Goal: Information Seeking & Learning: Find contact information

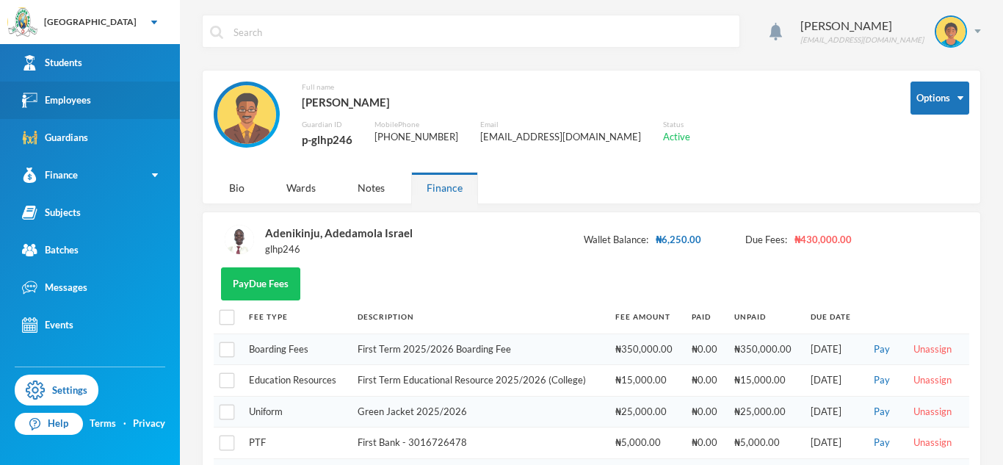
click at [86, 90] on link "Employees" at bounding box center [90, 100] width 180 height 37
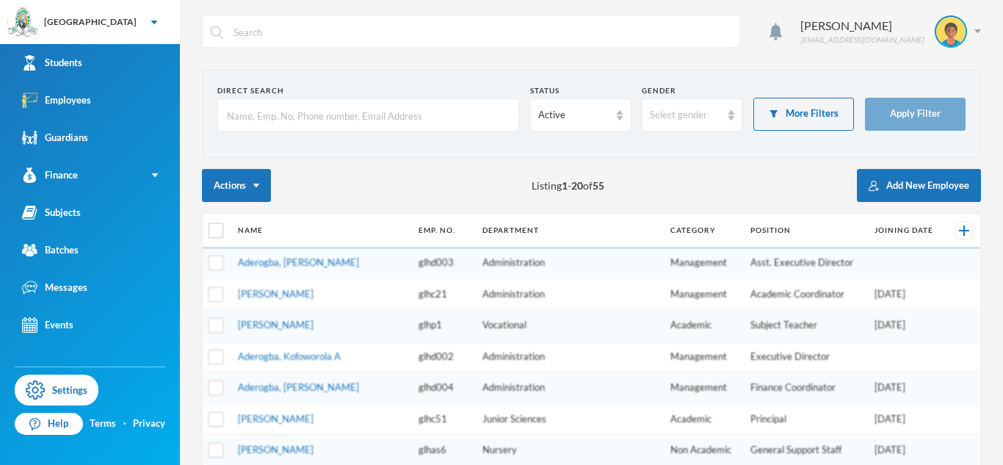
click at [313, 108] on input "text" at bounding box center [369, 115] width 286 height 33
click at [341, 120] on input "chukwudi" at bounding box center [369, 115] width 286 height 33
click at [577, 109] on div "Active" at bounding box center [573, 115] width 71 height 15
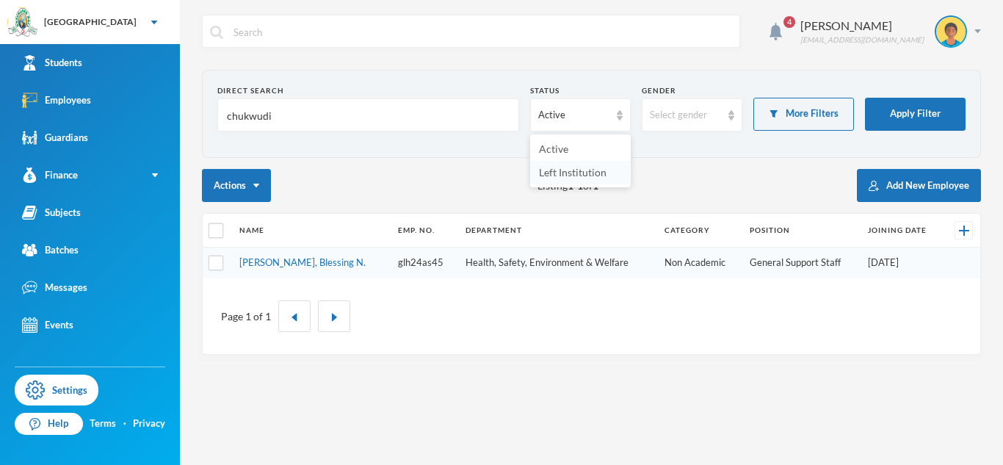
click at [565, 178] on li "Left Institution" at bounding box center [580, 173] width 101 height 24
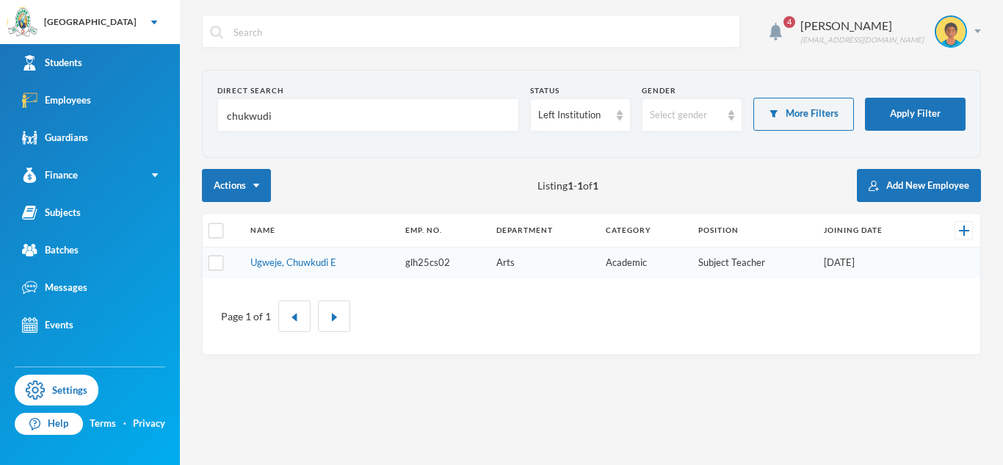
click at [303, 115] on input "chukwudi" at bounding box center [369, 115] width 286 height 33
type input "c"
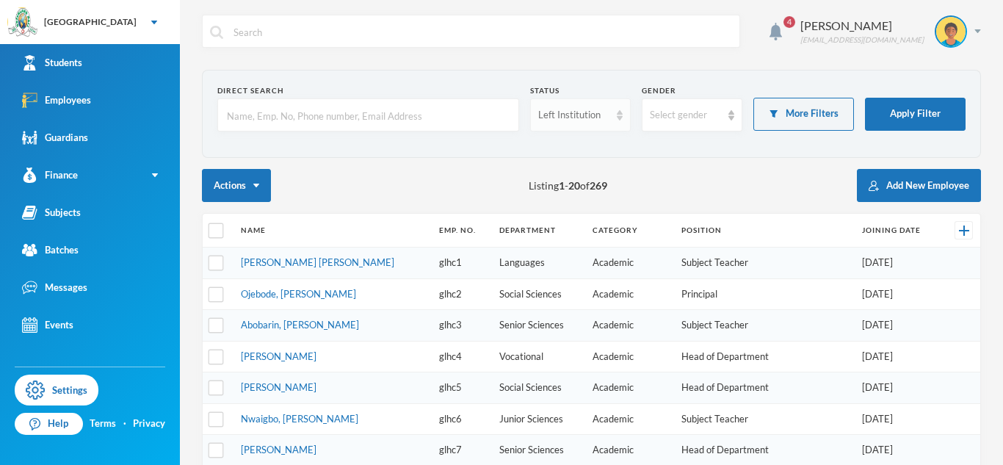
click at [582, 112] on div "Left Institution" at bounding box center [573, 115] width 71 height 15
click at [571, 146] on li "Active" at bounding box center [580, 149] width 101 height 24
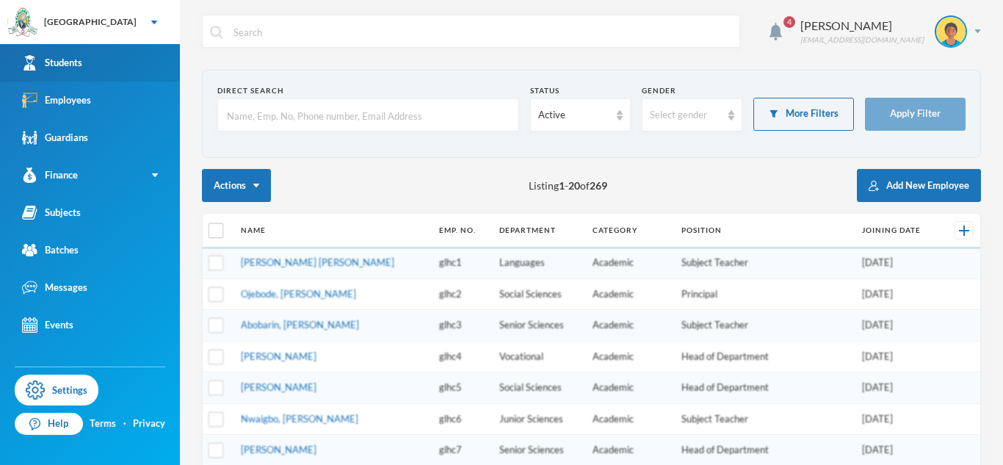
click at [145, 63] on link "Students" at bounding box center [90, 62] width 180 height 37
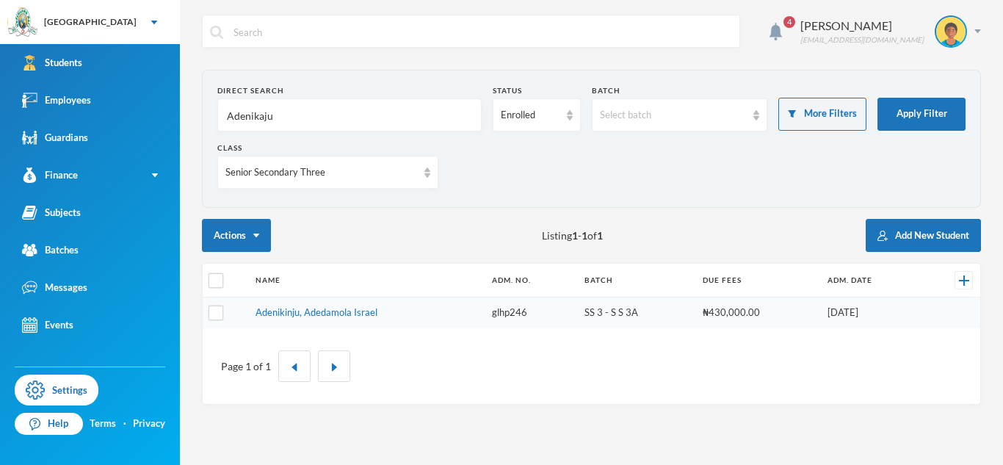
click at [261, 122] on input "Adenikaju" at bounding box center [350, 115] width 248 height 33
click at [303, 176] on div "Senior Secondary Three" at bounding box center [322, 172] width 192 height 15
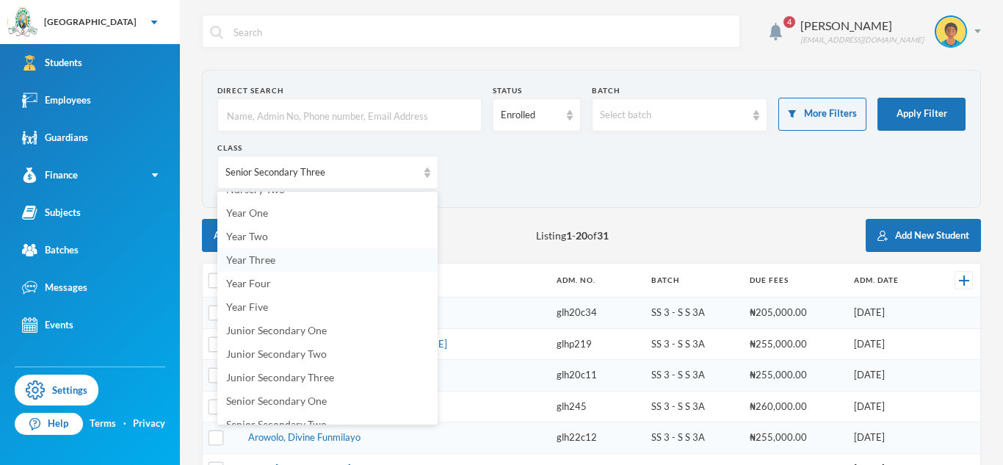
scroll to position [32, 0]
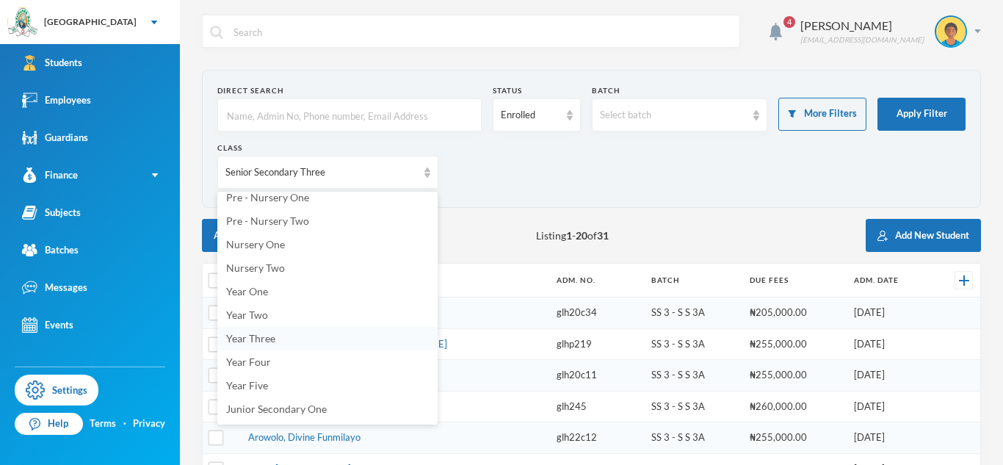
click at [261, 341] on span "Year Three" at bounding box center [250, 338] width 49 height 12
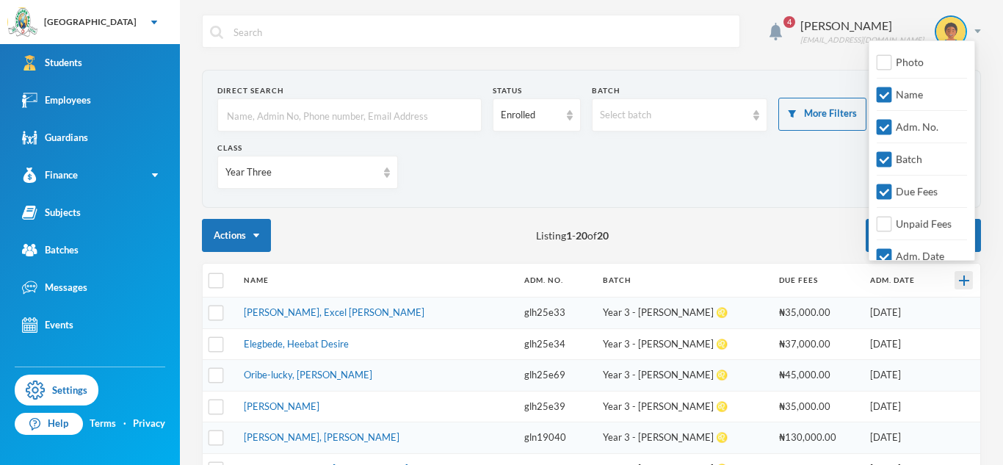
click at [959, 284] on img at bounding box center [964, 280] width 10 height 10
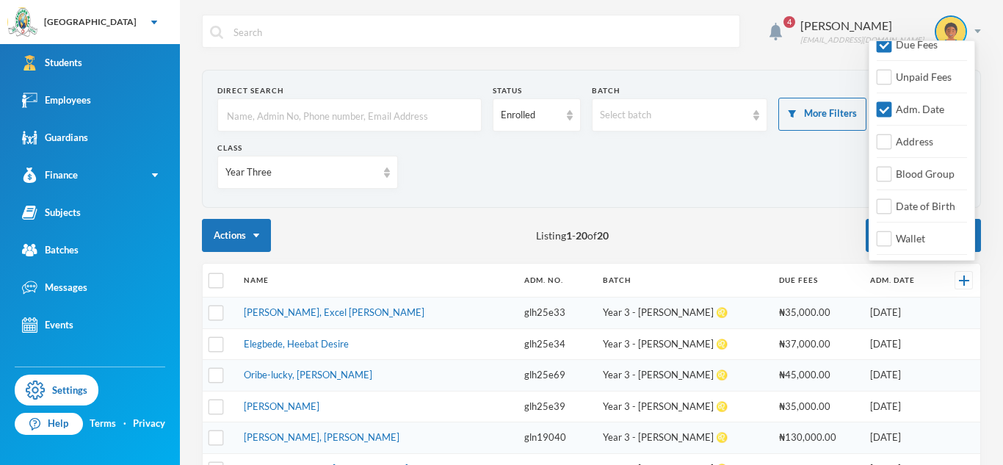
scroll to position [126, 0]
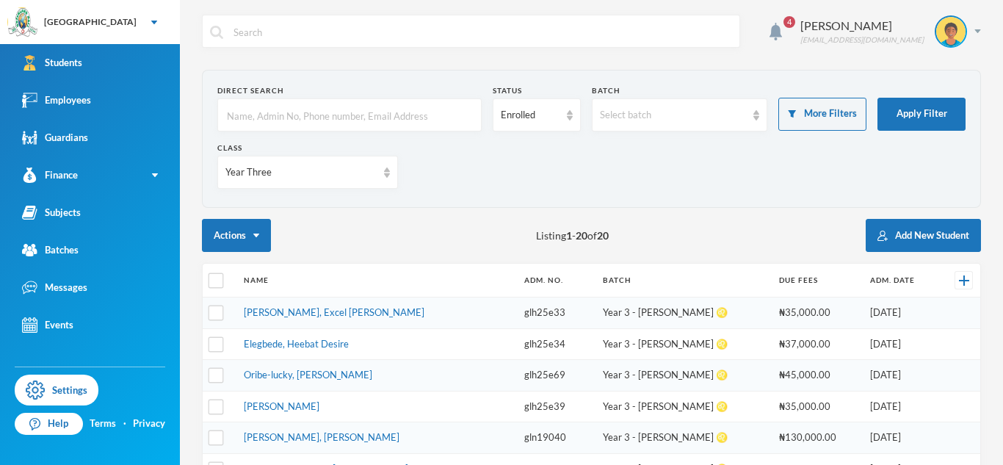
click at [761, 197] on div "Class Year Three" at bounding box center [591, 171] width 748 height 57
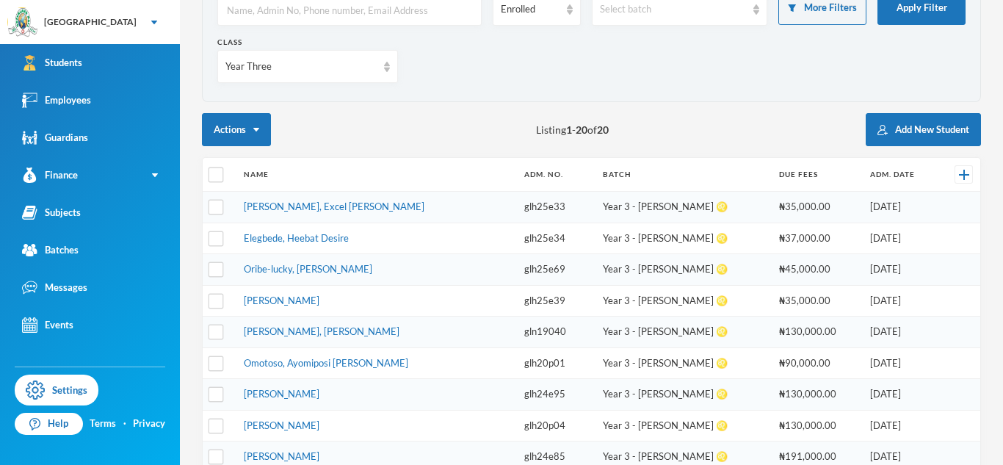
scroll to position [107, 0]
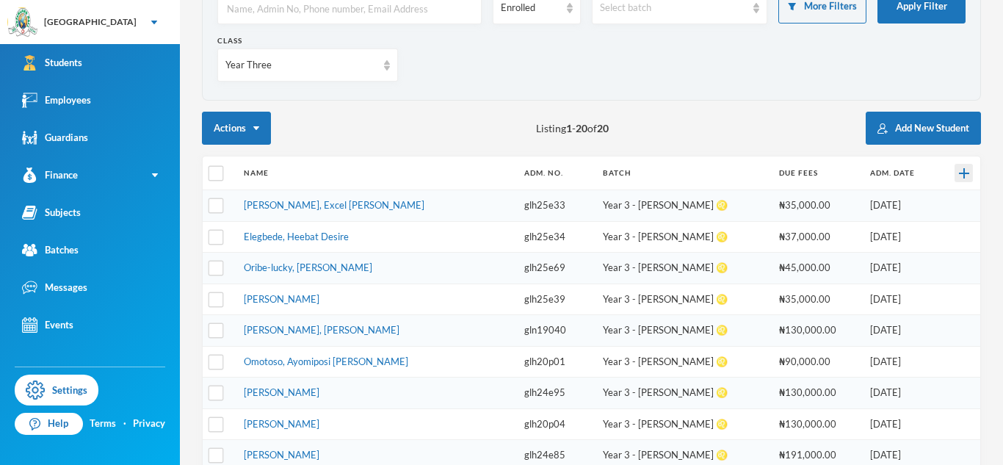
click at [959, 170] on img at bounding box center [964, 173] width 10 height 10
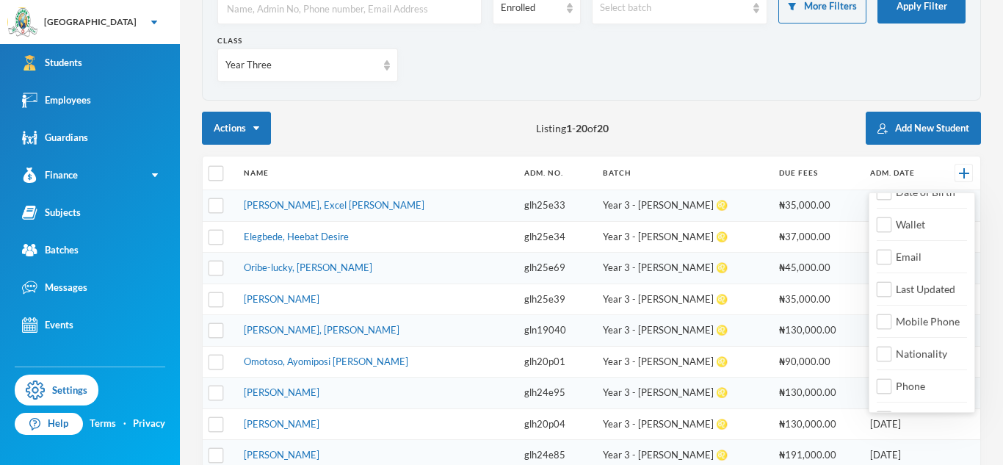
scroll to position [315, 0]
click at [888, 256] on input "Email" at bounding box center [884, 255] width 15 height 15
checkbox input "true"
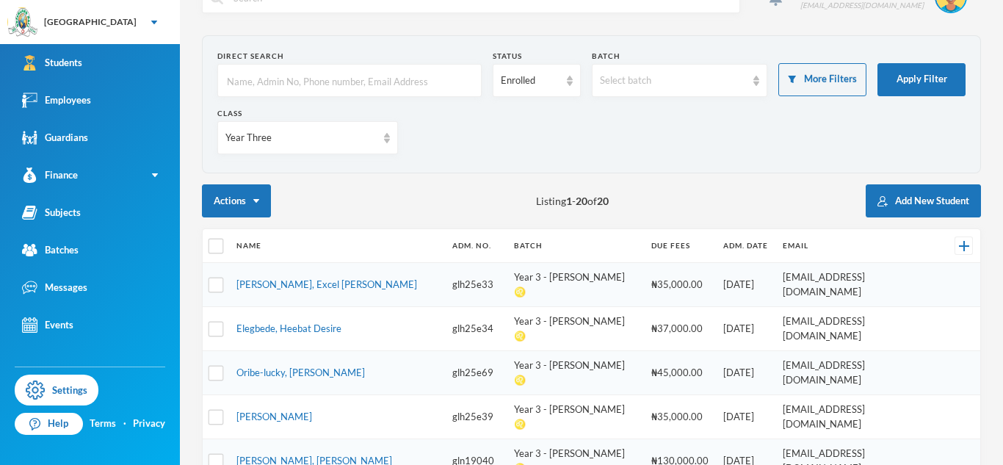
scroll to position [0, 0]
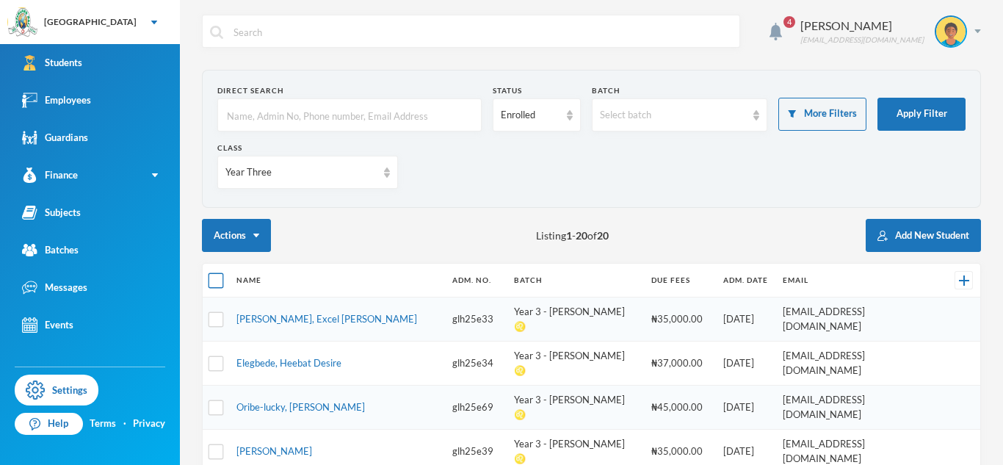
click at [217, 285] on input "checkbox" at bounding box center [216, 280] width 15 height 15
checkbox input "true"
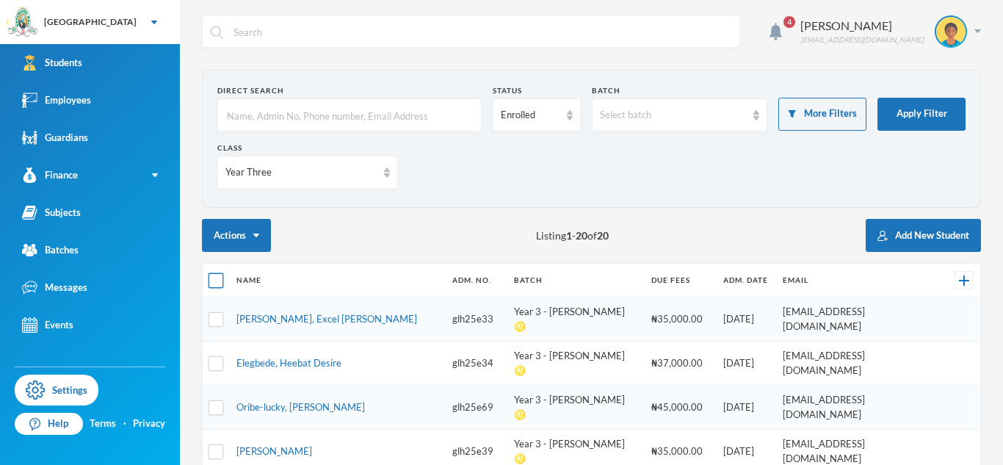
checkbox input "true"
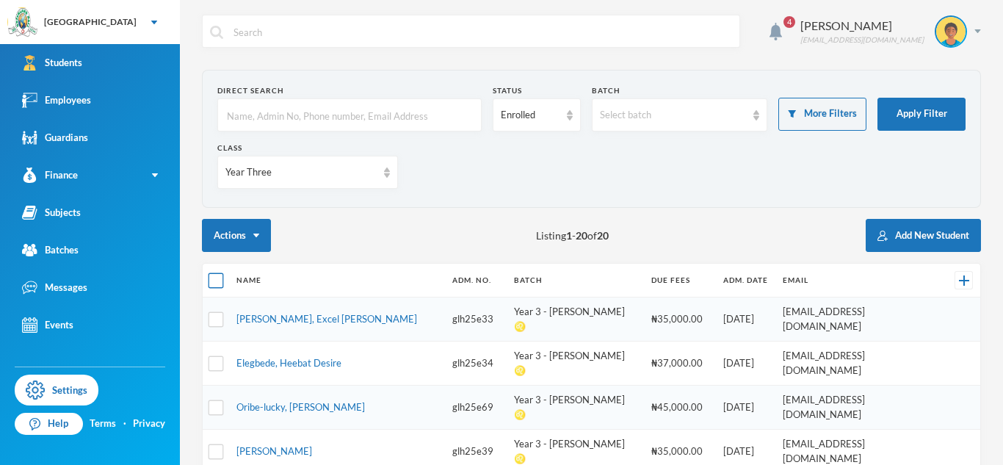
checkbox input "true"
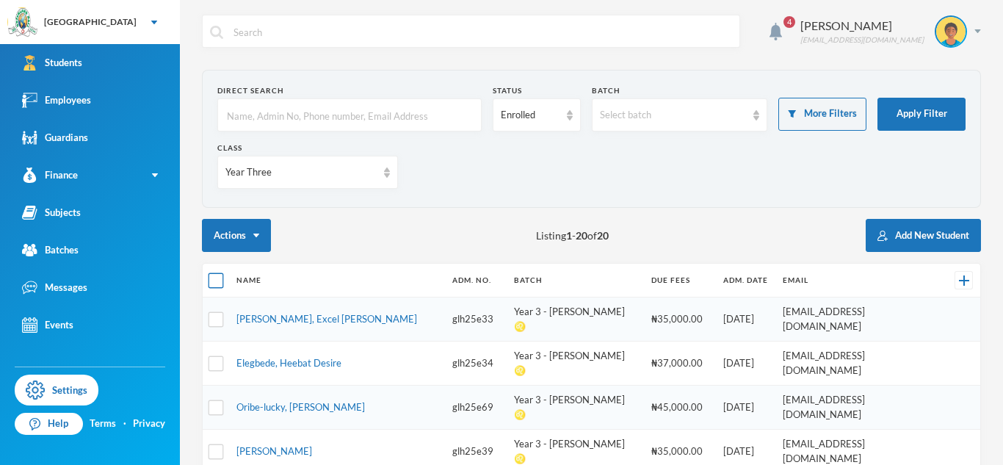
checkbox input "true"
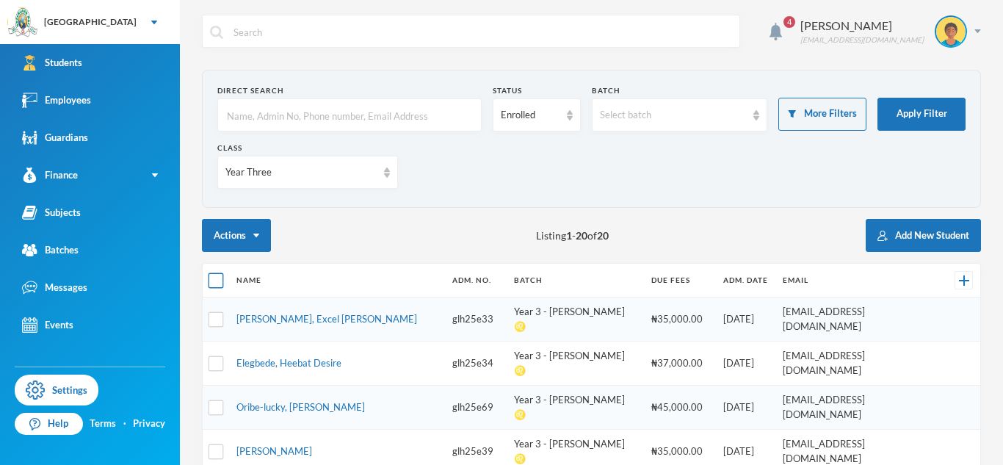
checkbox input "true"
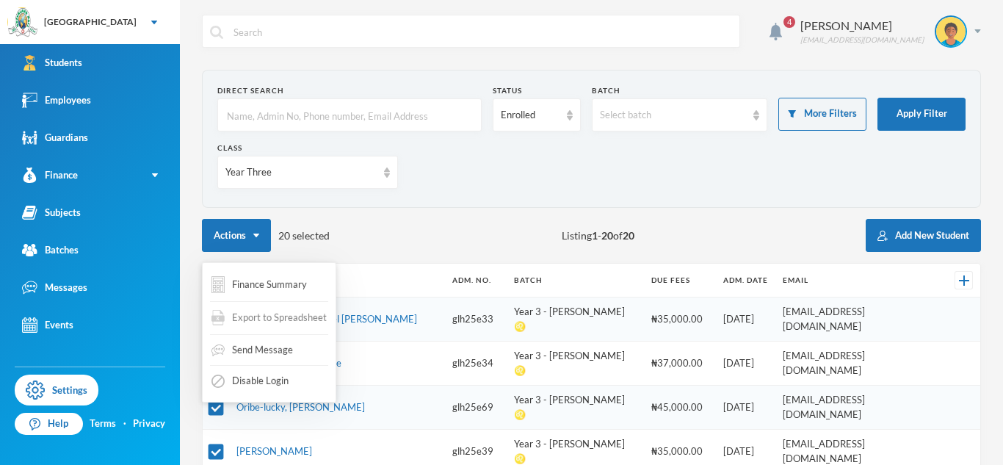
click at [250, 321] on span "Export to Spreadsheet" at bounding box center [279, 318] width 95 height 15
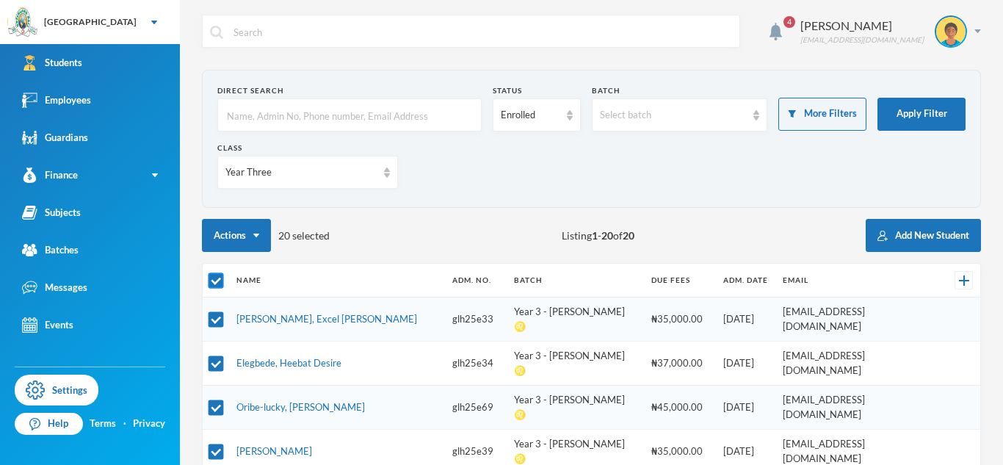
click at [209, 281] on input "checkbox" at bounding box center [216, 280] width 15 height 15
checkbox input "false"
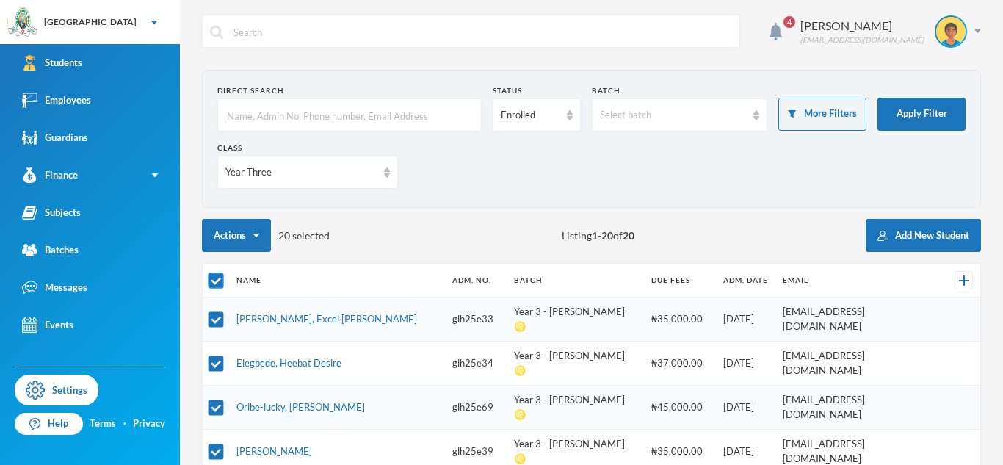
checkbox input "false"
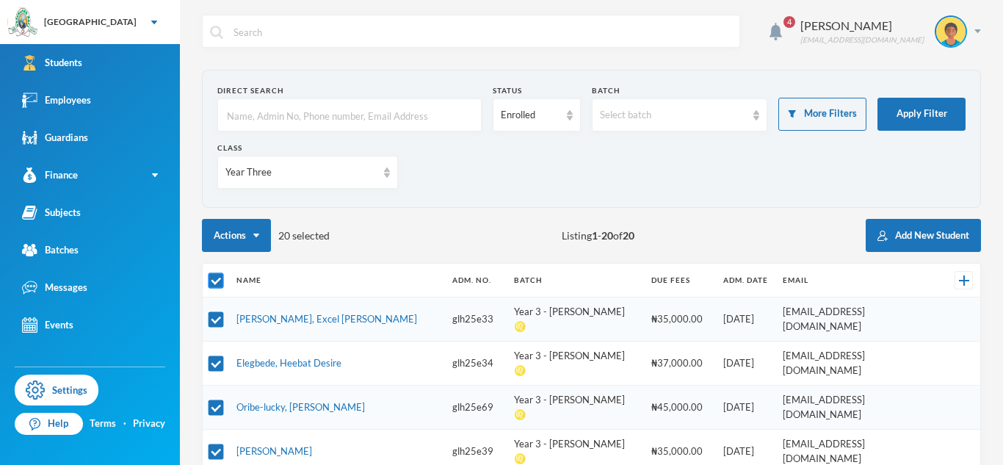
checkbox input "false"
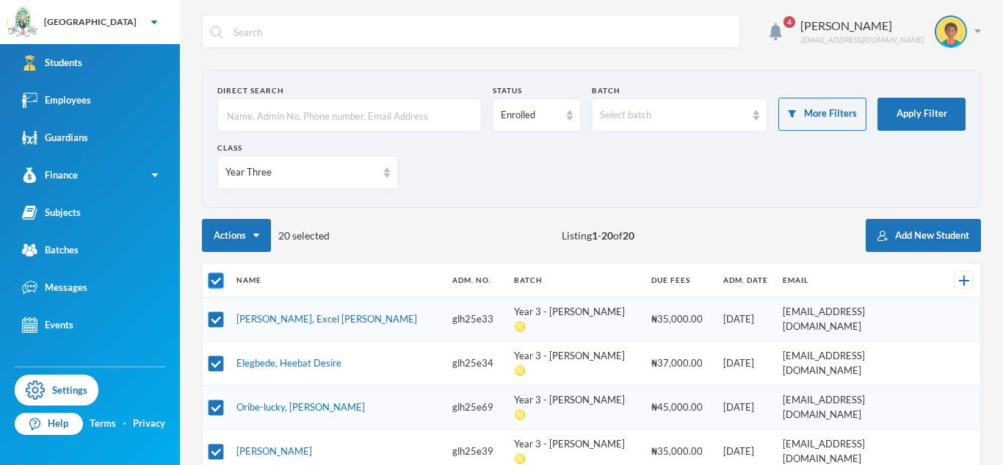
checkbox input "false"
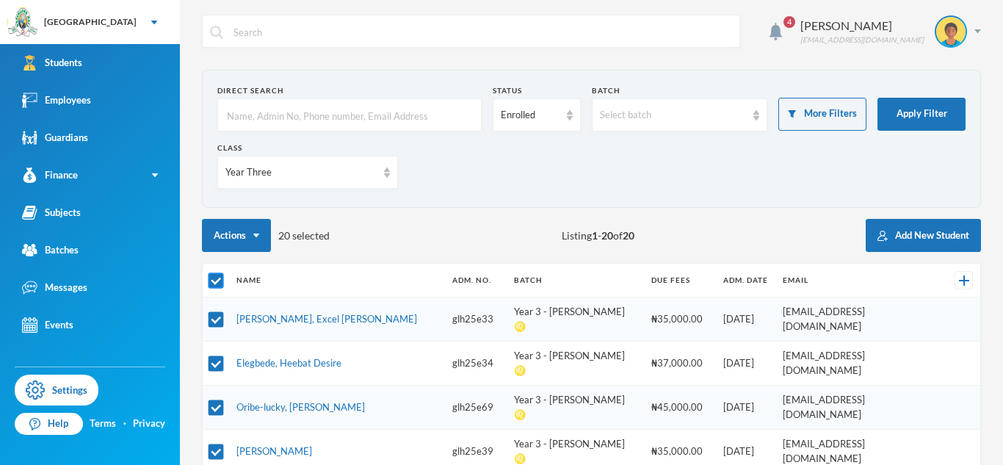
checkbox input "false"
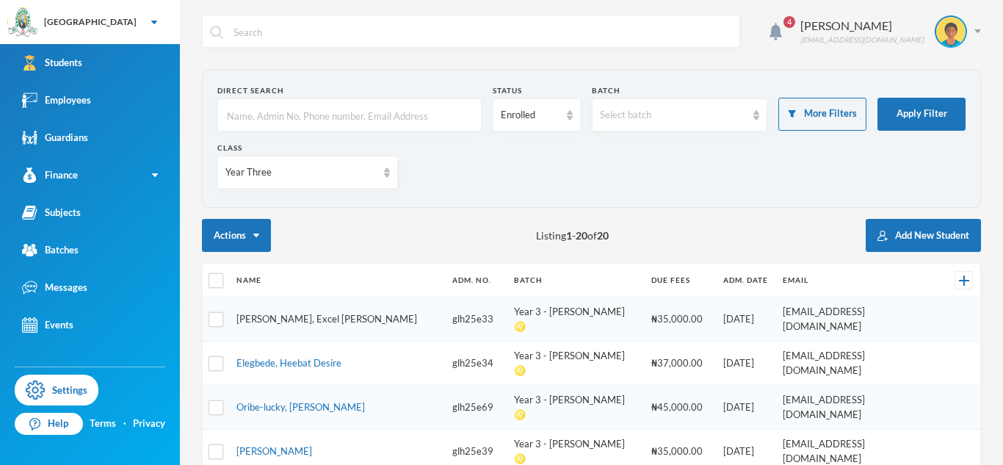
click at [278, 313] on link "Ajayi, Excel Joshua" at bounding box center [327, 319] width 181 height 12
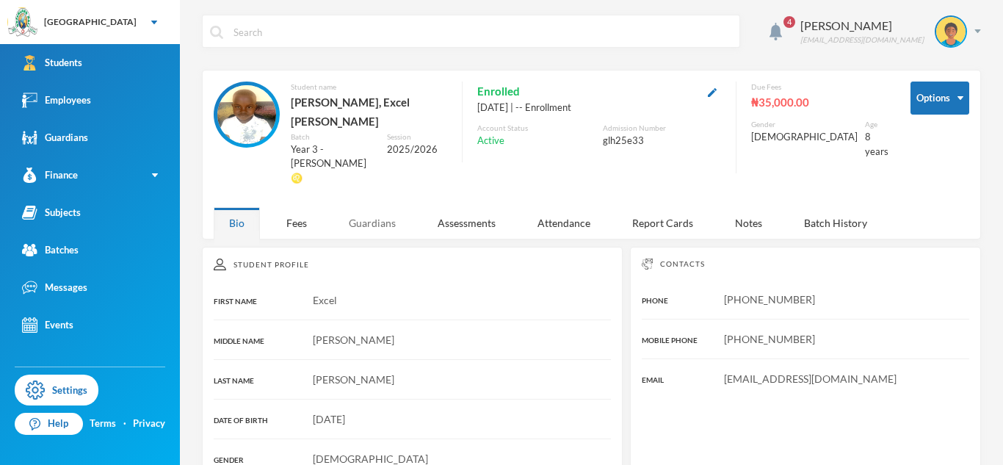
click at [378, 207] on div "Guardians" at bounding box center [372, 223] width 78 height 32
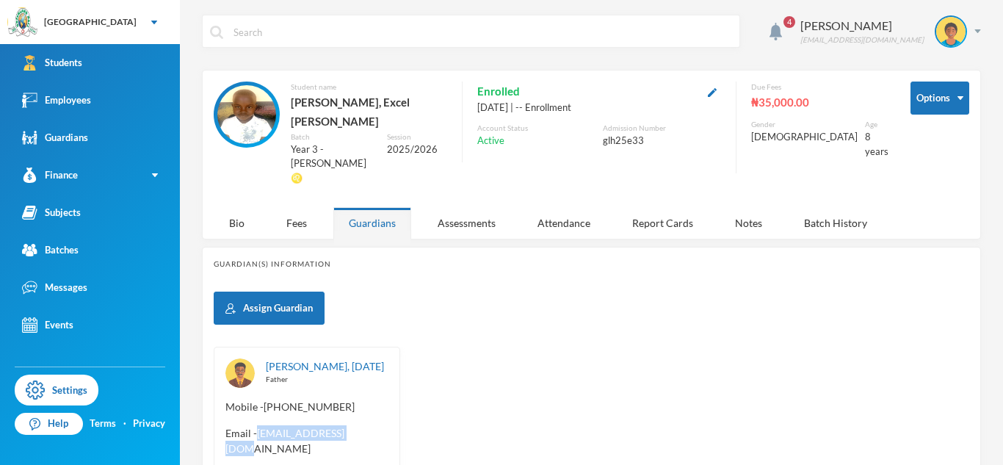
drag, startPoint x: 257, startPoint y: 396, endPoint x: 365, endPoint y: 399, distance: 108.0
click at [365, 425] on span "Email - bimpe9515@gmail.com" at bounding box center [307, 440] width 163 height 31
copy span "bimpe9515@gmail.com"
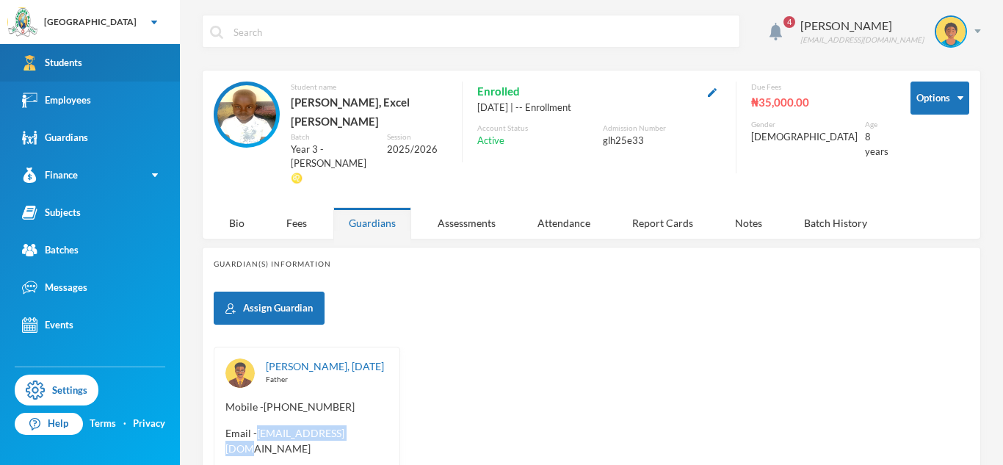
click at [110, 73] on link "Students" at bounding box center [90, 62] width 180 height 37
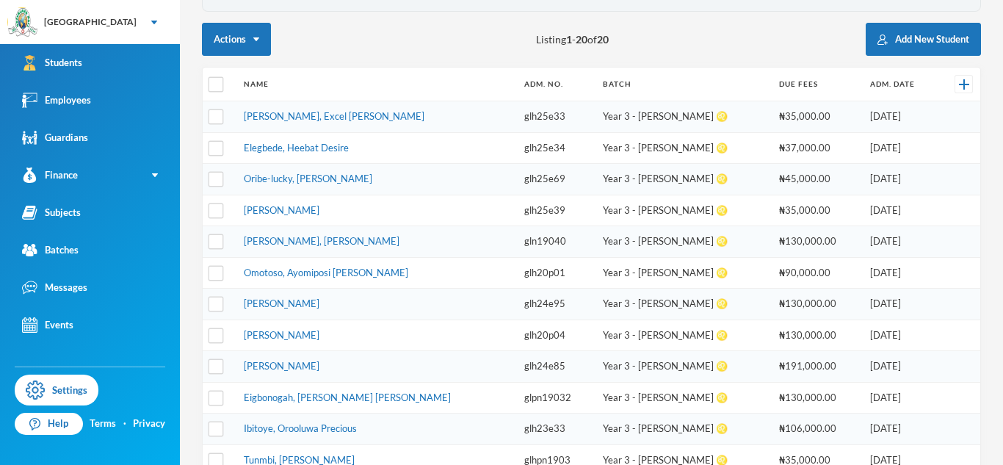
scroll to position [197, 0]
click at [299, 137] on td "Elegbede, Heebat Desire" at bounding box center [377, 147] width 281 height 32
click at [300, 143] on link "Elegbede, Heebat Desire" at bounding box center [296, 147] width 105 height 12
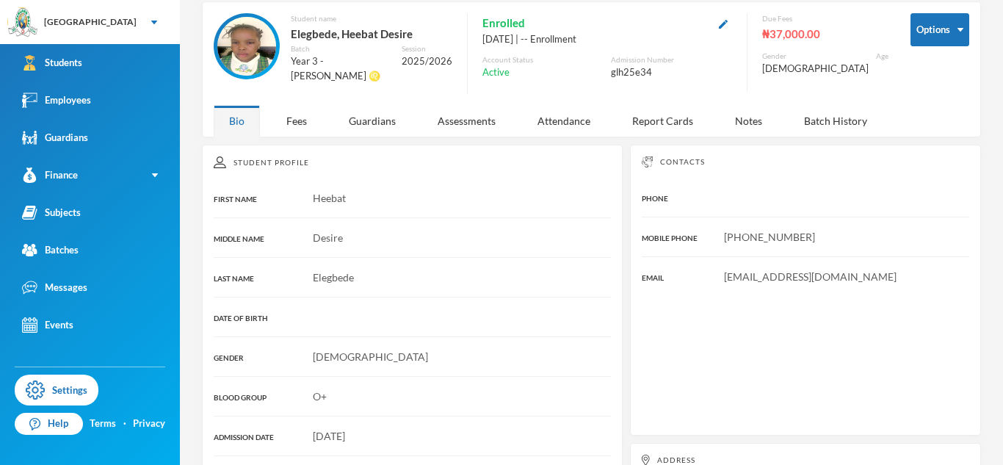
scroll to position [197, 0]
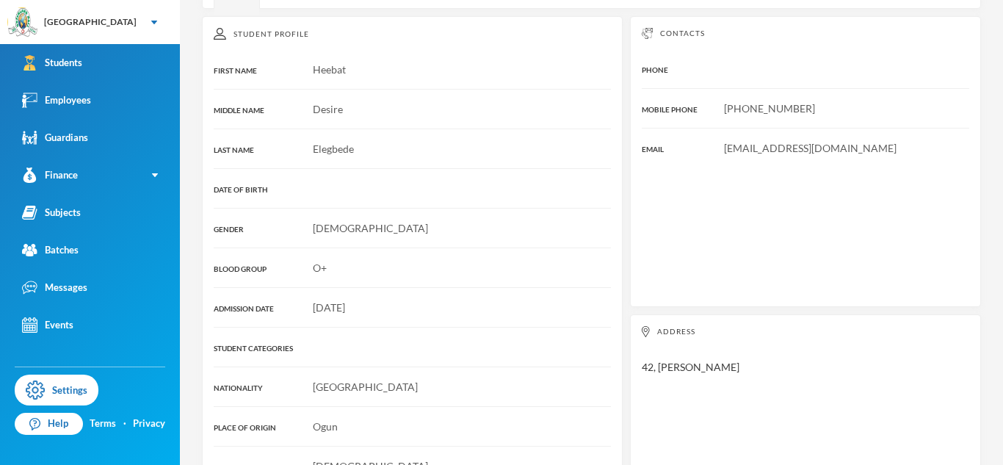
click at [372, 134] on div "Student Profile FIRST NAME Heebat MIDDLE NAME Desire LAST NAME Elegbede DATE OF…" at bounding box center [412, 270] width 421 height 509
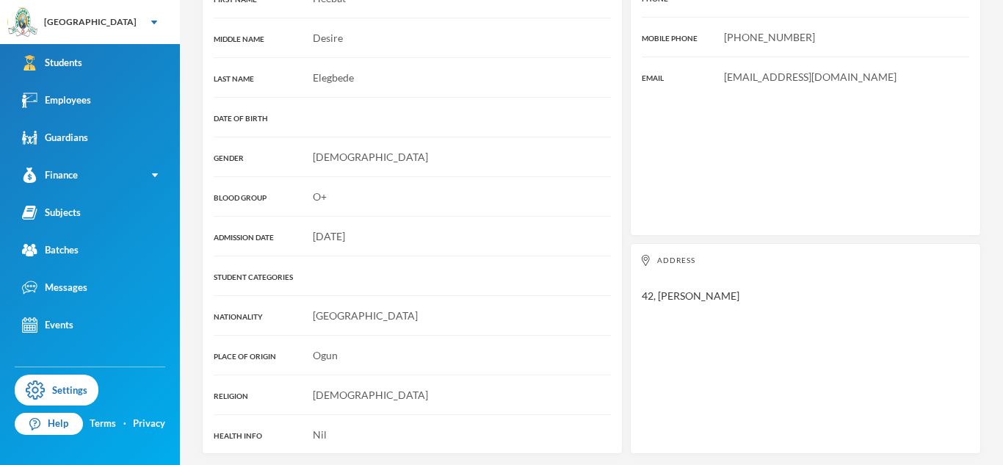
scroll to position [0, 0]
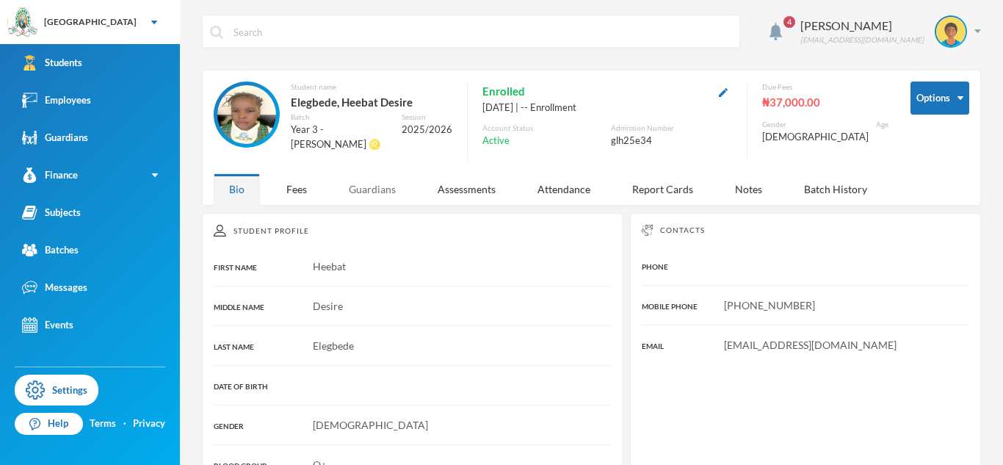
click at [382, 181] on div "Guardians" at bounding box center [372, 189] width 78 height 32
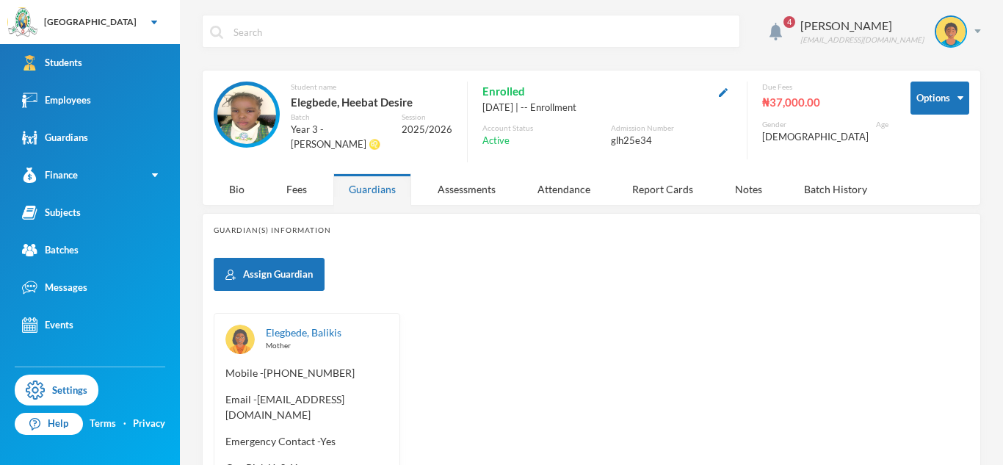
click at [256, 394] on span "Email - bolaawesu231@gmail.com" at bounding box center [307, 407] width 163 height 31
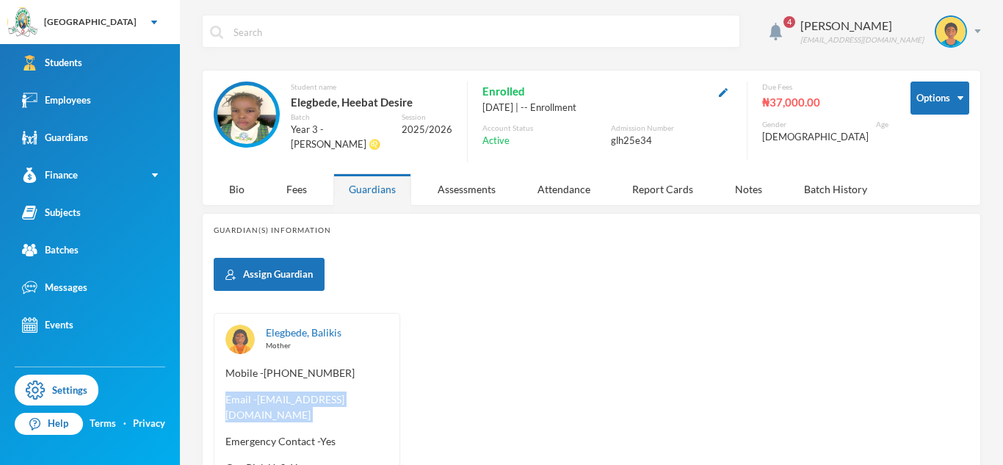
click at [256, 394] on span "Email - bolaawesu231@gmail.com" at bounding box center [307, 407] width 163 height 31
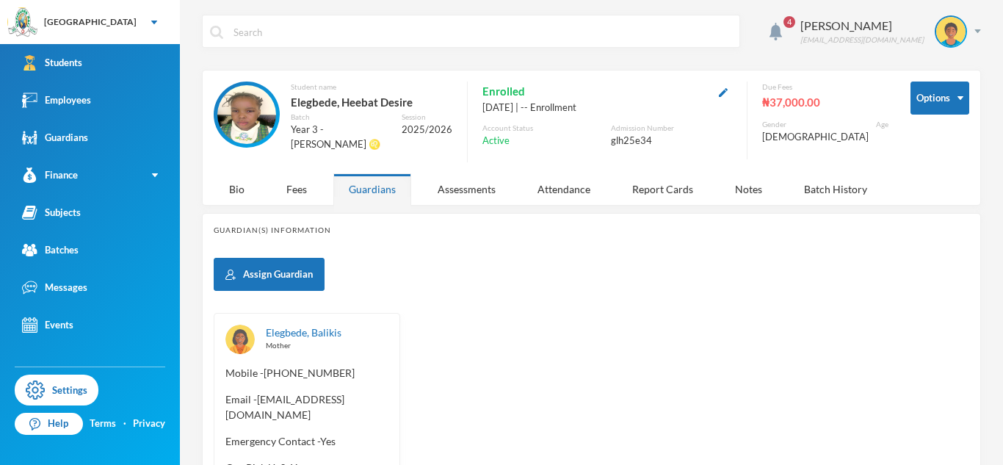
click at [259, 394] on span "Email - bolaawesu231@gmail.com" at bounding box center [307, 407] width 163 height 31
click at [489, 423] on div "Elegbede, Balikis Mother Mobile - +234 805 551 7400 Email - bolaawesu231@gmail.…" at bounding box center [592, 416] width 756 height 206
click at [255, 393] on span "Email - bolaawesu231@gmail.com" at bounding box center [307, 407] width 163 height 31
click at [348, 401] on span "Email - bolaawesu231@gmail.com" at bounding box center [307, 407] width 163 height 31
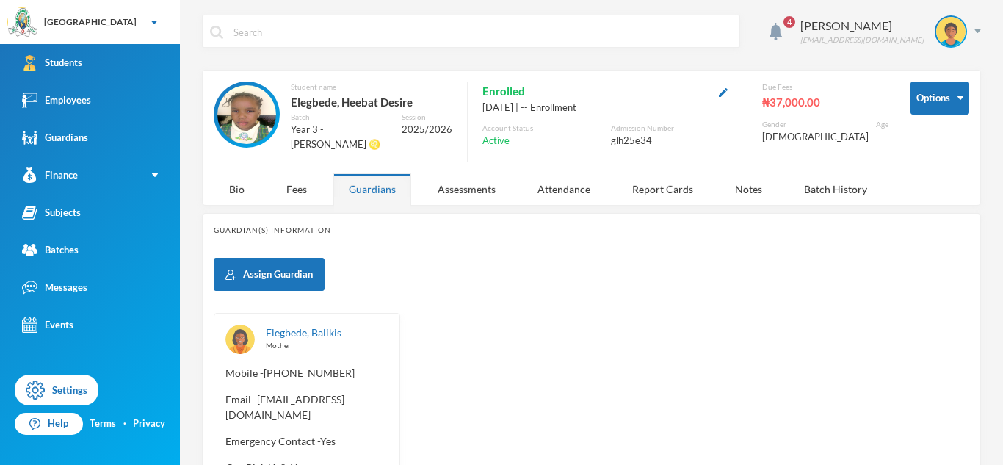
click at [261, 392] on span "Email - bolaawesu231@gmail.com" at bounding box center [307, 407] width 163 height 31
click at [258, 395] on span "Email - bolaawesu231@gmail.com" at bounding box center [307, 407] width 163 height 31
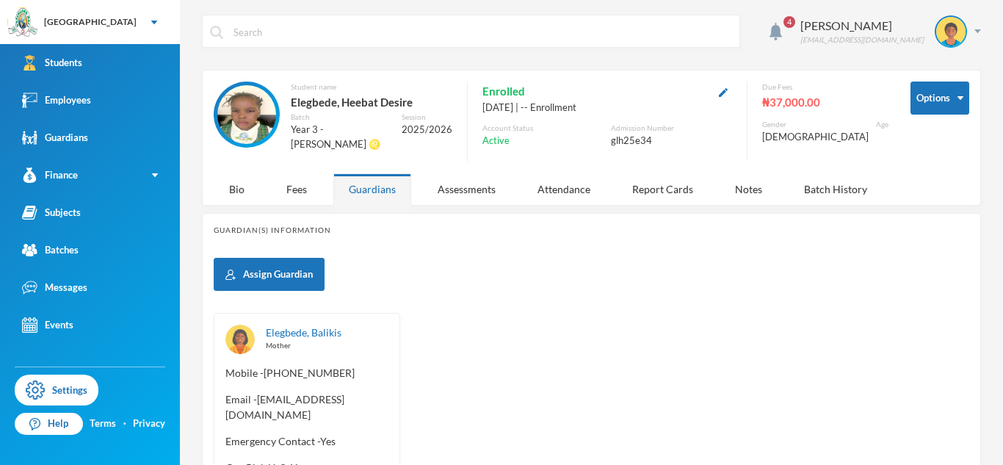
click at [258, 395] on span "Email - bolaawesu231@gmail.com" at bounding box center [307, 407] width 163 height 31
click at [392, 414] on div "Elegbede, Balikis Mother Mobile - +234 805 551 7400 Email - bolaawesu231@gmail.…" at bounding box center [307, 416] width 187 height 206
click at [314, 394] on span "Email - bolaawesu231@gmail.com" at bounding box center [307, 407] width 163 height 31
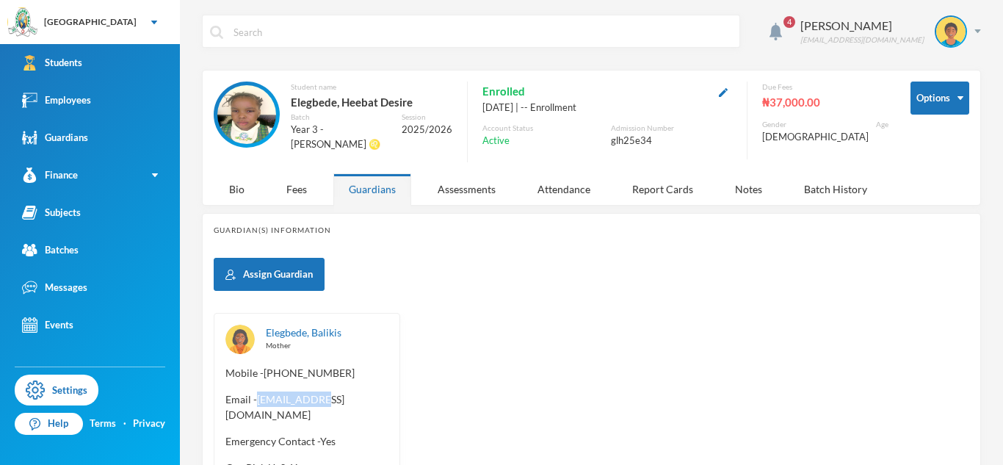
click at [646, 462] on div "Elegbede, Balikis Mother Mobile - +234 805 551 7400 Email - bolaawesu231@gmail.…" at bounding box center [592, 416] width 756 height 206
click at [256, 395] on span "Email - bolaawesu231@gmail.com" at bounding box center [307, 407] width 163 height 31
click at [258, 396] on span "Email - bolaawesu231@gmail.com" at bounding box center [307, 407] width 163 height 31
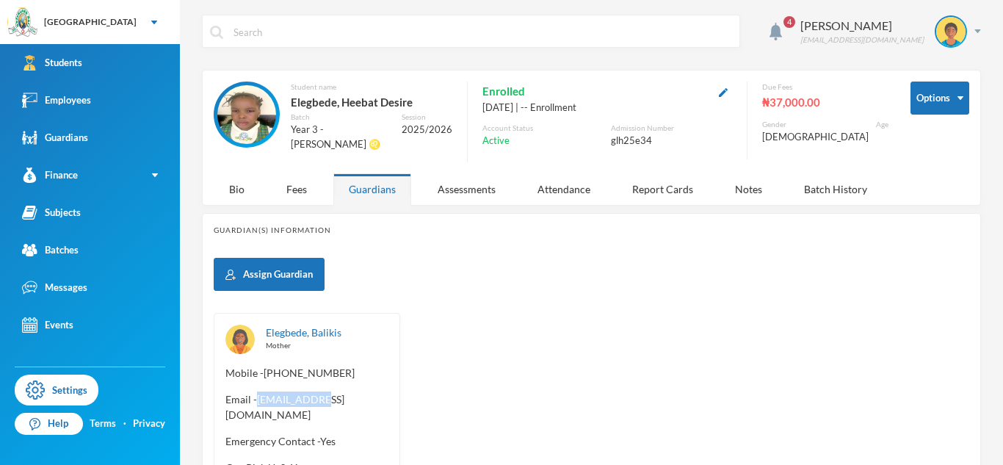
click at [254, 393] on span "Email - bolaawesu231@gmail.com" at bounding box center [307, 407] width 163 height 31
copy span "bolaawesu231"
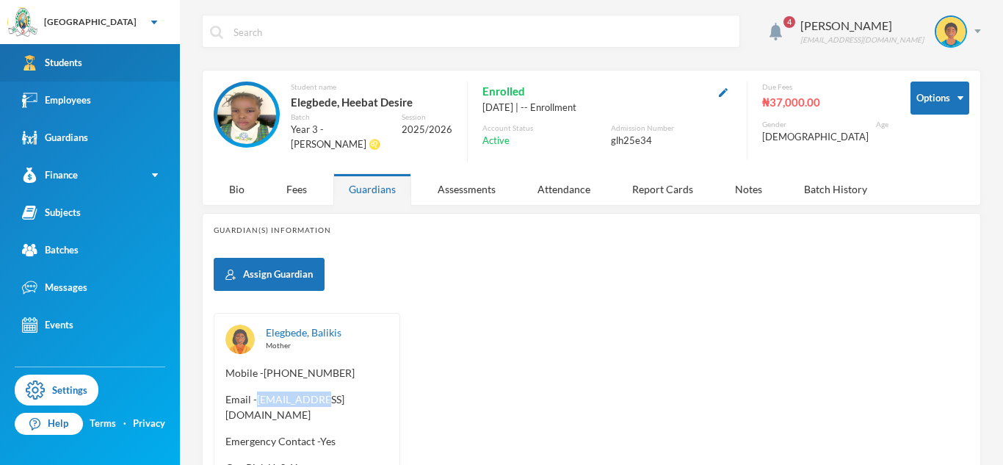
click at [66, 52] on link "Students" at bounding box center [90, 62] width 180 height 37
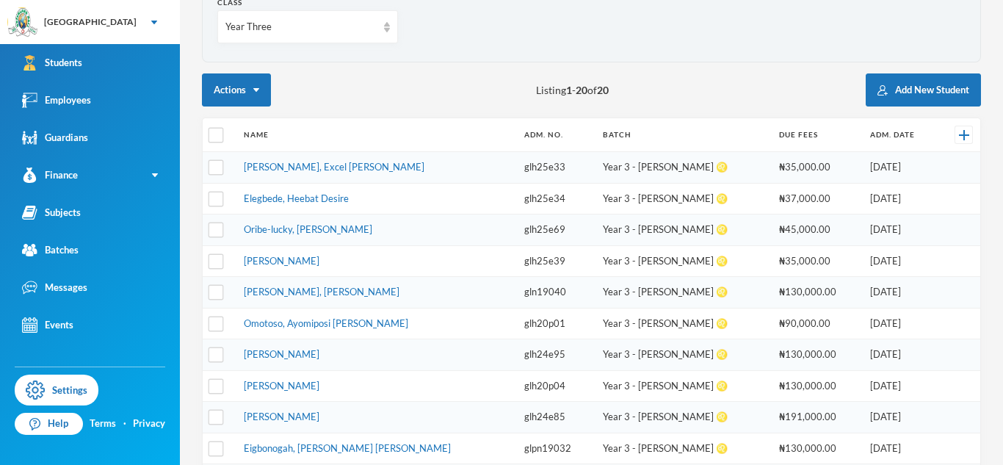
scroll to position [150, 0]
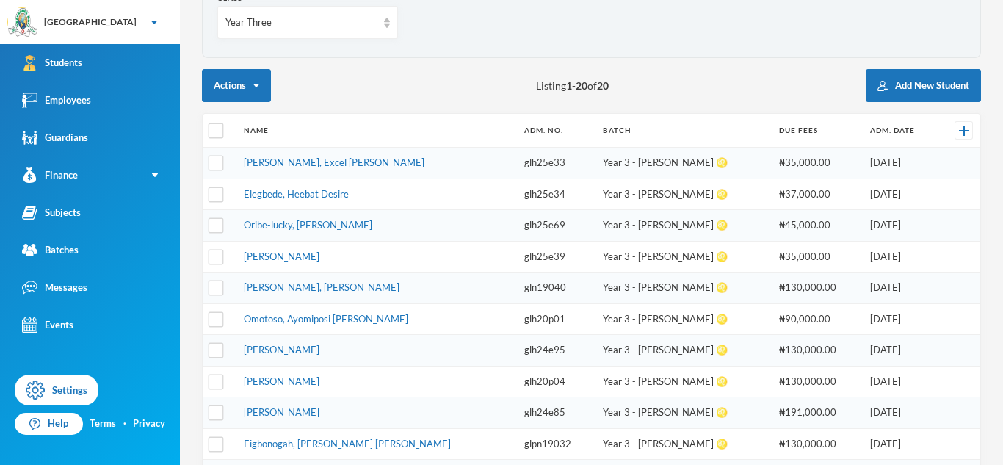
click at [251, 224] on td "Oribe-lucky, Divine Amachukwu" at bounding box center [377, 226] width 281 height 32
click at [271, 225] on link "Oribe-lucky, Divine Amachukwu" at bounding box center [308, 225] width 129 height 12
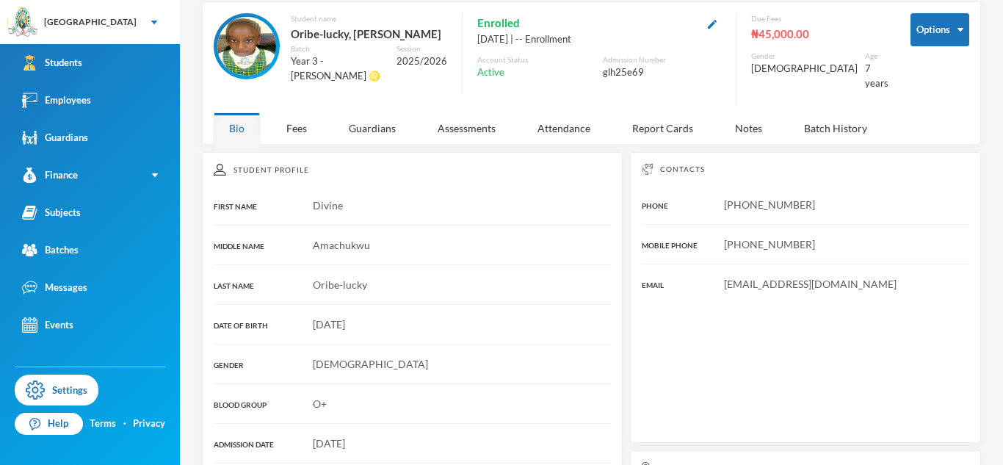
scroll to position [150, 0]
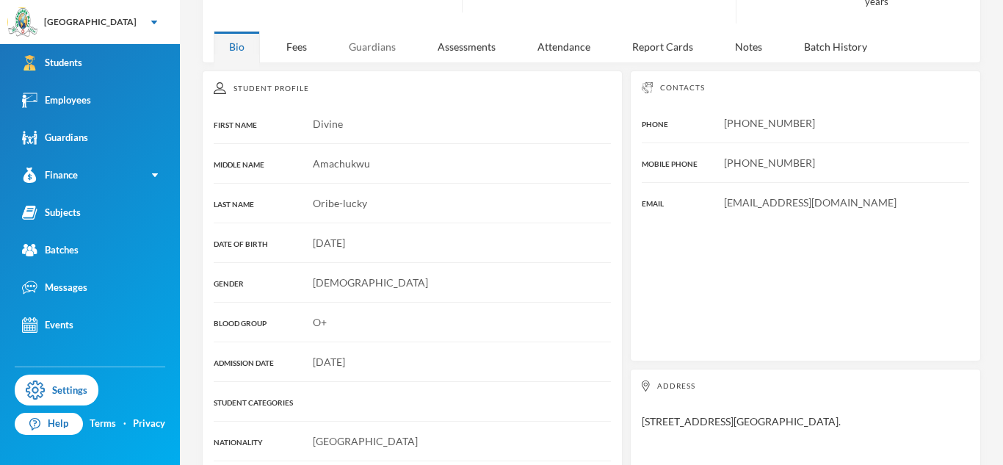
click at [371, 36] on div "Guardians" at bounding box center [372, 47] width 78 height 32
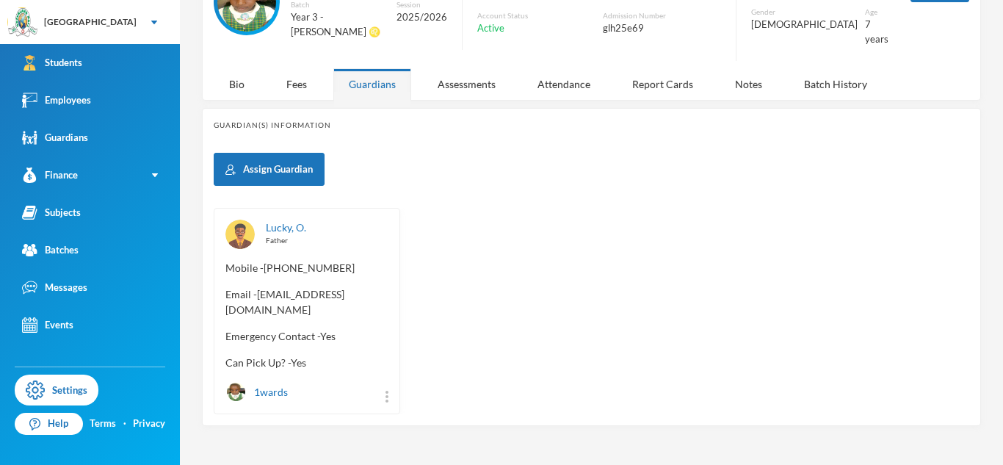
click at [226, 292] on span "Email - luckyfavour1979@gmail.com" at bounding box center [307, 301] width 163 height 31
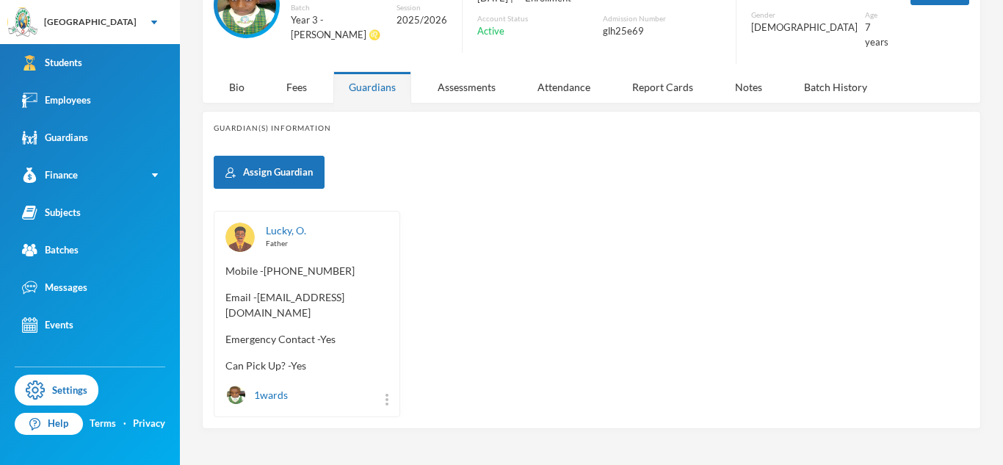
scroll to position [109, 0]
click at [224, 307] on div "Lucky, O. Father Mobile - +234 916 216 5063 Email - luckyfavour1979@gmail.com E…" at bounding box center [307, 314] width 187 height 206
click at [270, 317] on div "Lucky, O. Father Mobile - +234 916 216 5063 Email - luckyfavour1979@gmail.com E…" at bounding box center [307, 314] width 187 height 206
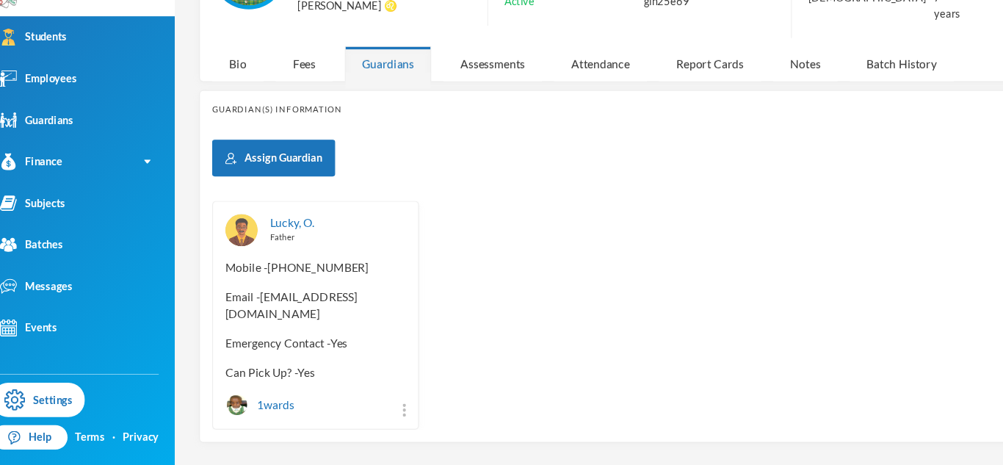
click at [226, 303] on span "Email - luckyfavour1979@gmail.com" at bounding box center [307, 304] width 163 height 31
click at [481, 314] on div "Lucky, O. Father Mobile - +234 916 216 5063 Email - luckyfavour1979@gmail.com E…" at bounding box center [592, 314] width 756 height 206
click at [226, 301] on span "Email - luckyfavour1979@gmail.com" at bounding box center [307, 304] width 163 height 31
click at [226, 302] on span "Email - luckyfavour1979@gmail.com" at bounding box center [307, 304] width 163 height 31
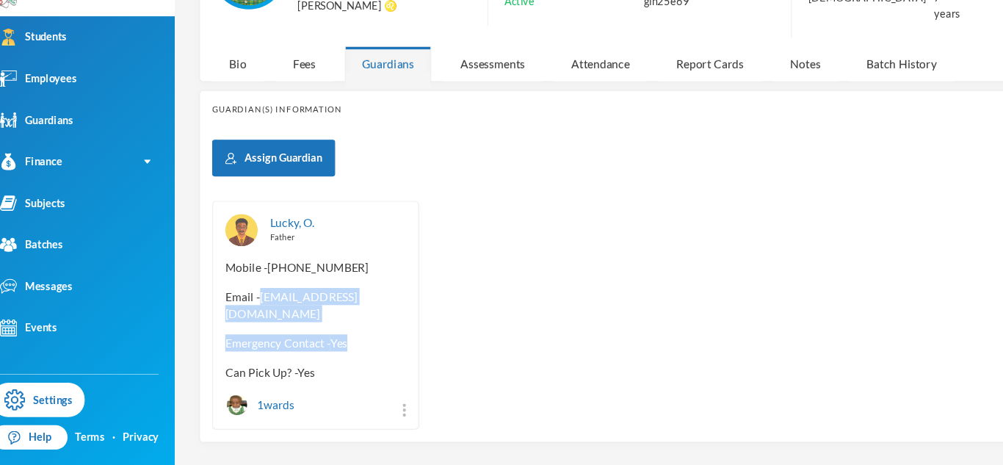
drag, startPoint x: 226, startPoint y: 302, endPoint x: 358, endPoint y: 328, distance: 135.6
click at [358, 328] on div "Lucky, O. Father Mobile - +234 916 216 5063 Email - luckyfavour1979@gmail.com E…" at bounding box center [307, 314] width 187 height 206
click at [364, 316] on div "Lucky, O. Father Mobile - +234 916 216 5063 Email - luckyfavour1979@gmail.com E…" at bounding box center [307, 314] width 187 height 206
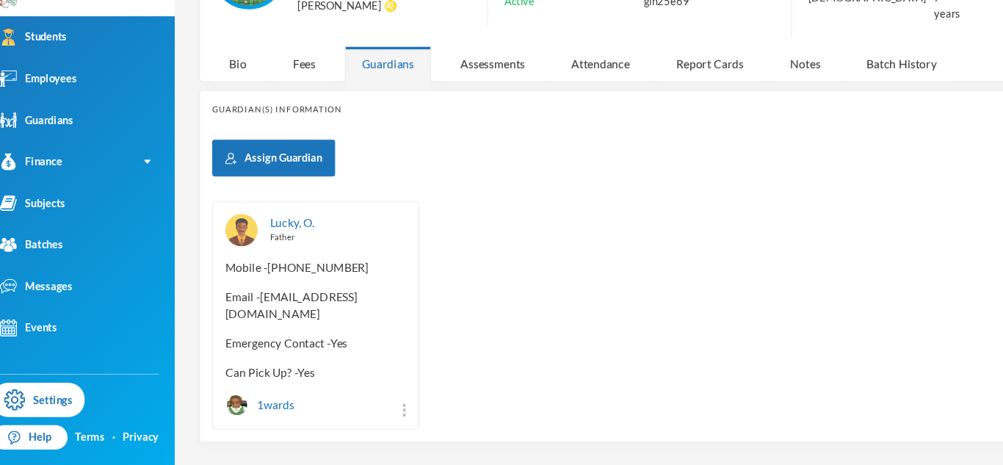
click at [224, 303] on div "Lucky, O. Father Mobile - +234 916 216 5063 Email - luckyfavour1979@gmail.com E…" at bounding box center [307, 314] width 187 height 206
drag, startPoint x: 223, startPoint y: 303, endPoint x: 372, endPoint y: 311, distance: 149.3
click at [372, 311] on div "Lucky, O. Father Mobile - +234 916 216 5063 Email - luckyfavour1979@gmail.com E…" at bounding box center [307, 314] width 187 height 206
copy span "luckyfavour1979@gmail.com"
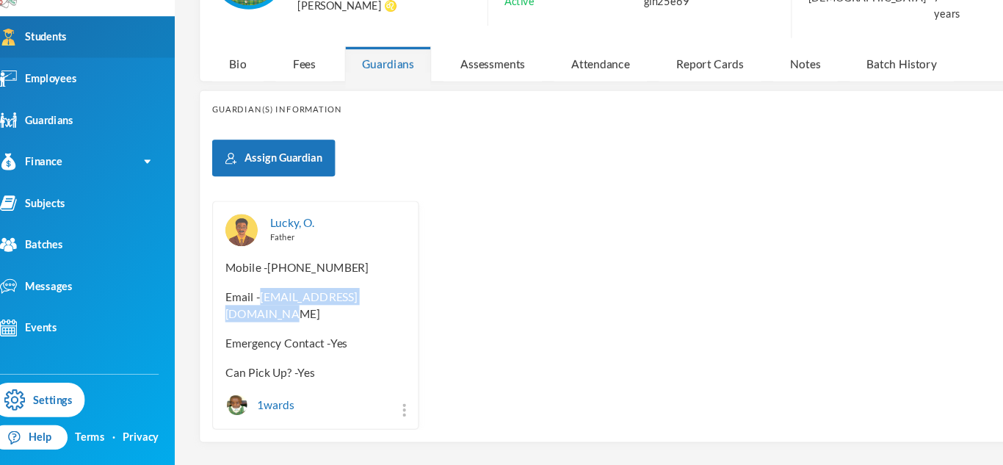
click at [89, 65] on link "Students" at bounding box center [90, 62] width 180 height 37
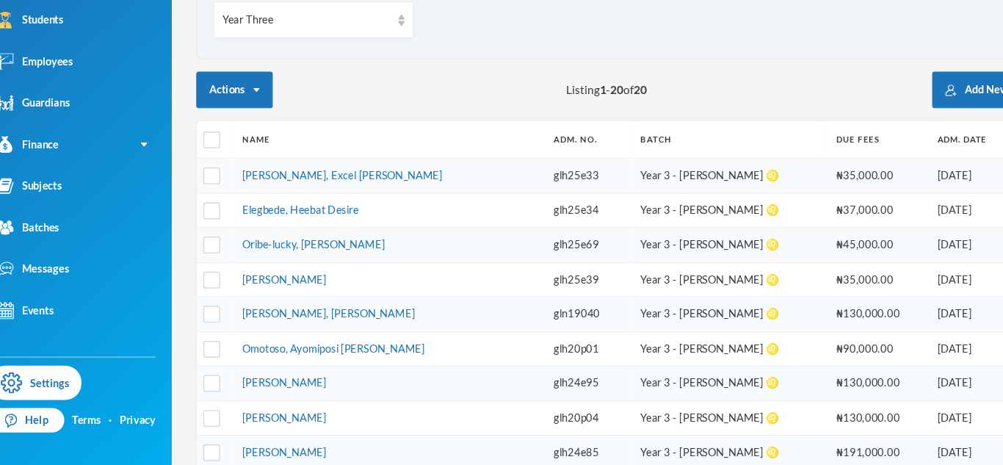
click at [416, 260] on td "Oribe-lucky, Divine Amachukwu" at bounding box center [377, 266] width 281 height 32
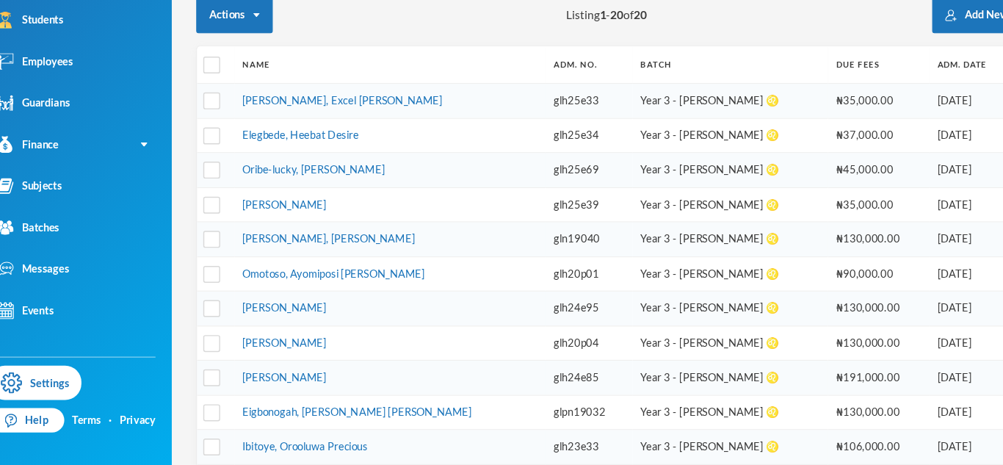
scroll to position [178, 0]
click at [280, 225] on link "Adeniran, Jamal Adegbayi" at bounding box center [282, 229] width 76 height 12
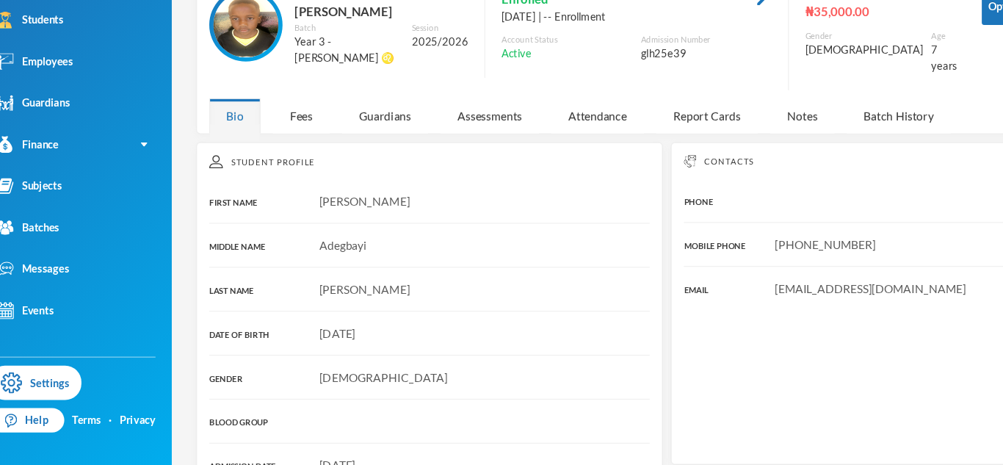
scroll to position [46, 0]
click at [374, 134] on div "Guardians" at bounding box center [372, 150] width 78 height 32
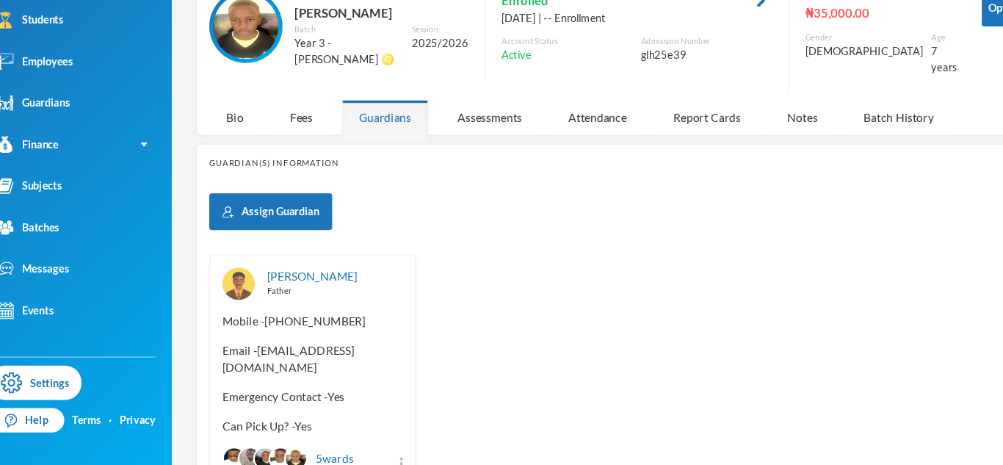
click at [259, 353] on span "Email - aadeniran0304@gmail.com" at bounding box center [307, 368] width 163 height 31
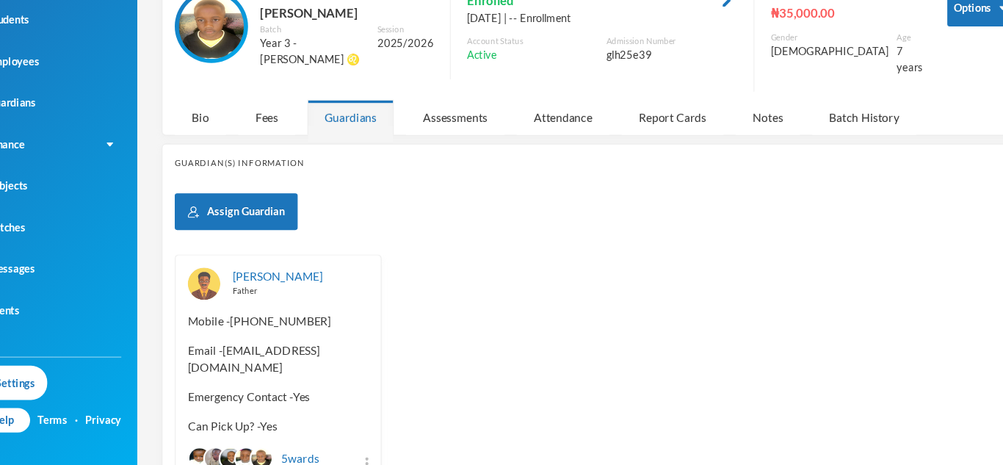
click at [259, 353] on span "Email - aadeniran0304@gmail.com" at bounding box center [307, 368] width 163 height 31
drag, startPoint x: 259, startPoint y: 353, endPoint x: 323, endPoint y: 358, distance: 64.1
click at [323, 358] on div "Adeniran, Ismail Father Mobile - +234 803 909 9033 Email - aadeniran0304@gmail.…" at bounding box center [307, 377] width 187 height 206
click at [384, 363] on div "Adeniran, Ismail Father Mobile - +234 803 909 9033 Email - aadeniran0304@gmail.…" at bounding box center [307, 377] width 187 height 206
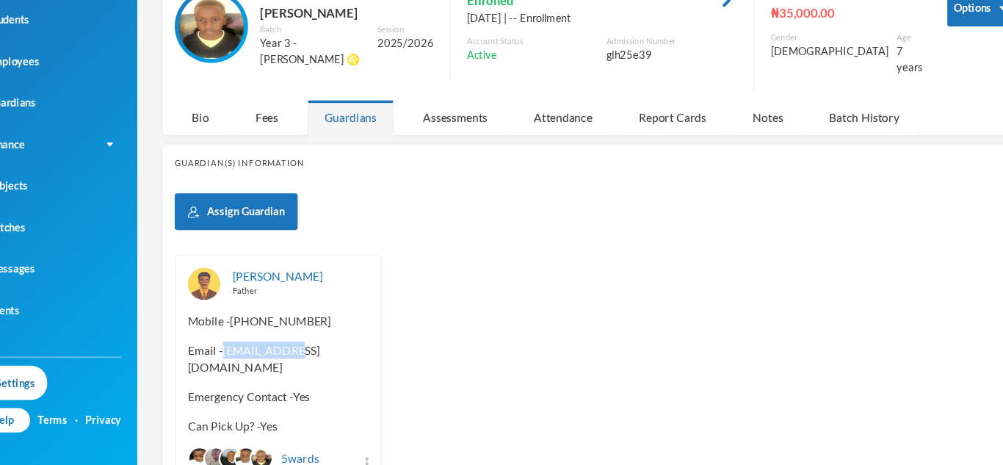
click at [259, 353] on span "Email - aadeniran0304@gmail.com" at bounding box center [307, 368] width 163 height 31
click at [398, 391] on div "Adeniran, Ismail Father Mobile - +234 803 909 9033 Email - aadeniran0304@gmail.…" at bounding box center [307, 377] width 187 height 206
click at [256, 353] on span "Email - aadeniran0304@gmail.com" at bounding box center [307, 368] width 163 height 31
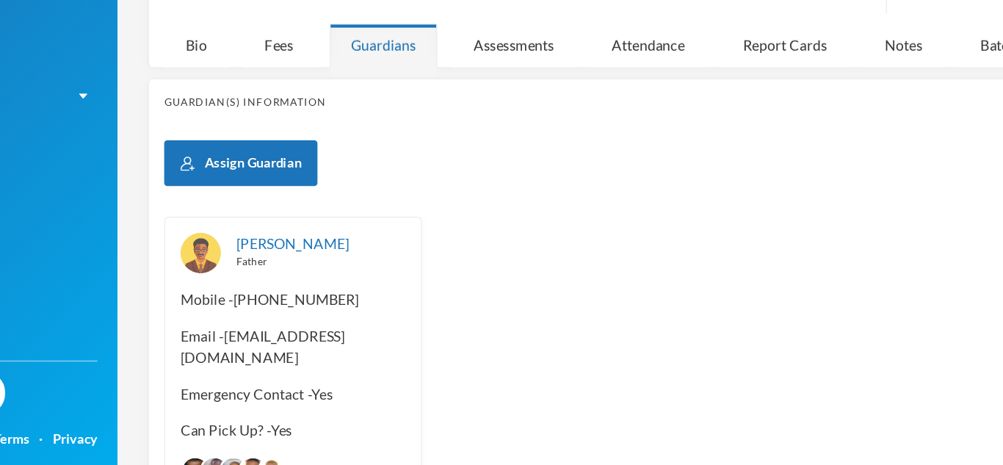
scroll to position [97, 0]
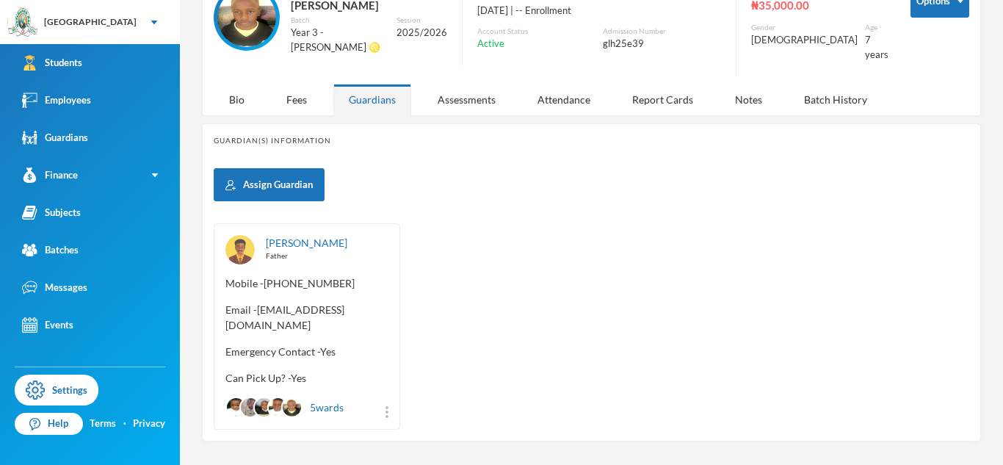
click at [256, 302] on span "Email - aadeniran0304@gmail.com" at bounding box center [307, 317] width 163 height 31
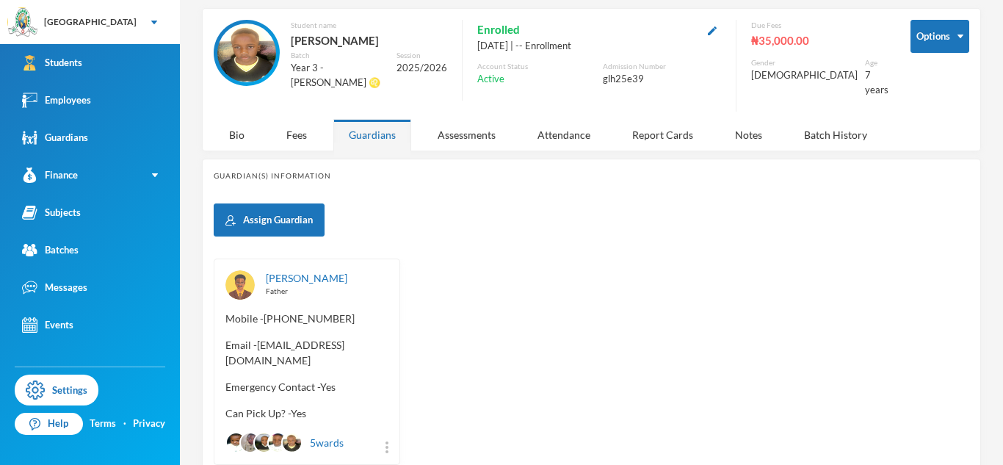
click at [268, 337] on span "Email - aadeniran0304@gmail.com" at bounding box center [307, 352] width 163 height 31
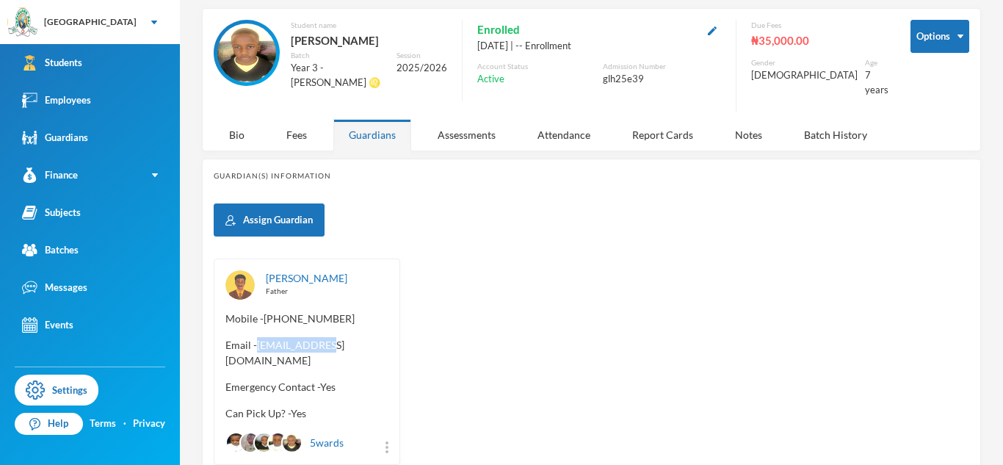
click at [268, 337] on span "Email - aadeniran0304@gmail.com" at bounding box center [307, 352] width 163 height 31
copy span "aadeniran0304"
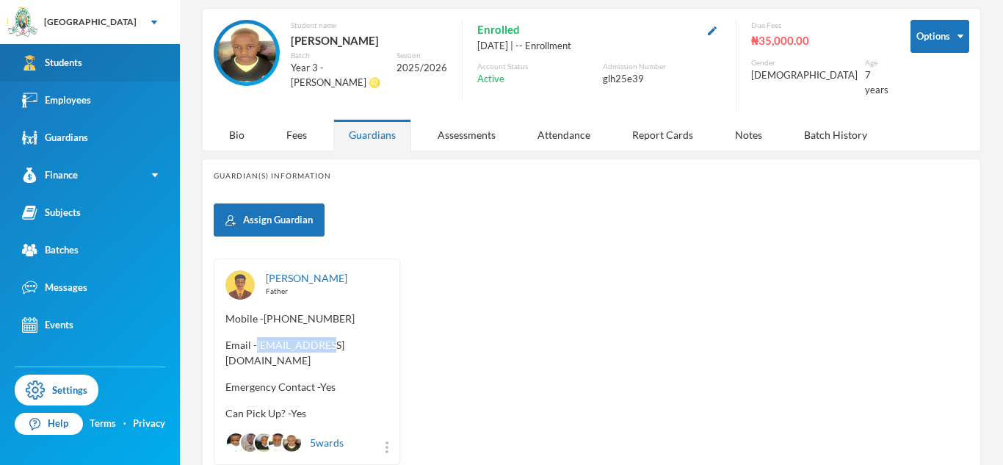
click at [143, 68] on link "Students" at bounding box center [90, 62] width 180 height 37
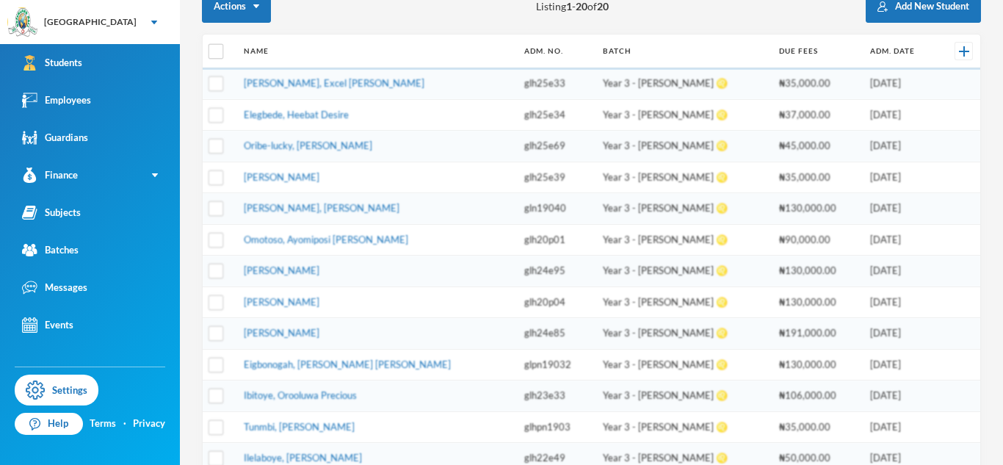
scroll to position [242, 0]
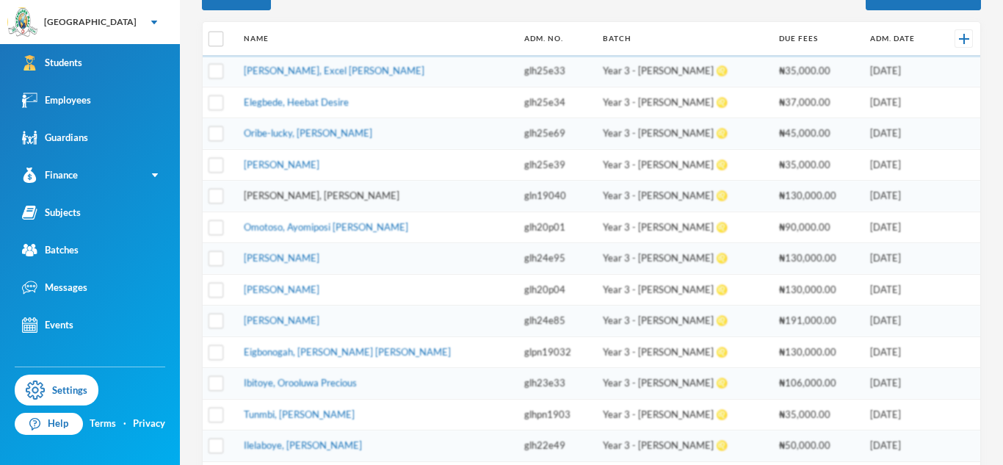
click at [300, 196] on link "Balogun, Daniel Adewunmi" at bounding box center [322, 196] width 156 height 12
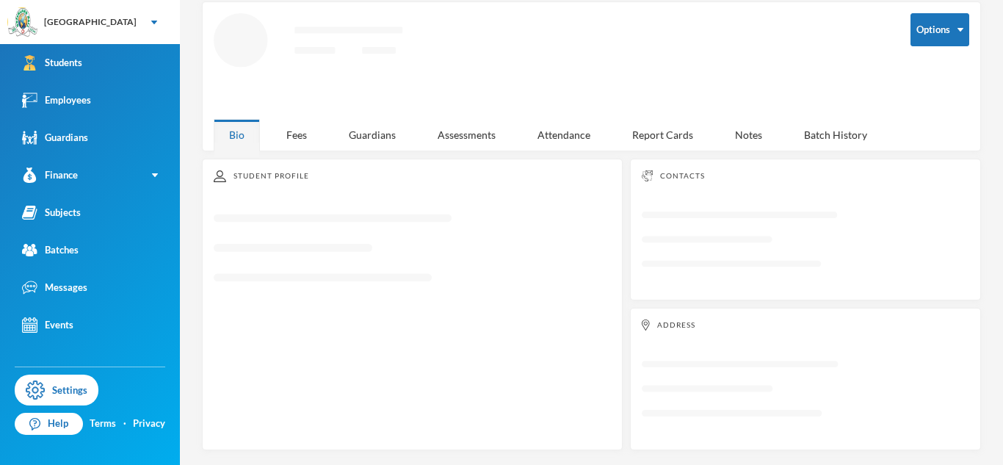
scroll to position [68, 0]
click at [372, 136] on div "Guardians" at bounding box center [372, 135] width 78 height 32
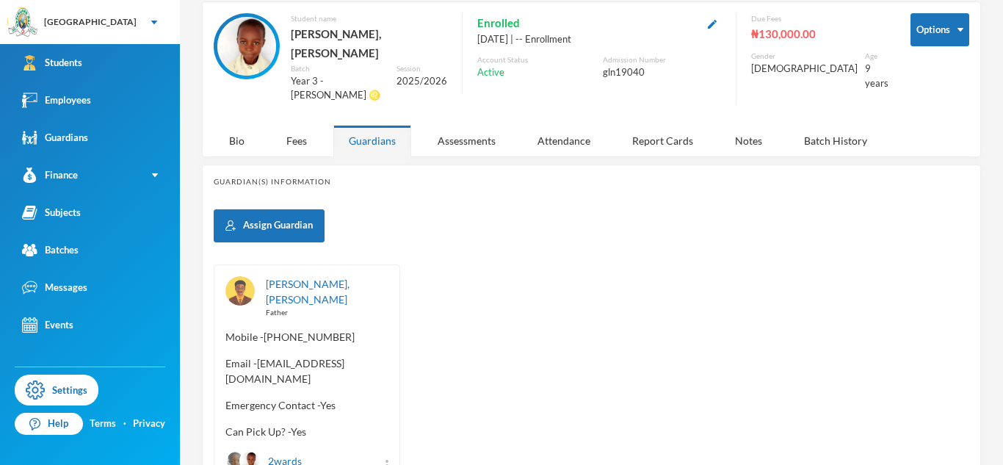
click at [259, 356] on span "Email - adebalo@yahoo.co.uk" at bounding box center [307, 371] width 163 height 31
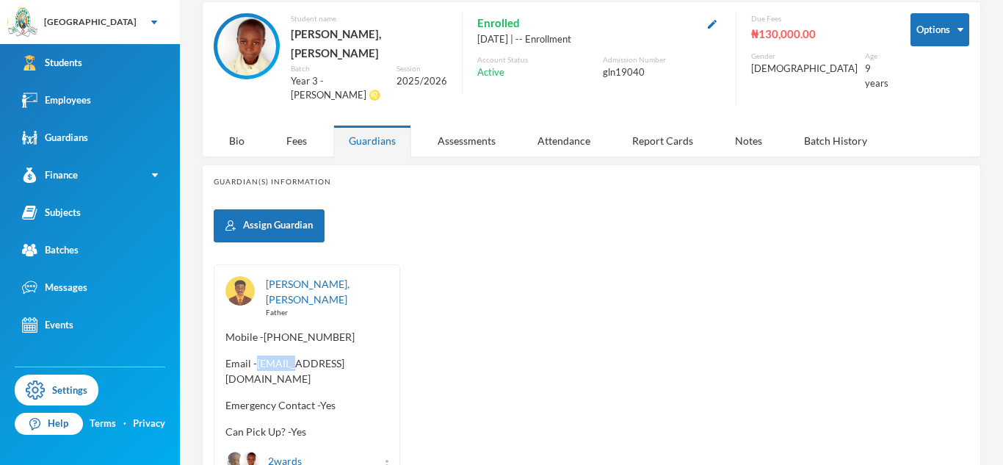
click at [259, 356] on span "Email - adebalo@yahoo.co.uk" at bounding box center [307, 371] width 163 height 31
click at [256, 356] on span "Email - adebalo@yahoo.co.uk" at bounding box center [307, 371] width 163 height 31
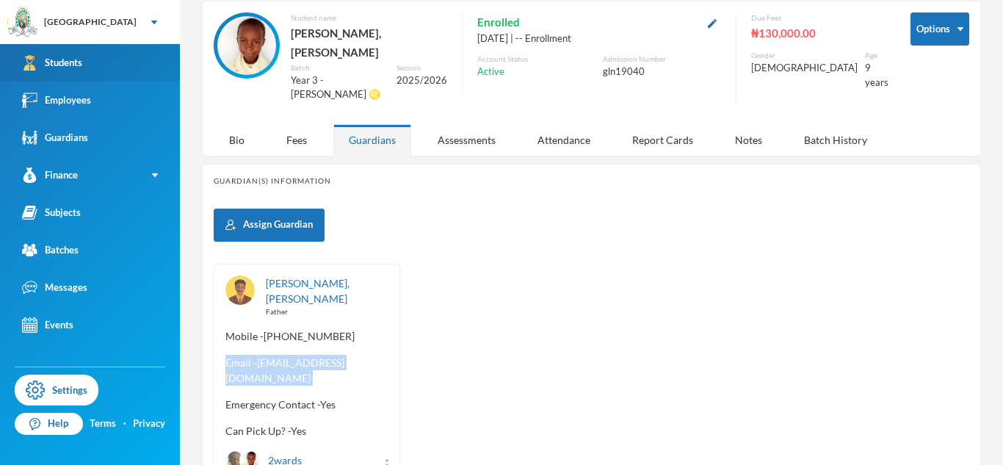
click at [123, 63] on link "Students" at bounding box center [90, 62] width 180 height 37
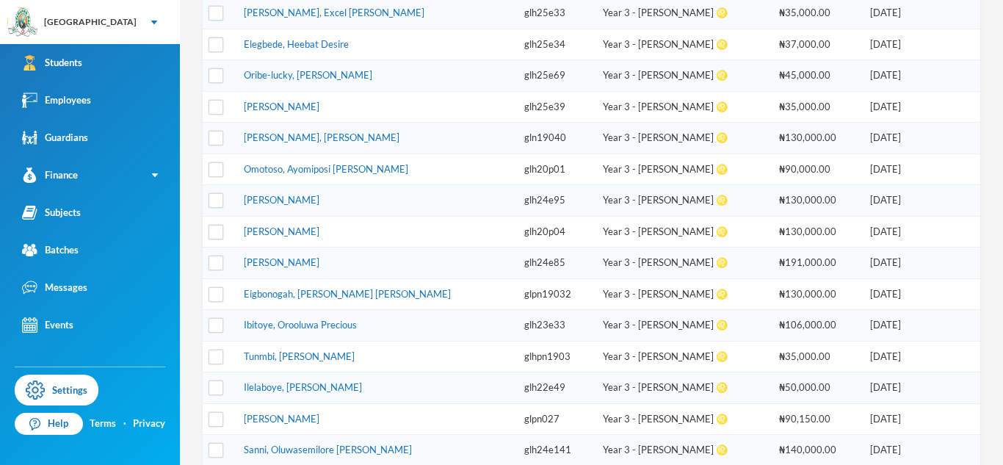
scroll to position [320, 0]
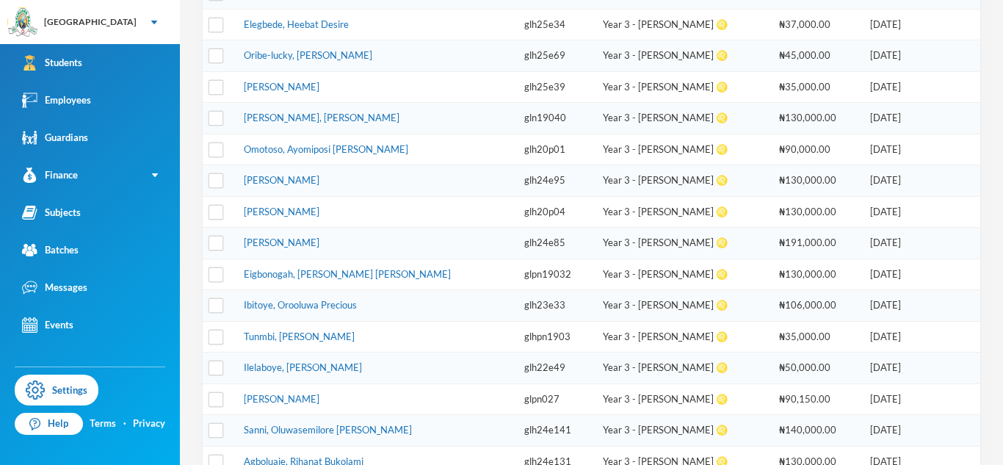
click at [303, 155] on td "Omotoso, Ayomiposi Deborah" at bounding box center [377, 150] width 281 height 32
click at [300, 148] on link "Omotoso, Ayomiposi Deborah" at bounding box center [326, 149] width 165 height 12
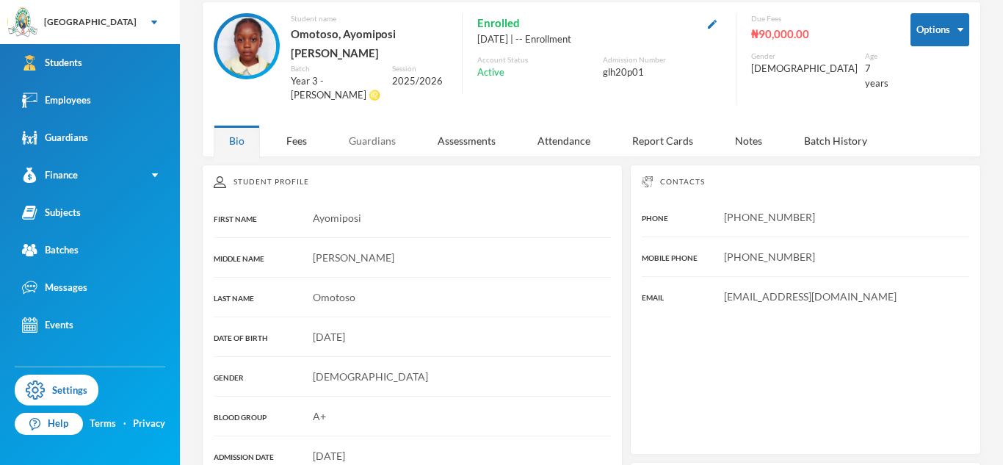
scroll to position [268, 0]
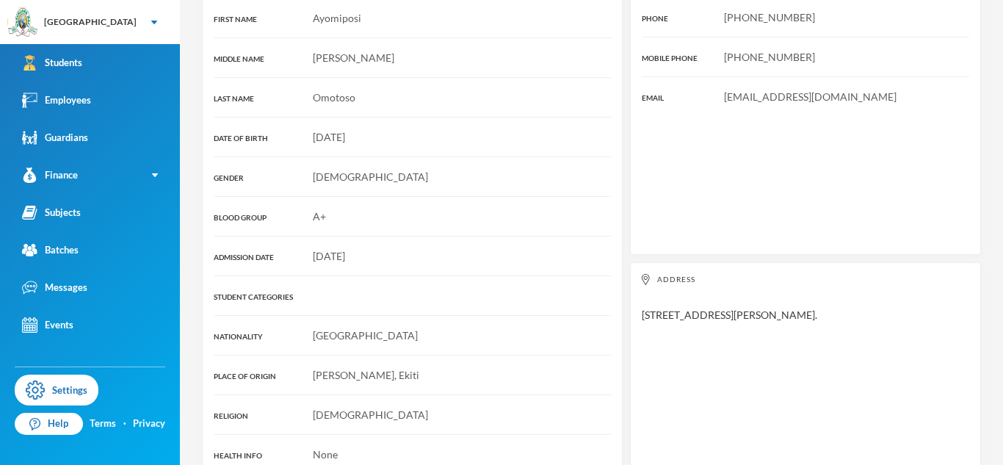
click at [404, 129] on div "Student Profile FIRST NAME Ayomiposi MIDDLE NAME Deborah LAST NAME Omotoso DATE…" at bounding box center [412, 219] width 421 height 509
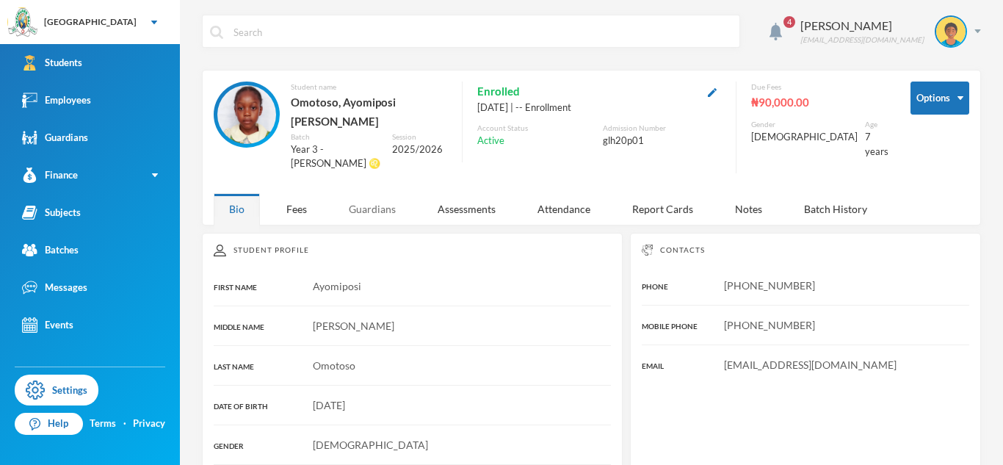
scroll to position [1, 0]
click at [377, 192] on div "Guardians" at bounding box center [372, 208] width 78 height 32
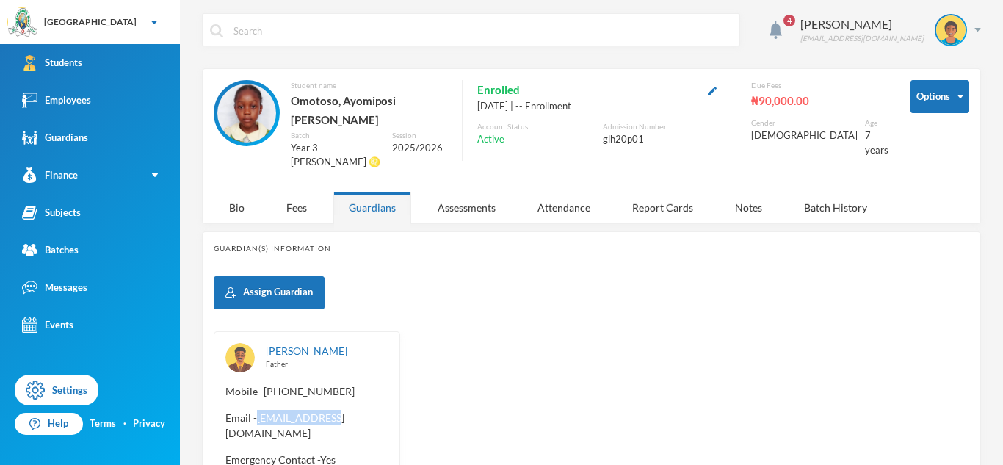
copy span "segunomotoso89"
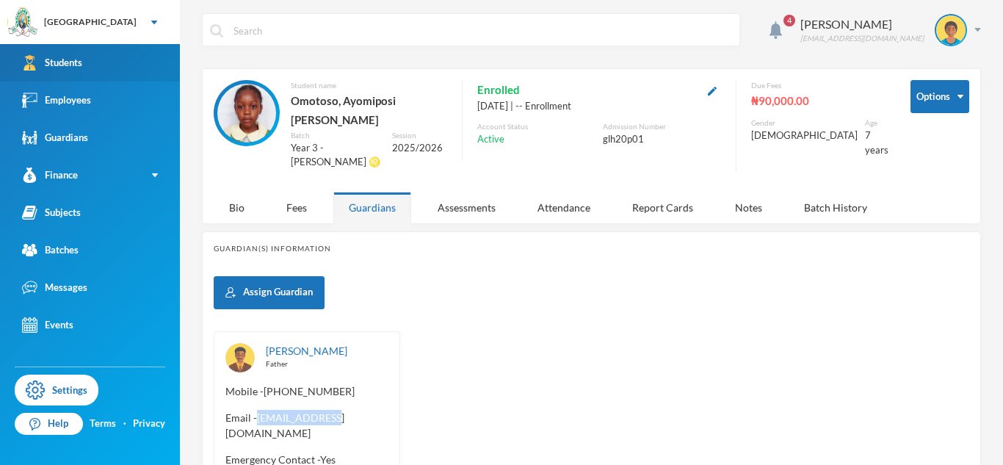
click at [121, 68] on link "Students" at bounding box center [90, 62] width 180 height 37
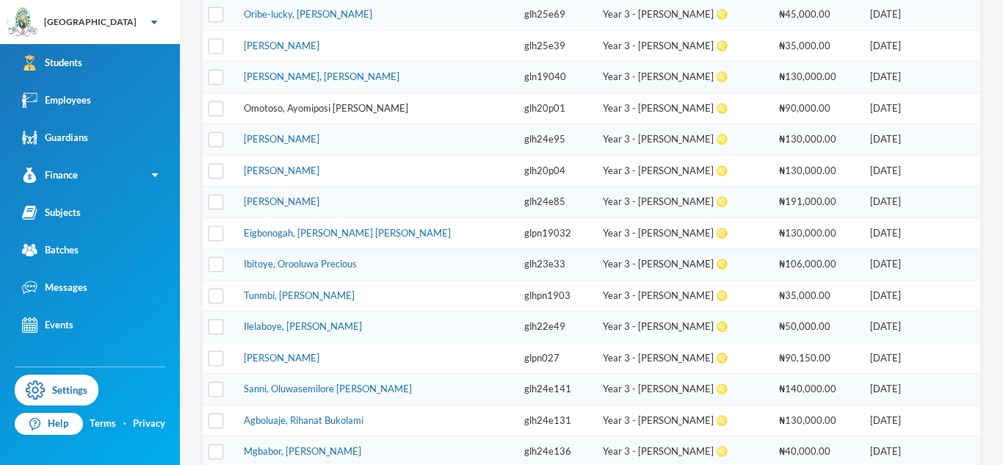
scroll to position [363, 0]
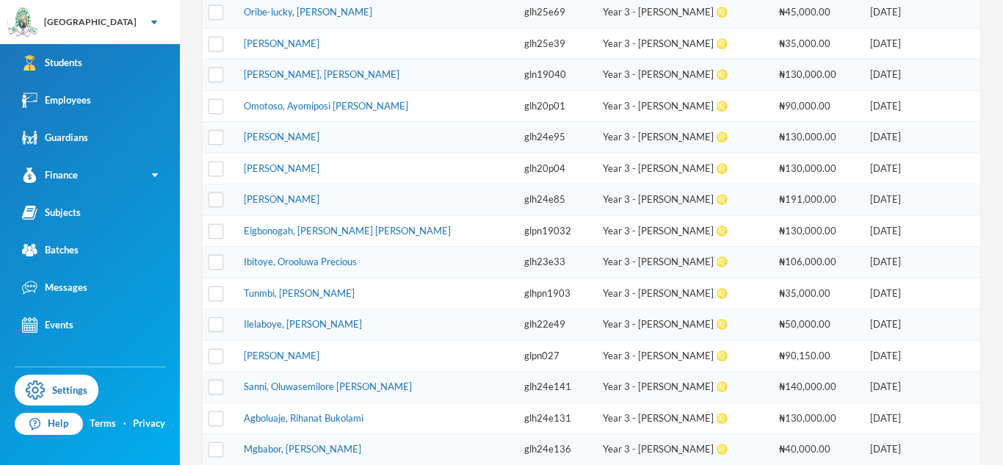
click at [292, 147] on td "Salami, Tokunbo Aminat" at bounding box center [377, 138] width 281 height 32
click at [292, 140] on link "Salami, Tokunbo Aminat" at bounding box center [282, 137] width 76 height 12
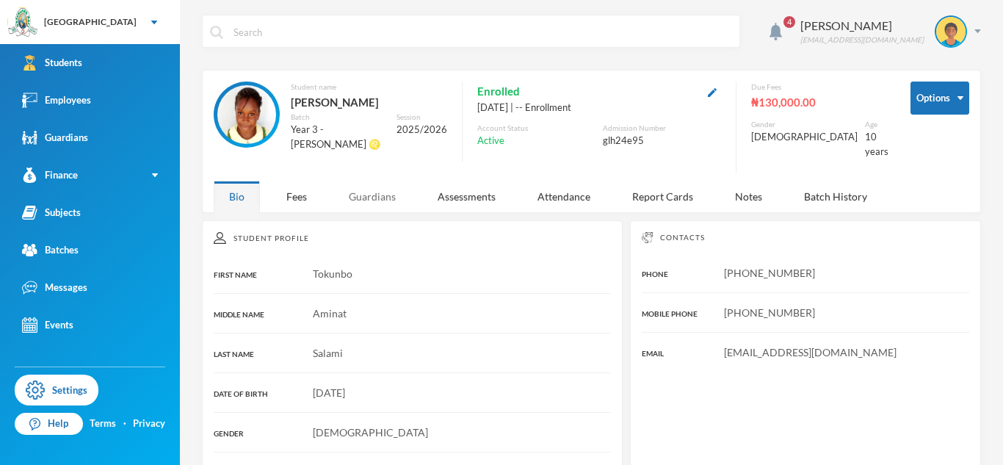
click at [381, 187] on div "Guardians" at bounding box center [372, 197] width 78 height 32
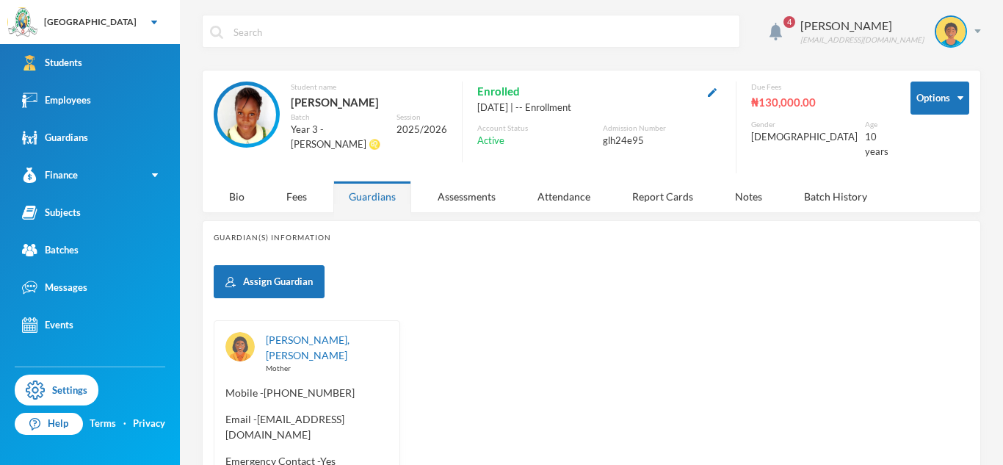
click at [226, 413] on span "Email - olawoyinolawunmi42@gmail.com" at bounding box center [307, 426] width 163 height 31
copy span "olawoyinolawunmi42"
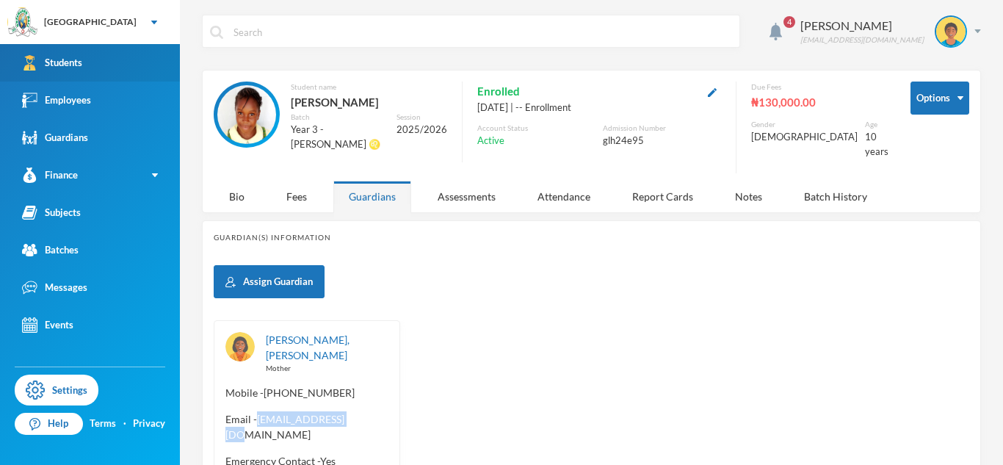
click at [101, 71] on link "Students" at bounding box center [90, 62] width 180 height 37
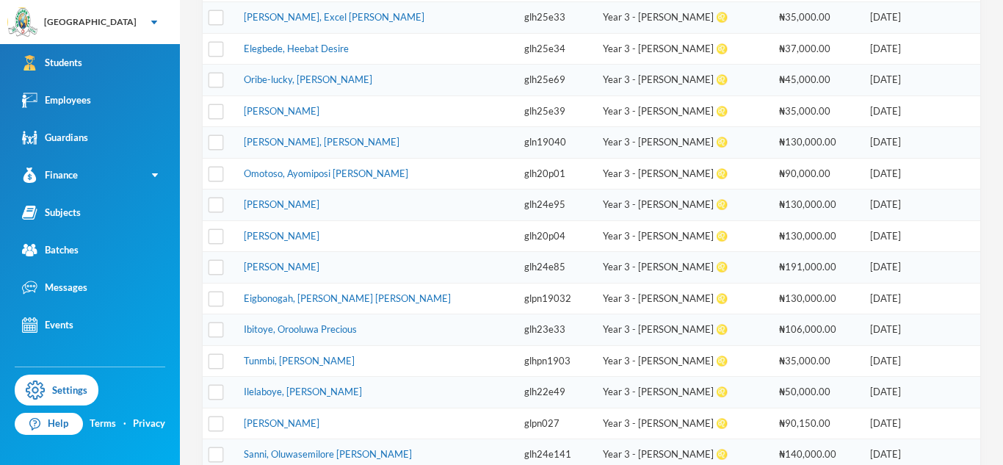
scroll to position [300, 0]
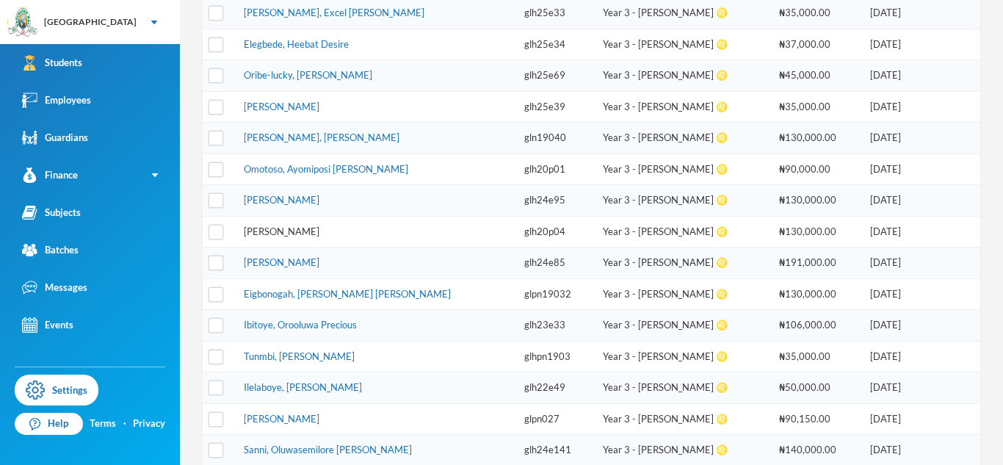
click at [320, 233] on link "Ajayi, Rhoda Oluwafemi" at bounding box center [282, 232] width 76 height 12
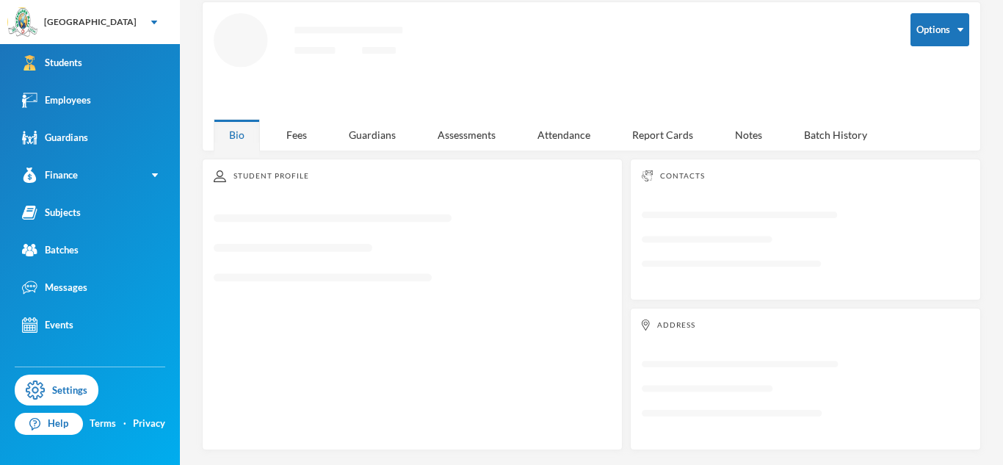
scroll to position [68, 0]
click at [365, 134] on div "Guardians" at bounding box center [372, 135] width 78 height 32
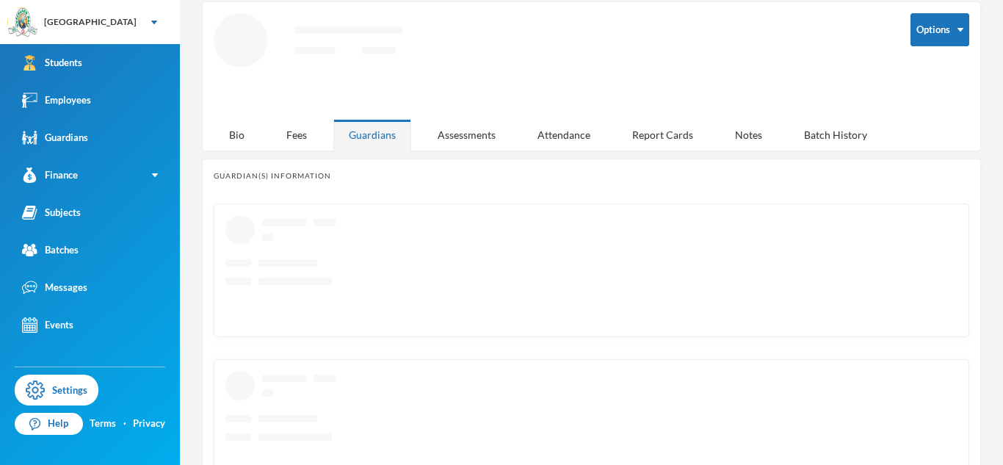
click at [365, 134] on div "Guardians" at bounding box center [372, 135] width 78 height 32
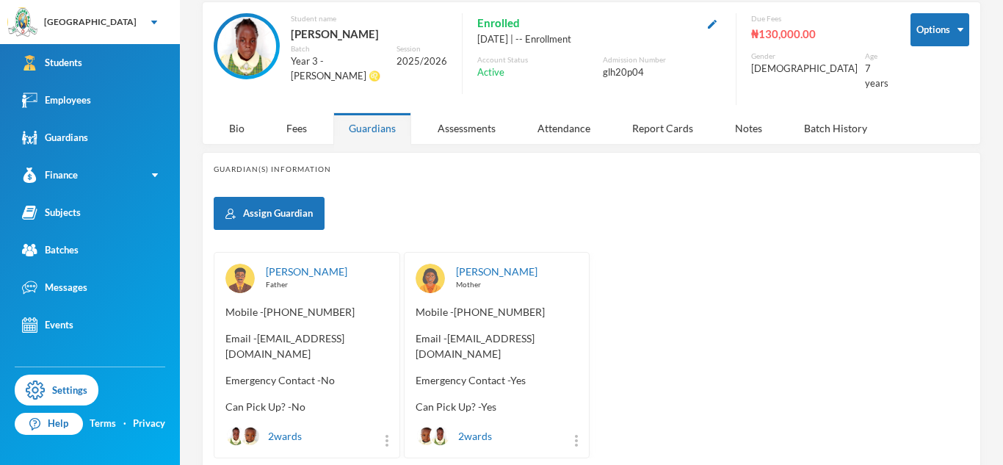
click at [257, 331] on span "Email - Afemi4@gmail.com" at bounding box center [307, 346] width 163 height 31
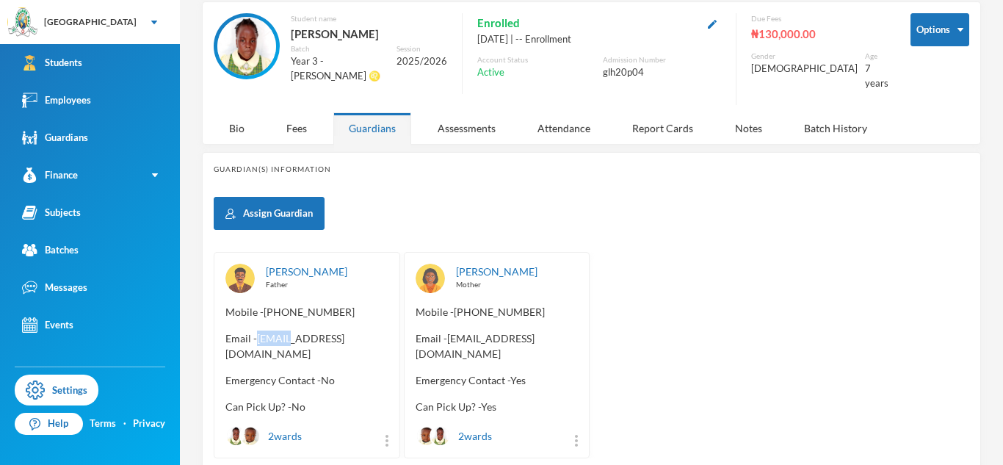
click at [257, 331] on span "Email - Afemi4@gmail.com" at bounding box center [307, 346] width 163 height 31
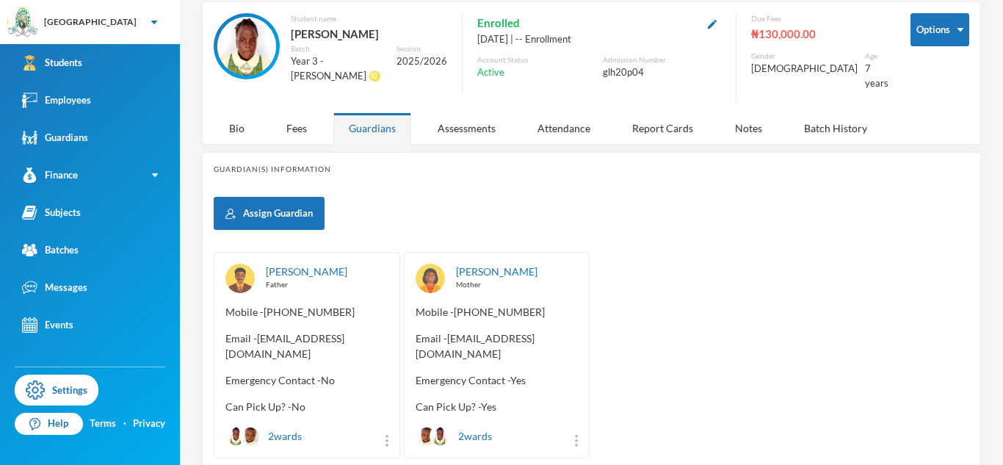
click at [257, 331] on span "Email - Afemi4@gmail.com" at bounding box center [307, 346] width 163 height 31
copy span "Afemi4"
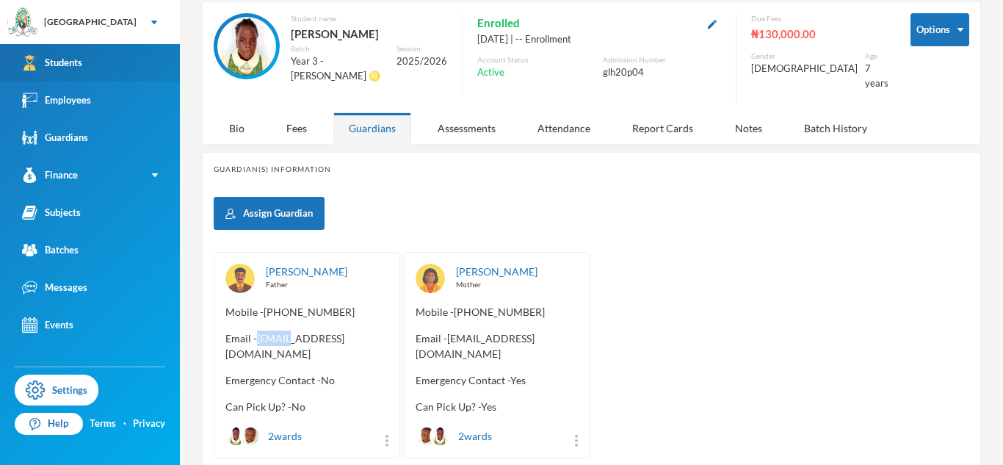
click at [23, 63] on img at bounding box center [29, 62] width 15 height 15
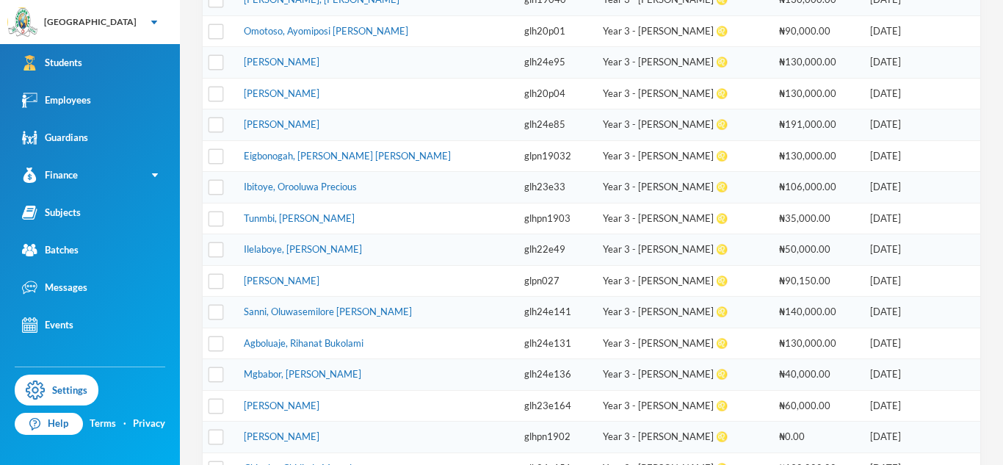
scroll to position [441, 0]
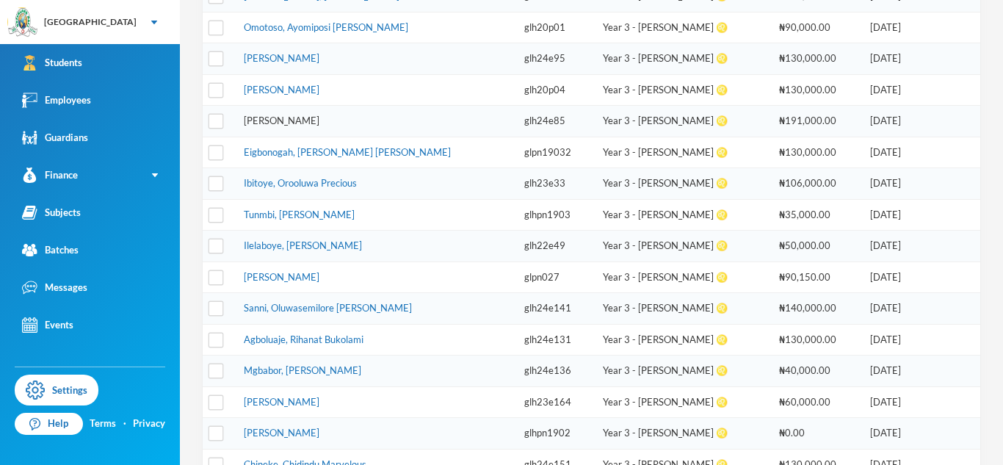
click at [274, 123] on link "Momoh, Nathan Onoshorimeh" at bounding box center [282, 121] width 76 height 12
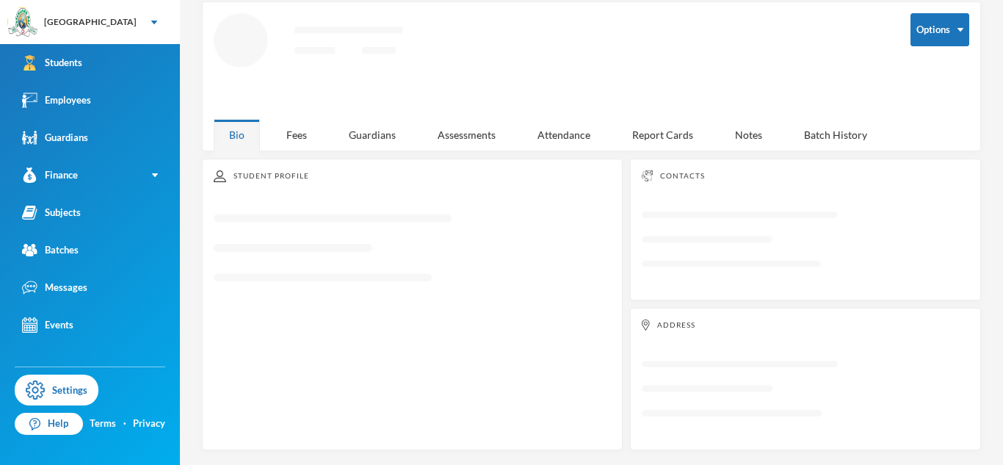
scroll to position [68, 0]
click at [387, 134] on div "Guardians" at bounding box center [372, 135] width 78 height 32
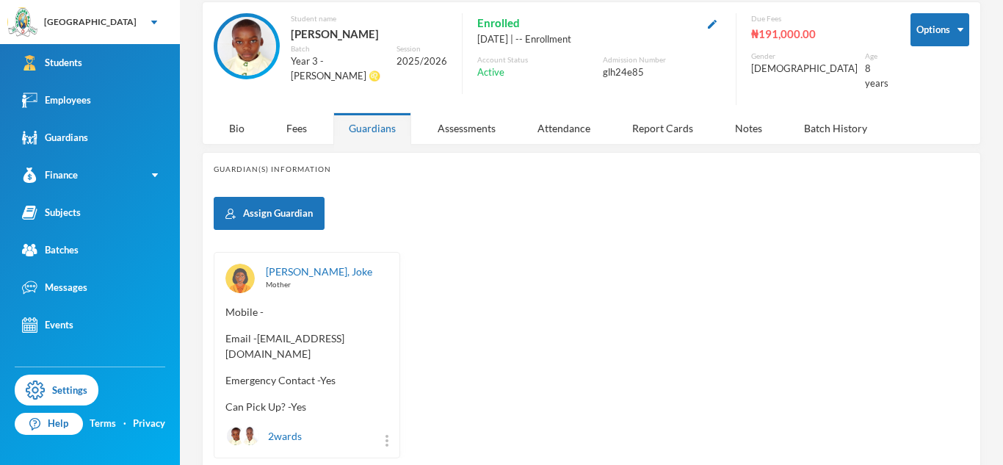
click at [259, 331] on span "Email - jadamsblair@gmail.com" at bounding box center [307, 346] width 163 height 31
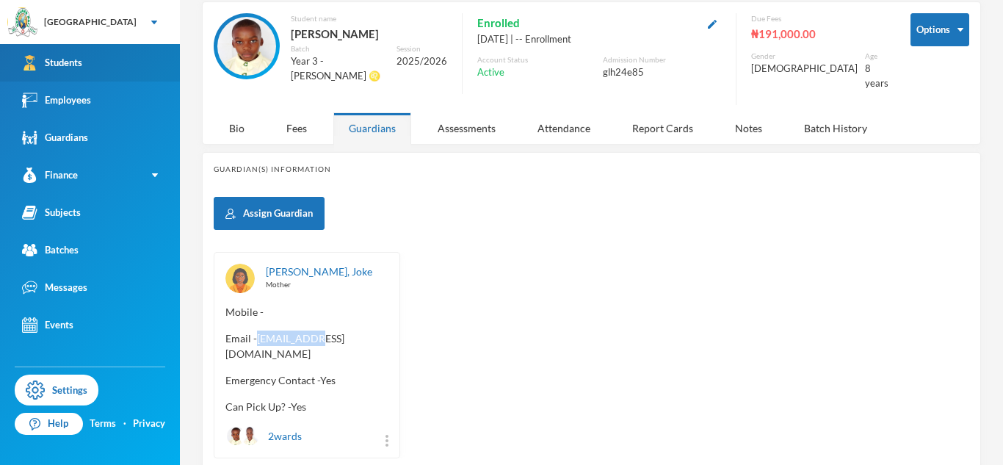
click at [159, 61] on link "Students" at bounding box center [90, 62] width 180 height 37
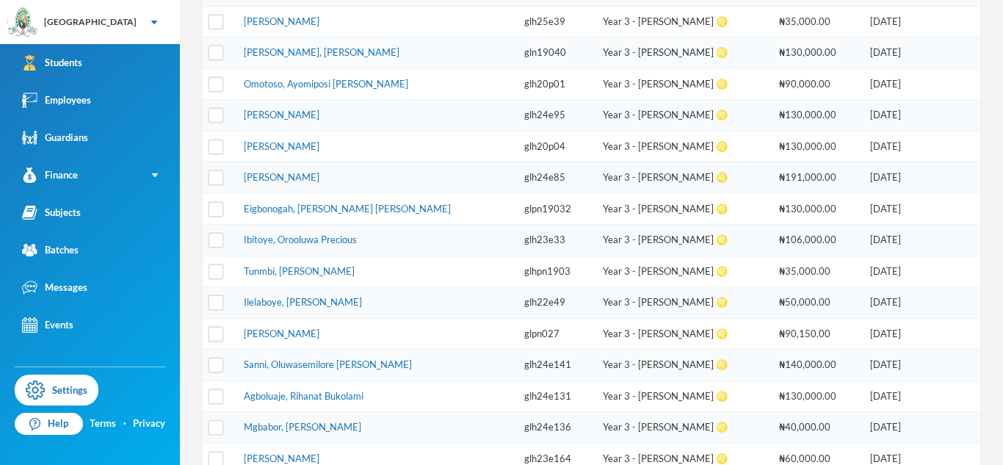
scroll to position [439, 0]
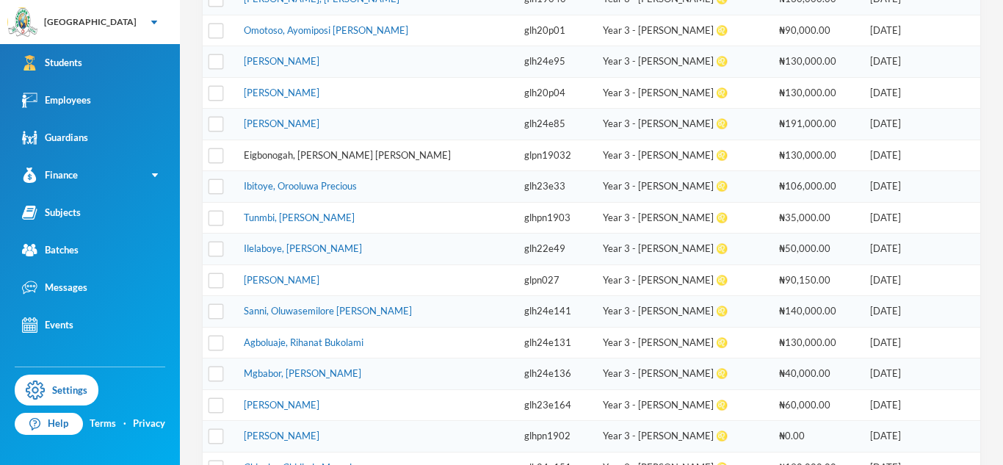
click at [315, 154] on link "Eigbonogah, Isimeme Judith" at bounding box center [347, 155] width 207 height 12
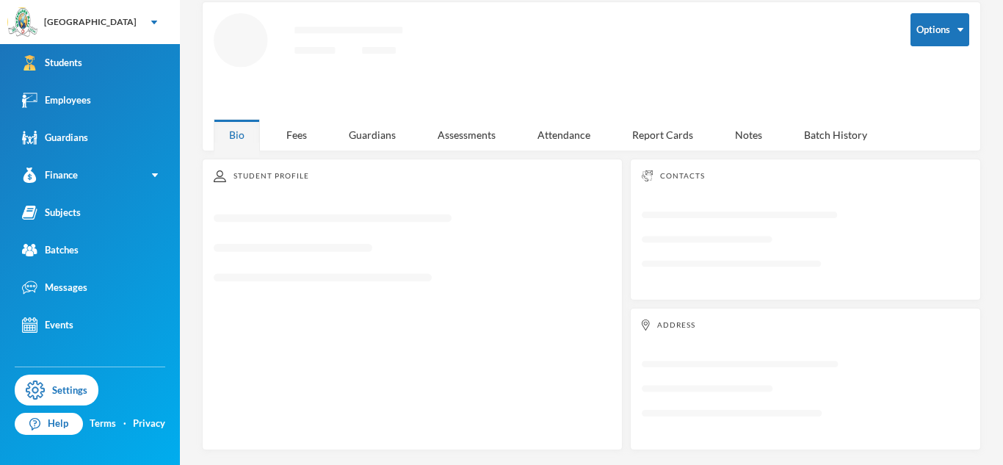
scroll to position [68, 0]
click at [364, 131] on div "Guardians" at bounding box center [372, 135] width 78 height 32
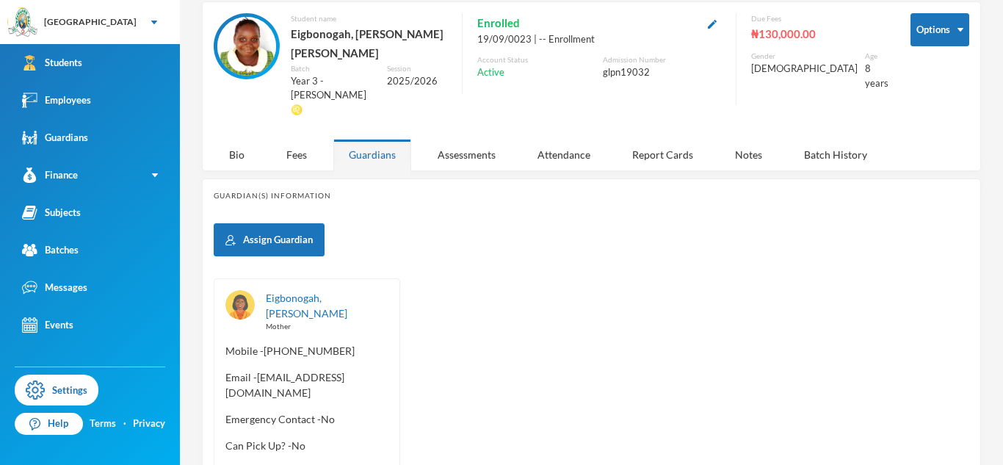
click at [226, 369] on span "Email - monicainegbedion732@gmail.com" at bounding box center [307, 384] width 163 height 31
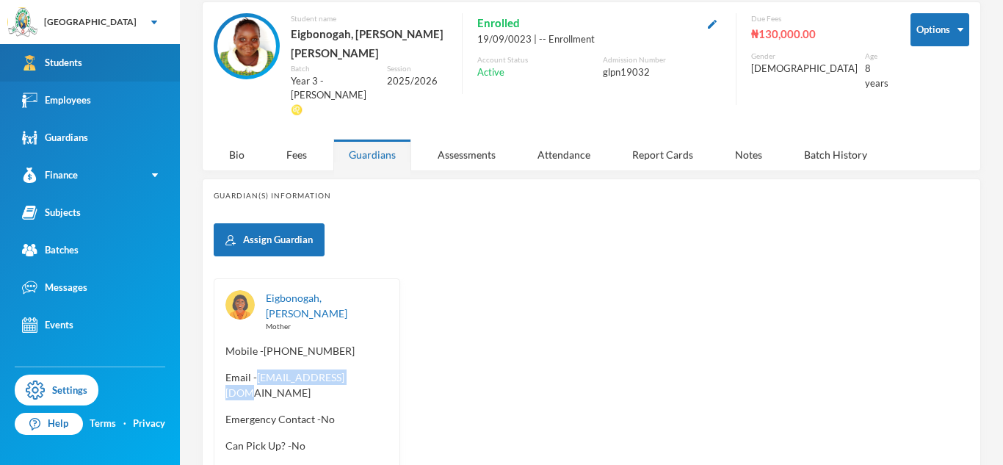
click at [127, 54] on link "Students" at bounding box center [90, 62] width 180 height 37
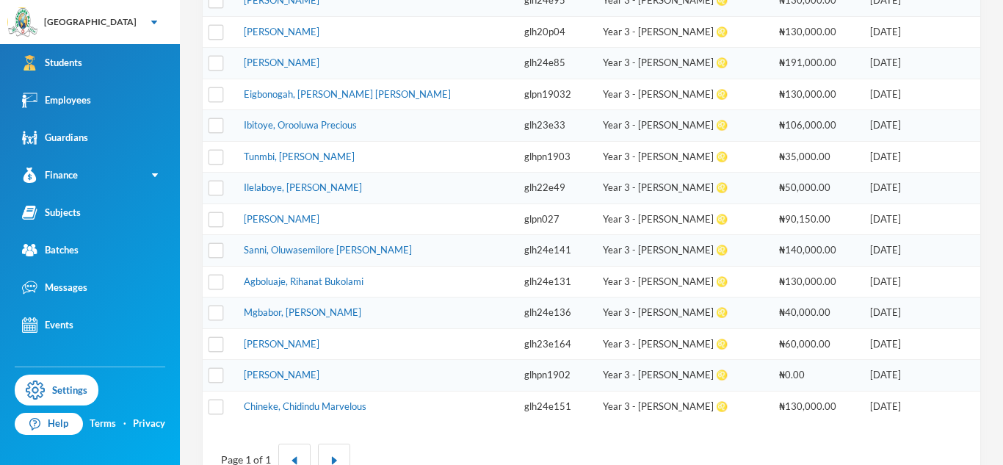
scroll to position [505, 0]
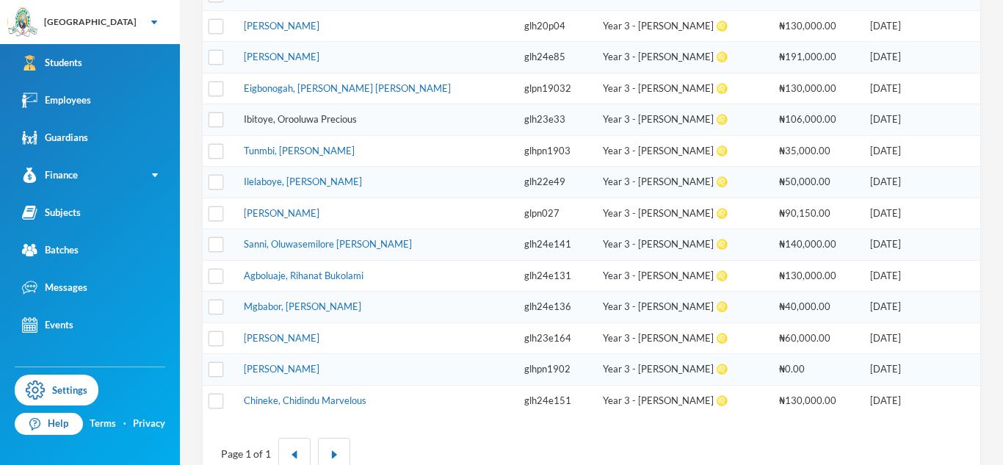
click at [332, 118] on link "Ibitoye, Orooluwa Precious" at bounding box center [300, 119] width 113 height 12
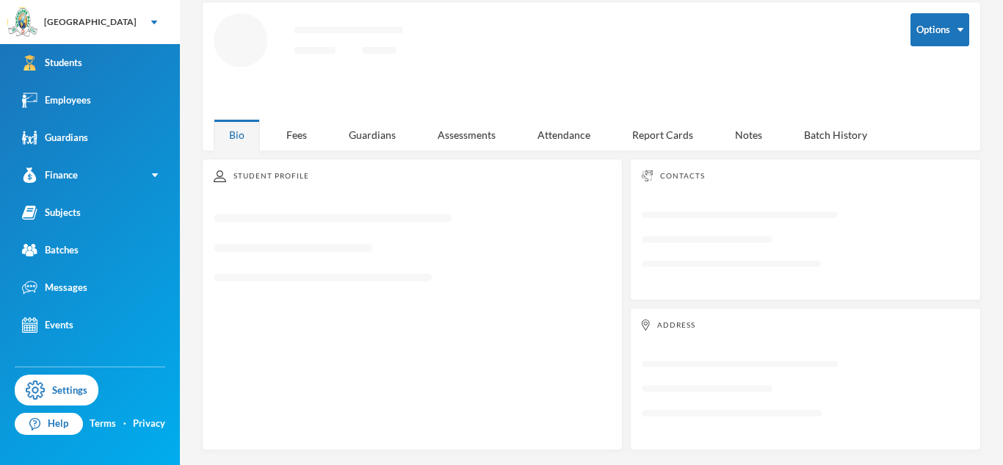
scroll to position [68, 0]
click at [369, 140] on div "Guardians" at bounding box center [372, 135] width 78 height 32
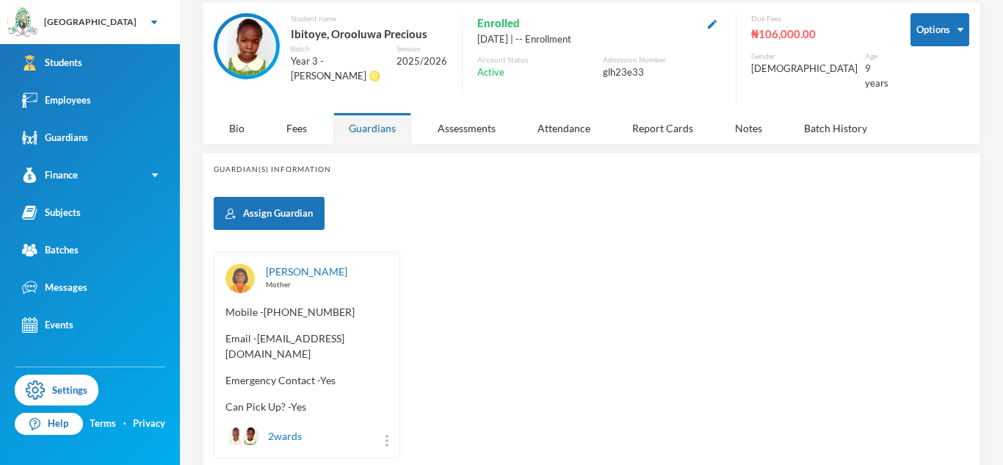
click at [264, 331] on span "Email - Agbekealarina@gmail.com" at bounding box center [307, 346] width 163 height 31
copy span "Agbekealarina"
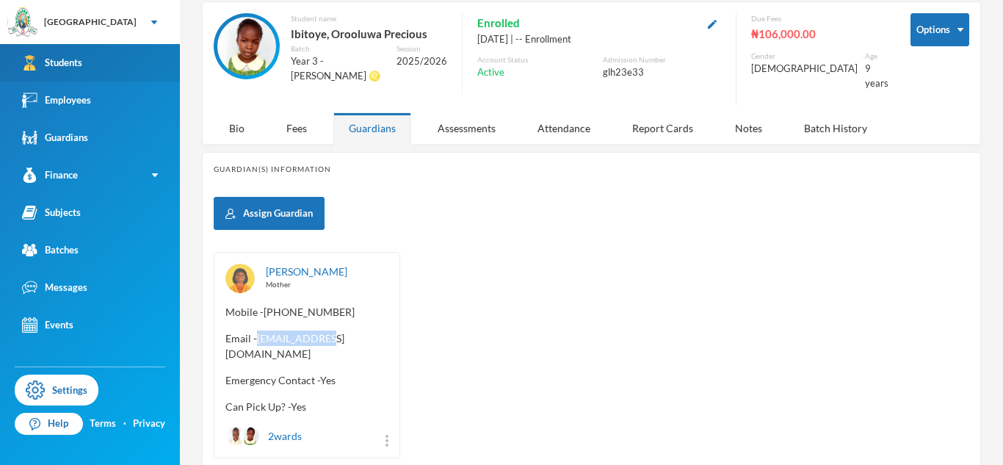
click at [83, 51] on link "Students" at bounding box center [90, 62] width 180 height 37
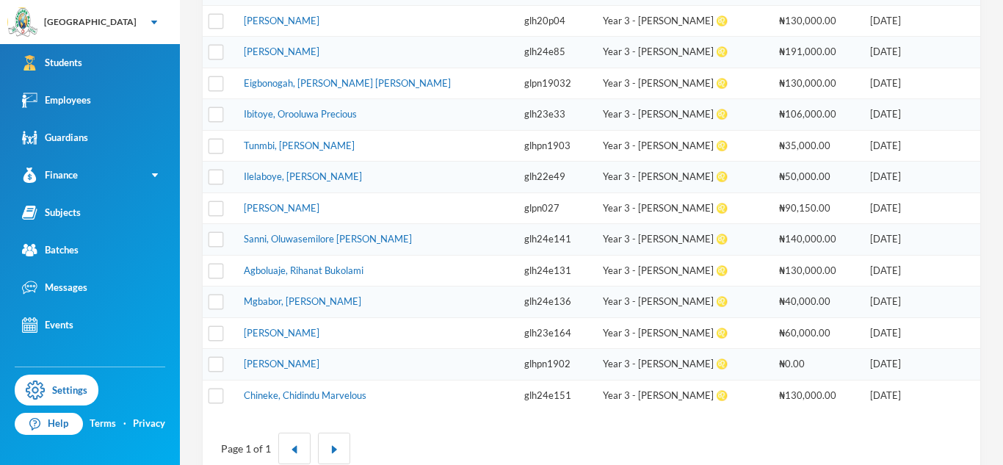
scroll to position [511, 0]
click at [314, 149] on link "Tunmbi, Gbemileke Donald" at bounding box center [299, 145] width 111 height 12
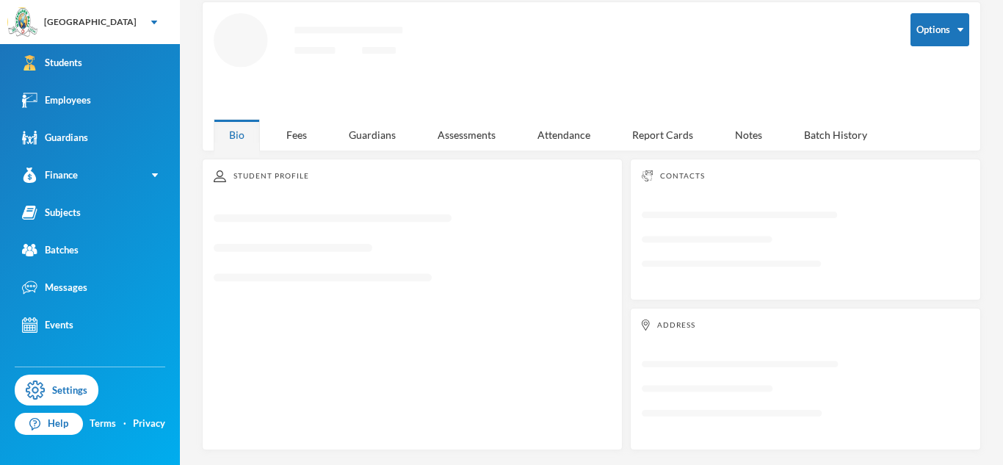
scroll to position [68, 0]
click at [359, 142] on div "Guardians" at bounding box center [372, 135] width 78 height 32
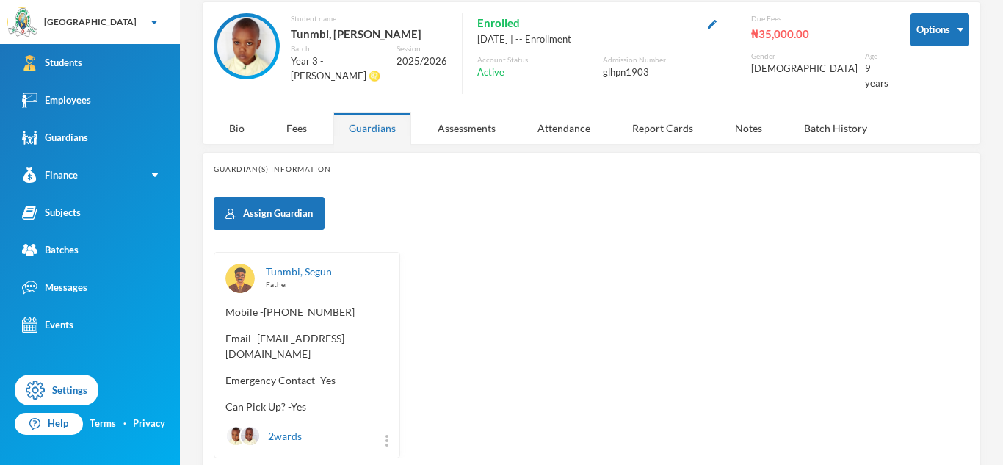
click at [224, 344] on div "Tunmbi, Segun Father Mobile - +234 703 038 9042 Email - oluwasegun.tunmbi@gmail…" at bounding box center [307, 355] width 187 height 206
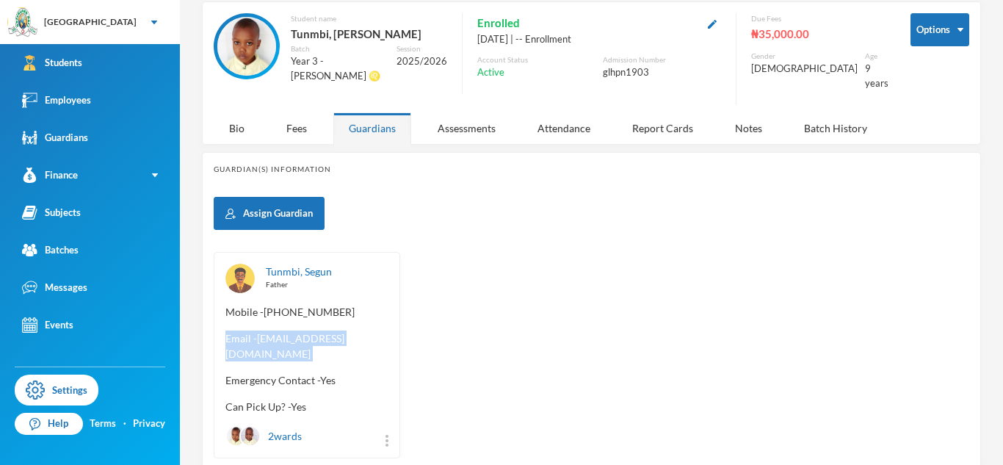
click at [224, 344] on div "Tunmbi, Segun Father Mobile - +234 703 038 9042 Email - oluwasegun.tunmbi@gmail…" at bounding box center [307, 355] width 187 height 206
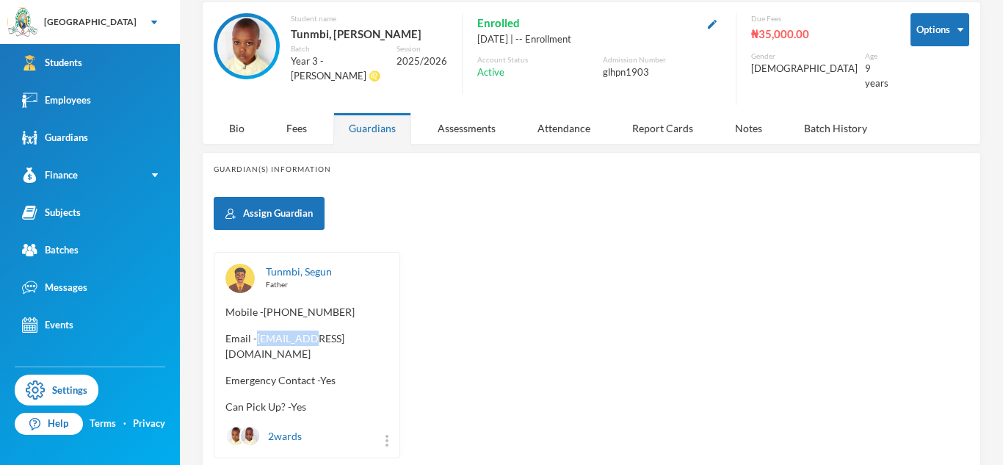
click at [224, 344] on div "Tunmbi, Segun Father Mobile - +234 703 038 9042 Email - oluwasegun.tunmbi@gmail…" at bounding box center [307, 355] width 187 height 206
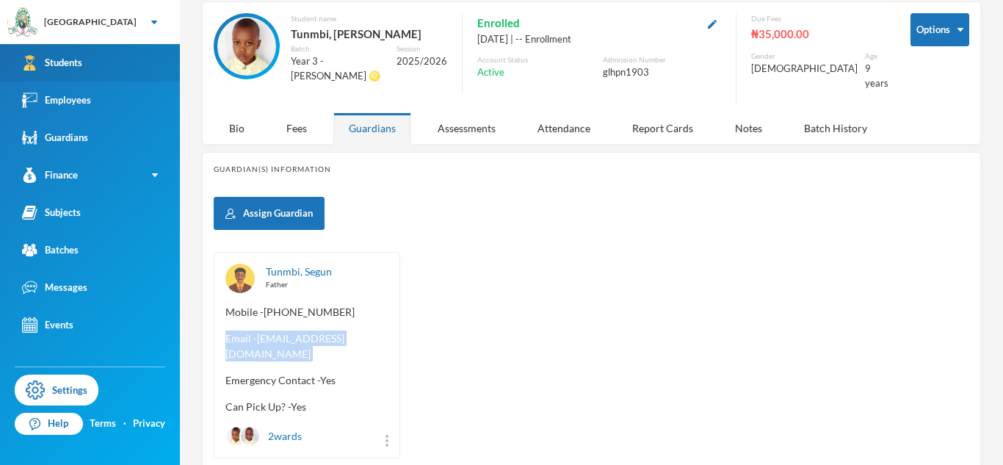
click at [110, 71] on link "Students" at bounding box center [90, 62] width 180 height 37
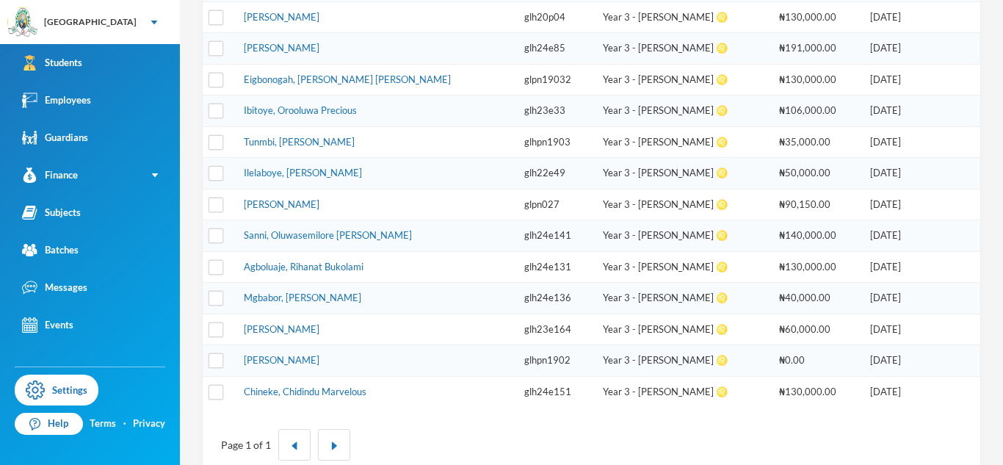
scroll to position [520, 0]
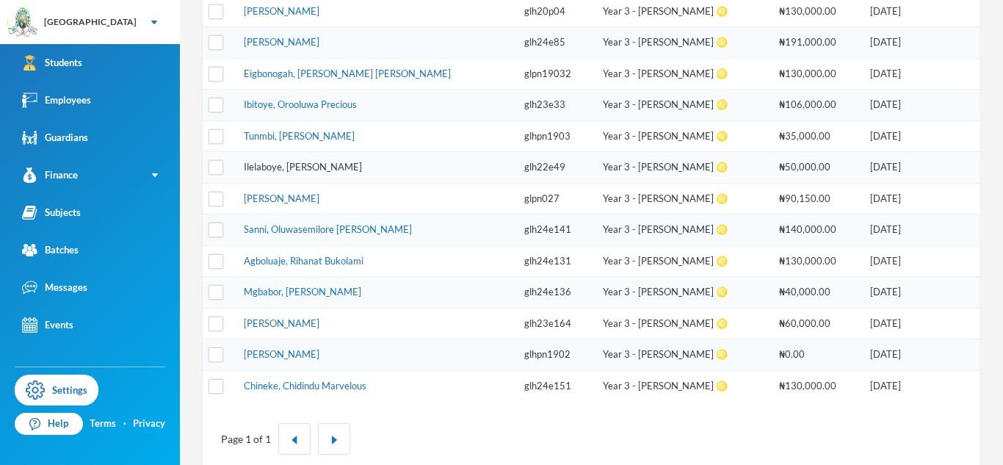
click at [289, 165] on link "Ilelaboye, Oluwatise Enoch" at bounding box center [303, 167] width 118 height 12
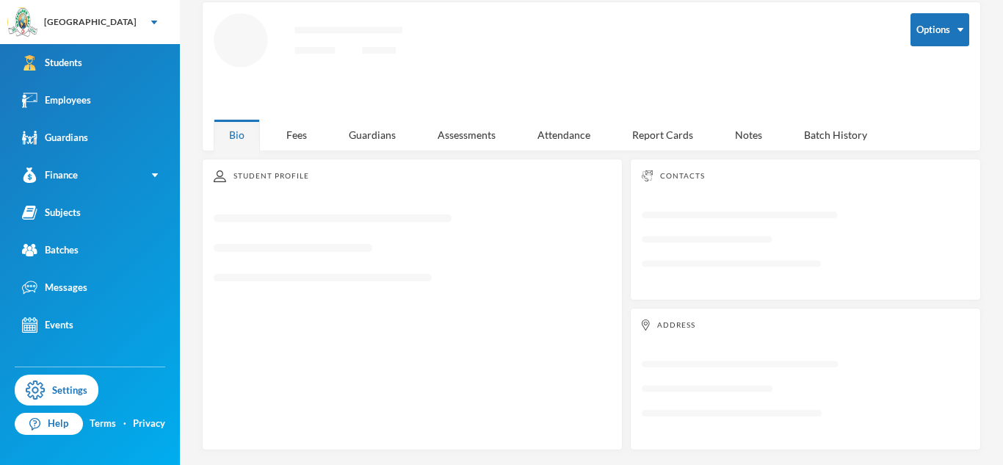
scroll to position [68, 0]
click at [364, 138] on div "Guardians" at bounding box center [372, 135] width 78 height 32
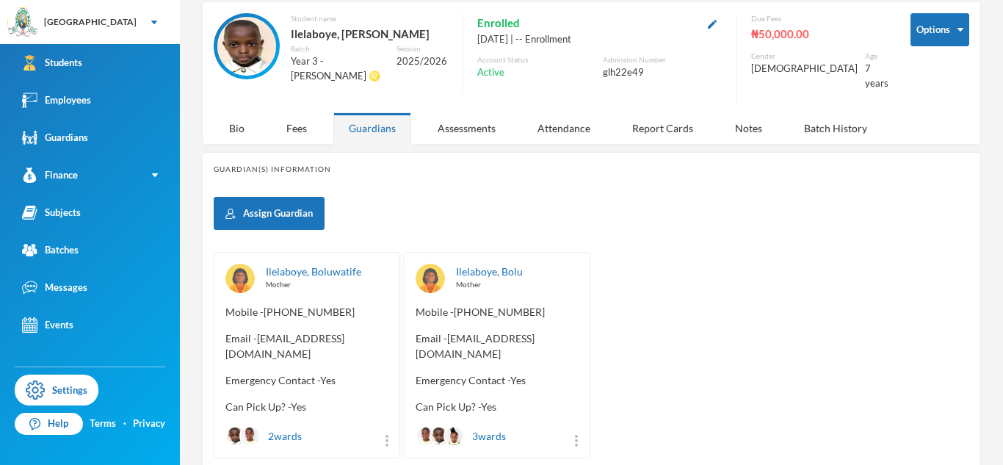
click at [256, 331] on span "Email - ilelaboyeyinka81@gmail.com" at bounding box center [307, 346] width 163 height 31
click at [257, 331] on span "Email - ilelaboyeyinka81@gmail.com" at bounding box center [307, 346] width 163 height 31
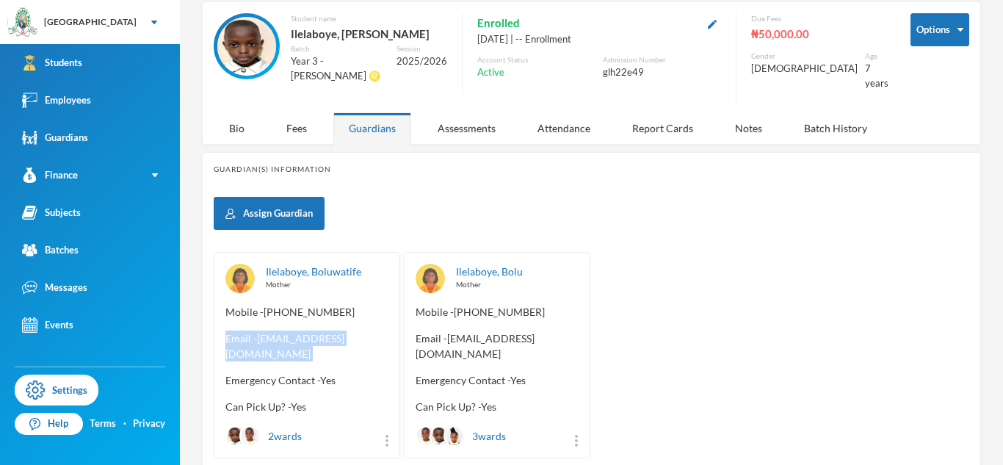
click at [257, 331] on span "Email - ilelaboyeyinka81@gmail.com" at bounding box center [307, 346] width 163 height 31
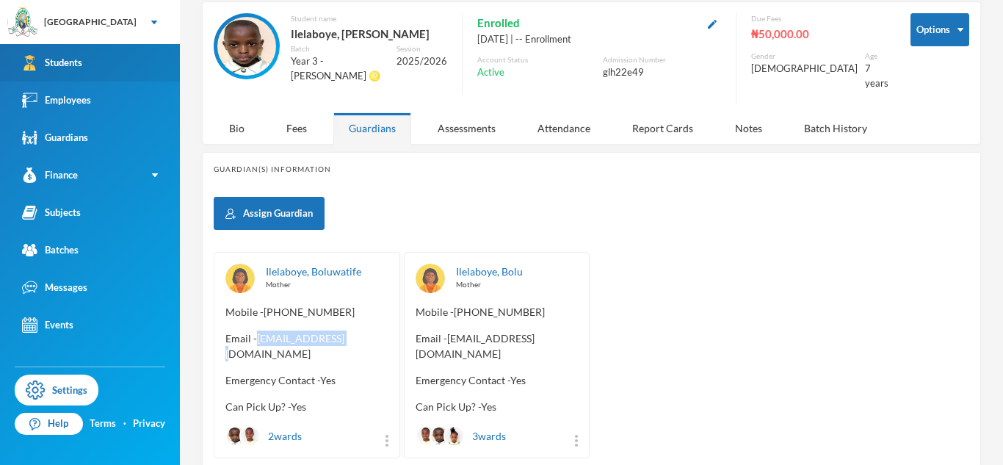
click at [155, 50] on link "Students" at bounding box center [90, 62] width 180 height 37
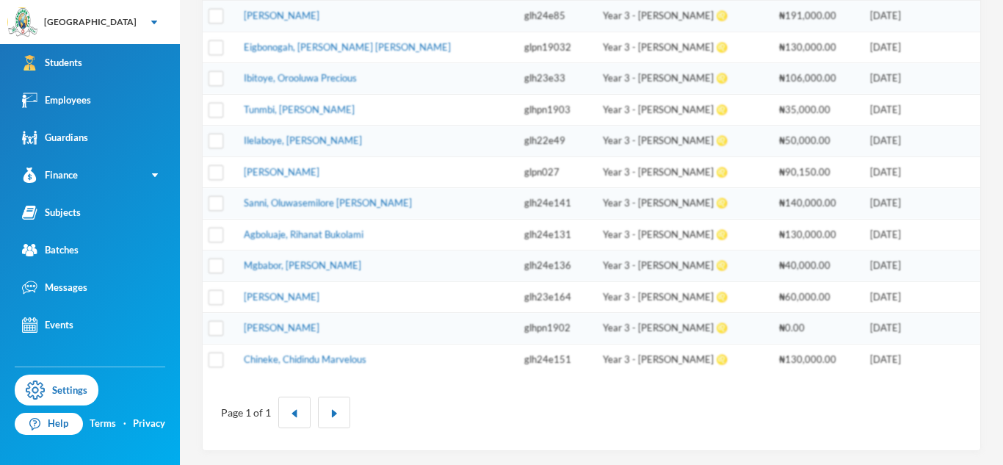
scroll to position [547, 0]
click at [320, 172] on link "Odunuga, Cassandra Mariam" at bounding box center [282, 171] width 76 height 12
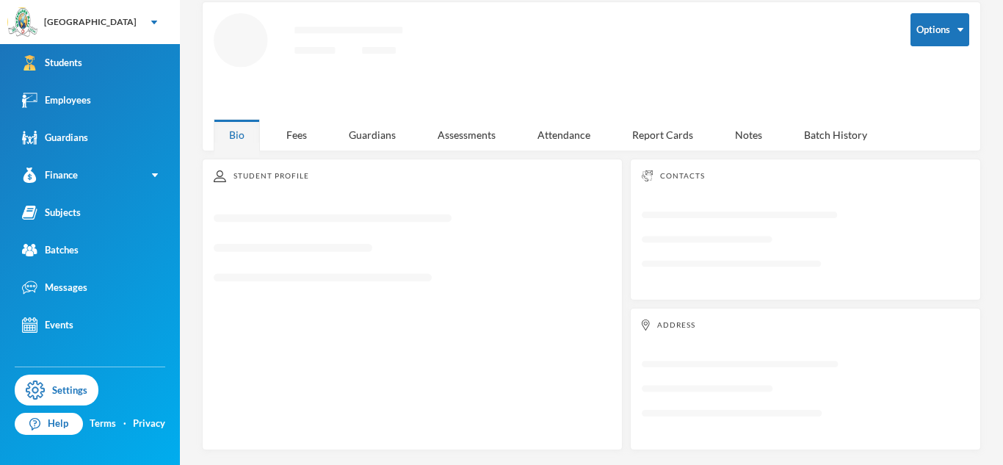
scroll to position [68, 0]
click at [389, 132] on div "Guardians" at bounding box center [372, 135] width 78 height 32
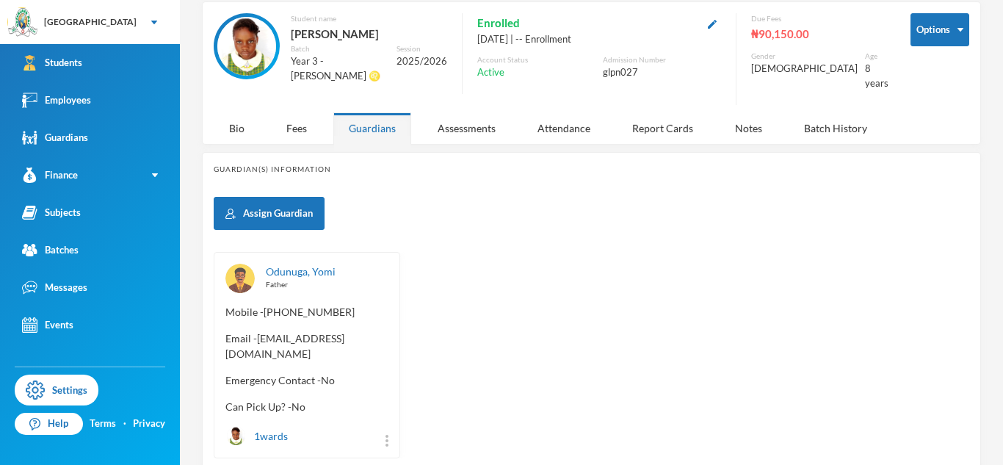
click at [226, 344] on span "Email - estheraladesuru86@gmail.com" at bounding box center [307, 346] width 163 height 31
copy span "estheraladesuru86"
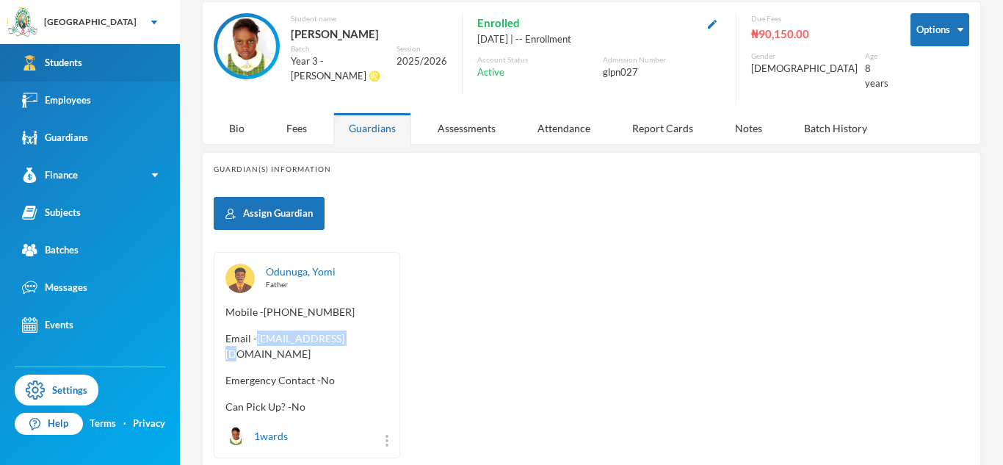
click at [134, 75] on link "Students" at bounding box center [90, 62] width 180 height 37
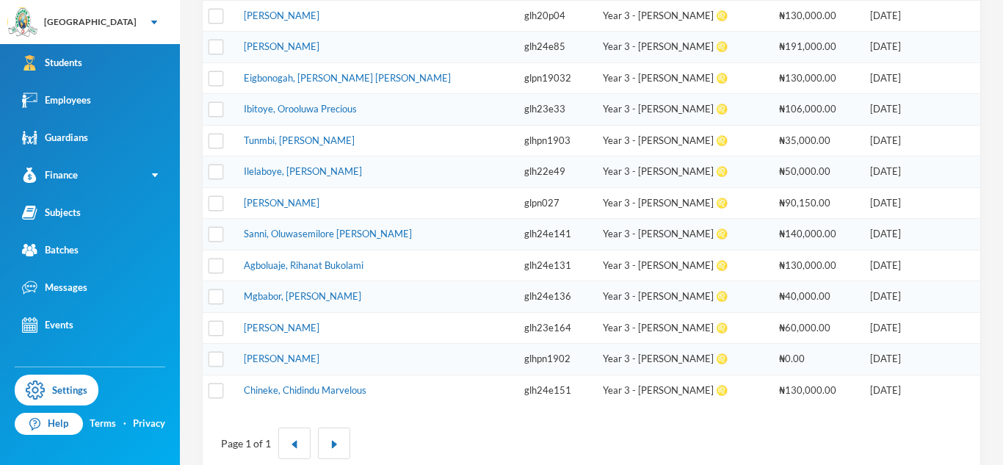
scroll to position [547, 0]
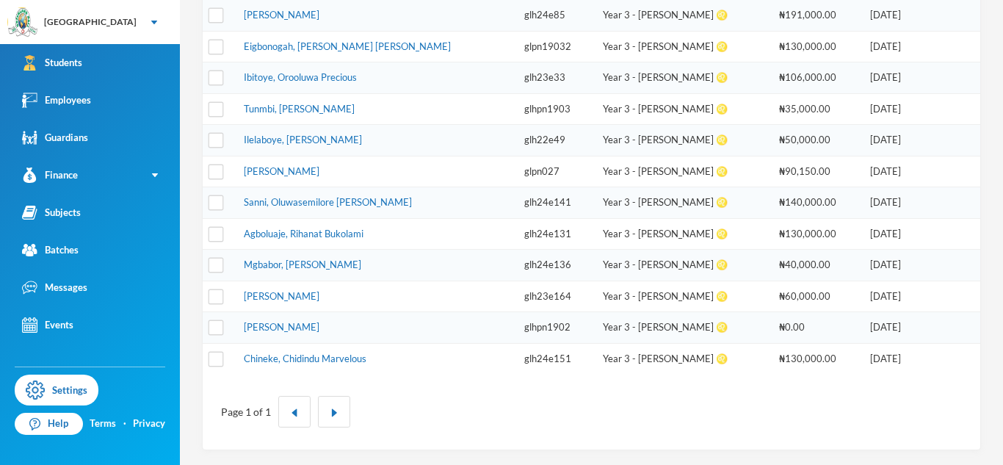
click at [321, 209] on td "Sanni, Oluwasemilore David" at bounding box center [377, 203] width 281 height 32
click at [320, 206] on link "Sanni, Oluwasemilore David" at bounding box center [328, 202] width 168 height 12
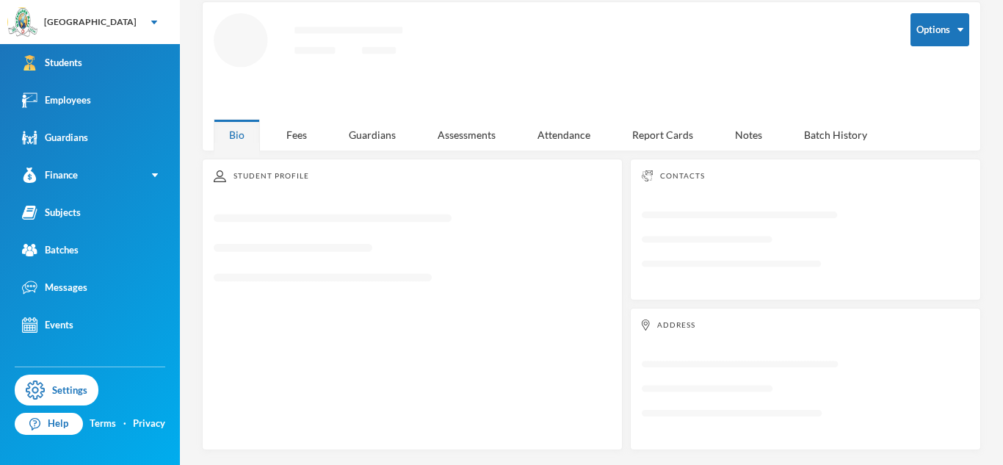
scroll to position [68, 0]
click at [367, 137] on div "Guardians" at bounding box center [372, 135] width 78 height 32
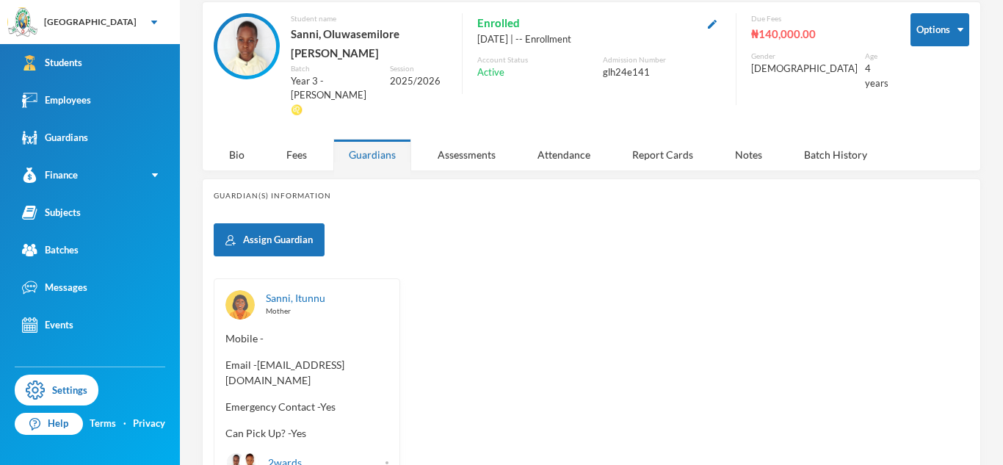
click at [257, 357] on span "Email - itunuajisebutu@gmail.com" at bounding box center [307, 372] width 163 height 31
copy span "itunuajisebutu"
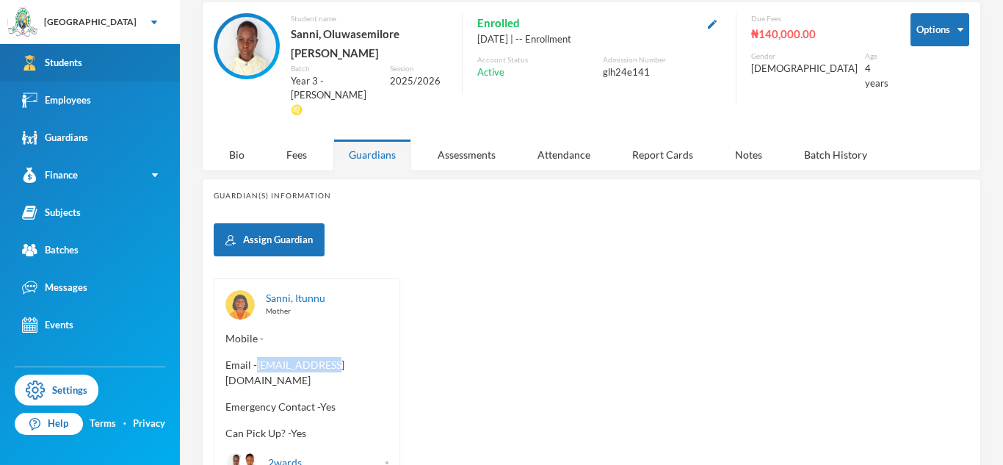
click at [130, 69] on link "Students" at bounding box center [90, 62] width 180 height 37
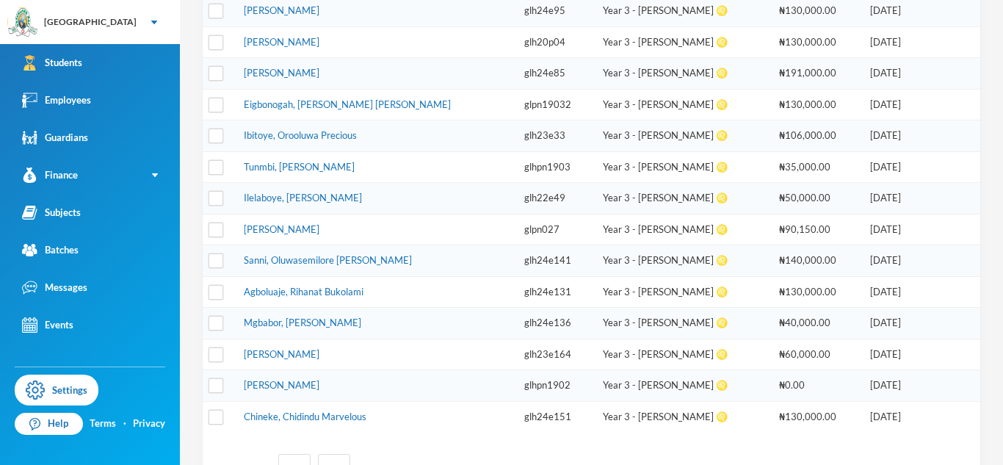
scroll to position [496, 0]
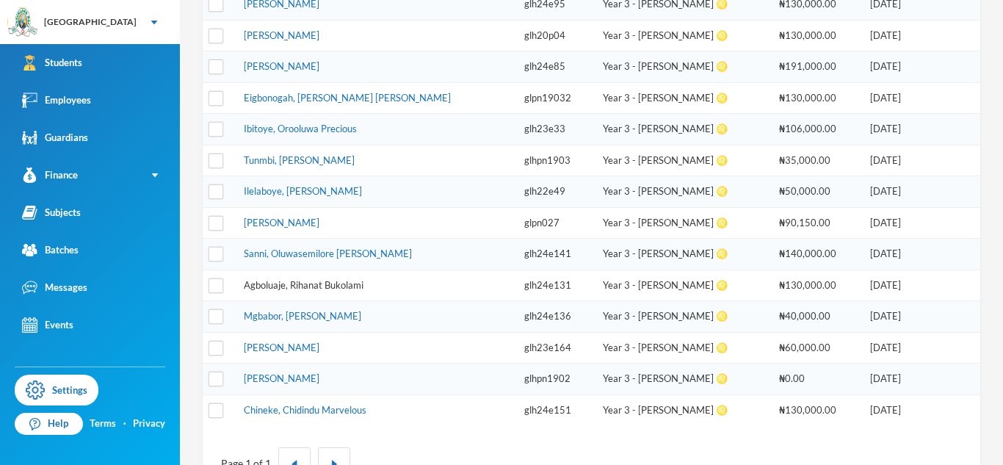
click at [286, 289] on link "Agboluaje, Rihanat Bukolami" at bounding box center [304, 285] width 120 height 12
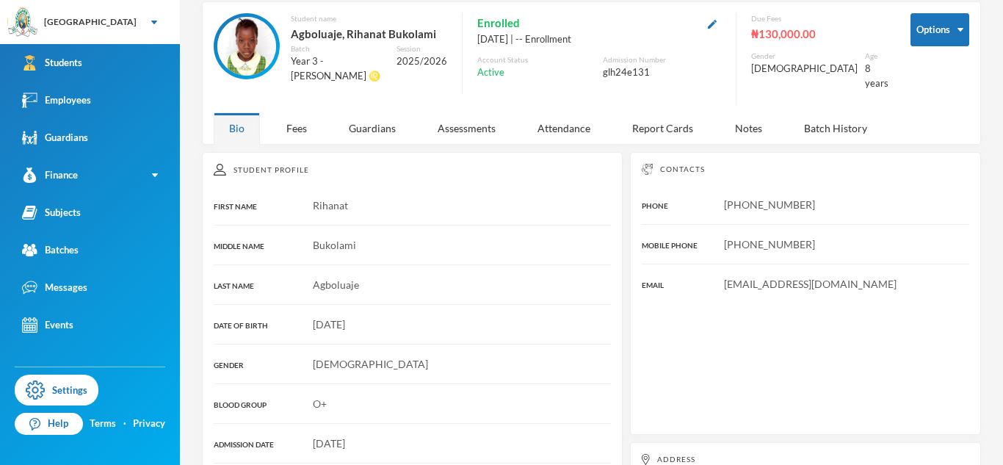
scroll to position [267, 0]
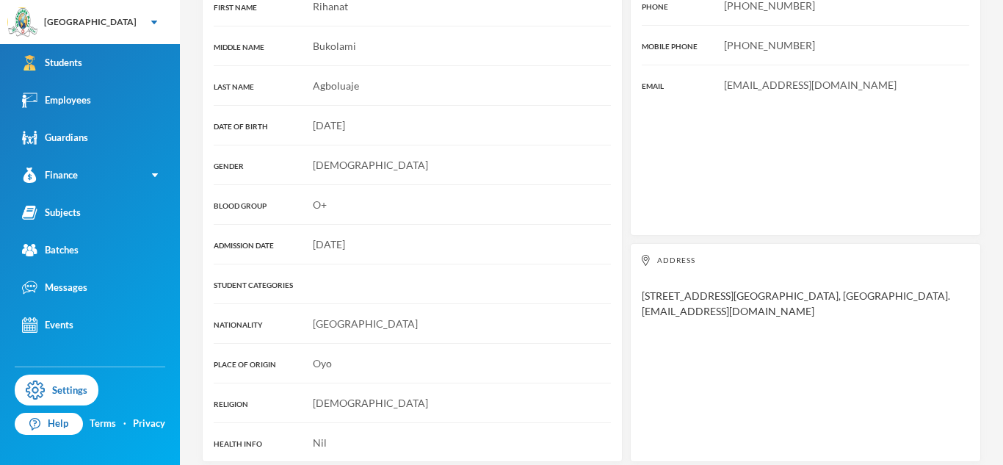
click at [383, 138] on div "Student Profile FIRST NAME Rihanat MIDDLE NAME Bukolami LAST NAME Agboluaje DAT…" at bounding box center [412, 207] width 421 height 509
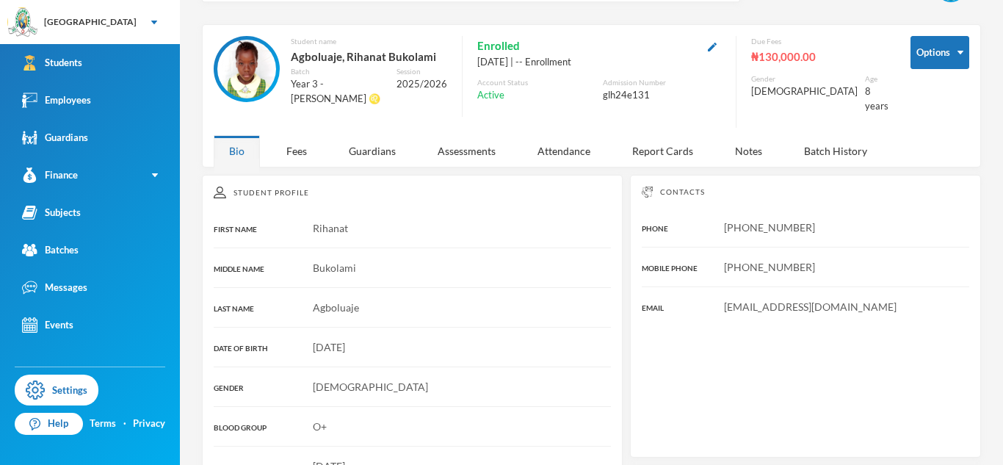
scroll to position [0, 0]
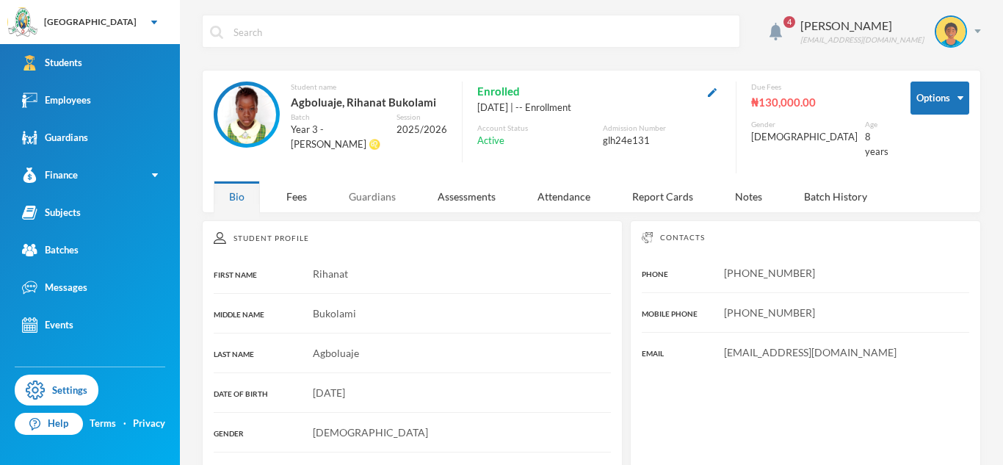
click at [383, 191] on div "Guardians" at bounding box center [372, 197] width 78 height 32
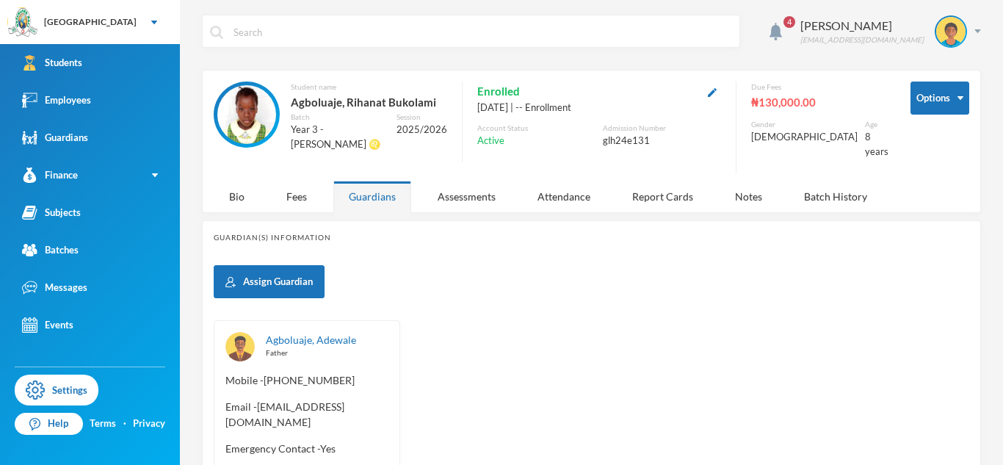
click at [260, 400] on span "Email - adewalera@gmail.com" at bounding box center [307, 414] width 163 height 31
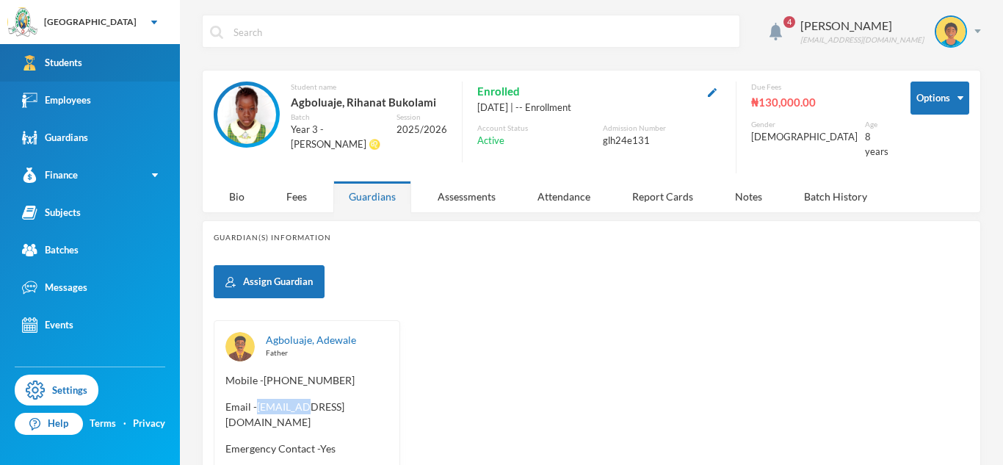
click at [131, 54] on link "Students" at bounding box center [90, 62] width 180 height 37
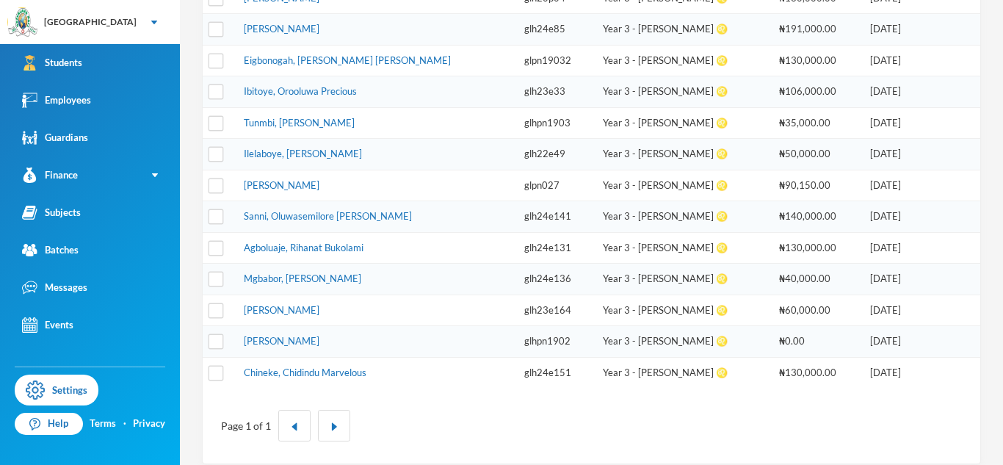
scroll to position [547, 0]
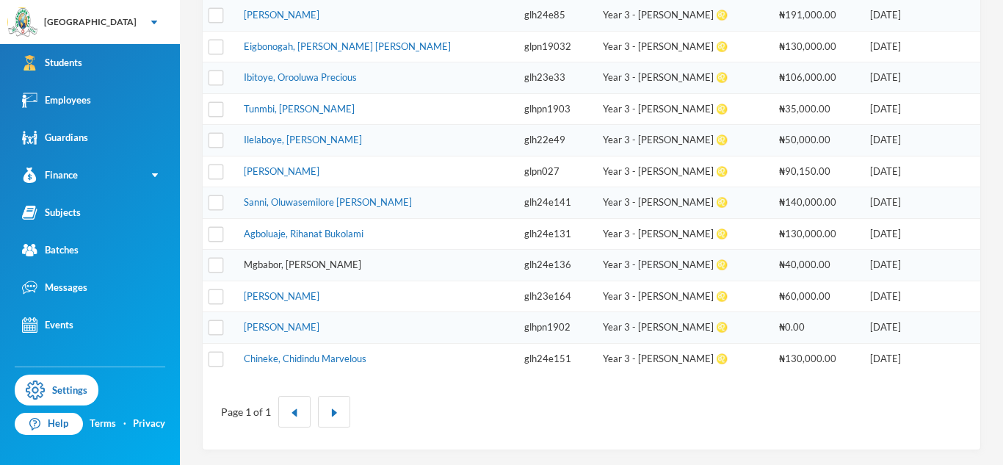
click at [332, 261] on link "Mgbabor, David Izuchukwu" at bounding box center [303, 265] width 118 height 12
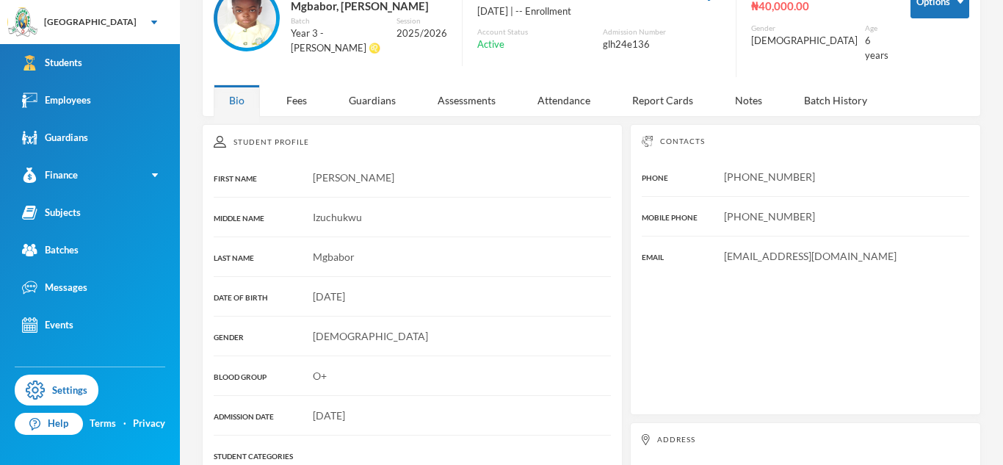
scroll to position [90, 0]
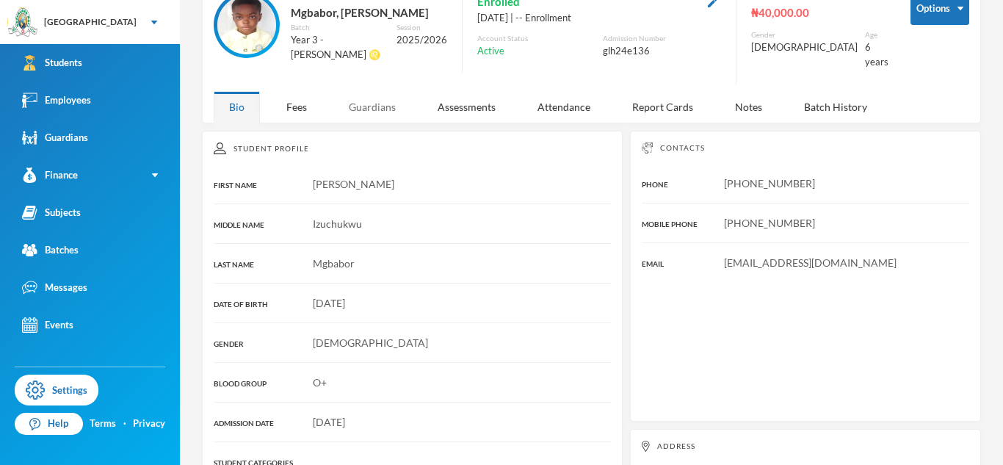
click at [367, 101] on div "Guardians" at bounding box center [372, 107] width 78 height 32
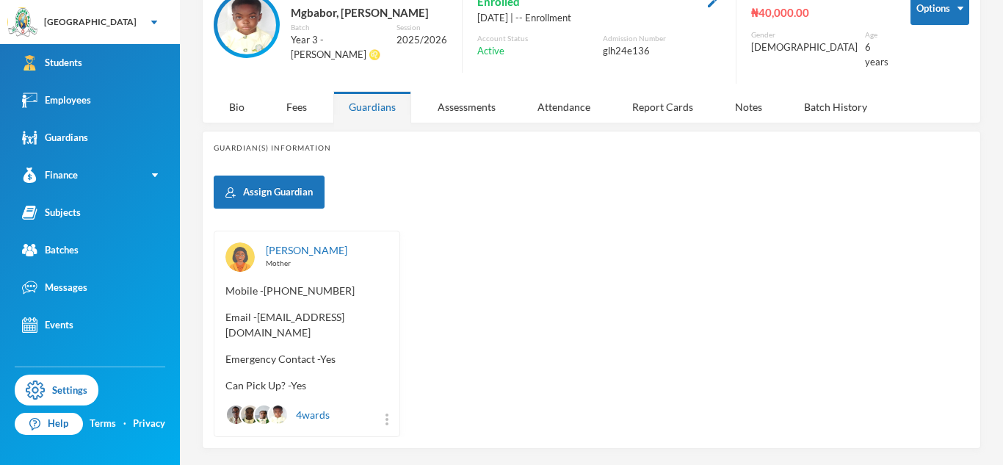
click at [258, 309] on span "Email - esthermgbabor@gmail.com" at bounding box center [307, 324] width 163 height 31
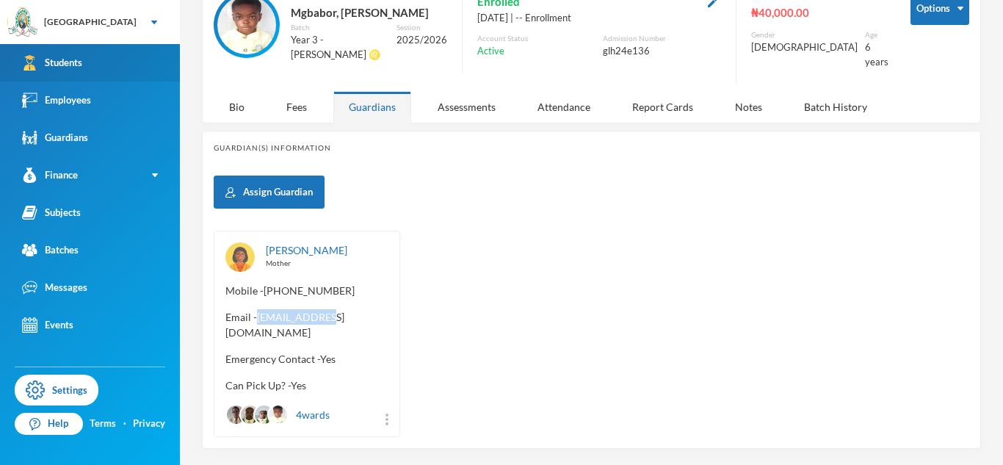
click at [136, 66] on link "Students" at bounding box center [90, 62] width 180 height 37
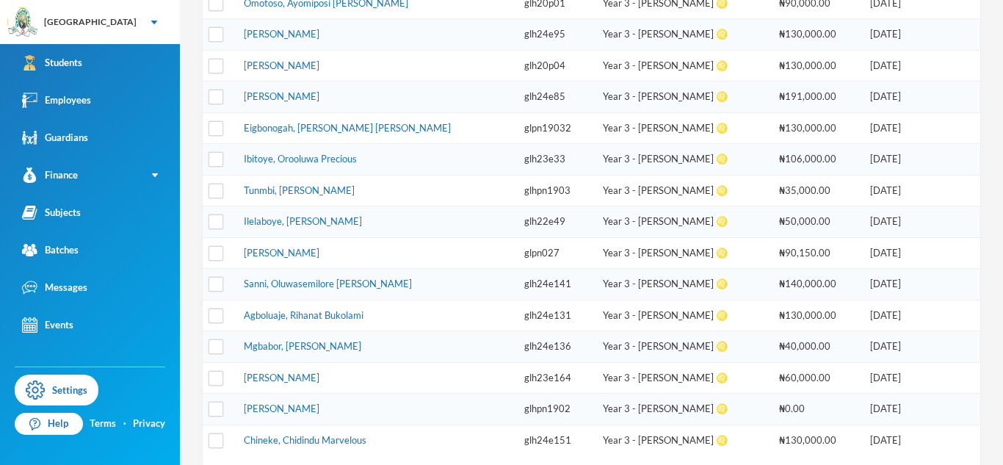
scroll to position [547, 0]
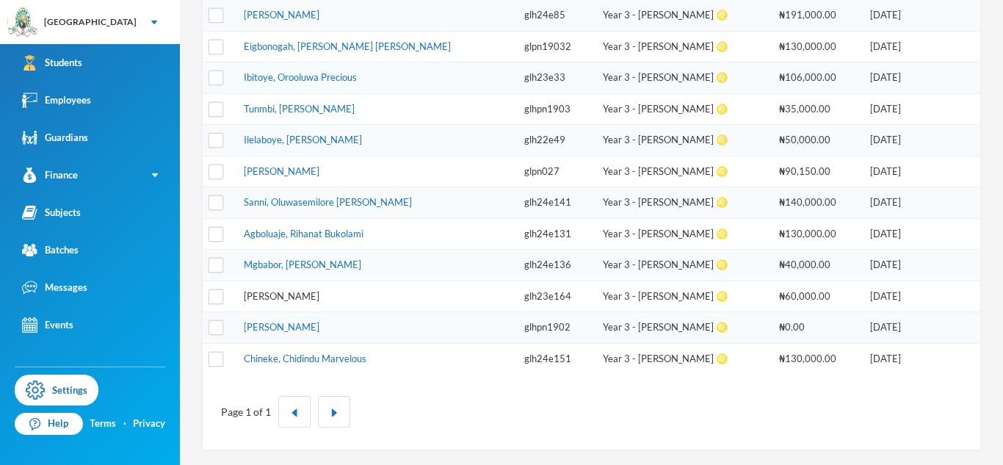
click at [300, 294] on link "Oduwole, Ani" at bounding box center [282, 296] width 76 height 12
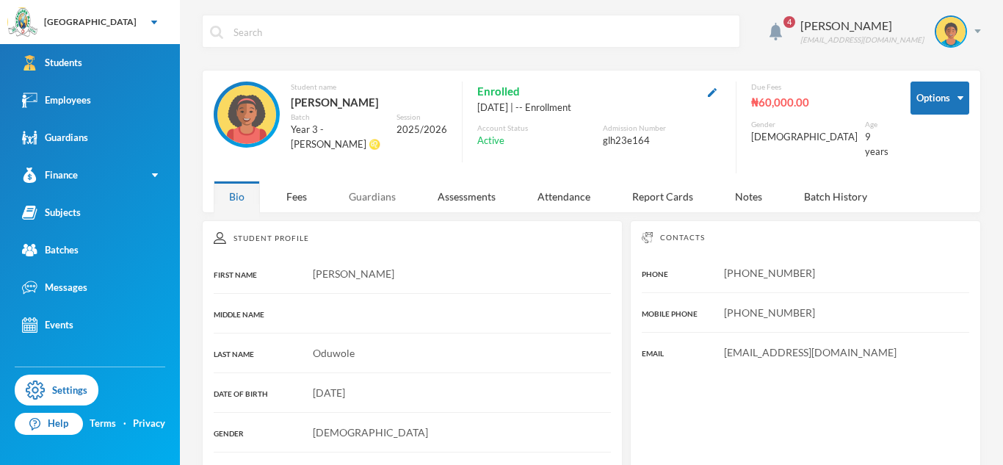
click at [375, 190] on div "Guardians" at bounding box center [372, 197] width 78 height 32
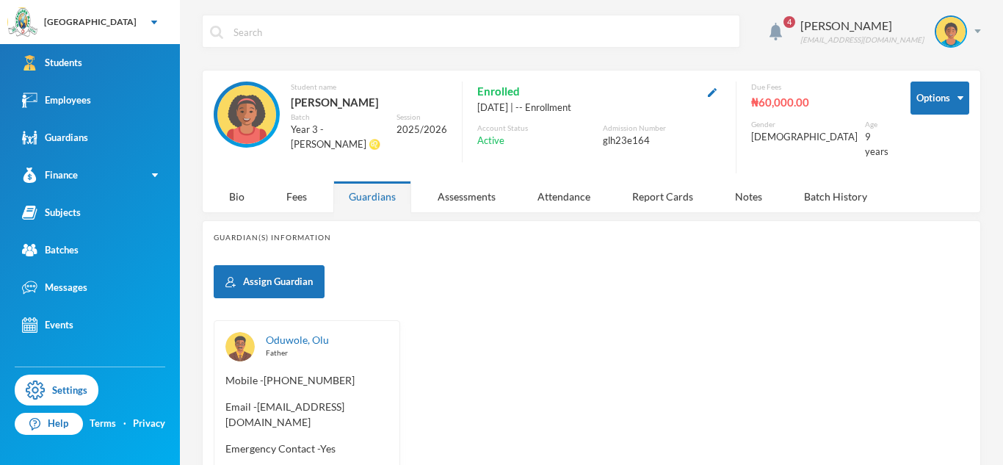
click at [259, 399] on span "Email - oluswy@gmail.com" at bounding box center [307, 414] width 163 height 31
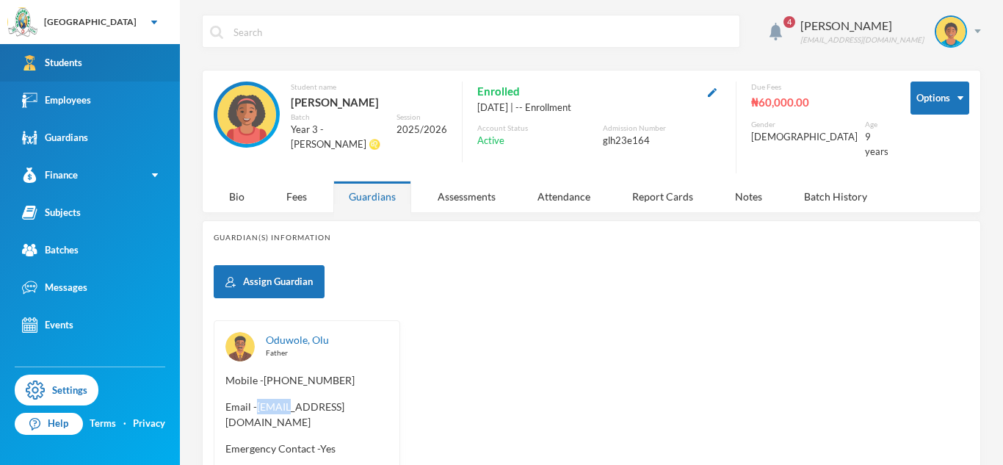
click at [17, 65] on link "Students" at bounding box center [90, 62] width 180 height 37
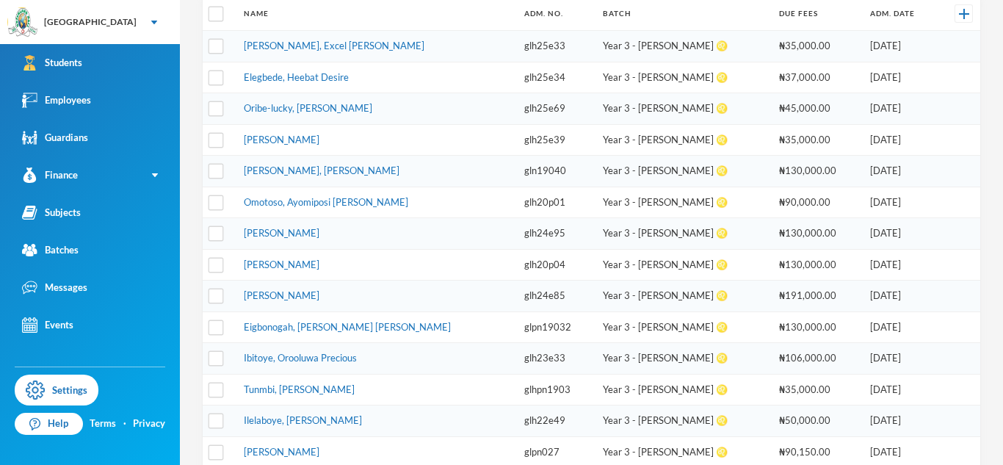
scroll to position [547, 0]
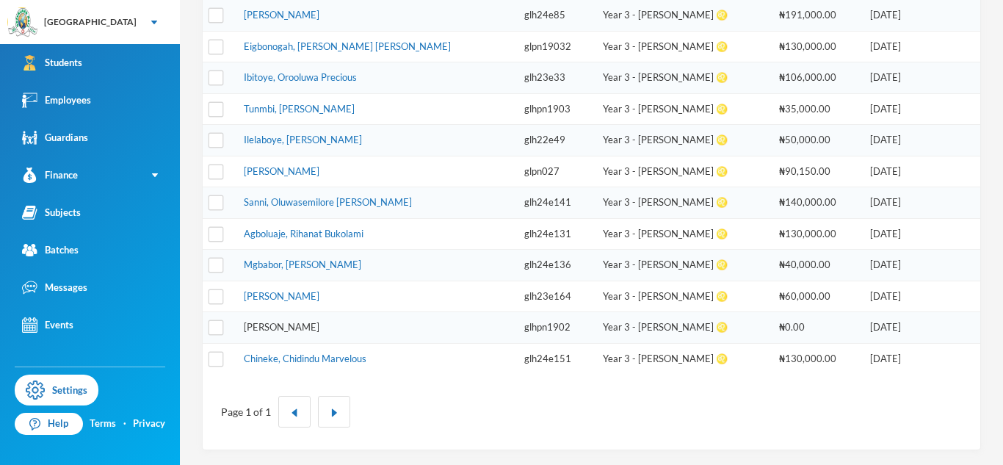
click at [300, 322] on link "Owolabi, Faizan Oluwafikayomi" at bounding box center [282, 327] width 76 height 12
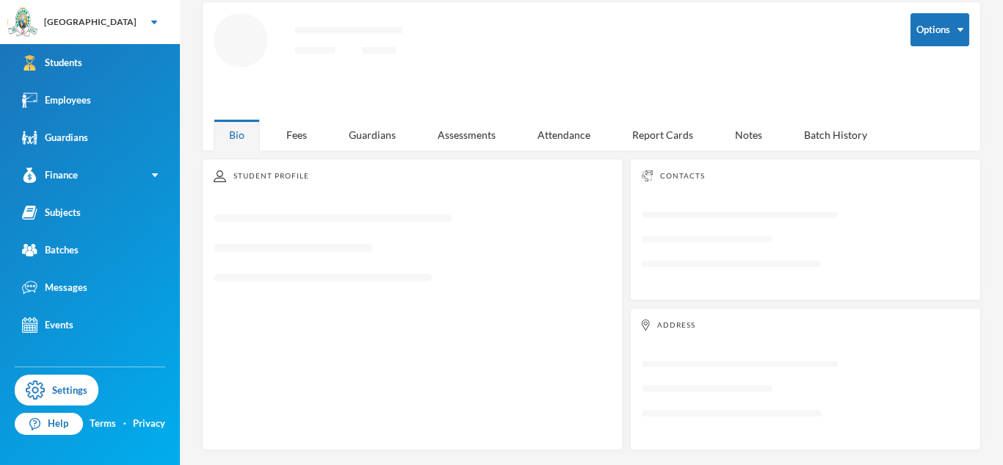
scroll to position [68, 0]
click at [378, 135] on div "Guardians" at bounding box center [372, 135] width 78 height 32
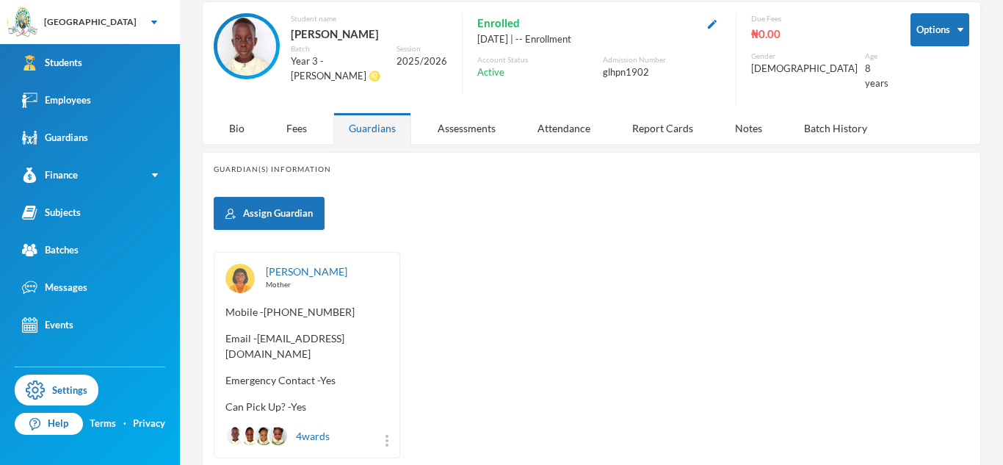
click at [262, 331] on span "Email - Bb4luv2002@gmail.com" at bounding box center [307, 346] width 163 height 31
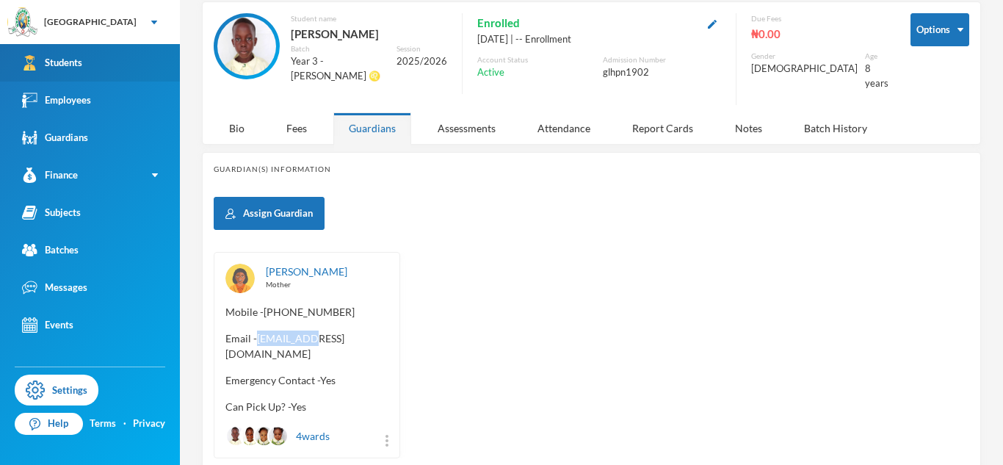
click at [11, 68] on link "Students" at bounding box center [90, 62] width 180 height 37
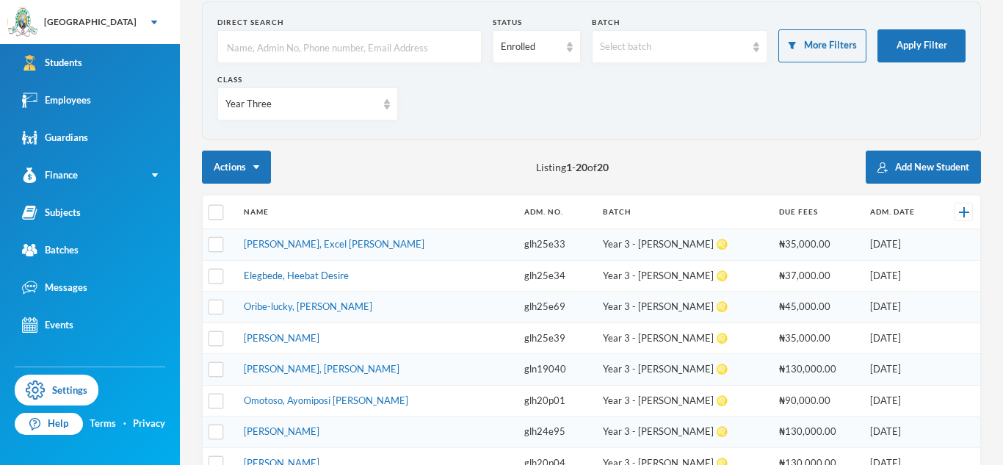
scroll to position [547, 0]
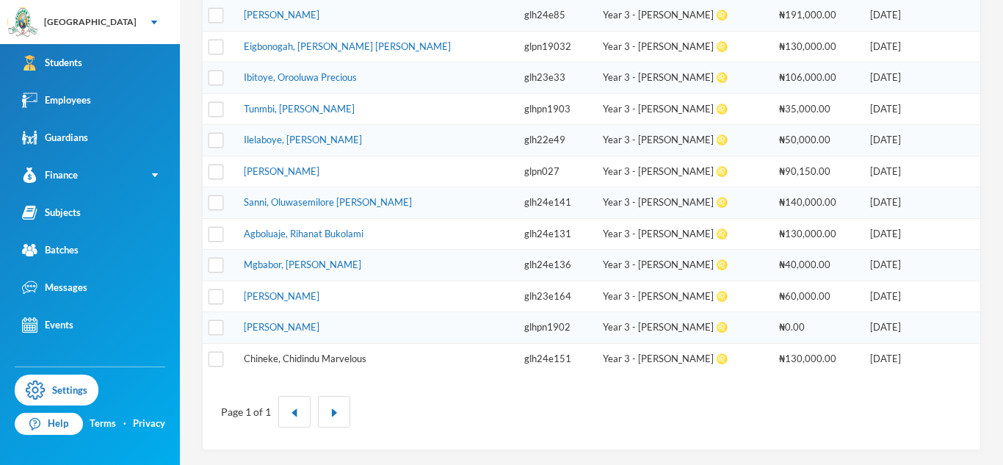
click at [323, 362] on link "Chineke, Chidindu Marvelous" at bounding box center [305, 359] width 123 height 12
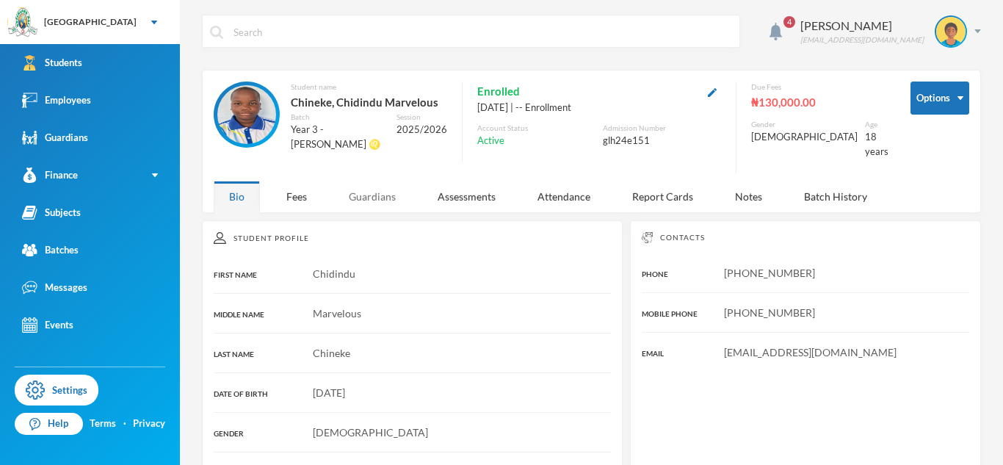
click at [373, 185] on div "Guardians" at bounding box center [372, 197] width 78 height 32
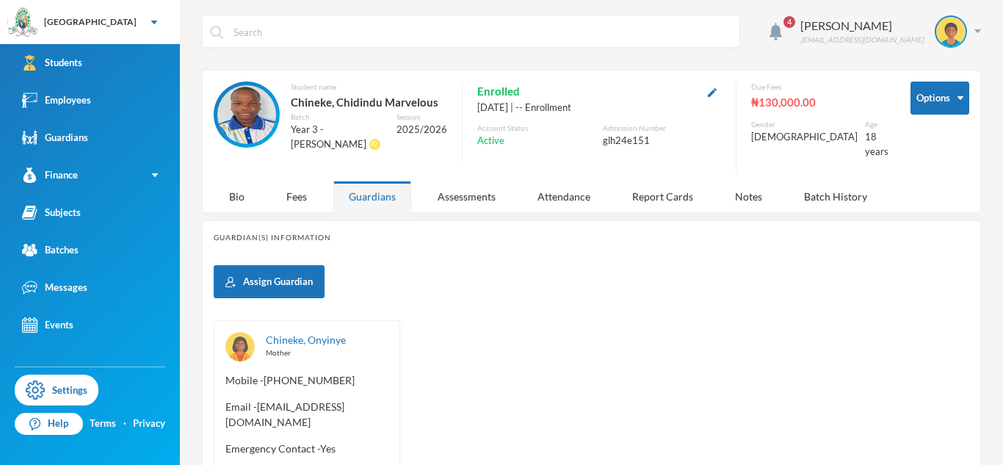
click at [256, 399] on span "Email - isaacchineke94@gmail.com" at bounding box center [307, 414] width 163 height 31
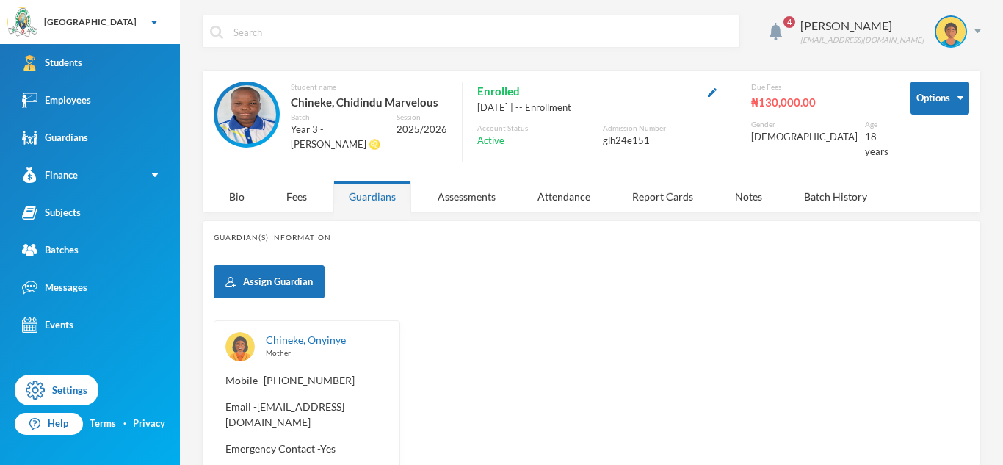
click at [256, 399] on span "Email - isaacchineke94@gmail.com" at bounding box center [307, 414] width 163 height 31
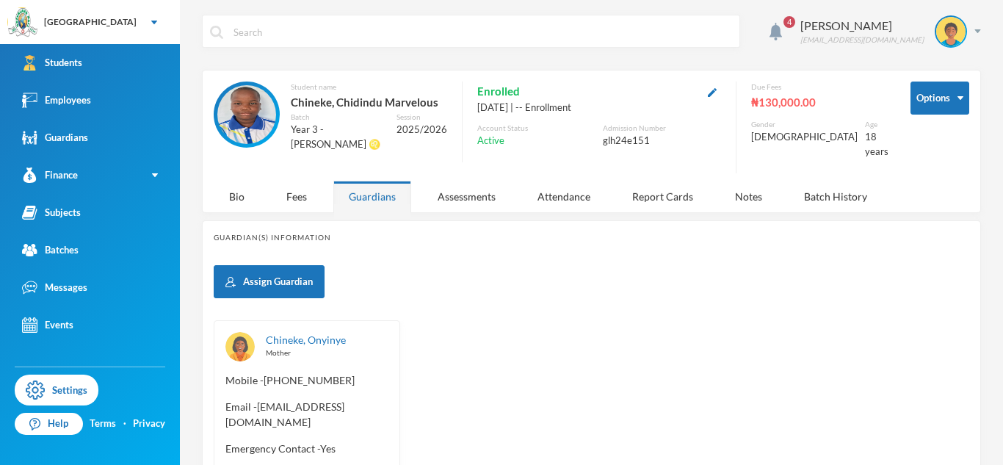
click at [256, 399] on span "Email - isaacchineke94@gmail.com" at bounding box center [307, 414] width 163 height 31
click at [253, 399] on span "Email - isaacchineke94@gmail.com" at bounding box center [307, 414] width 163 height 31
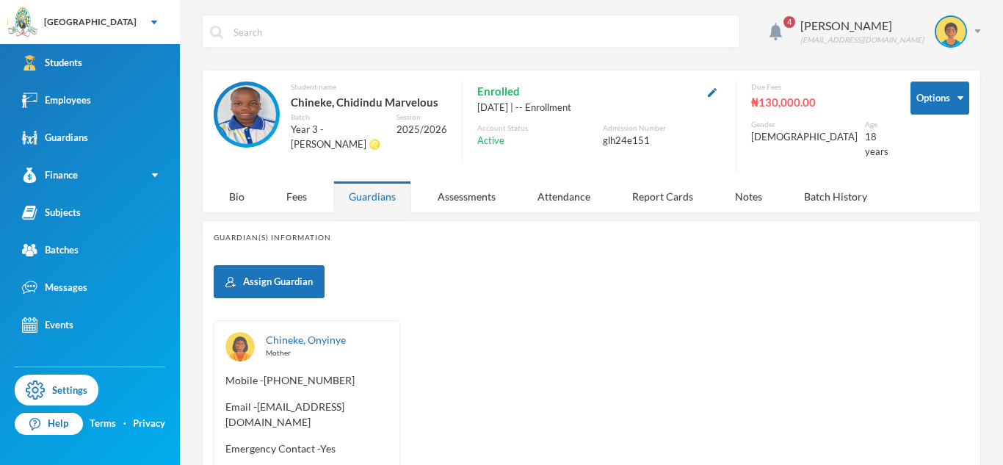
click at [253, 399] on span "Email - isaacchineke94@gmail.com" at bounding box center [307, 414] width 163 height 31
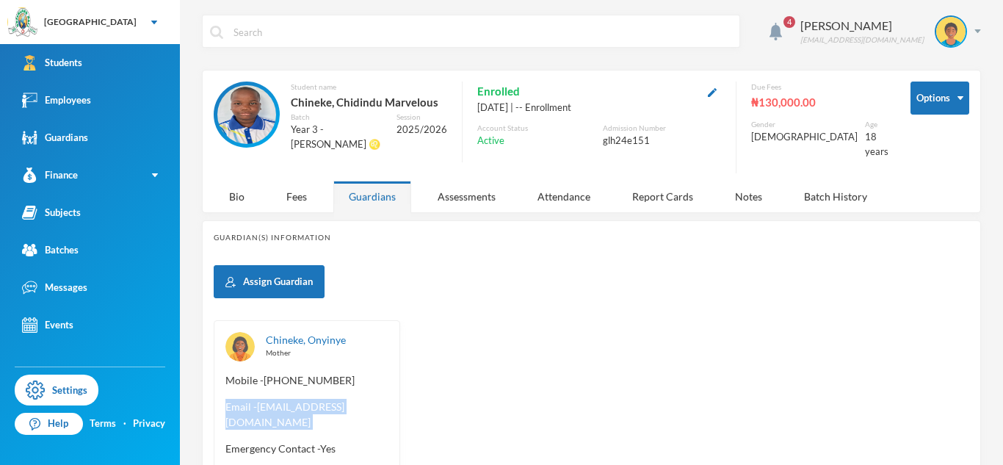
click at [257, 399] on span "Email - isaacchineke94@gmail.com" at bounding box center [307, 414] width 163 height 31
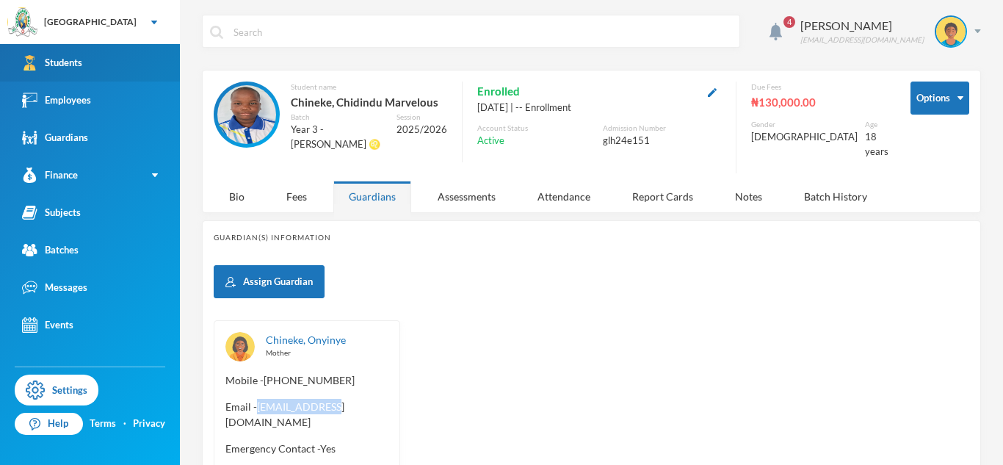
click at [152, 67] on link "Students" at bounding box center [90, 62] width 180 height 37
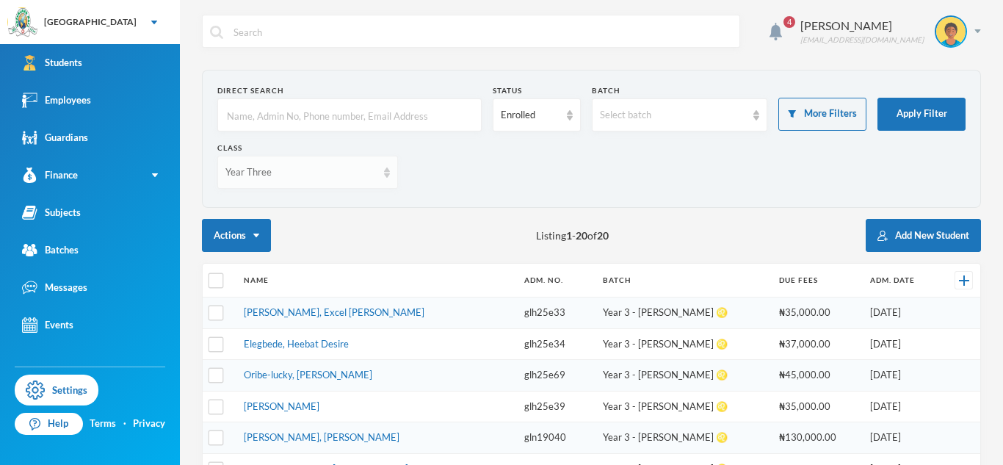
click at [384, 175] on img at bounding box center [387, 172] width 6 height 10
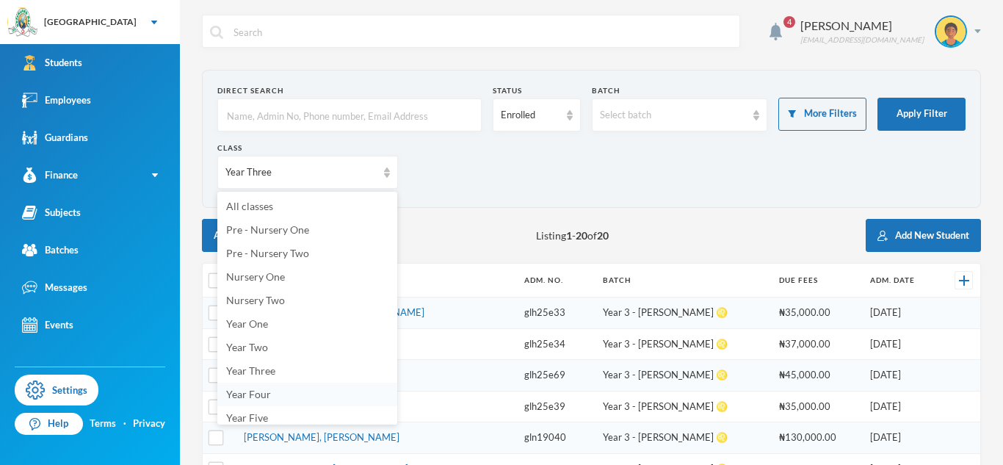
click at [257, 390] on span "Year Four" at bounding box center [248, 394] width 45 height 12
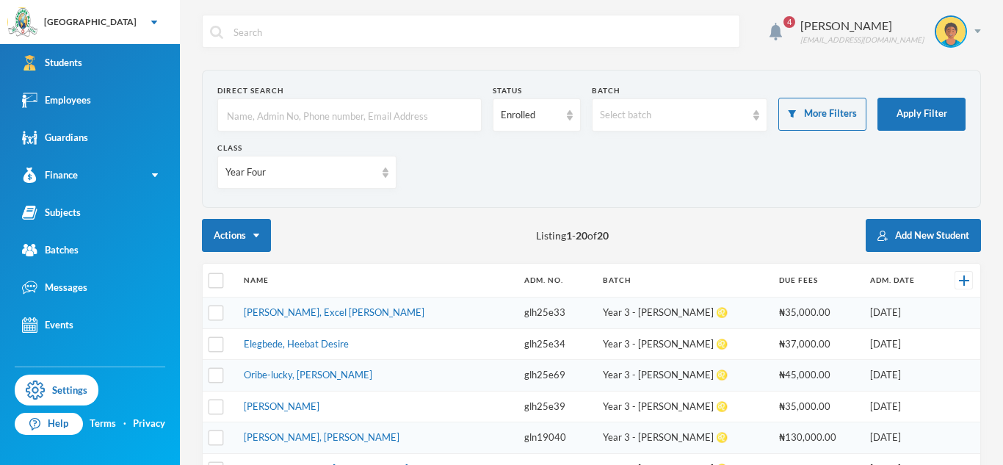
click at [257, 391] on td "Adeniran, Jamal Adegbayi" at bounding box center [377, 407] width 281 height 32
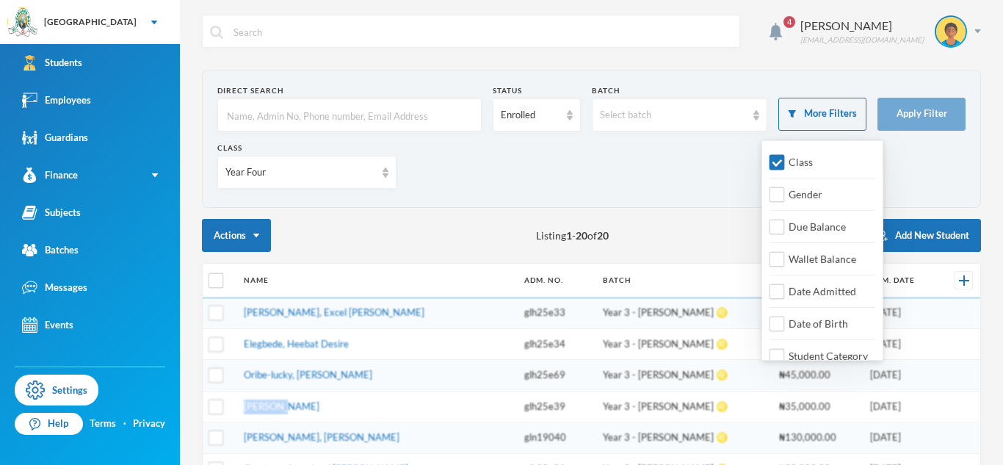
scroll to position [17, 0]
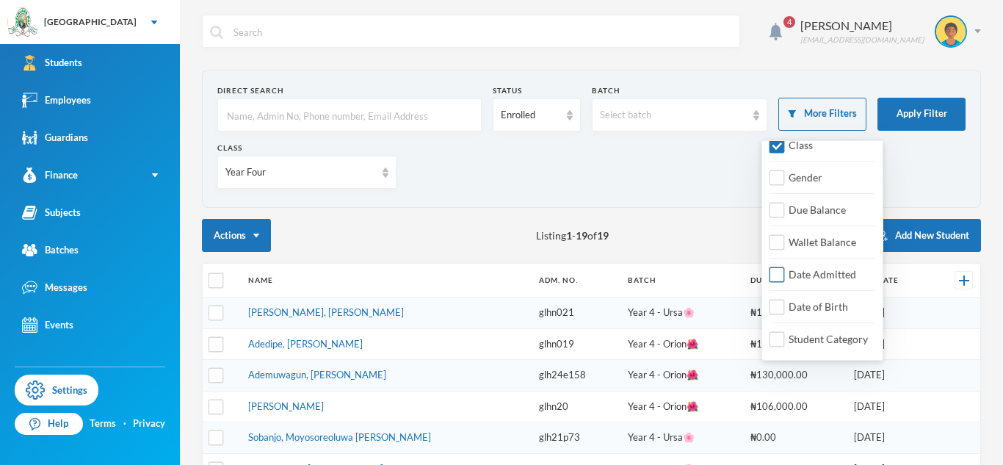
click at [781, 277] on input "Date Admitted" at bounding box center [777, 274] width 15 height 15
click at [845, 275] on span "Date Admitted" at bounding box center [822, 274] width 79 height 12
click at [785, 275] on input "Date Admitted" at bounding box center [777, 274] width 15 height 15
click at [782, 276] on input "Date Admitted" at bounding box center [777, 274] width 15 height 15
checkbox input "true"
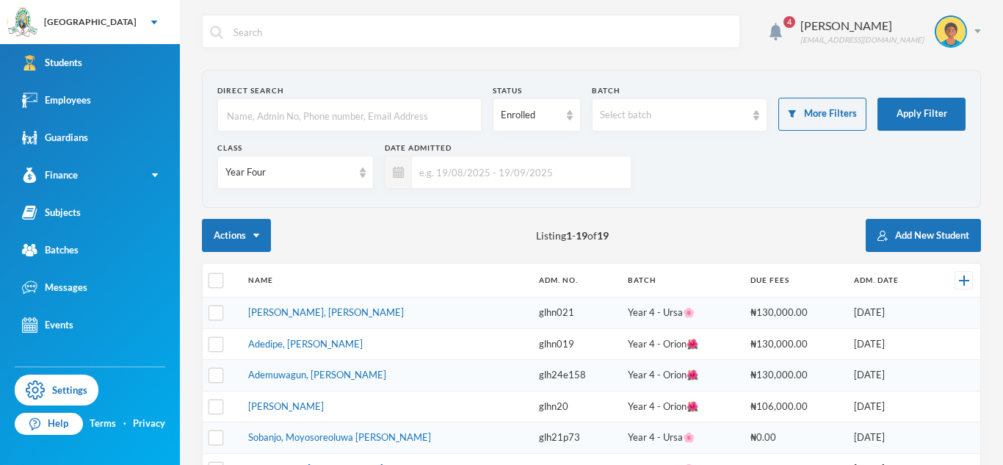
click at [460, 174] on input "text" at bounding box center [518, 172] width 212 height 33
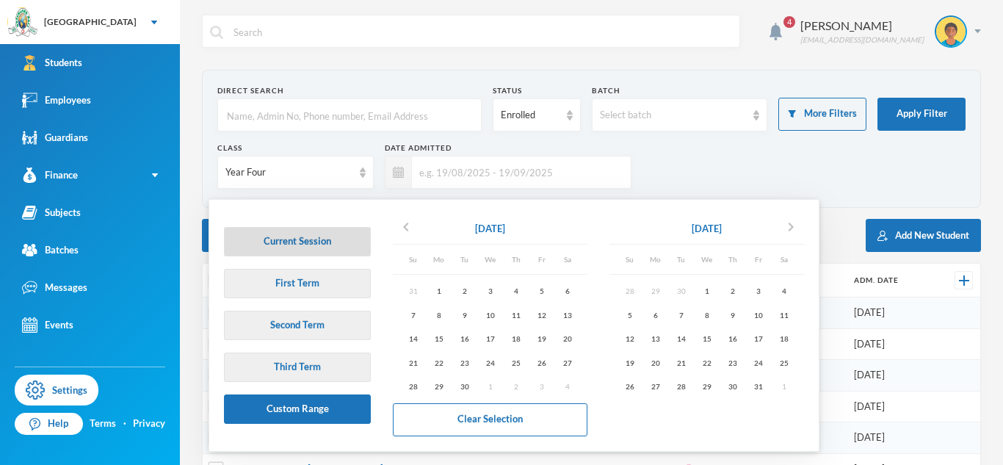
click at [342, 247] on button "Current Session" at bounding box center [297, 241] width 147 height 29
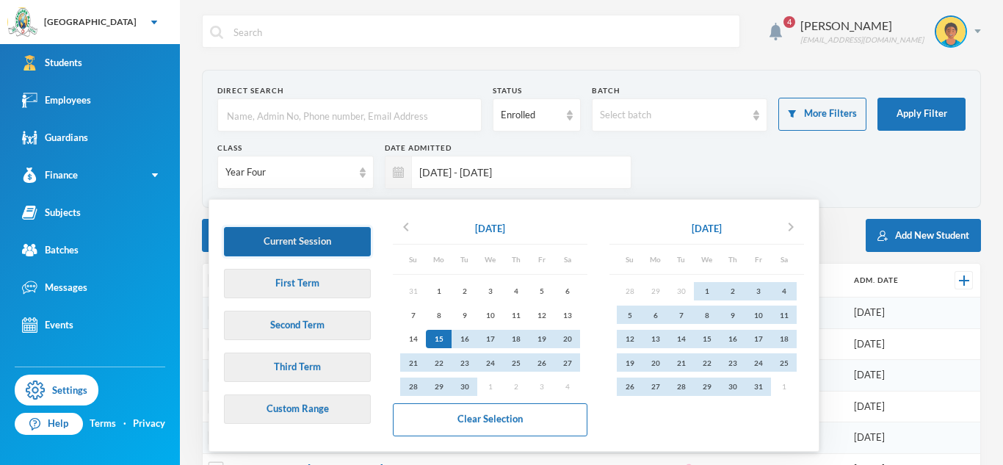
type input "15/09/2025 - 17/07/2026"
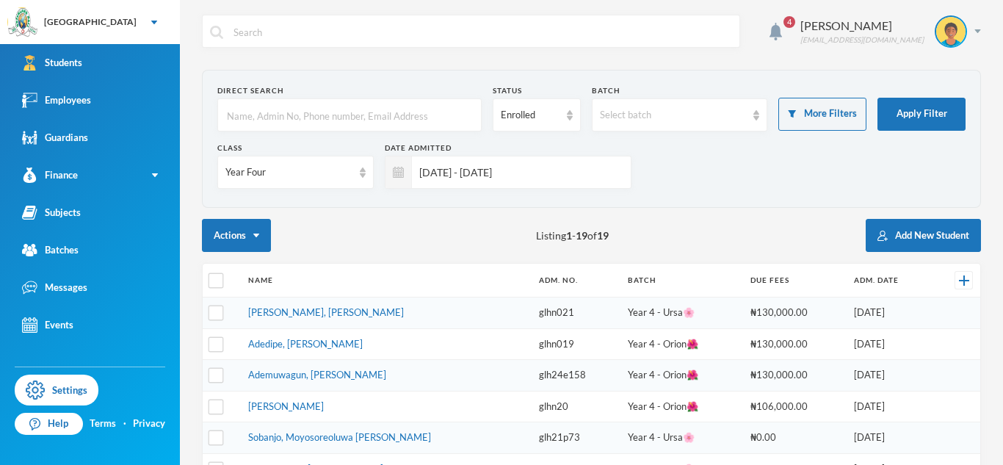
click at [559, 173] on input "15/09/2025 - 17/07/2026" at bounding box center [518, 172] width 212 height 33
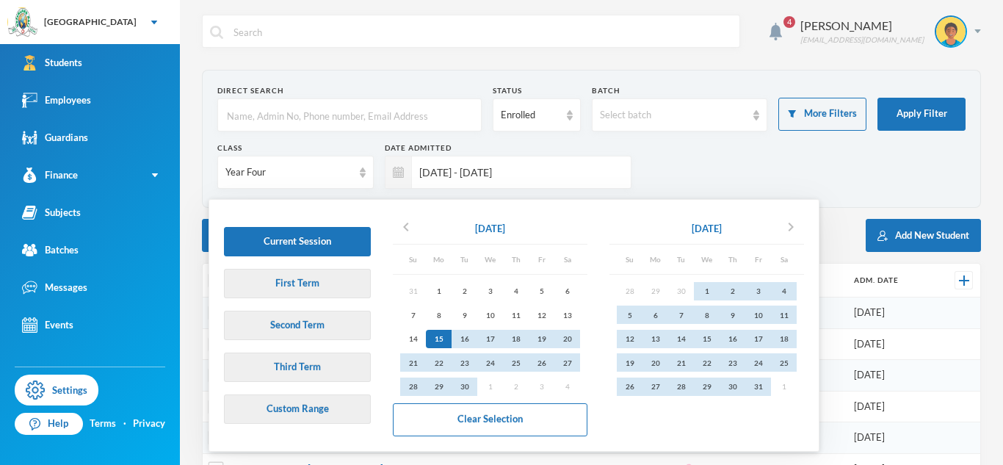
click at [559, 173] on input "15/09/2025 - 17/07/2026" at bounding box center [518, 172] width 212 height 33
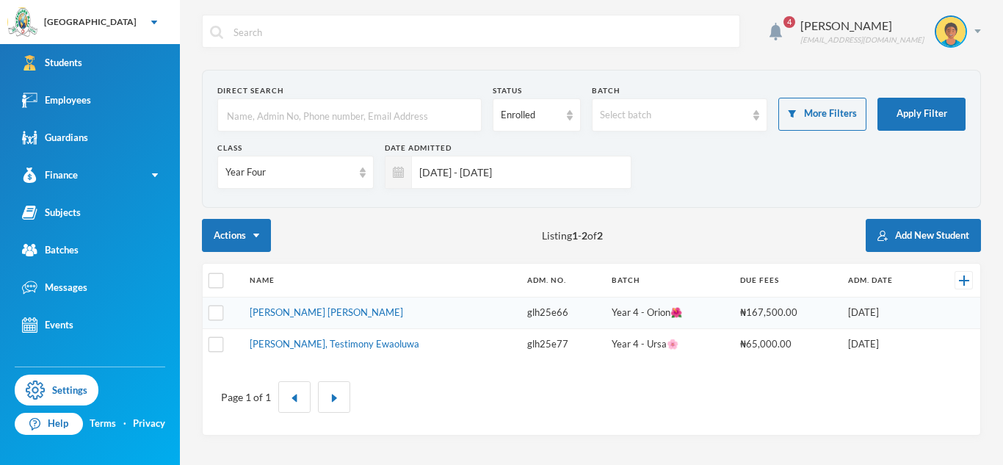
click at [472, 187] on input "15/09/2025 - 17/07/2026" at bounding box center [518, 172] width 212 height 33
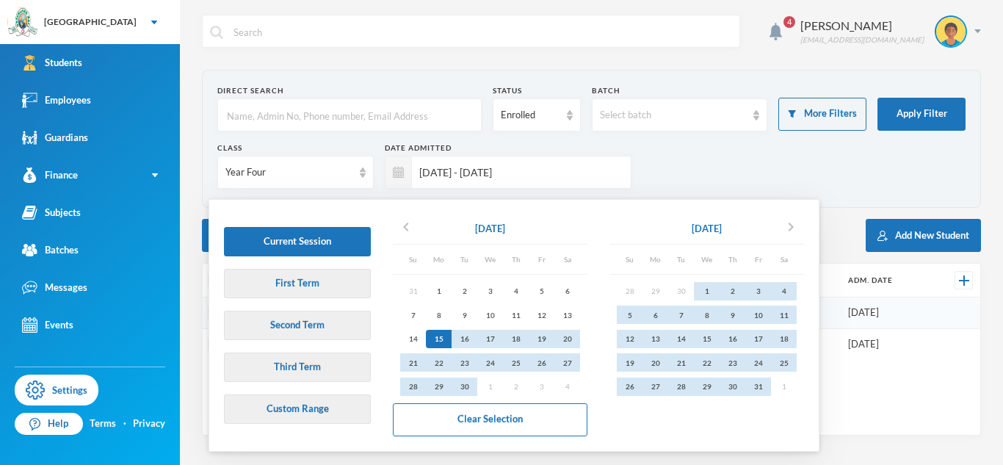
click at [472, 187] on input "15/09/2025 - 17/07/2026" at bounding box center [518, 172] width 212 height 33
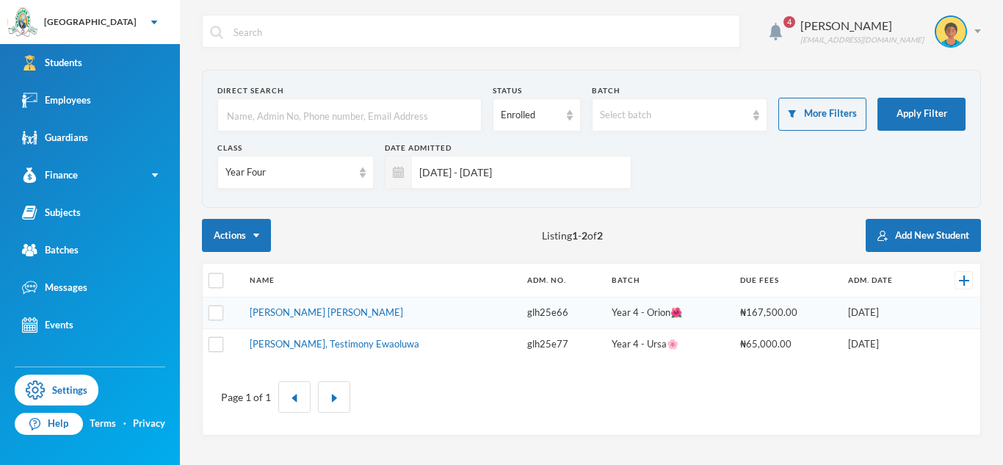
click at [472, 187] on input "15/09/2025 - 17/07/2026" at bounding box center [518, 172] width 212 height 33
click at [397, 177] on img at bounding box center [398, 172] width 11 height 11
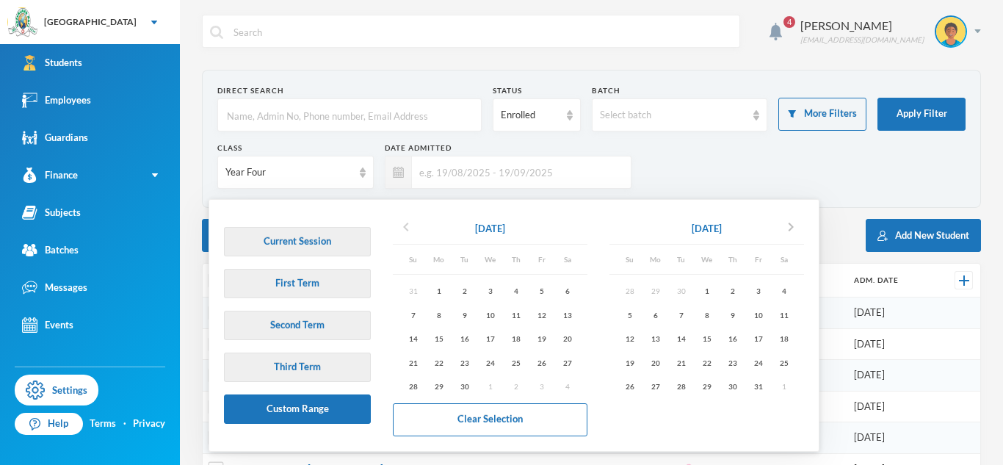
click at [401, 225] on icon "chevron_left" at bounding box center [406, 227] width 18 height 18
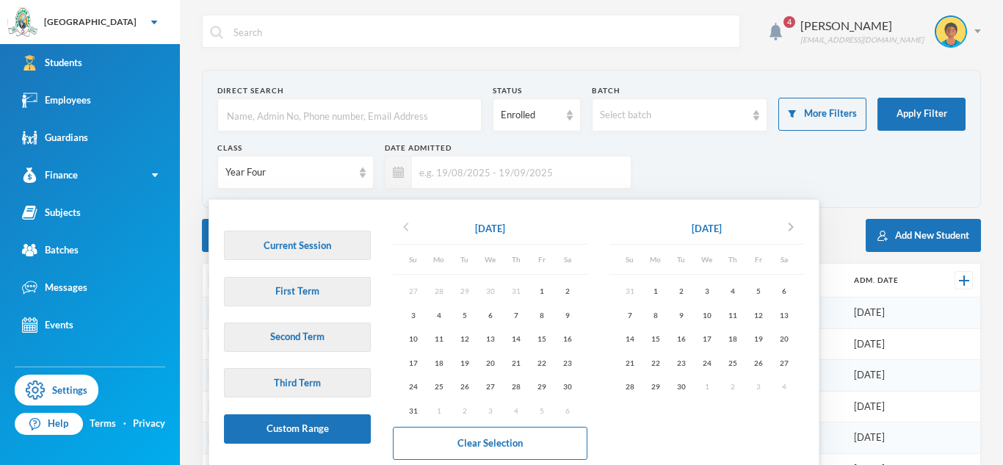
click at [401, 225] on icon "chevron_left" at bounding box center [406, 227] width 18 height 18
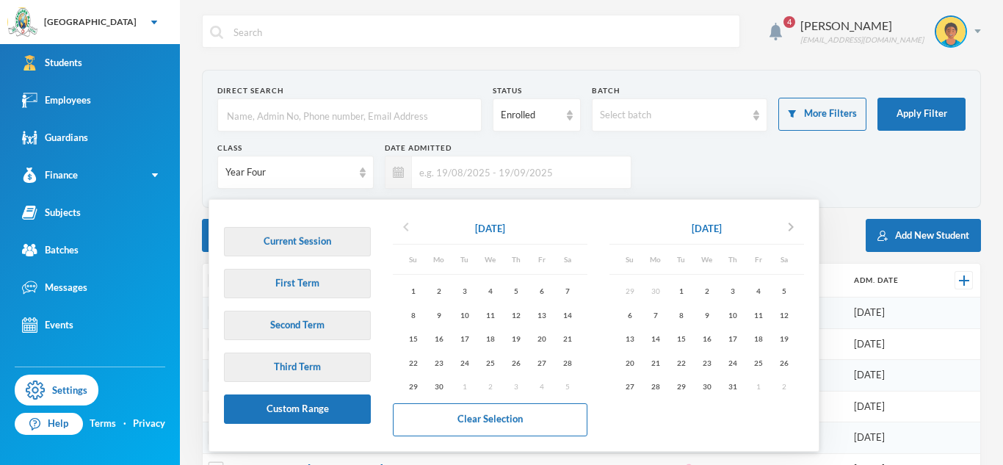
click at [404, 228] on icon "chevron_left" at bounding box center [406, 227] width 18 height 18
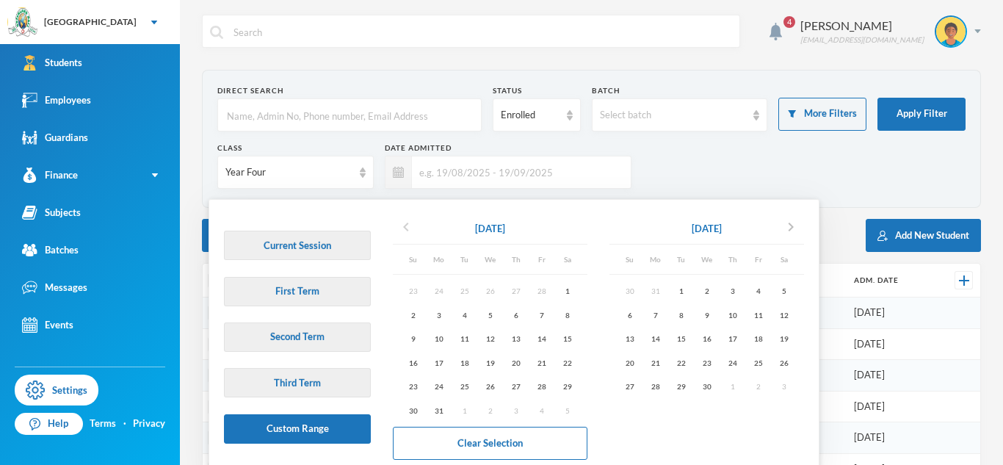
click at [404, 228] on icon "chevron_left" at bounding box center [406, 227] width 18 height 18
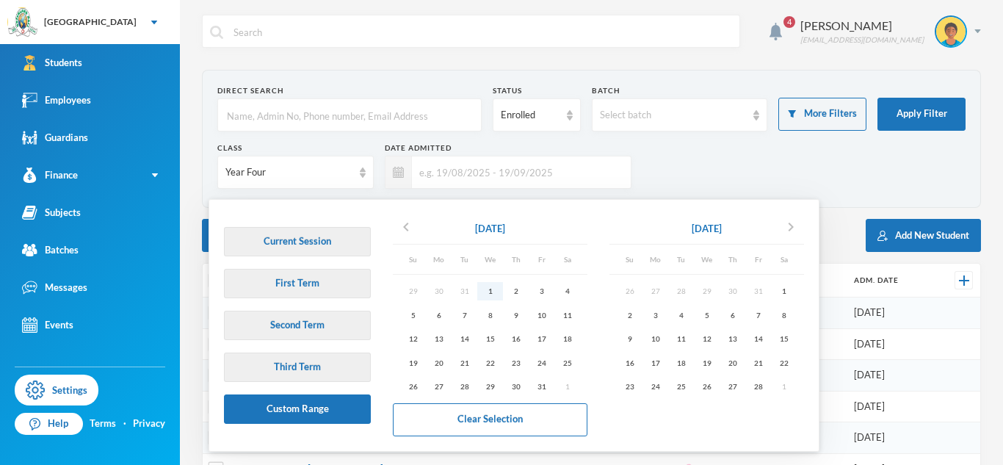
click at [493, 297] on div "1" at bounding box center [490, 291] width 26 height 18
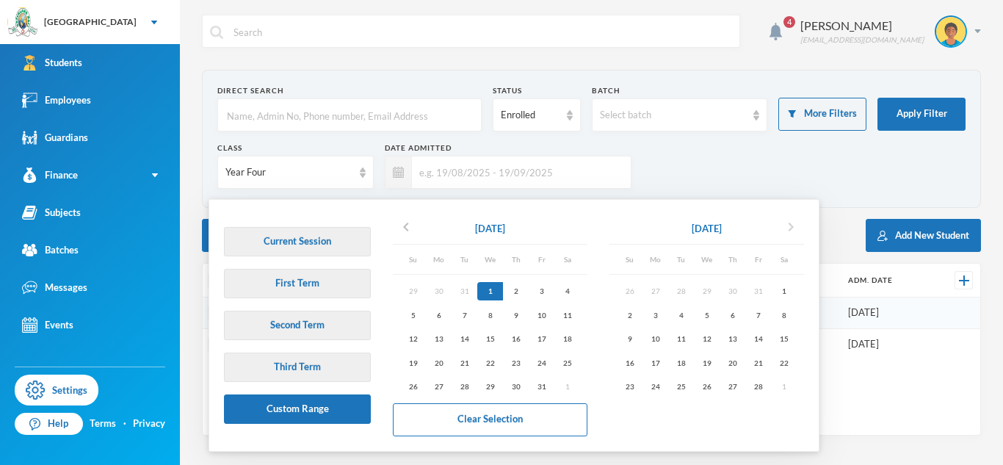
click at [796, 227] on icon "chevron_right" at bounding box center [791, 227] width 18 height 18
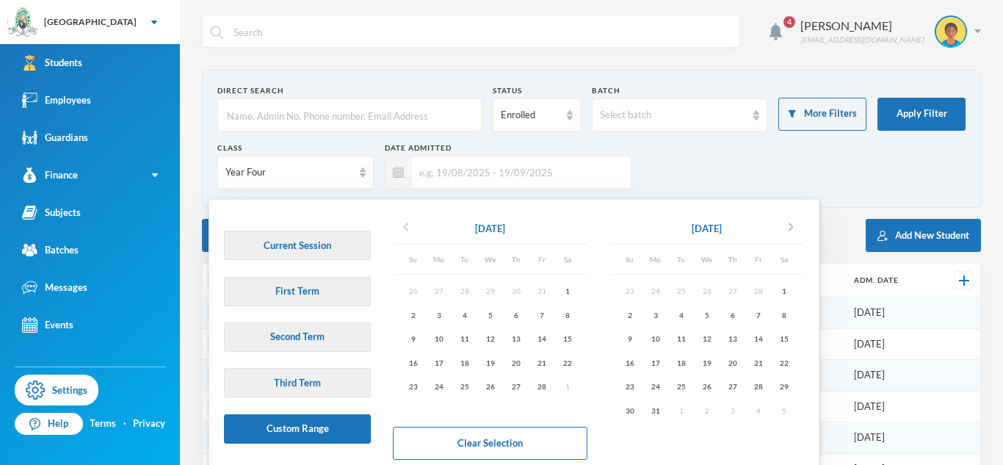
click at [403, 228] on icon "chevron_left" at bounding box center [406, 227] width 18 height 18
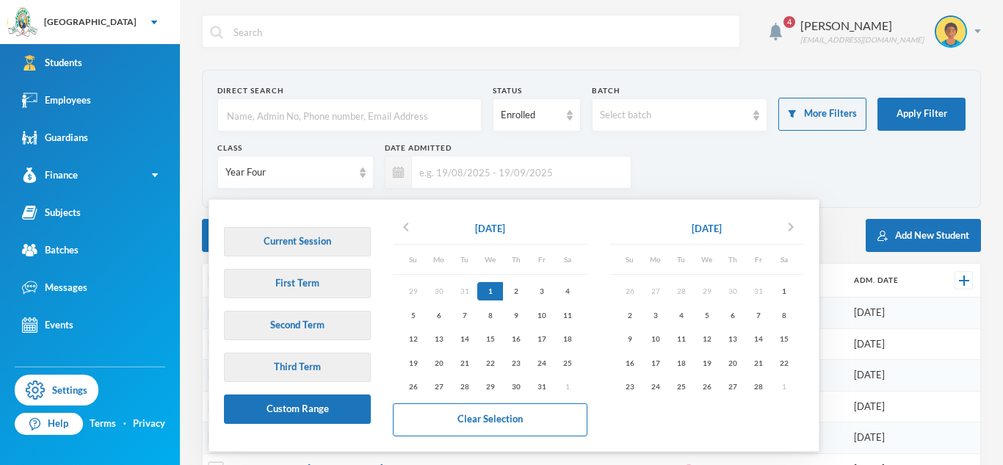
click at [496, 293] on div "1" at bounding box center [490, 291] width 26 height 18
type input "01/01/2025 - 01/01/2025"
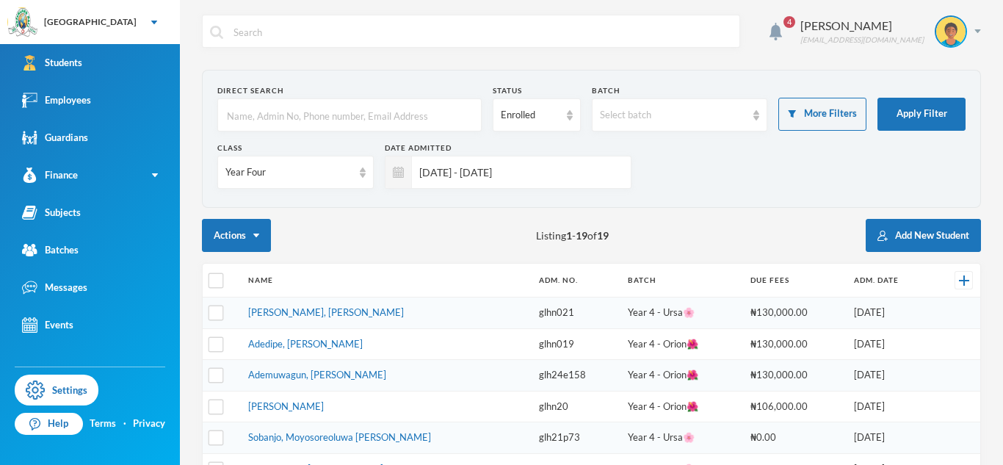
click at [535, 173] on input "01/01/2025 - 01/01/2025" at bounding box center [518, 172] width 212 height 33
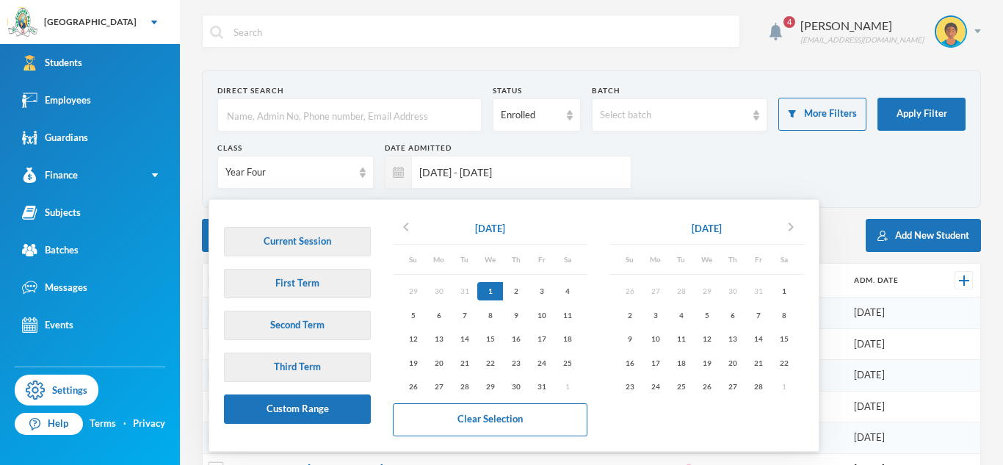
click at [488, 290] on div "1" at bounding box center [490, 291] width 26 height 18
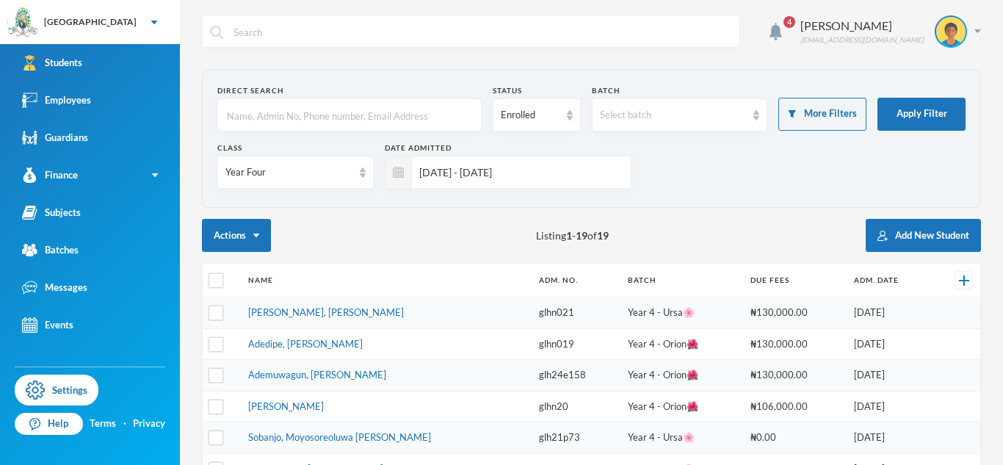
checkbox input "true"
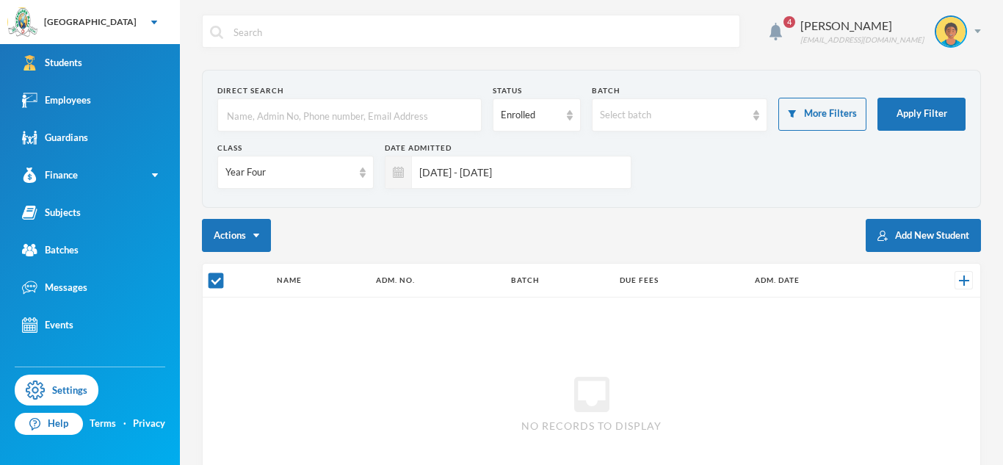
click at [519, 182] on input "01/01/2025 - 01/01/2025" at bounding box center [518, 172] width 212 height 33
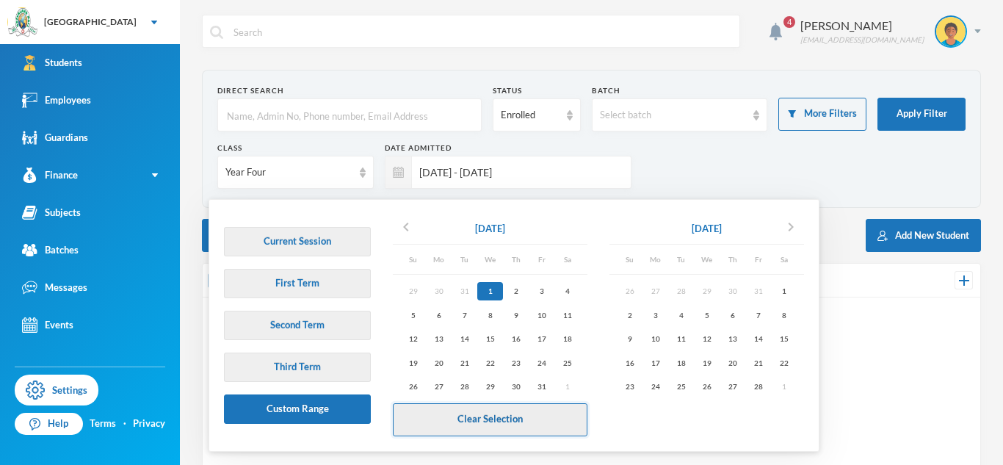
click at [477, 428] on button "Clear Selection" at bounding box center [490, 419] width 195 height 33
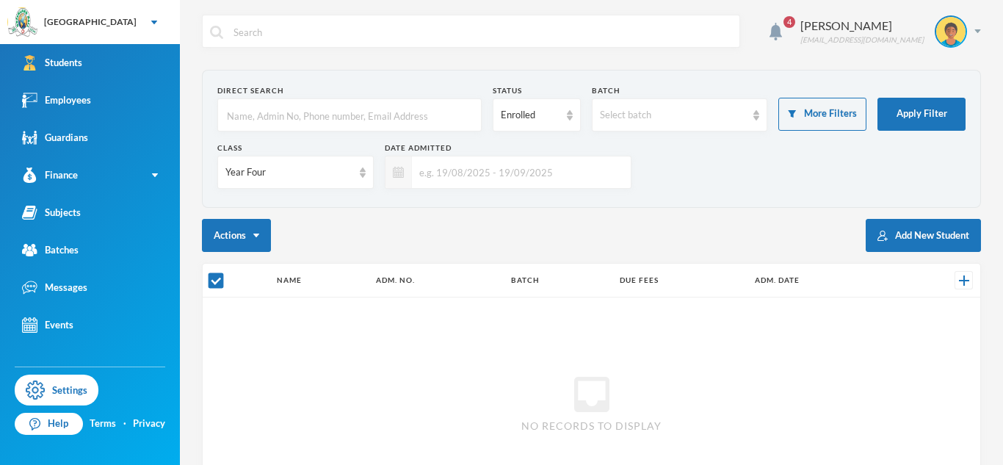
click at [399, 173] on img at bounding box center [398, 172] width 11 height 11
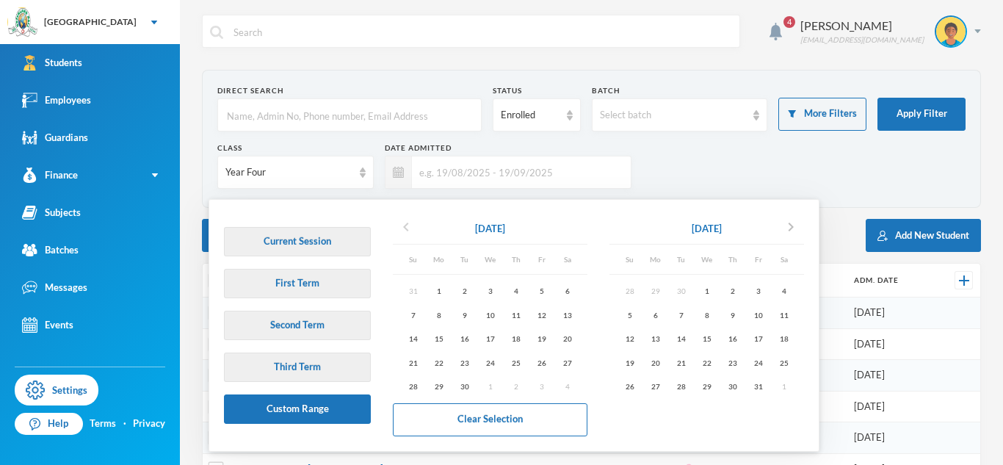
click at [405, 227] on icon "chevron_left" at bounding box center [406, 227] width 18 height 18
checkbox input "true"
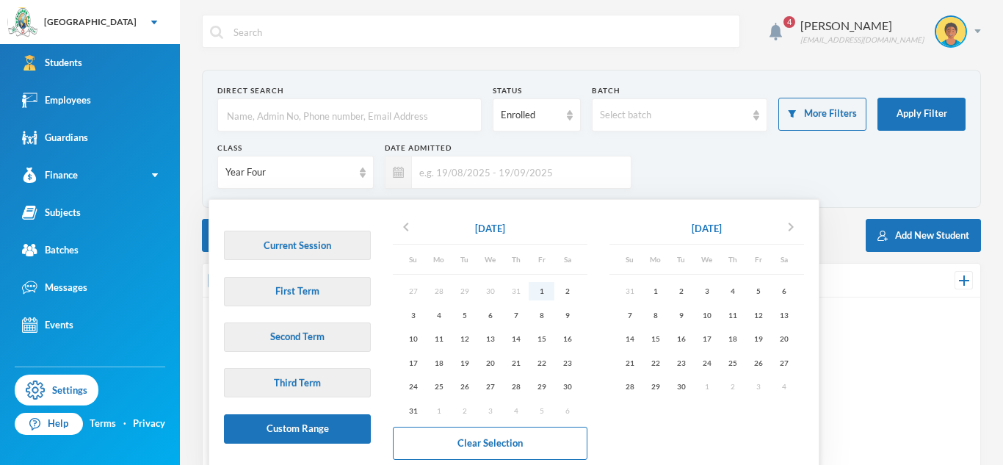
click at [544, 292] on div "1" at bounding box center [542, 291] width 26 height 18
click at [685, 390] on div "30" at bounding box center [681, 387] width 26 height 18
type input "[DATE] - [DATE]"
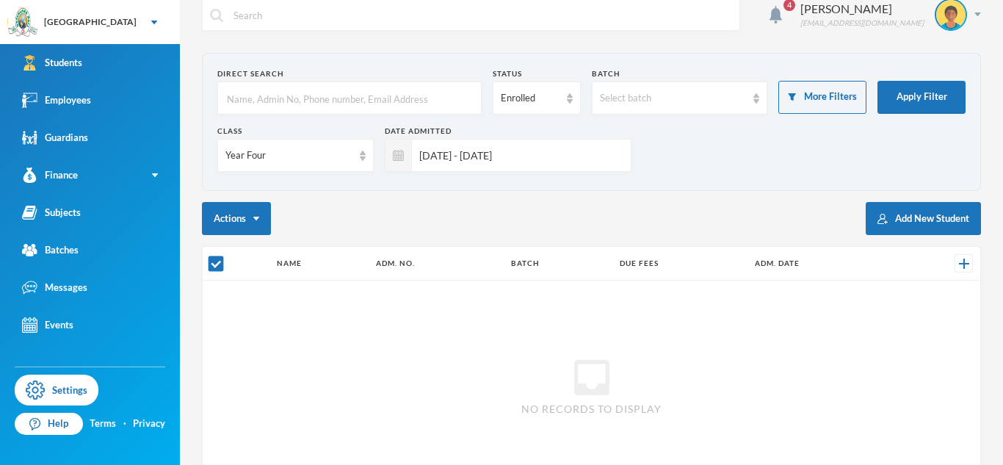
scroll to position [1, 0]
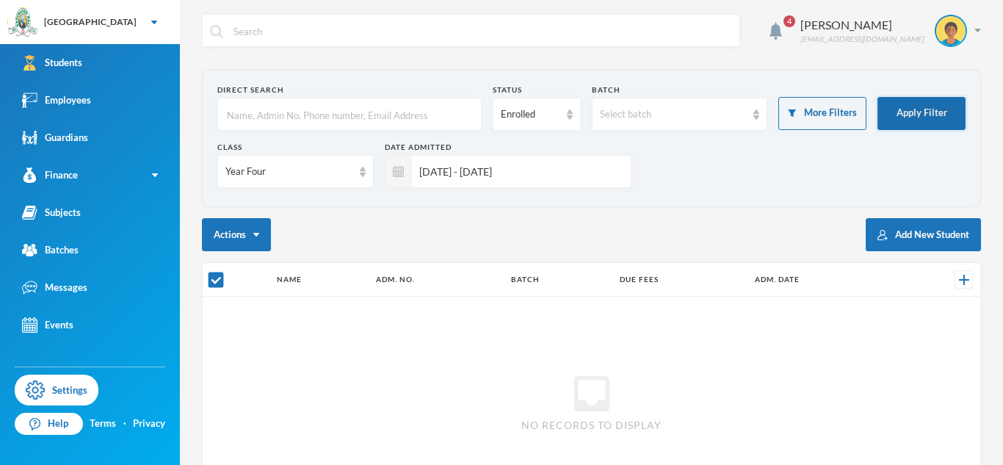
click at [931, 112] on button "Apply Filter" at bounding box center [922, 113] width 88 height 33
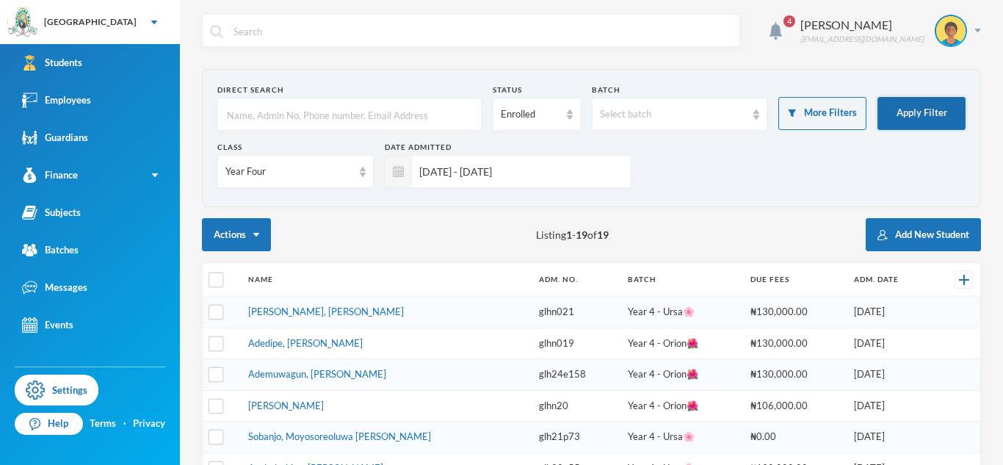
click at [931, 112] on button "Apply Filter" at bounding box center [922, 113] width 88 height 33
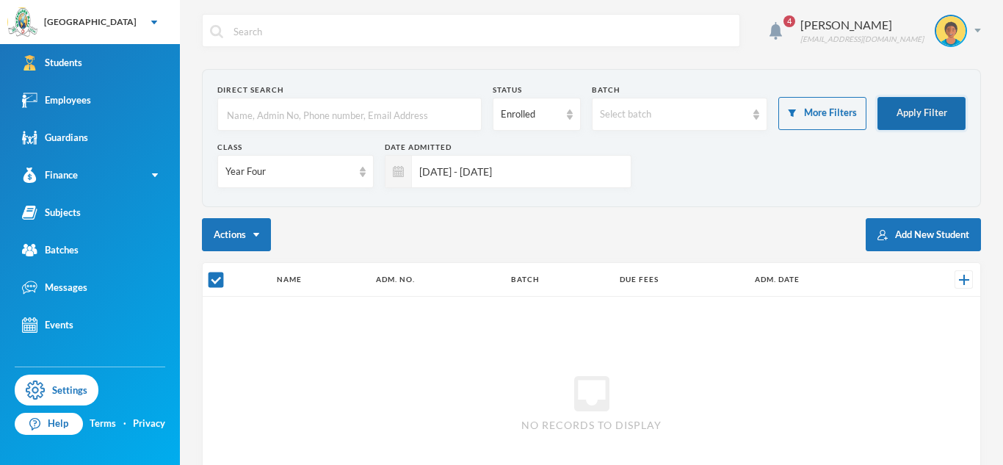
click at [929, 112] on button "Apply Filter" at bounding box center [922, 113] width 88 height 33
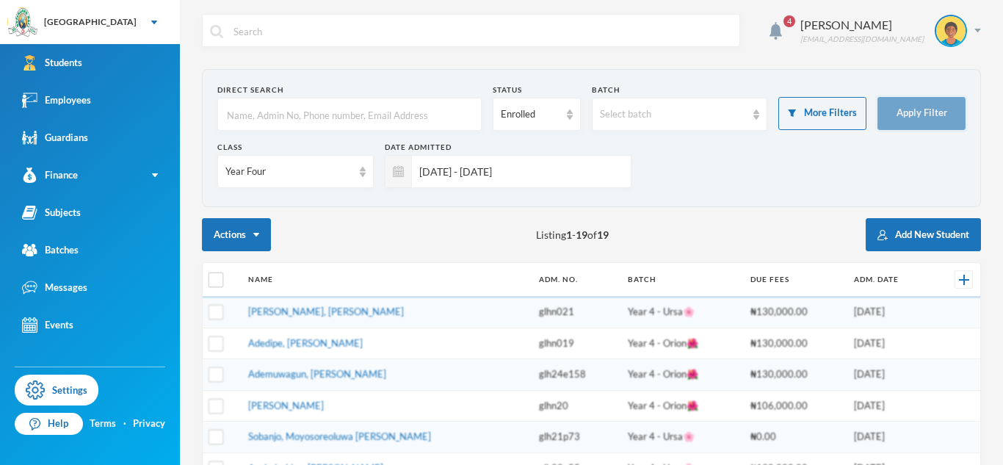
checkbox input "false"
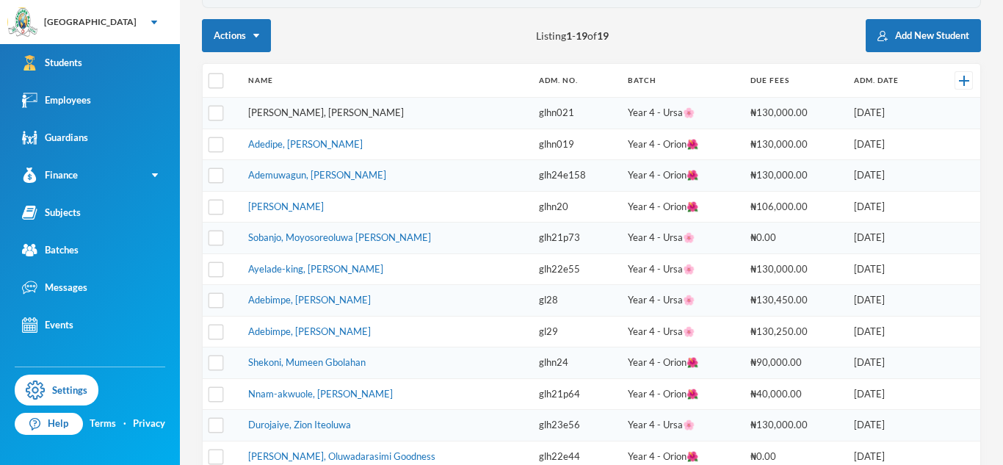
click at [340, 112] on link "Adekoya, Ewaoluwa Aliyah" at bounding box center [326, 113] width 156 height 12
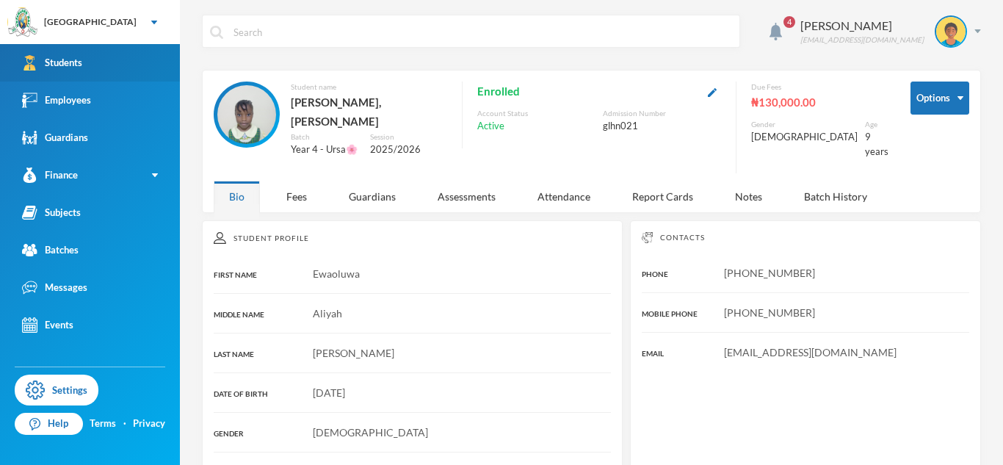
click at [88, 65] on link "Students" at bounding box center [90, 62] width 180 height 37
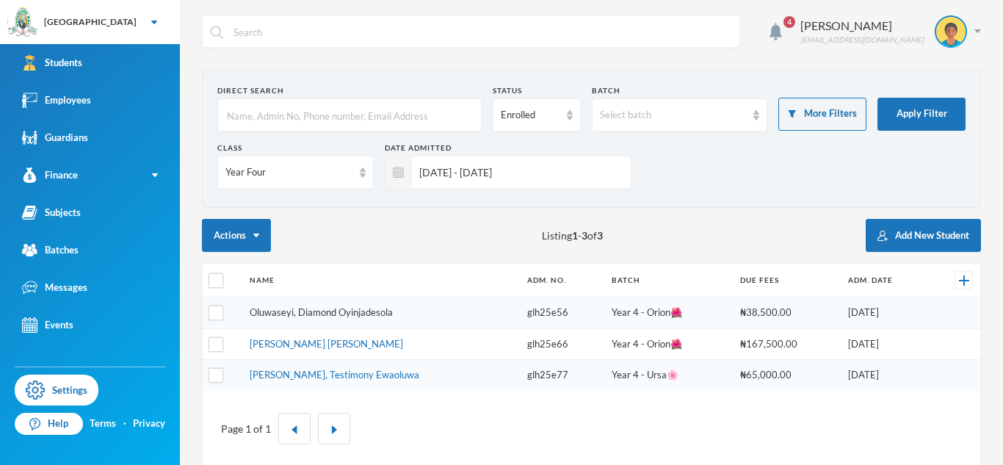
click at [336, 315] on link "Oluwaseyi, Diamond Oyinjadesola" at bounding box center [321, 312] width 143 height 12
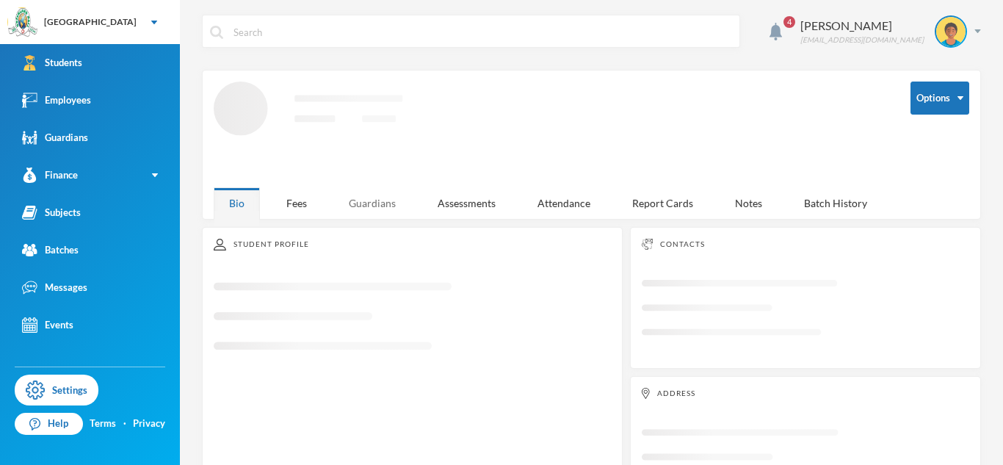
click at [366, 207] on div "Guardians" at bounding box center [372, 203] width 78 height 32
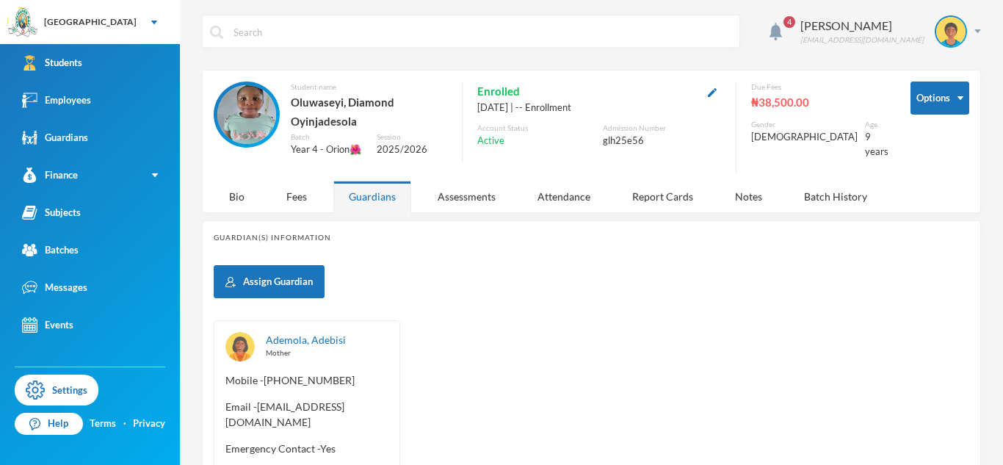
click at [366, 207] on div "Guardians" at bounding box center [372, 197] width 78 height 32
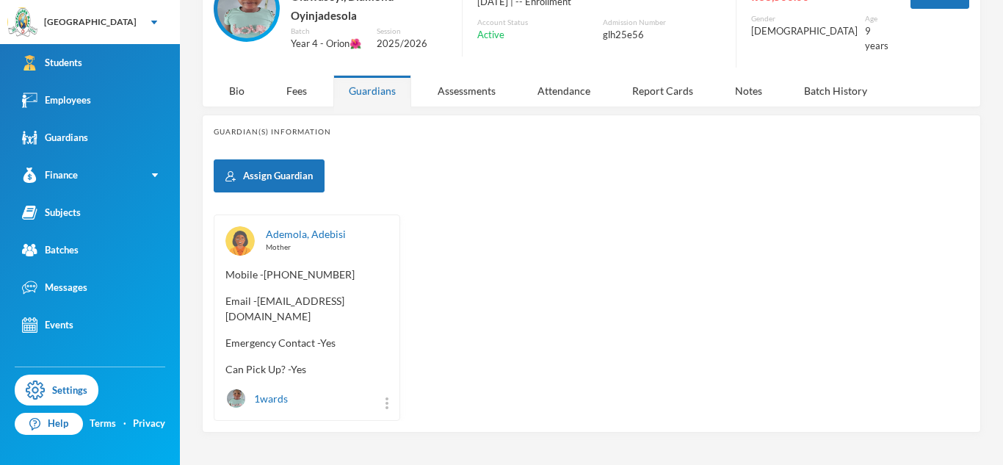
click at [261, 300] on span "Email - aarinola374@gmail.com" at bounding box center [307, 308] width 163 height 31
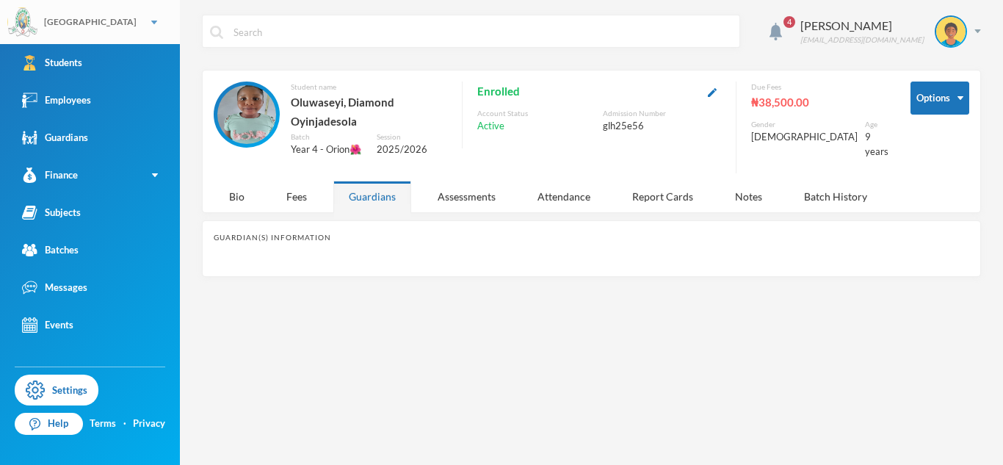
scroll to position [0, 0]
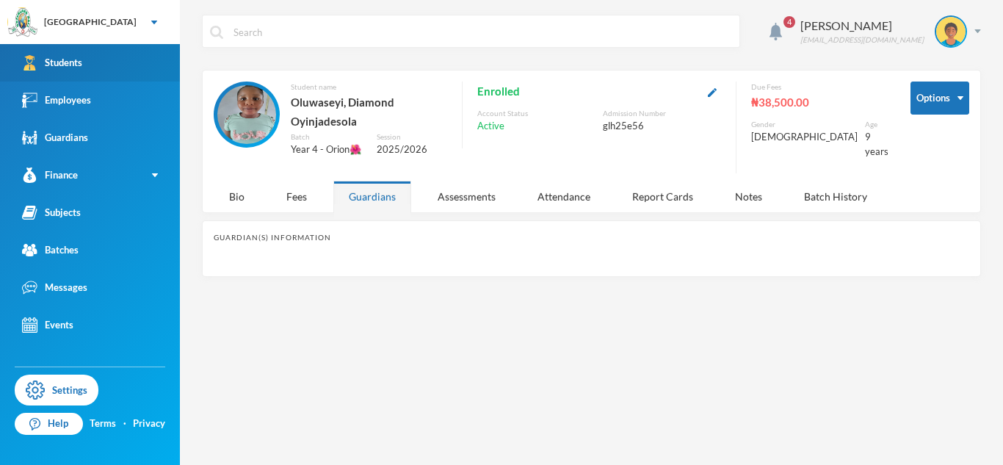
click at [145, 57] on link "Students" at bounding box center [90, 62] width 180 height 37
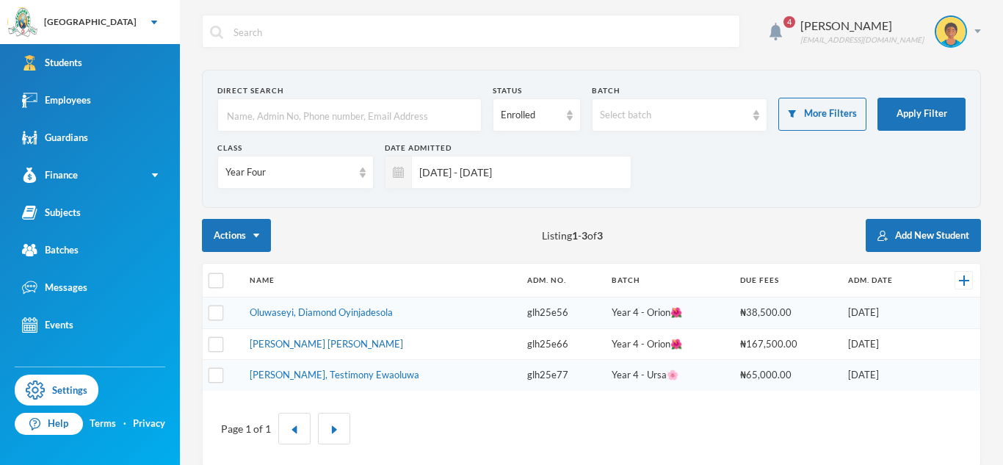
scroll to position [17, 0]
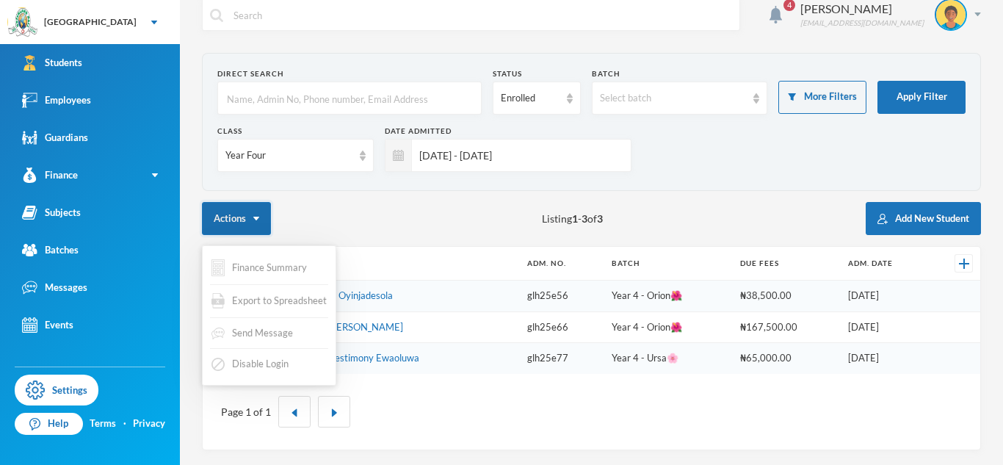
click at [251, 224] on button "Actions" at bounding box center [236, 218] width 69 height 33
click at [264, 300] on span "Export to Spreadsheet" at bounding box center [279, 301] width 95 height 15
click at [235, 214] on button "Actions" at bounding box center [236, 218] width 69 height 33
click at [267, 306] on span "Export to Spreadsheet" at bounding box center [279, 301] width 95 height 15
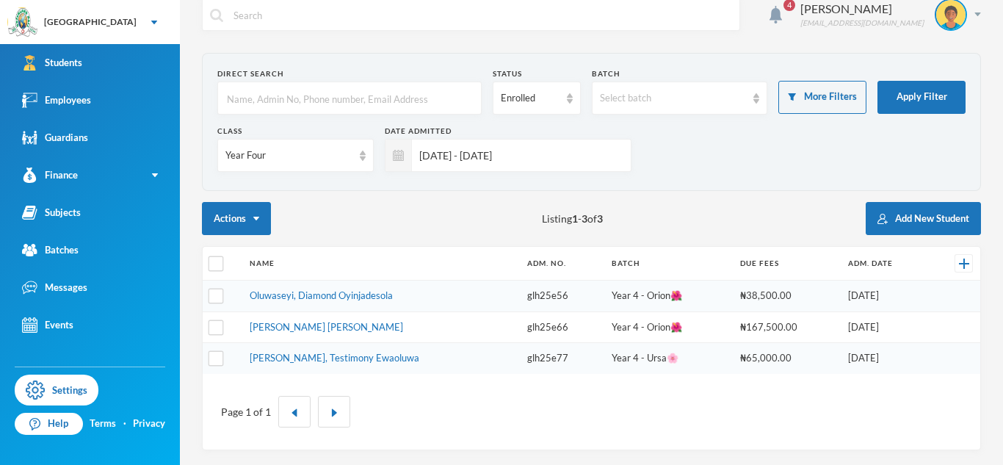
click at [364, 208] on div "Actions Listing 1 - 3 of 3 Add New Student" at bounding box center [591, 218] width 779 height 33
click at [220, 261] on input "checkbox" at bounding box center [216, 263] width 15 height 15
checkbox input "true"
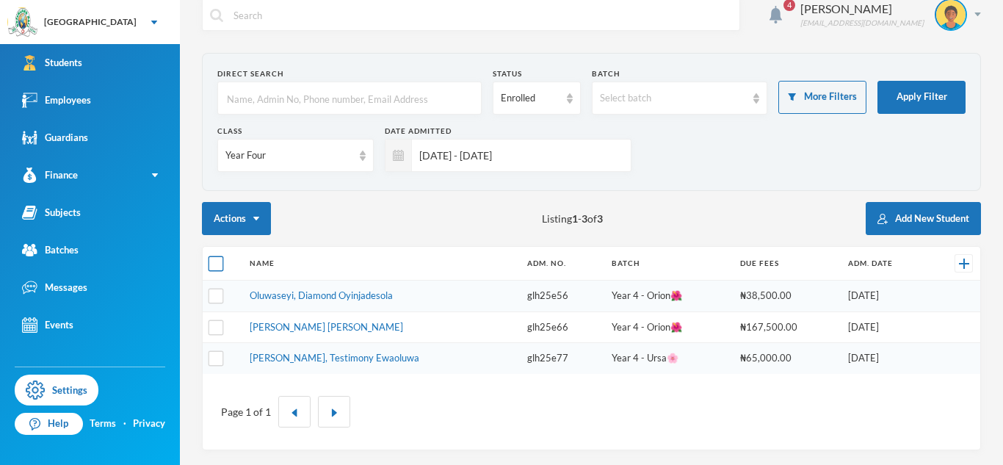
checkbox input "true"
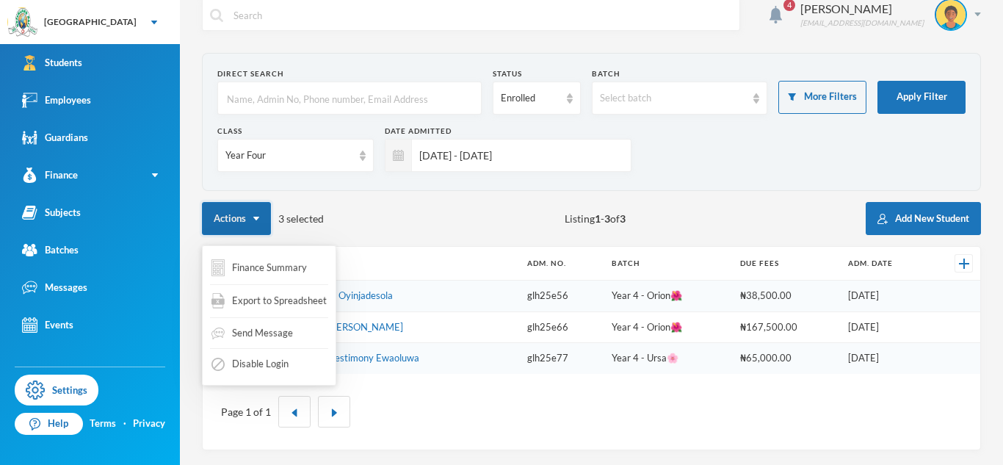
click at [254, 222] on button "Actions" at bounding box center [236, 218] width 69 height 33
click at [266, 296] on span "Export to Spreadsheet" at bounding box center [279, 301] width 95 height 15
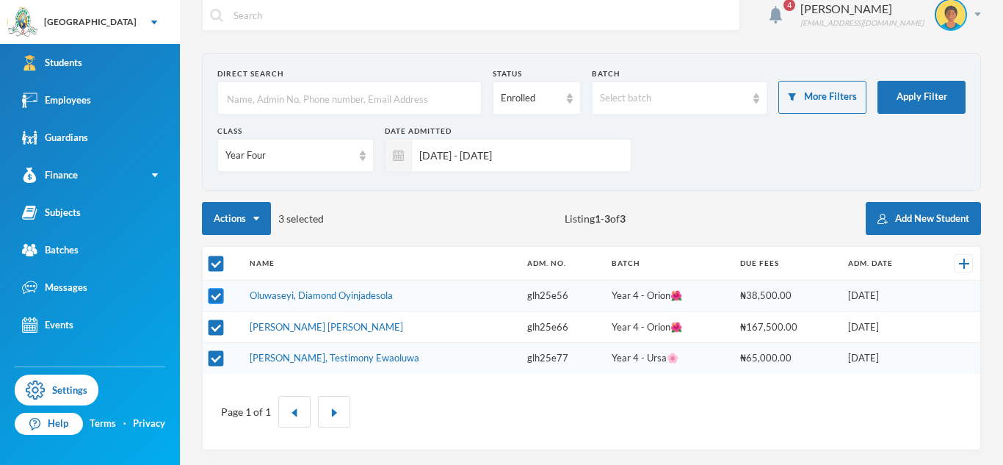
click at [213, 299] on input "checkbox" at bounding box center [216, 296] width 15 height 15
checkbox input "false"
click at [215, 328] on input "checkbox" at bounding box center [216, 327] width 15 height 15
checkbox input "false"
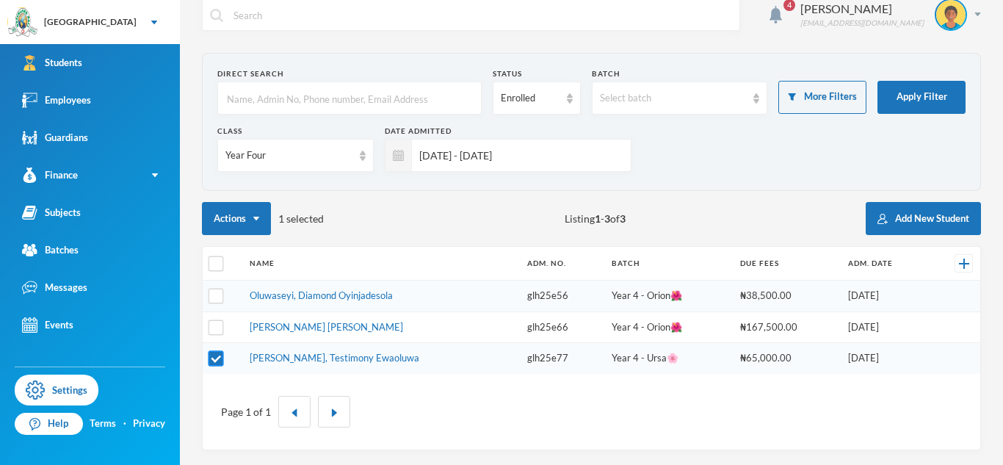
click at [216, 352] on input "checkbox" at bounding box center [216, 358] width 15 height 15
checkbox input "false"
click at [268, 322] on link "Anozie, Victoria Ngozi" at bounding box center [327, 327] width 154 height 12
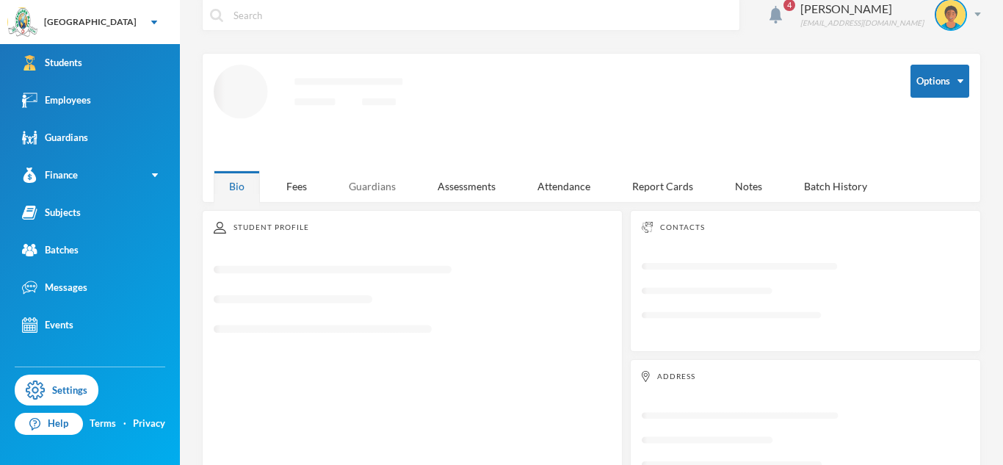
click at [386, 193] on div "Guardians" at bounding box center [372, 186] width 78 height 32
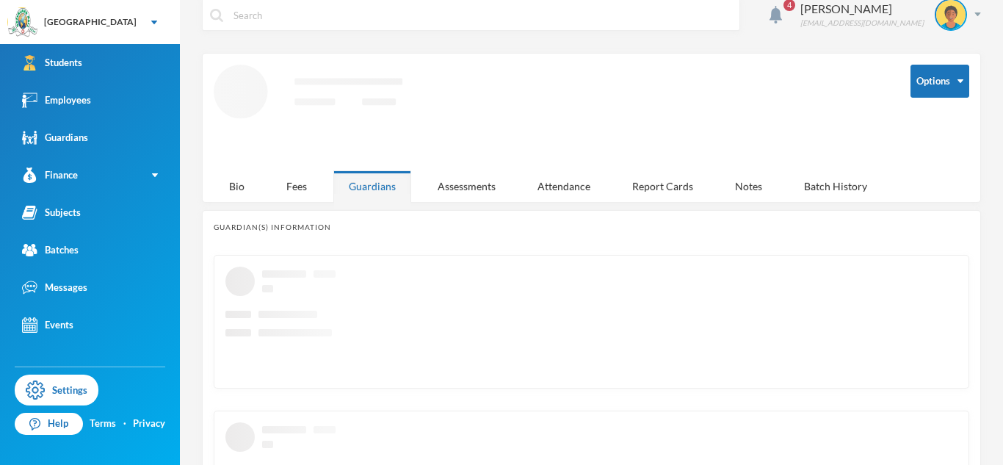
click at [369, 187] on div "Guardians" at bounding box center [372, 186] width 78 height 32
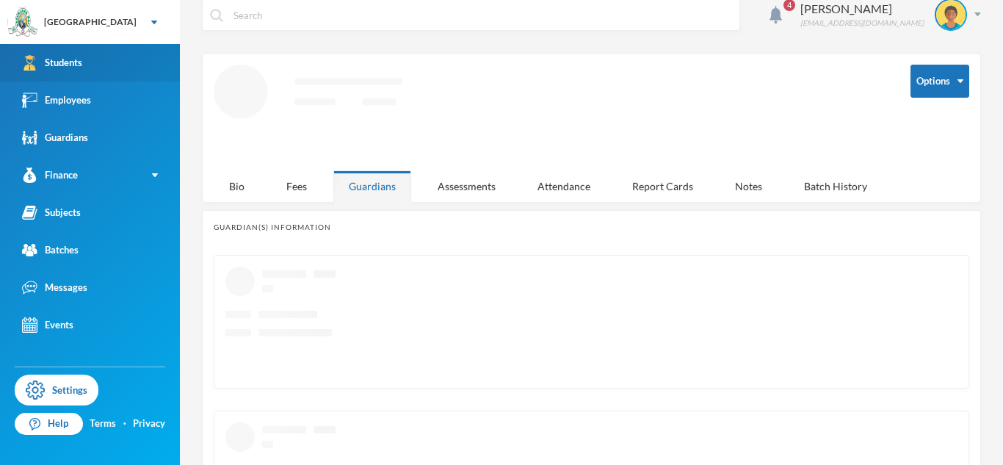
click at [159, 62] on link "Students" at bounding box center [90, 62] width 180 height 37
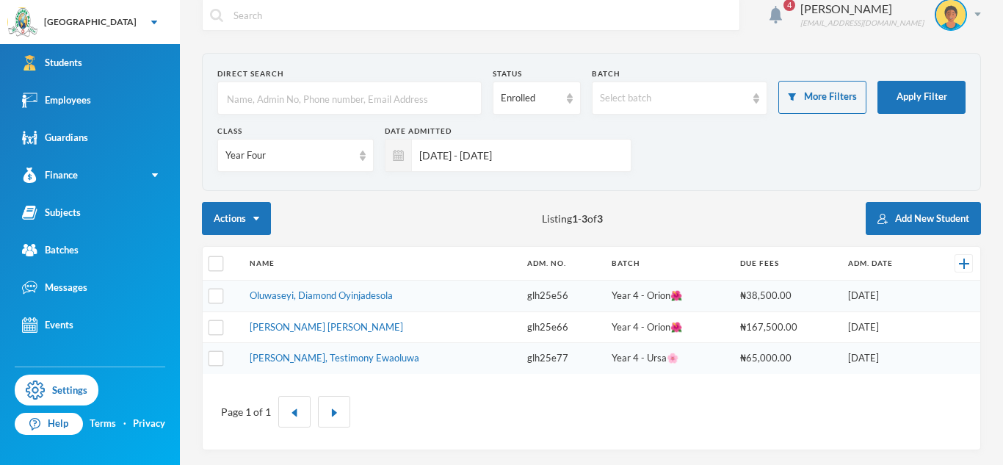
click at [275, 333] on td "Anozie, Victoria Ngozi" at bounding box center [381, 327] width 278 height 32
click at [272, 329] on link "Anozie, Victoria Ngozi" at bounding box center [327, 327] width 154 height 12
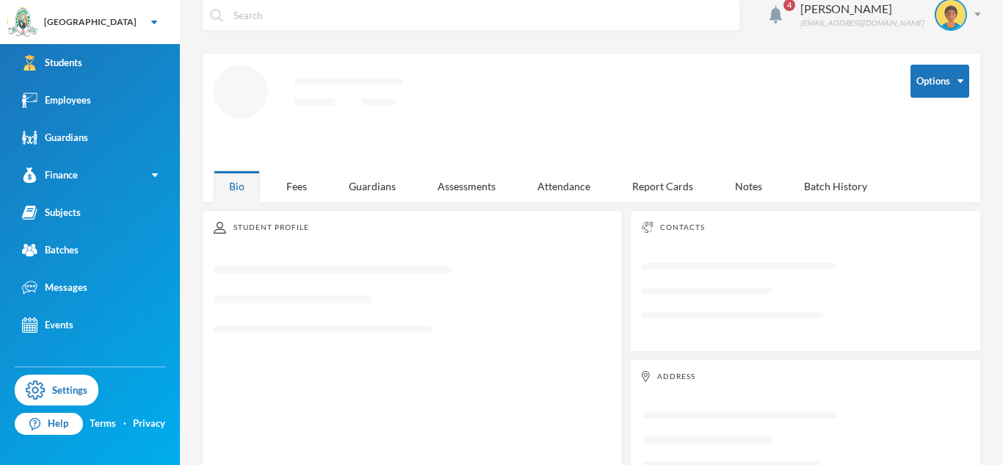
scroll to position [68, 0]
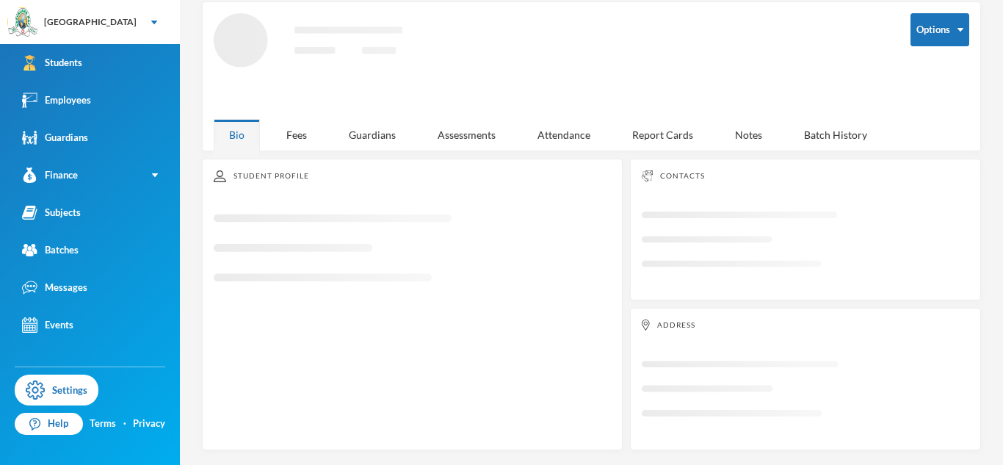
click at [433, 290] on div "Student Profile Loading interface..." at bounding box center [412, 305] width 421 height 292
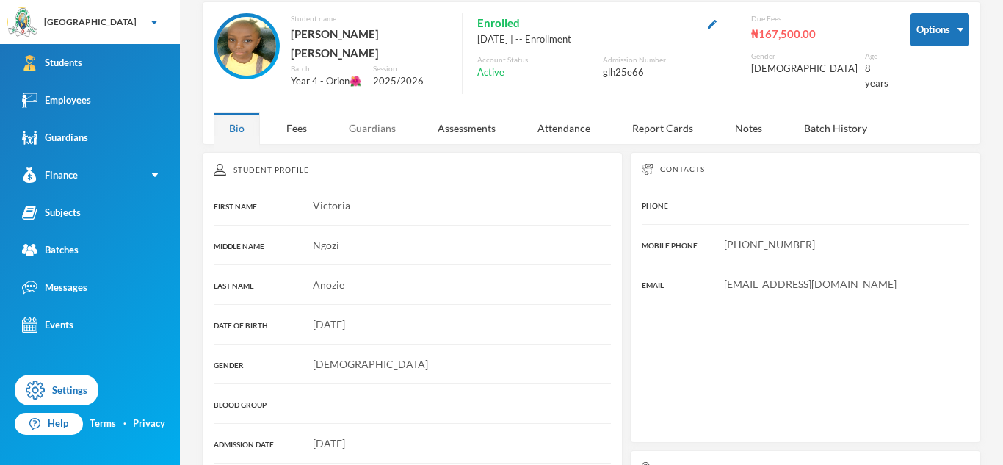
click at [376, 112] on div "Guardians" at bounding box center [372, 128] width 78 height 32
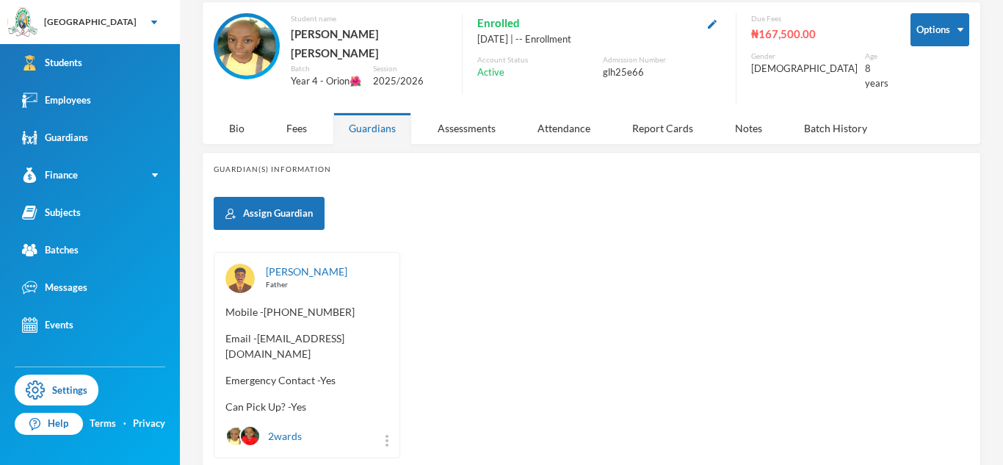
click at [226, 347] on span "Email - amukwaodooguguimiusu@gmail.com" at bounding box center [307, 346] width 163 height 31
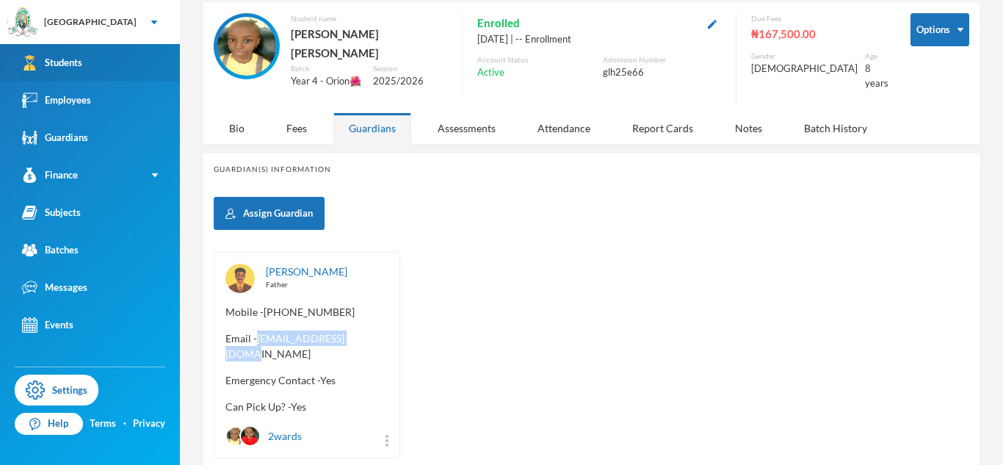
click at [168, 68] on link "Students" at bounding box center [90, 62] width 180 height 37
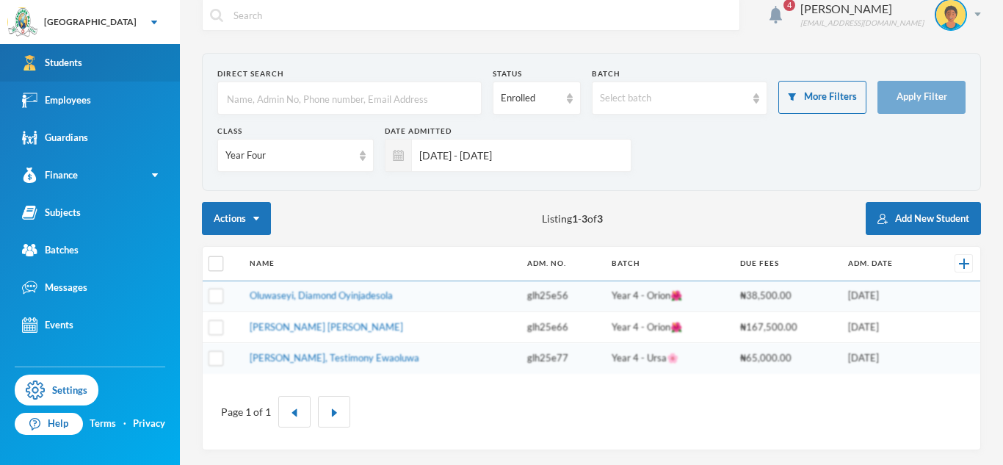
scroll to position [17, 0]
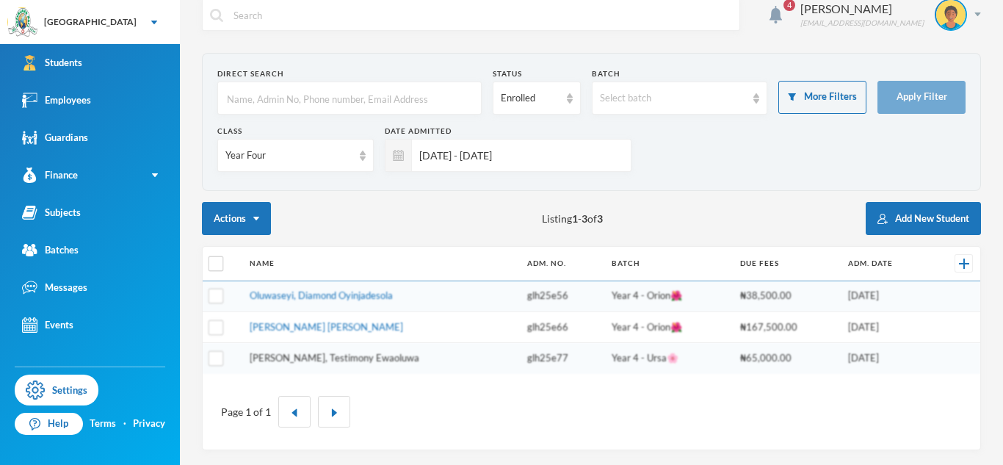
click at [275, 362] on link "Ayoola-oladimeji, Testimony Ewaoluwa" at bounding box center [335, 358] width 170 height 12
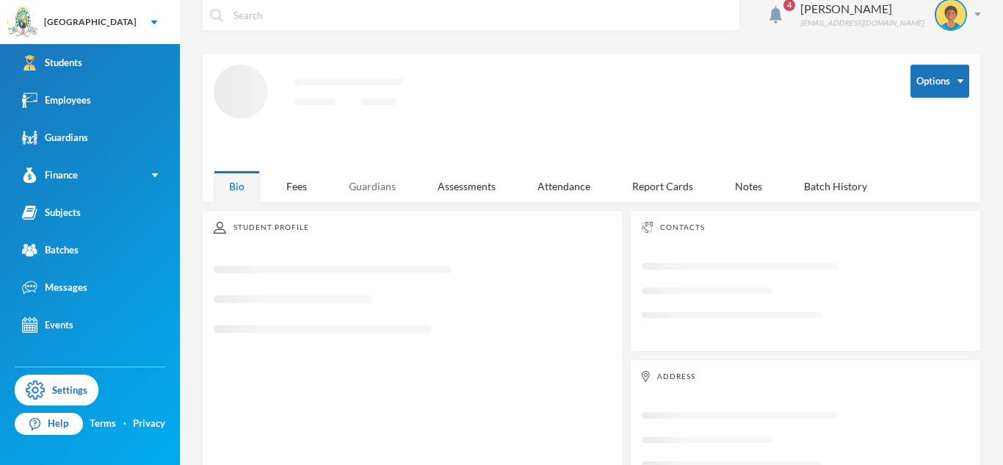
click at [372, 181] on div "Guardians" at bounding box center [372, 186] width 78 height 32
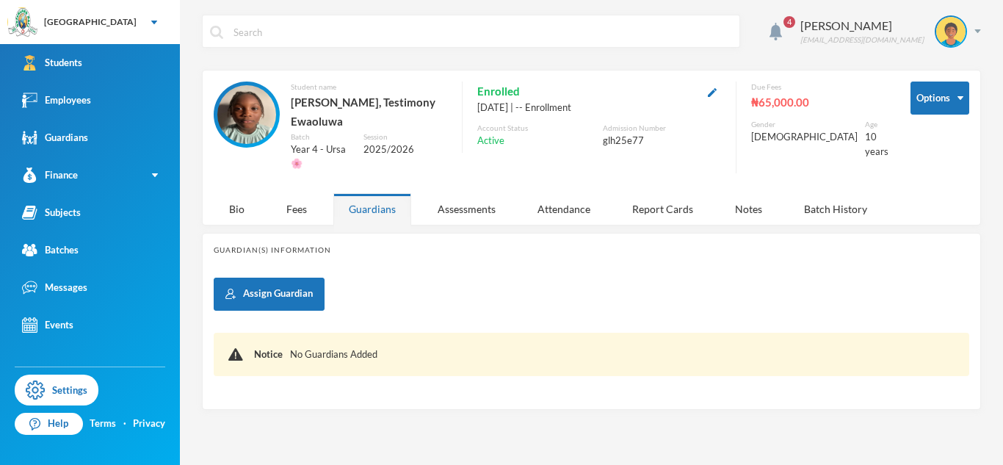
click at [372, 193] on div "Guardians" at bounding box center [372, 209] width 78 height 32
click at [357, 197] on div "Guardians" at bounding box center [372, 209] width 78 height 32
click at [242, 193] on div "Bio" at bounding box center [237, 209] width 46 height 32
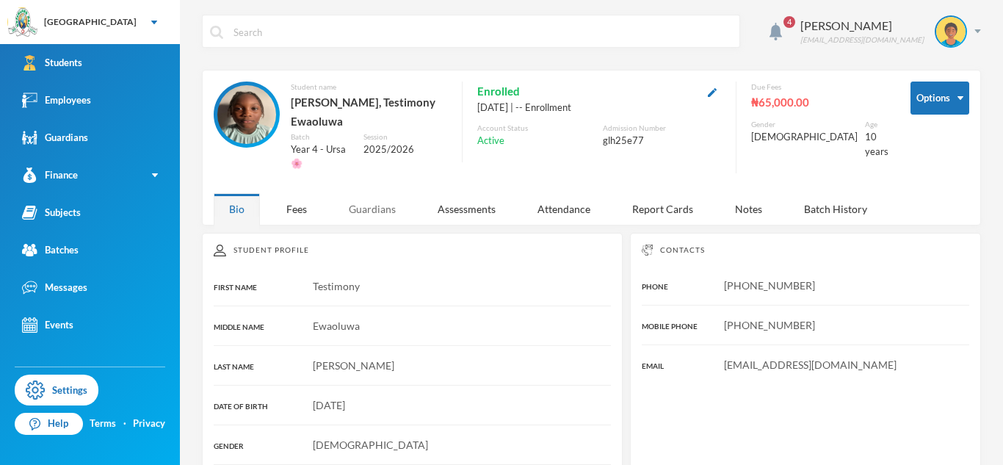
click at [389, 195] on div "Guardians" at bounding box center [372, 209] width 78 height 32
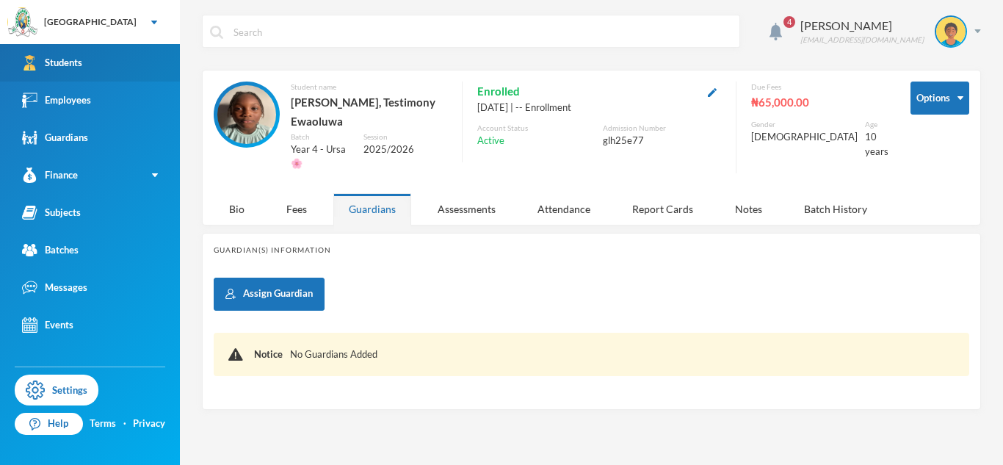
click at [99, 54] on link "Students" at bounding box center [90, 62] width 180 height 37
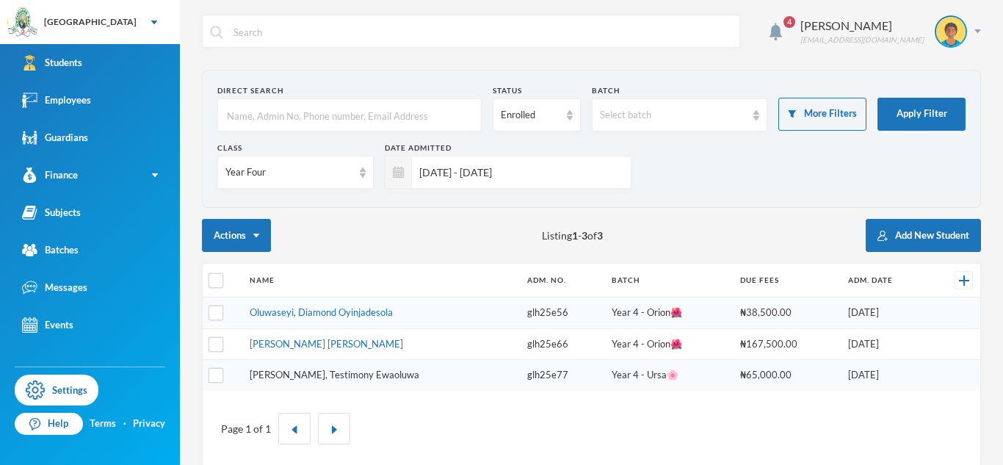
click at [333, 372] on link "Ayoola-oladimeji, Testimony Ewaoluwa" at bounding box center [335, 375] width 170 height 12
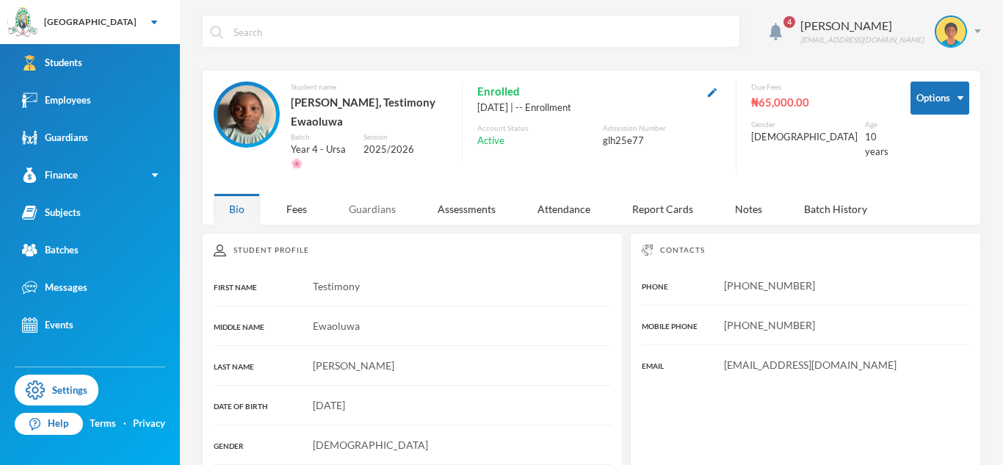
click at [380, 199] on div "Guardians" at bounding box center [372, 209] width 78 height 32
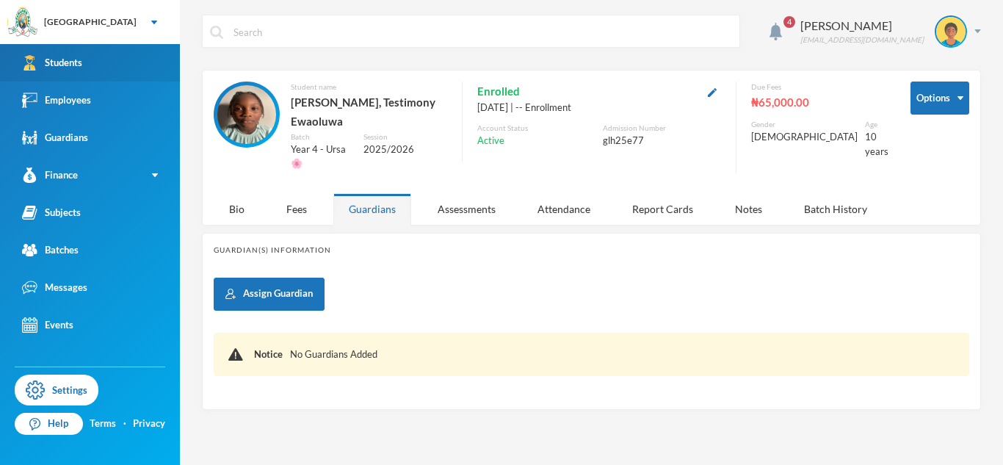
click at [164, 69] on link "Students" at bounding box center [90, 62] width 180 height 37
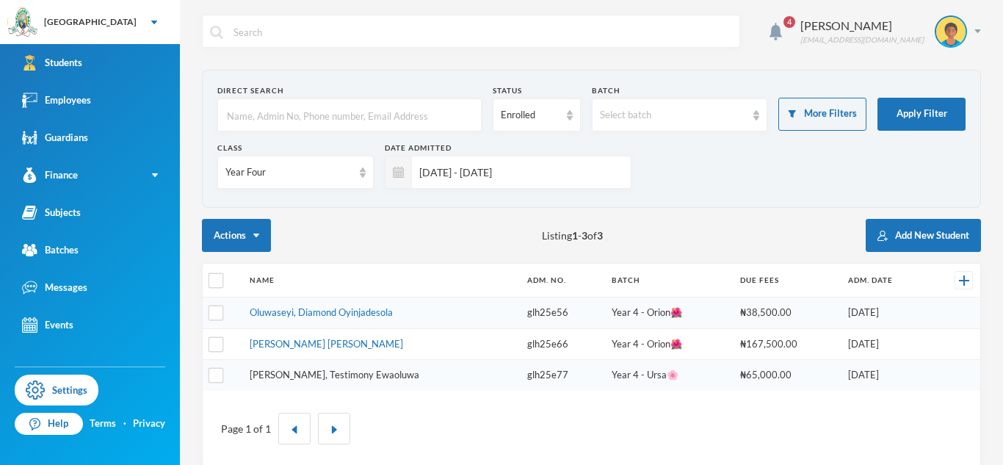
click at [358, 371] on link "Ayoola-oladimeji, Testimony Ewaoluwa" at bounding box center [335, 375] width 170 height 12
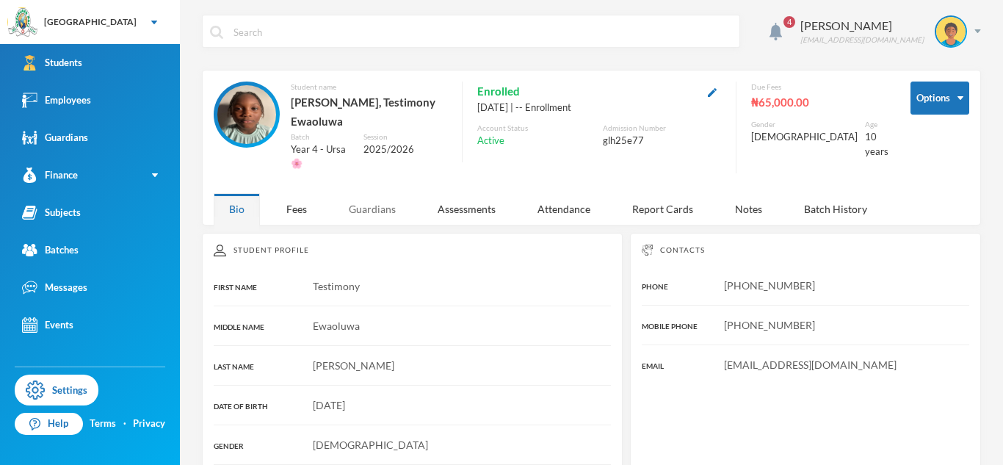
click at [378, 201] on div "Guardians" at bounding box center [372, 209] width 78 height 32
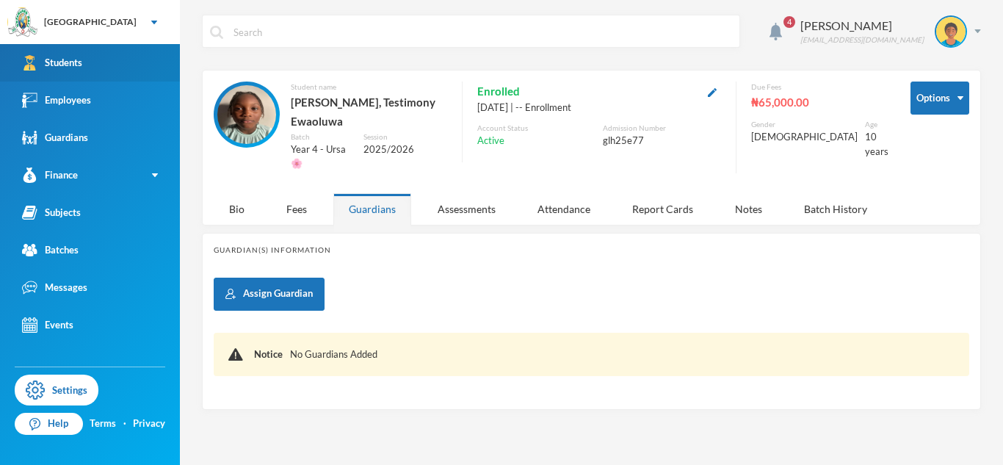
click at [140, 54] on link "Students" at bounding box center [90, 62] width 180 height 37
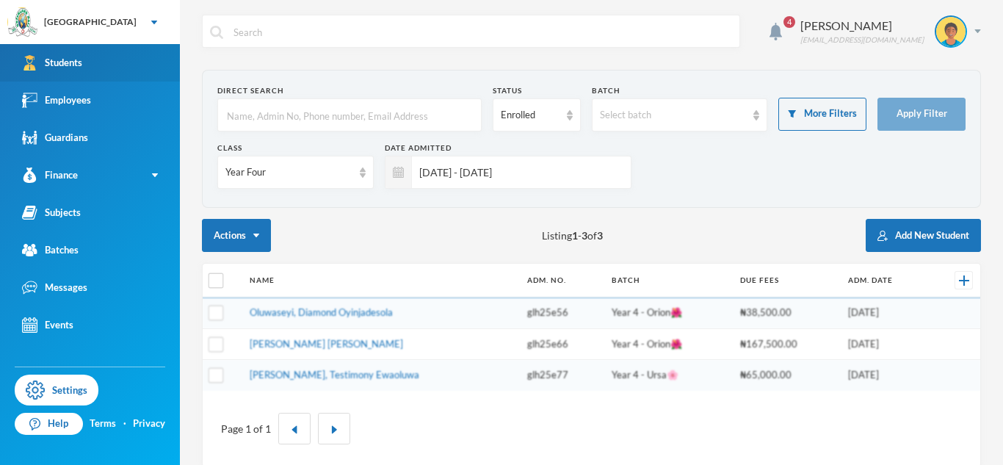
click at [121, 64] on link "Students" at bounding box center [90, 62] width 180 height 37
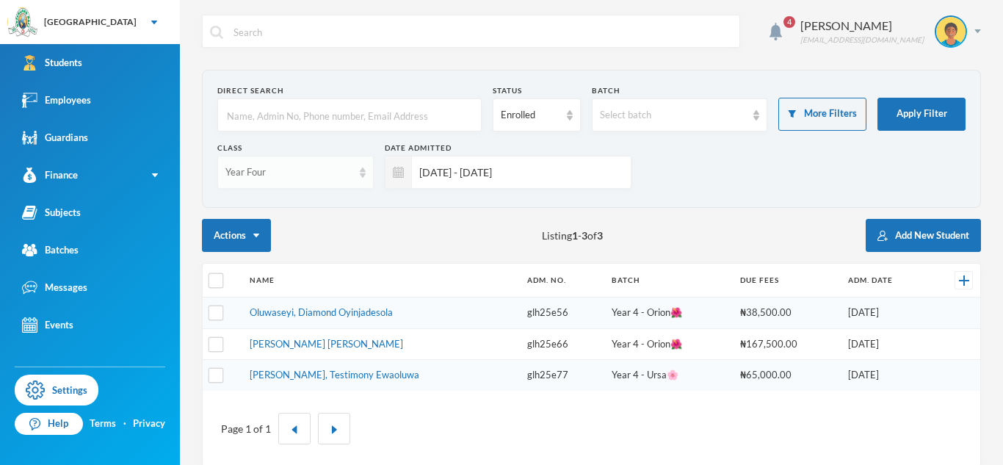
click at [361, 176] on img at bounding box center [363, 172] width 6 height 10
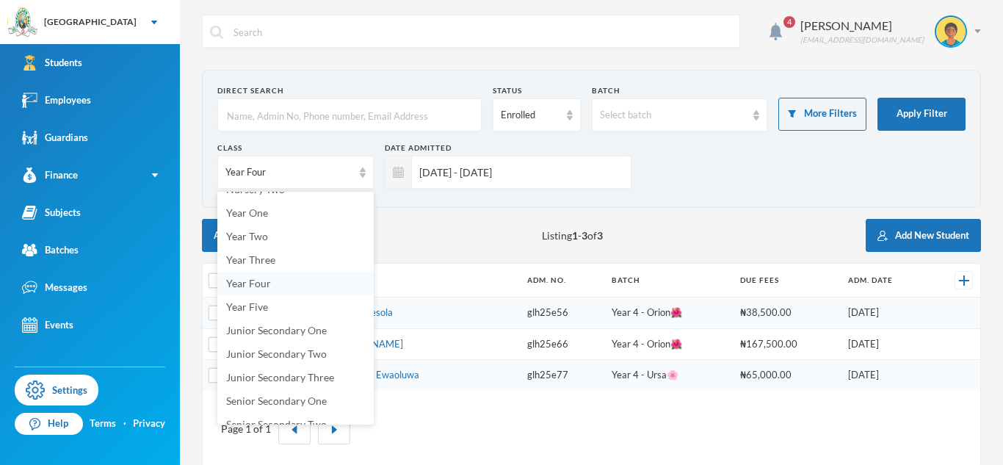
scroll to position [114, 0]
click at [235, 306] on span "Year Five" at bounding box center [247, 303] width 42 height 12
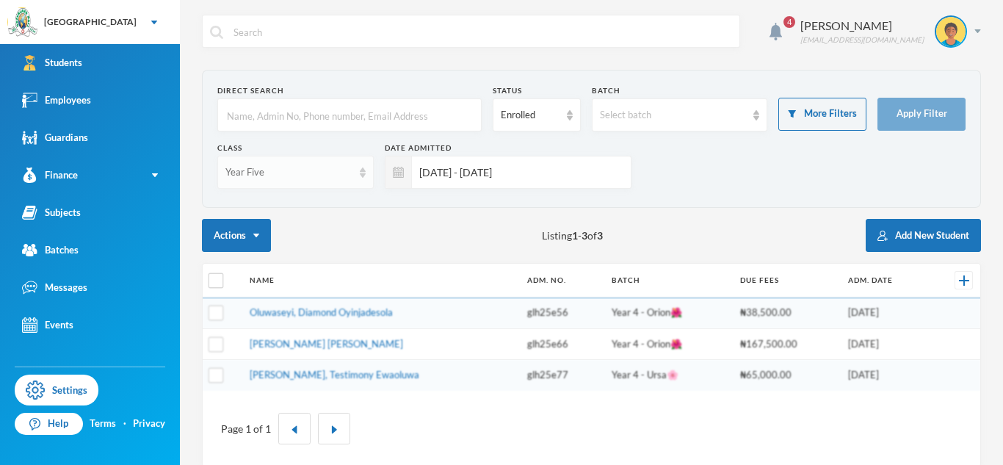
click at [279, 171] on div "Year Five" at bounding box center [289, 172] width 127 height 15
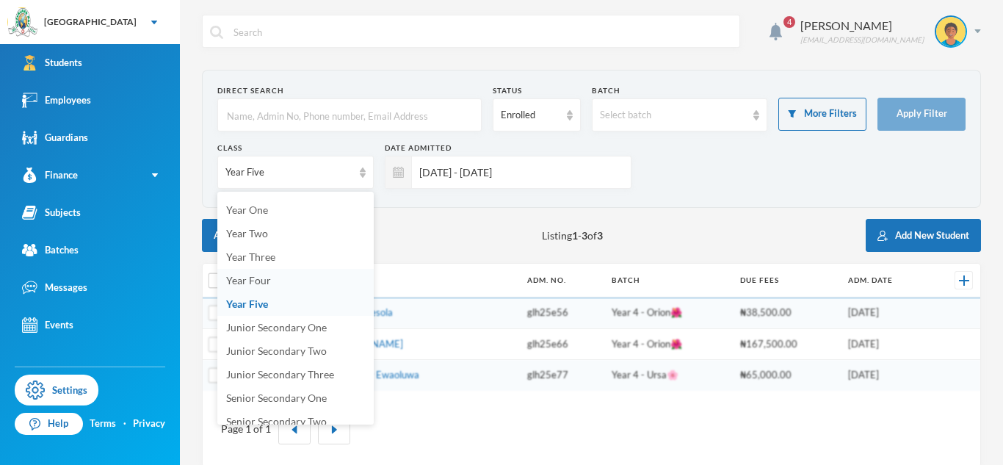
click at [248, 275] on span "Year Four" at bounding box center [248, 280] width 45 height 12
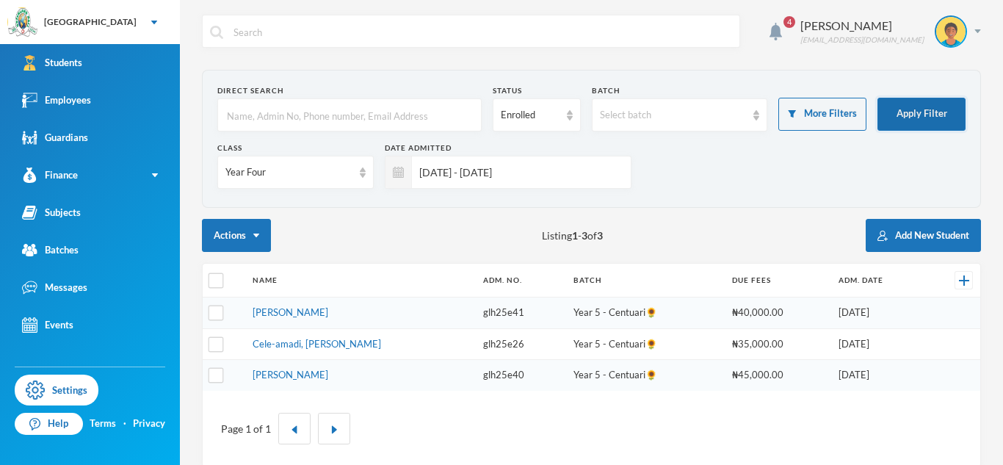
click at [894, 115] on button "Apply Filter" at bounding box center [922, 114] width 88 height 33
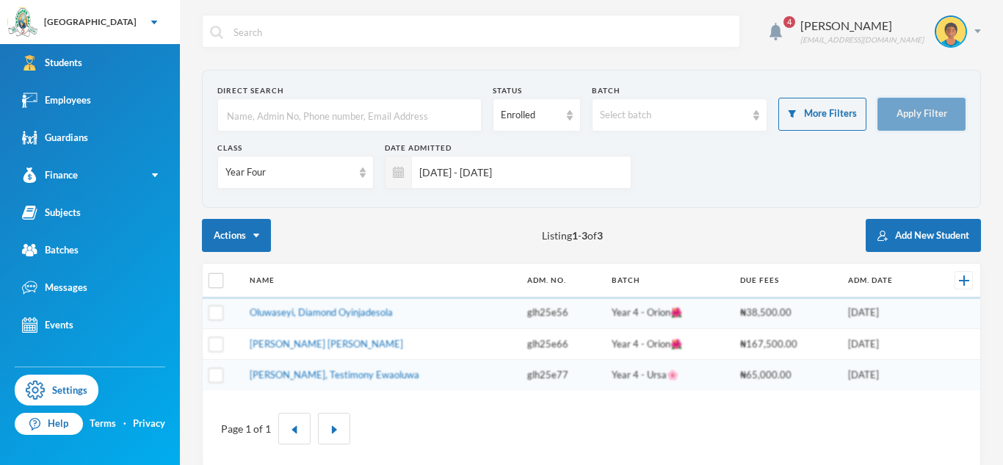
click at [894, 115] on button "Apply Filter" at bounding box center [922, 114] width 88 height 33
click at [347, 372] on link "Ayoola-oladimeji, Testimony Ewaoluwa" at bounding box center [335, 375] width 170 height 12
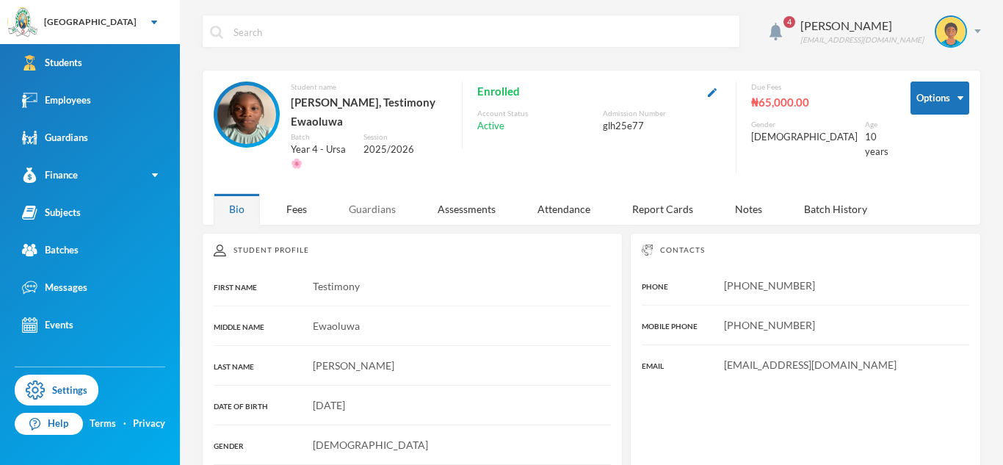
click at [360, 196] on div "Guardians" at bounding box center [372, 209] width 78 height 32
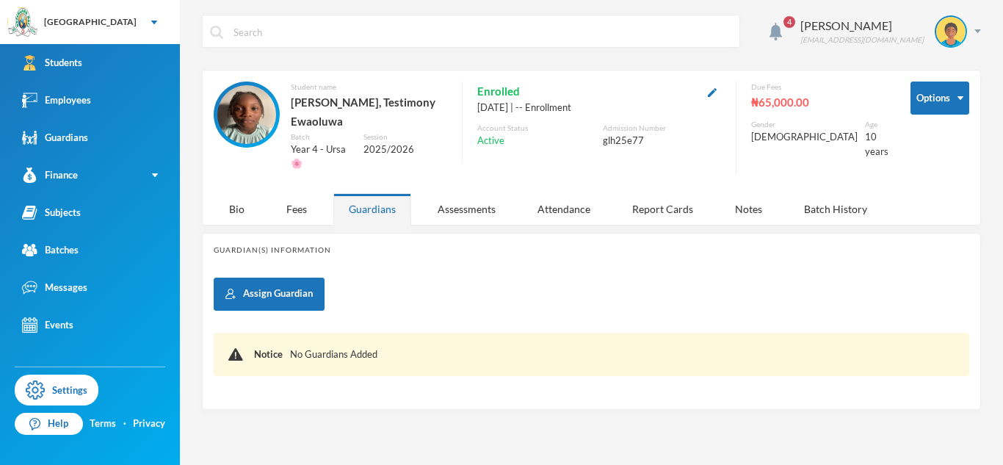
click at [281, 275] on div "4 Oladele Toluwalogo toluwalogo.kayode@greenlandhall.org Options Student name A…" at bounding box center [591, 232] width 823 height 465
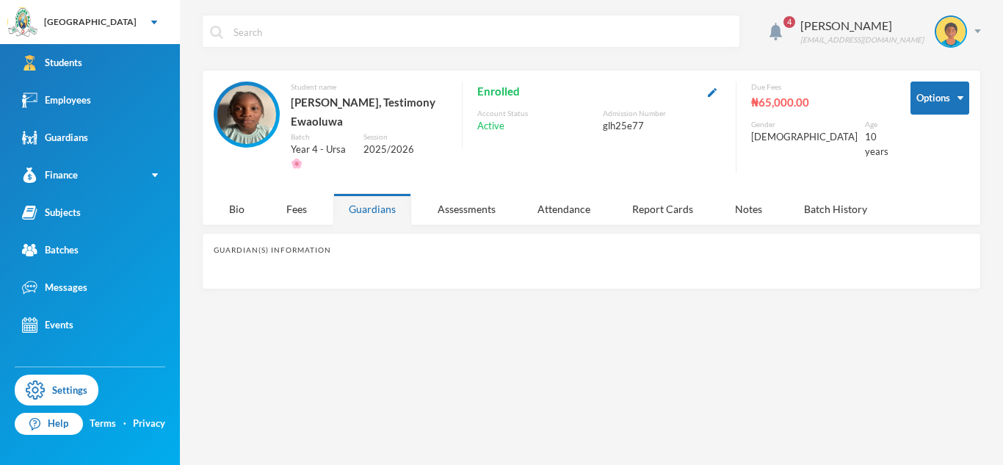
click at [386, 193] on div "Guardians" at bounding box center [372, 209] width 78 height 32
click at [375, 198] on div "Guardians" at bounding box center [372, 209] width 78 height 32
click at [239, 193] on div "Bio" at bounding box center [237, 209] width 46 height 32
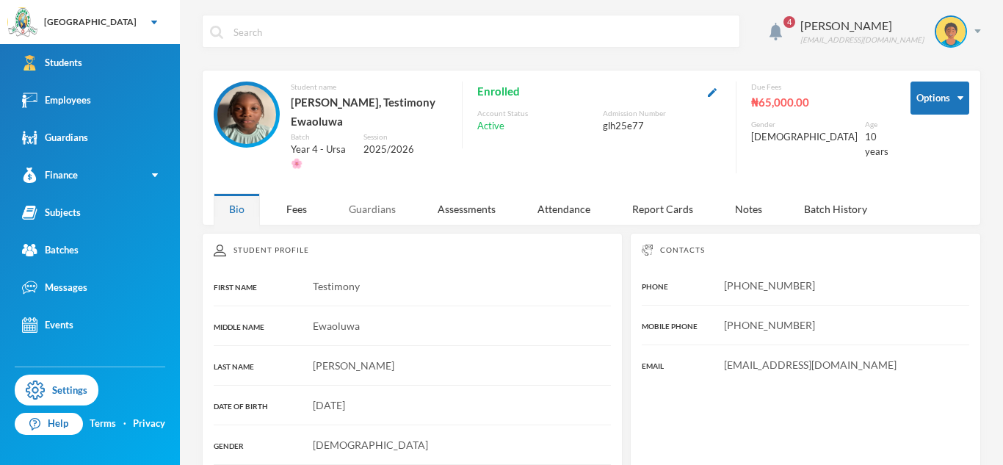
click at [374, 195] on div "Guardians" at bounding box center [372, 209] width 78 height 32
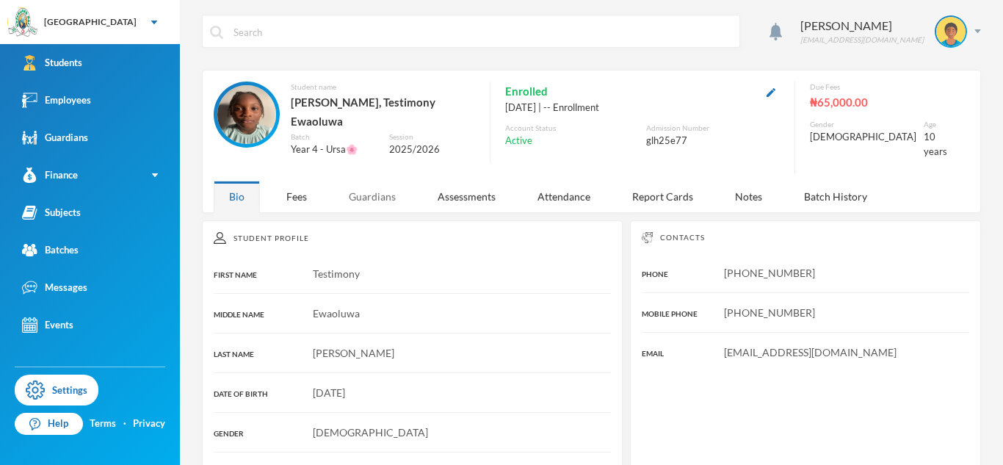
click at [374, 194] on div "Guardians" at bounding box center [372, 197] width 78 height 32
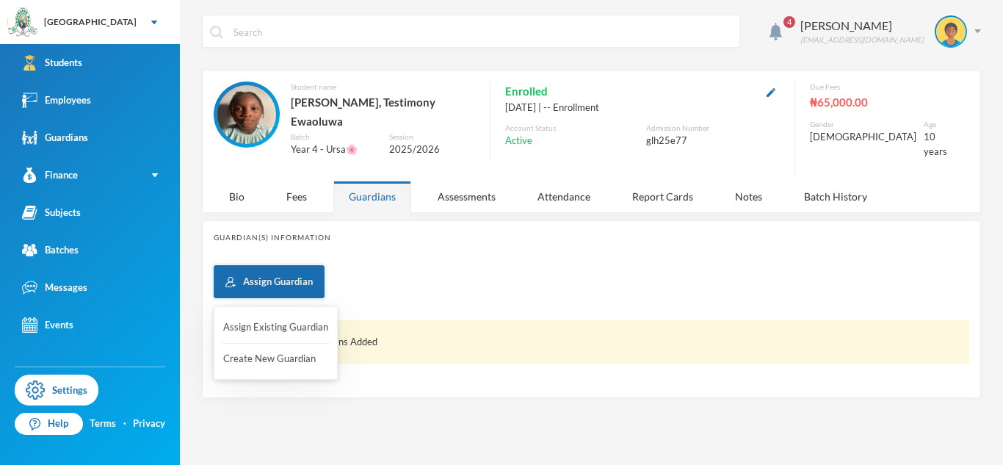
click at [310, 273] on button "Assign Guardian" at bounding box center [269, 281] width 111 height 33
click at [286, 323] on button "Assign Existing Guardian" at bounding box center [276, 327] width 108 height 26
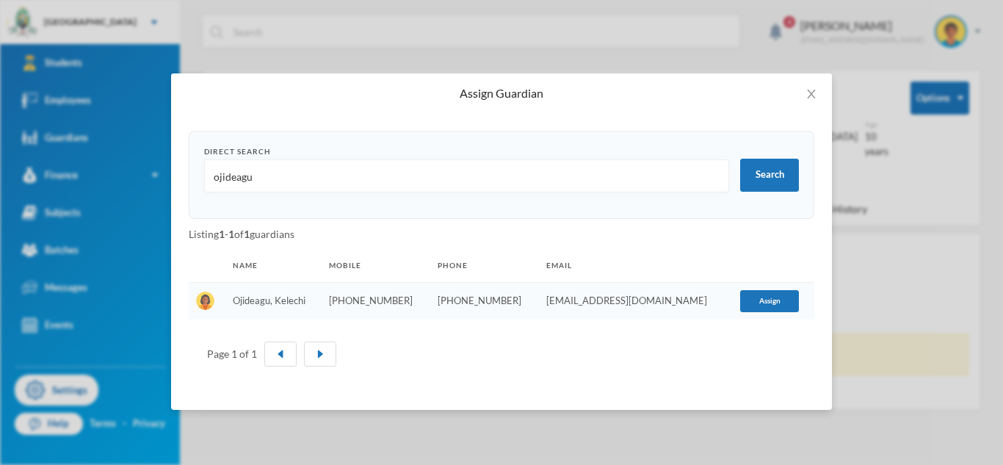
click at [244, 182] on input "ojideagu" at bounding box center [466, 176] width 509 height 33
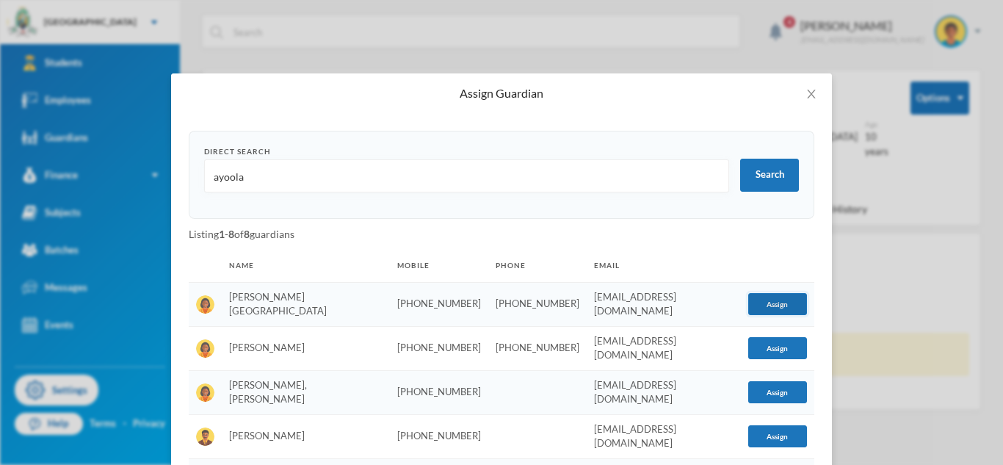
type input "ayoola"
click at [748, 309] on button "Assign" at bounding box center [777, 304] width 59 height 22
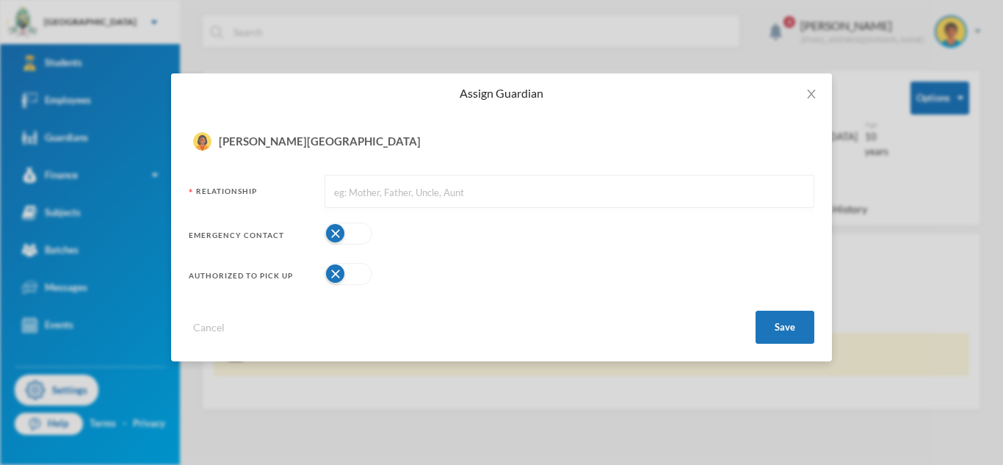
click at [395, 184] on input "text" at bounding box center [570, 192] width 474 height 33
type input "Mother"
click at [355, 233] on button "button" at bounding box center [349, 234] width 48 height 22
click at [353, 269] on button "button" at bounding box center [349, 274] width 48 height 22
click at [799, 333] on button "Save" at bounding box center [785, 327] width 59 height 33
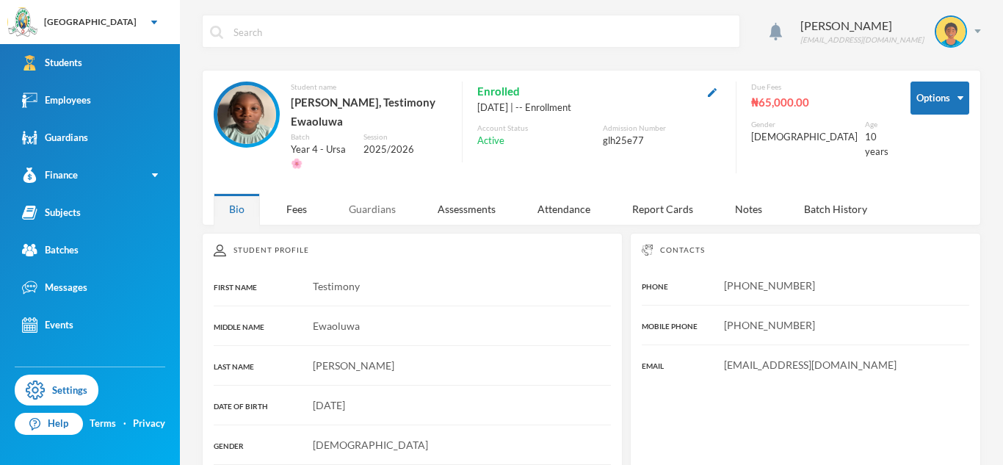
click at [366, 199] on div "Guardians" at bounding box center [372, 209] width 78 height 32
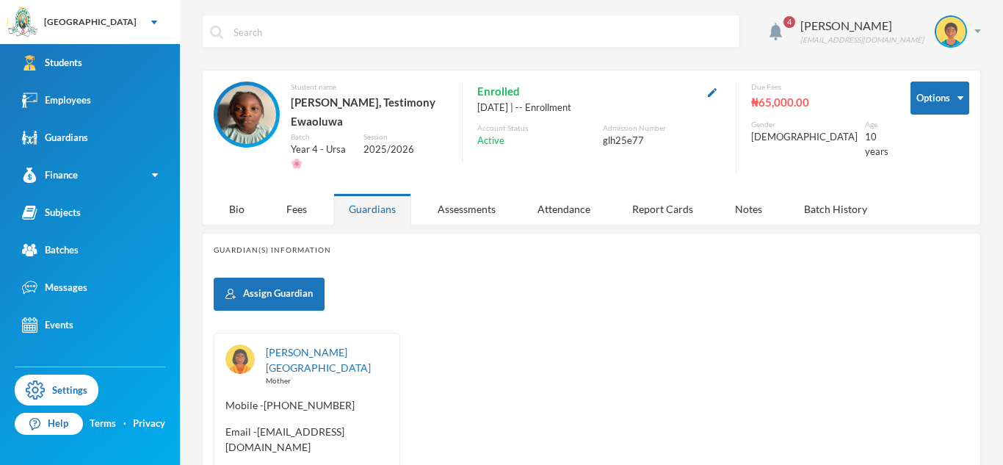
scroll to position [134, 0]
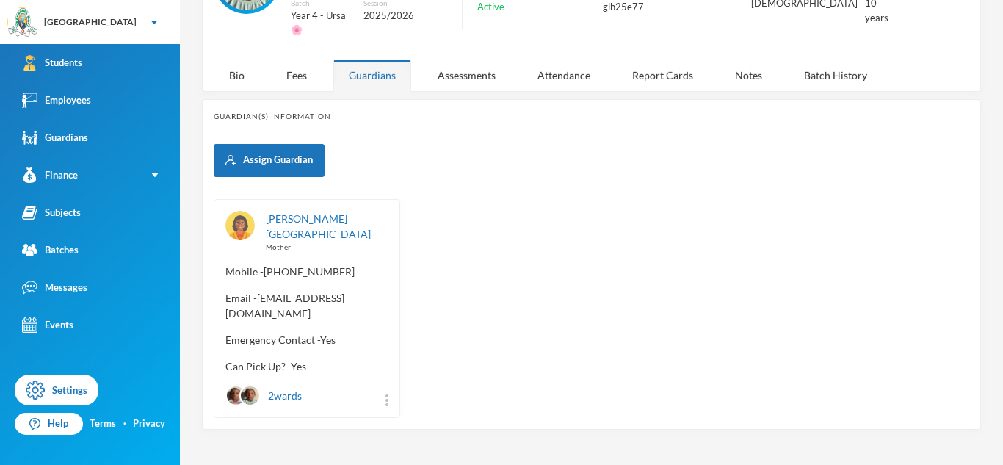
click at [227, 299] on span "Email - [EMAIL_ADDRESS][DOMAIN_NAME]" at bounding box center [307, 305] width 163 height 31
copy span "ayoolaoladimeji99"
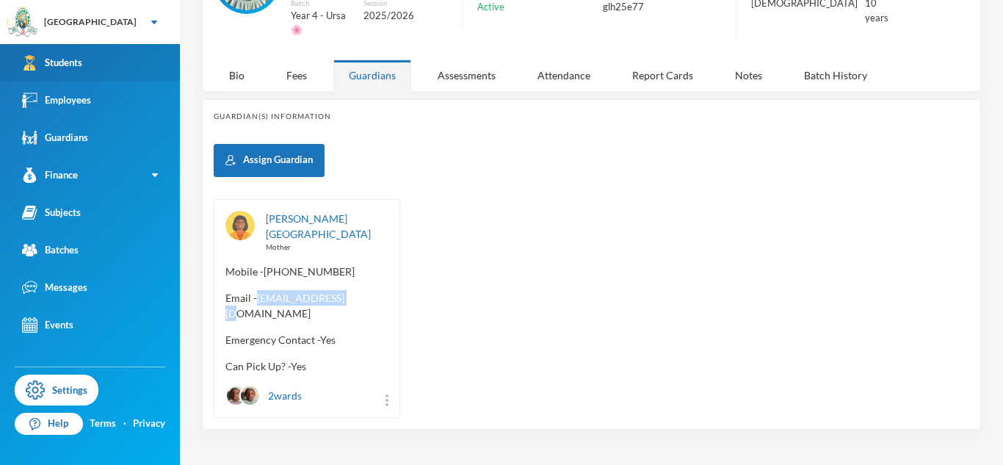
click at [101, 52] on link "Students" at bounding box center [90, 62] width 180 height 37
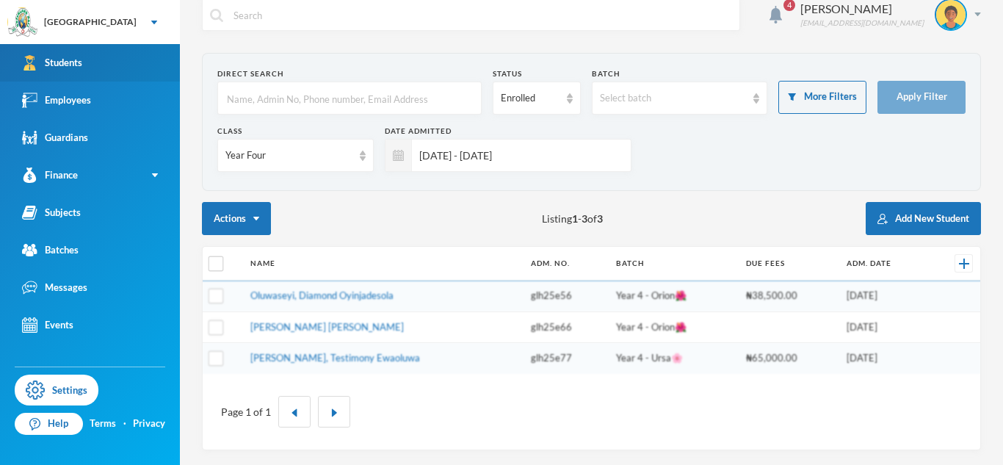
scroll to position [17, 0]
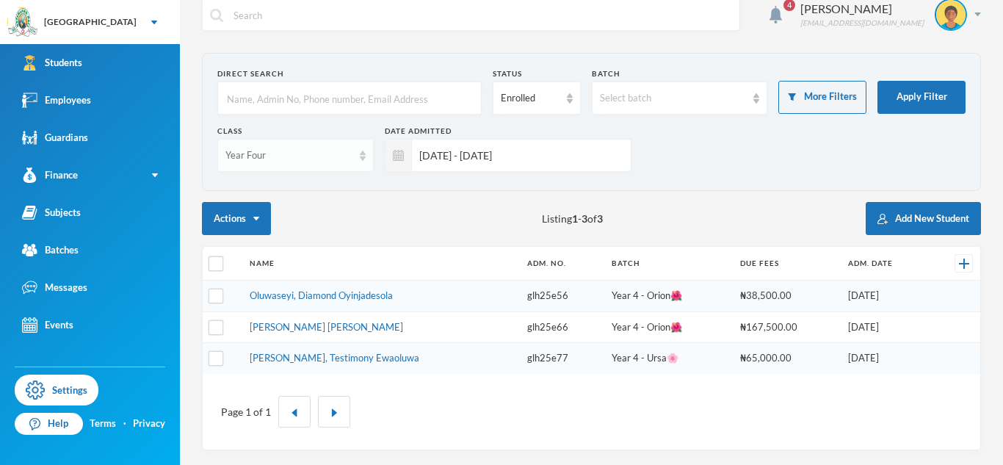
click at [361, 161] on div "Year Four" at bounding box center [295, 155] width 156 height 33
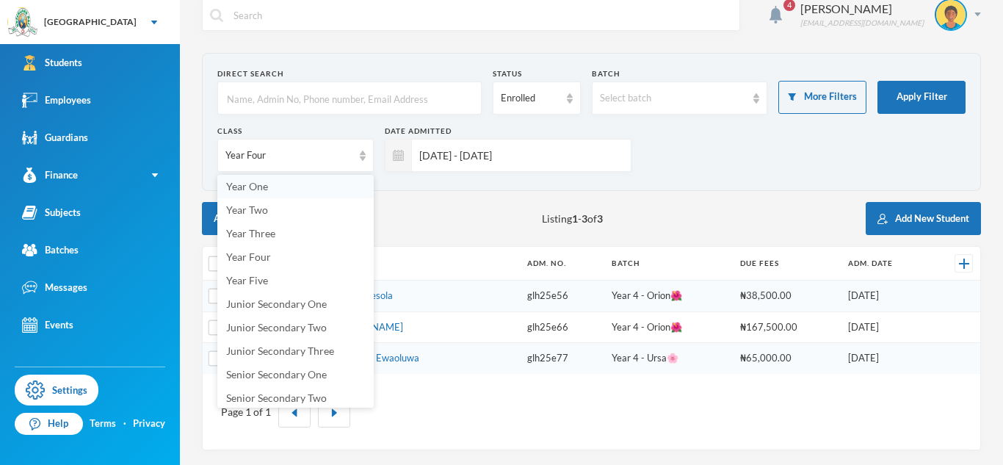
scroll to position [122, 0]
click at [235, 273] on span "Year Five" at bounding box center [247, 279] width 42 height 12
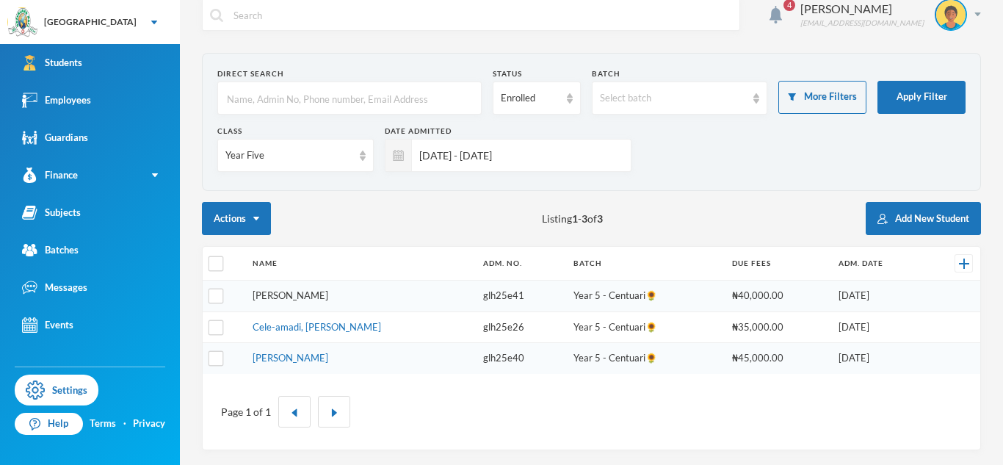
click at [256, 297] on link "Hassan, Daniella Iyanuoluwa" at bounding box center [291, 295] width 76 height 12
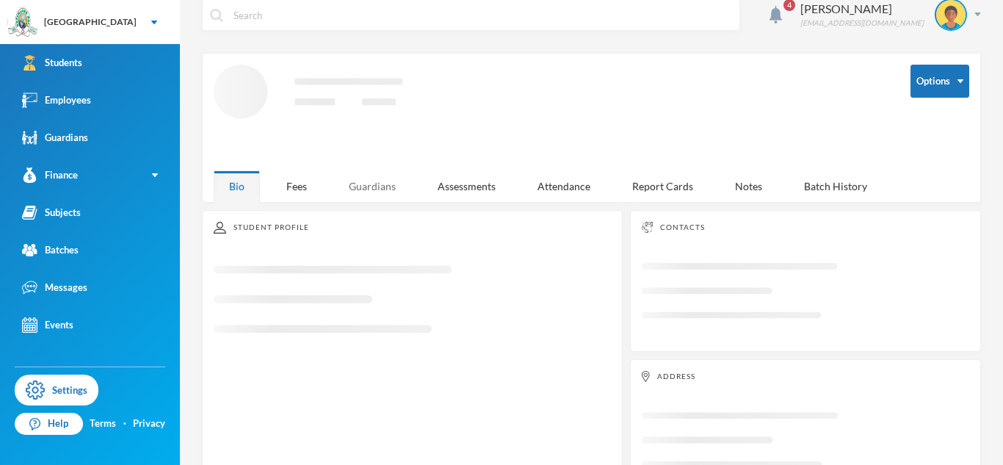
click at [363, 192] on div "Guardians" at bounding box center [372, 186] width 78 height 32
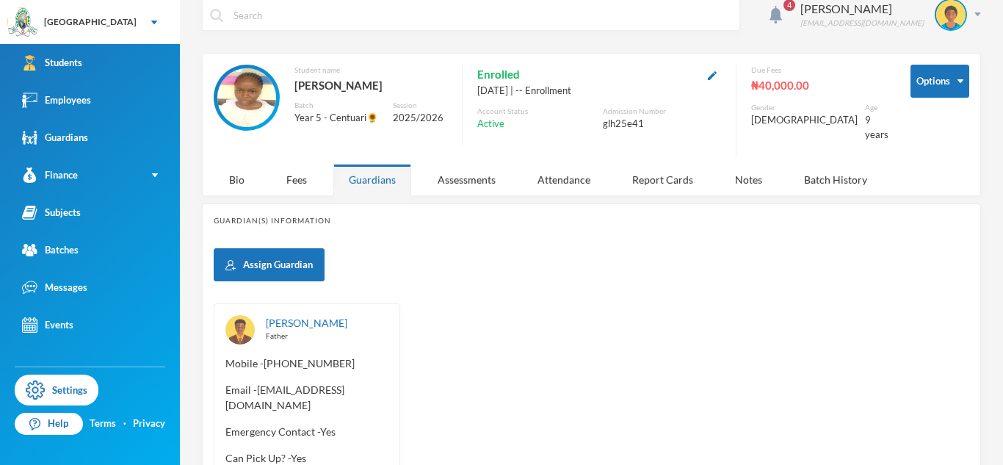
click at [226, 395] on span "Email - hassanbabatunde53@yahoo.com" at bounding box center [307, 397] width 163 height 31
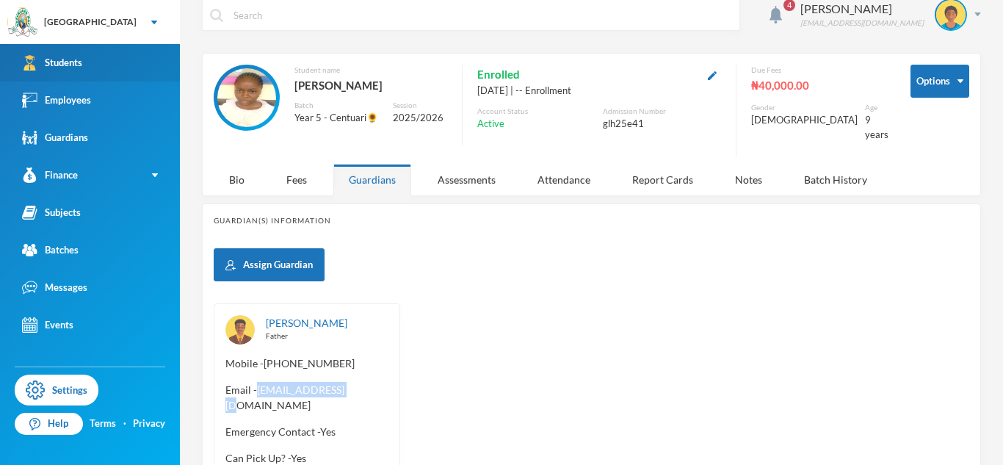
click at [153, 59] on link "Students" at bounding box center [90, 62] width 180 height 37
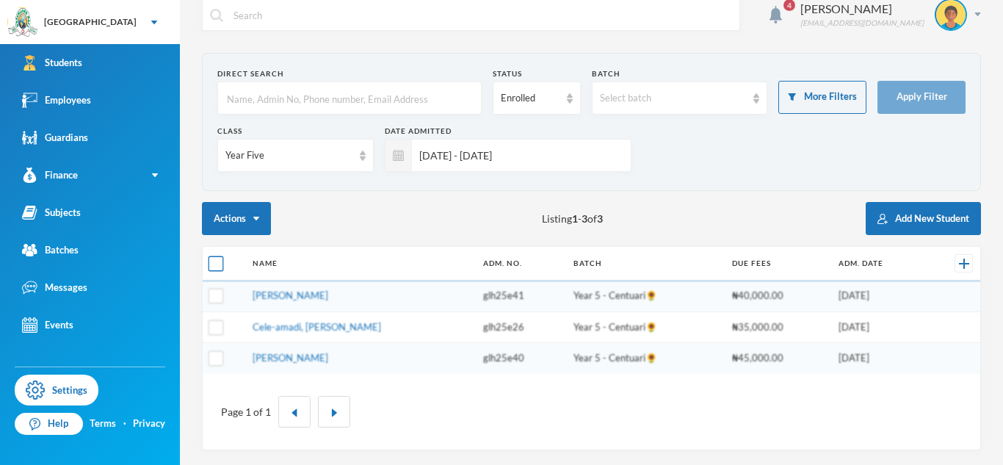
click at [218, 264] on input "checkbox" at bounding box center [216, 263] width 15 height 15
checkbox input "false"
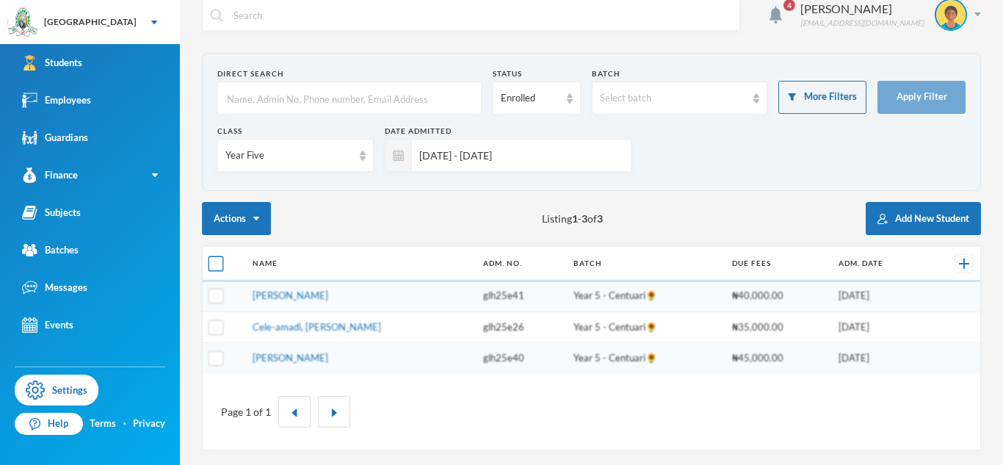
checkbox input "false"
click at [218, 264] on input "checkbox" at bounding box center [216, 263] width 15 height 15
checkbox input "true"
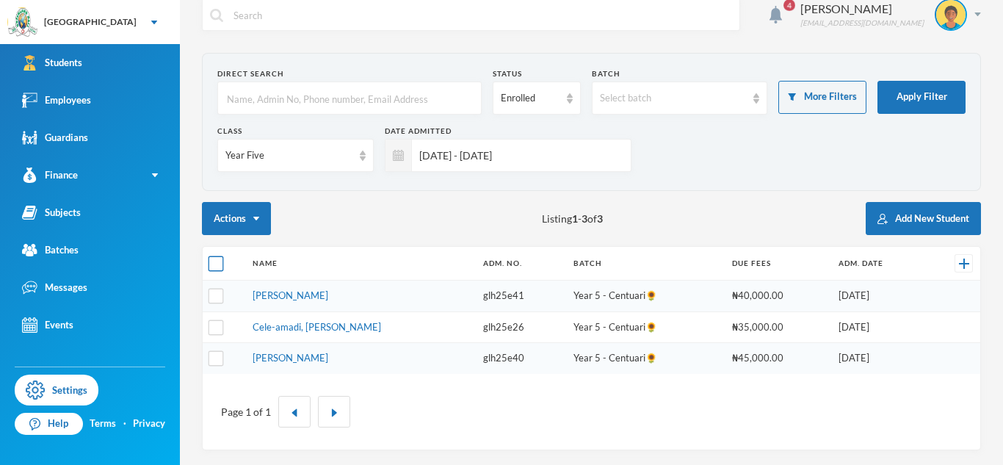
checkbox input "true"
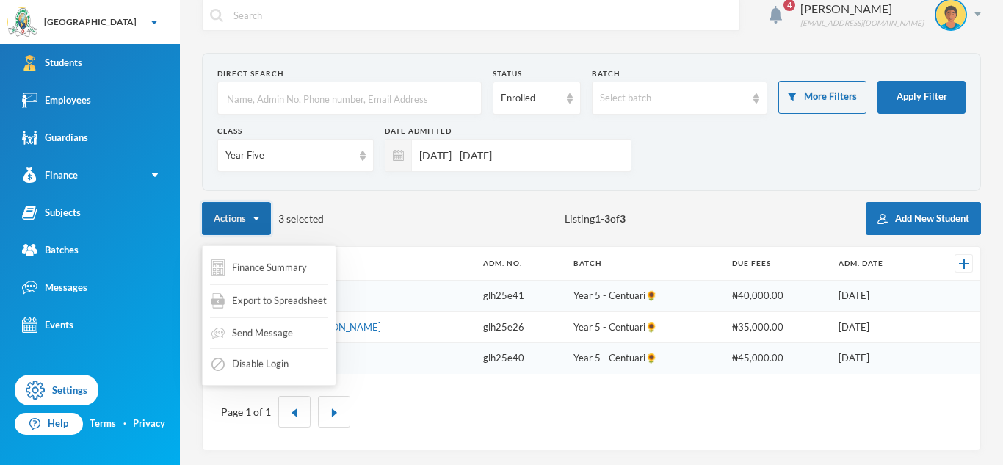
click at [253, 215] on button "Actions" at bounding box center [236, 218] width 69 height 33
click at [262, 305] on span "Export to Spreadsheet" at bounding box center [279, 301] width 95 height 15
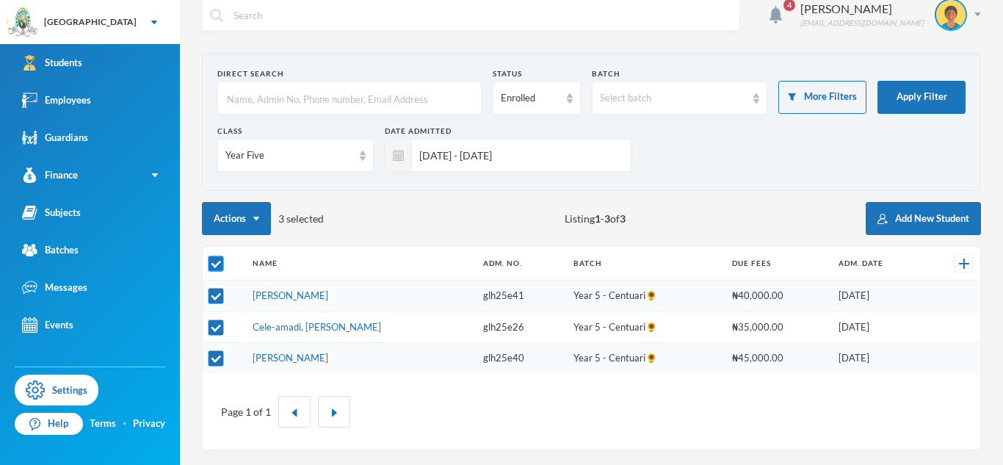
click at [216, 263] on input "checkbox" at bounding box center [216, 263] width 15 height 15
checkbox input "false"
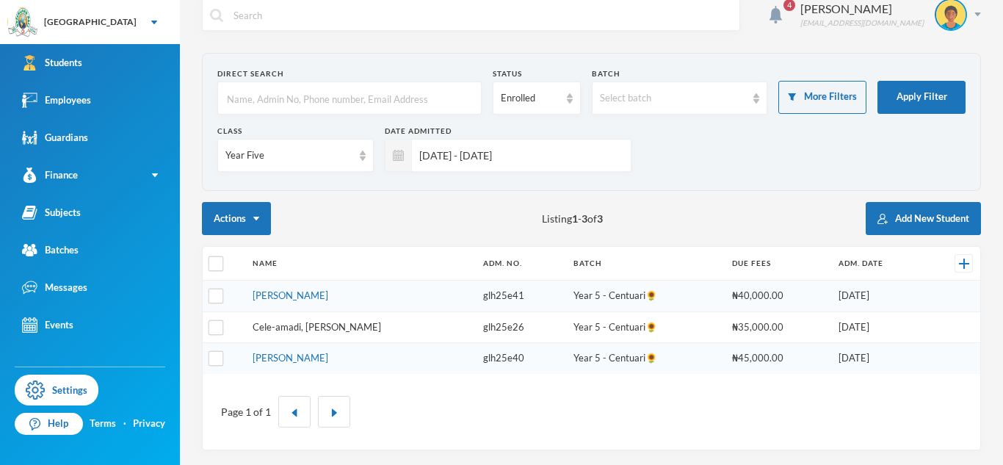
click at [273, 331] on link "Cele-amadi, Jayden Somadina" at bounding box center [317, 327] width 129 height 12
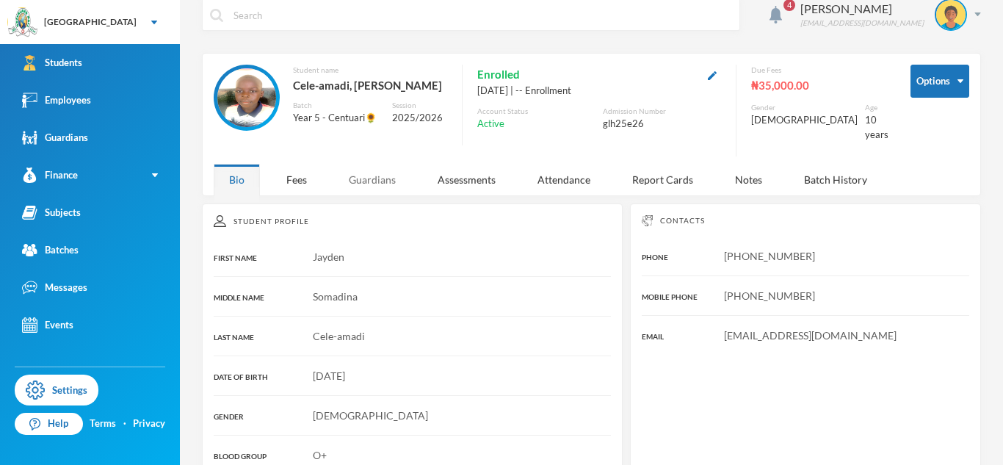
click at [388, 169] on div "Guardians" at bounding box center [372, 180] width 78 height 32
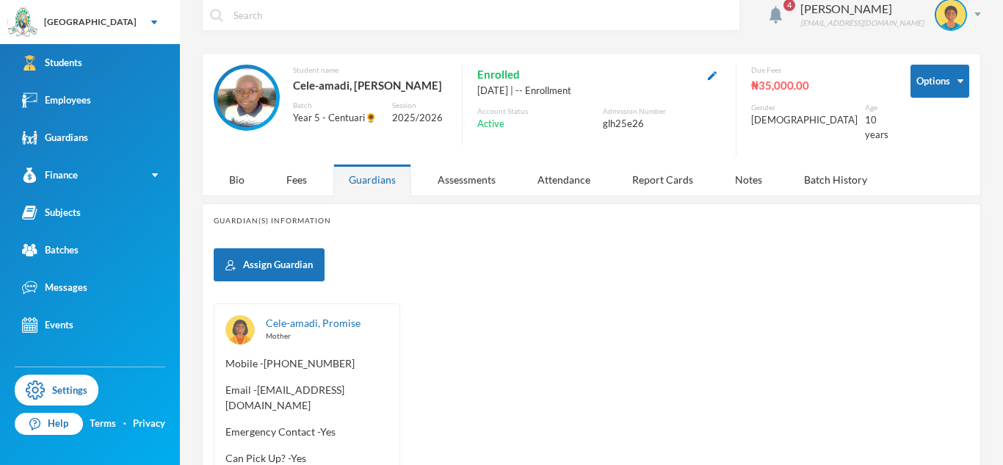
scroll to position [112, 0]
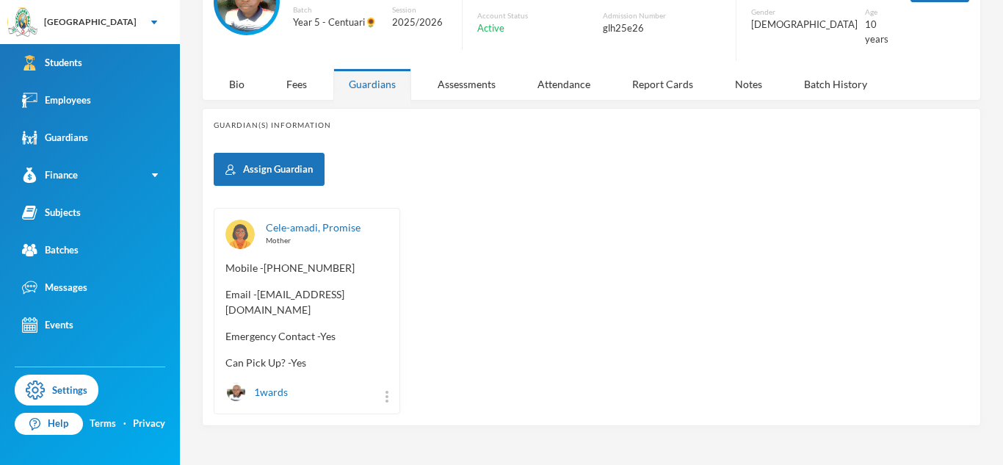
click at [226, 298] on span "Email - promiseceleamadi@gmail.com" at bounding box center [307, 301] width 163 height 31
copy span "promiseceleamadi"
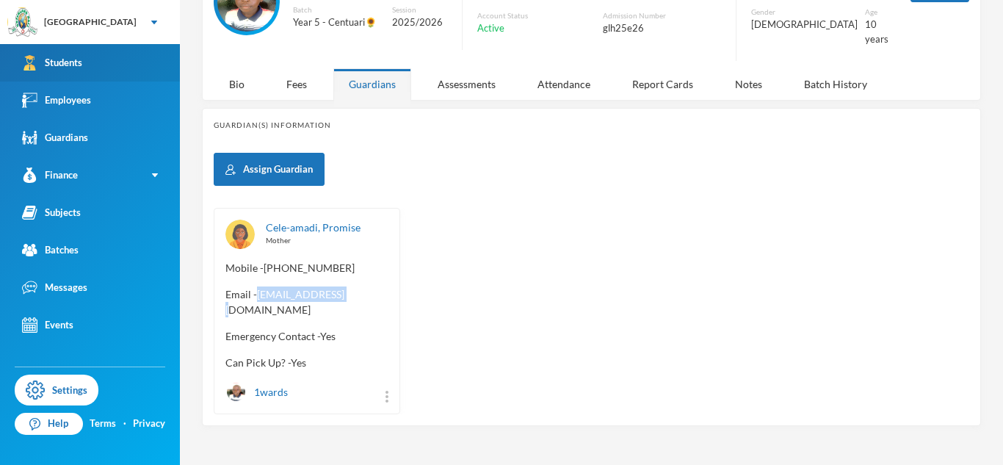
click at [98, 65] on link "Students" at bounding box center [90, 62] width 180 height 37
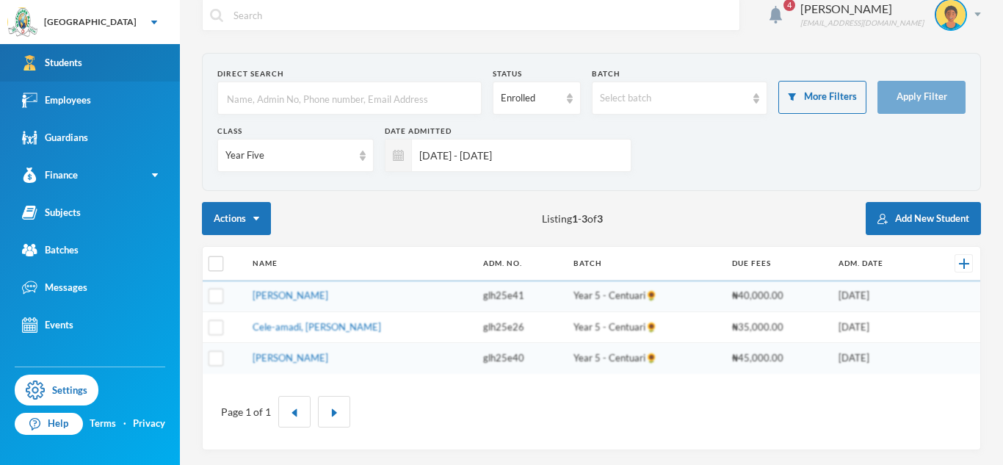
scroll to position [17, 0]
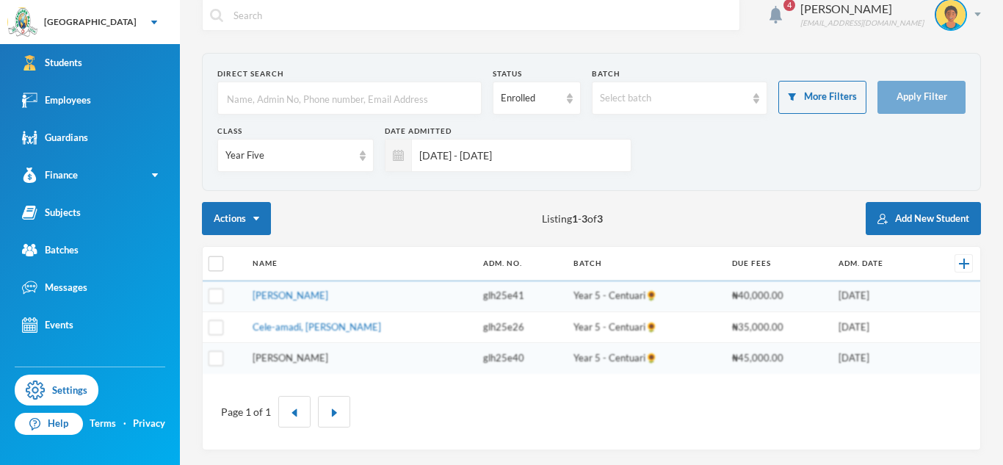
click at [328, 358] on link "Adeniran, Khalid Adesire" at bounding box center [291, 358] width 76 height 12
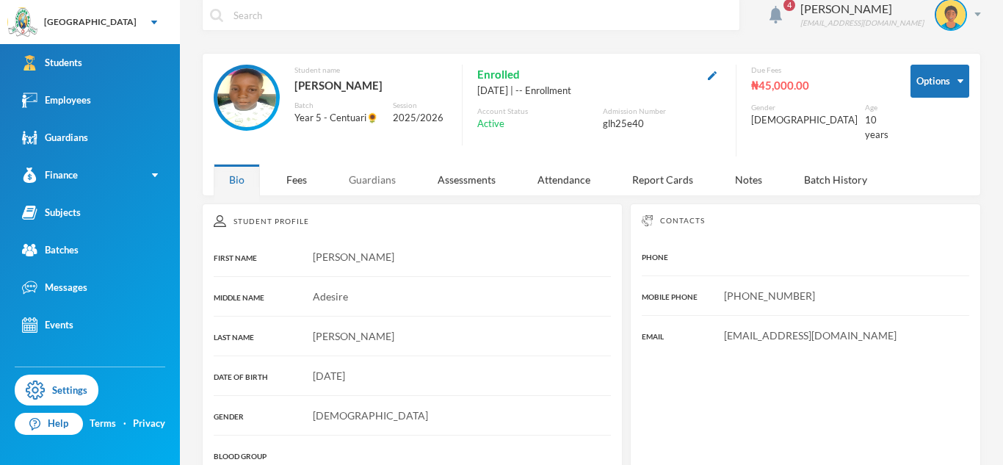
click at [376, 176] on div "Guardians" at bounding box center [372, 180] width 78 height 32
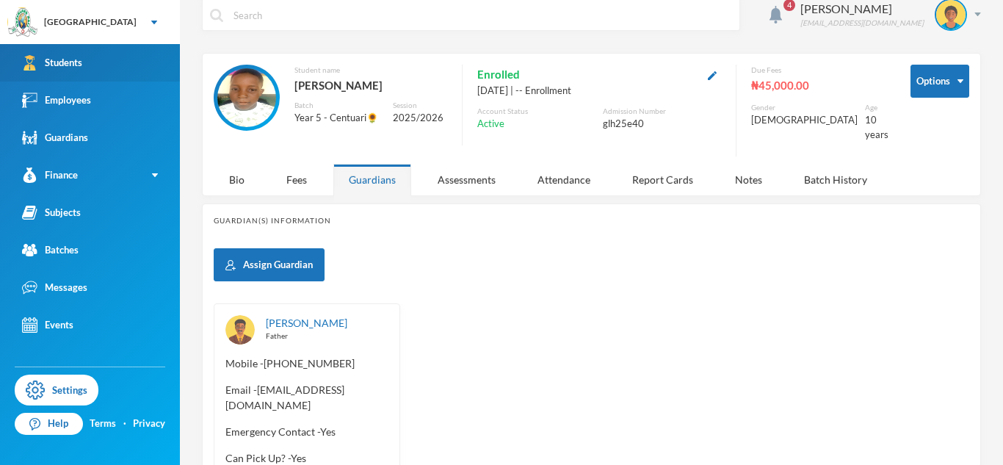
click at [131, 48] on link "Students" at bounding box center [90, 62] width 180 height 37
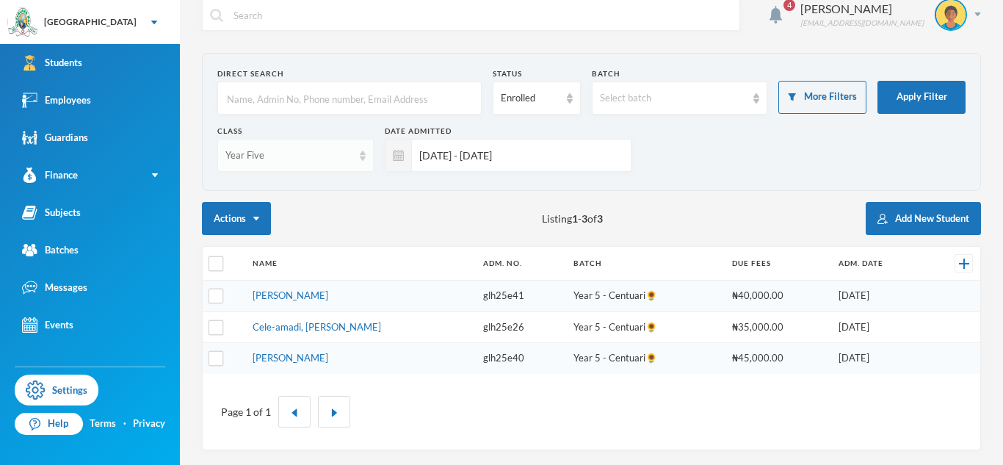
click at [360, 151] on img at bounding box center [363, 156] width 6 height 10
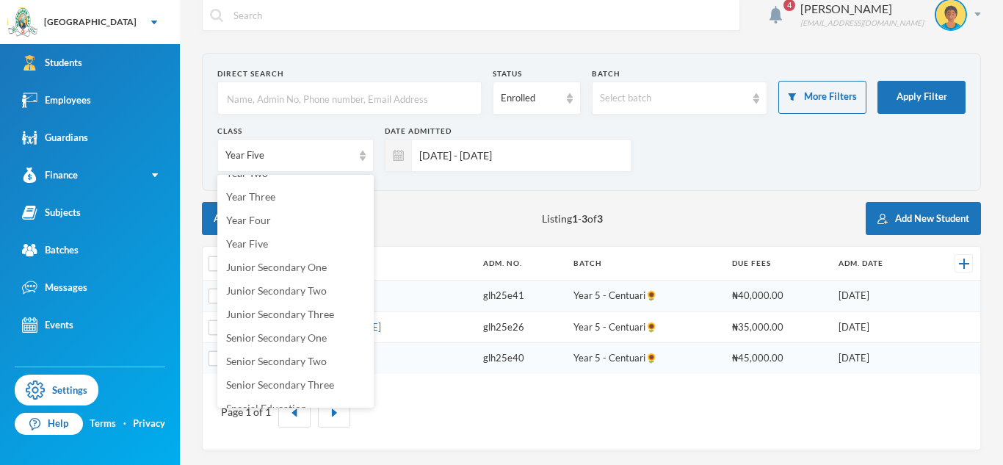
scroll to position [161, 0]
click at [245, 261] on span "Junior Secondary One" at bounding box center [276, 263] width 101 height 12
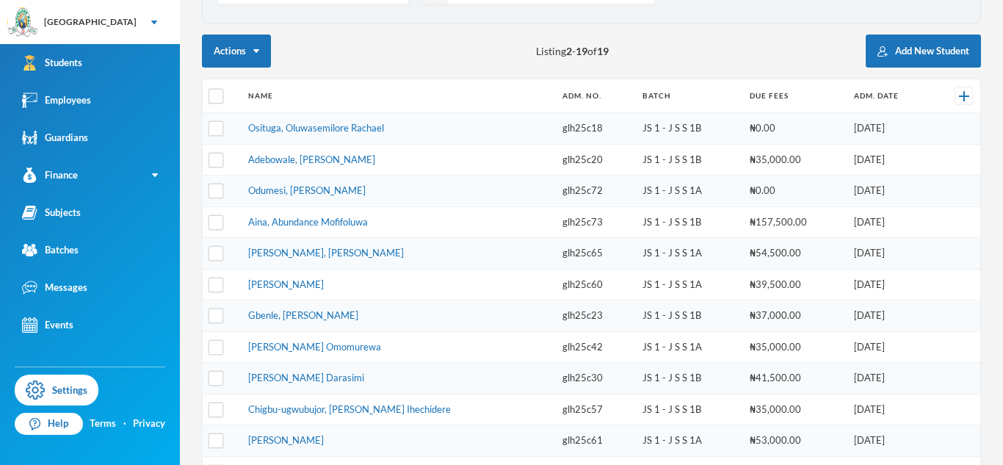
scroll to position [210, 0]
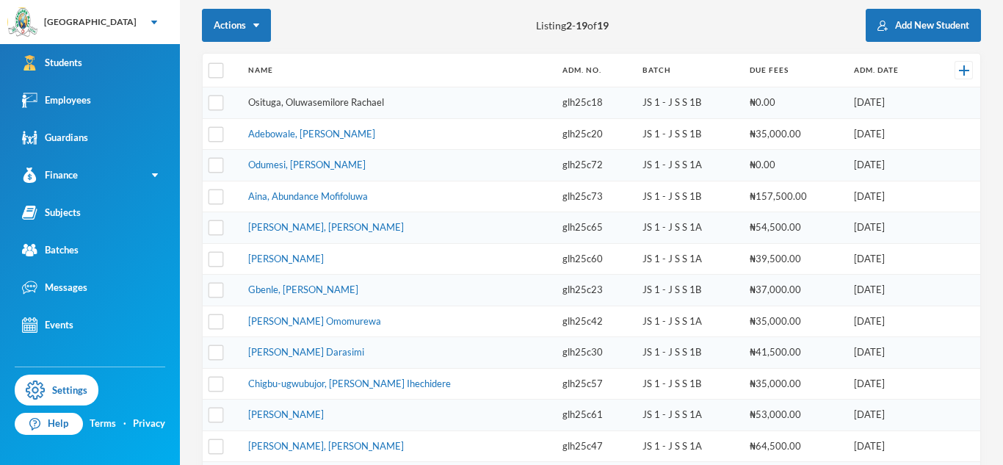
click at [318, 105] on link "Osituga, Oluwasemilore Rachael" at bounding box center [316, 102] width 136 height 12
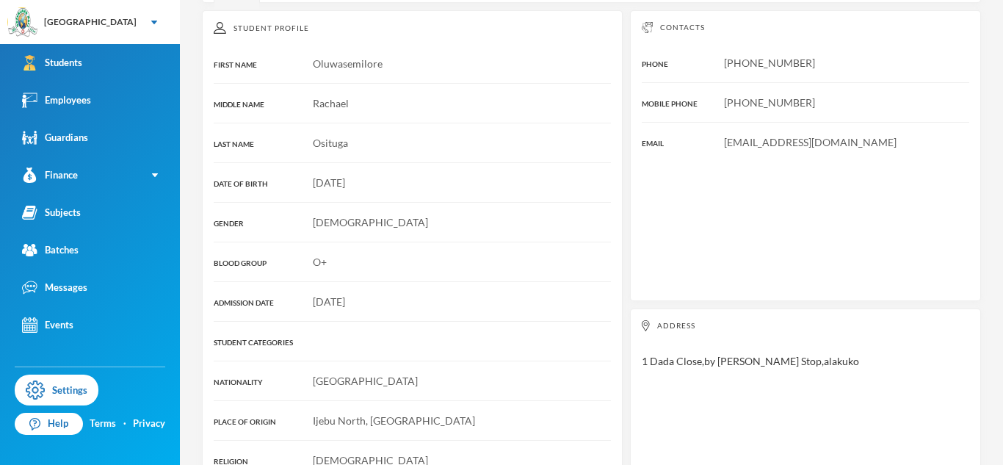
scroll to position [210, 0]
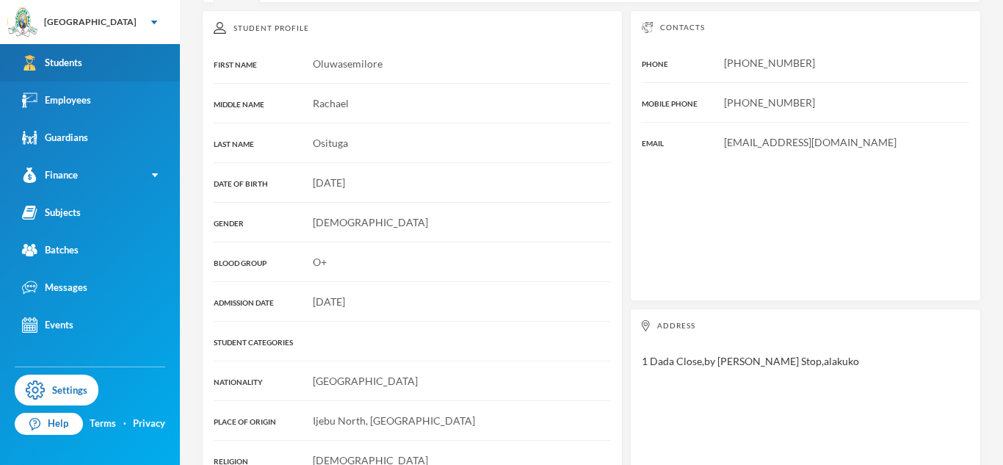
click at [166, 61] on link "Students" at bounding box center [90, 62] width 180 height 37
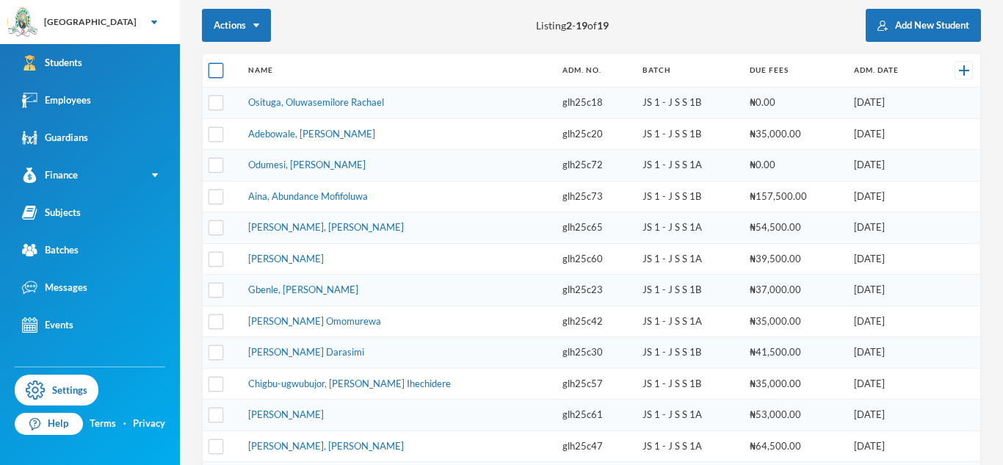
click at [219, 66] on input "checkbox" at bounding box center [216, 70] width 15 height 15
checkbox input "true"
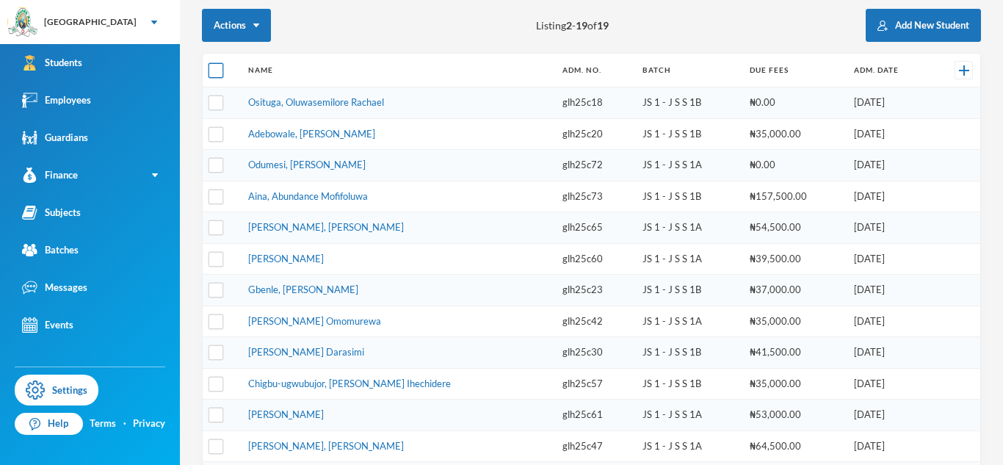
checkbox input "true"
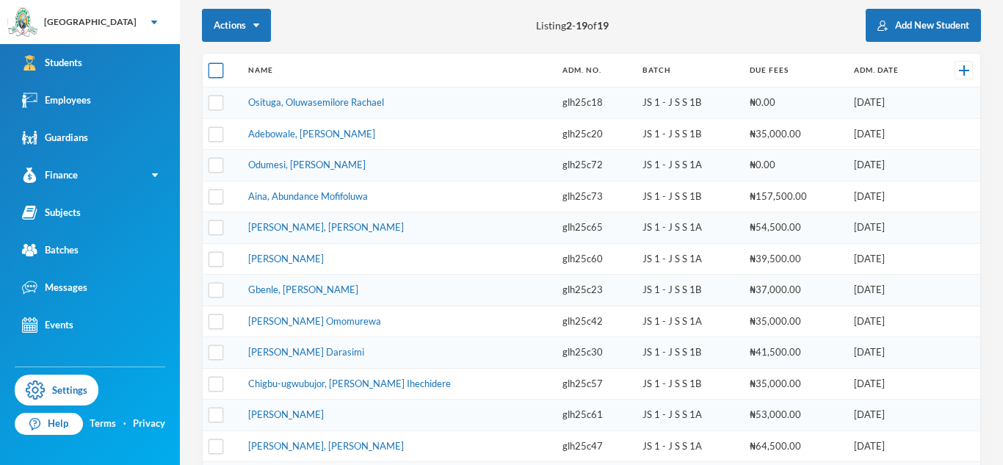
checkbox input "true"
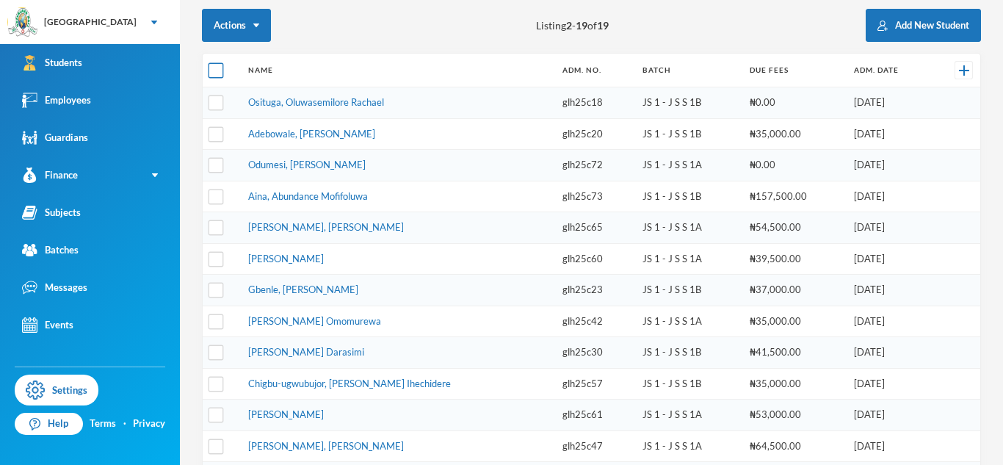
checkbox input "true"
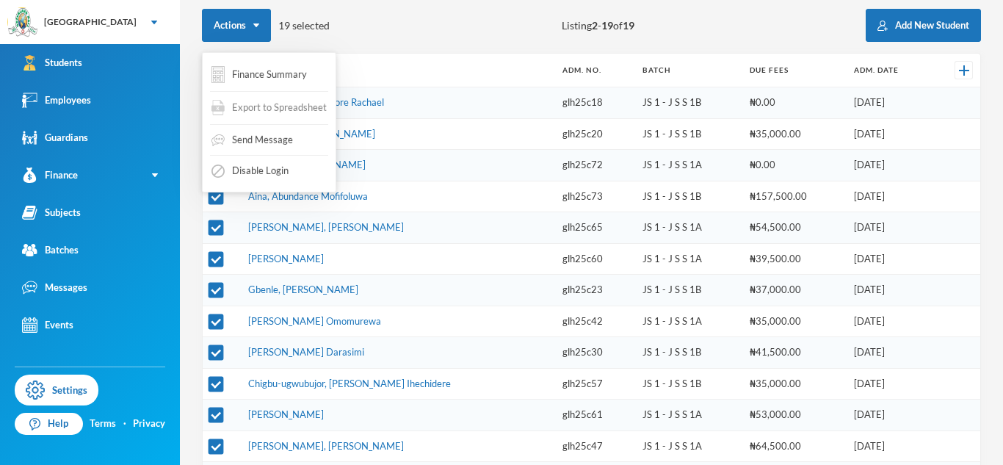
click at [273, 102] on span "Export to Spreadsheet" at bounding box center [279, 108] width 95 height 15
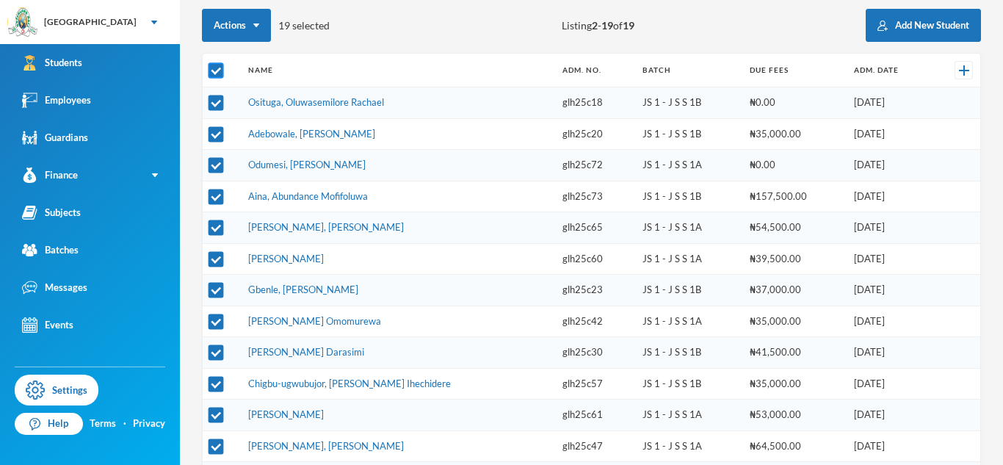
click at [214, 63] on input "checkbox" at bounding box center [216, 70] width 15 height 15
checkbox input "false"
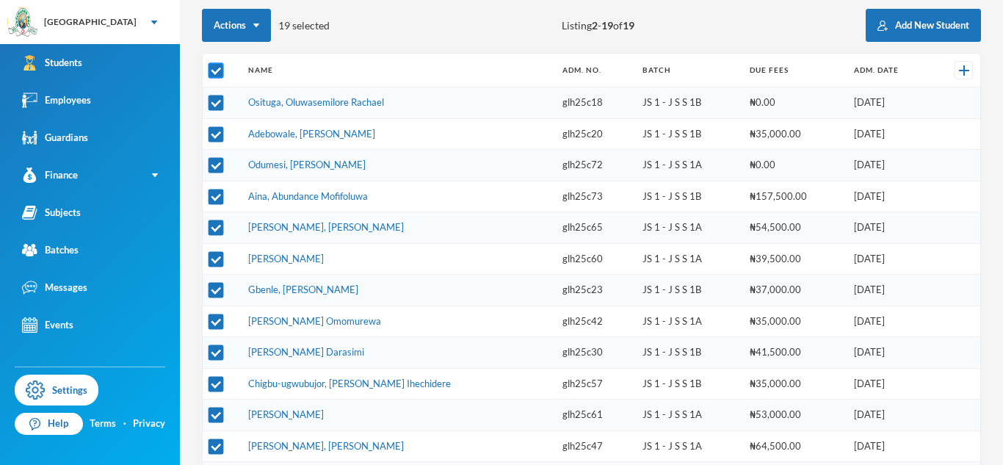
checkbox input "false"
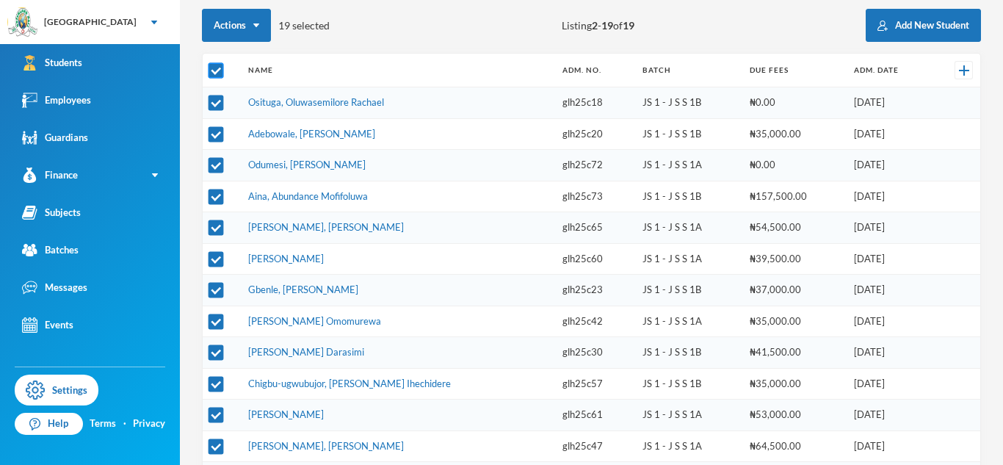
checkbox input "false"
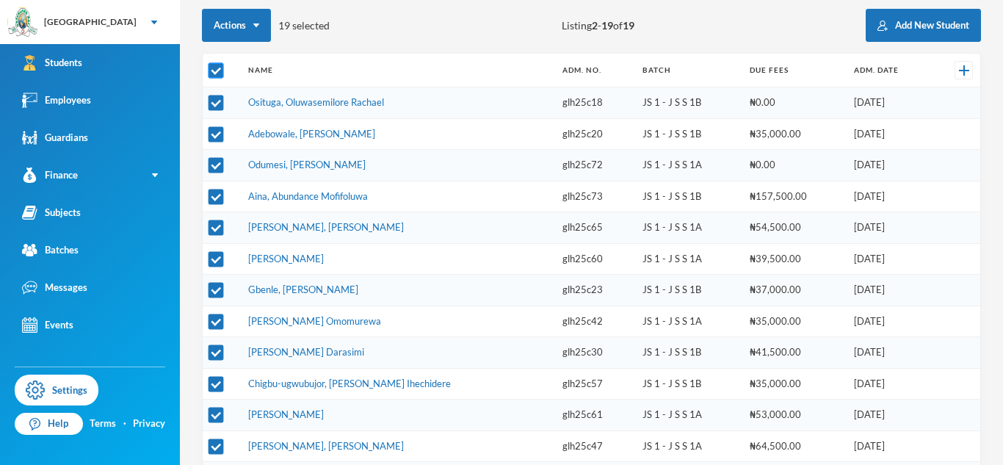
checkbox input "false"
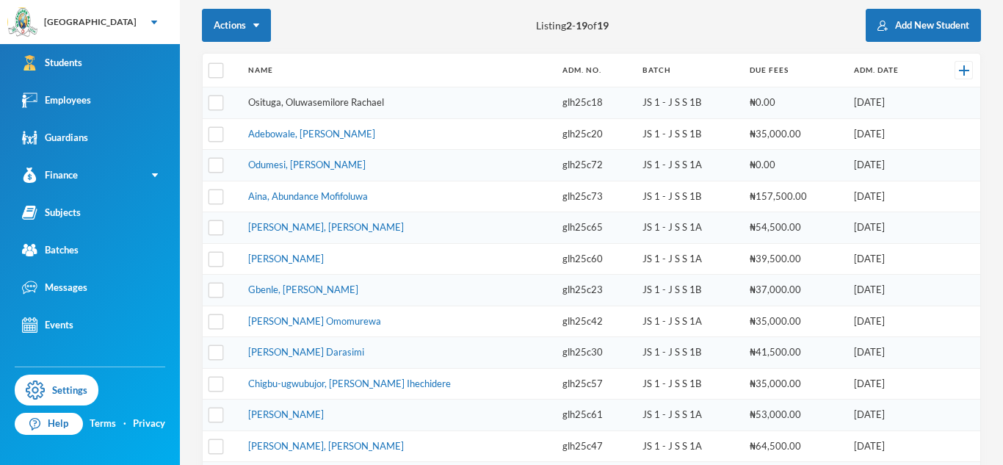
click at [264, 102] on link "Osituga, Oluwasemilore Rachael" at bounding box center [316, 102] width 136 height 12
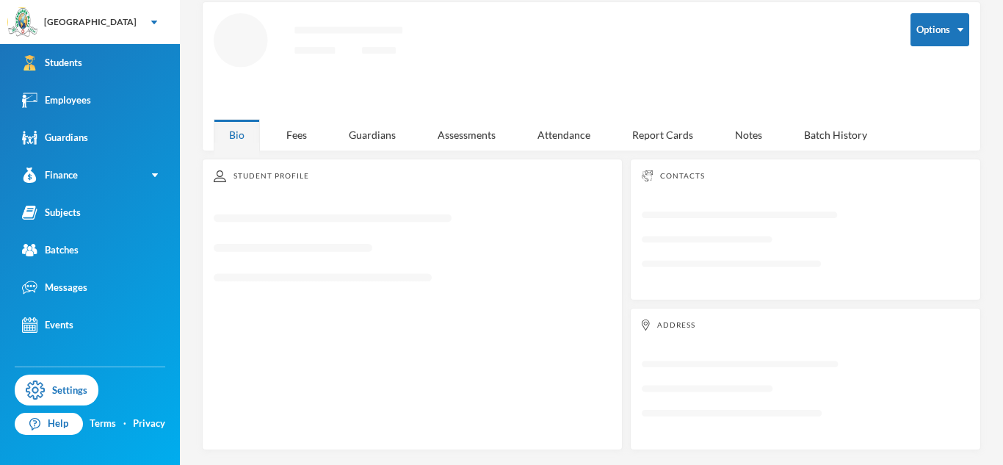
scroll to position [68, 0]
click at [371, 136] on div "Guardians" at bounding box center [372, 135] width 78 height 32
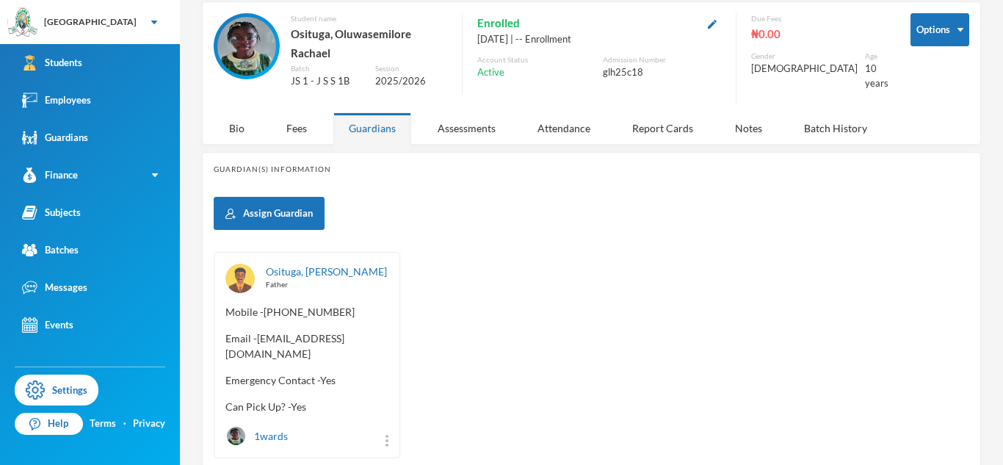
click at [259, 331] on span "Email - seyisampharma@gmail.com" at bounding box center [307, 346] width 163 height 31
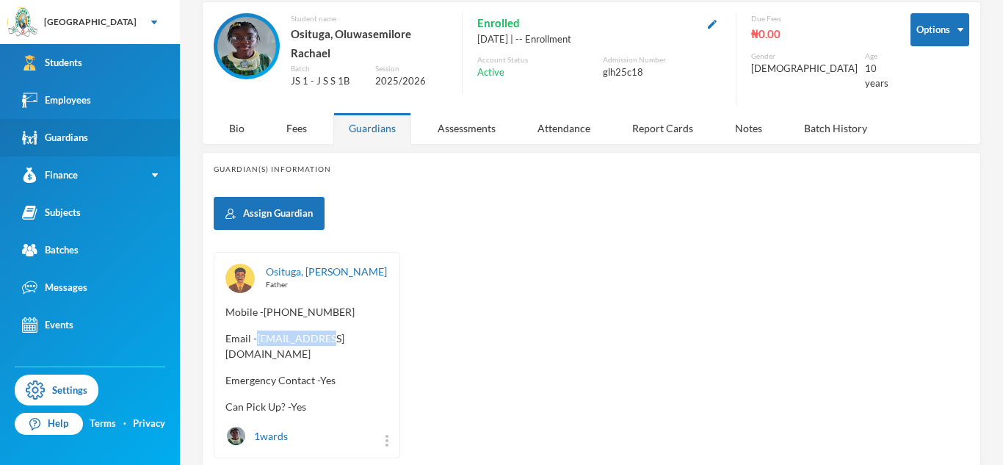
click at [50, 140] on div "Guardians" at bounding box center [55, 137] width 66 height 15
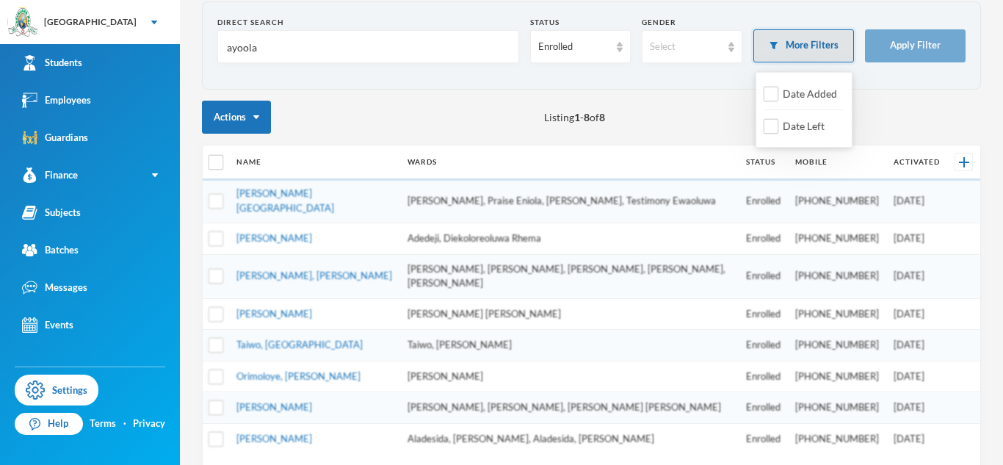
click at [840, 37] on button "More Filters" at bounding box center [804, 45] width 101 height 33
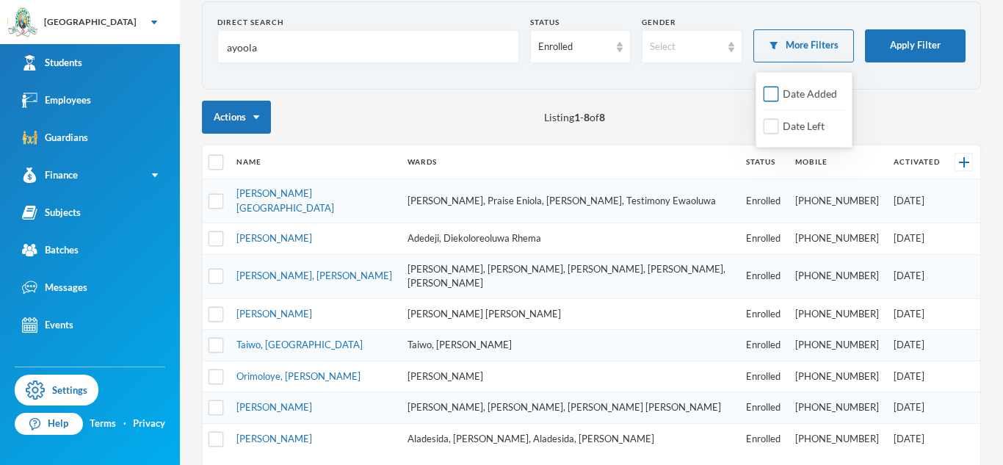
click at [779, 88] on span "Date Added" at bounding box center [810, 93] width 66 height 12
click at [779, 88] on input "Date Added" at bounding box center [771, 94] width 15 height 15
checkbox input "true"
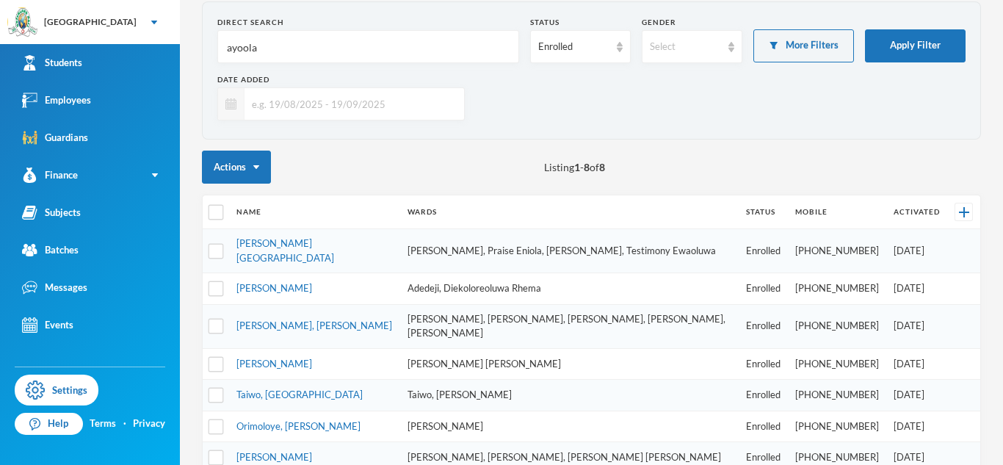
click at [238, 108] on div at bounding box center [231, 104] width 26 height 32
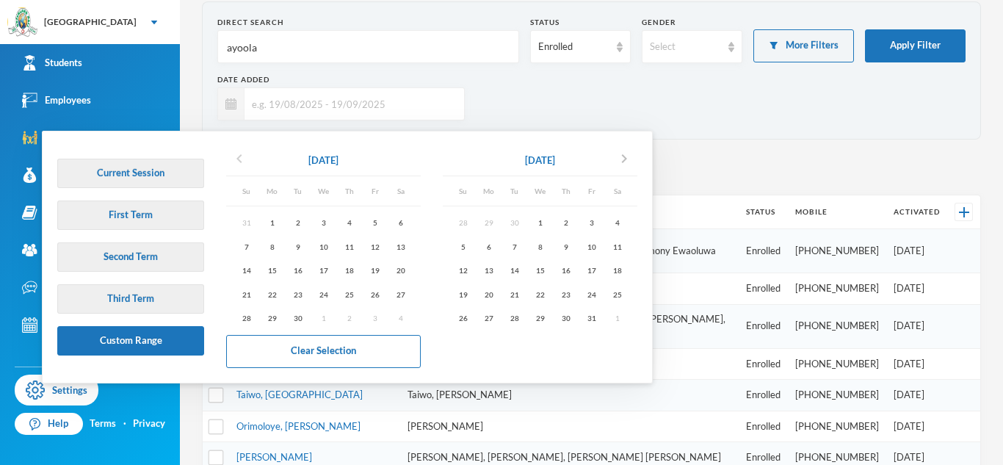
click at [235, 156] on icon "chevron_left" at bounding box center [240, 159] width 18 height 18
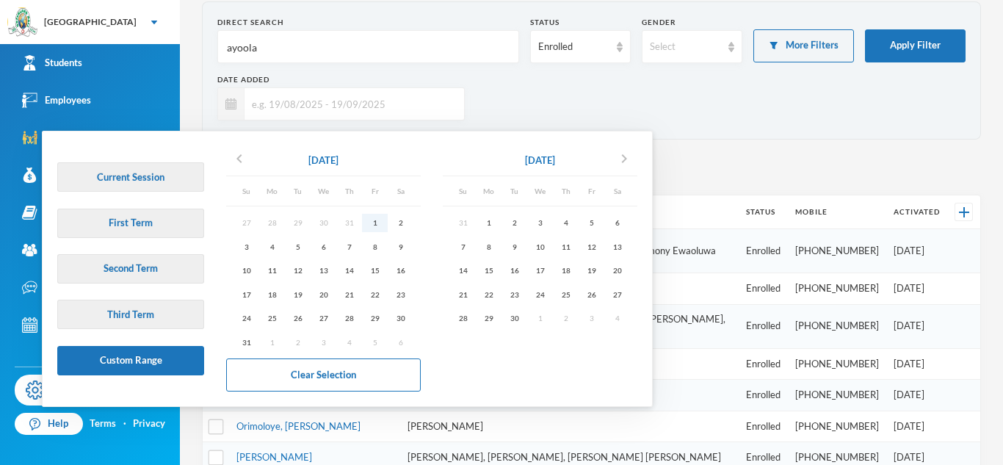
click at [375, 226] on div "1" at bounding box center [375, 223] width 26 height 18
click at [522, 320] on div "30" at bounding box center [515, 318] width 26 height 18
type input "[DATE] - [DATE]"
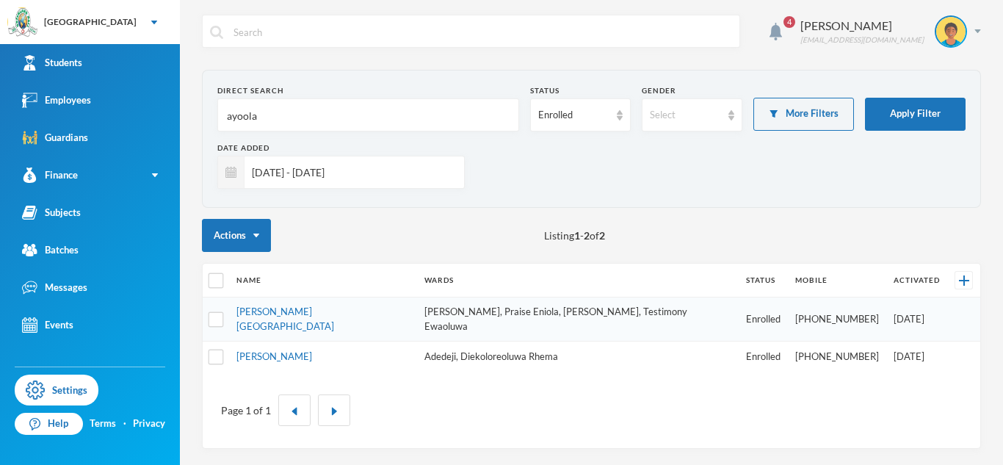
click at [284, 108] on input "ayoola" at bounding box center [369, 115] width 286 height 33
click at [913, 117] on button "Apply Filter" at bounding box center [915, 114] width 101 height 33
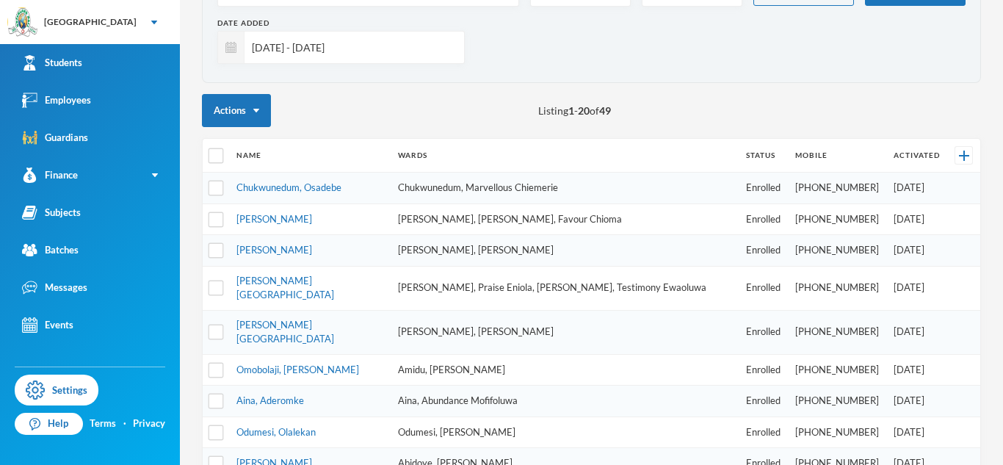
scroll to position [110, 0]
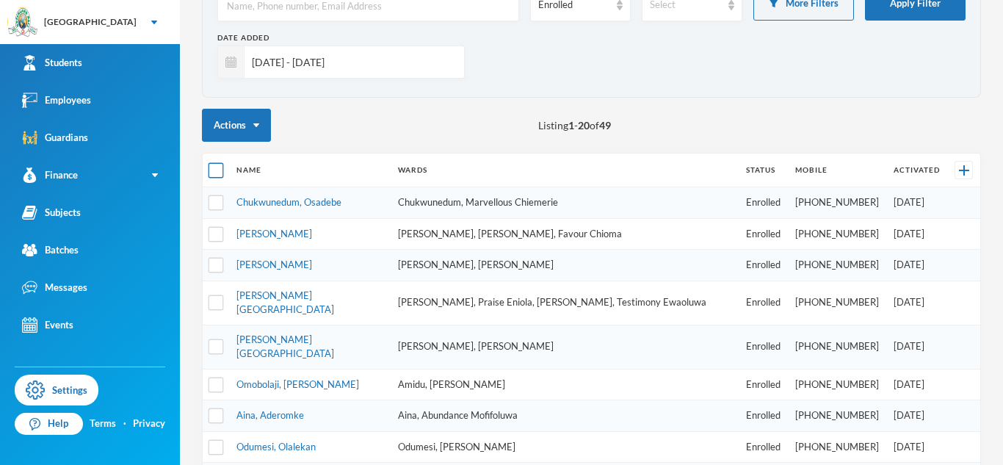
click at [216, 174] on input "checkbox" at bounding box center [216, 170] width 15 height 15
checkbox input "true"
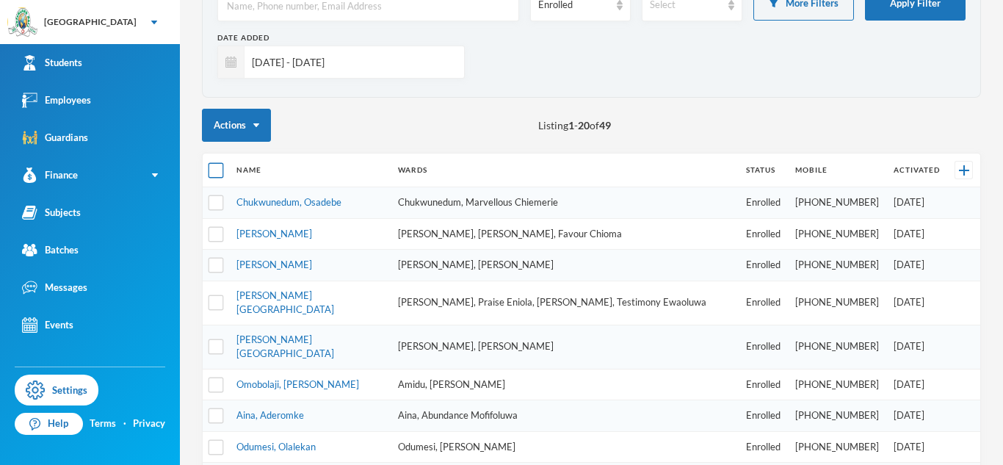
checkbox input "true"
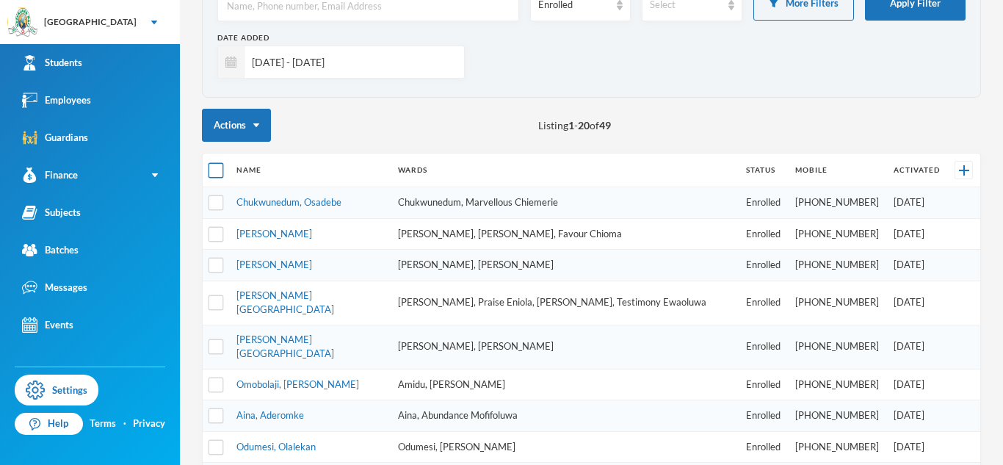
checkbox input "true"
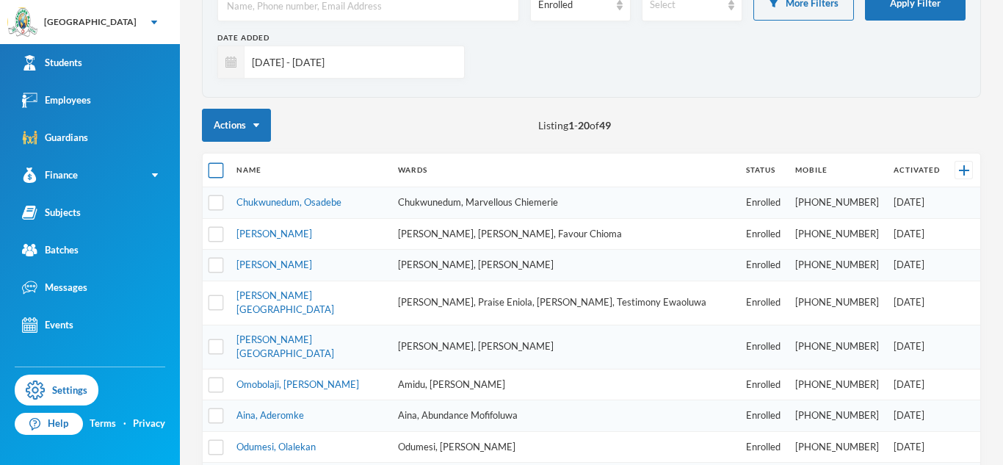
checkbox input "true"
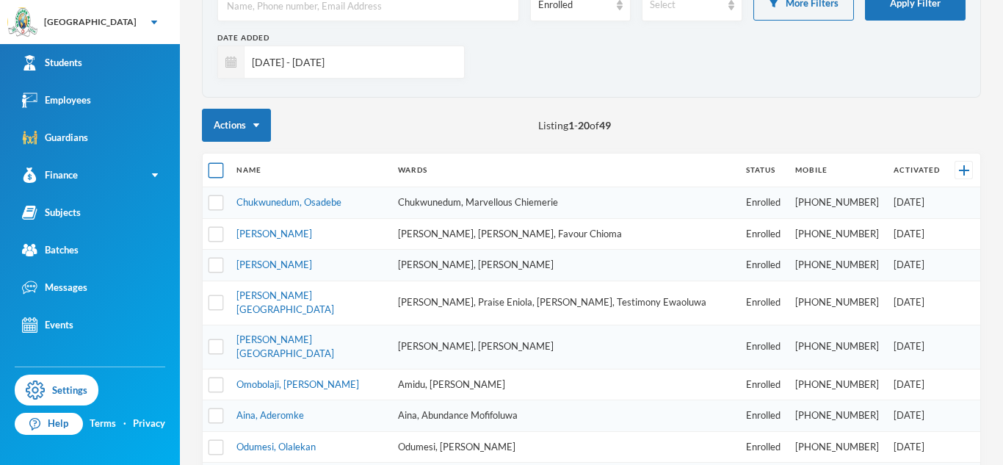
checkbox input "true"
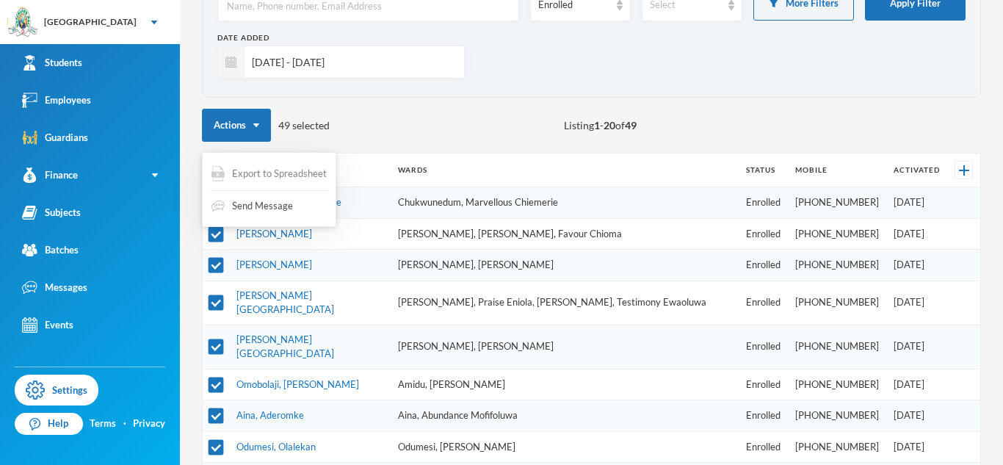
click at [264, 170] on span "Export to Spreadsheet" at bounding box center [279, 174] width 95 height 15
click at [341, 125] on div "Actions 49 selected Listing 1 - 20 of 49" at bounding box center [591, 125] width 779 height 33
click at [216, 176] on input "checkbox" at bounding box center [216, 170] width 15 height 15
checkbox input "false"
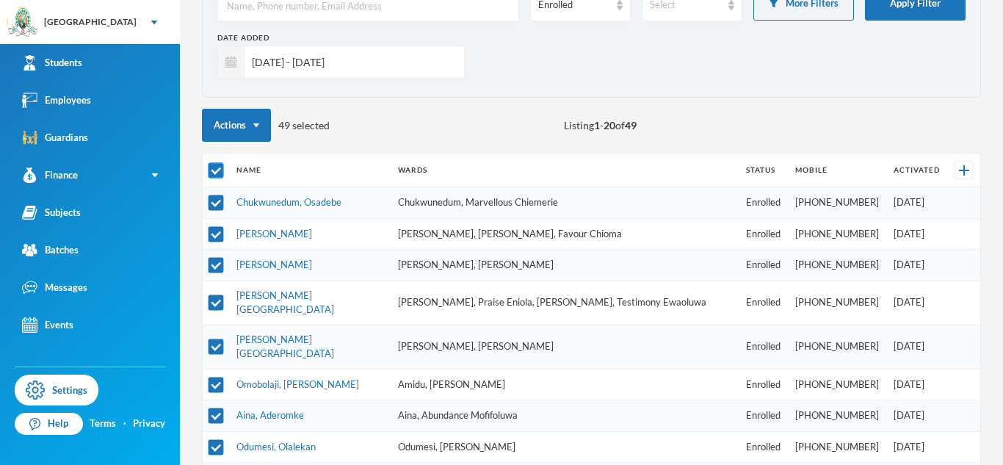
checkbox input "false"
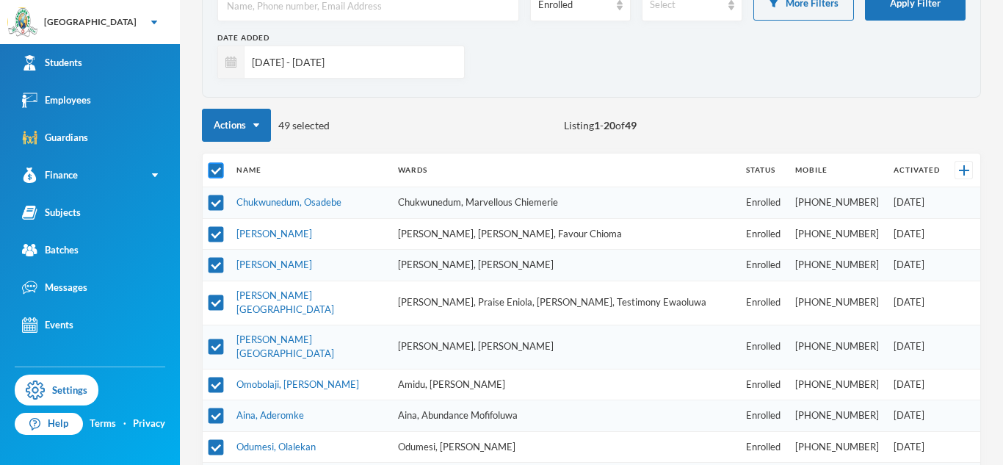
checkbox input "false"
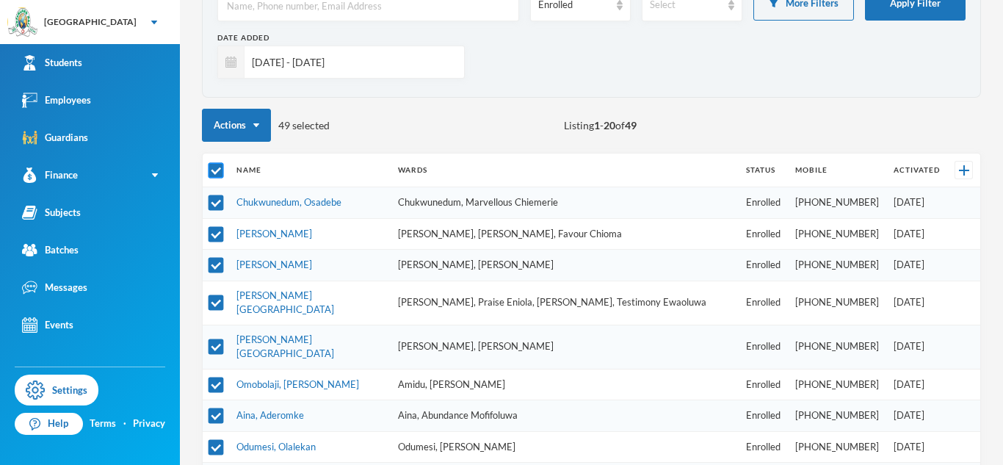
checkbox input "false"
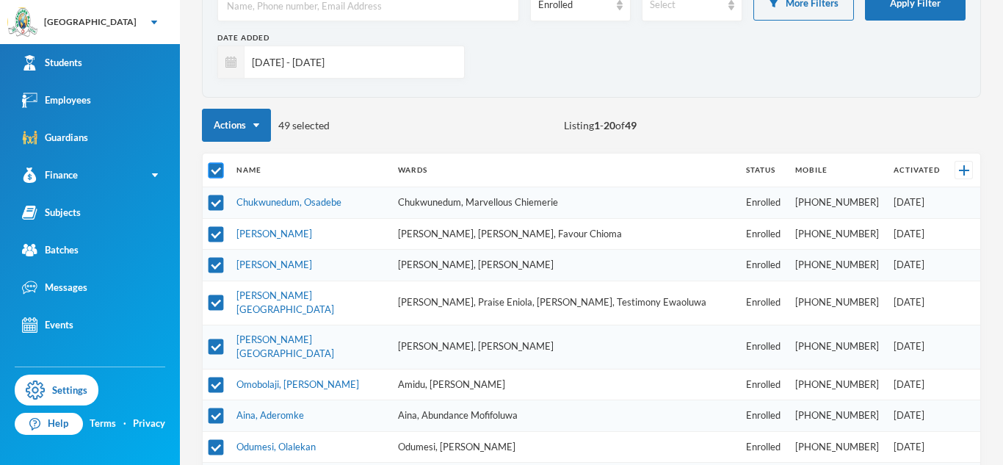
checkbox input "false"
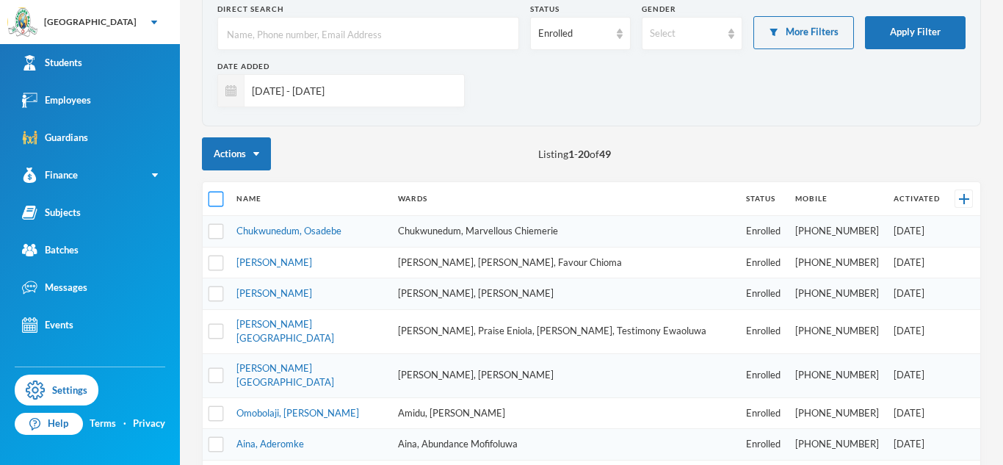
scroll to position [75, 0]
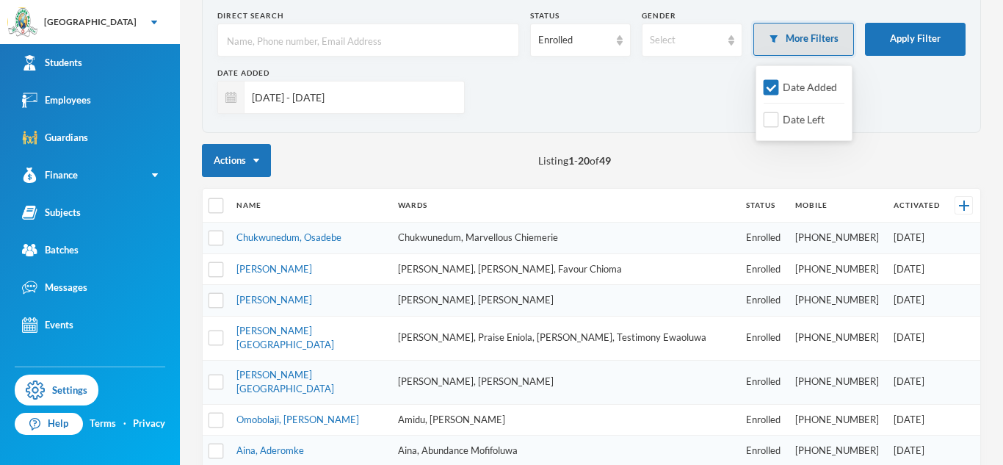
click at [799, 43] on button "More Filters" at bounding box center [804, 39] width 101 height 33
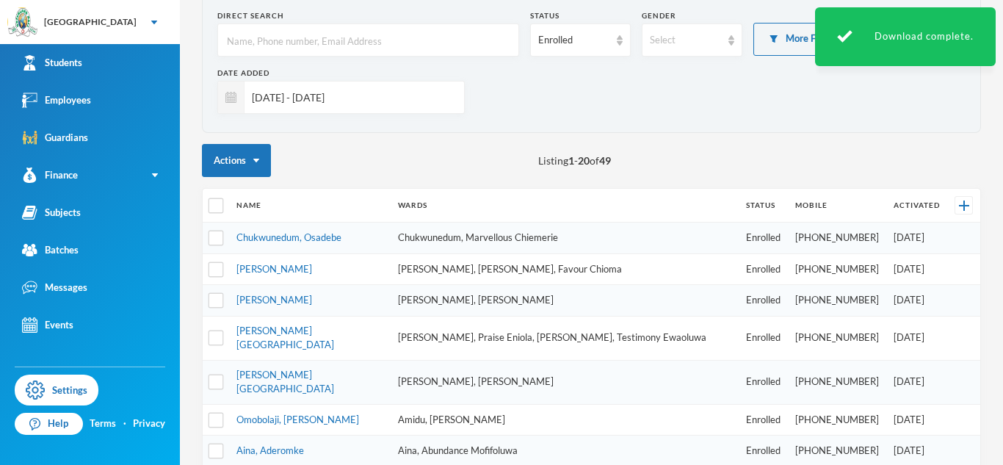
click at [733, 110] on div "Date Added 01/08/2025 - 30/09/2025" at bounding box center [591, 96] width 748 height 57
click at [729, 46] on div "Select" at bounding box center [692, 40] width 101 height 33
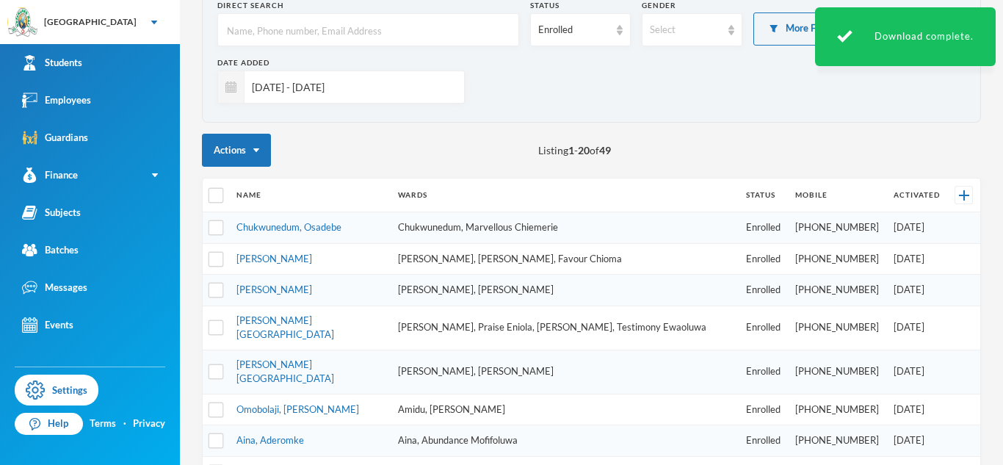
scroll to position [71, 0]
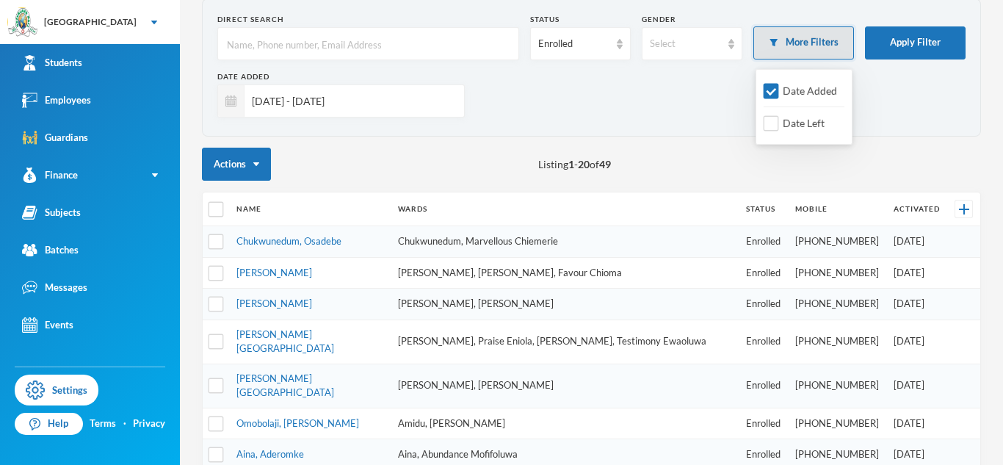
click at [834, 51] on button "More Filters" at bounding box center [804, 42] width 101 height 33
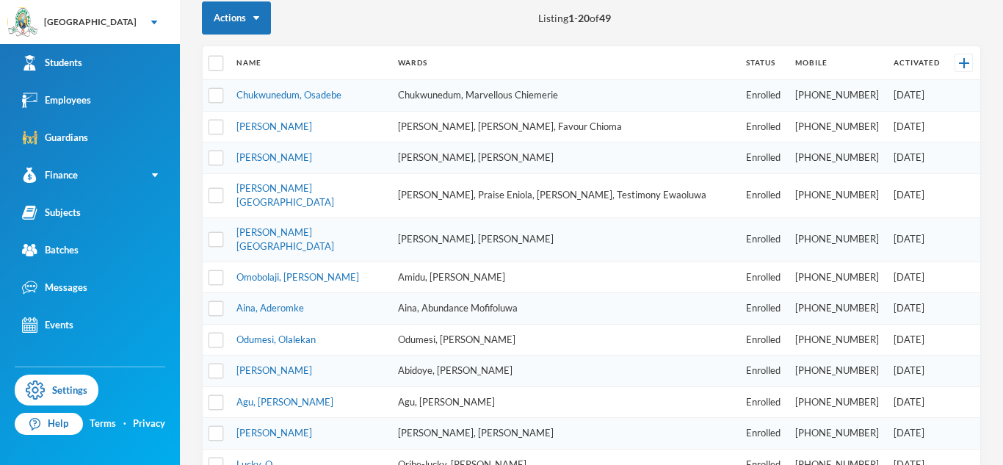
scroll to position [198, 0]
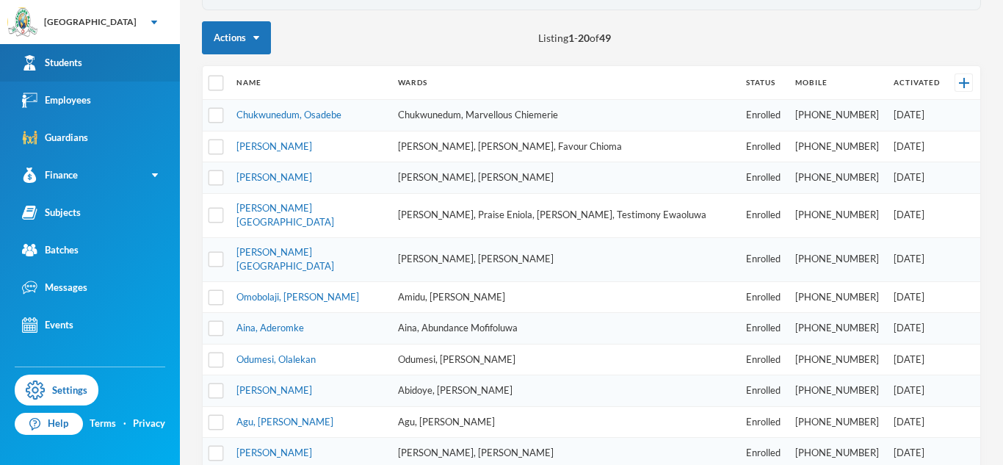
click at [138, 73] on link "Students" at bounding box center [90, 62] width 180 height 37
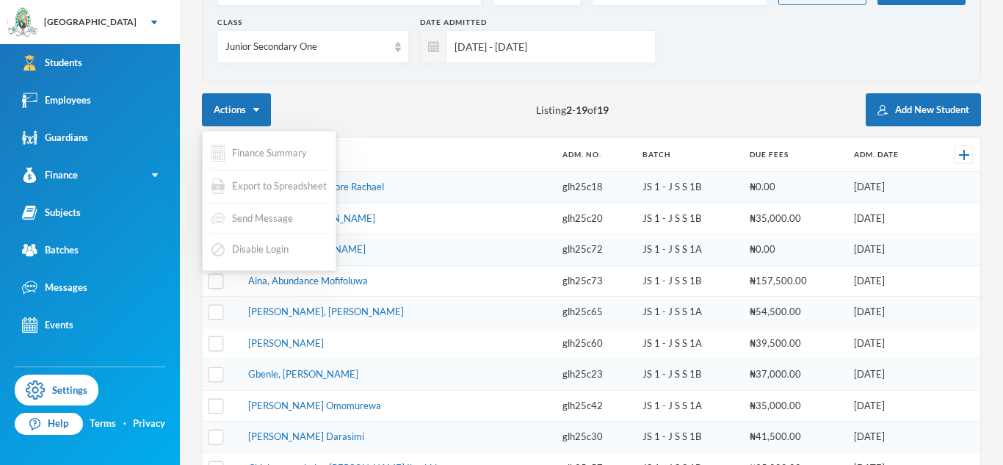
scroll to position [125, 0]
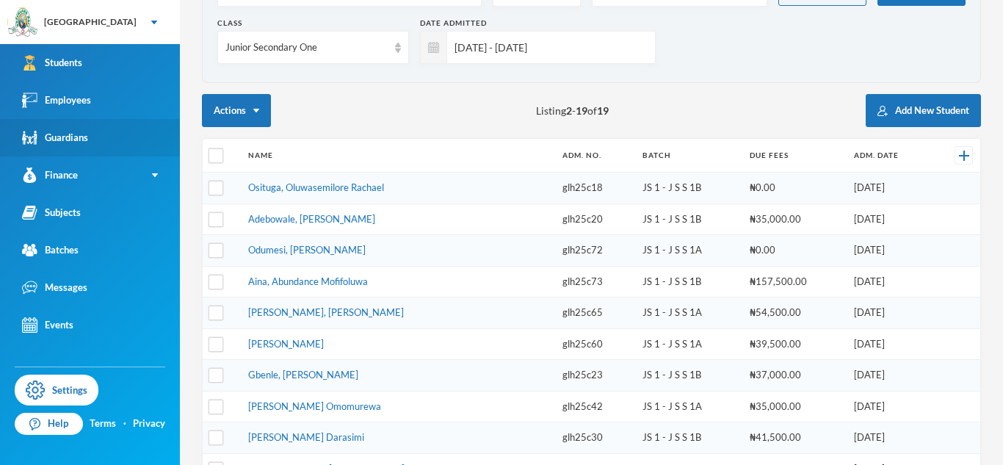
click at [141, 141] on link "Guardians" at bounding box center [90, 137] width 180 height 37
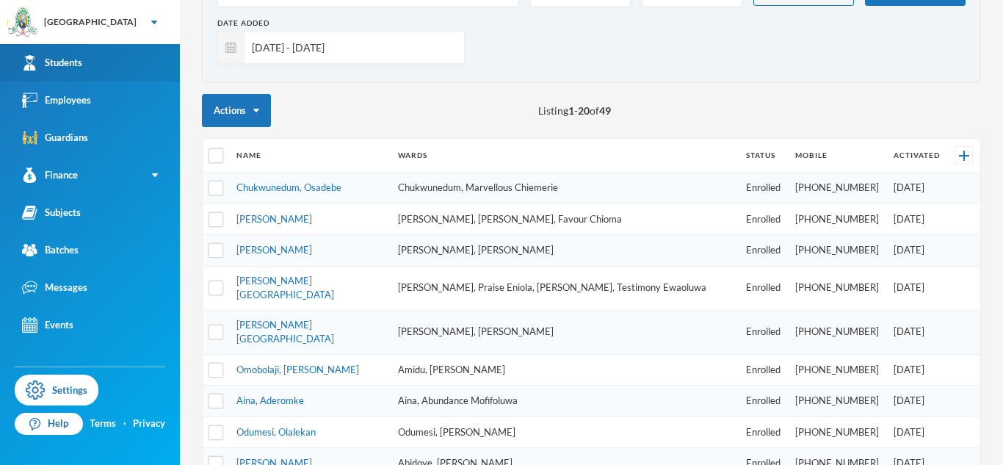
click at [132, 72] on link "Students" at bounding box center [90, 62] width 180 height 37
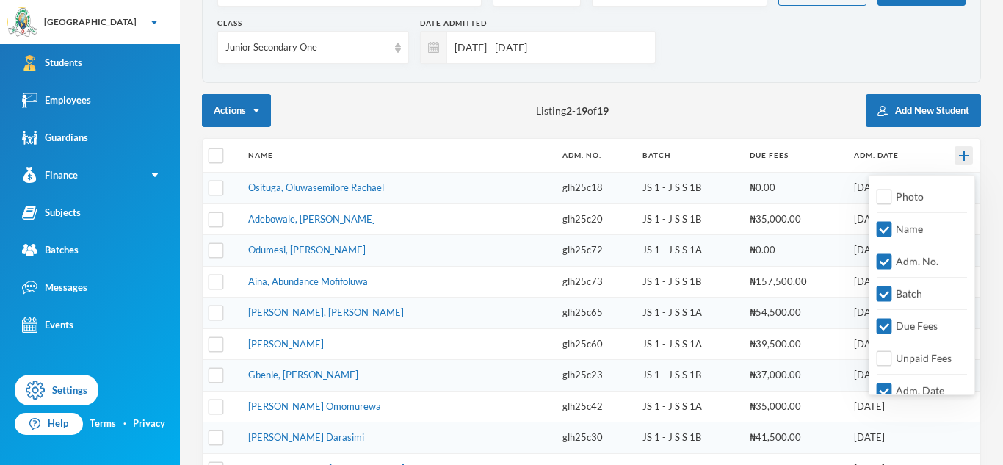
click at [968, 151] on img at bounding box center [964, 156] width 10 height 10
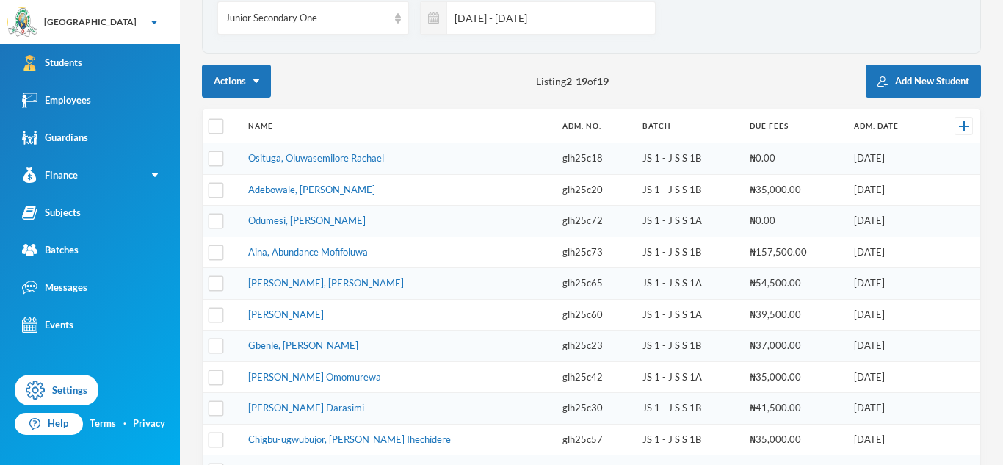
scroll to position [159, 0]
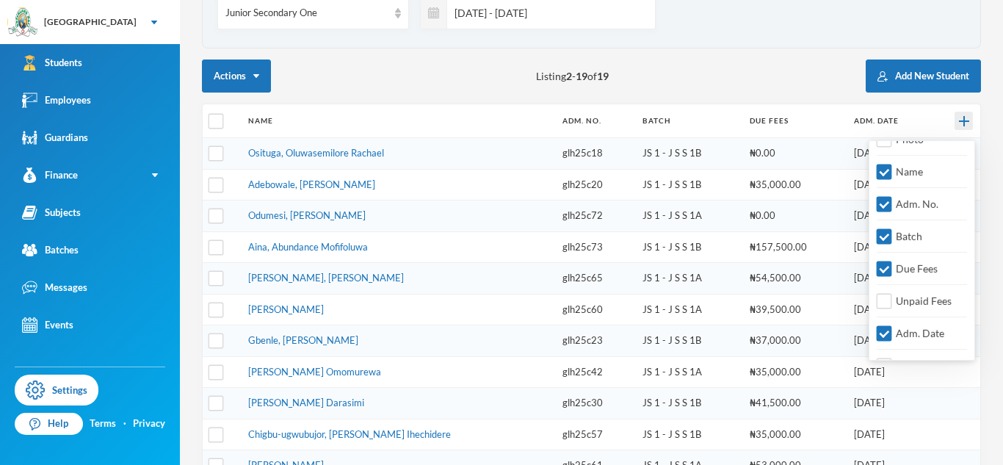
click at [962, 124] on img at bounding box center [964, 121] width 10 height 10
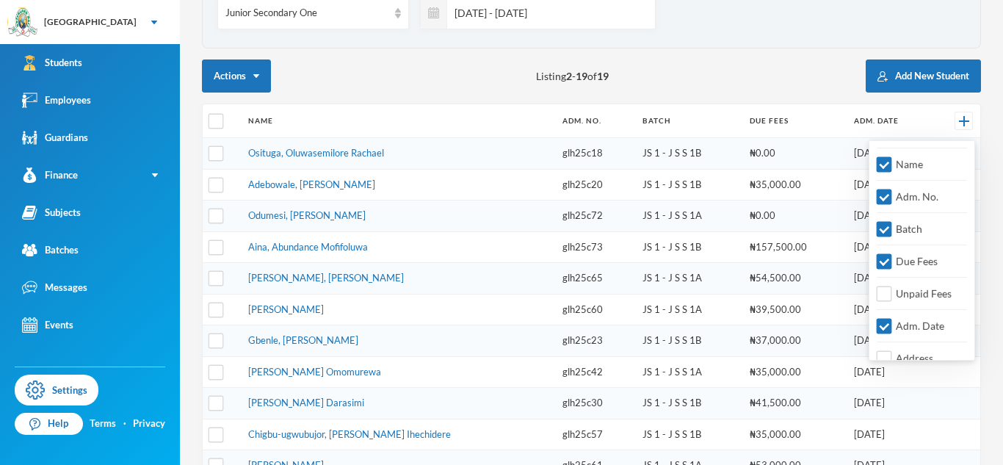
scroll to position [0, 0]
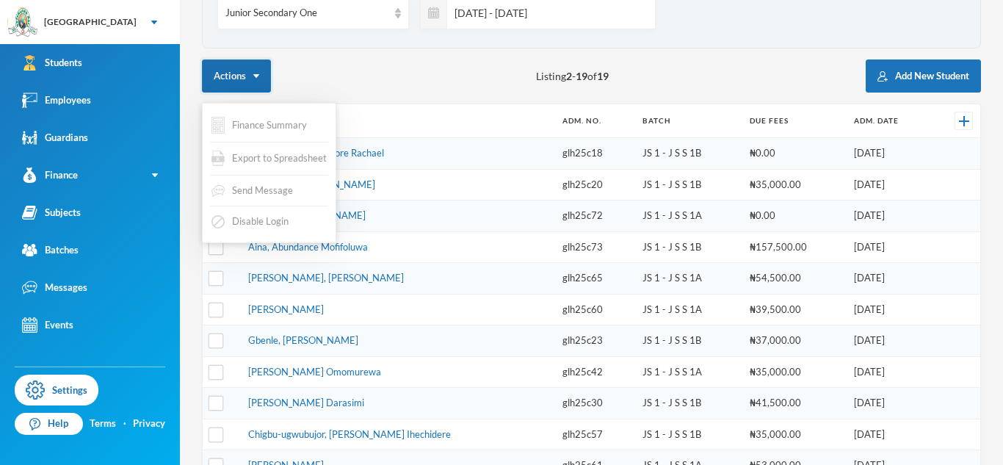
click at [261, 82] on button "Actions" at bounding box center [236, 75] width 69 height 33
click at [254, 71] on button "Actions" at bounding box center [236, 75] width 69 height 33
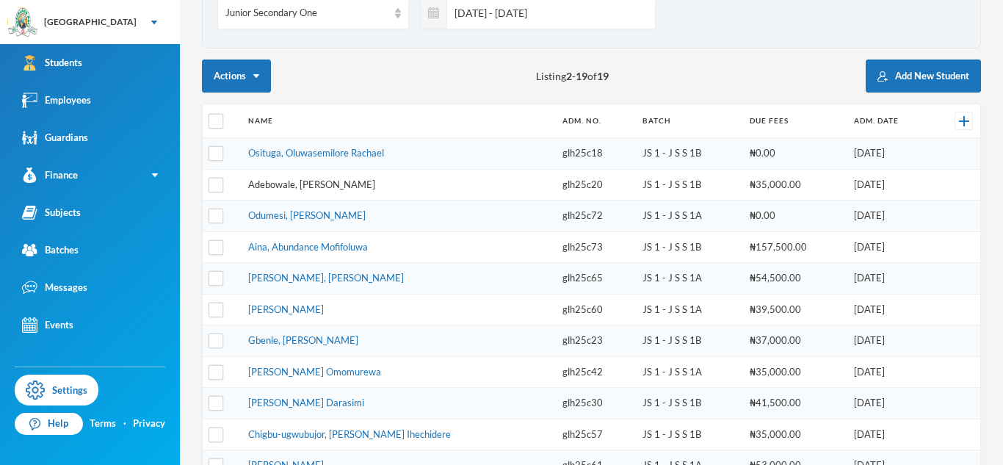
click at [306, 189] on link "Adebowale, Temitope Abdul-malik" at bounding box center [311, 184] width 127 height 12
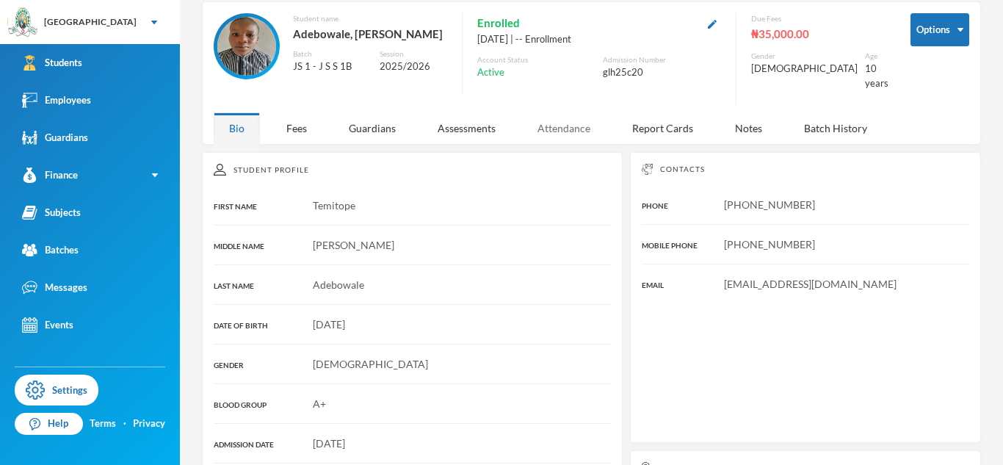
scroll to position [159, 0]
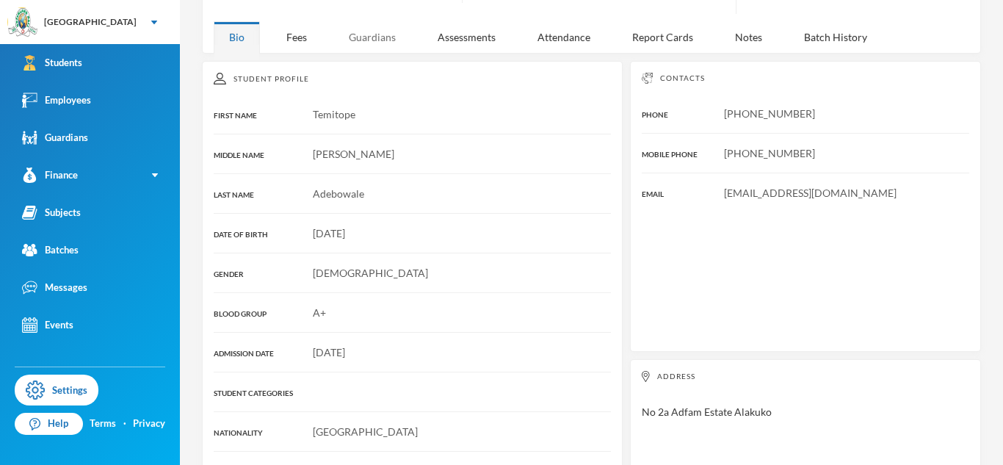
click at [377, 29] on div "Guardians" at bounding box center [372, 37] width 78 height 32
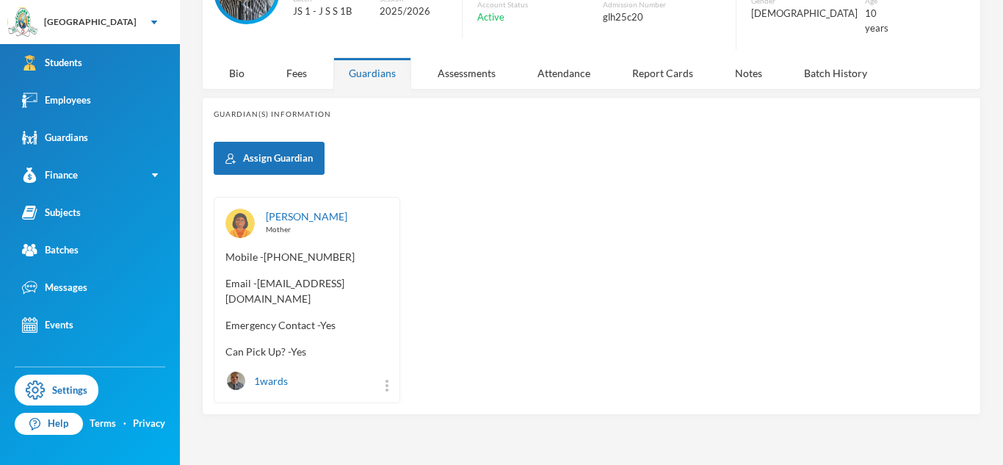
scroll to position [106, 0]
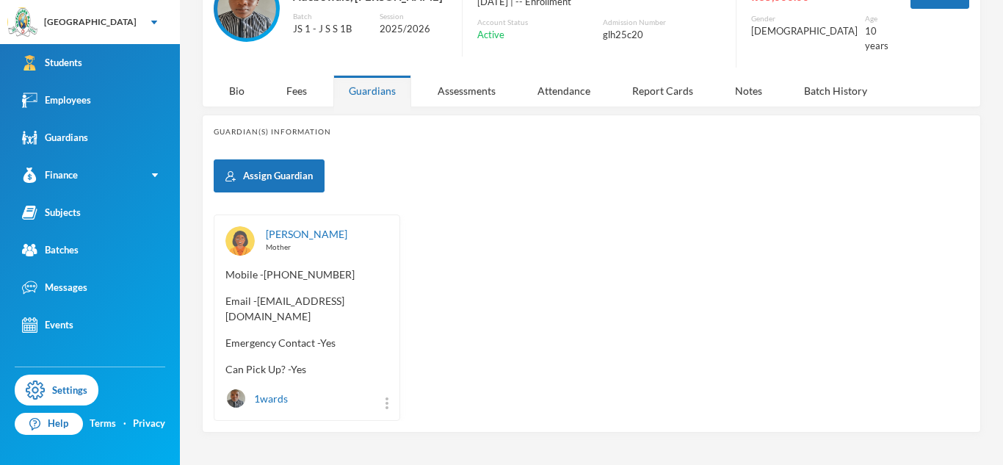
click at [261, 300] on span "Email - osumahmartha@gmail.com" at bounding box center [307, 308] width 163 height 31
copy span "osumahmartha"
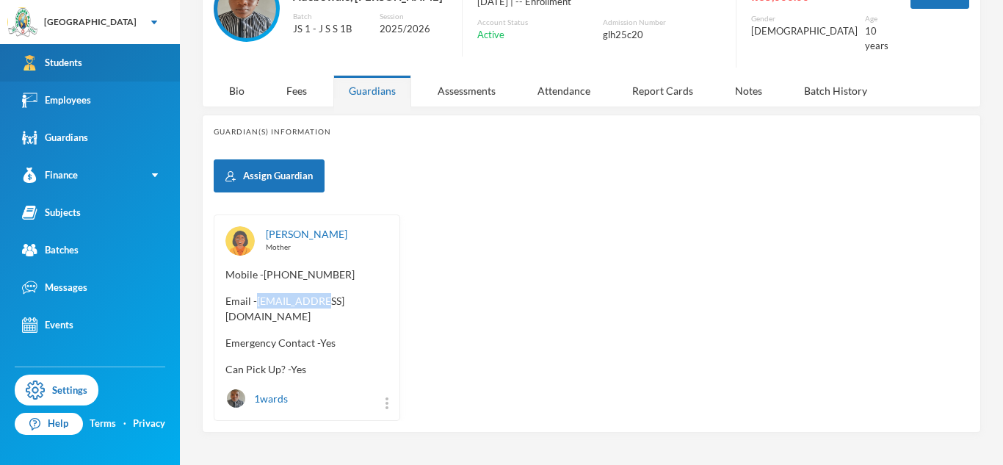
click at [160, 69] on link "Students" at bounding box center [90, 62] width 180 height 37
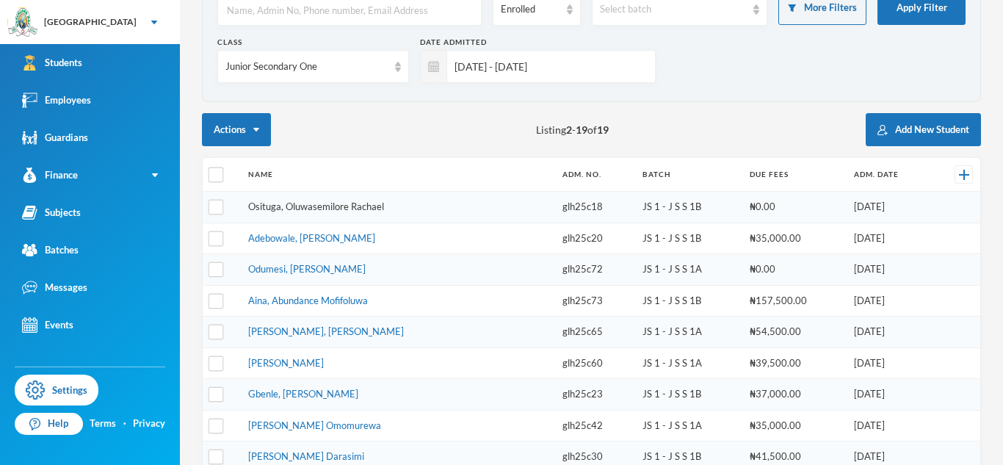
click at [250, 209] on link "Osituga, Oluwasemilore Rachael" at bounding box center [316, 207] width 136 height 12
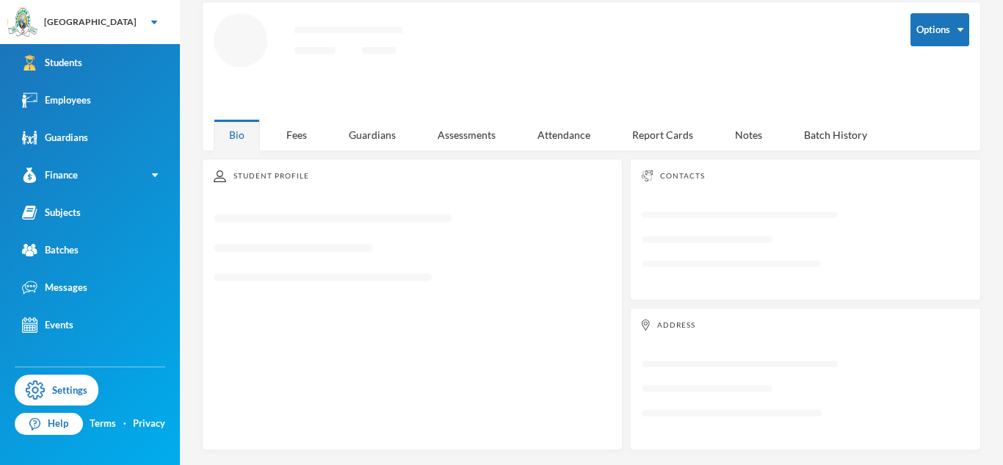
scroll to position [68, 0]
click at [357, 159] on div "Student Profile Loading interface..." at bounding box center [412, 305] width 421 height 292
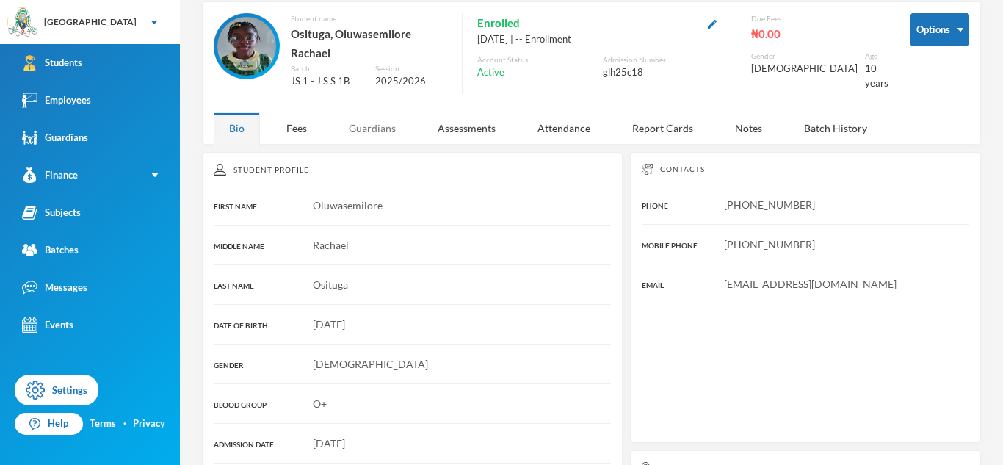
scroll to position [106, 0]
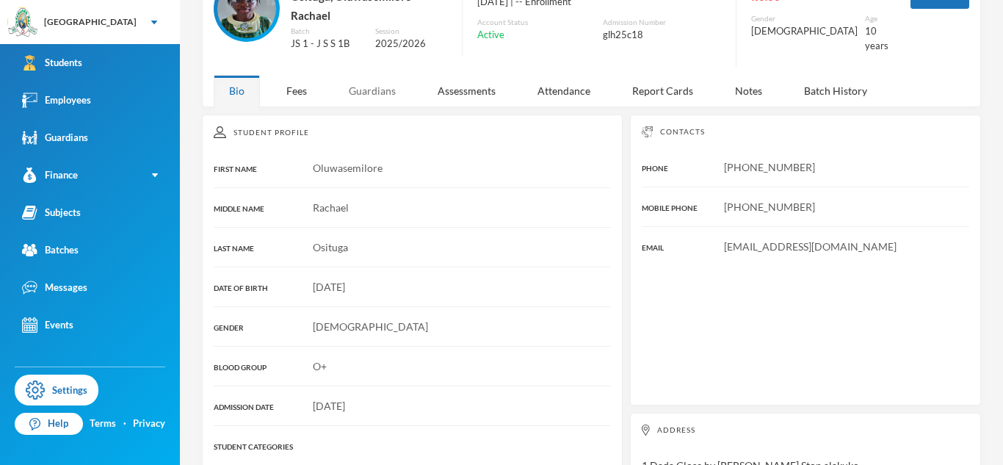
click at [375, 76] on div "Guardians" at bounding box center [372, 91] width 78 height 32
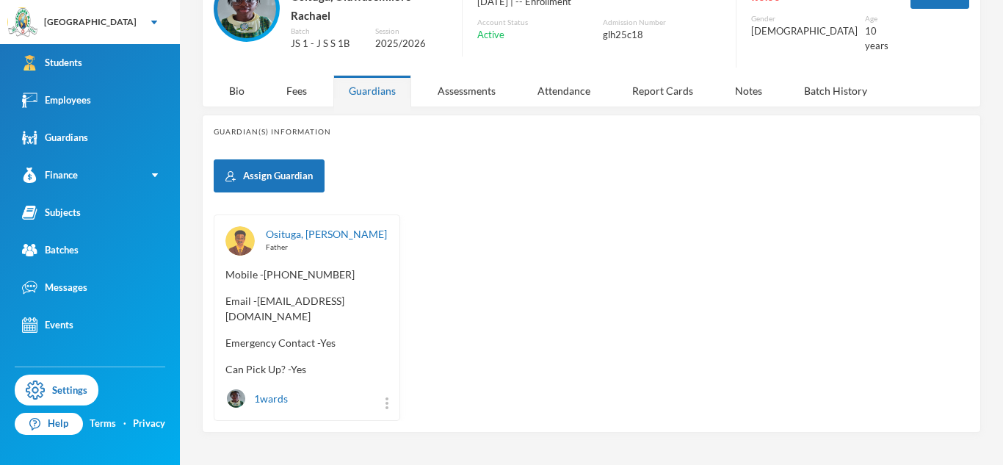
scroll to position [97, 0]
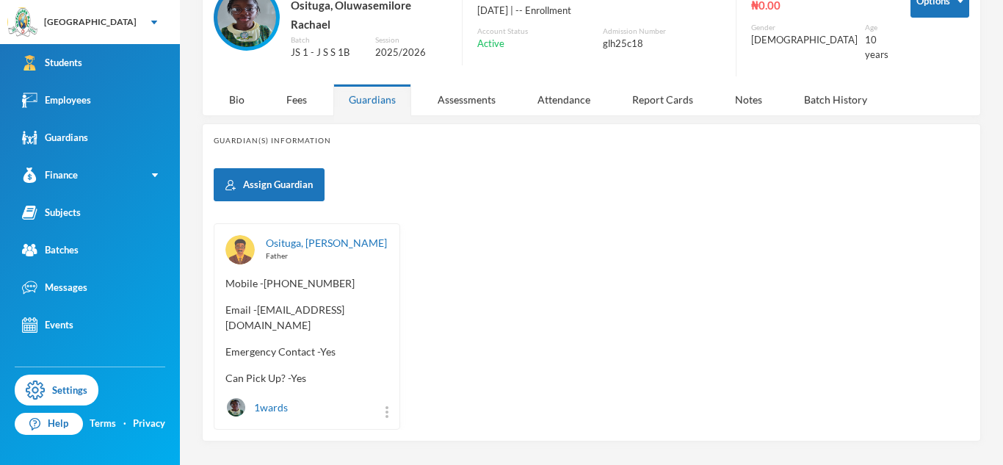
click at [258, 302] on span "Email - seyisampharma@gmail.com" at bounding box center [307, 317] width 163 height 31
copy span "seyisampharma"
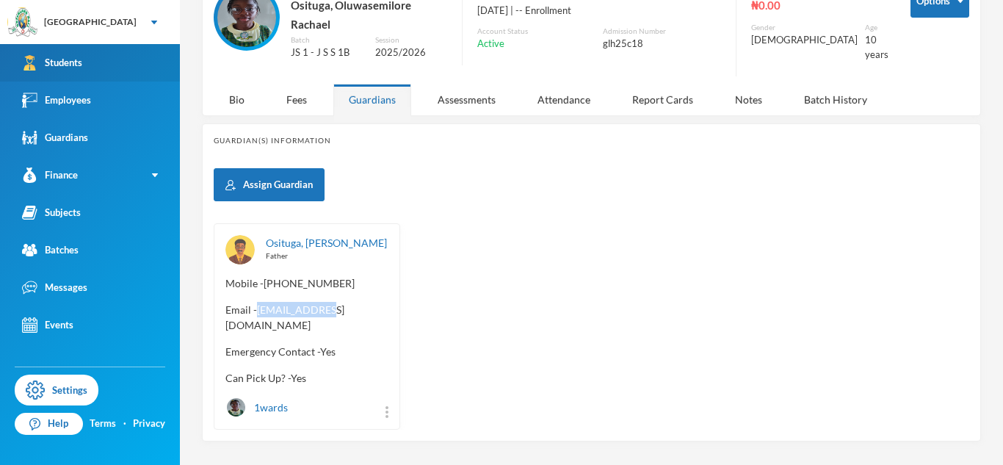
click at [89, 48] on link "Students" at bounding box center [90, 62] width 180 height 37
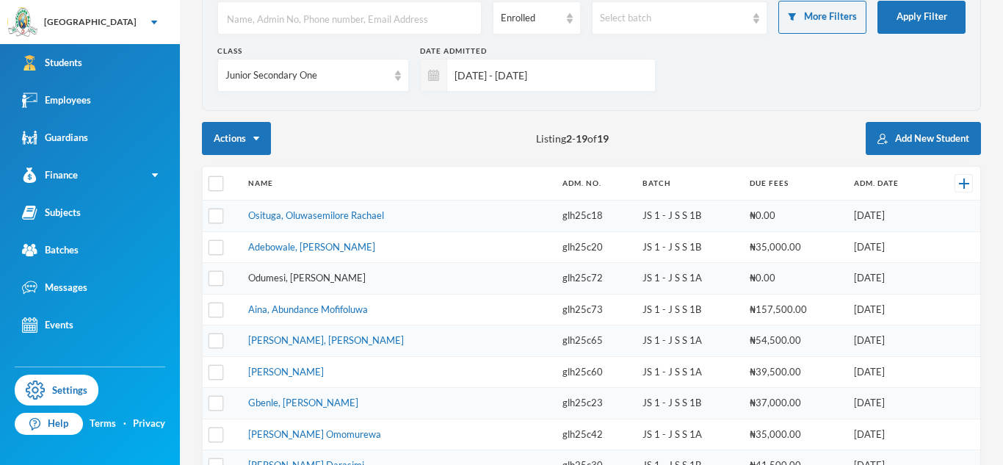
click at [309, 278] on link "Odumesi, Gabriella Oluwaseyitimofe" at bounding box center [307, 278] width 118 height 12
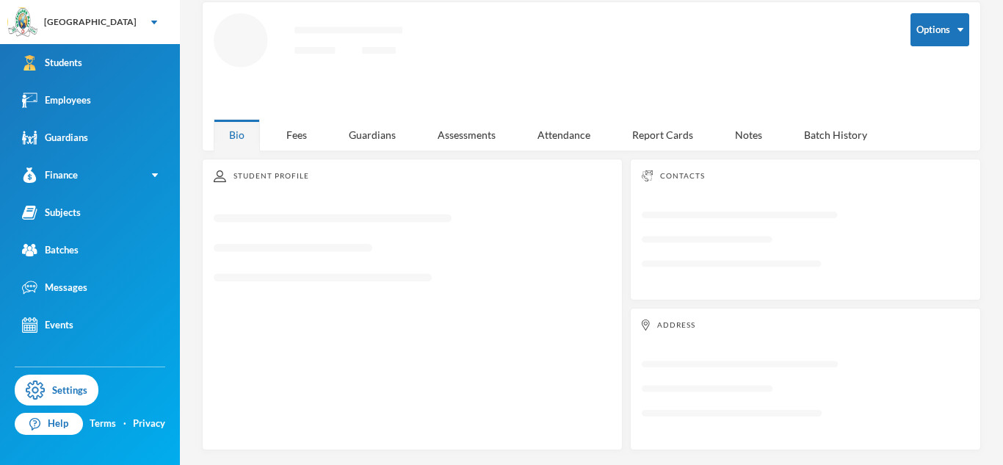
scroll to position [68, 0]
click at [380, 134] on div "Guardians" at bounding box center [372, 135] width 78 height 32
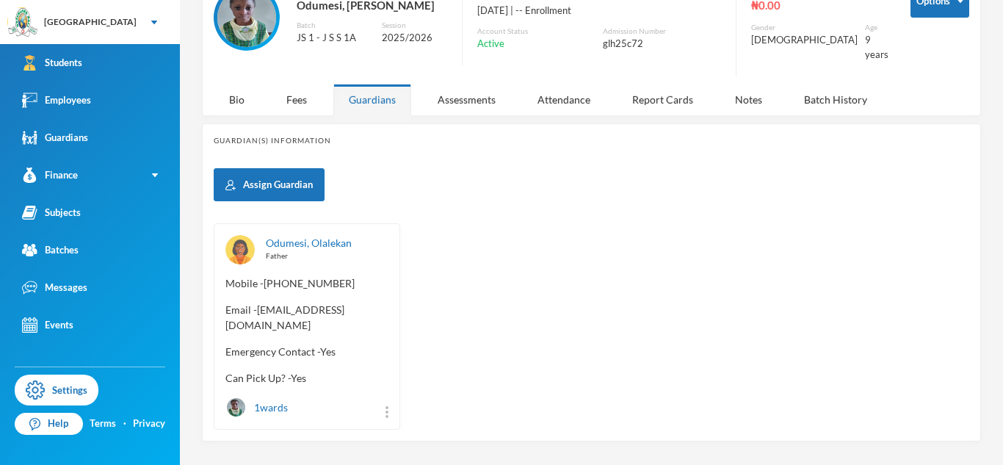
click at [256, 309] on span "Email - legzydot@yahoo.com" at bounding box center [307, 317] width 163 height 31
click at [257, 309] on span "Email - legzydot@yahoo.com" at bounding box center [307, 317] width 163 height 31
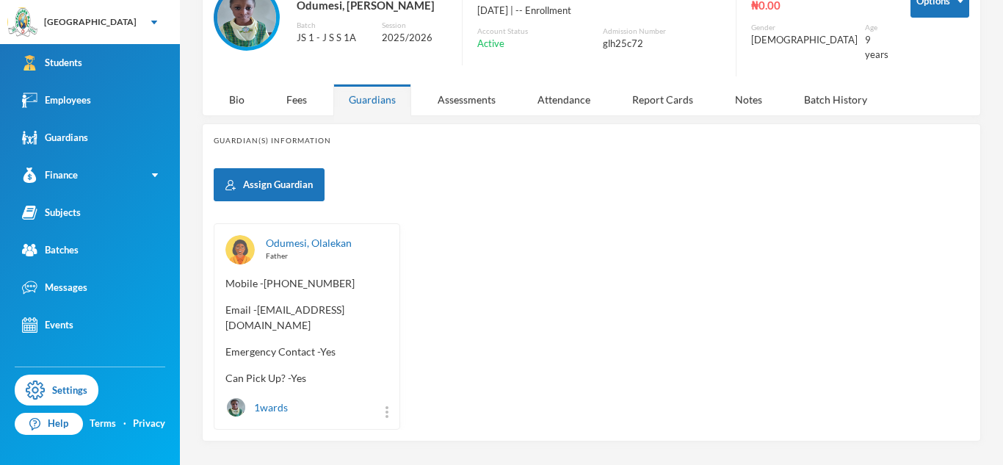
click at [257, 309] on span "Email - legzydot@yahoo.com" at bounding box center [307, 317] width 163 height 31
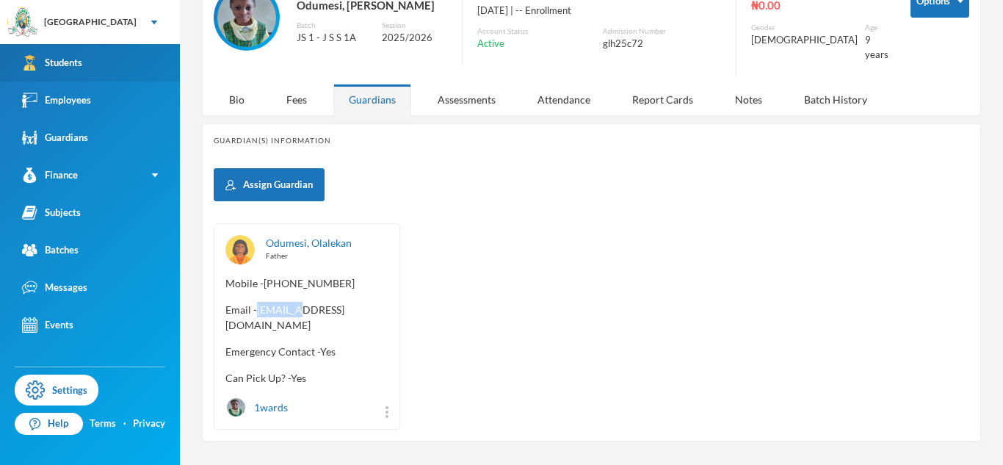
click at [93, 71] on link "Students" at bounding box center [90, 62] width 180 height 37
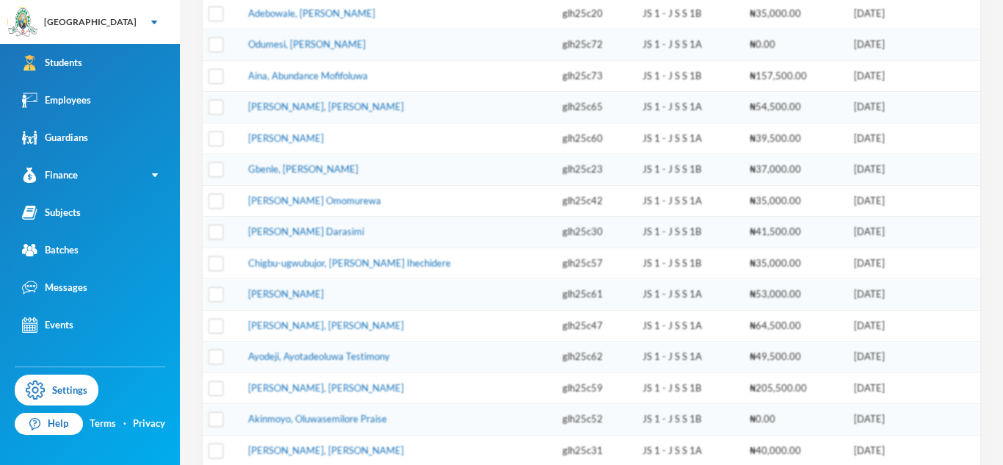
scroll to position [193, 0]
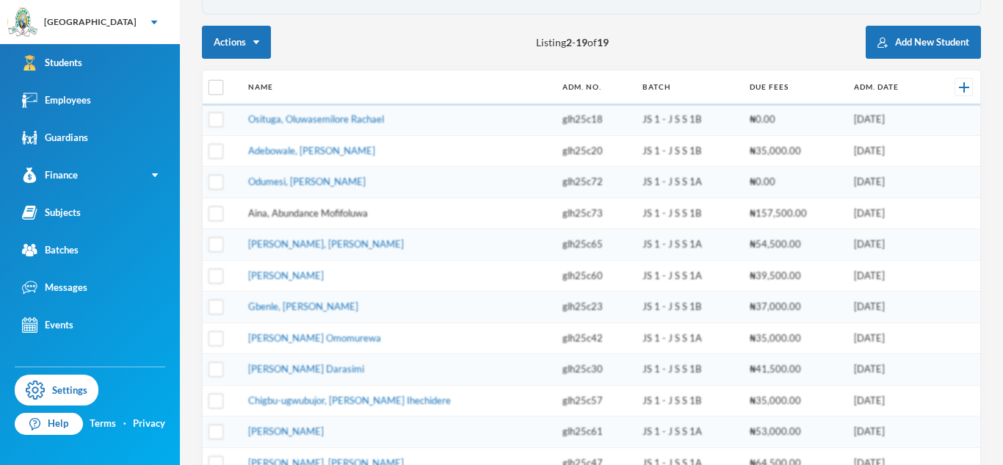
click at [315, 218] on link "Aina, Abundance Mofifoluwa" at bounding box center [308, 213] width 120 height 12
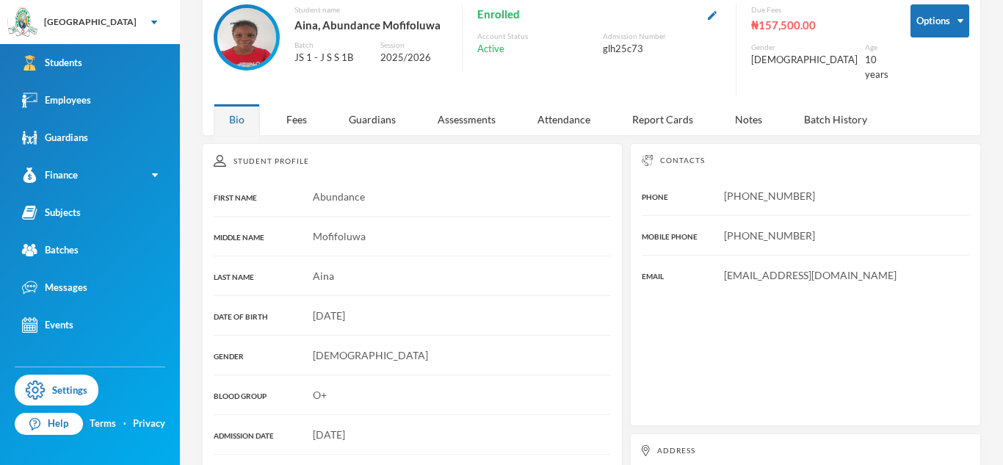
scroll to position [73, 0]
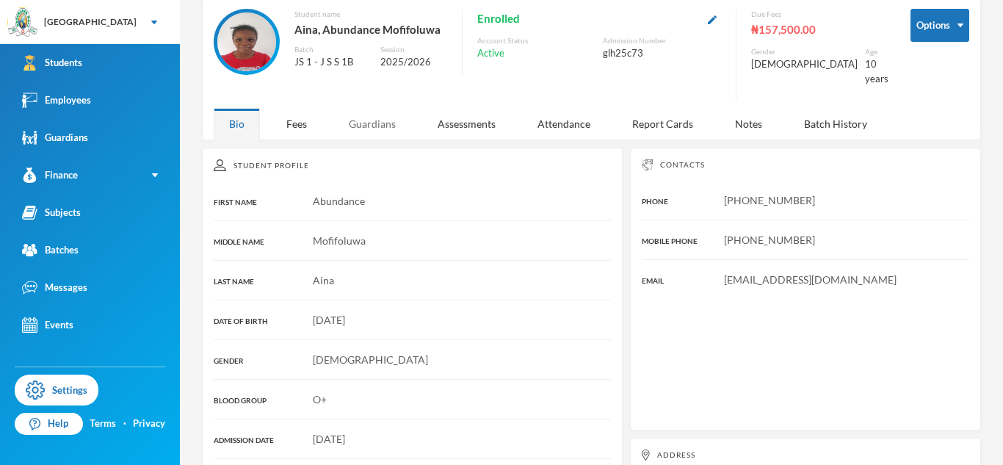
click at [376, 114] on div "Guardians" at bounding box center [372, 124] width 78 height 32
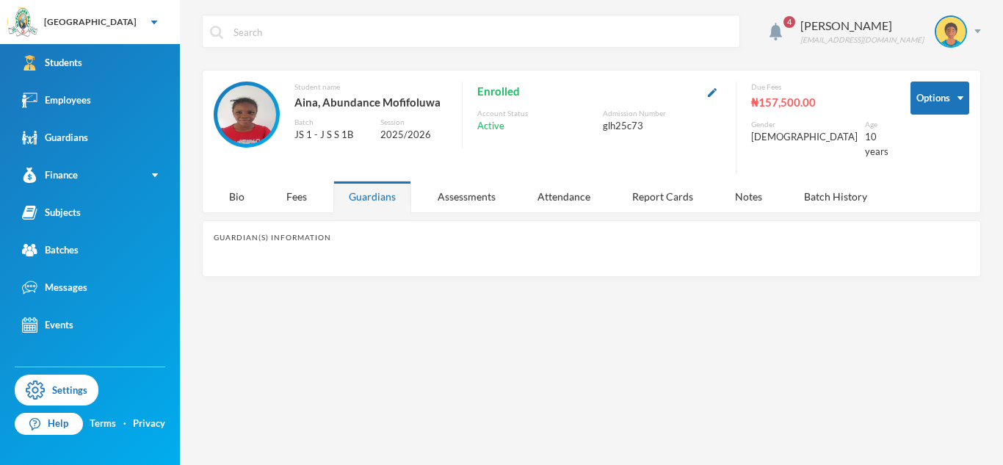
scroll to position [0, 0]
click at [312, 232] on div "Guardian(s) Information" at bounding box center [591, 248] width 779 height 57
click at [382, 181] on div "Guardians" at bounding box center [372, 197] width 78 height 32
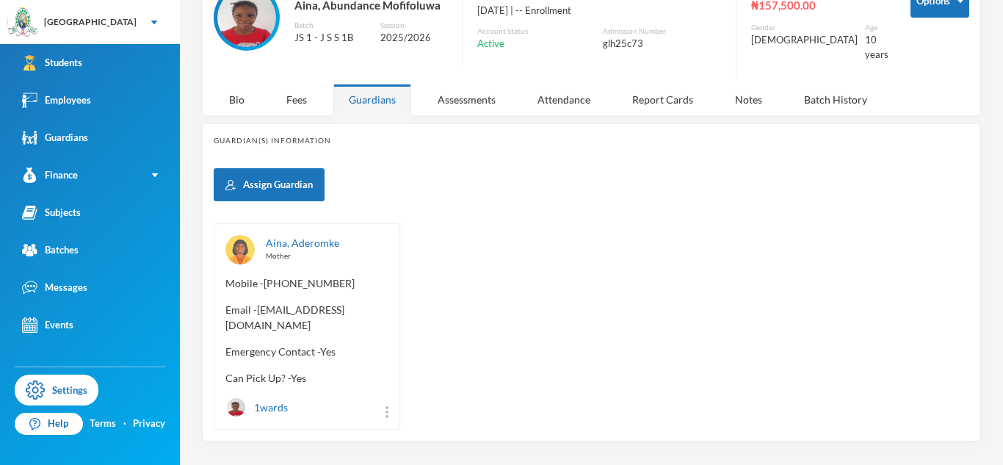
scroll to position [96, 0]
click at [258, 303] on span "Email - beautyronnex@yahoo.com" at bounding box center [307, 318] width 163 height 31
copy span "beautyronnex"
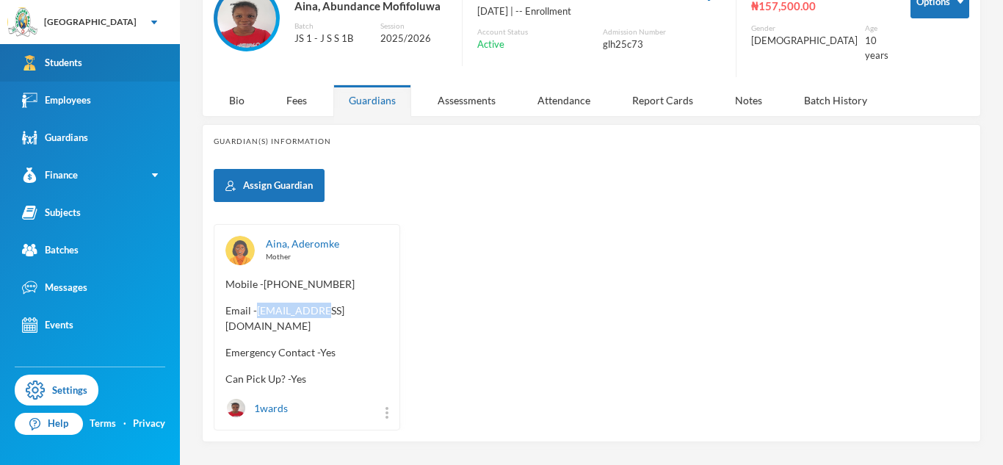
click at [137, 74] on link "Students" at bounding box center [90, 62] width 180 height 37
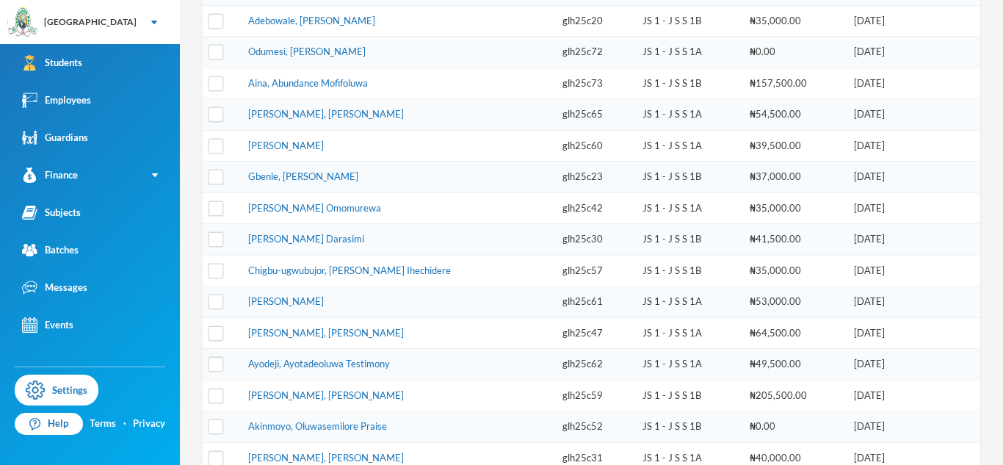
scroll to position [325, 0]
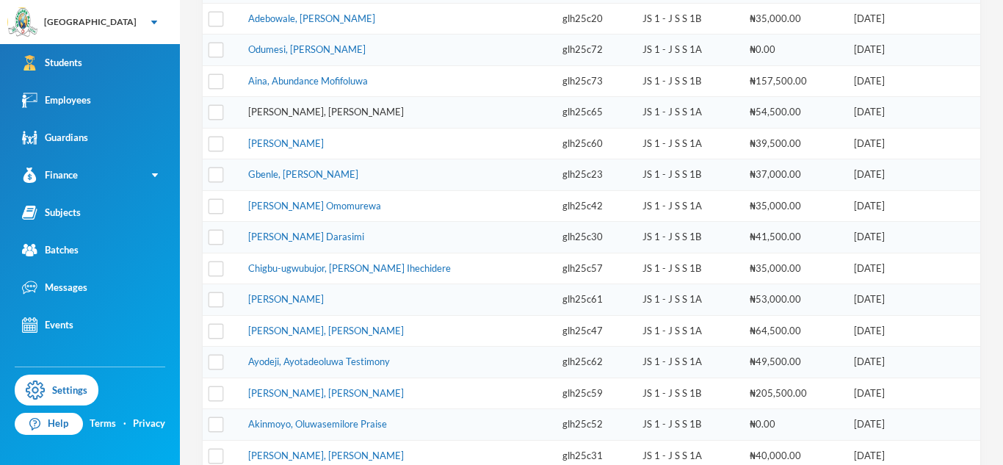
click at [304, 112] on link "Sulaimon, Ibrahim Olayinka" at bounding box center [326, 112] width 156 height 12
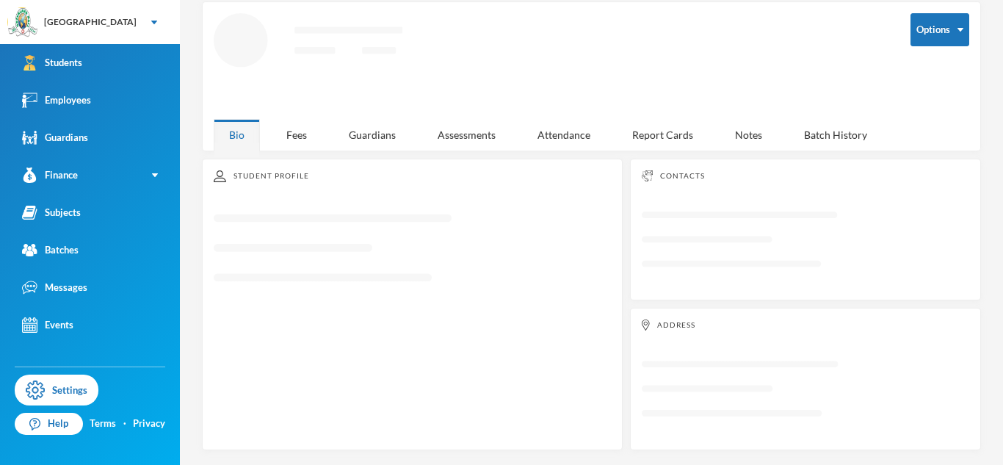
scroll to position [68, 0]
click at [378, 134] on div "Guardians" at bounding box center [372, 135] width 78 height 32
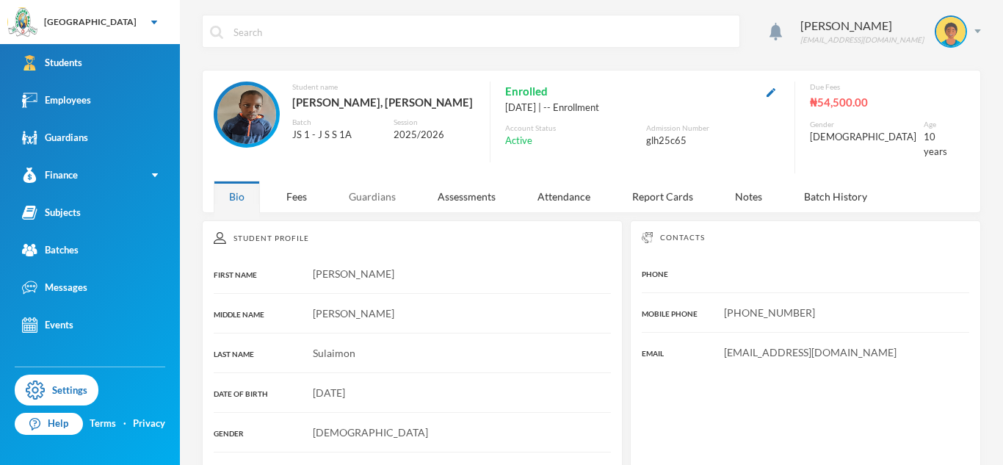
click at [374, 190] on div "Guardians" at bounding box center [372, 197] width 78 height 32
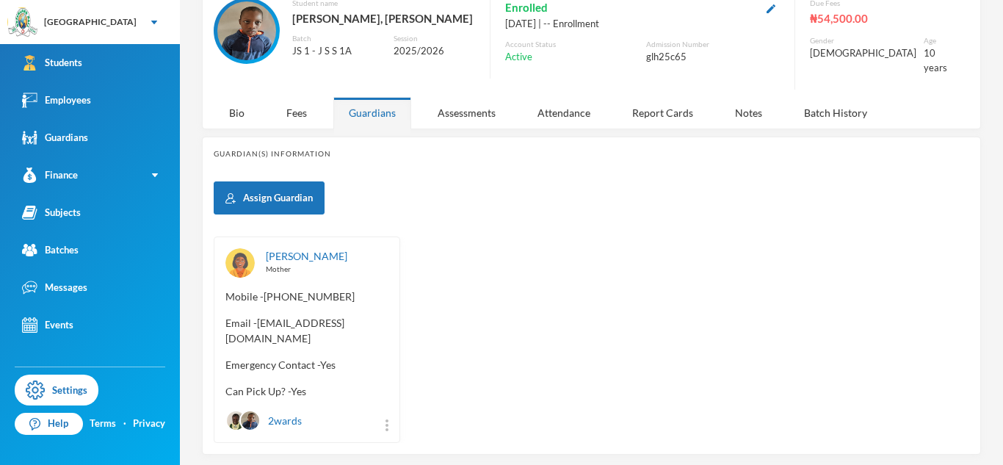
scroll to position [112, 0]
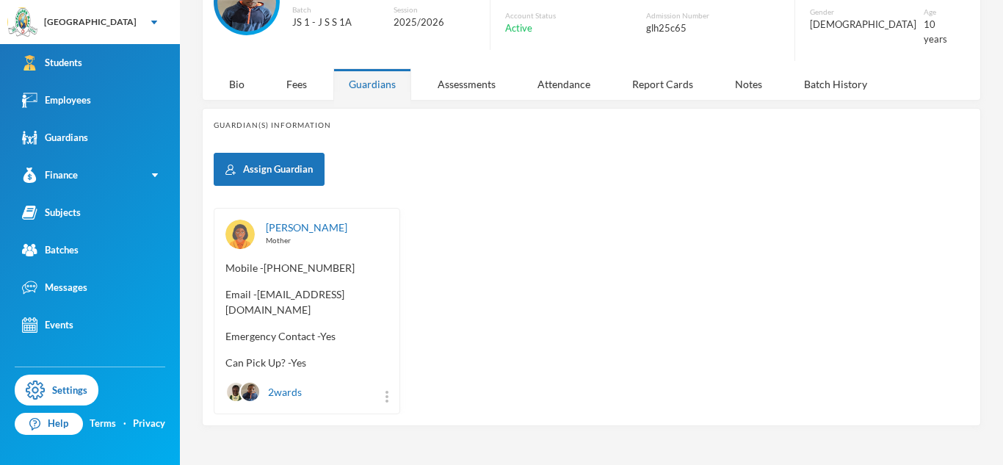
click at [226, 300] on span "Email - adenikeadepegba98@gmail.com" at bounding box center [307, 301] width 163 height 31
copy span "adenikeadepegba98"
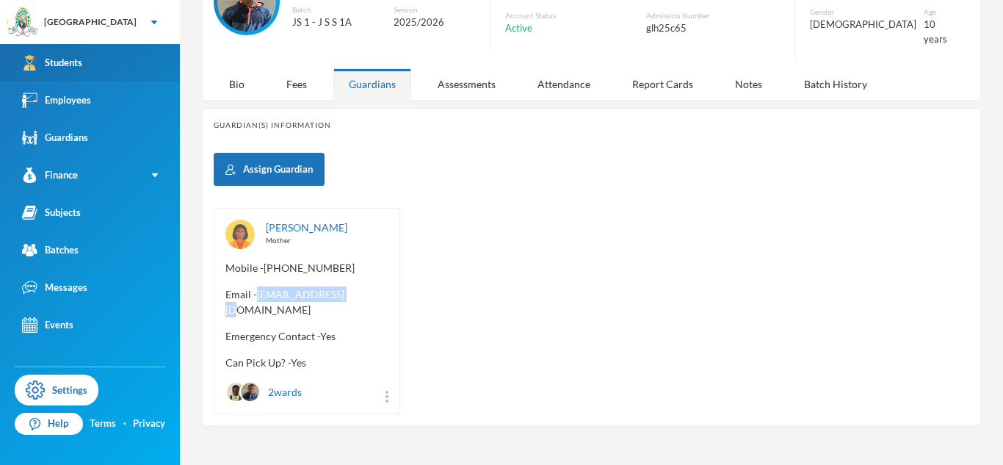
click at [76, 65] on div "Students" at bounding box center [52, 62] width 60 height 15
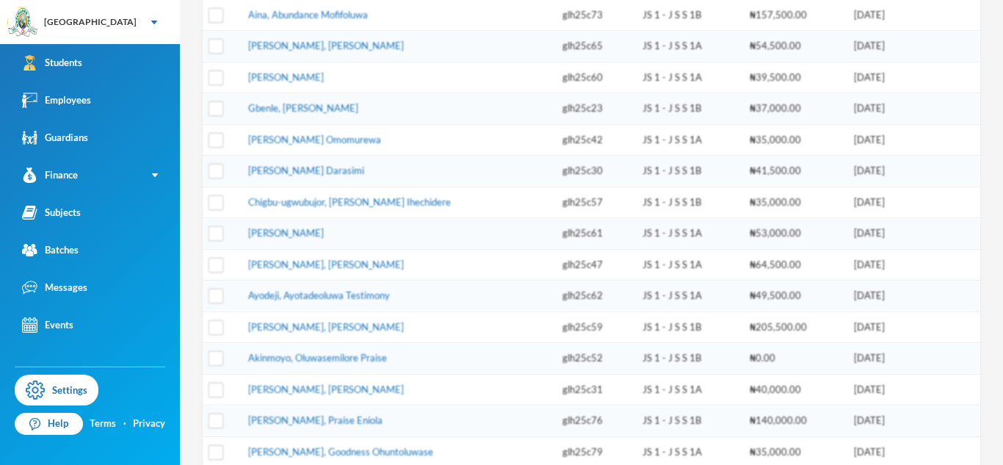
scroll to position [393, 0]
click at [324, 79] on link "[PERSON_NAME]" at bounding box center [286, 76] width 76 height 12
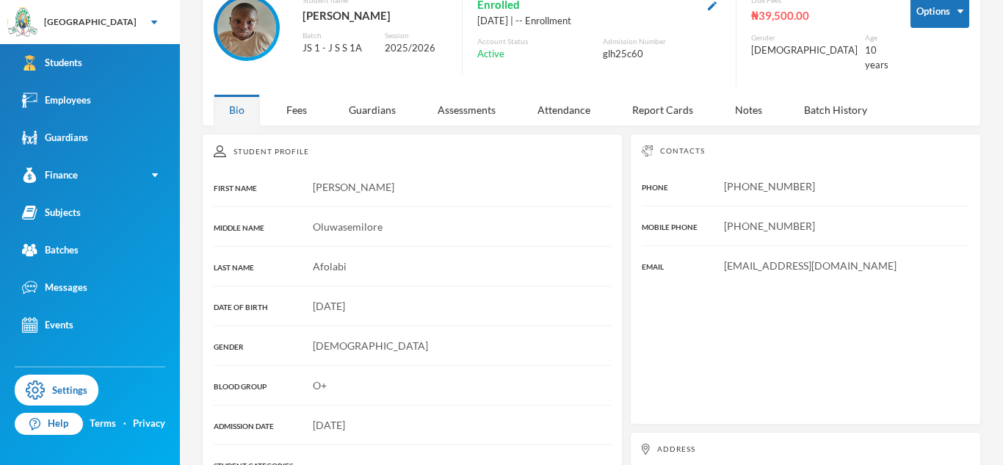
scroll to position [84, 0]
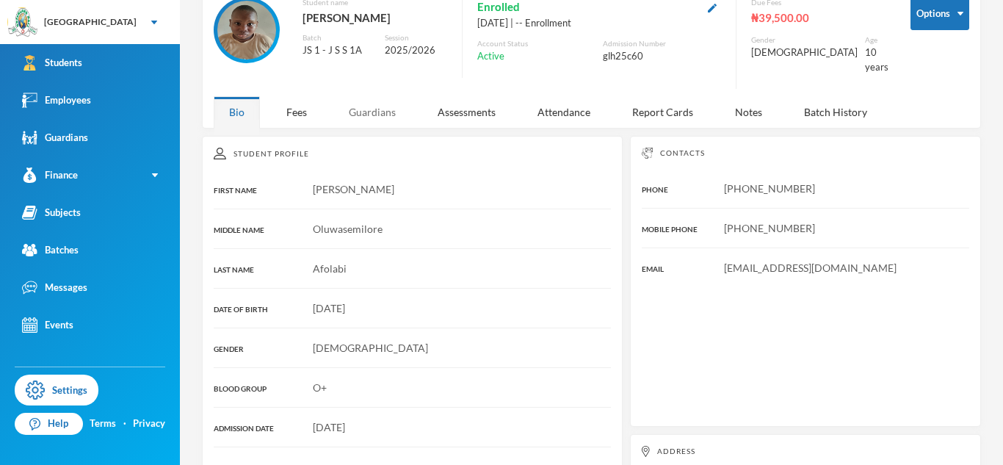
click at [382, 96] on div "Guardians" at bounding box center [372, 112] width 78 height 32
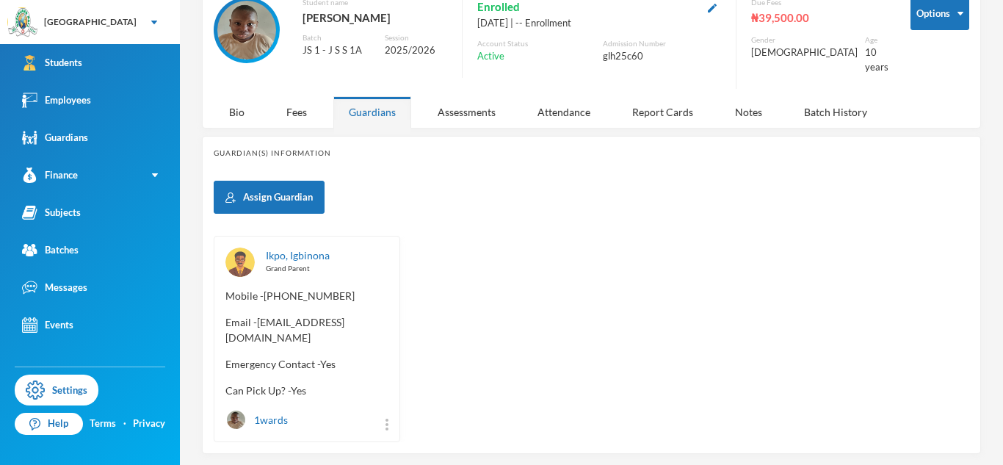
click at [257, 314] on span "Email - iknoba@yahoo.com" at bounding box center [307, 329] width 163 height 31
copy span "iknoba"
click at [267, 319] on div "Ikpo, Igbinona Grand Parent Mobile - +234 703 854 6380 Email - iknoba@yahoo.com…" at bounding box center [307, 339] width 187 height 206
drag, startPoint x: 255, startPoint y: 311, endPoint x: 348, endPoint y: 306, distance: 93.4
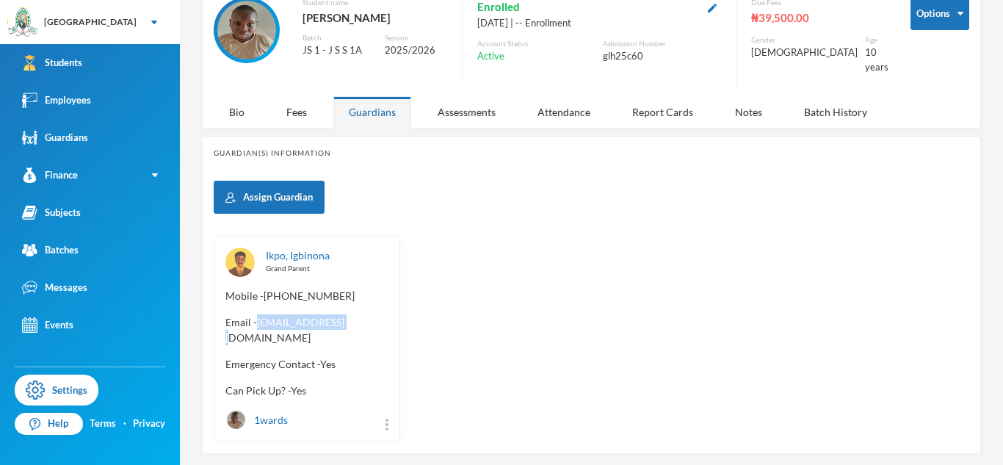
click at [348, 314] on span "Email - iknoba@yahoo.com" at bounding box center [307, 329] width 163 height 31
copy span "iknoba@yahoo.com"
click at [257, 314] on span "Email - iknoba@yahoo.com" at bounding box center [307, 329] width 163 height 31
drag, startPoint x: 257, startPoint y: 309, endPoint x: 362, endPoint y: 313, distance: 105.1
click at [362, 314] on span "Email - iknoba@yahoo.com" at bounding box center [307, 329] width 163 height 31
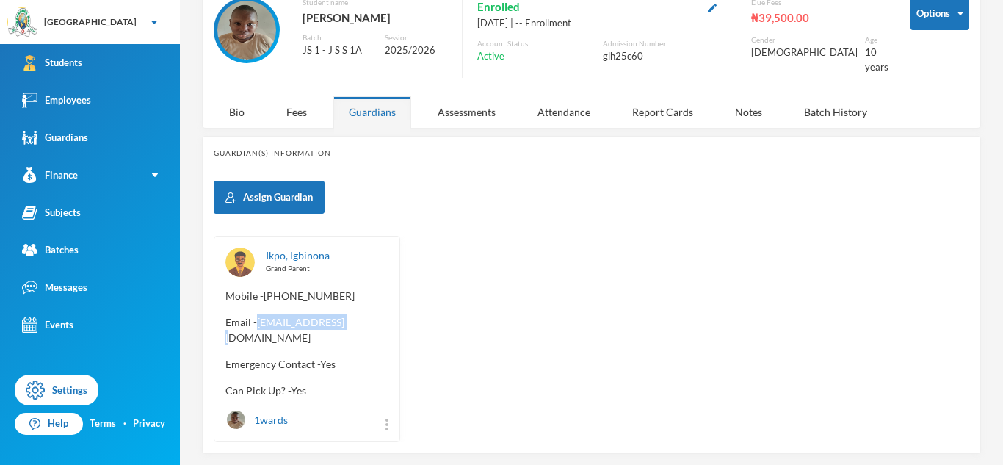
click at [362, 314] on span "Email - iknoba@yahoo.com" at bounding box center [307, 329] width 163 height 31
click at [257, 314] on span "Email - iknoba@yahoo.com" at bounding box center [307, 329] width 163 height 31
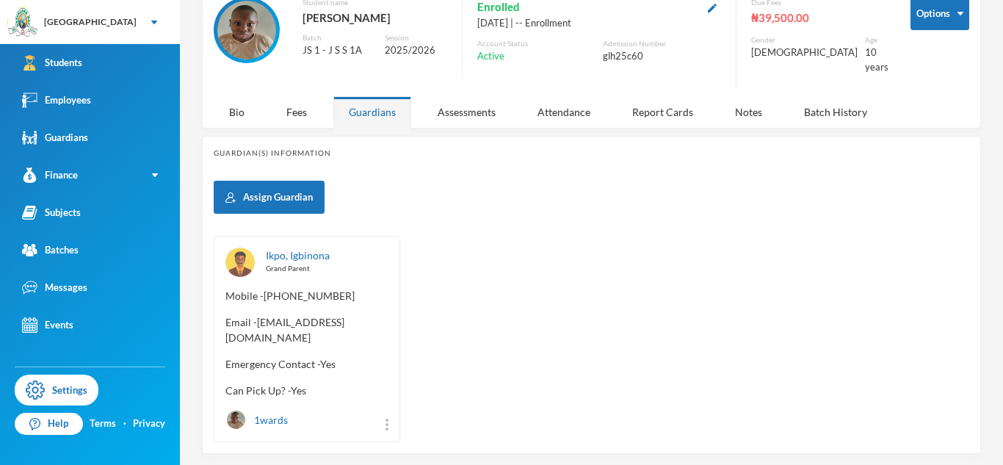
click at [259, 314] on span "Email - iknoba@yahoo.com" at bounding box center [307, 329] width 163 height 31
drag, startPoint x: 259, startPoint y: 311, endPoint x: 355, endPoint y: 322, distance: 96.8
click at [355, 322] on div "Ikpo, Igbinona Grand Parent Mobile - +234 703 854 6380 Email - iknoba@yahoo.com…" at bounding box center [307, 339] width 187 height 206
click at [422, 271] on div "Ikpo, Igbinona Grand Parent Mobile - +234 703 854 6380 Email - iknoba@yahoo.com…" at bounding box center [592, 339] width 756 height 206
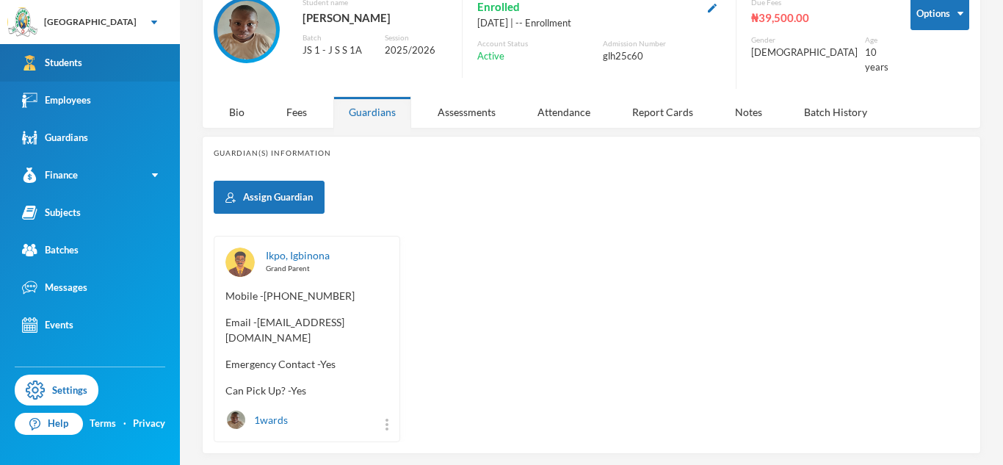
click at [148, 62] on link "Students" at bounding box center [90, 62] width 180 height 37
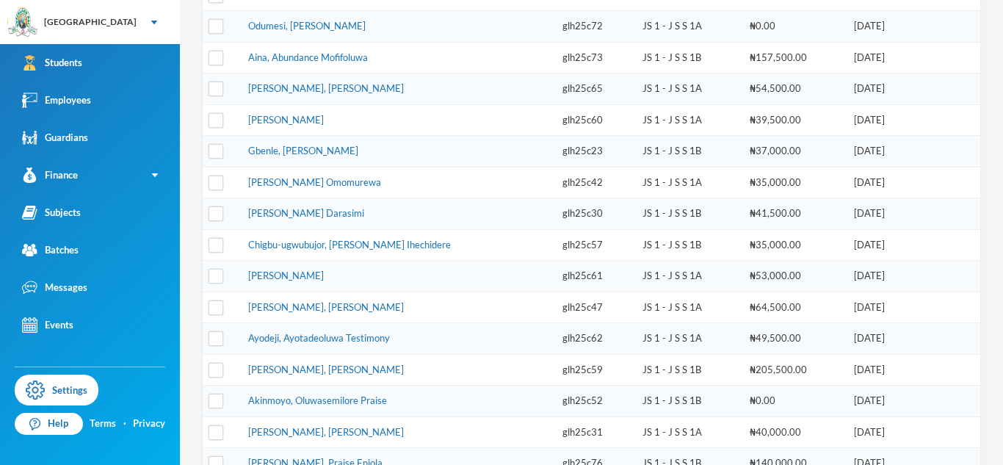
scroll to position [353, 0]
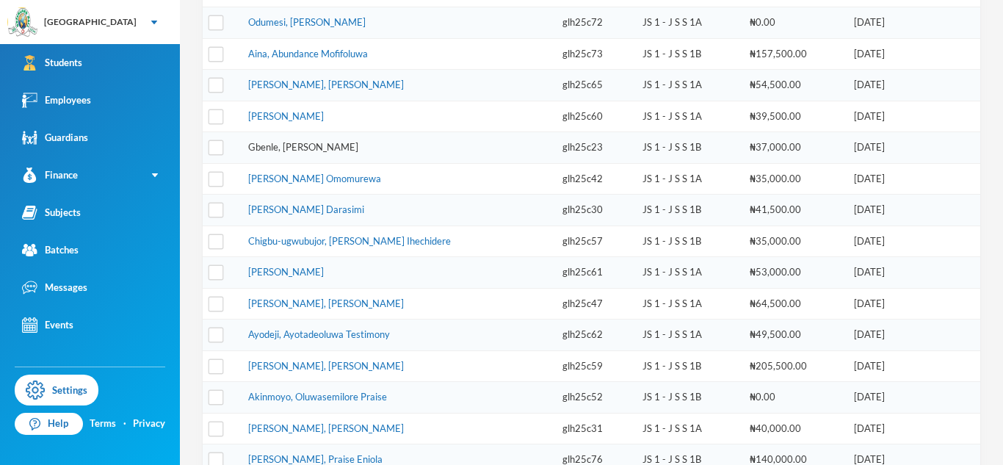
click at [333, 147] on link "Gbenle, Melvin Emmanuel" at bounding box center [303, 147] width 110 height 12
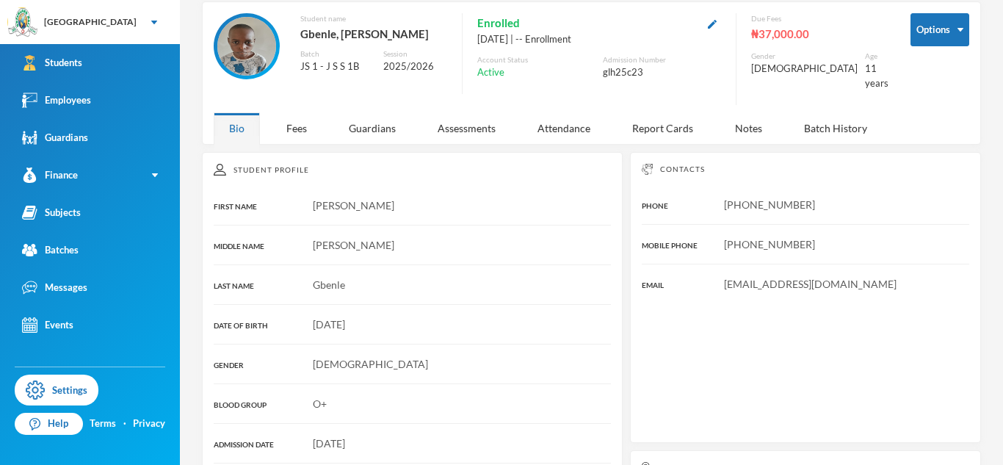
scroll to position [268, 0]
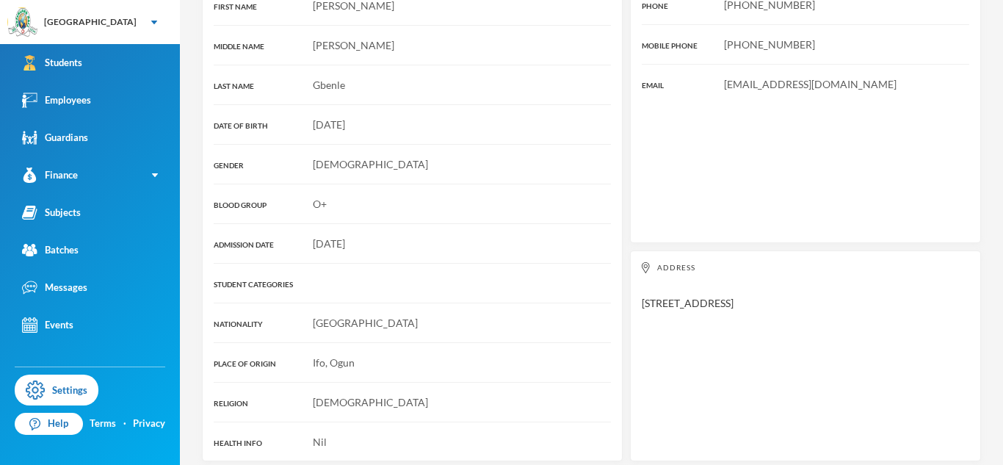
click at [359, 140] on div "Student Profile FIRST NAME Melvin MIDDLE NAME Emmanuel LAST NAME Gbenle DATE OF…" at bounding box center [412, 206] width 421 height 509
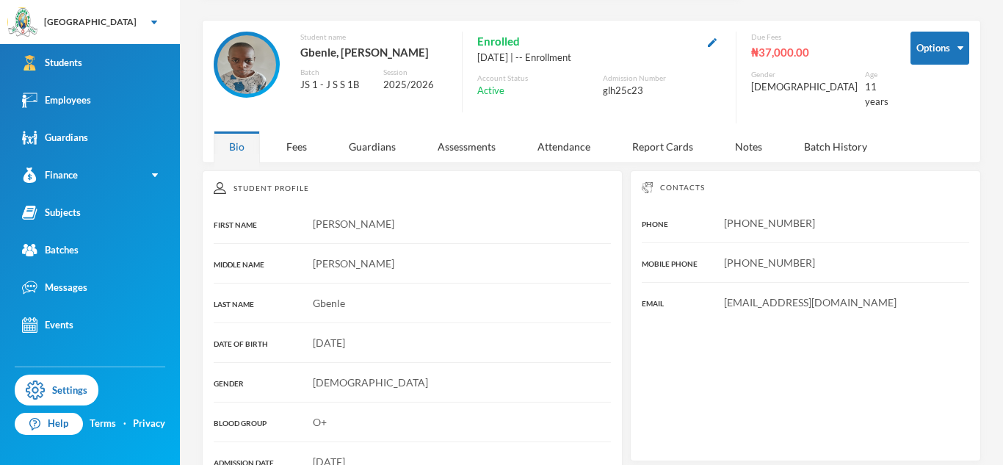
scroll to position [46, 0]
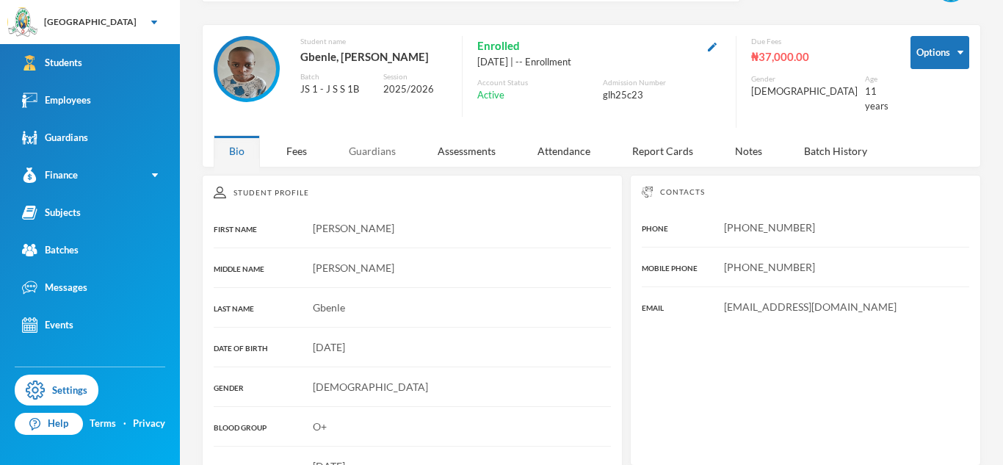
click at [367, 135] on div "Guardians" at bounding box center [372, 151] width 78 height 32
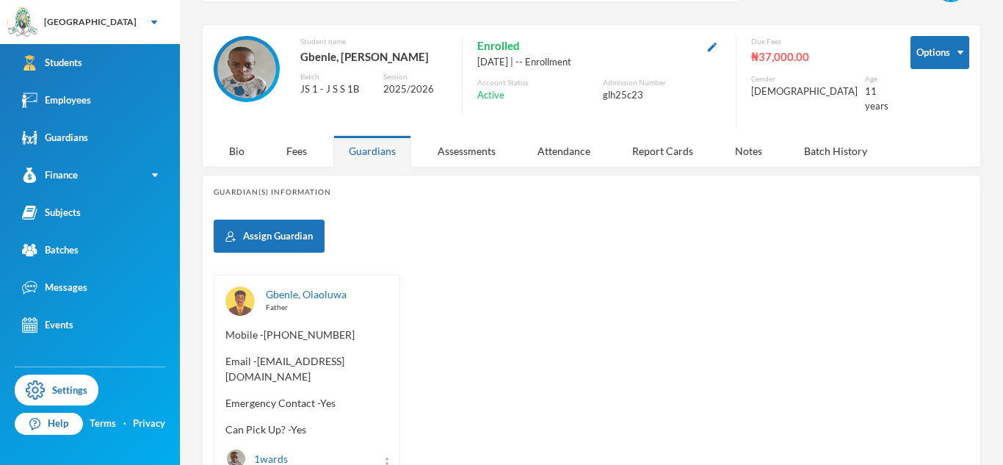
click at [258, 353] on span "Email - gbenleojay@gmail.com" at bounding box center [307, 368] width 163 height 31
drag, startPoint x: 258, startPoint y: 352, endPoint x: 365, endPoint y: 346, distance: 107.4
click at [365, 353] on span "Email - gbenleojay@gmail.com" at bounding box center [307, 368] width 163 height 31
copy span "gbenleojay@gmail.com"
click at [186, 61] on div "4 Oladele Toluwalogo toluwalogo.kayode@greenlandhall.org Options Student name G…" at bounding box center [591, 232] width 823 height 465
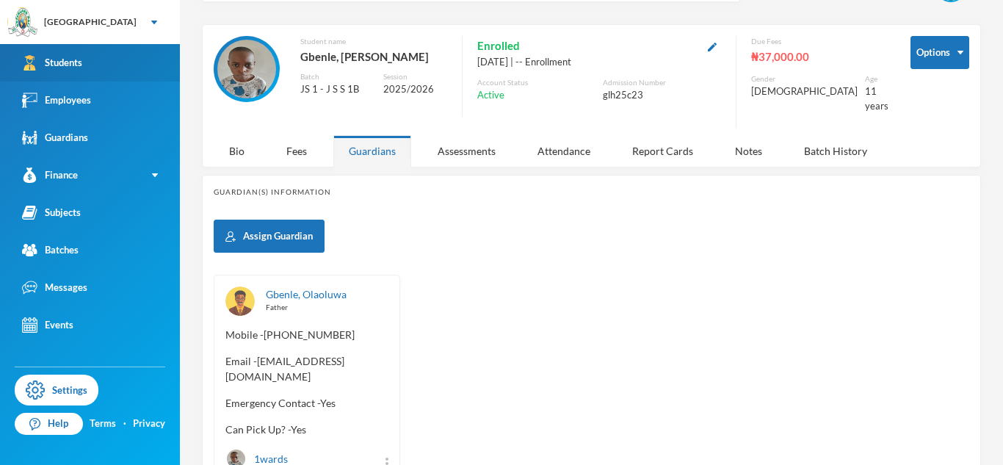
click at [157, 57] on link "Students" at bounding box center [90, 62] width 180 height 37
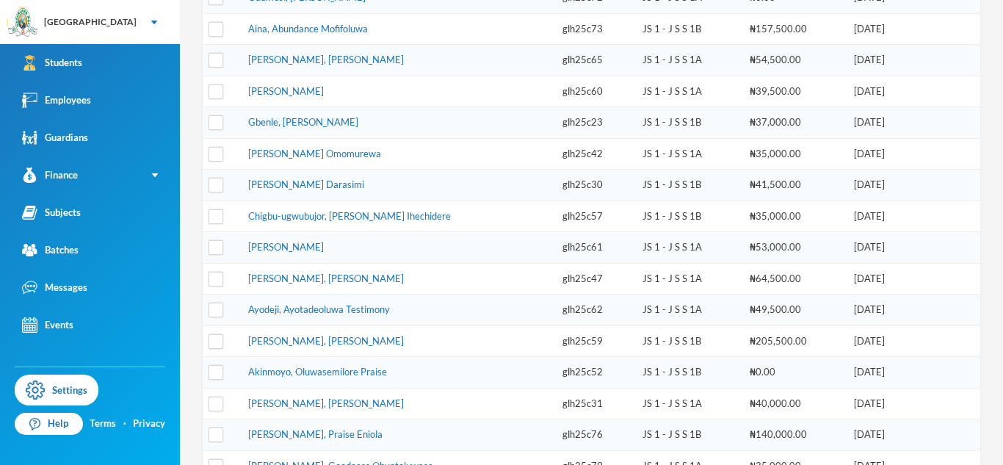
scroll to position [375, 0]
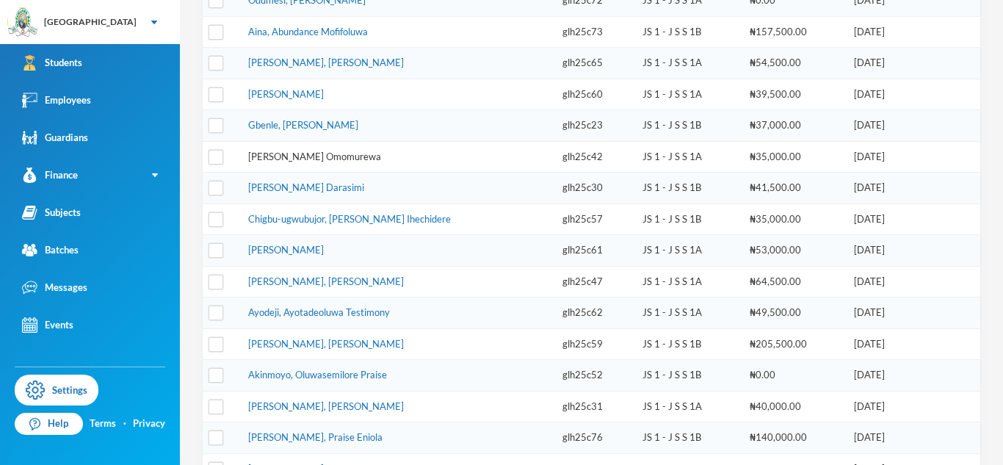
click at [342, 153] on link "Oloyede, Tamilore Omomurewa" at bounding box center [314, 157] width 133 height 12
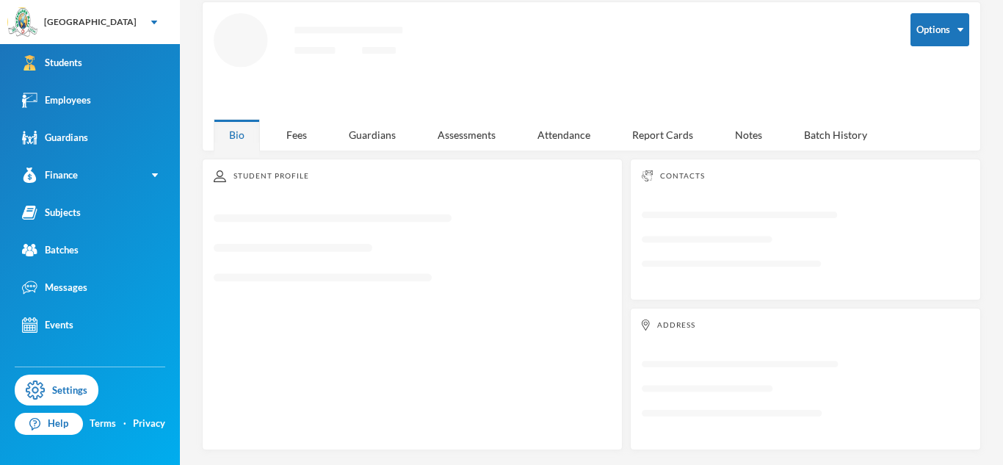
scroll to position [68, 0]
click at [357, 136] on div "Guardians" at bounding box center [372, 135] width 78 height 32
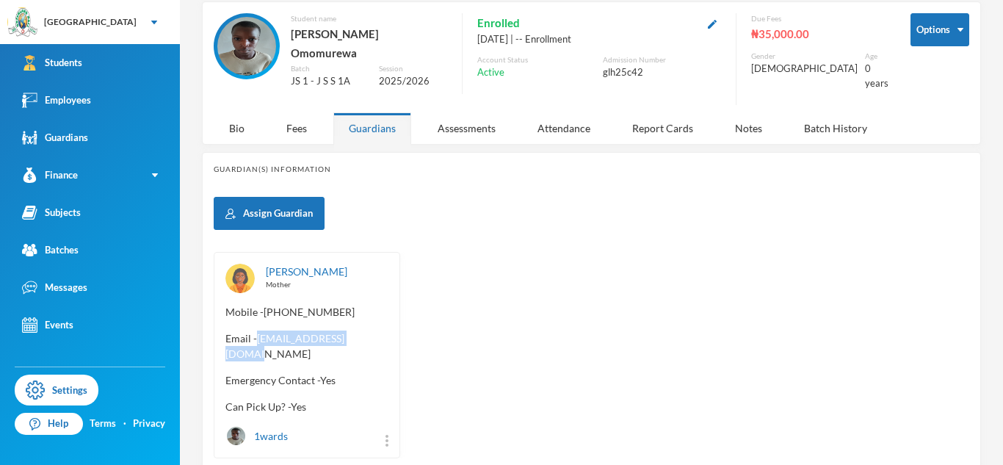
drag, startPoint x: 257, startPoint y: 328, endPoint x: 385, endPoint y: 328, distance: 127.8
click at [385, 331] on span "Email - timtamtom30@yahoo.com" at bounding box center [307, 346] width 163 height 31
copy span "timtamtom30@yahoo.com"
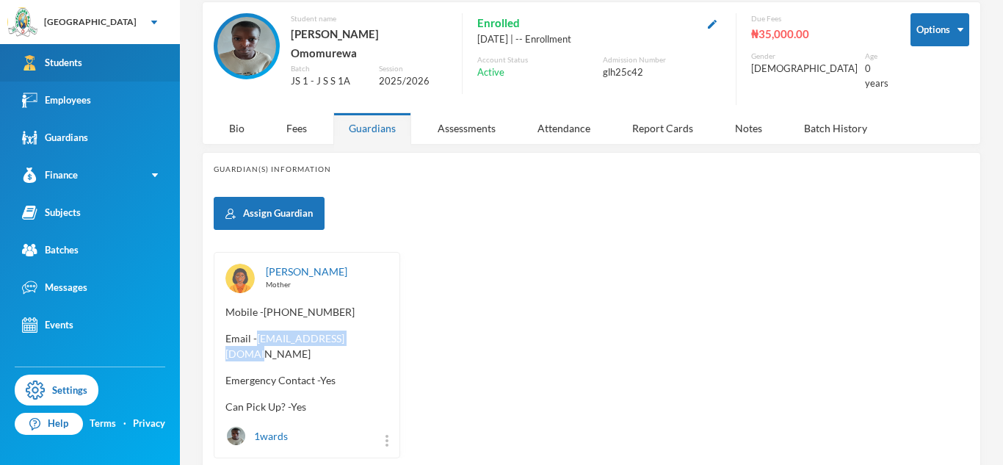
click at [102, 50] on link "Students" at bounding box center [90, 62] width 180 height 37
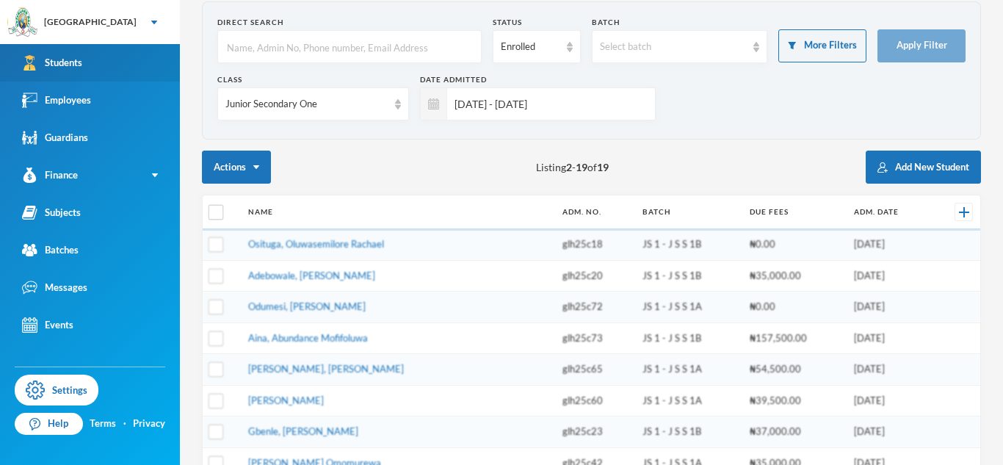
click at [102, 50] on link "Students" at bounding box center [90, 62] width 180 height 37
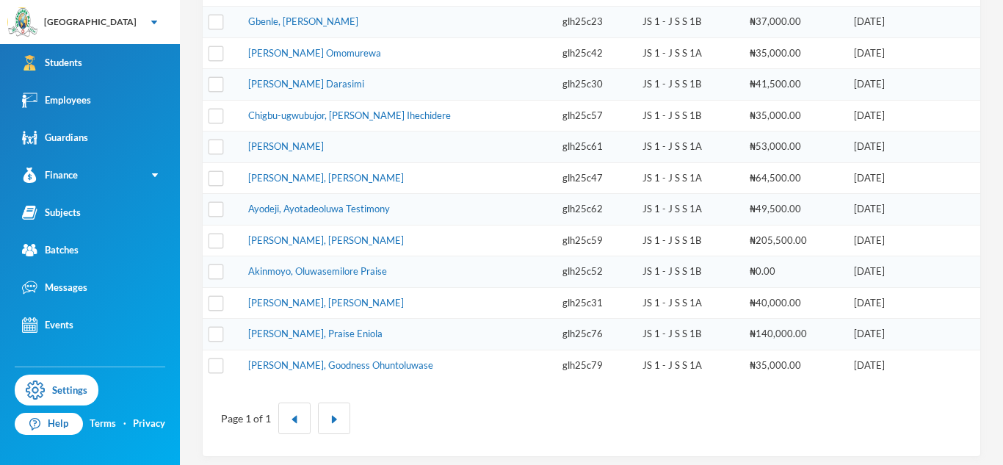
scroll to position [485, 0]
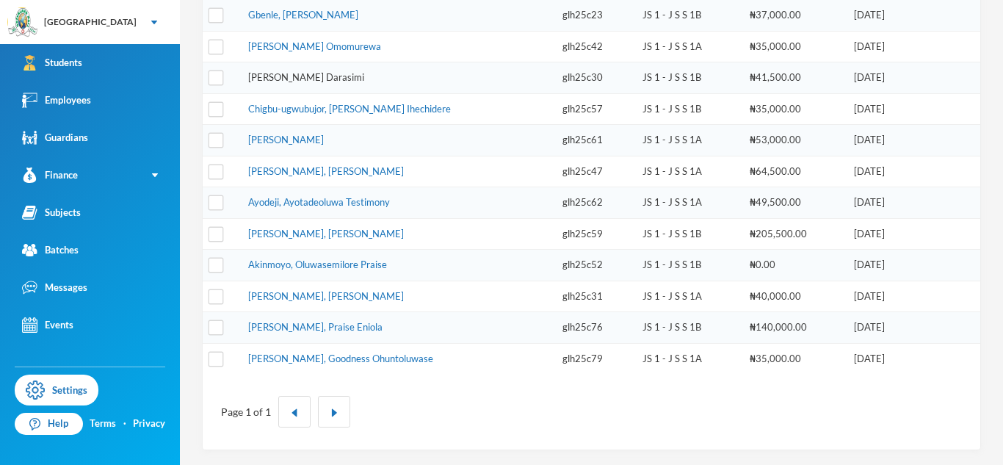
click at [322, 79] on link "Ogedengbe, Olajumoke Darasimi" at bounding box center [306, 77] width 116 height 12
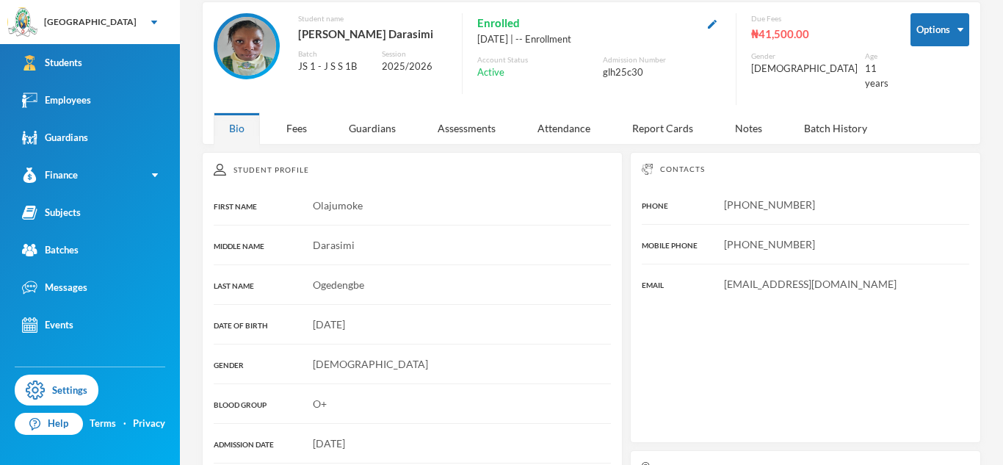
scroll to position [268, 0]
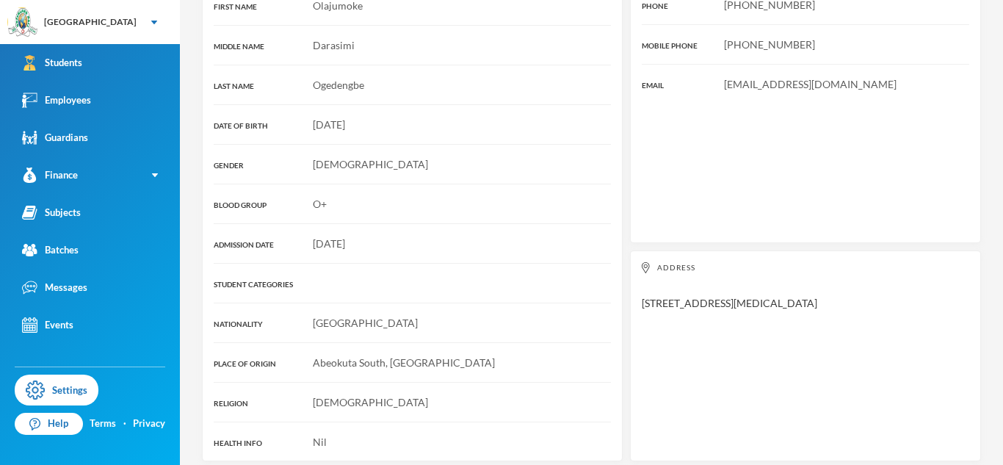
click at [377, 128] on div "Student Profile FIRST NAME Olajumoke MIDDLE NAME Darasimi LAST NAME Ogedengbe D…" at bounding box center [412, 206] width 421 height 509
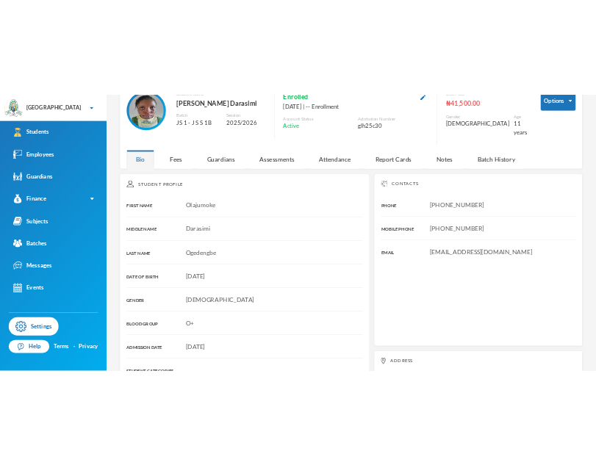
scroll to position [86, 0]
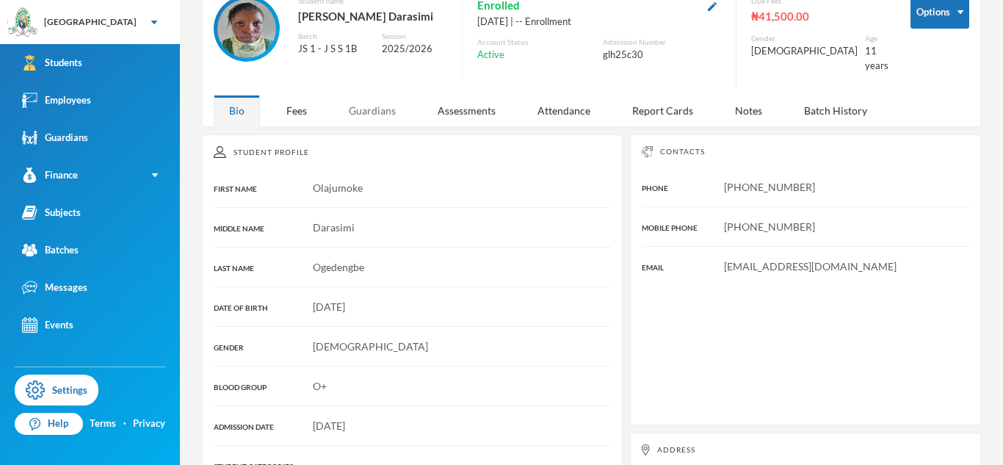
click at [372, 108] on div "Guardians" at bounding box center [372, 111] width 78 height 32
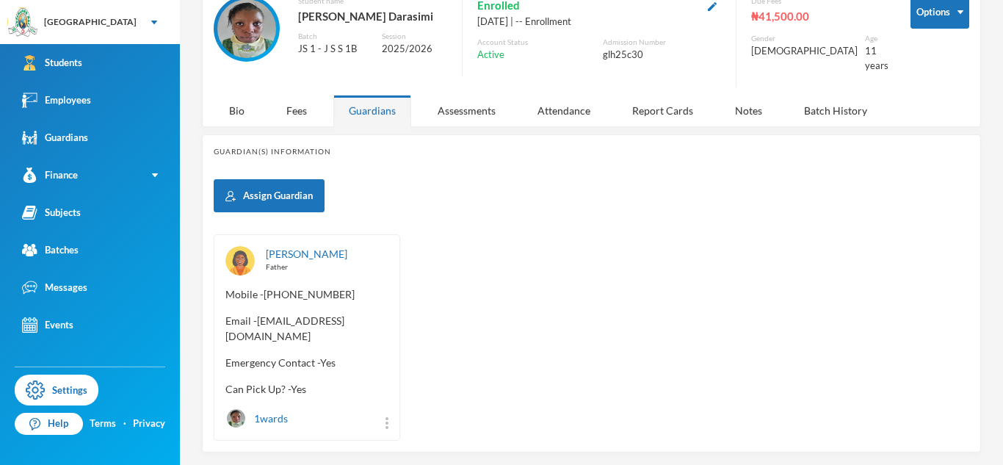
click at [259, 313] on span "Email - Ogedengbeyinka@gmail.com" at bounding box center [307, 328] width 163 height 31
click at [447, 322] on div "Ogedengbe, Olayinka Father Mobile - +234 805 593 5379 Email - Ogedengbeyinka@gm…" at bounding box center [592, 337] width 756 height 206
click at [343, 296] on div "Ogedengbe, Olayinka Father Mobile - +234 805 593 5379 Email - Ogedengbeyinka@gm…" at bounding box center [307, 337] width 187 height 206
click at [259, 313] on span "Email - Ogedengbeyinka@gmail.com" at bounding box center [307, 328] width 163 height 31
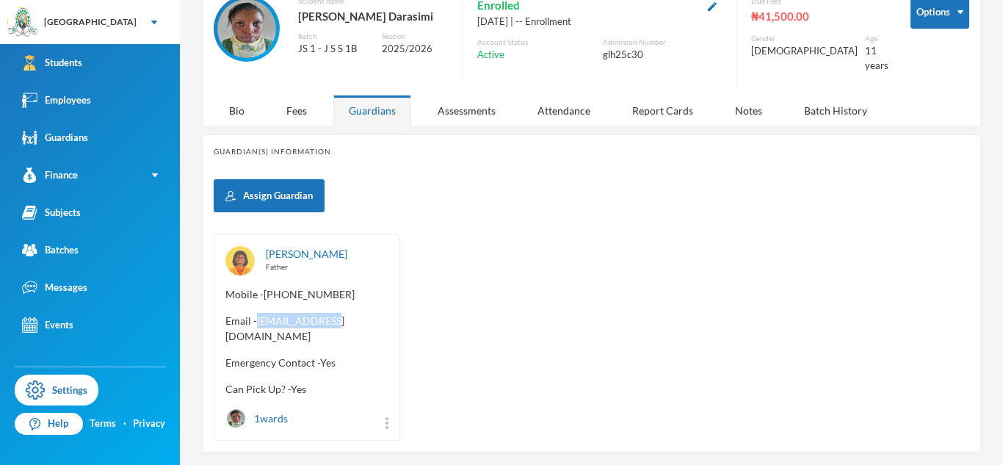
click at [259, 313] on span "Email - Ogedengbeyinka@gmail.com" at bounding box center [307, 328] width 163 height 31
click at [250, 313] on span "Email - Ogedengbeyinka@gmail.com" at bounding box center [307, 328] width 163 height 31
click at [259, 313] on span "Email - Ogedengbeyinka@gmail.com" at bounding box center [307, 328] width 163 height 31
click at [364, 300] on div "Ogedengbe, Olayinka Father Mobile - +234 805 593 5379 Email - Ogedengbeyinka@gm…" at bounding box center [307, 337] width 187 height 206
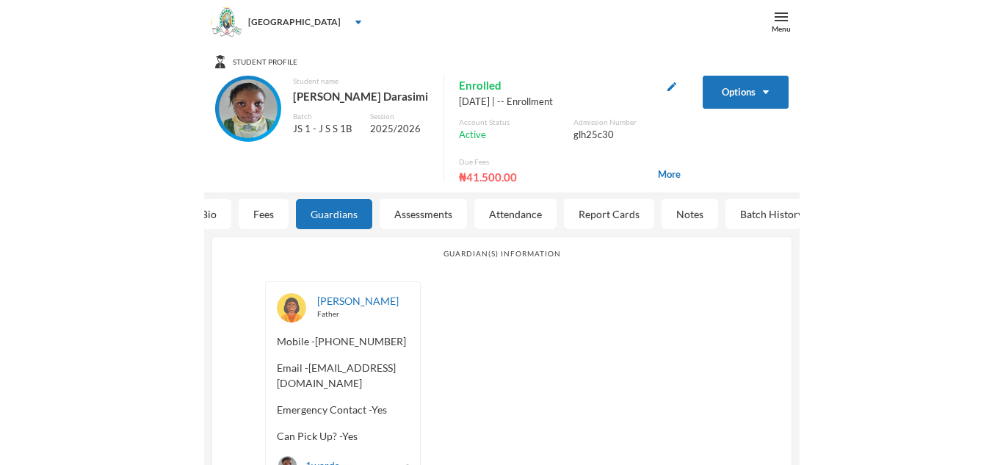
scroll to position [0, 0]
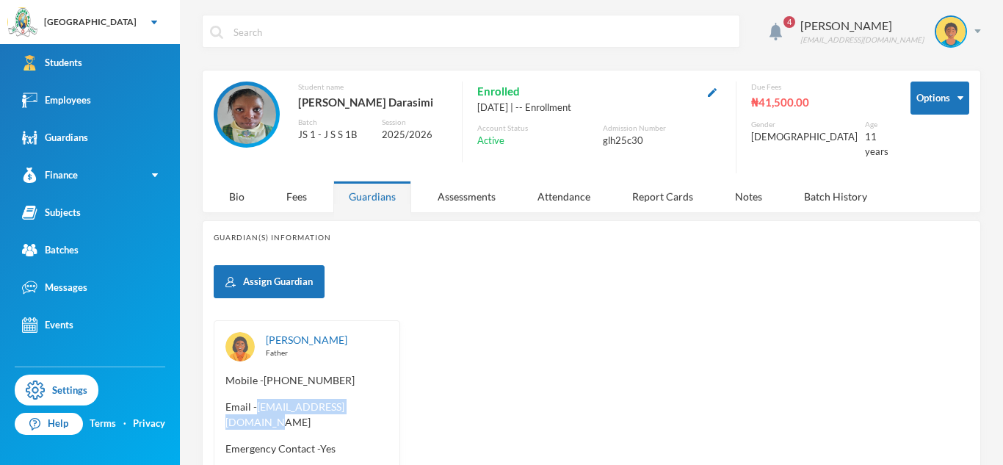
drag, startPoint x: 259, startPoint y: 394, endPoint x: 405, endPoint y: 394, distance: 146.2
click at [405, 394] on div "Ogedengbe, Olayinka Father Mobile - +234 805 593 5379 Email - Ogedengbeyinka@gm…" at bounding box center [592, 423] width 756 height 206
copy span "Ogedengbeyinka@gmail.com"
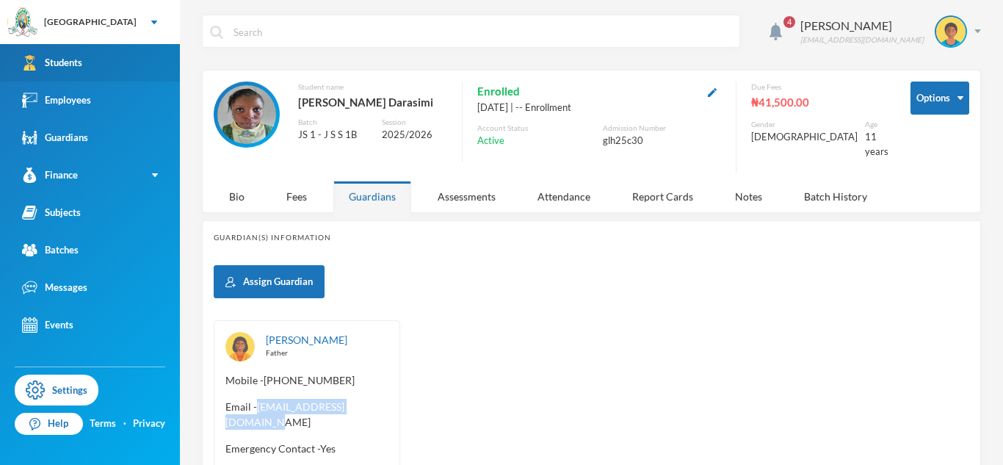
click at [154, 61] on link "Students" at bounding box center [90, 62] width 180 height 37
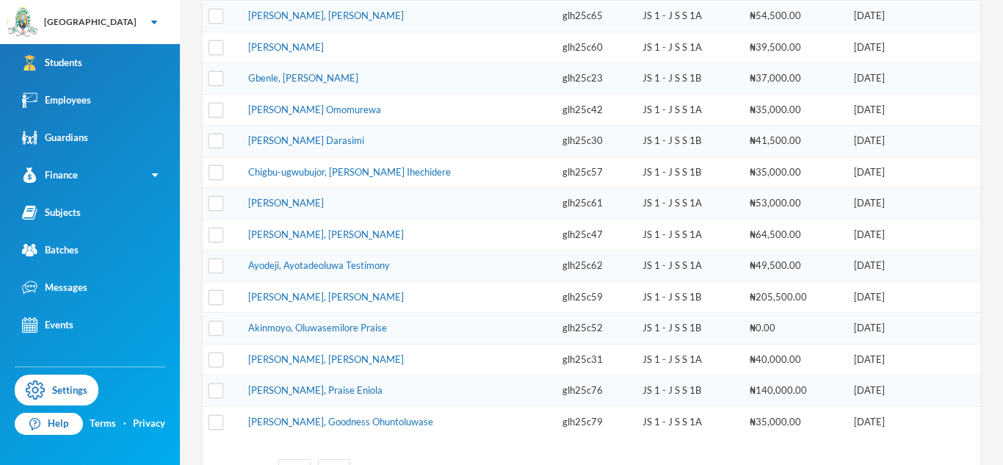
scroll to position [424, 0]
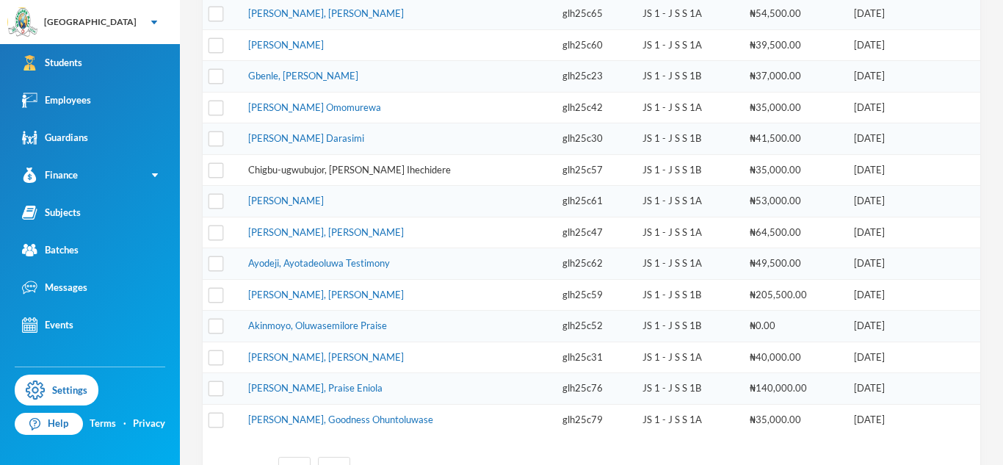
click at [326, 170] on link "Chigbu-ugwubujor, Mcdonald Ihechidere" at bounding box center [349, 170] width 203 height 12
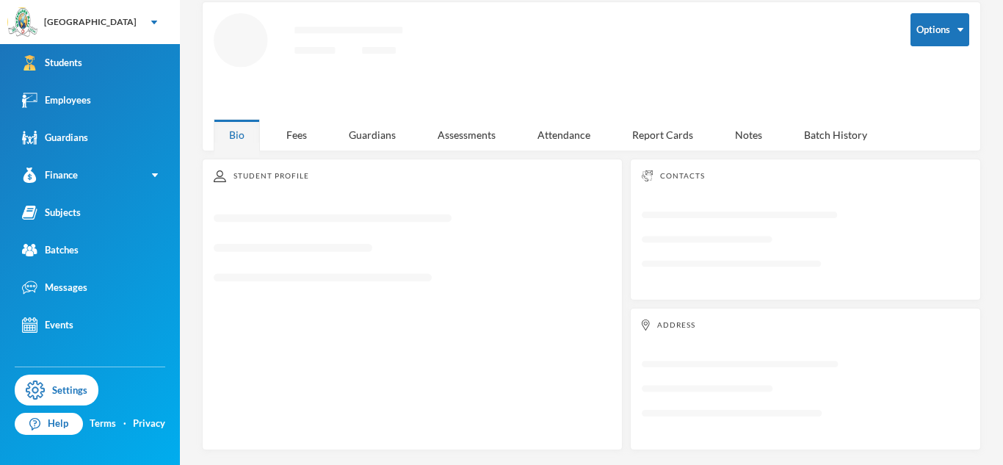
scroll to position [68, 0]
click at [380, 140] on div "Guardians" at bounding box center [372, 135] width 78 height 32
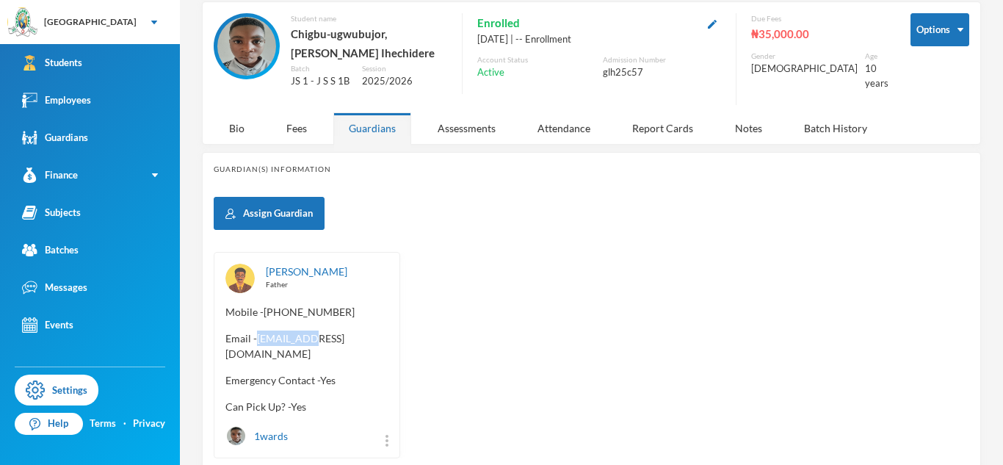
click at [245, 331] on span "Email - mugwubujor@gmail.com" at bounding box center [307, 346] width 163 height 31
click at [254, 337] on span "Email - mugwubujor@gmail.com" at bounding box center [307, 346] width 163 height 31
click at [238, 325] on div "Ugwubujor, Magnus Father Mobile - +234 803 049 0817 Email - mugwubujor@gmail.co…" at bounding box center [307, 355] width 187 height 206
click at [254, 331] on span "Email - mugwubujor@gmail.com" at bounding box center [307, 346] width 163 height 31
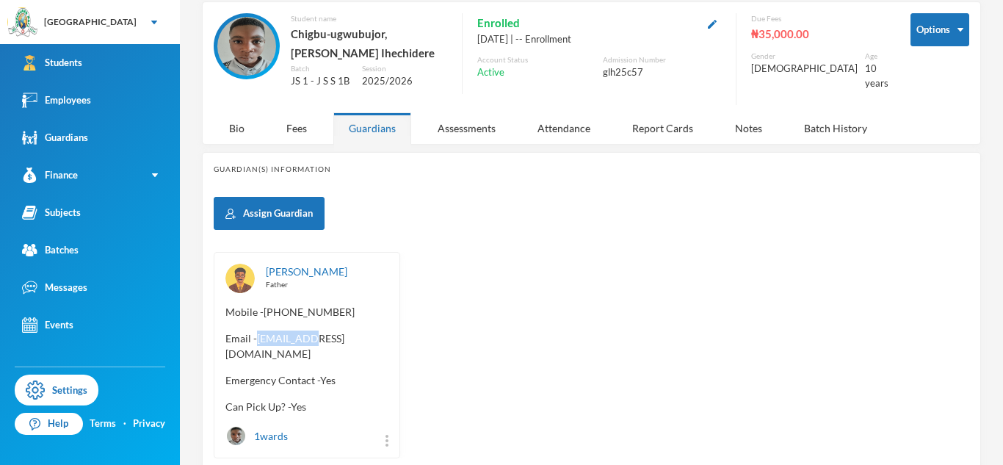
click at [254, 331] on span "Email - mugwubujor@gmail.com" at bounding box center [307, 346] width 163 height 31
click at [241, 327] on div "Ugwubujor, Magnus Father Mobile - +234 803 049 0817 Email - mugwubujor@gmail.co…" at bounding box center [307, 355] width 187 height 206
click at [250, 333] on span "Email - mugwubujor@gmail.com" at bounding box center [307, 346] width 163 height 31
click at [252, 334] on span "Email - mugwubujor@gmail.com" at bounding box center [307, 346] width 163 height 31
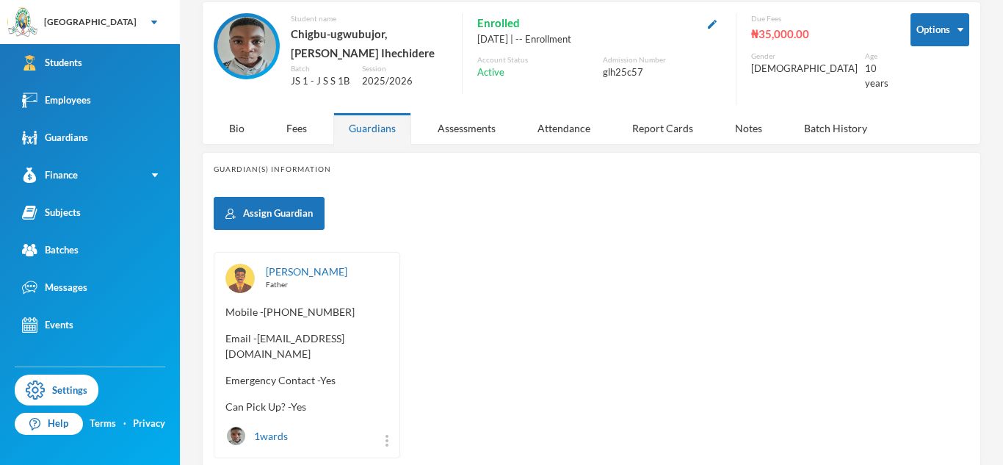
click at [259, 339] on span "Email - mugwubujor@gmail.com" at bounding box center [307, 346] width 163 height 31
drag, startPoint x: 259, startPoint y: 339, endPoint x: 392, endPoint y: 338, distance: 133.0
click at [392, 338] on div "Ugwubujor, Magnus Father Mobile - +234 803 049 0817 Email - mugwubujor@gmail.co…" at bounding box center [307, 355] width 187 height 206
copy span "mugwubujor@gmail.com"
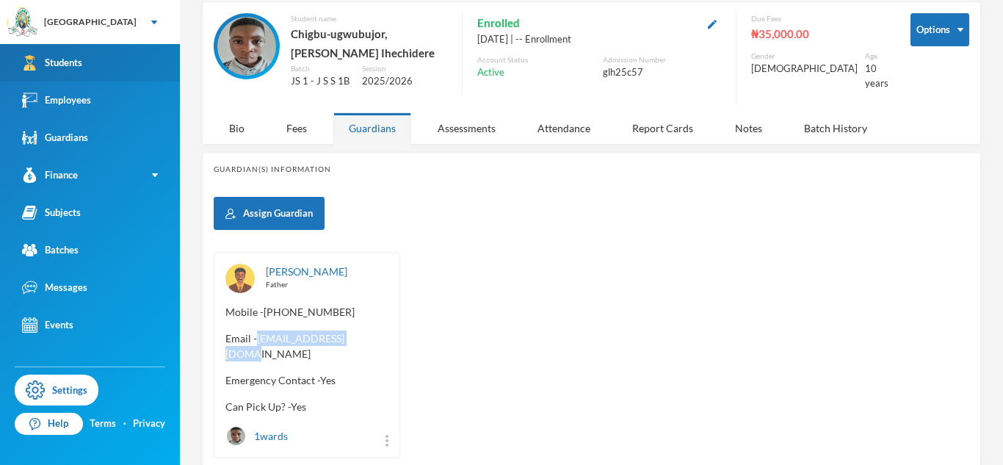
click at [159, 66] on link "Students" at bounding box center [90, 62] width 180 height 37
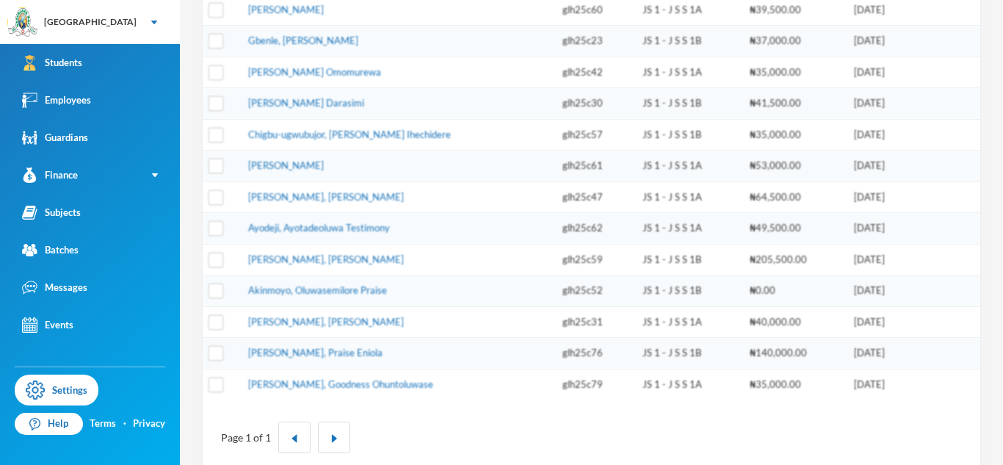
scroll to position [461, 0]
click at [324, 161] on link "Hassan, Daniel Oluwajuwon" at bounding box center [286, 163] width 76 height 12
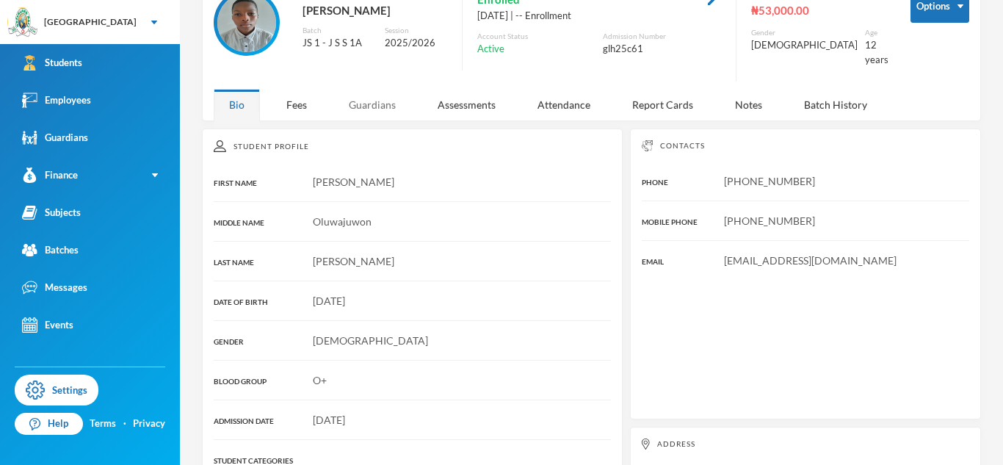
scroll to position [91, 0]
click at [373, 95] on div "Guardians" at bounding box center [372, 106] width 78 height 32
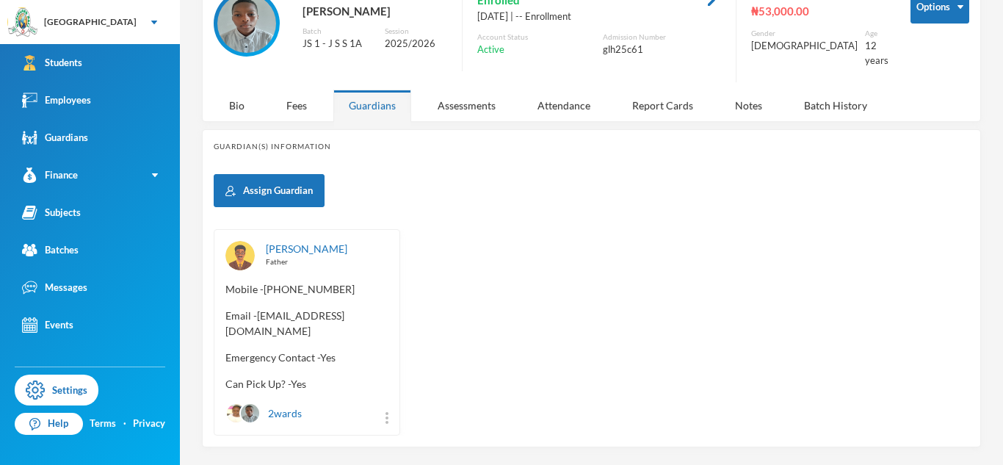
click at [228, 320] on span "Email - hassanbabatunde53@yahoo.com" at bounding box center [307, 323] width 163 height 31
drag, startPoint x: 225, startPoint y: 320, endPoint x: 395, endPoint y: 308, distance: 170.8
click at [395, 308] on div "Hassan, Babatunde Father Mobile - +234 703 556 6984 Email - hassanbabatunde53@y…" at bounding box center [307, 332] width 187 height 206
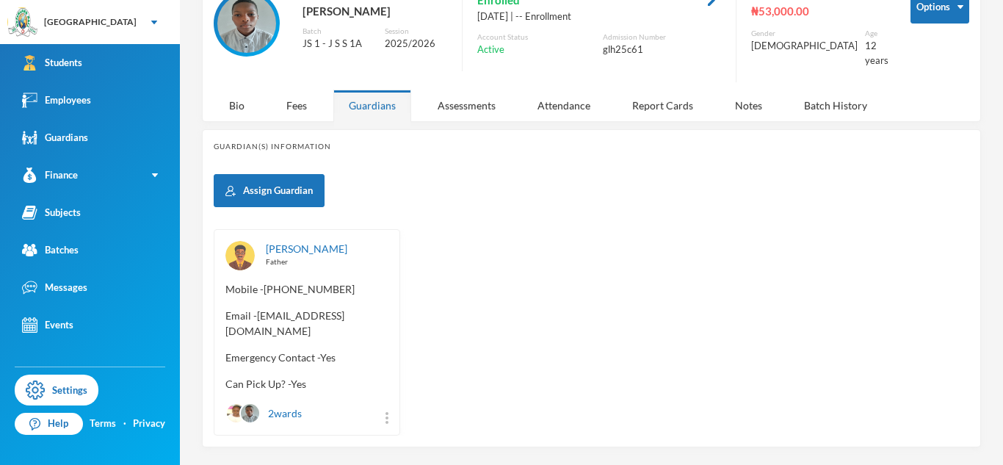
click at [516, 334] on div "Hassan, Babatunde Father Mobile - +234 703 556 6984 Email - hassanbabatunde53@y…" at bounding box center [592, 332] width 756 height 206
drag, startPoint x: 226, startPoint y: 322, endPoint x: 376, endPoint y: 317, distance: 150.7
click at [376, 317] on span "Email - hassanbabatunde53@yahoo.com" at bounding box center [307, 323] width 163 height 31
copy span "hassanbabatunde53@yahoo.com"
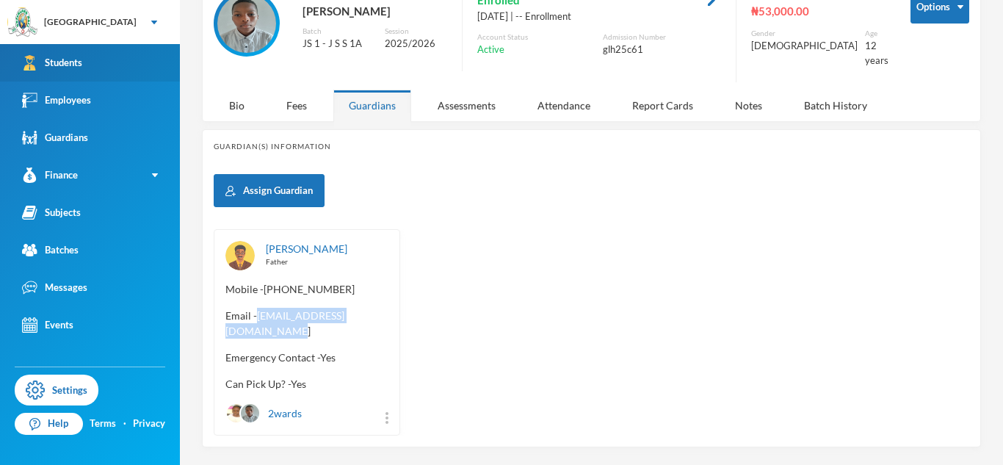
click at [159, 62] on link "Students" at bounding box center [90, 62] width 180 height 37
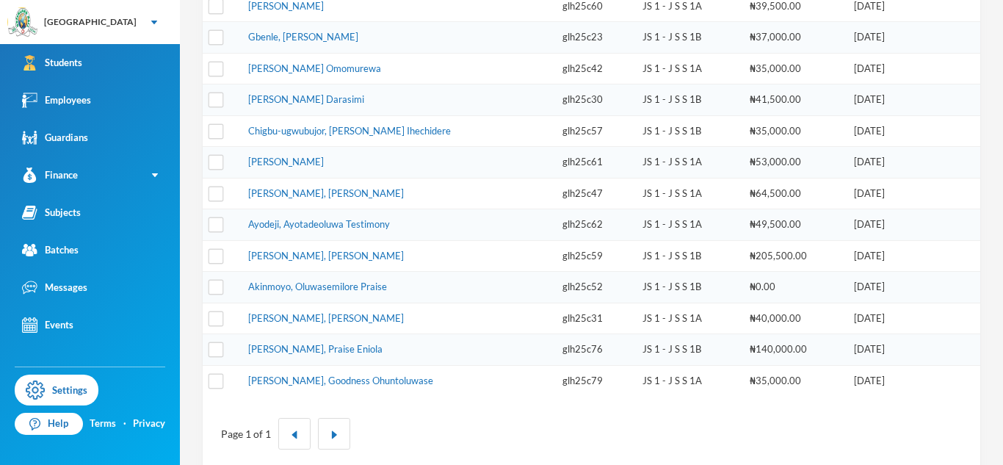
scroll to position [477, 0]
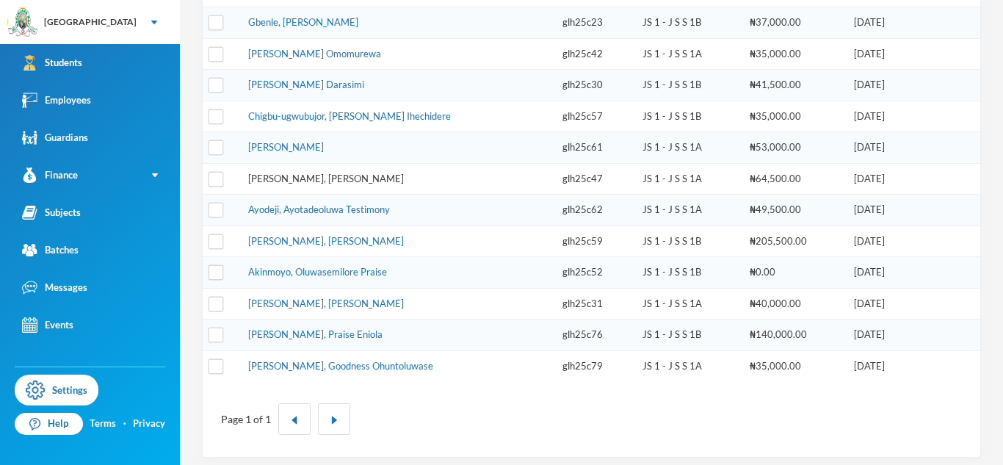
click at [259, 176] on link "Olayiwola, Messi David" at bounding box center [326, 179] width 156 height 12
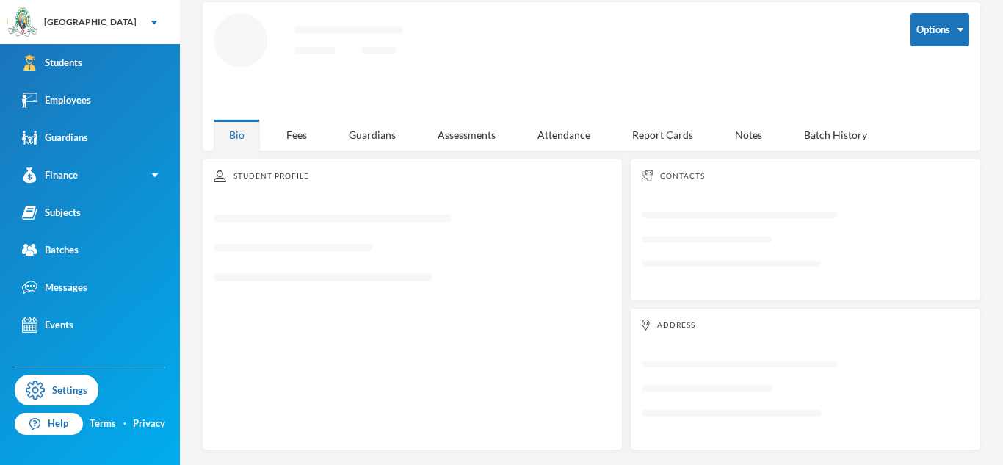
scroll to position [68, 0]
click at [375, 145] on div "Guardians" at bounding box center [372, 135] width 78 height 32
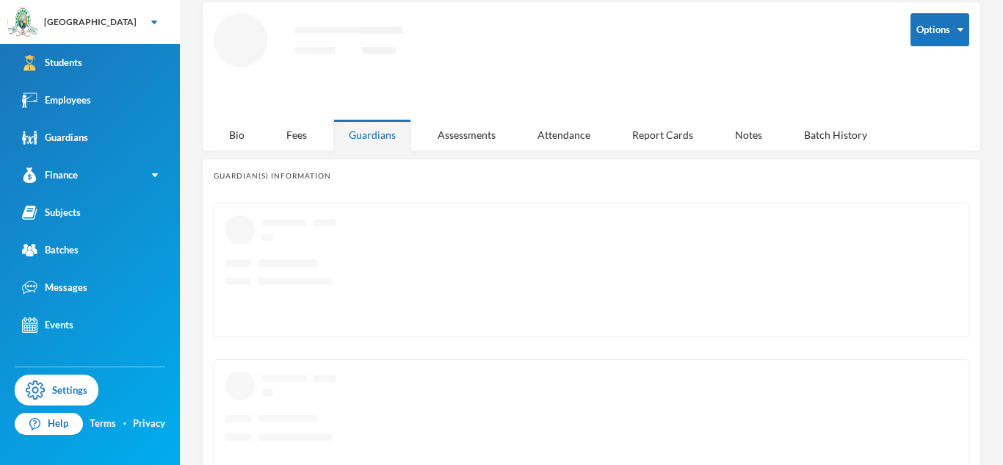
click at [375, 140] on div "Guardians" at bounding box center [372, 135] width 78 height 32
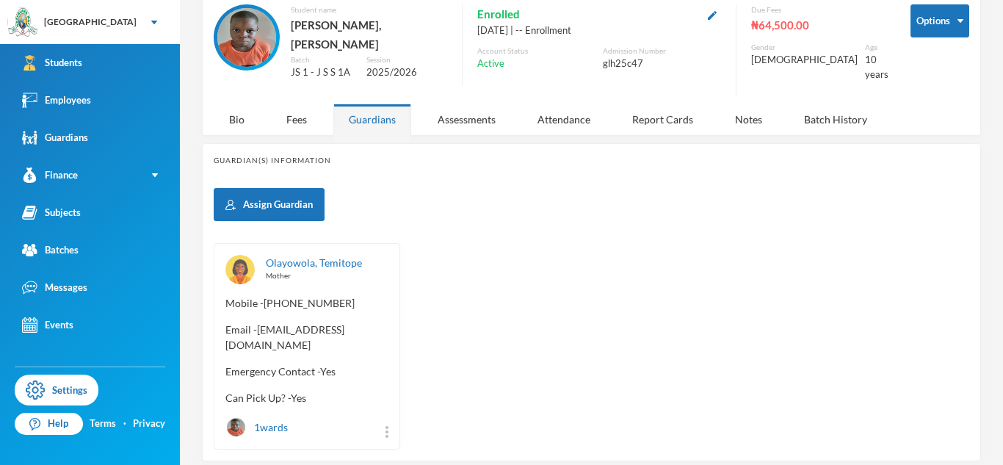
scroll to position [80, 0]
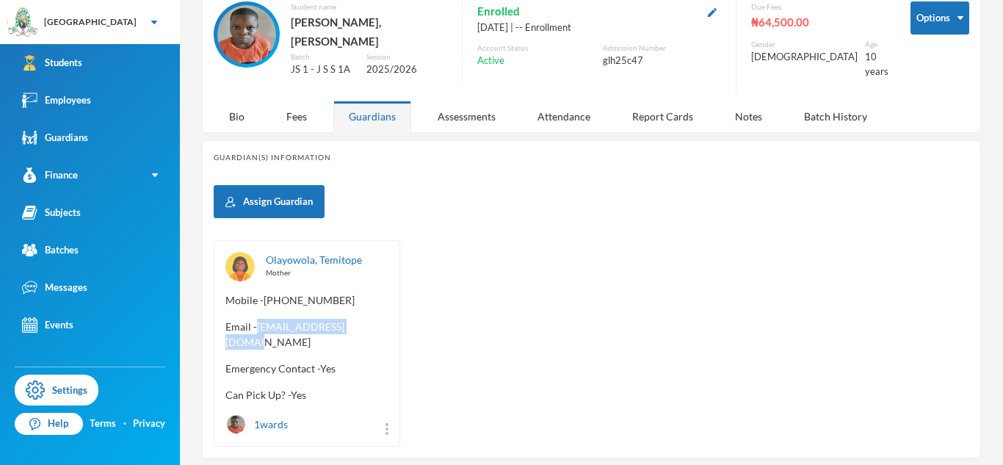
drag, startPoint x: 256, startPoint y: 315, endPoint x: 393, endPoint y: 316, distance: 136.6
click at [393, 316] on div "Olayowola, Temitope Mother Mobile - +234 802 067 2769 Email - timtamtom30@yahoo…" at bounding box center [307, 343] width 187 height 206
copy span "timtamtom30@yahoo.com"
click at [359, 319] on span "Email - timtamtom30@yahoo.com" at bounding box center [307, 334] width 163 height 31
drag, startPoint x: 258, startPoint y: 313, endPoint x: 370, endPoint y: 319, distance: 112.5
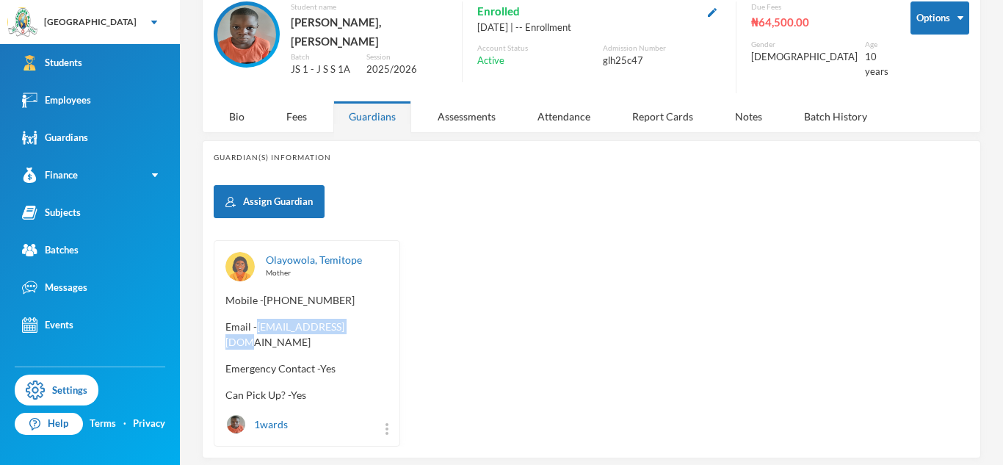
click at [370, 319] on span "Email - timtamtom30@yahoo.com" at bounding box center [307, 334] width 163 height 31
copy span "timtamtom30@yahoo.co"
click at [263, 319] on span "Email - timtamtom30@yahoo.com" at bounding box center [307, 334] width 163 height 31
click at [258, 319] on span "Email - timtamtom30@yahoo.com" at bounding box center [307, 334] width 163 height 31
click at [480, 361] on div "Olayowola, Temitope Mother Mobile - +234 802 067 2769 Email - timtamtom30@yahoo…" at bounding box center [592, 343] width 756 height 206
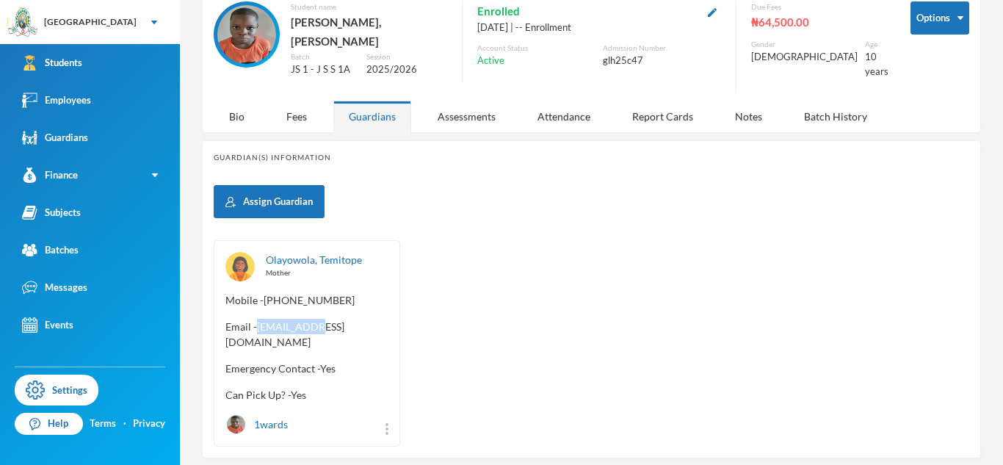
click at [327, 322] on span "Email - timtamtom30@yahoo.com" at bounding box center [307, 334] width 163 height 31
drag, startPoint x: 257, startPoint y: 315, endPoint x: 393, endPoint y: 320, distance: 136.0
click at [393, 320] on div "Olayowola, Temitope Mother Mobile - +234 802 067 2769 Email - timtamtom30@yahoo…" at bounding box center [307, 343] width 187 height 206
click at [387, 330] on div "Olayowola, Temitope Mother Mobile - +234 802 067 2769 Email - timtamtom30@yahoo…" at bounding box center [307, 343] width 187 height 206
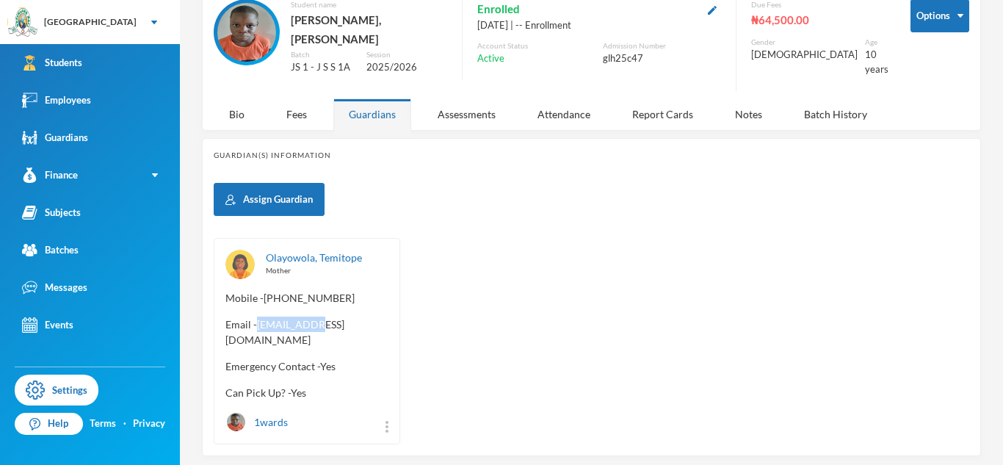
click at [257, 317] on span "Email - timtamtom30@yahoo.com" at bounding box center [307, 332] width 163 height 31
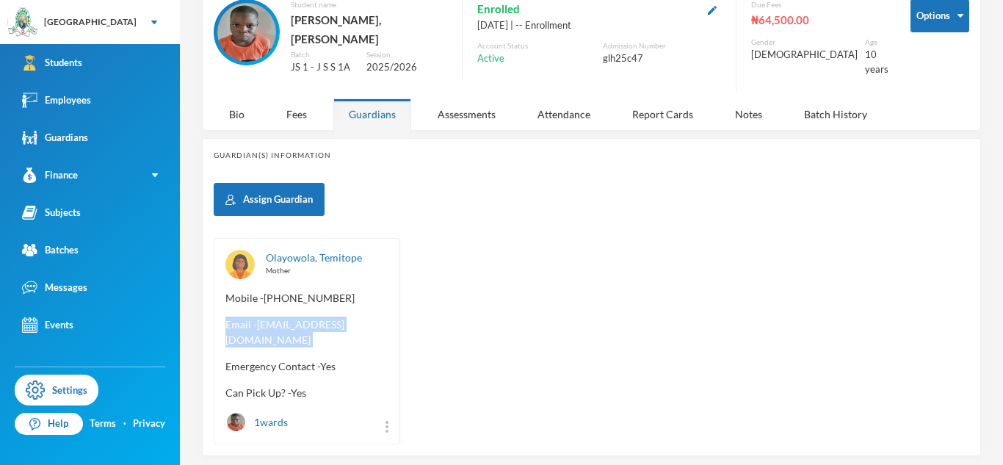
click at [257, 317] on span "Email - timtamtom30@yahoo.com" at bounding box center [307, 332] width 163 height 31
drag, startPoint x: 257, startPoint y: 312, endPoint x: 392, endPoint y: 312, distance: 135.2
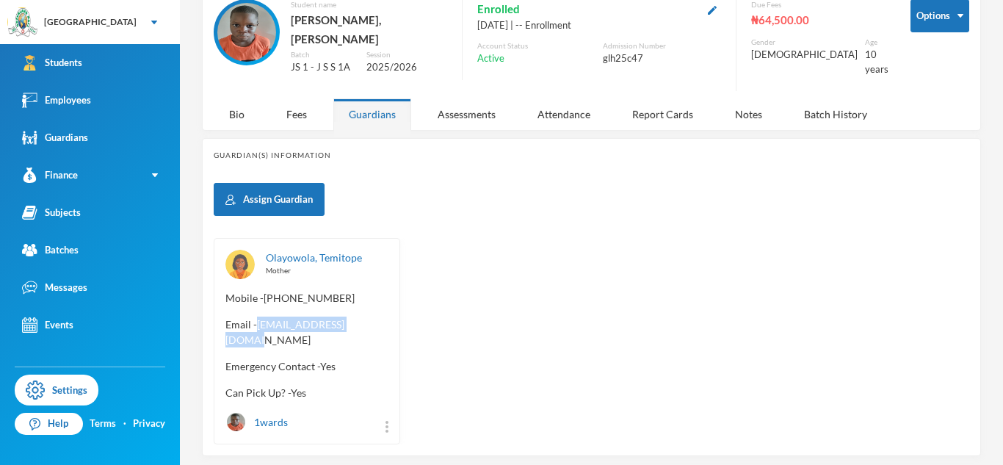
click at [392, 312] on div "Olayowola, Temitope Mother Mobile - +234 802 067 2769 Email - timtamtom30@yahoo…" at bounding box center [307, 341] width 187 height 206
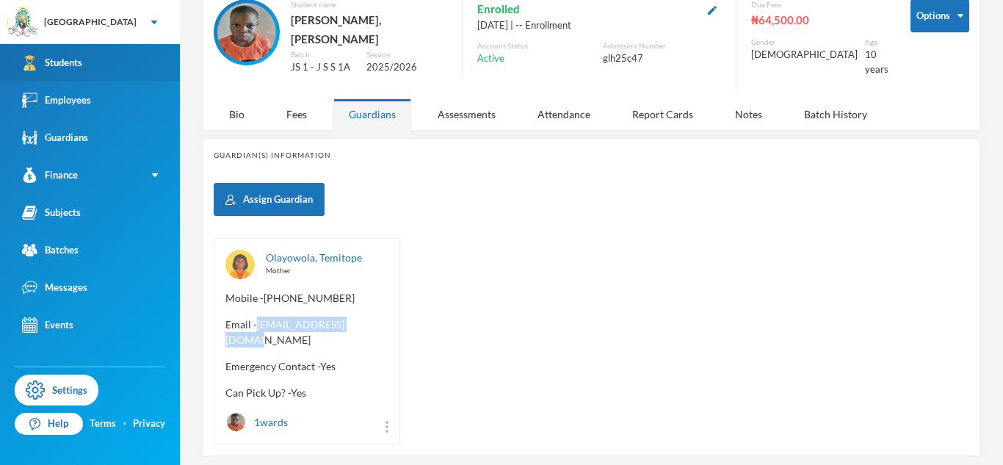
click at [121, 54] on link "Students" at bounding box center [90, 62] width 180 height 37
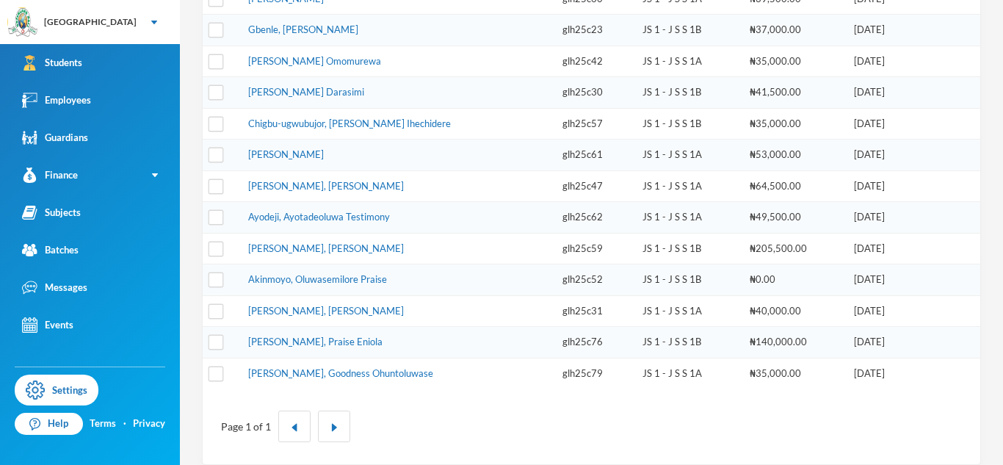
scroll to position [481, 0]
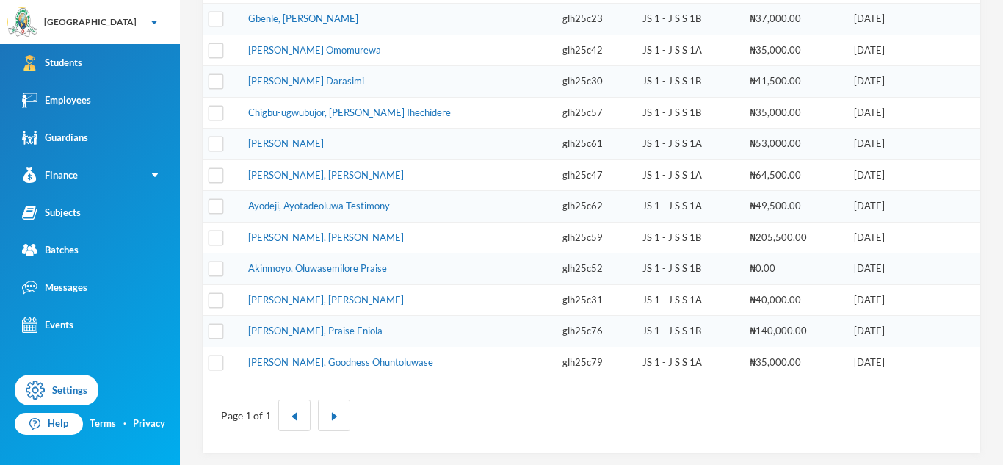
click at [307, 167] on td "Olayiwola, Messi David" at bounding box center [398, 175] width 314 height 32
click at [307, 169] on link "Olayiwola, Messi David" at bounding box center [326, 175] width 156 height 12
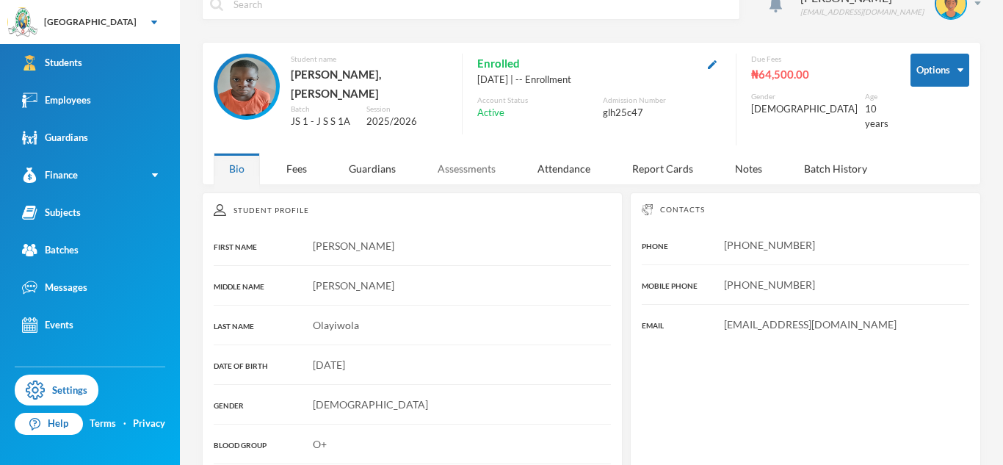
scroll to position [27, 0]
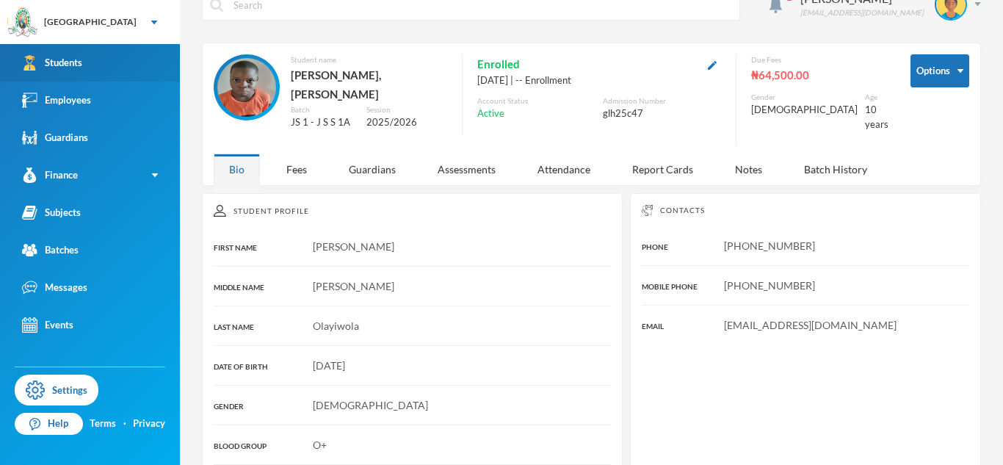
click at [141, 68] on link "Students" at bounding box center [90, 62] width 180 height 37
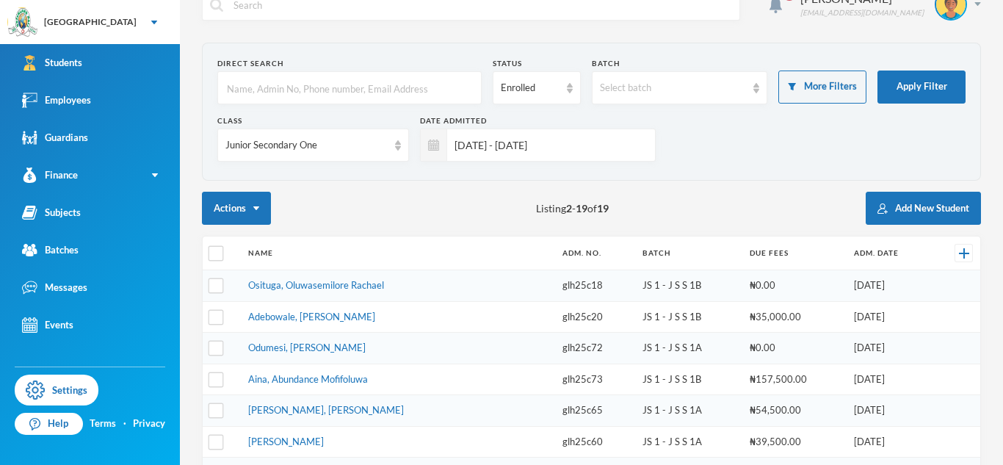
scroll to position [485, 0]
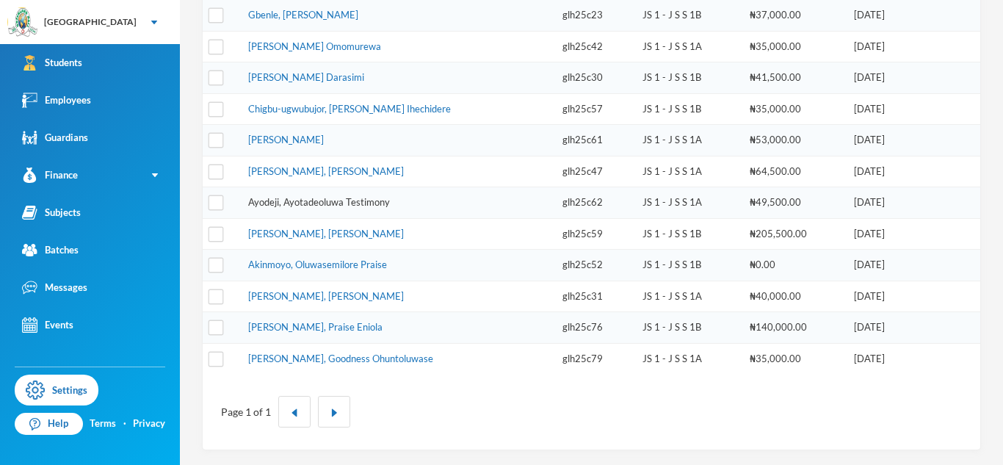
click at [310, 204] on link "Ayodeji, Ayotadeoluwa Testimony" at bounding box center [319, 202] width 142 height 12
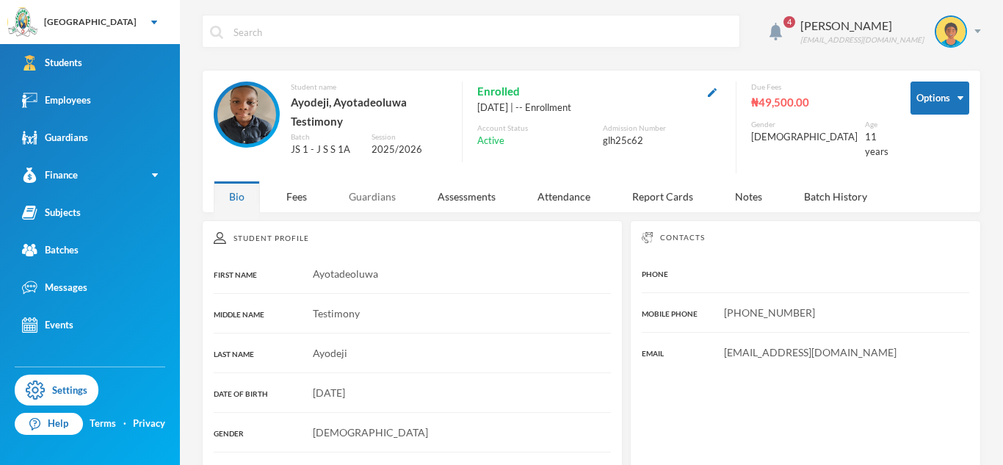
click at [376, 184] on div "Guardians" at bounding box center [372, 197] width 78 height 32
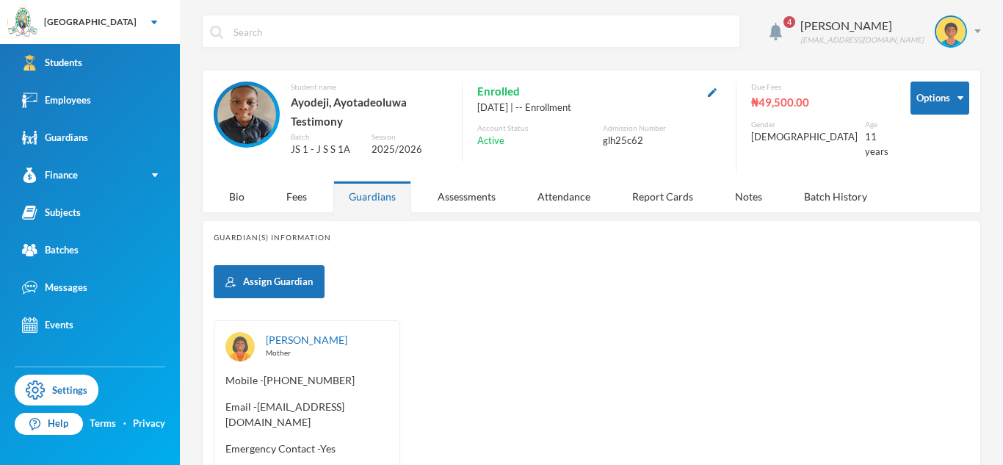
click at [259, 406] on span "Email - ayodejiajayi003@gmail.com" at bounding box center [307, 414] width 163 height 31
click at [389, 420] on div "Ajayi, Oluwadamilola Mother Mobile - +234 905 541 2724 Email - ayodejiajayi003@…" at bounding box center [307, 423] width 187 height 206
click at [265, 408] on span "Email - ayodejiajayi003@gmail.com" at bounding box center [307, 414] width 163 height 31
click at [252, 403] on span "Email - ayodejiajayi003@gmail.com" at bounding box center [307, 414] width 163 height 31
click at [256, 403] on span "Email - ayodejiajayi003@gmail.com" at bounding box center [307, 414] width 163 height 31
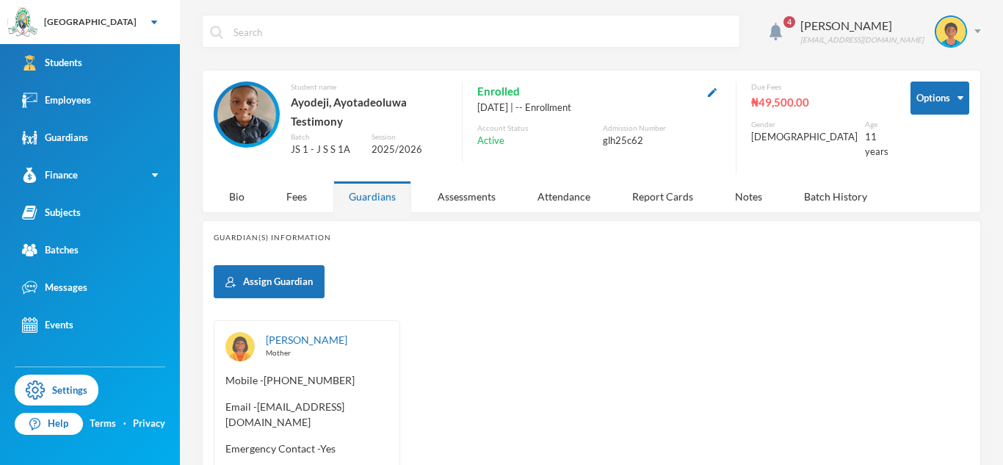
click at [262, 408] on span "Email - ayodejiajayi003@gmail.com" at bounding box center [307, 414] width 163 height 31
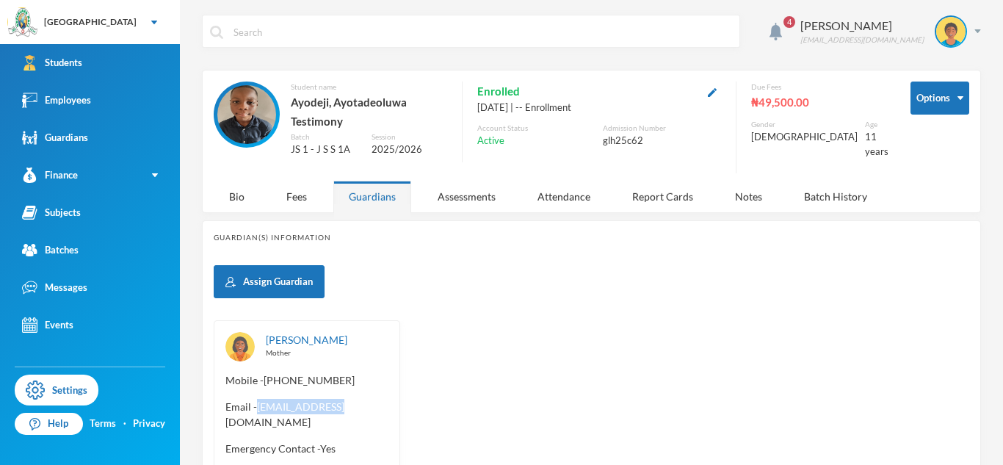
click at [262, 408] on span "Email - ayodejiajayi003@gmail.com" at bounding box center [307, 414] width 163 height 31
click at [259, 405] on span "Email - ayodejiajayi003@gmail.com" at bounding box center [307, 414] width 163 height 31
drag, startPoint x: 266, startPoint y: 405, endPoint x: 424, endPoint y: 407, distance: 157.9
click at [424, 407] on div "Ajayi, Oluwadamilola Mother Mobile - +234 905 541 2724 Email - ayodejiajayi003@…" at bounding box center [592, 423] width 756 height 206
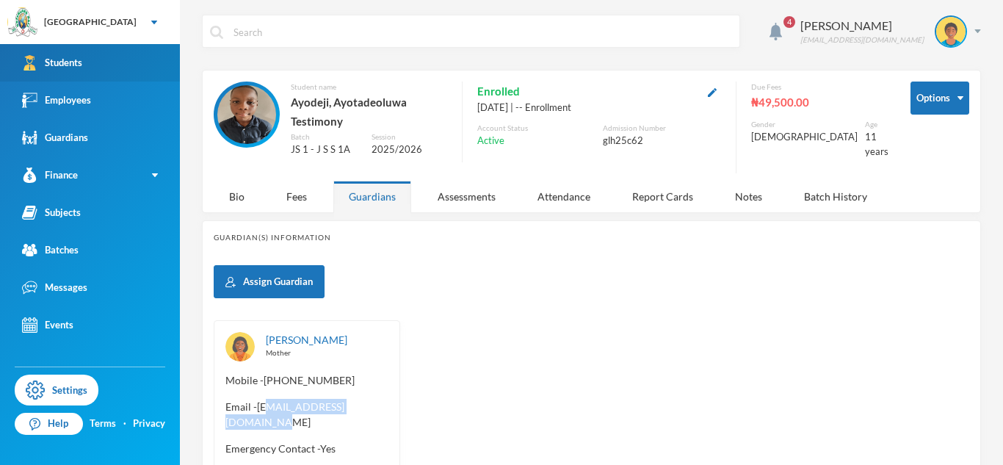
click at [118, 60] on link "Students" at bounding box center [90, 62] width 180 height 37
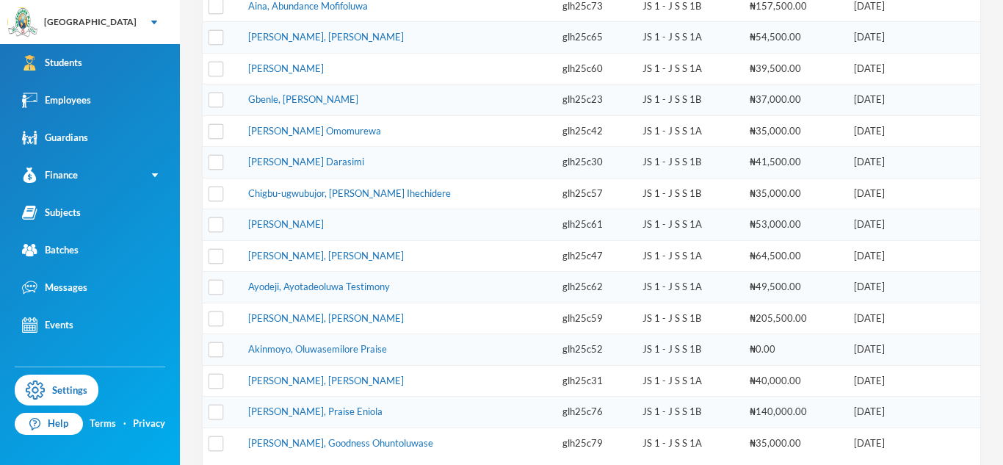
scroll to position [485, 0]
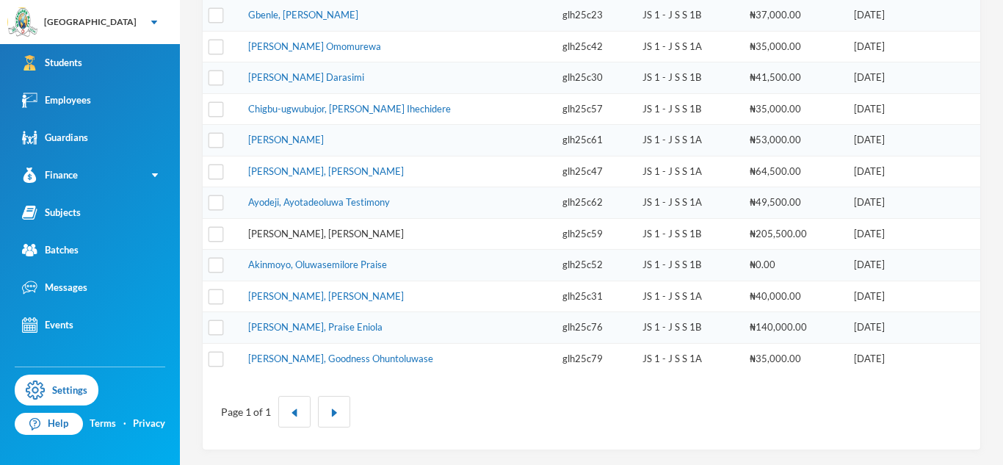
click at [302, 231] on link "Akinjiyan, Aderibigbe John" at bounding box center [326, 234] width 156 height 12
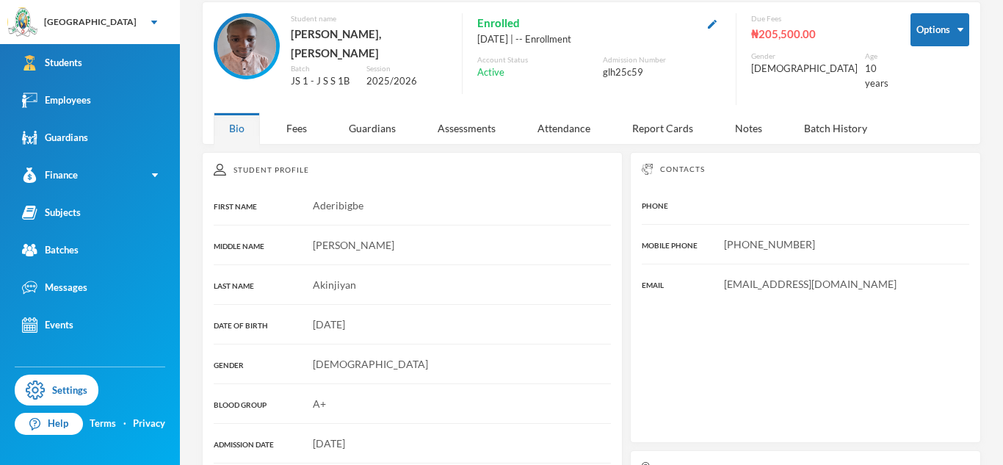
scroll to position [268, 0]
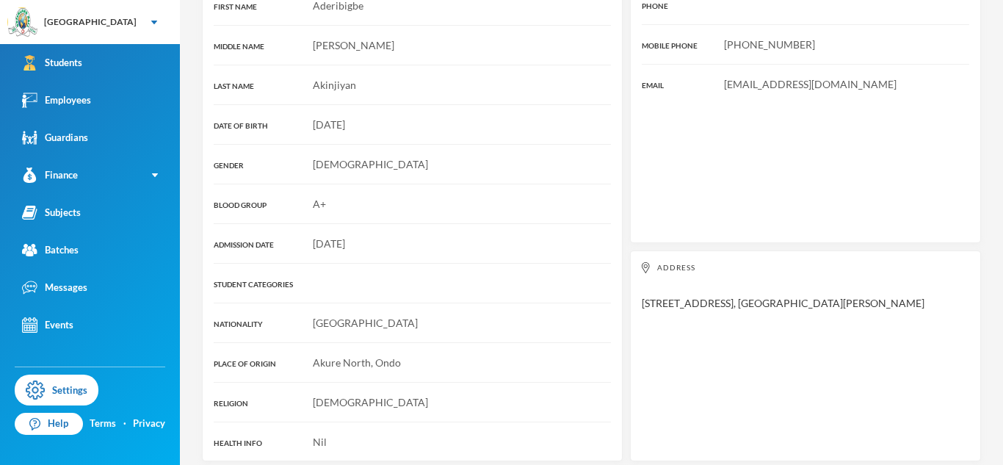
click at [380, 128] on div "Student Profile FIRST NAME Aderibigbe MIDDLE NAME John LAST NAME Akinjiyan DATE…" at bounding box center [412, 206] width 421 height 509
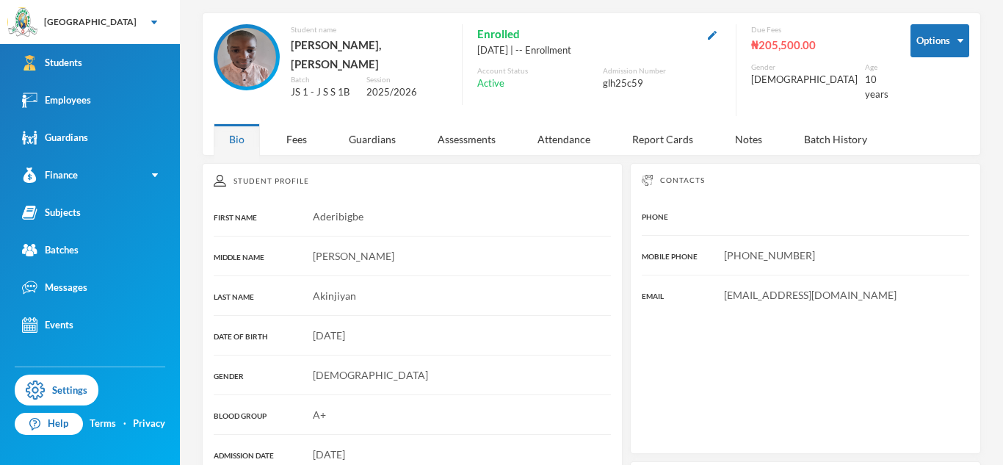
scroll to position [57, 0]
click at [371, 126] on div "Guardians" at bounding box center [372, 140] width 78 height 32
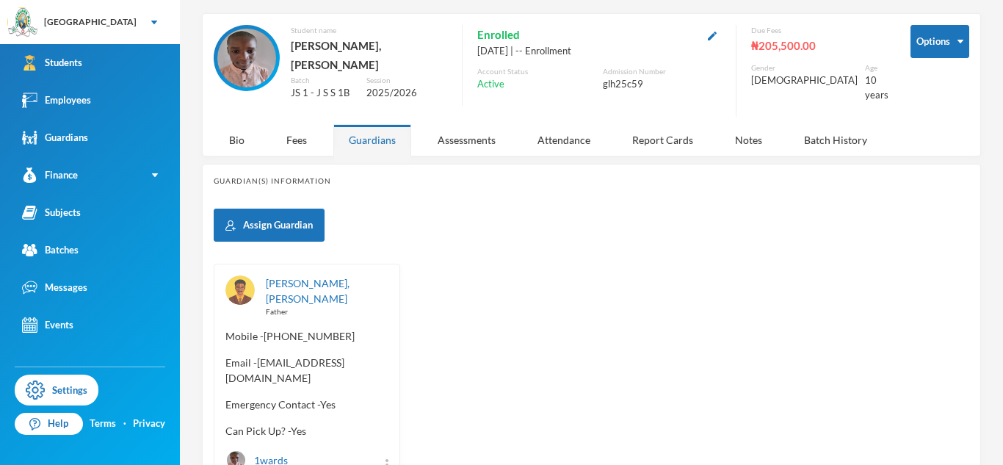
click at [257, 355] on span "Email - adeniyiakinjiyan@gmail.com" at bounding box center [307, 370] width 163 height 31
click at [273, 355] on div "Akinjiyan, Adeniyi Father Mobile - +234 803 810 4281 Email - adeniyiakinjiyan@g…" at bounding box center [307, 373] width 187 height 219
click at [258, 355] on span "Email - adeniyiakinjiyan@gmail.com" at bounding box center [307, 370] width 163 height 31
click at [259, 355] on span "Email - adeniyiakinjiyan@gmail.com" at bounding box center [307, 370] width 163 height 31
click at [261, 355] on span "Email - adeniyiakinjiyan@gmail.com" at bounding box center [307, 370] width 163 height 31
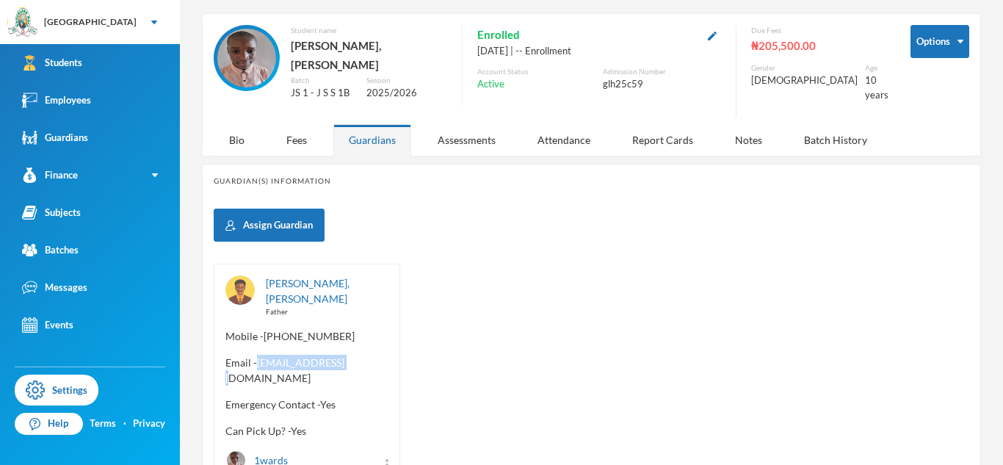
click at [260, 355] on span "Email - adeniyiakinjiyan@gmail.com" at bounding box center [307, 370] width 163 height 31
click at [256, 355] on span "Email - adeniyiakinjiyan@gmail.com" at bounding box center [307, 370] width 163 height 31
drag, startPoint x: 256, startPoint y: 339, endPoint x: 460, endPoint y: 331, distance: 203.7
click at [460, 331] on div "Akinjiyan, Adeniyi Father Mobile - +234 803 810 4281 Email - adeniyiakinjiyan@g…" at bounding box center [592, 373] width 756 height 219
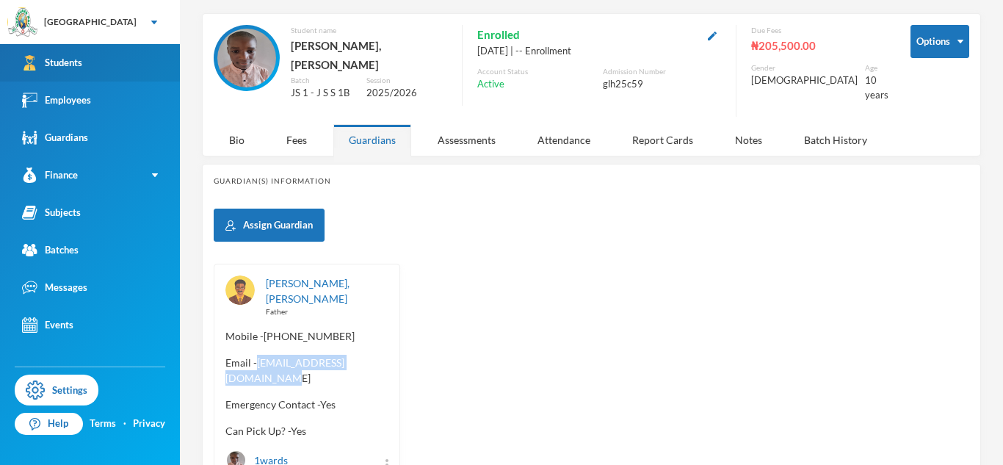
click at [104, 64] on link "Students" at bounding box center [90, 62] width 180 height 37
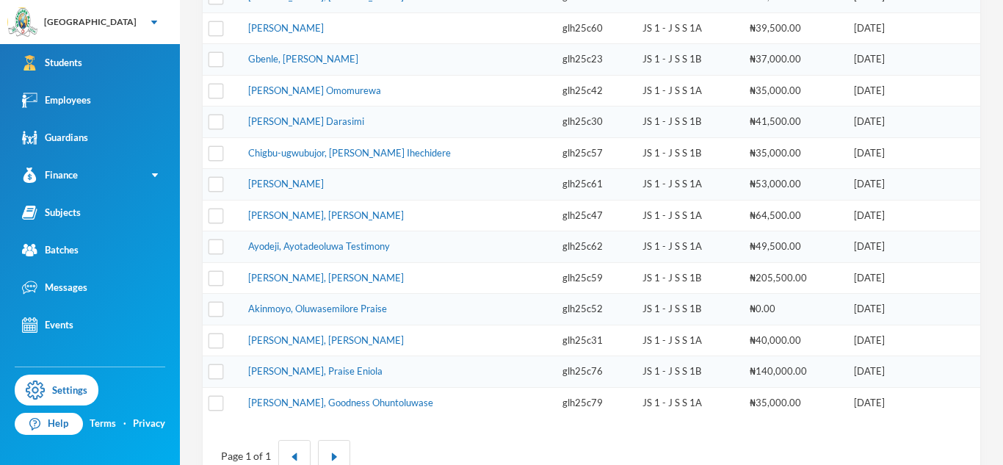
scroll to position [485, 0]
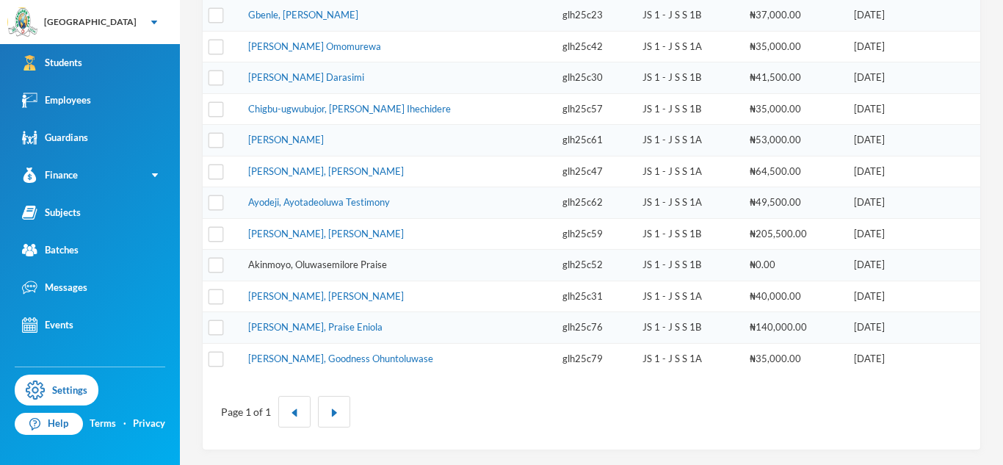
click at [344, 266] on link "Akinmoyo, Oluwasemilore Praise" at bounding box center [317, 265] width 139 height 12
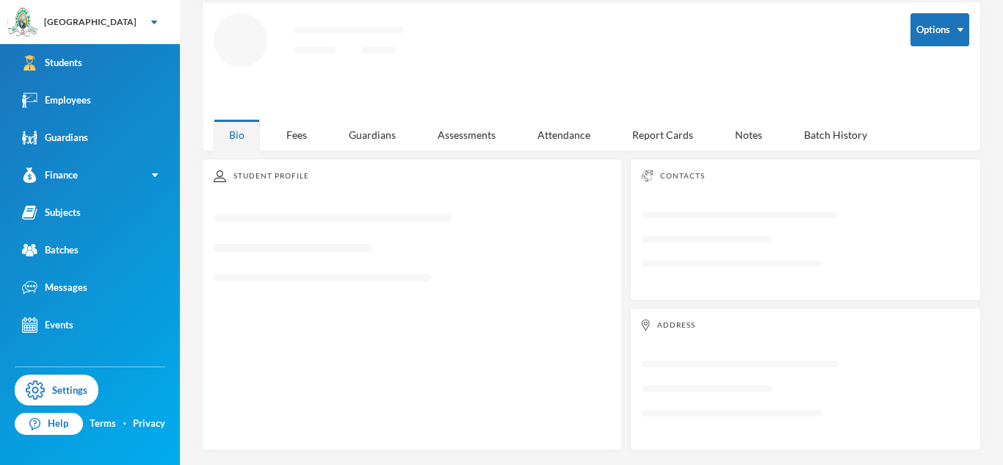
scroll to position [68, 0]
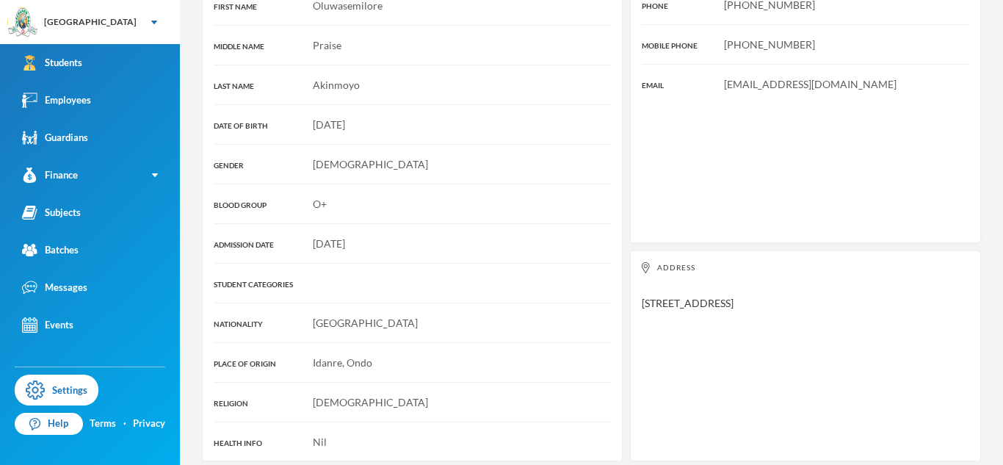
click at [369, 141] on div "Student Profile FIRST NAME Oluwasemilore MIDDLE NAME Praise LAST NAME Akinmoyo …" at bounding box center [412, 206] width 421 height 509
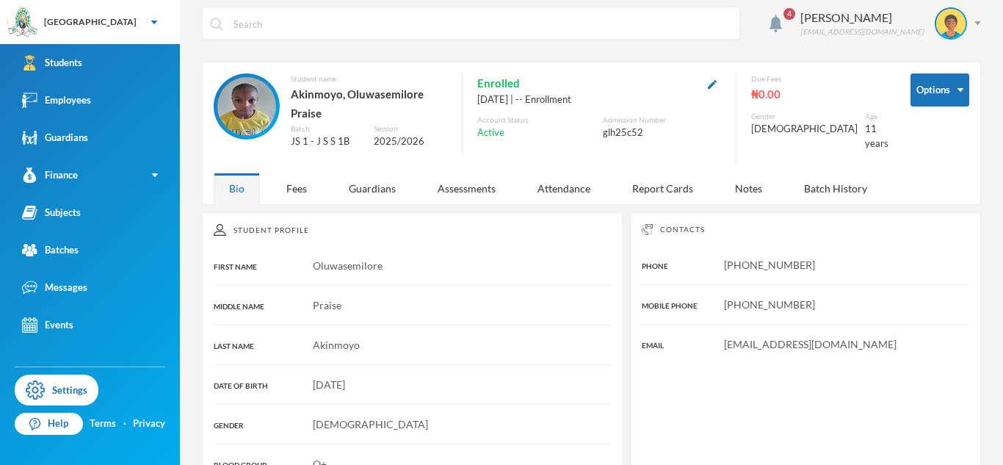
scroll to position [0, 0]
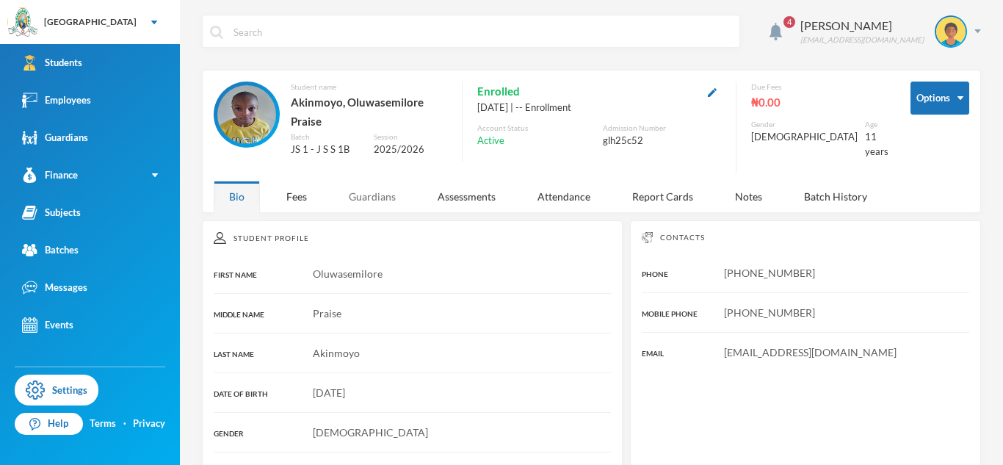
click at [372, 192] on div "Guardians" at bounding box center [372, 197] width 78 height 32
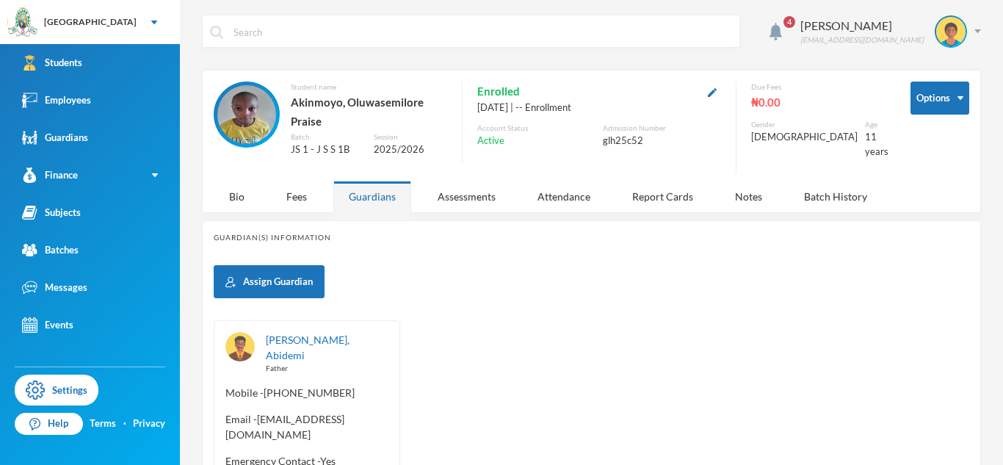
click at [255, 411] on span "Email - akinmoyoesther@gmail.com" at bounding box center [307, 426] width 163 height 31
click at [258, 411] on span "Email - akinmoyoesther@gmail.com" at bounding box center [307, 426] width 163 height 31
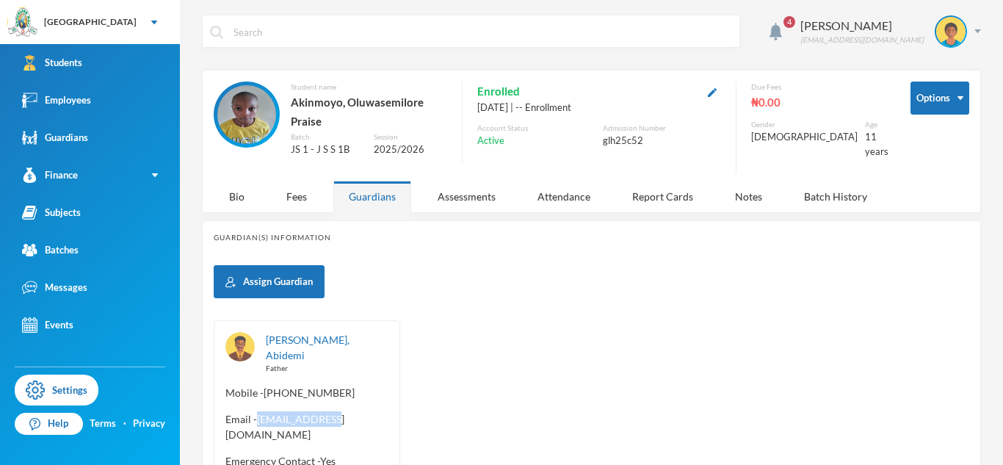
click at [236, 411] on span "Email - akinmoyoesther@gmail.com" at bounding box center [307, 426] width 163 height 31
click at [250, 411] on span "Email - akinmoyoesther@gmail.com" at bounding box center [307, 426] width 163 height 31
click at [257, 411] on span "Email - akinmoyoesther@gmail.com" at bounding box center [307, 426] width 163 height 31
click at [255, 411] on span "Email - akinmoyoesther@gmail.com" at bounding box center [307, 426] width 163 height 31
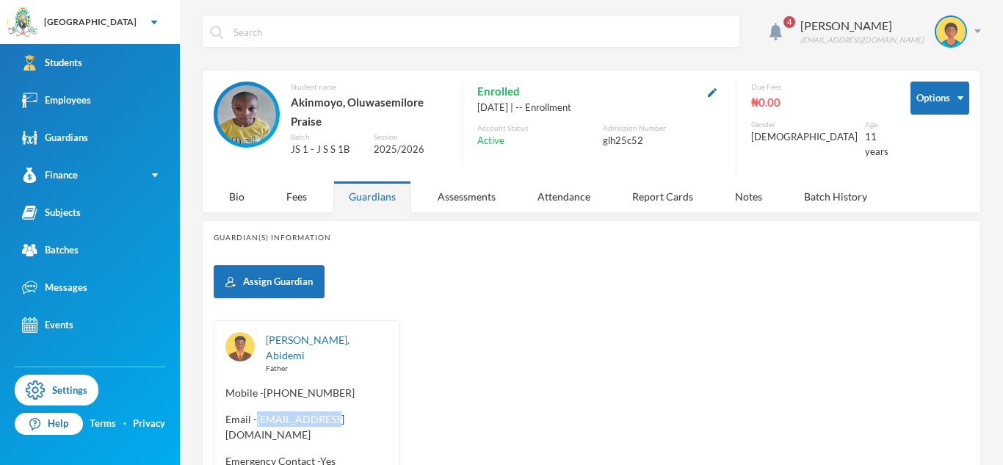
click at [255, 411] on span "Email - akinmoyoesther@gmail.com" at bounding box center [307, 426] width 163 height 31
click at [254, 411] on span "Email - akinmoyoesther@gmail.com" at bounding box center [307, 426] width 163 height 31
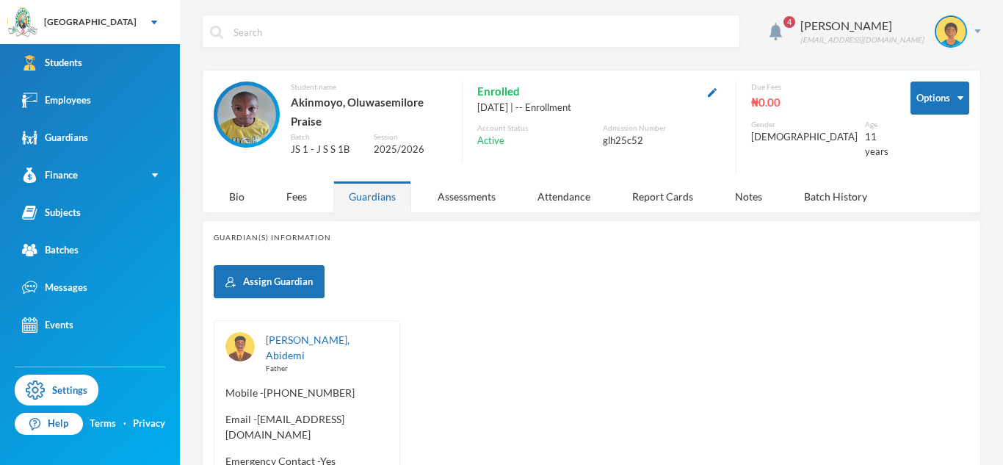
click at [254, 411] on span "Email - akinmoyoesther@gmail.com" at bounding box center [307, 426] width 163 height 31
drag, startPoint x: 254, startPoint y: 397, endPoint x: 281, endPoint y: 396, distance: 26.5
click at [281, 411] on span "Email - akinmoyoesther@gmail.com" at bounding box center [307, 426] width 163 height 31
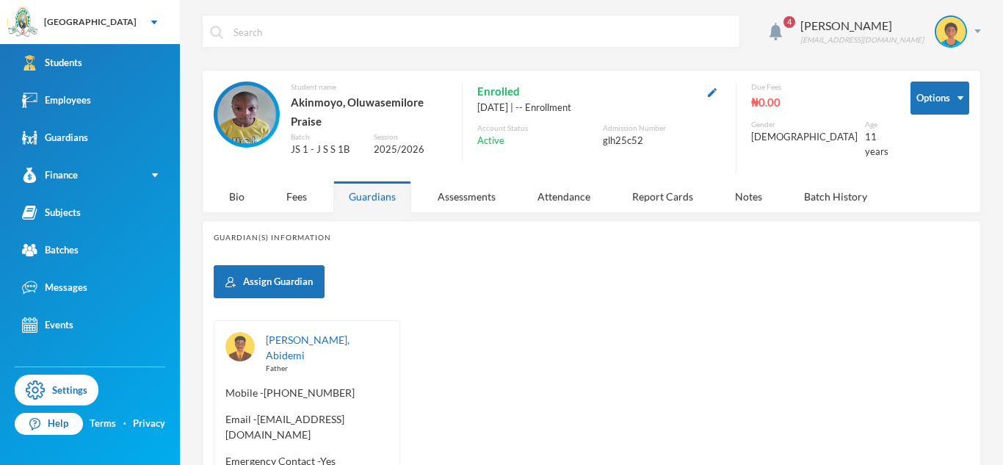
click at [256, 411] on span "Email - akinmoyoesther@gmail.com" at bounding box center [307, 426] width 163 height 31
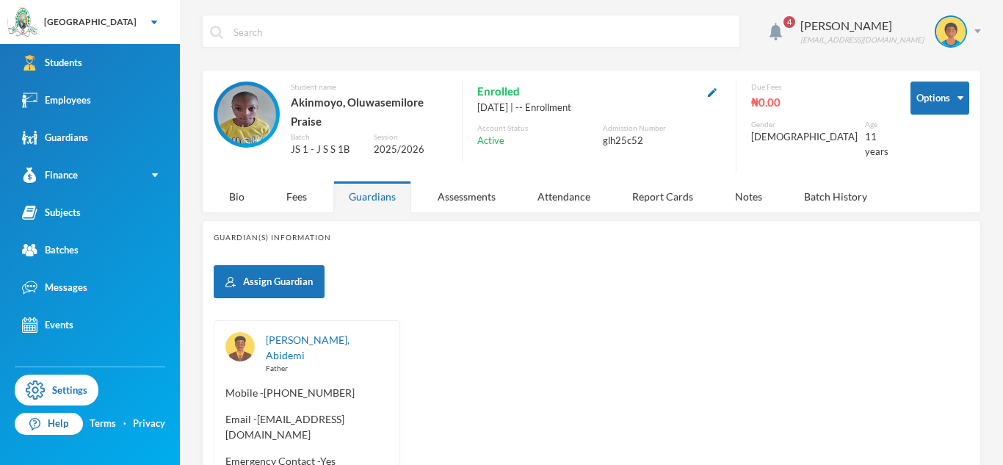
click at [256, 411] on span "Email - akinmoyoesther@gmail.com" at bounding box center [307, 426] width 163 height 31
click at [378, 416] on div "Akinmoyo, Abidemi Father Mobile - +234 803 833 3458 Email - akinmoyoesther@gmai…" at bounding box center [307, 429] width 187 height 219
click at [262, 411] on span "Email - akinmoyoesther@gmail.com" at bounding box center [307, 426] width 163 height 31
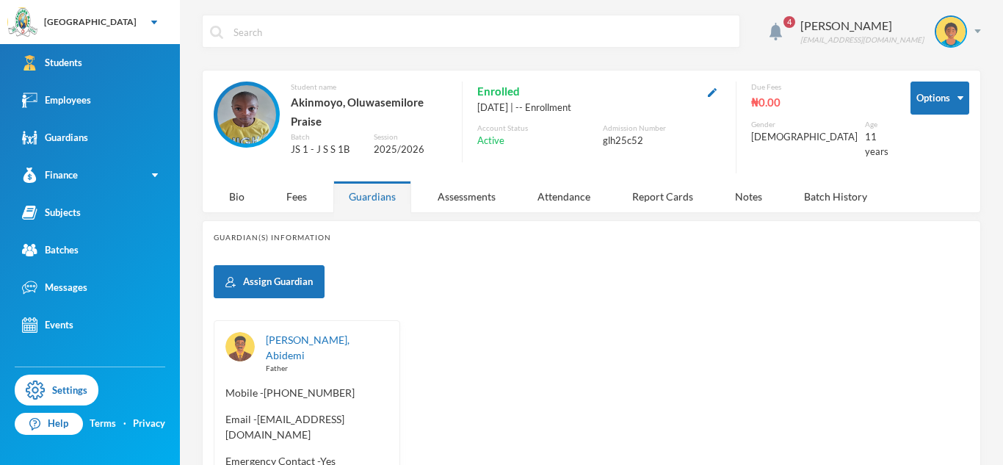
click at [259, 411] on span "Email - akinmoyoesther@gmail.com" at bounding box center [307, 426] width 163 height 31
click at [256, 411] on span "Email - akinmoyoesther@gmail.com" at bounding box center [307, 426] width 163 height 31
click at [233, 385] on div "Akinmoyo, Abidemi Father Mobile - +234 803 833 3458 Email - akinmoyoesther@gmai…" at bounding box center [307, 429] width 187 height 219
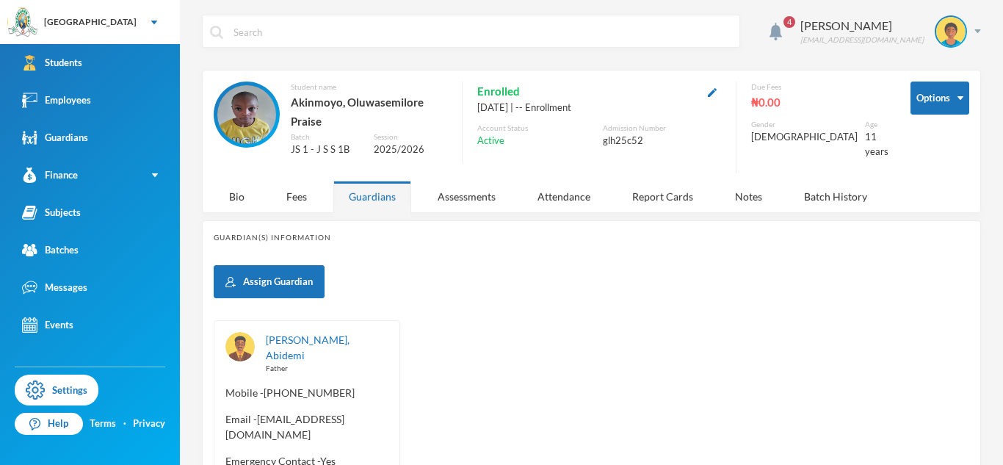
click at [259, 411] on span "Email - akinmoyoesther@gmail.com" at bounding box center [307, 426] width 163 height 31
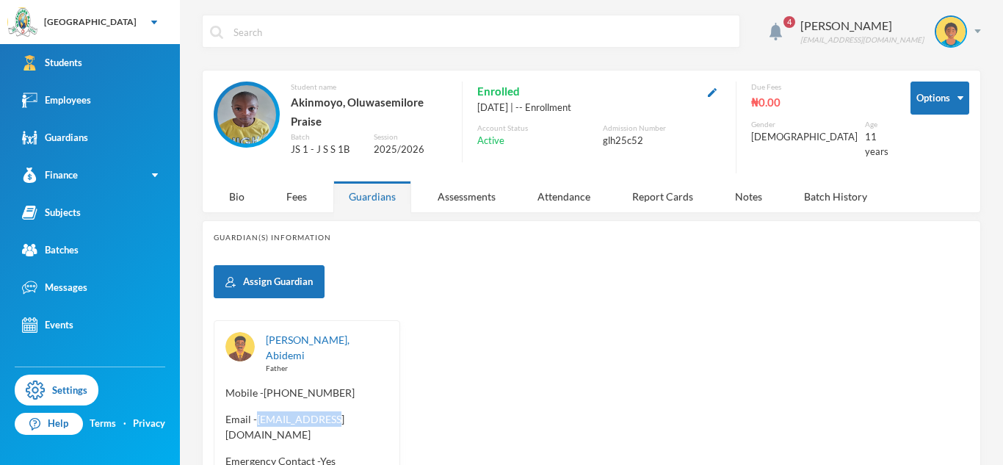
click at [259, 411] on span "Email - akinmoyoesther@gmail.com" at bounding box center [307, 426] width 163 height 31
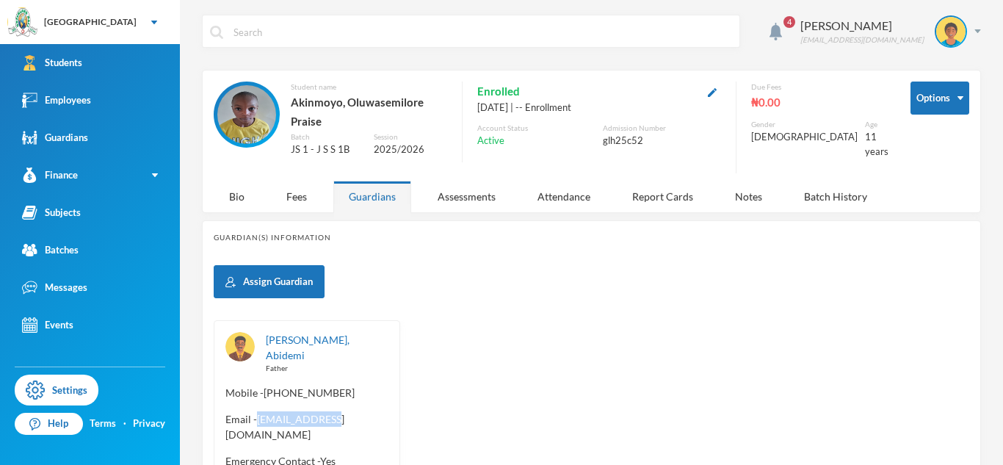
click at [259, 411] on span "Email - akinmoyoesther@gmail.com" at bounding box center [307, 426] width 163 height 31
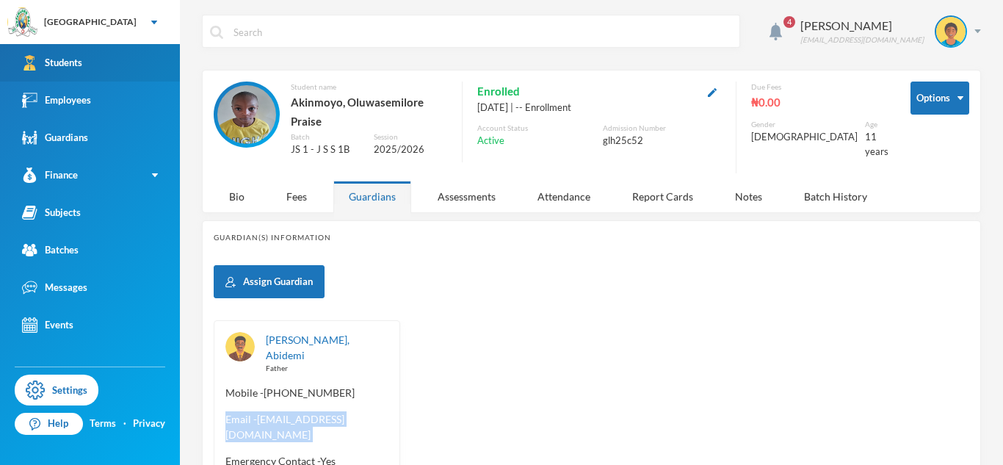
click at [101, 59] on link "Students" at bounding box center [90, 62] width 180 height 37
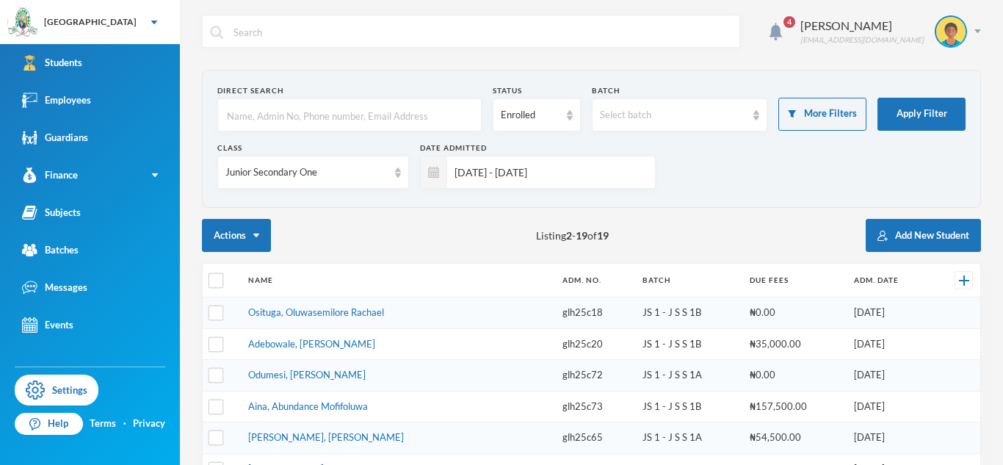
scroll to position [485, 0]
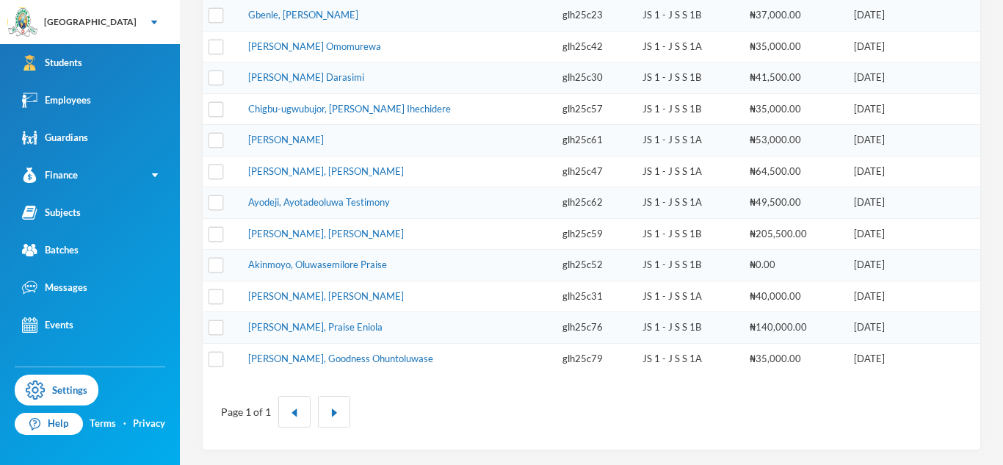
click at [323, 302] on td "Osinubi, Emmanuel Oluwafemi" at bounding box center [398, 297] width 314 height 32
click at [322, 297] on link "Osinubi, Emmanuel Oluwafemi" at bounding box center [326, 296] width 156 height 12
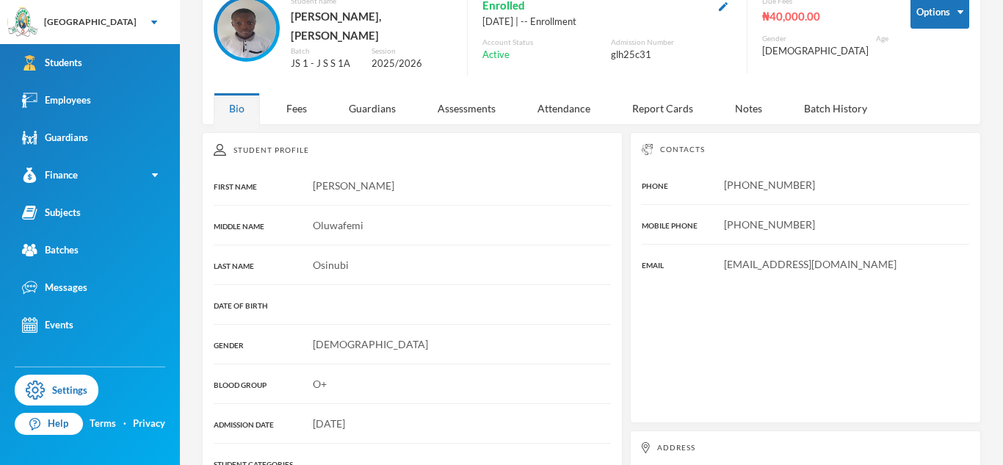
scroll to position [61, 0]
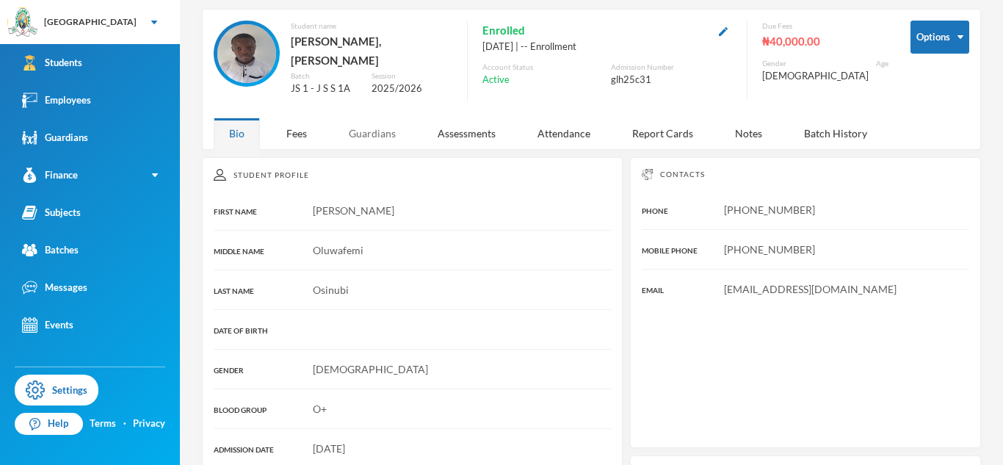
click at [374, 123] on div "Guardians" at bounding box center [372, 134] width 78 height 32
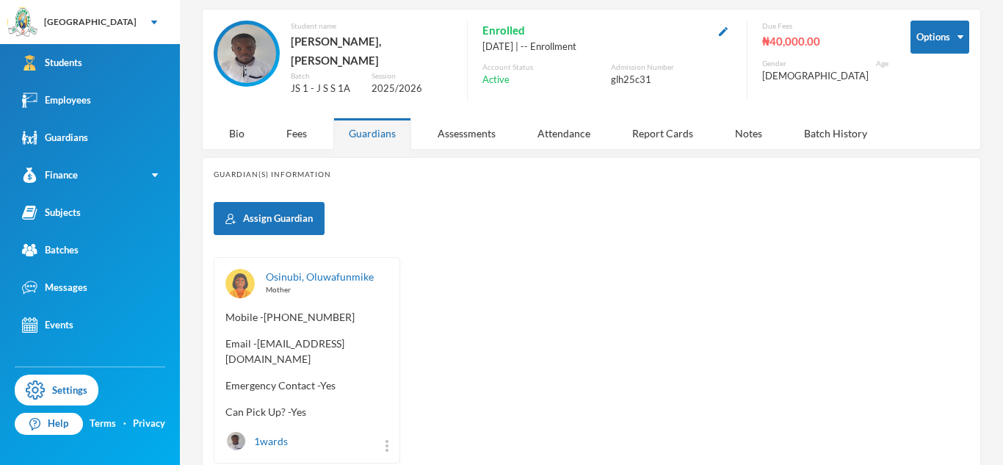
click at [223, 347] on div "Osinubi, Oluwafunmike Mother Mobile - +234 906 336 0642 Email - oluwafunmikeaki…" at bounding box center [307, 360] width 187 height 206
click at [225, 358] on div "Osinubi, Oluwafunmike Mother Mobile - +234 906 336 0642 Email - oluwafunmikeaki…" at bounding box center [307, 360] width 187 height 206
drag, startPoint x: 225, startPoint y: 352, endPoint x: 305, endPoint y: 347, distance: 80.2
click at [305, 347] on span "Email - oluwafunmikeakinwande@gmail.com" at bounding box center [307, 351] width 163 height 31
click at [360, 345] on span "Email - oluwafunmikeakinwande@gmail.com" at bounding box center [307, 351] width 163 height 31
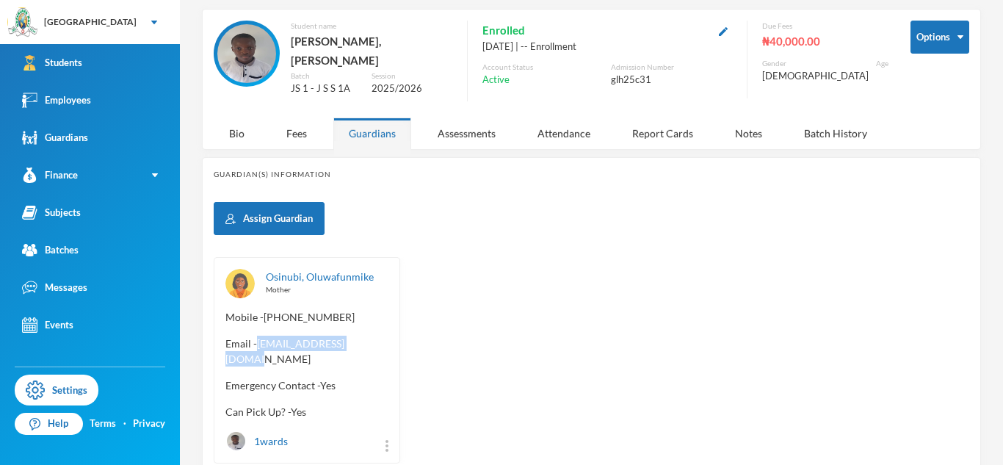
click at [389, 360] on div "Osinubi, Oluwafunmike Mother Mobile - +234 906 336 0642 Email - oluwafunmikeaki…" at bounding box center [307, 360] width 187 height 206
click at [303, 340] on span "Email - oluwafunmikeakinwande@gmail.com" at bounding box center [307, 351] width 163 height 31
click at [223, 348] on div "Osinubi, Oluwafunmike Mother Mobile - +234 906 336 0642 Email - oluwafunmikeaki…" at bounding box center [307, 360] width 187 height 206
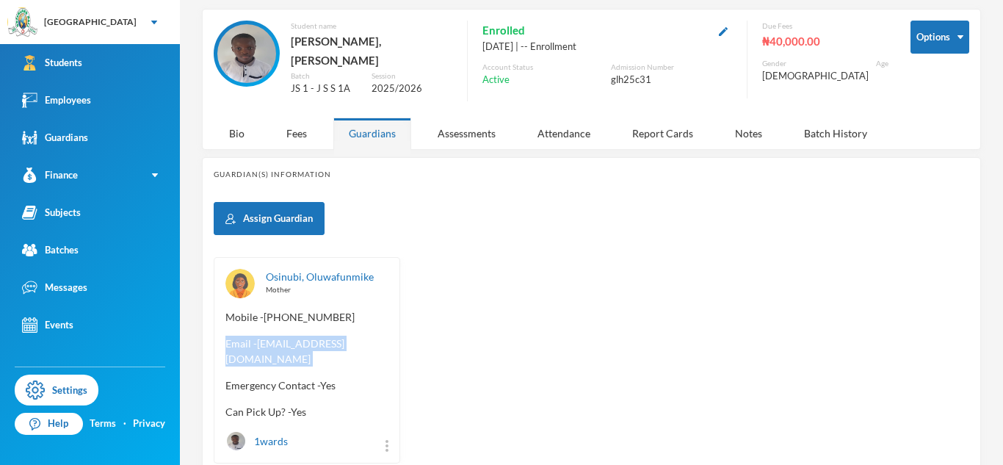
click at [223, 348] on div "Osinubi, Oluwafunmike Mother Mobile - +234 906 336 0642 Email - oluwafunmikeaki…" at bounding box center [307, 360] width 187 height 206
click at [223, 347] on div "Osinubi, Oluwafunmike Mother Mobile - +234 906 336 0642 Email - oluwafunmikeaki…" at bounding box center [307, 360] width 187 height 206
click at [221, 353] on div "Osinubi, Oluwafunmike Mother Mobile - +234 906 336 0642 Email - oluwafunmikeaki…" at bounding box center [307, 360] width 187 height 206
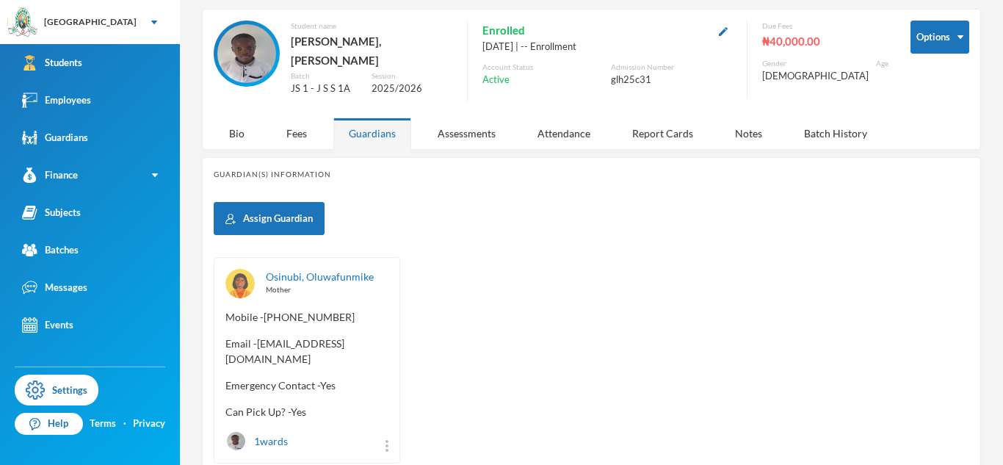
click at [221, 342] on div "Osinubi, Oluwafunmike Mother Mobile - +234 906 336 0642 Email - oluwafunmikeaki…" at bounding box center [307, 360] width 187 height 206
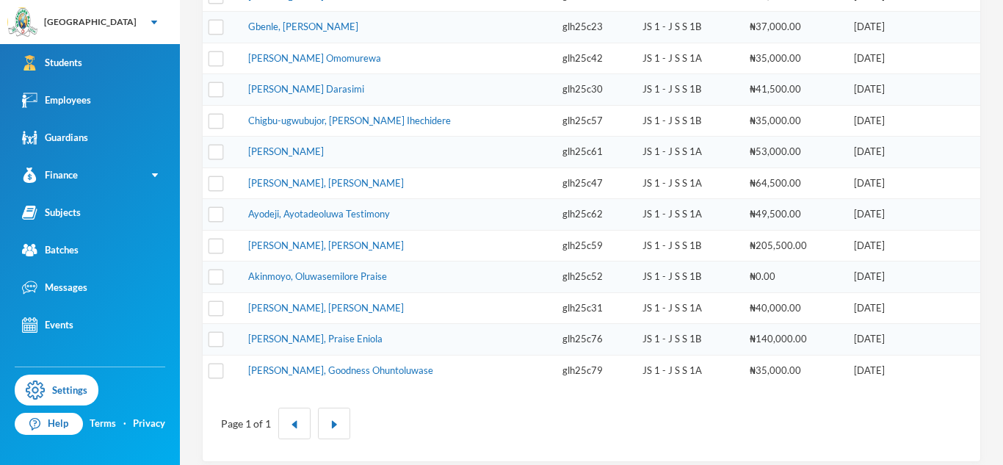
scroll to position [485, 0]
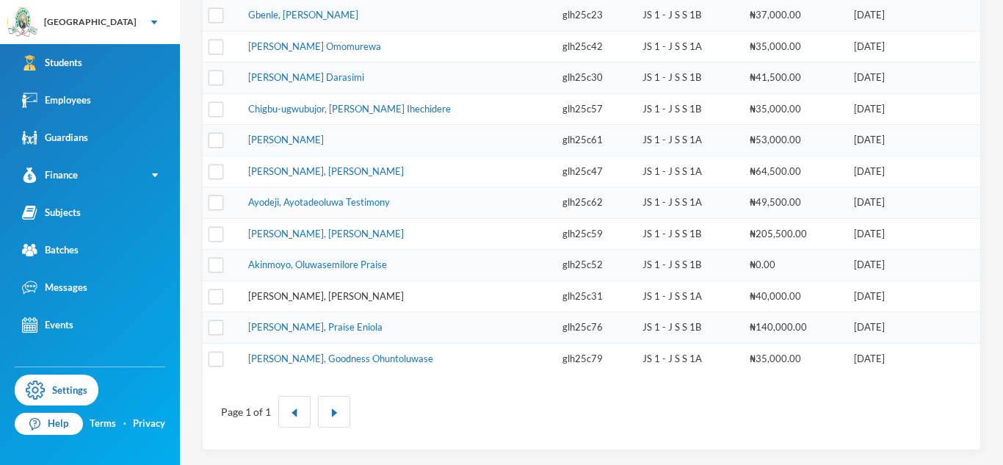
click at [325, 301] on link "Osinubi, Emmanuel Oluwafemi" at bounding box center [326, 296] width 156 height 12
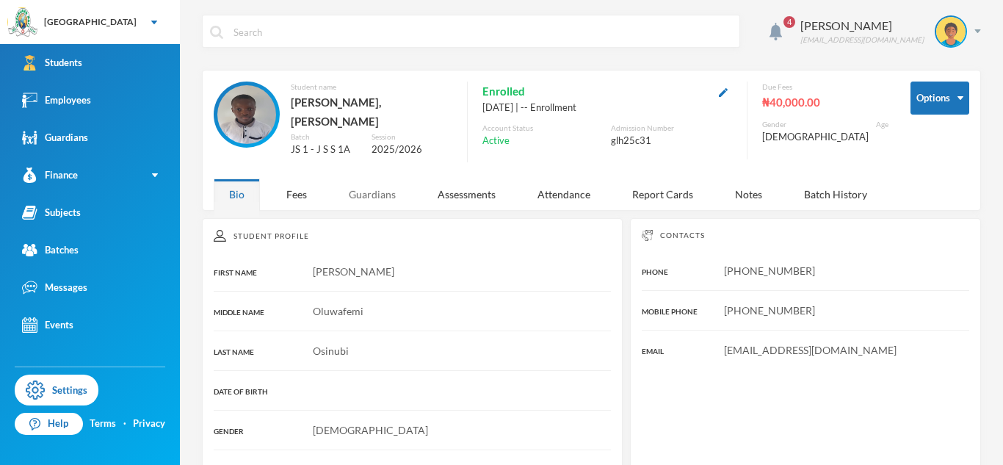
click at [380, 178] on div "Guardians" at bounding box center [372, 194] width 78 height 32
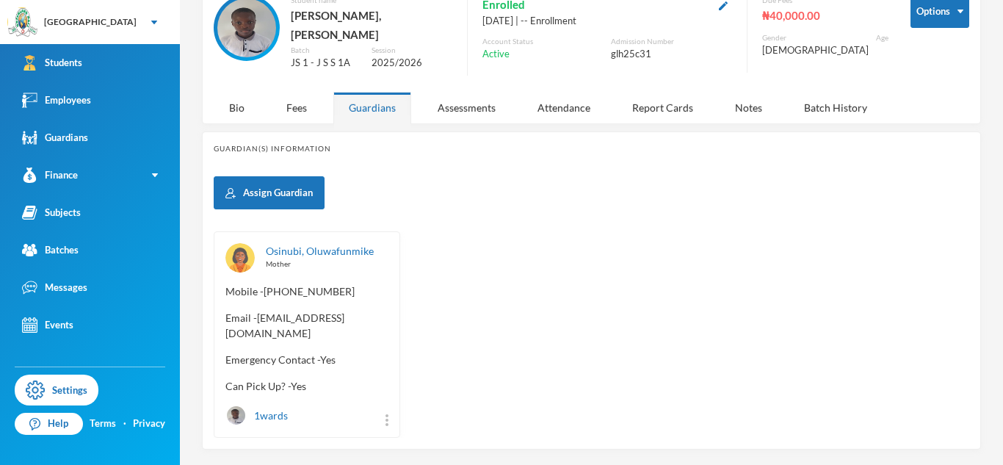
scroll to position [112, 0]
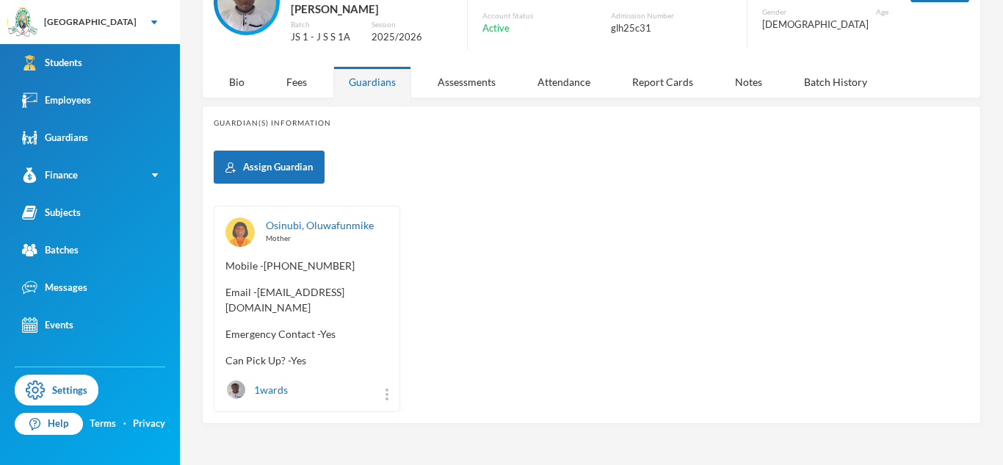
click at [224, 301] on div "Osinubi, Oluwafunmike Mother Mobile - +234 906 336 0642 Email - oluwafunmikeaki…" at bounding box center [307, 309] width 187 height 206
click at [231, 302] on span "Email - oluwafunmikeakinwande@gmail.com" at bounding box center [307, 299] width 163 height 31
click at [223, 298] on div "Osinubi, Oluwafunmike Mother Mobile - +234 906 336 0642 Email - oluwafunmikeaki…" at bounding box center [307, 309] width 187 height 206
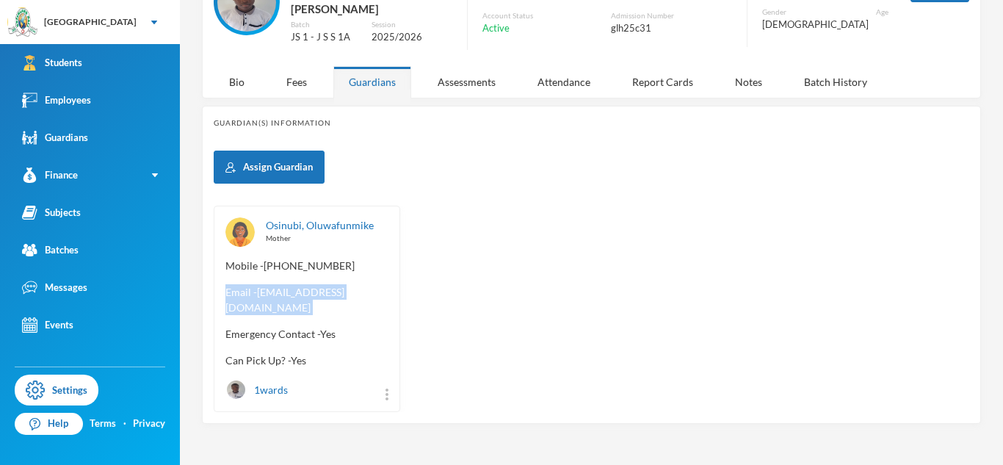
click at [223, 298] on div "Osinubi, Oluwafunmike Mother Mobile - +234 906 336 0642 Email - oluwafunmikeaki…" at bounding box center [307, 309] width 187 height 206
drag, startPoint x: 226, startPoint y: 298, endPoint x: 411, endPoint y: 304, distance: 185.9
click at [411, 304] on div "Osinubi, Oluwafunmike Mother Mobile - +234 906 336 0642 Email - oluwafunmikeaki…" at bounding box center [592, 309] width 756 height 206
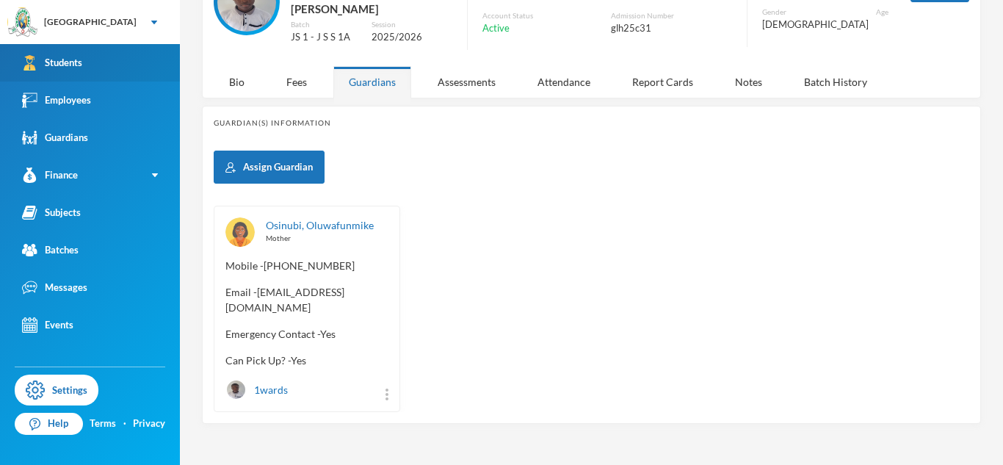
click at [131, 68] on link "Students" at bounding box center [90, 62] width 180 height 37
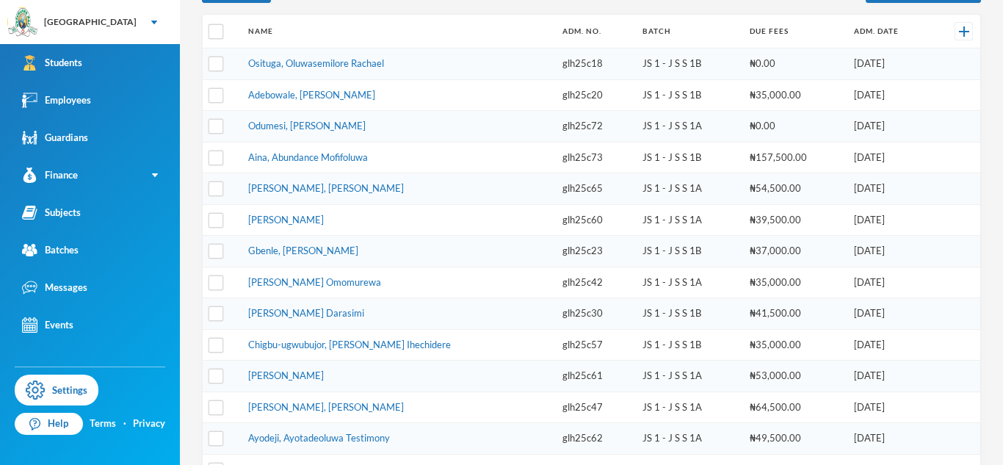
scroll to position [250, 0]
click at [314, 134] on td "Odumesi, Gabriella Oluwaseyitimofe" at bounding box center [398, 126] width 314 height 32
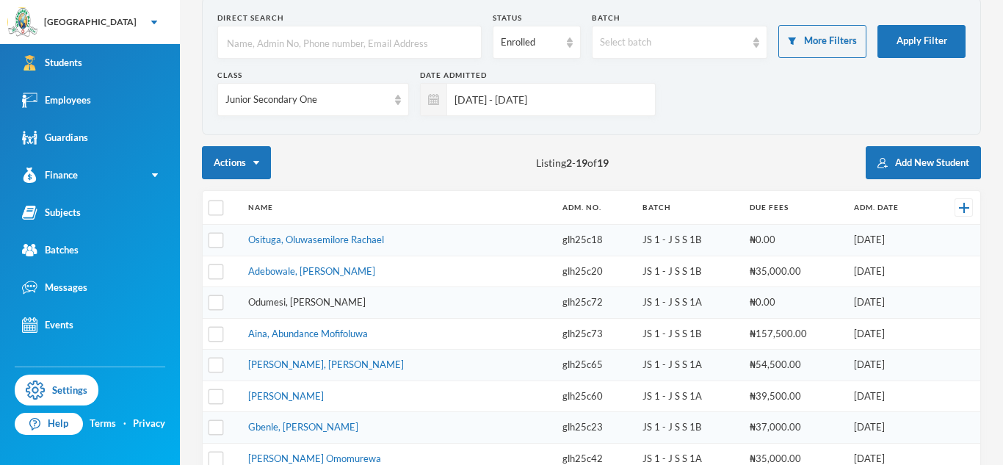
scroll to position [485, 0]
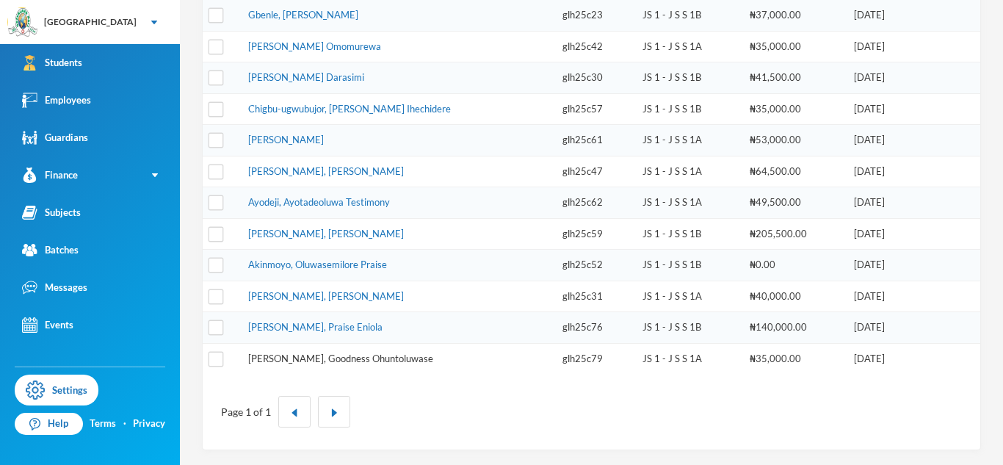
click at [312, 358] on link "Olubunmi, Goodness Ohuntoluwase" at bounding box center [340, 359] width 185 height 12
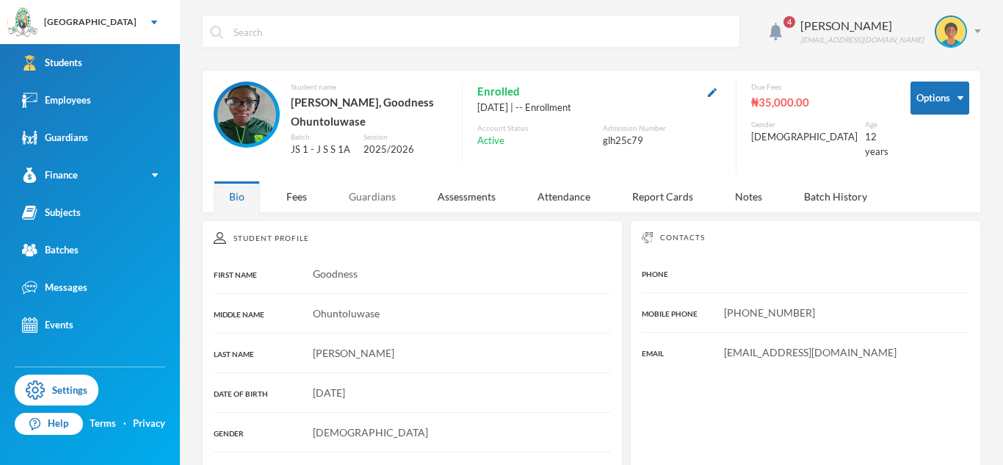
click at [378, 203] on div "Guardians" at bounding box center [372, 197] width 78 height 32
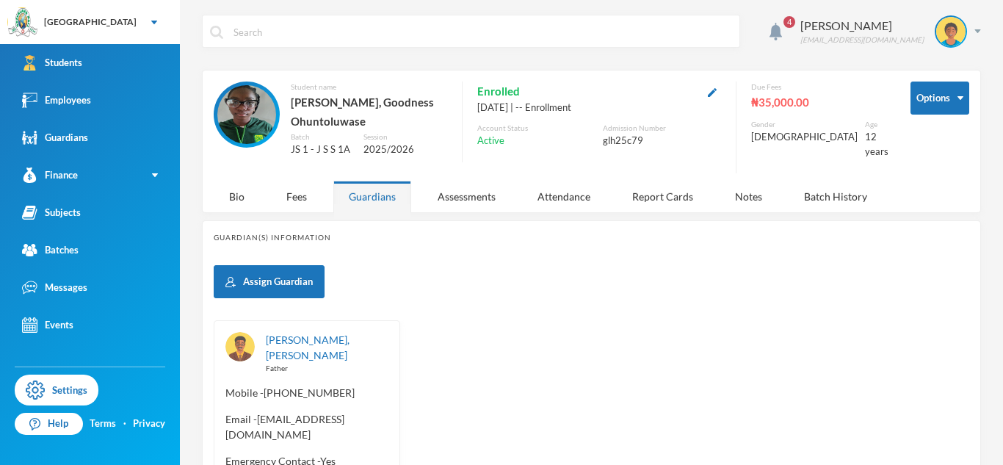
click at [258, 411] on span "Email - asakeclement@gmail.com" at bounding box center [307, 426] width 163 height 31
click at [310, 414] on div "Asake, Clement Olubunmi Father Mobile - +234 703 452 6549 Email - asakeclement@…" at bounding box center [307, 429] width 187 height 219
click at [267, 411] on span "Email - asakeclement@gmail.com" at bounding box center [307, 426] width 163 height 31
drag, startPoint x: 259, startPoint y: 407, endPoint x: 374, endPoint y: 407, distance: 115.3
click at [374, 411] on span "Email - asakeclement@gmail.com" at bounding box center [307, 426] width 163 height 31
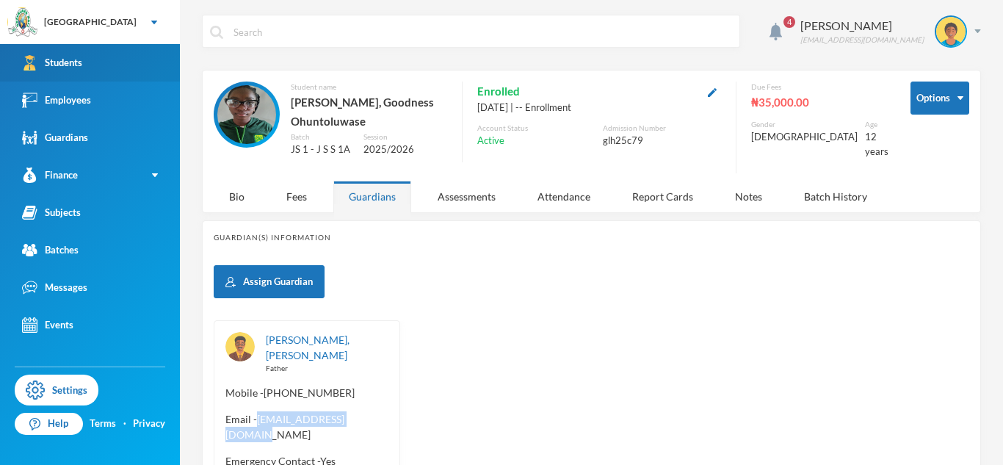
click at [117, 62] on link "Students" at bounding box center [90, 62] width 180 height 37
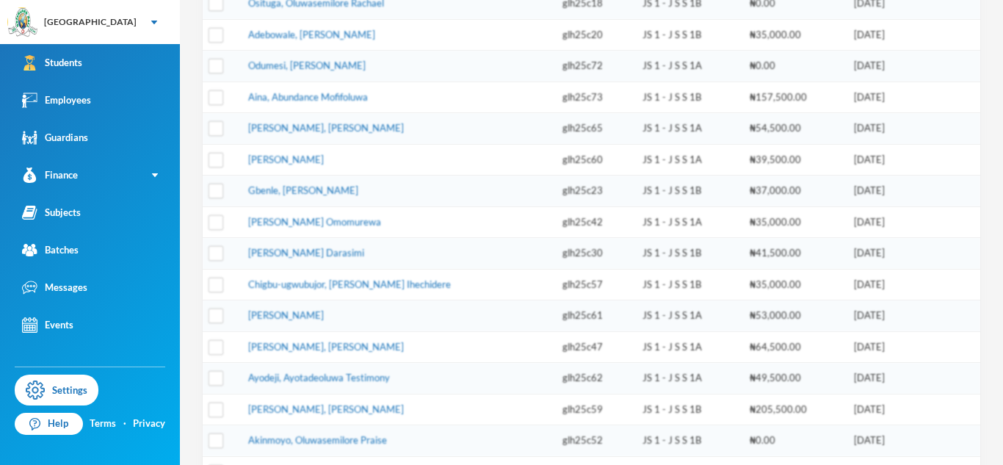
scroll to position [485, 0]
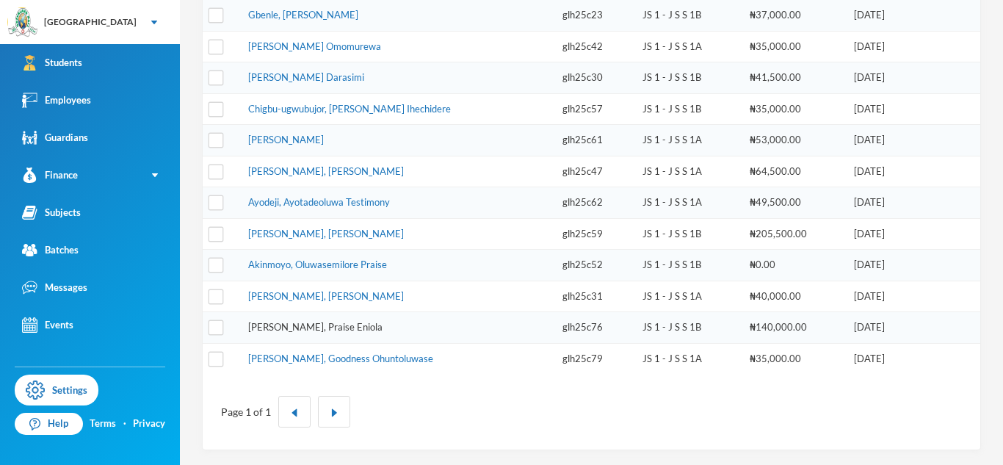
click at [286, 321] on link "Ayoola-oladimeji, Praise Eniola" at bounding box center [315, 327] width 134 height 12
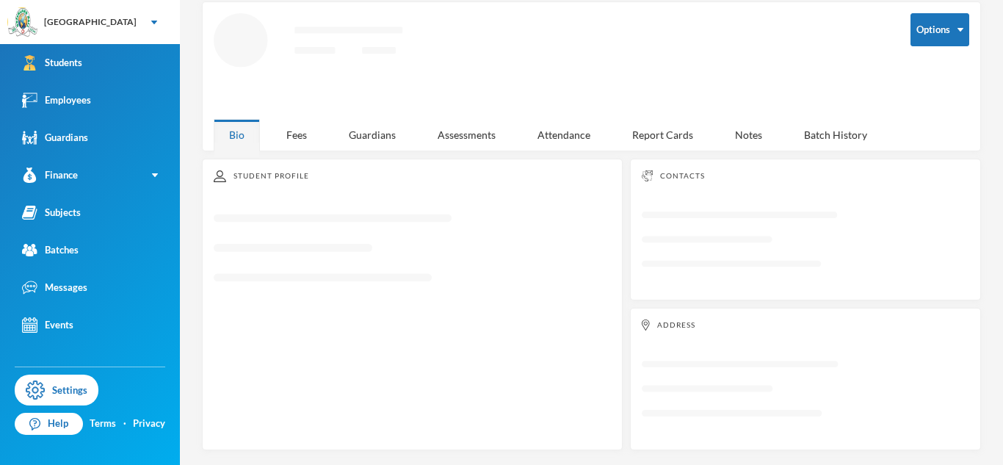
scroll to position [68, 0]
click at [363, 138] on div "Guardians" at bounding box center [372, 135] width 78 height 32
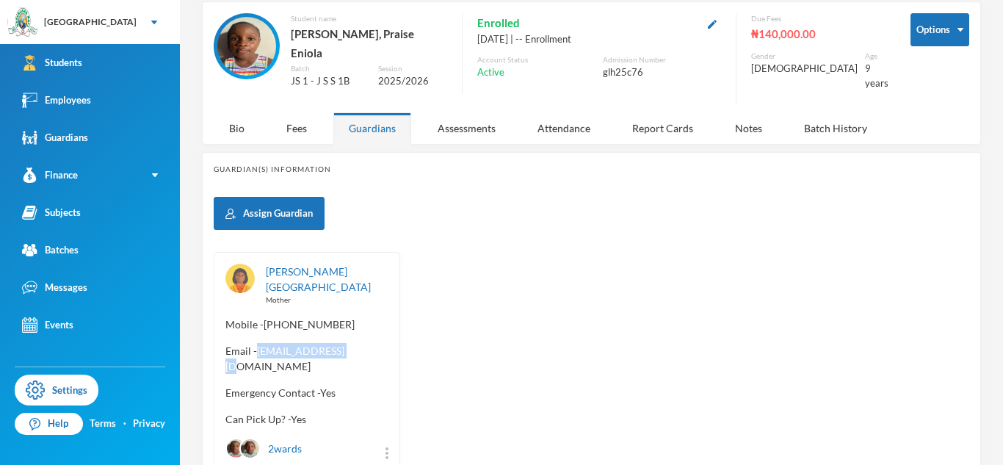
click at [230, 359] on span "Email - ayoolaoladimeji99@gmail.com" at bounding box center [307, 358] width 163 height 31
click at [223, 351] on div "Ayoola-oladimeji, Olubukola Mother Mobile - +234 808 822 4119 Email - ayoolaola…" at bounding box center [307, 361] width 187 height 219
click at [226, 353] on span "Email - ayoolaoladimeji99@gmail.com" at bounding box center [307, 358] width 163 height 31
click at [195, 366] on div "4 Oladele Toluwalogo toluwalogo.kayode@greenlandhall.org Options Student name A…" at bounding box center [591, 232] width 823 height 465
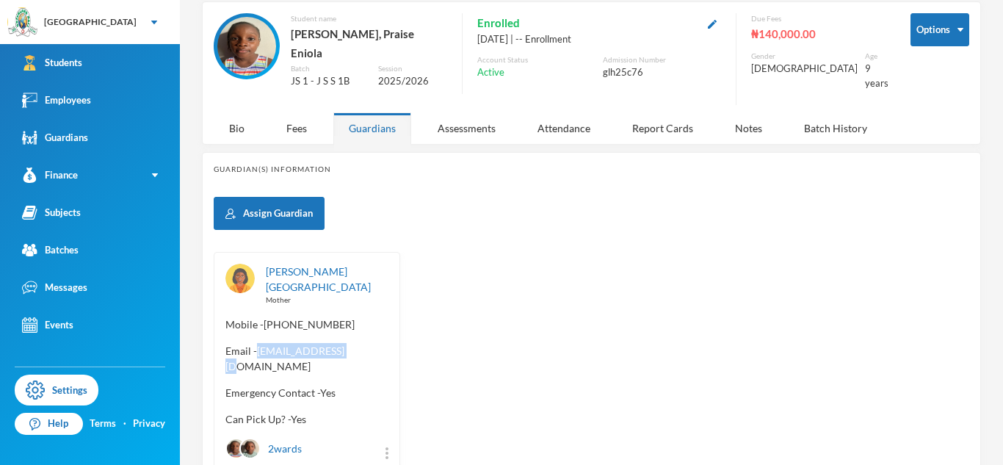
click at [228, 359] on span "Email - ayoolaoladimeji99@gmail.com" at bounding box center [307, 358] width 163 height 31
drag, startPoint x: 225, startPoint y: 358, endPoint x: 366, endPoint y: 356, distance: 141.0
click at [366, 356] on span "Email - ayoolaoladimeji99@gmail.com" at bounding box center [307, 358] width 163 height 31
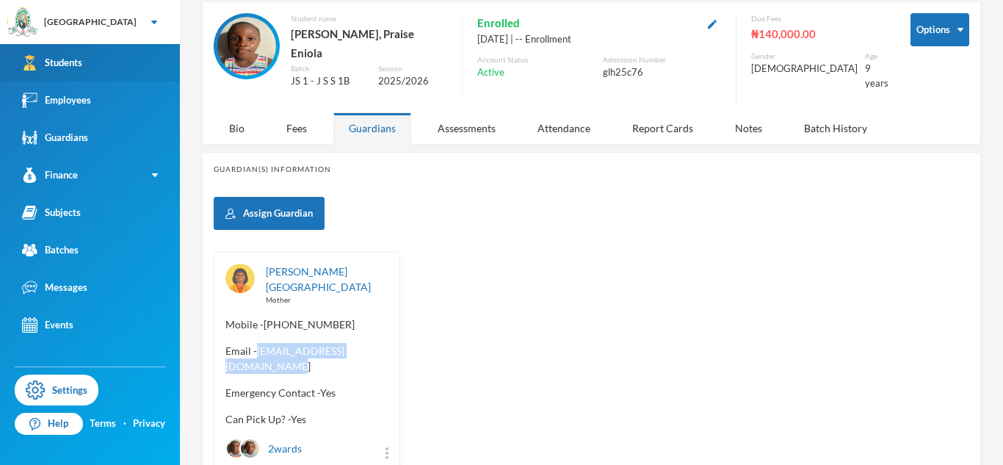
click at [137, 65] on link "Students" at bounding box center [90, 62] width 180 height 37
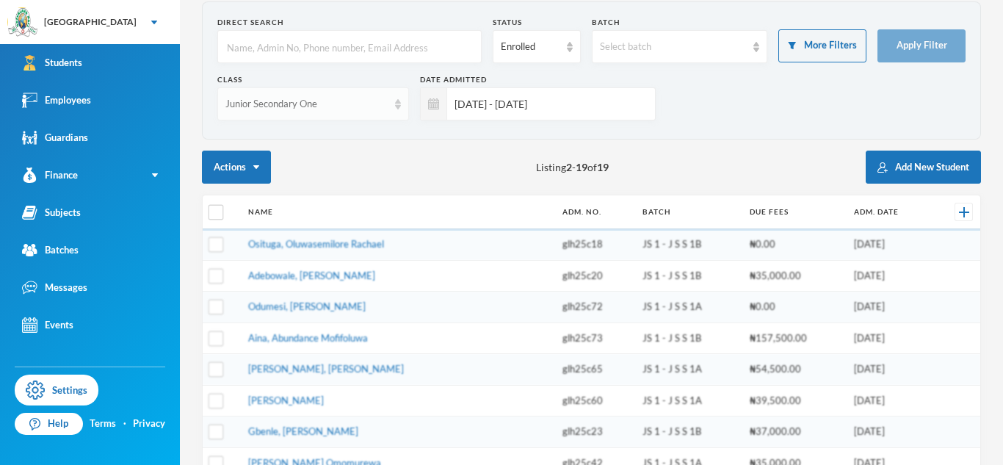
click at [398, 104] on img at bounding box center [398, 104] width 6 height 10
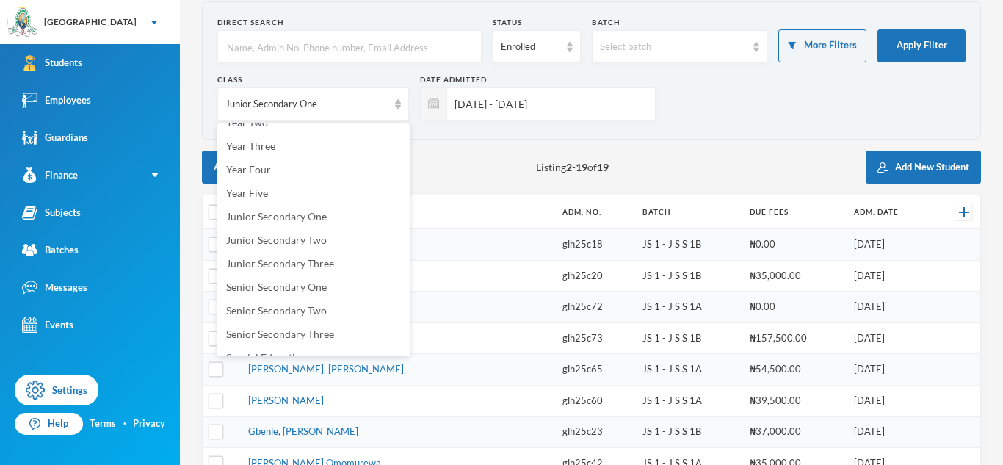
scroll to position [160, 0]
click at [299, 238] on span "Junior Secondary Two" at bounding box center [276, 236] width 101 height 12
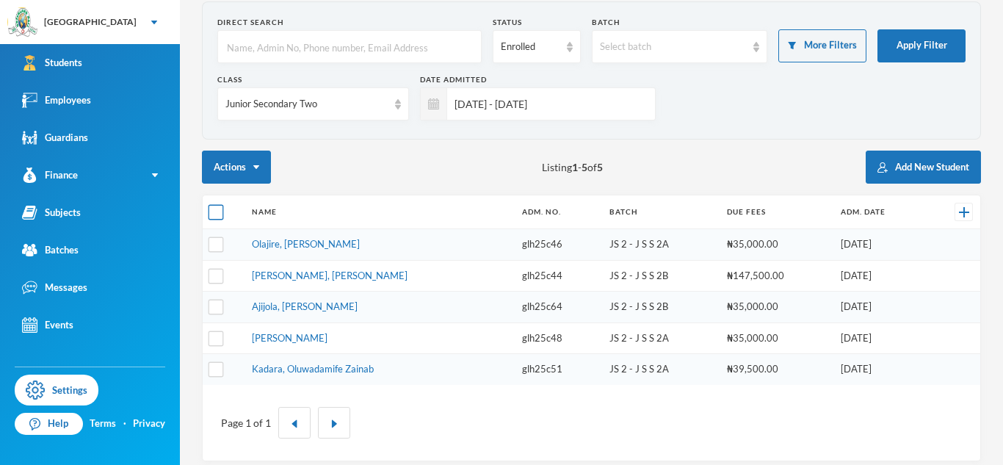
click at [217, 218] on input "checkbox" at bounding box center [216, 212] width 15 height 15
checkbox input "true"
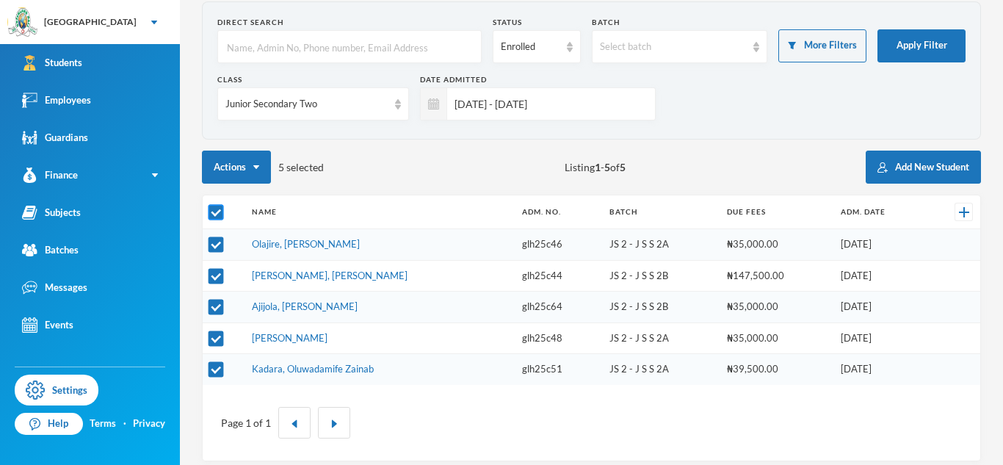
checkbox input "true"
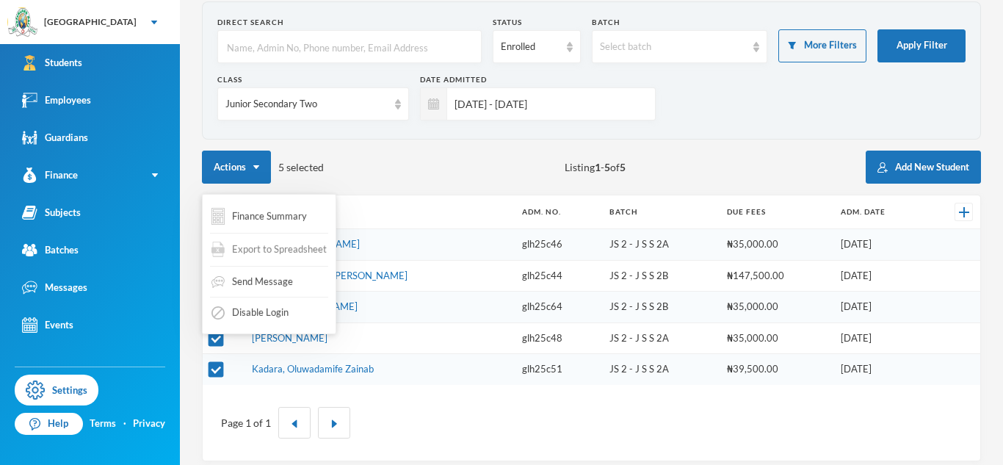
click at [270, 242] on div "Export to Spreadsheet" at bounding box center [269, 250] width 118 height 28
click at [243, 163] on button "Actions" at bounding box center [236, 167] width 69 height 33
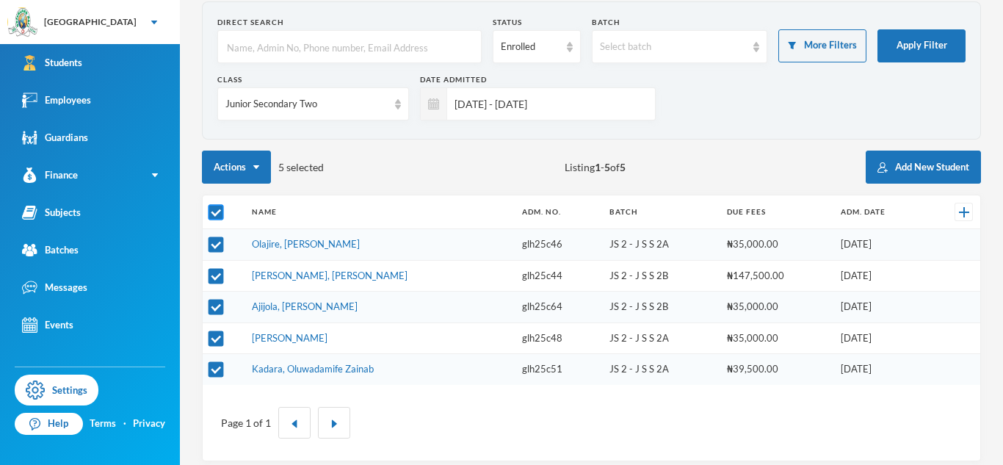
click at [212, 217] on input "checkbox" at bounding box center [216, 212] width 15 height 15
checkbox input "false"
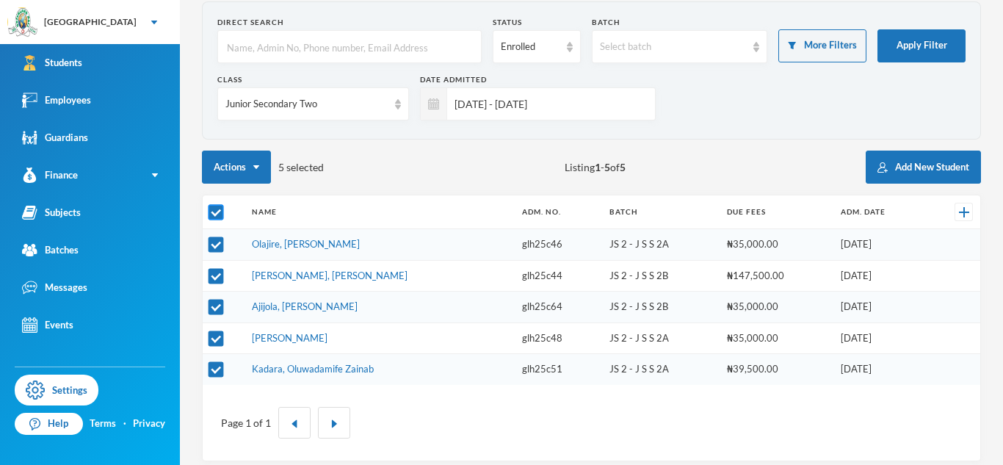
checkbox input "false"
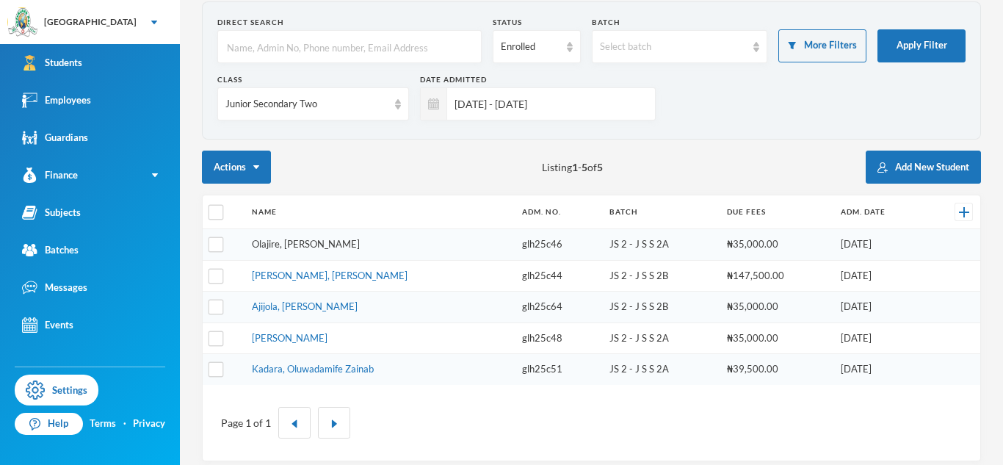
click at [325, 241] on link "Olajire, Oluwadabira Samuel" at bounding box center [306, 244] width 108 height 12
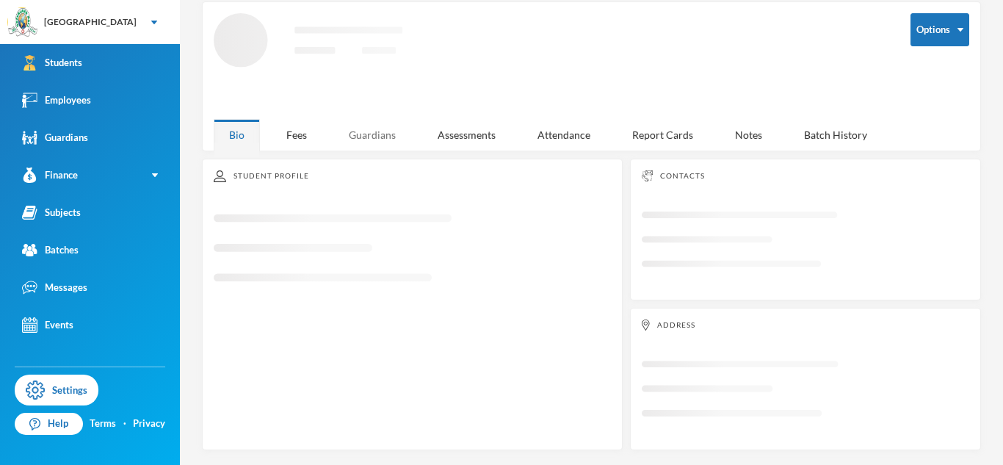
click at [369, 145] on div "Guardians" at bounding box center [372, 135] width 78 height 32
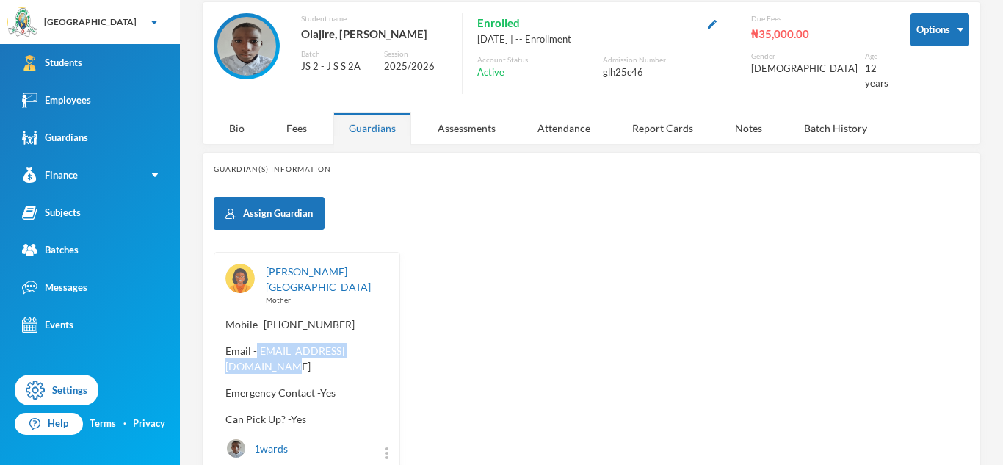
drag, startPoint x: 225, startPoint y: 343, endPoint x: 359, endPoint y: 352, distance: 134.7
click at [359, 352] on div "Olajire, Oluwakemi Mother Mobile - +234 706 047 8877 Email - olajireoluwakemi@g…" at bounding box center [307, 361] width 187 height 219
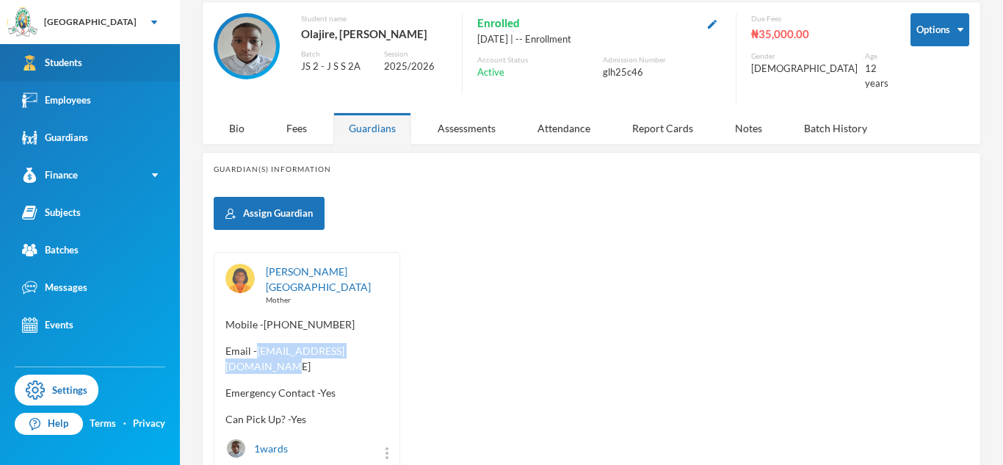
click at [168, 62] on link "Students" at bounding box center [90, 62] width 180 height 37
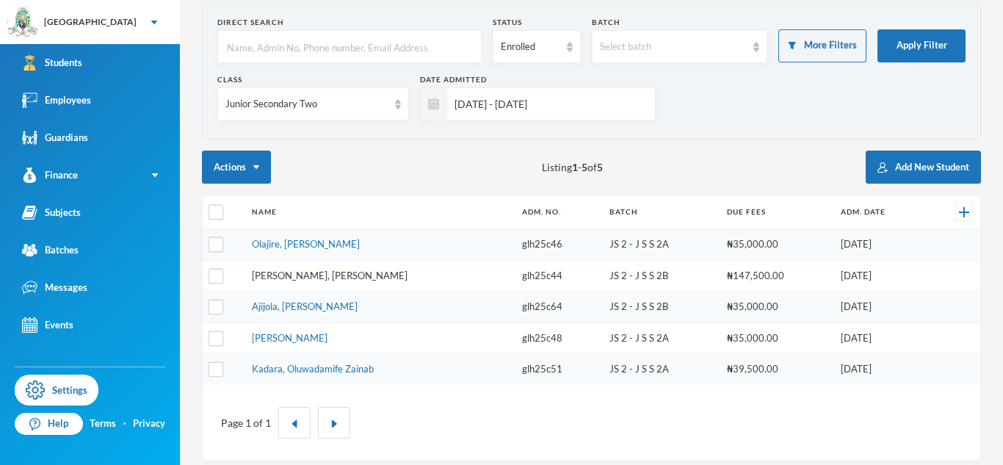
click at [359, 275] on link "Emmanuel, Hephzibah Adurafeyifunmi" at bounding box center [330, 276] width 156 height 12
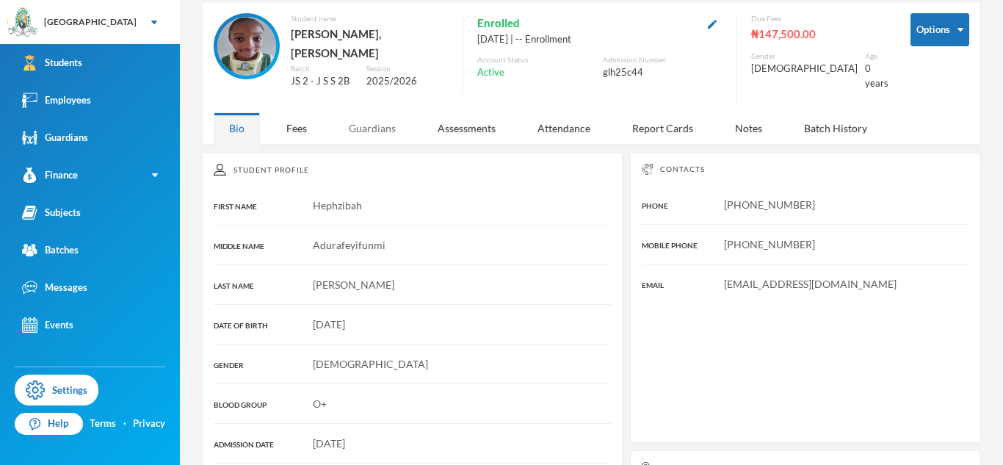
click at [354, 131] on div "Guardians" at bounding box center [372, 128] width 78 height 32
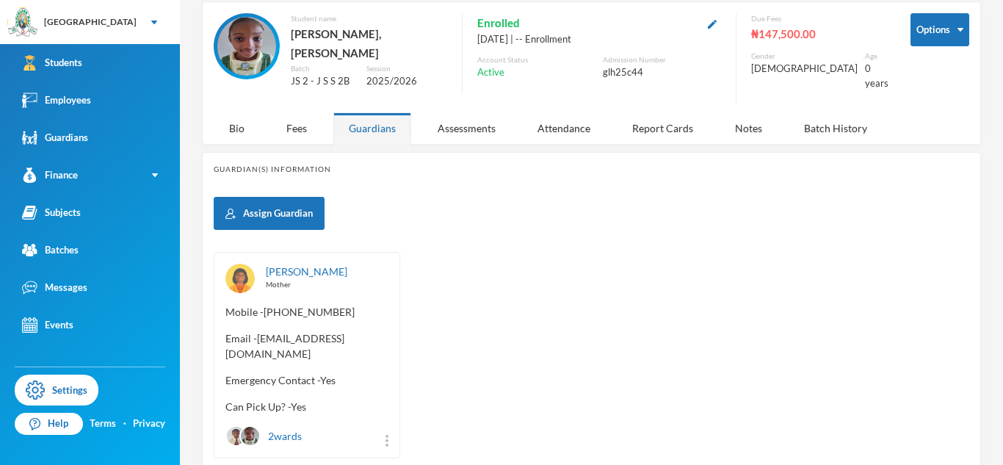
click at [278, 337] on span "Email - [EMAIL_ADDRESS][DOMAIN_NAME]" at bounding box center [307, 346] width 163 height 31
click at [259, 336] on span "Email - [EMAIL_ADDRESS][DOMAIN_NAME]" at bounding box center [307, 346] width 163 height 31
click at [265, 342] on span "Email - [EMAIL_ADDRESS][DOMAIN_NAME]" at bounding box center [307, 346] width 163 height 31
click at [264, 340] on span "Email - [EMAIL_ADDRESS][DOMAIN_NAME]" at bounding box center [307, 346] width 163 height 31
click at [261, 335] on span "Email - [EMAIL_ADDRESS][DOMAIN_NAME]" at bounding box center [307, 346] width 163 height 31
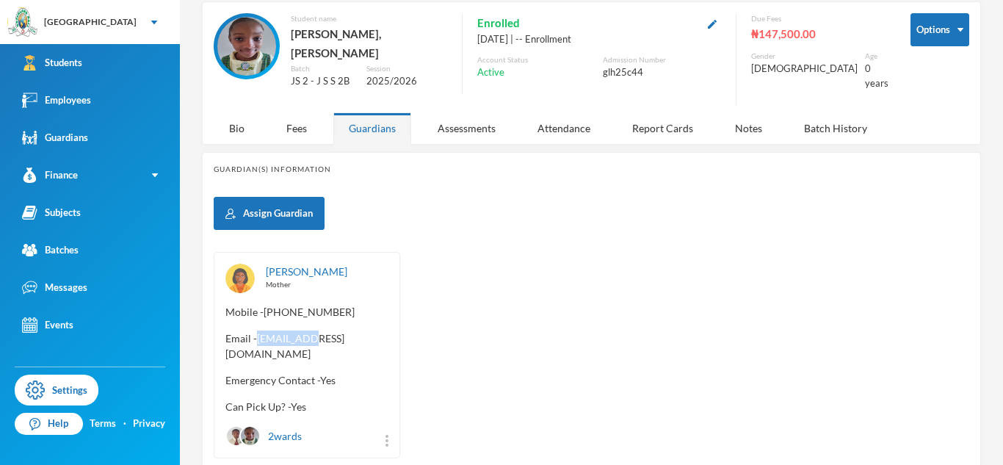
click at [261, 335] on span "Email - [EMAIL_ADDRESS][DOMAIN_NAME]" at bounding box center [307, 346] width 163 height 31
click at [259, 335] on span "Email - [EMAIL_ADDRESS][DOMAIN_NAME]" at bounding box center [307, 346] width 163 height 31
drag, startPoint x: 255, startPoint y: 336, endPoint x: 375, endPoint y: 325, distance: 120.2
click at [375, 325] on div "Emmanuel, Fidelia Mother Mobile - +234 802 795 6295 Email - efidelia45@gmail.co…" at bounding box center [307, 355] width 187 height 206
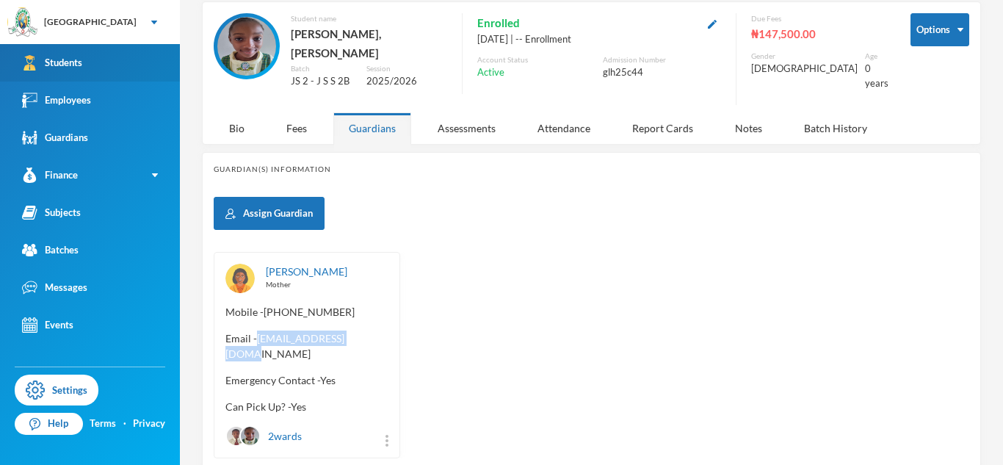
click at [118, 76] on link "Students" at bounding box center [90, 62] width 180 height 37
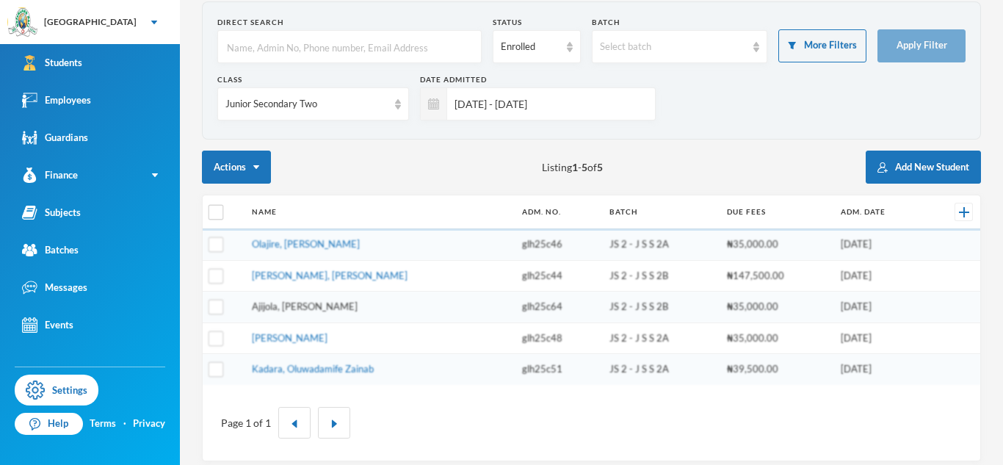
click at [322, 311] on link "Ajijola, Eriayo Samuel" at bounding box center [305, 306] width 106 height 12
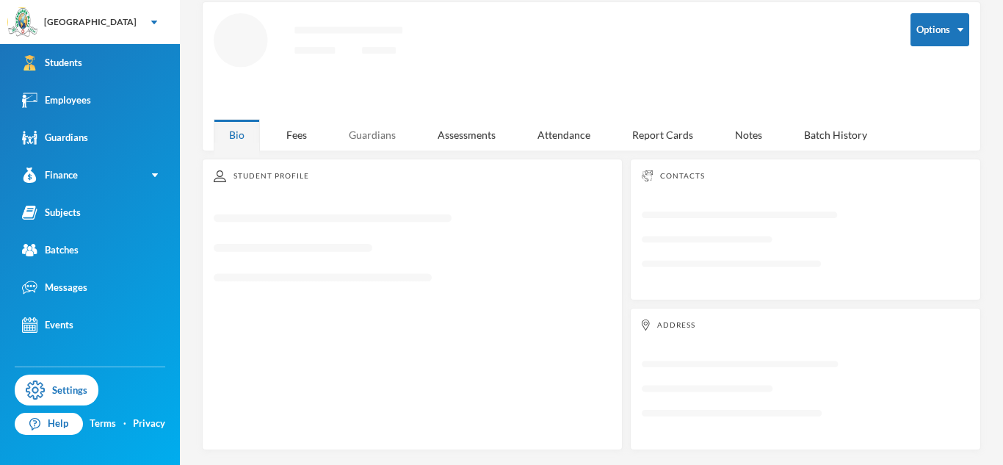
click at [382, 130] on div "Guardians" at bounding box center [372, 135] width 78 height 32
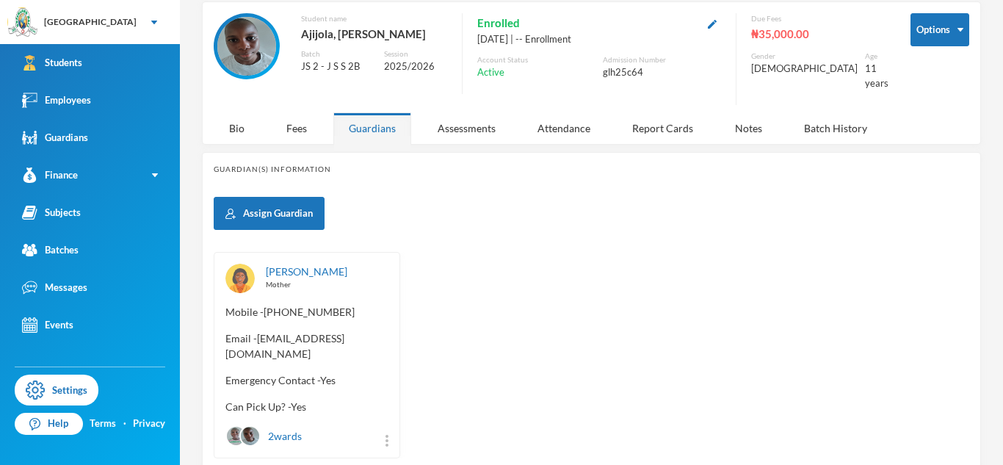
click at [256, 331] on span "Email - [EMAIL_ADDRESS][DOMAIN_NAME]" at bounding box center [307, 346] width 163 height 31
drag, startPoint x: 256, startPoint y: 328, endPoint x: 413, endPoint y: 317, distance: 156.8
click at [413, 317] on div "[PERSON_NAME] Mother Mobile - [PHONE_NUMBER] Email - [EMAIL_ADDRESS][DOMAIN_NAM…" at bounding box center [592, 355] width 756 height 206
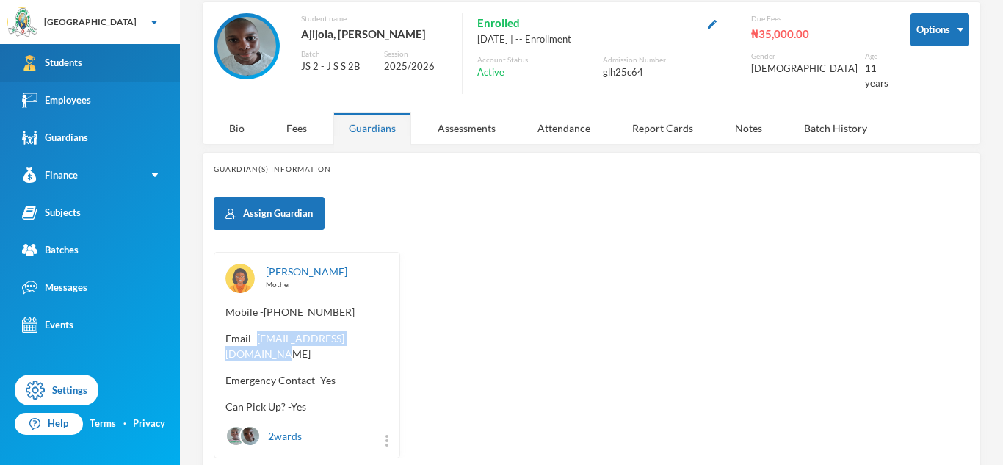
click at [110, 54] on link "Students" at bounding box center [90, 62] width 180 height 37
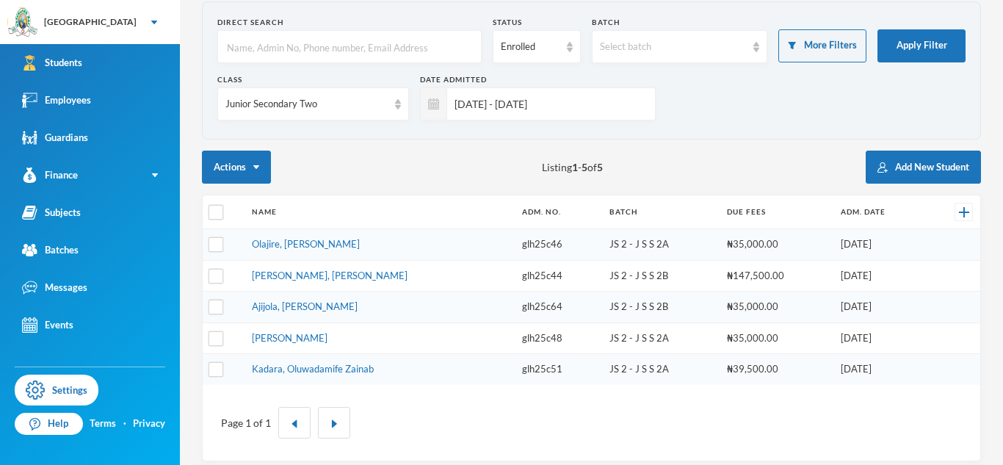
click at [320, 345] on td "Adebukola, Emmanuella Anuoluwapo" at bounding box center [380, 338] width 270 height 32
click at [318, 342] on link "Adebukola, Emmanuella Anuoluwapo" at bounding box center [290, 338] width 76 height 12
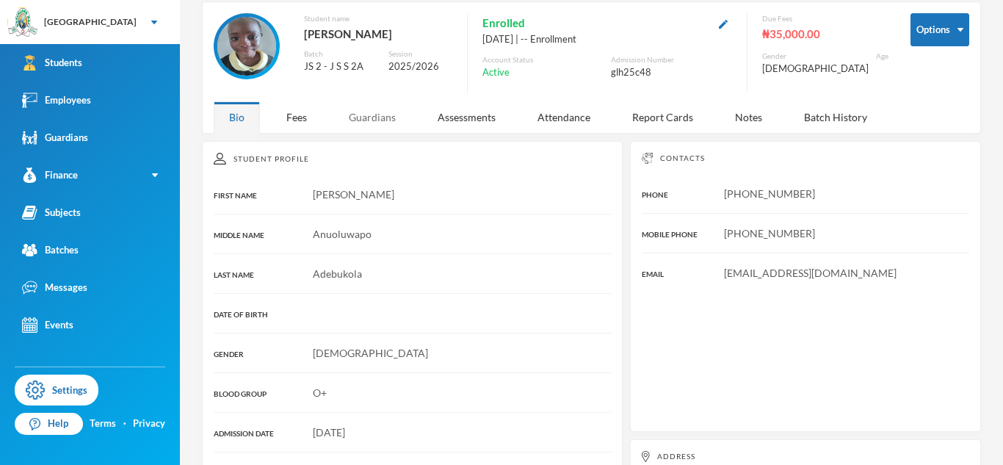
click at [380, 130] on div "Guardians" at bounding box center [372, 117] width 78 height 32
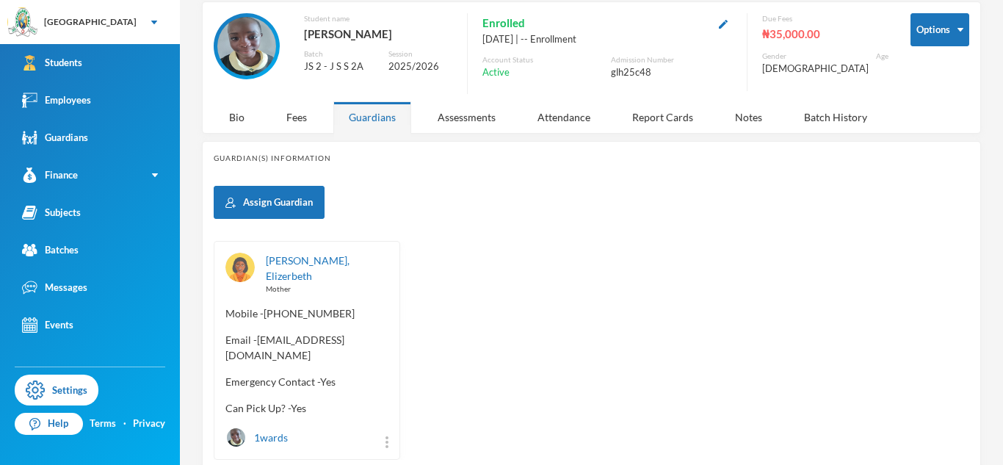
click at [303, 340] on span "Email - babalolae@gmail.com" at bounding box center [307, 347] width 163 height 31
click at [259, 339] on span "Email - babalolae@gmail.com" at bounding box center [307, 347] width 163 height 31
click at [256, 334] on span "Email - babalolae@gmail.com" at bounding box center [307, 347] width 163 height 31
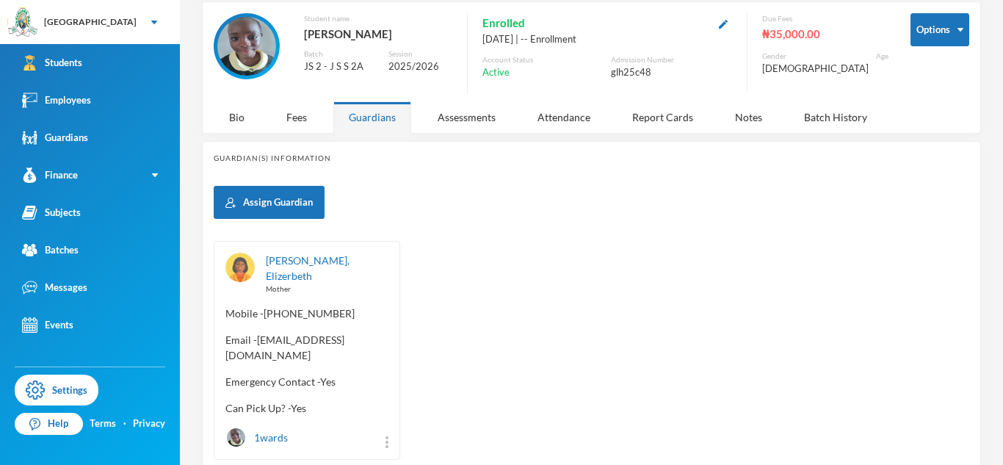
click at [283, 339] on span "Email - babalolae@gmail.com" at bounding box center [307, 347] width 163 height 31
click at [258, 337] on span "Email - babalolae@gmail.com" at bounding box center [307, 347] width 163 height 31
click at [270, 337] on span "Email - babalolae@gmail.com" at bounding box center [307, 347] width 163 height 31
click at [256, 338] on span "Email - babalolae@gmail.com" at bounding box center [307, 347] width 163 height 31
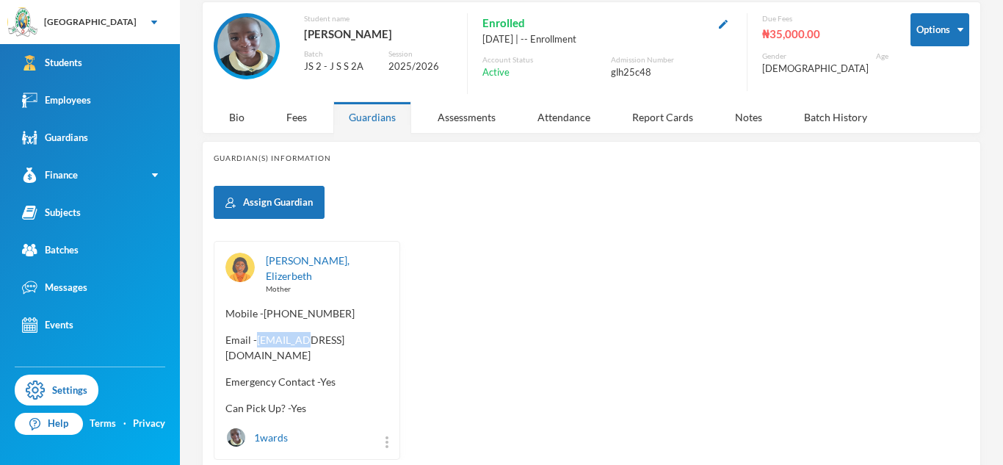
click at [258, 342] on span "Email - babalolae@gmail.com" at bounding box center [307, 347] width 163 height 31
drag, startPoint x: 259, startPoint y: 335, endPoint x: 371, endPoint y: 331, distance: 112.4
click at [371, 332] on span "Email - babalolae@gmail.com" at bounding box center [307, 347] width 163 height 31
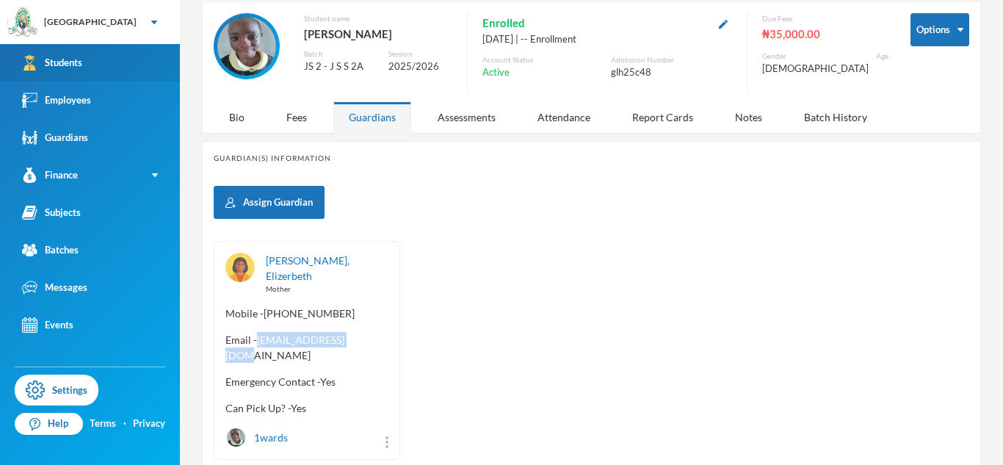
click at [93, 56] on link "Students" at bounding box center [90, 62] width 180 height 37
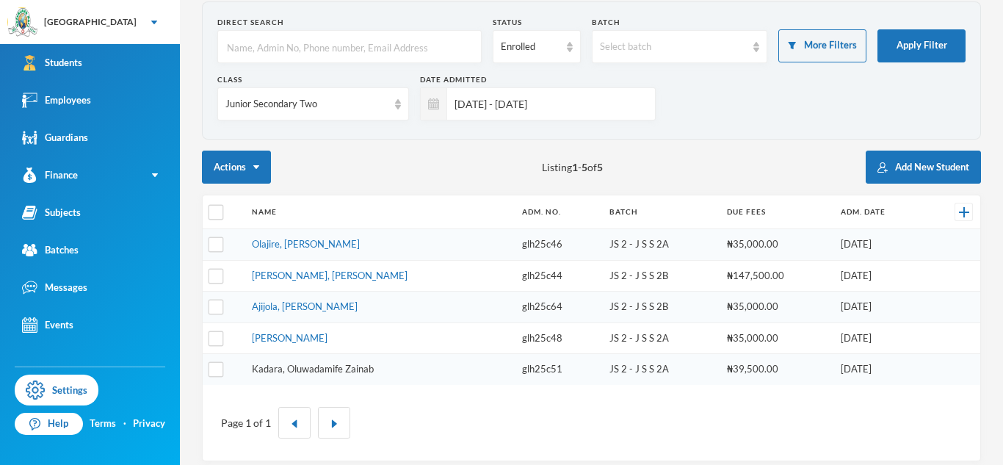
click at [292, 365] on link "Kadara, Oluwadamife Zainab" at bounding box center [313, 369] width 122 height 12
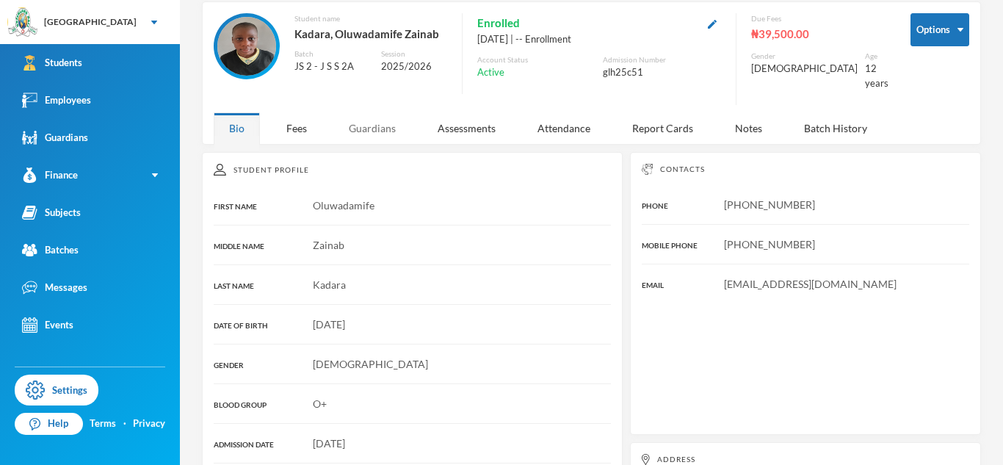
click at [380, 115] on div "Guardians" at bounding box center [372, 128] width 78 height 32
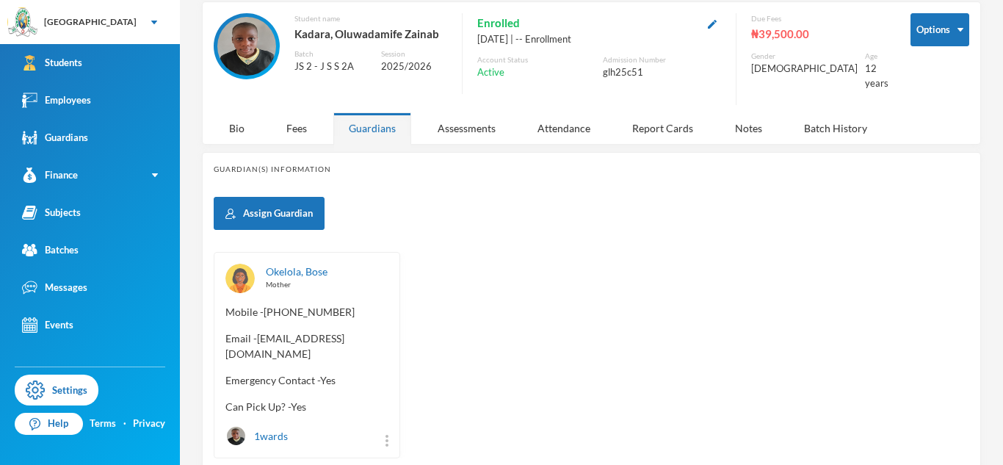
click at [256, 331] on span "Email - boseokelola12@gmail.com" at bounding box center [307, 346] width 163 height 31
click at [255, 331] on span "Email - boseokelola12@gmail.com" at bounding box center [307, 346] width 163 height 31
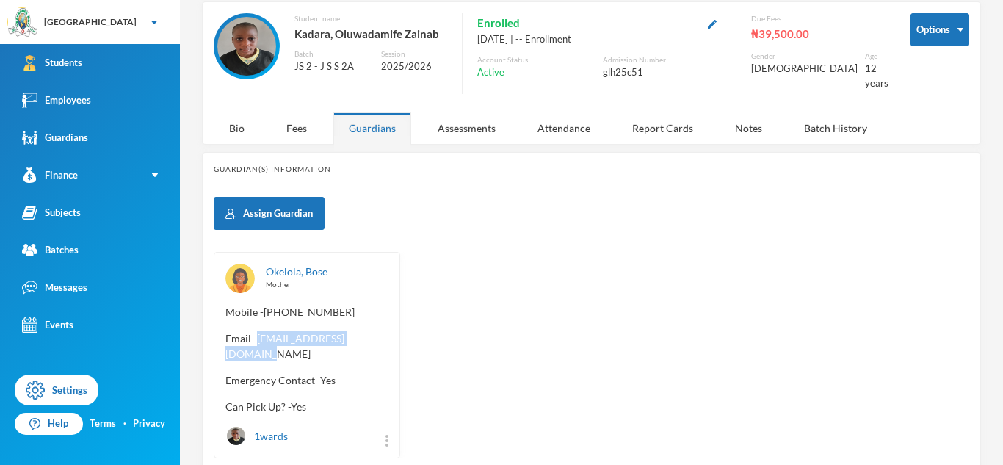
drag, startPoint x: 255, startPoint y: 328, endPoint x: 388, endPoint y: 325, distance: 133.0
click at [388, 325] on div "Okelola, Bose Mother Mobile - +234 802 861 5941 Email - boseokelola12@gmail.com…" at bounding box center [307, 355] width 187 height 206
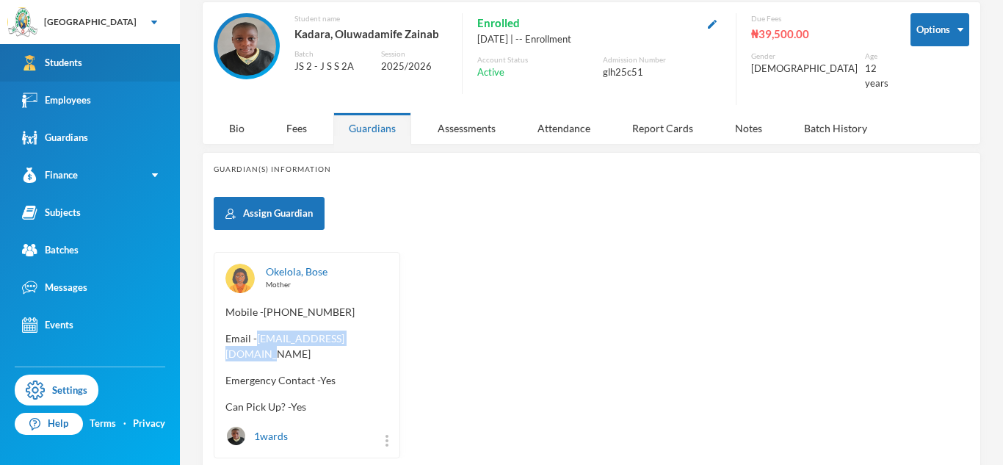
click at [150, 64] on link "Students" at bounding box center [90, 62] width 180 height 37
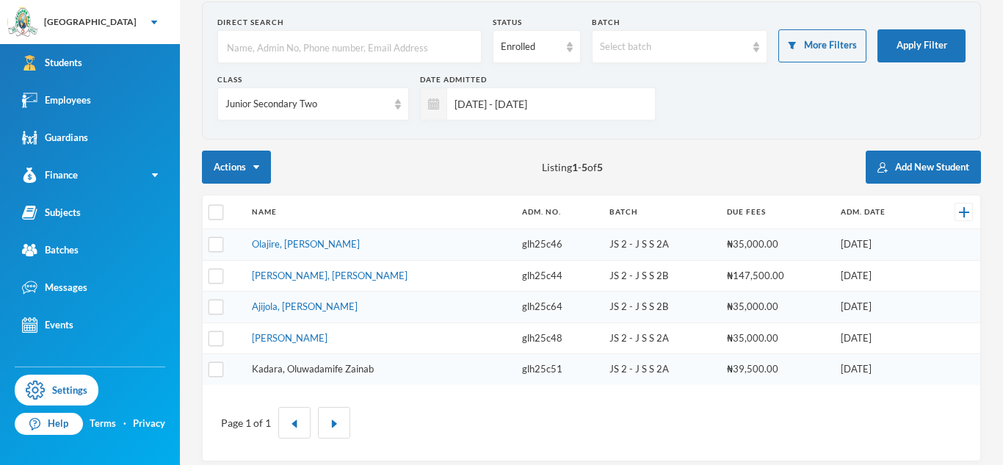
click at [316, 370] on link "Kadara, Oluwadamife Zainab" at bounding box center [313, 369] width 122 height 12
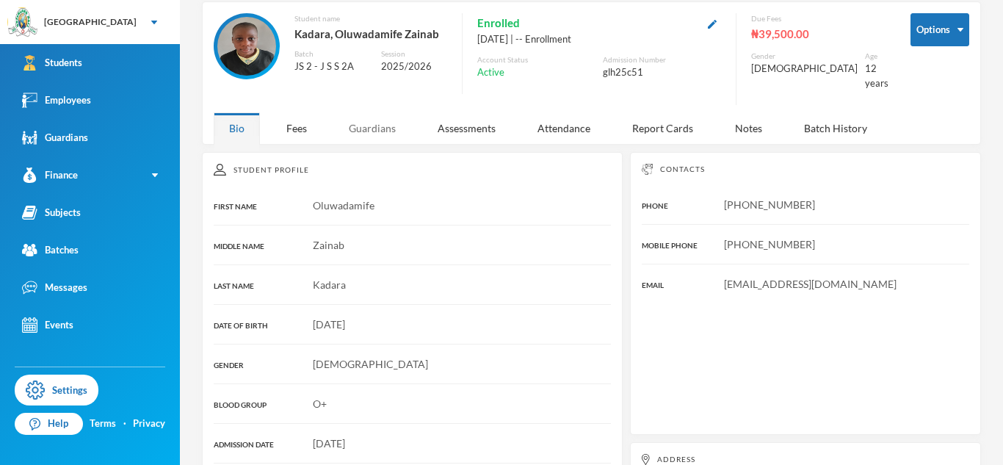
click at [359, 123] on div "Guardians" at bounding box center [372, 128] width 78 height 32
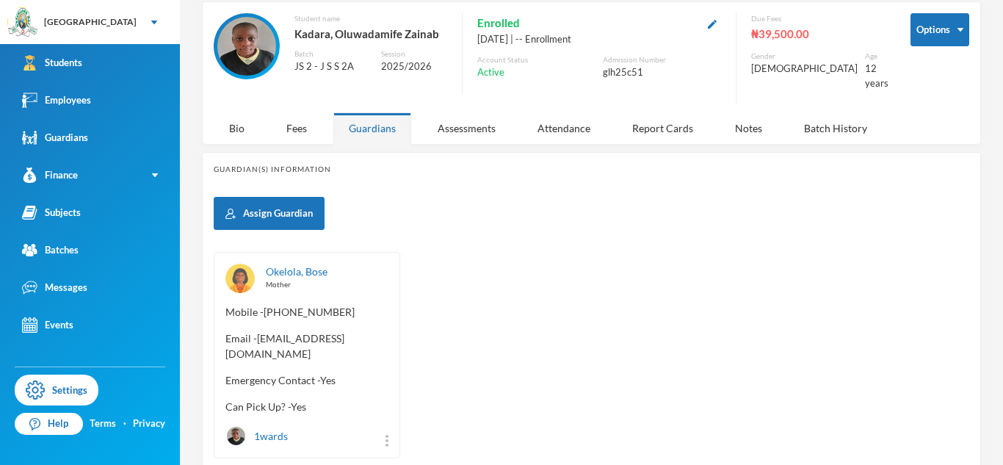
click at [256, 331] on span "Email - boseokelola12@gmail.com" at bounding box center [307, 346] width 163 height 31
click at [275, 331] on span "Email - boseokelola12@gmail.com" at bounding box center [307, 346] width 163 height 31
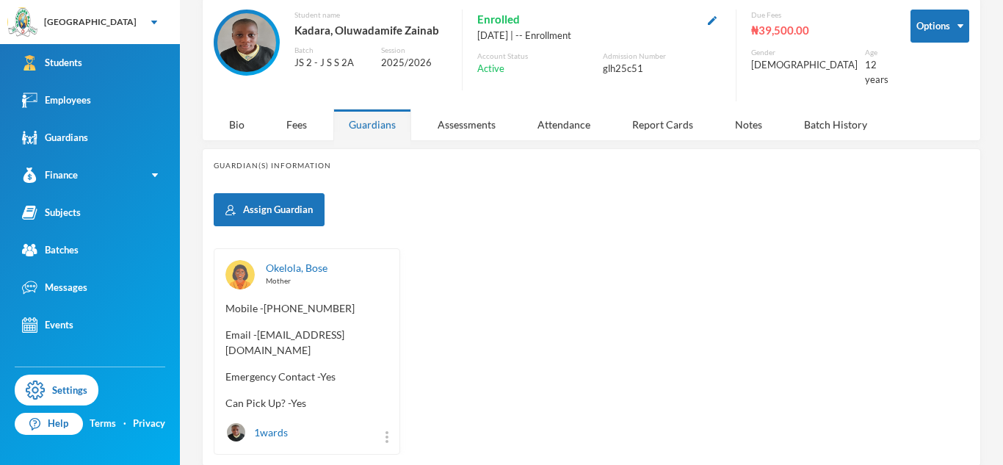
click at [254, 327] on span "Email - boseokelola12@gmail.com" at bounding box center [307, 342] width 163 height 31
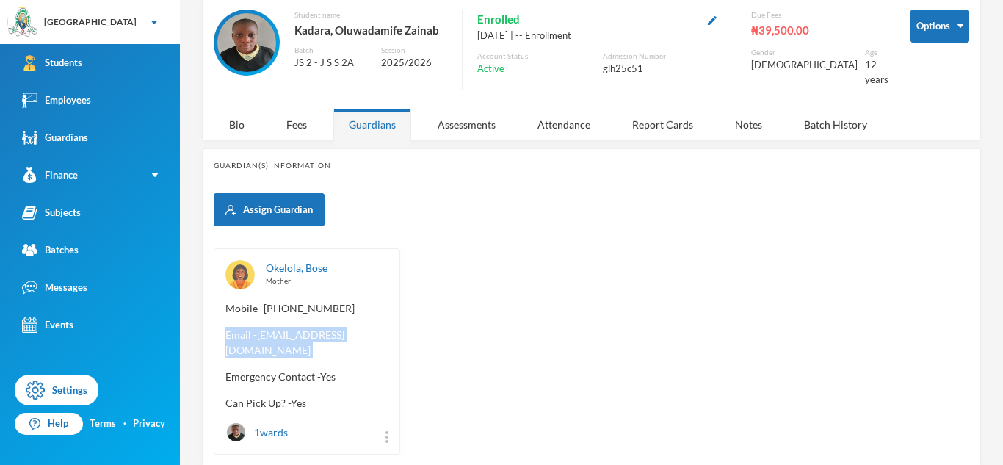
click at [254, 327] on span "Email - boseokelola12@gmail.com" at bounding box center [307, 342] width 163 height 31
click at [252, 327] on span "Email - boseokelola12@gmail.com" at bounding box center [307, 342] width 163 height 31
click at [255, 327] on span "Email - boseokelola12@gmail.com" at bounding box center [307, 342] width 163 height 31
drag, startPoint x: 255, startPoint y: 321, endPoint x: 387, endPoint y: 322, distance: 132.2
click at [387, 327] on span "Email - boseokelola12@gmail.com" at bounding box center [307, 342] width 163 height 31
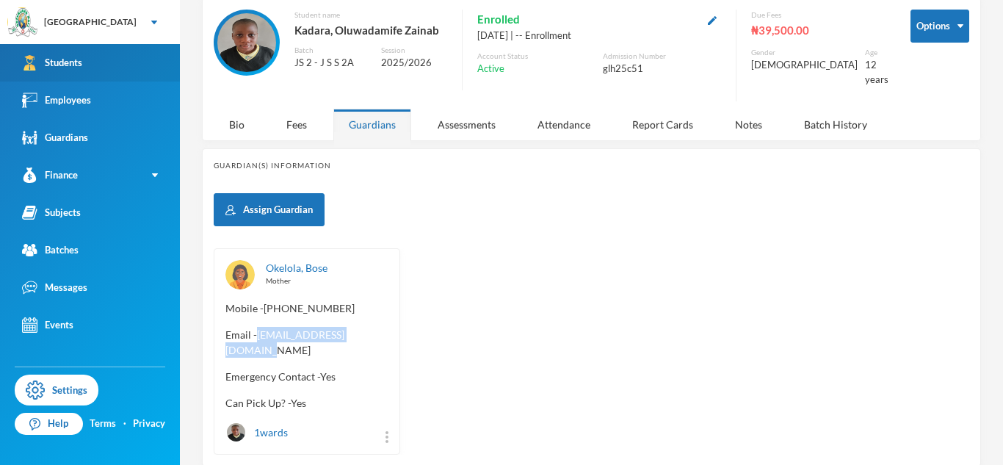
click at [37, 59] on div "Students" at bounding box center [52, 62] width 60 height 15
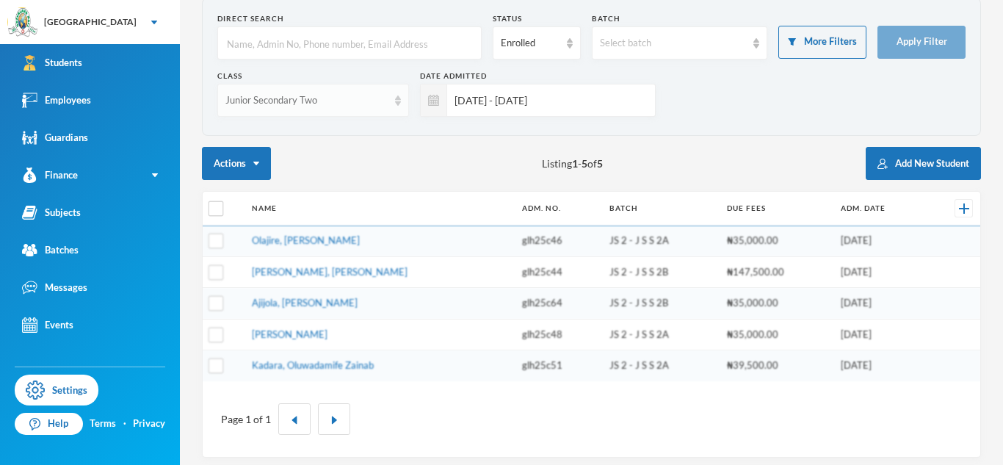
click at [400, 99] on img at bounding box center [398, 100] width 6 height 10
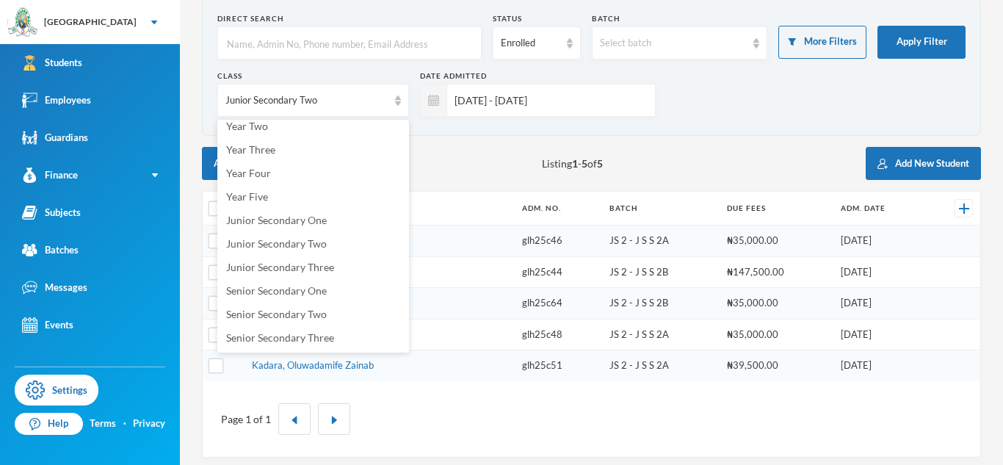
scroll to position [167, 0]
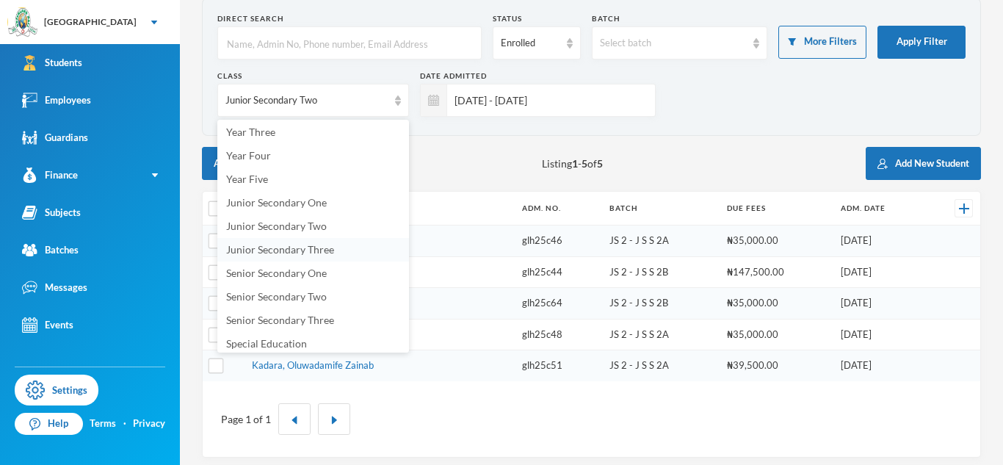
click at [306, 248] on span "Junior Secondary Three" at bounding box center [280, 249] width 108 height 12
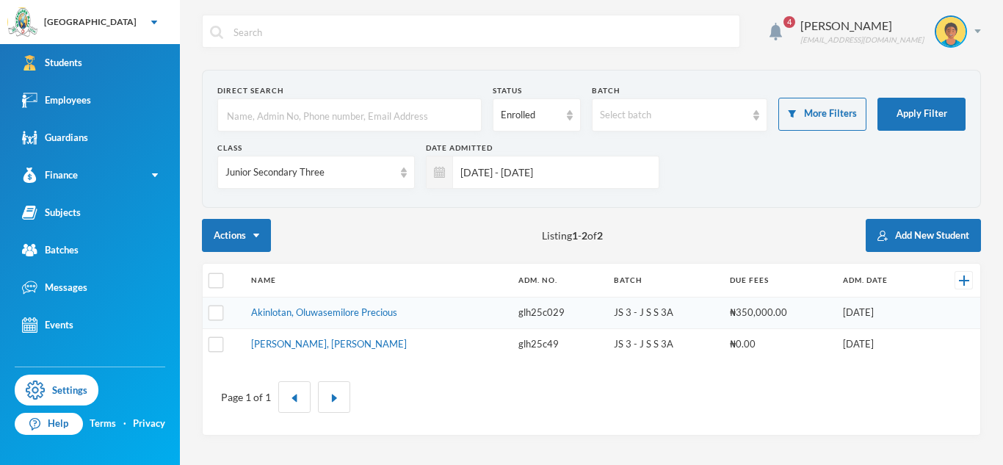
scroll to position [0, 0]
click at [212, 282] on input "checkbox" at bounding box center [216, 280] width 15 height 15
checkbox input "true"
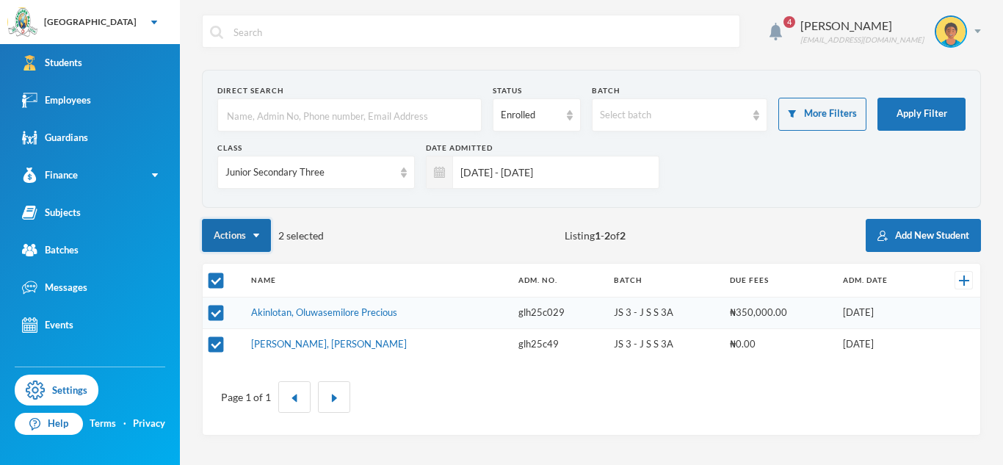
click at [245, 236] on button "Actions" at bounding box center [236, 235] width 69 height 33
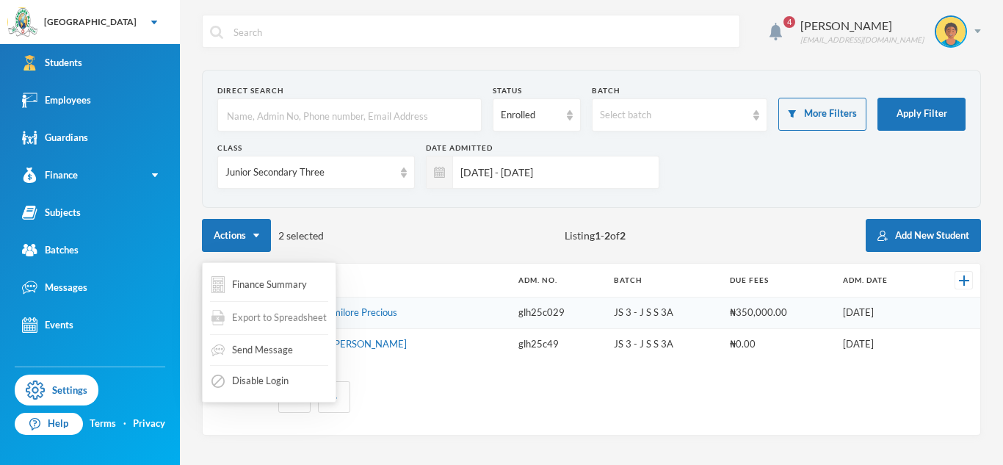
click at [259, 316] on span "Export to Spreadsheet" at bounding box center [279, 318] width 95 height 15
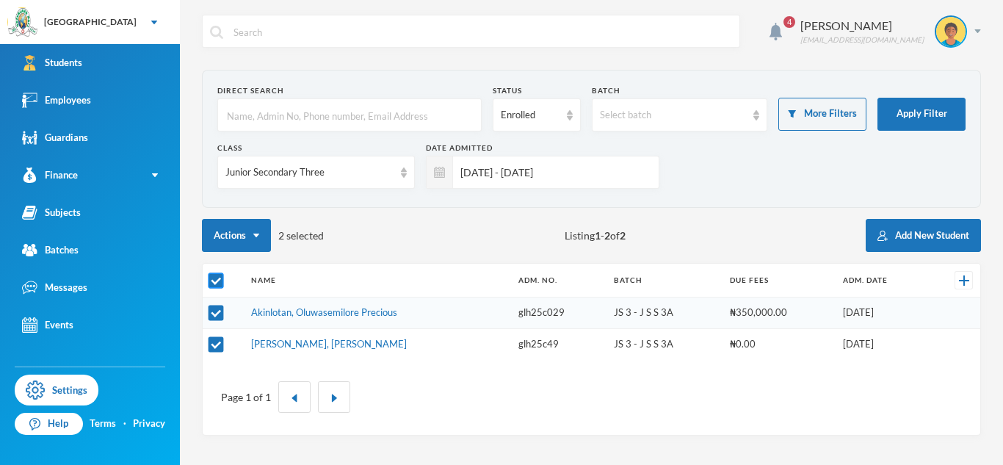
click at [212, 279] on input "checkbox" at bounding box center [216, 280] width 15 height 15
checkbox input "false"
click at [336, 314] on link "Akinlotan, Oluwasemilore Precious" at bounding box center [324, 312] width 146 height 12
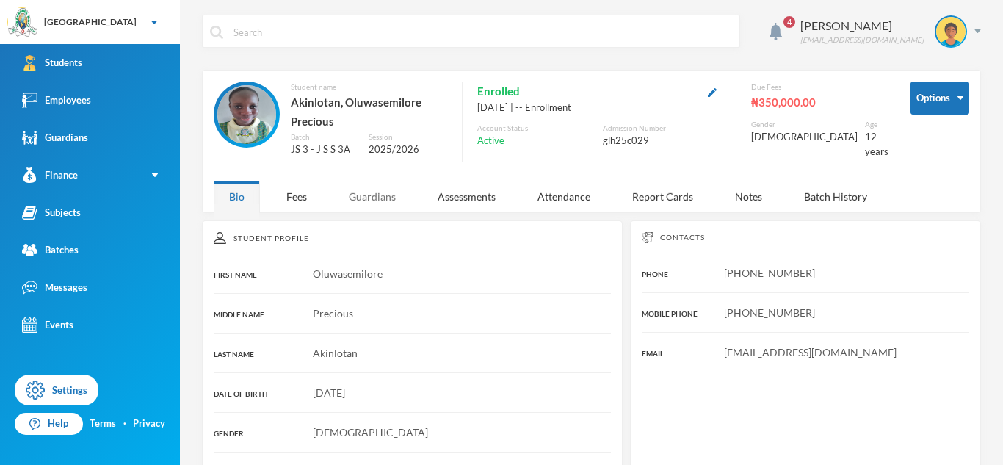
click at [375, 200] on div "Guardians" at bounding box center [372, 197] width 78 height 32
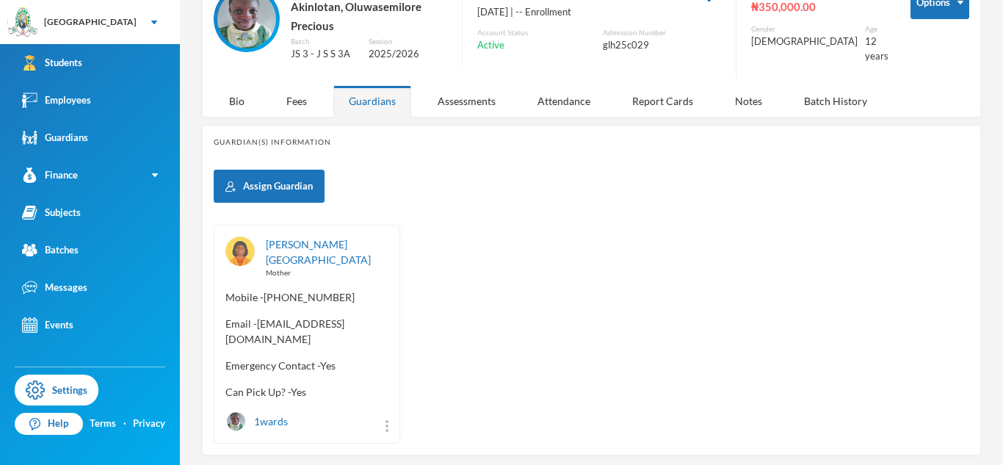
scroll to position [98, 0]
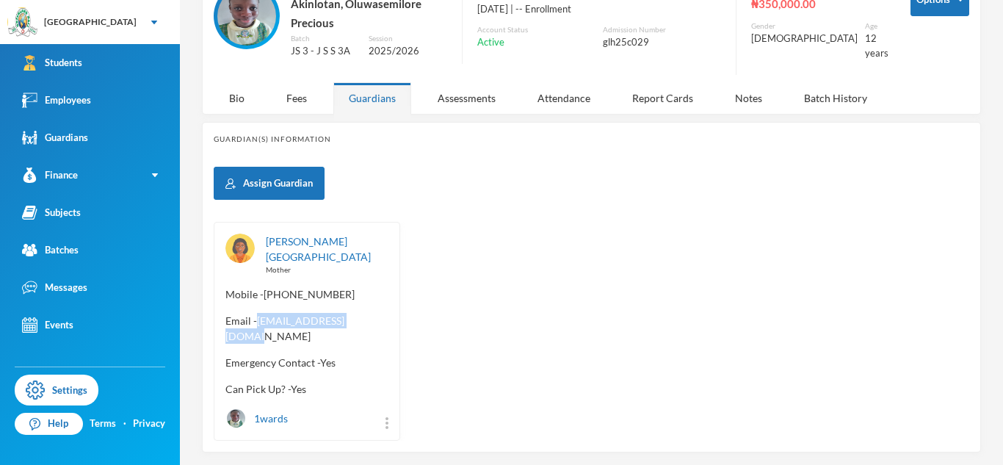
click at [226, 323] on span "Email - akinwandefolashade138@gmail.com" at bounding box center [307, 328] width 163 height 31
click at [224, 314] on div "Akinwande, Folashade Mother Mobile - +234 703 372 4747 Email - akinwandefolasha…" at bounding box center [307, 331] width 187 height 219
drag, startPoint x: 226, startPoint y: 319, endPoint x: 411, endPoint y: 324, distance: 185.2
click at [411, 324] on div "Akinwande, Folashade Mother Mobile - +234 703 372 4747 Email - akinwandefolasha…" at bounding box center [592, 331] width 756 height 219
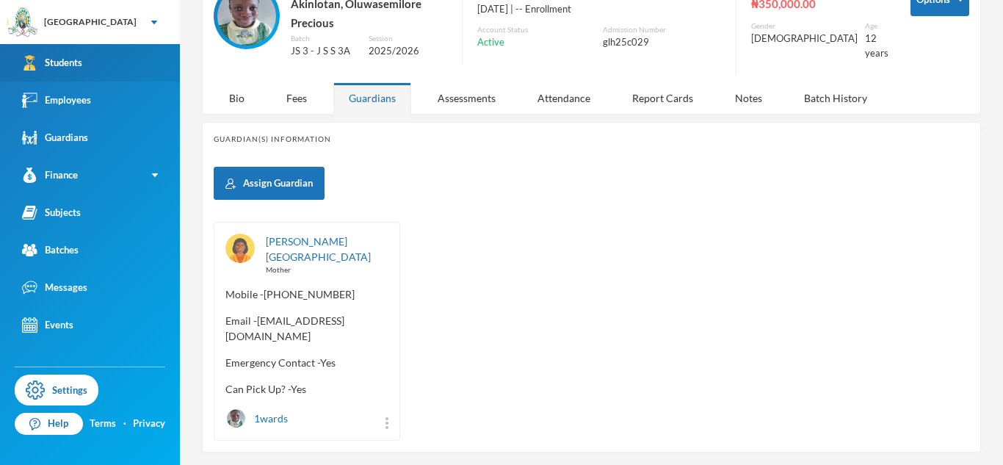
click at [166, 67] on link "Students" at bounding box center [90, 62] width 180 height 37
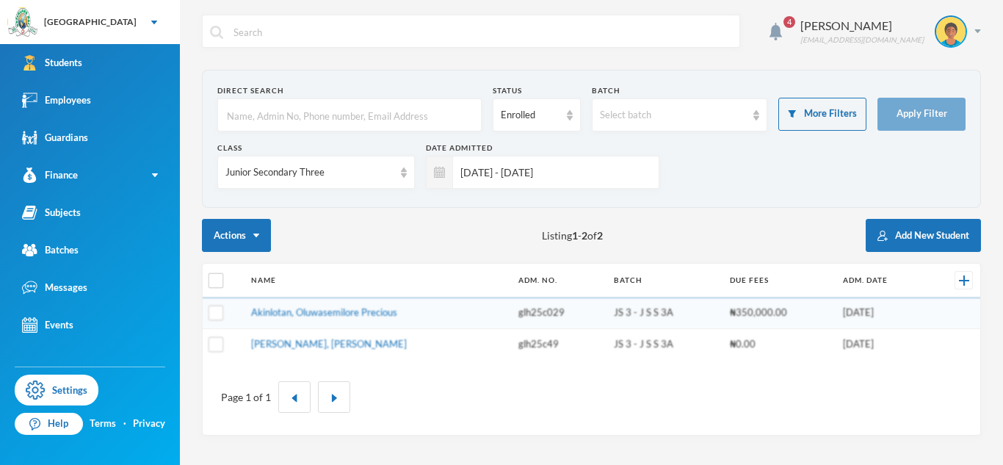
click at [303, 350] on td "[PERSON_NAME], [PERSON_NAME]" at bounding box center [377, 343] width 267 height 31
click at [303, 348] on link "[PERSON_NAME], [PERSON_NAME]" at bounding box center [329, 344] width 156 height 12
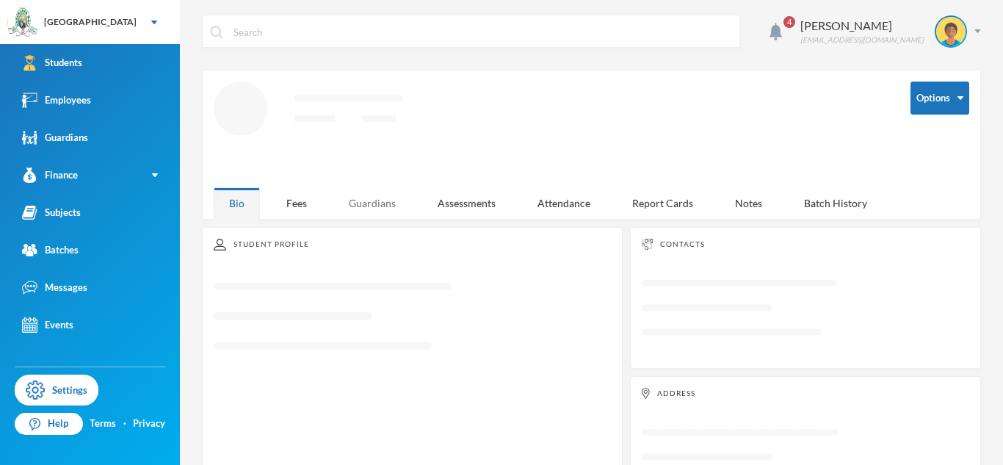
click at [353, 201] on div "Guardians" at bounding box center [372, 203] width 78 height 32
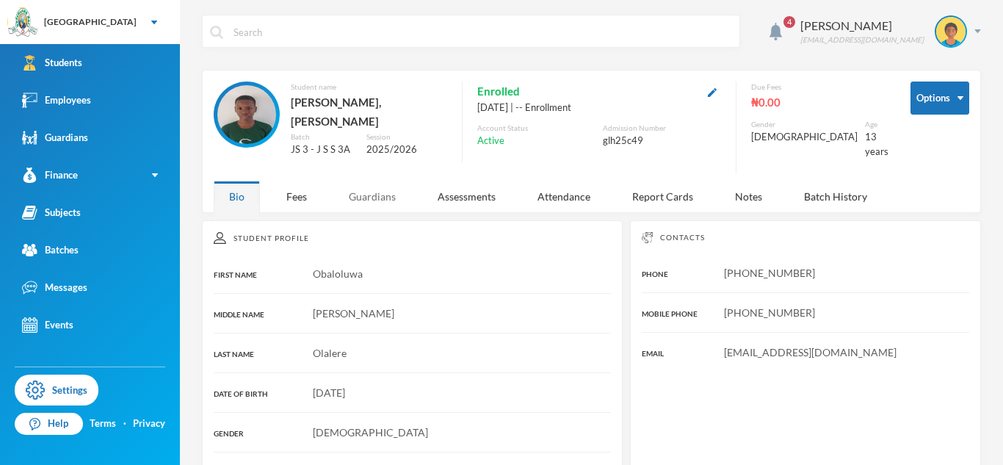
click at [385, 191] on div "Guardians" at bounding box center [372, 197] width 78 height 32
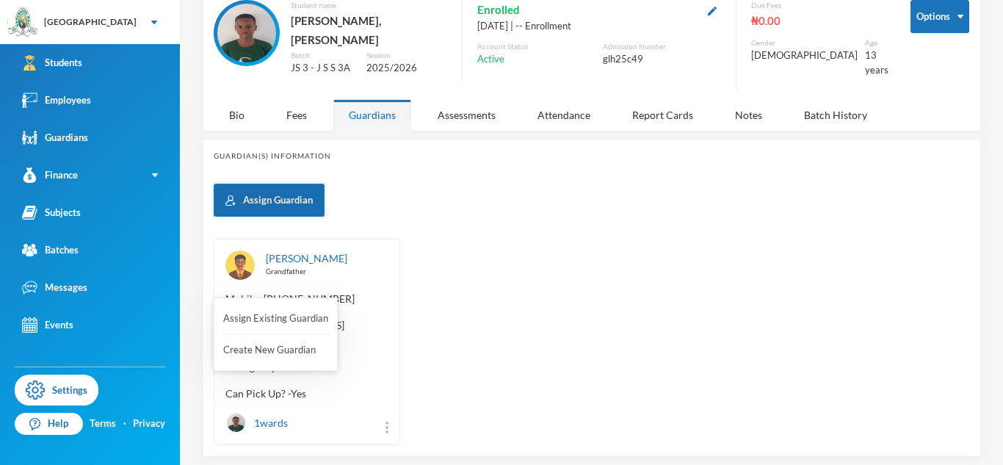
scroll to position [112, 0]
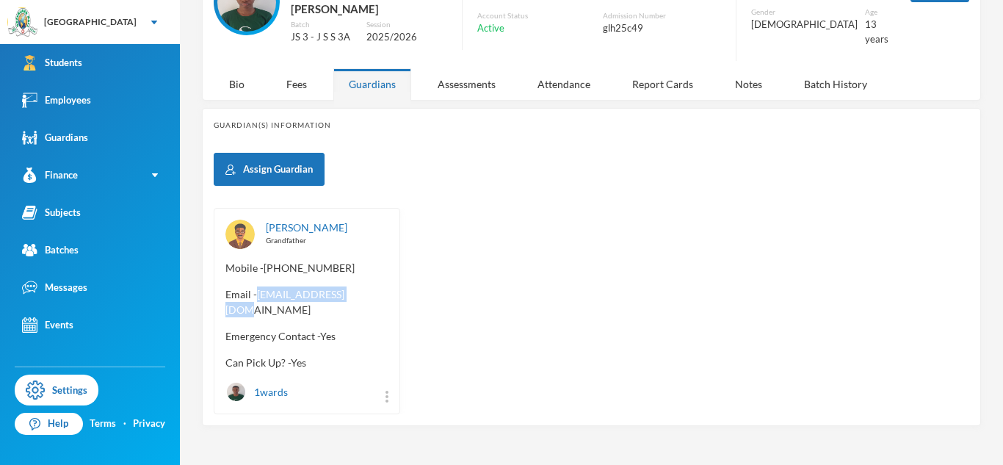
click at [222, 295] on div "[PERSON_NAME] Grandfather Mobile - [PHONE_NUMBER] Email - [EMAIL_ADDRESS][DOMAI…" at bounding box center [307, 311] width 187 height 206
click at [228, 299] on span "Email - [EMAIL_ADDRESS][DOMAIN_NAME]" at bounding box center [307, 301] width 163 height 31
click at [223, 299] on div "[PERSON_NAME] Grandfather Mobile - [PHONE_NUMBER] Email - [EMAIL_ADDRESS][DOMAI…" at bounding box center [307, 311] width 187 height 206
click at [226, 296] on span "Email - [EMAIL_ADDRESS][DOMAIN_NAME]" at bounding box center [307, 301] width 163 height 31
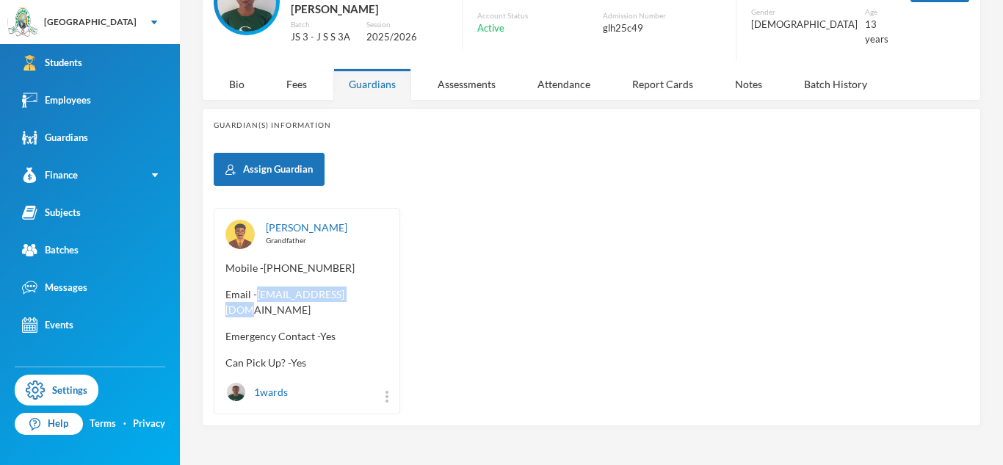
click at [303, 273] on div "[PERSON_NAME] Grandfather Mobile - [PHONE_NUMBER] Email - [EMAIL_ADDRESS][DOMAI…" at bounding box center [307, 311] width 187 height 206
click at [218, 306] on div "[PERSON_NAME] Grandfather Mobile - [PHONE_NUMBER] Email - [EMAIL_ADDRESS][DOMAI…" at bounding box center [307, 311] width 187 height 206
click at [222, 297] on div "[PERSON_NAME] Grandfather Mobile - [PHONE_NUMBER] Email - [EMAIL_ADDRESS][DOMAI…" at bounding box center [307, 311] width 187 height 206
click at [223, 298] on div "[PERSON_NAME] Grandfather Mobile - [PHONE_NUMBER] Email - [EMAIL_ADDRESS][DOMAI…" at bounding box center [307, 311] width 187 height 206
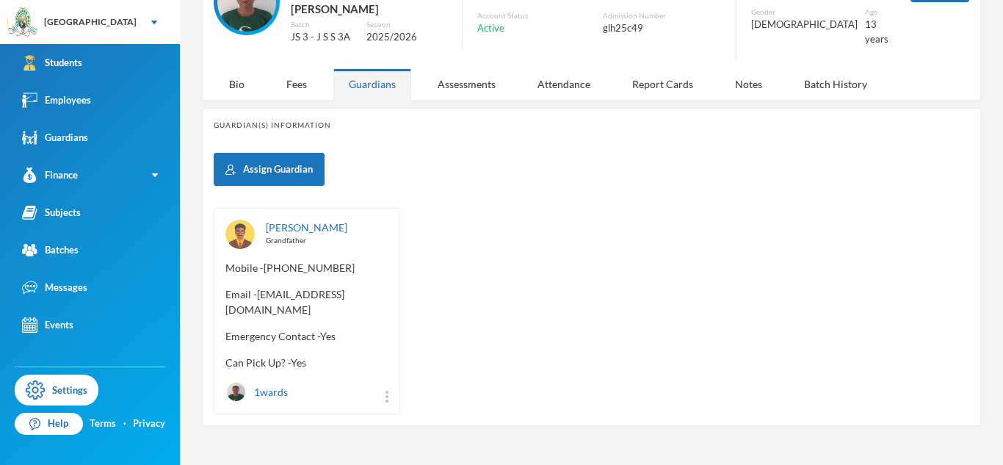
click at [226, 298] on span "Email - [EMAIL_ADDRESS][DOMAIN_NAME]" at bounding box center [307, 301] width 163 height 31
drag, startPoint x: 225, startPoint y: 298, endPoint x: 386, endPoint y: 297, distance: 161.6
click at [386, 297] on span "Email - [EMAIL_ADDRESS][DOMAIN_NAME]" at bounding box center [307, 301] width 163 height 31
copy span "[EMAIL_ADDRESS][DOMAIN_NAME]"
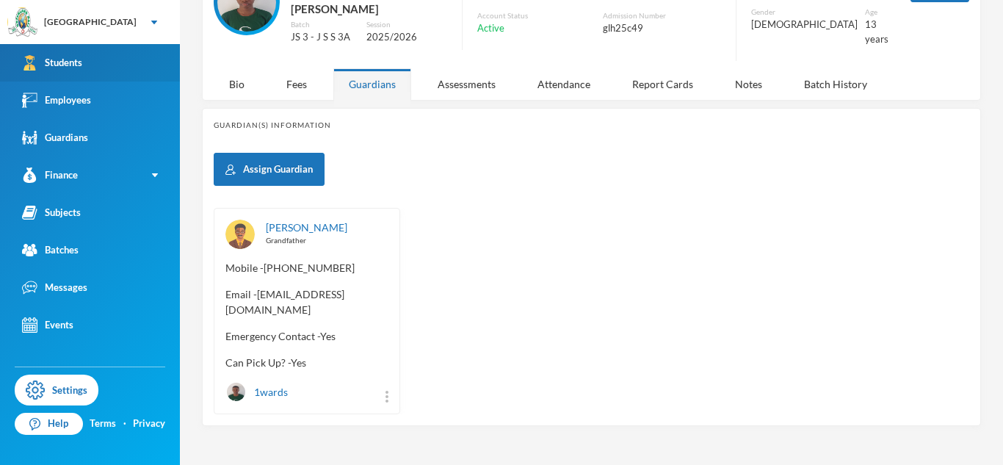
click at [160, 65] on link "Students" at bounding box center [90, 62] width 180 height 37
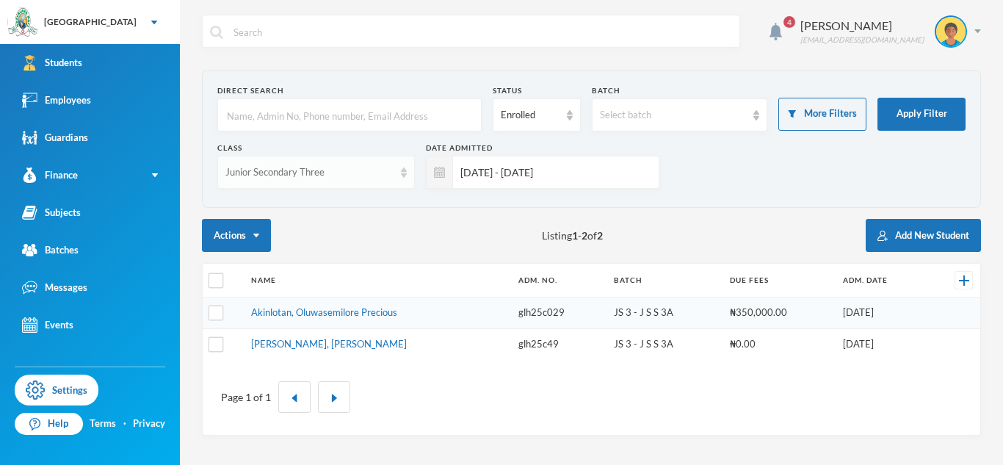
click at [402, 171] on img at bounding box center [404, 172] width 6 height 10
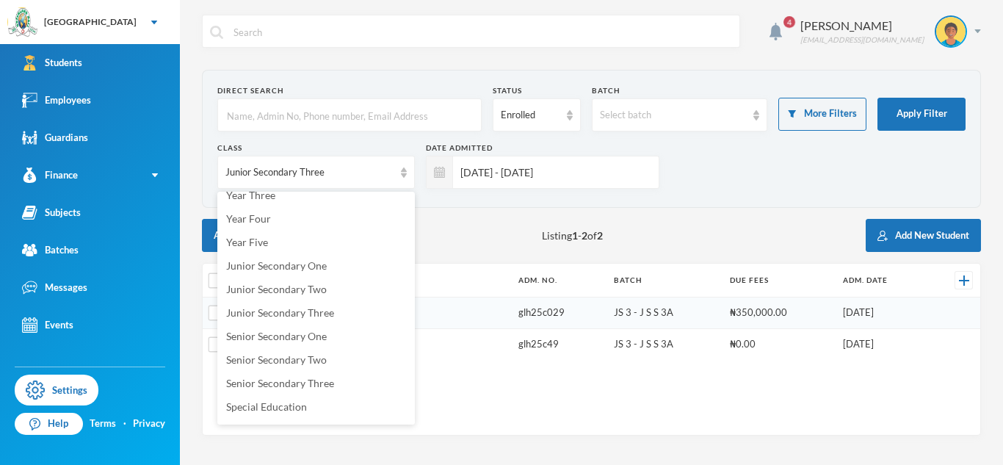
scroll to position [196, 0]
click at [275, 322] on li "Senior Secondary One" at bounding box center [316, 316] width 198 height 24
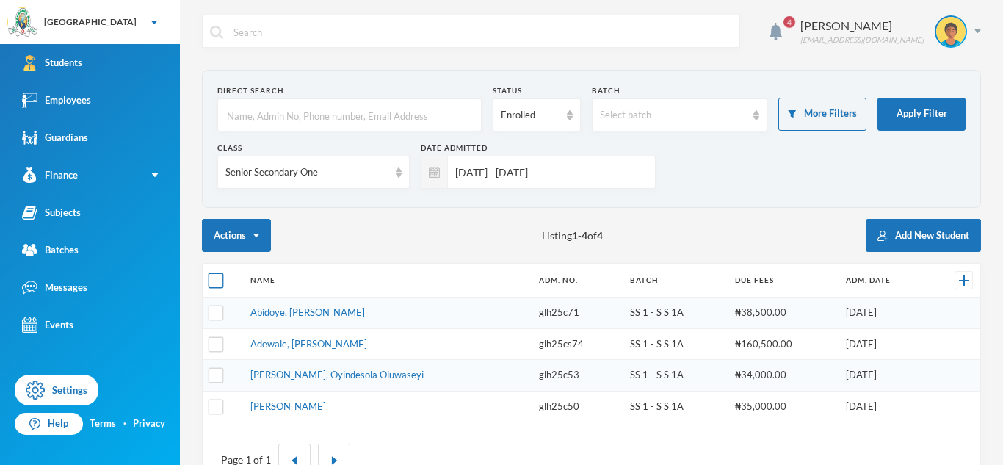
click at [214, 281] on input "checkbox" at bounding box center [216, 280] width 15 height 15
checkbox input "true"
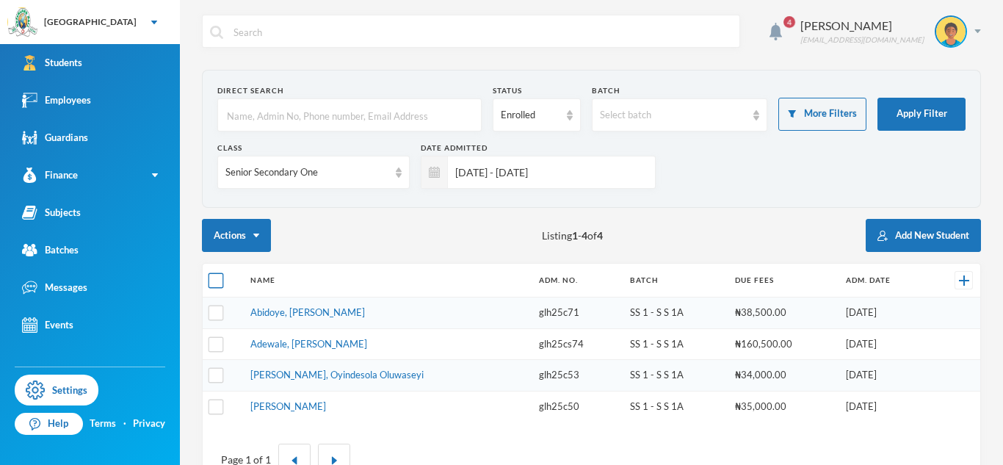
checkbox input "true"
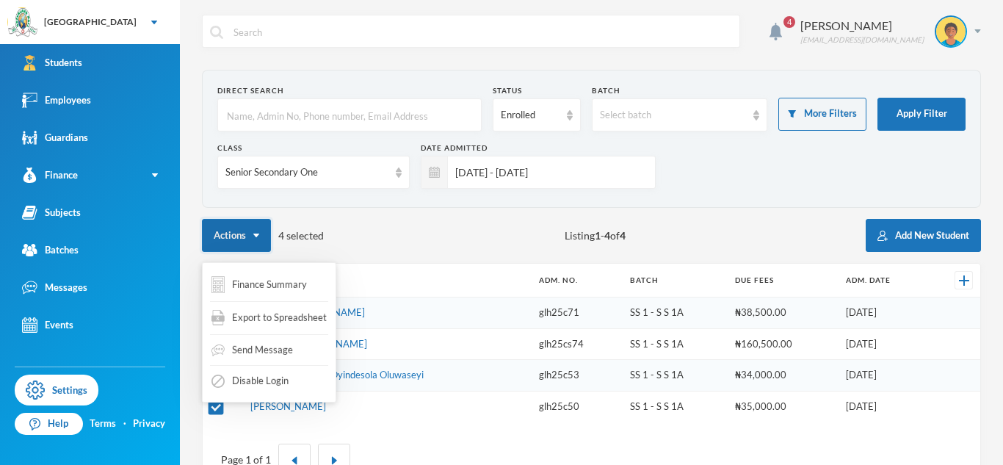
click at [257, 237] on button "Actions" at bounding box center [236, 235] width 69 height 33
click at [266, 312] on span "Export to Spreadsheet" at bounding box center [279, 318] width 95 height 15
click at [256, 238] on button "Actions" at bounding box center [236, 235] width 69 height 33
click at [270, 309] on div "Export to Spreadsheet" at bounding box center [269, 318] width 118 height 28
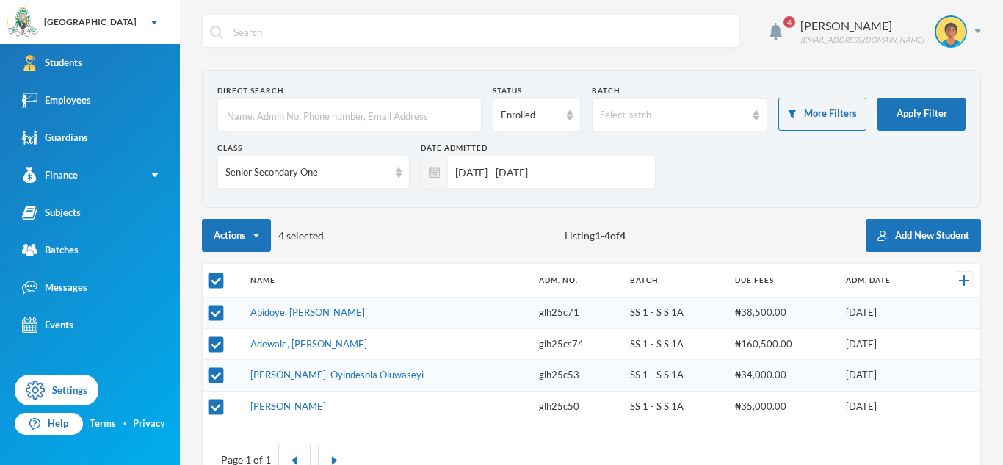
scroll to position [48, 0]
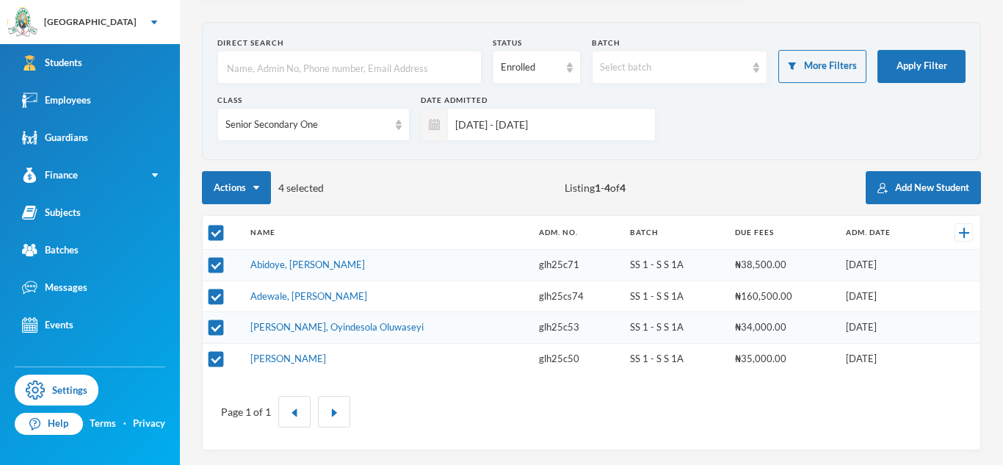
click at [365, 199] on div "Actions 4 selected Listing 1 - 4 of 4 Add New Student" at bounding box center [591, 187] width 779 height 33
click at [214, 231] on input "checkbox" at bounding box center [216, 233] width 15 height 15
checkbox input "false"
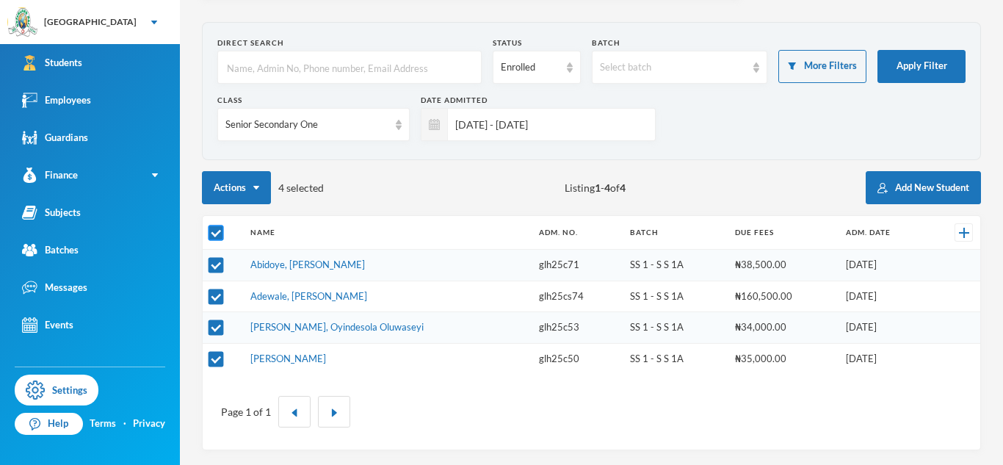
checkbox input "false"
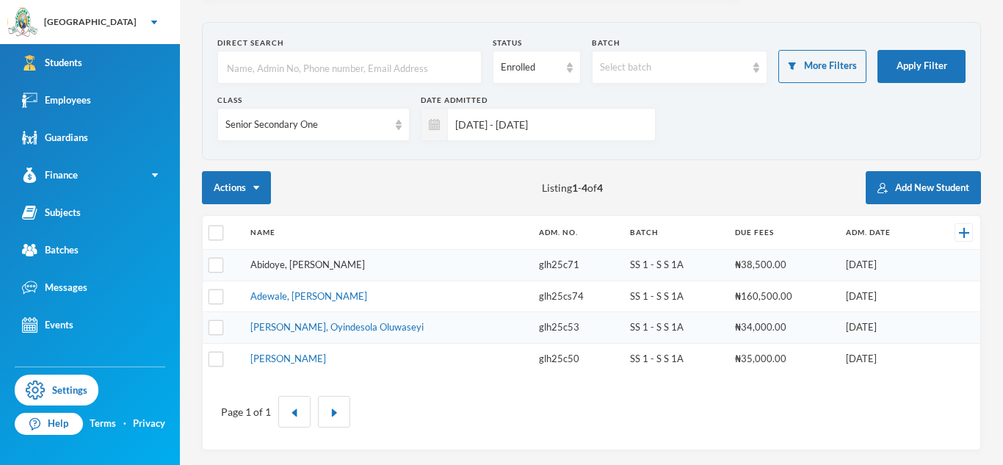
click at [350, 267] on link "Abidoye, [PERSON_NAME]" at bounding box center [307, 265] width 115 height 12
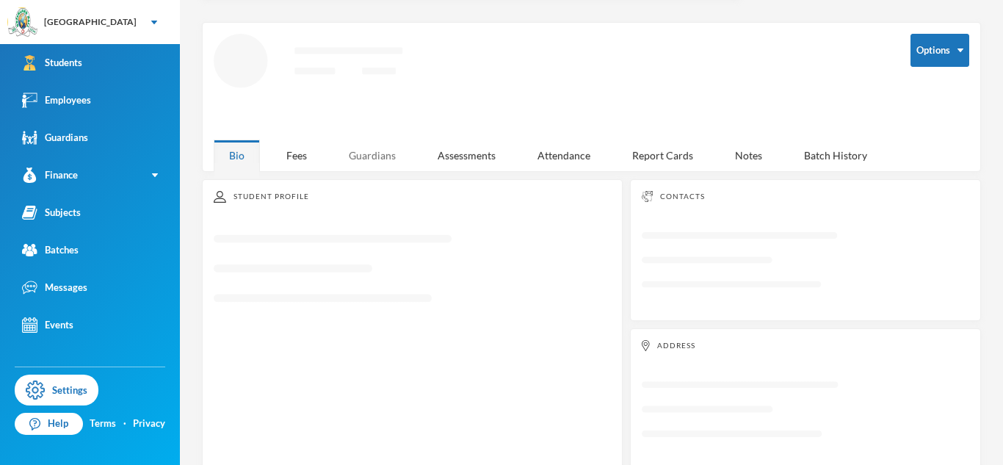
click at [361, 165] on div "Guardians" at bounding box center [372, 156] width 78 height 32
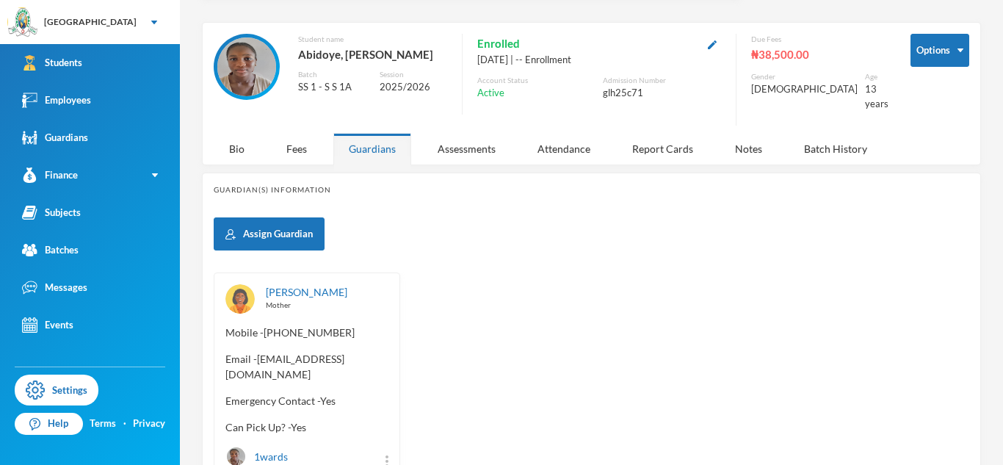
scroll to position [112, 0]
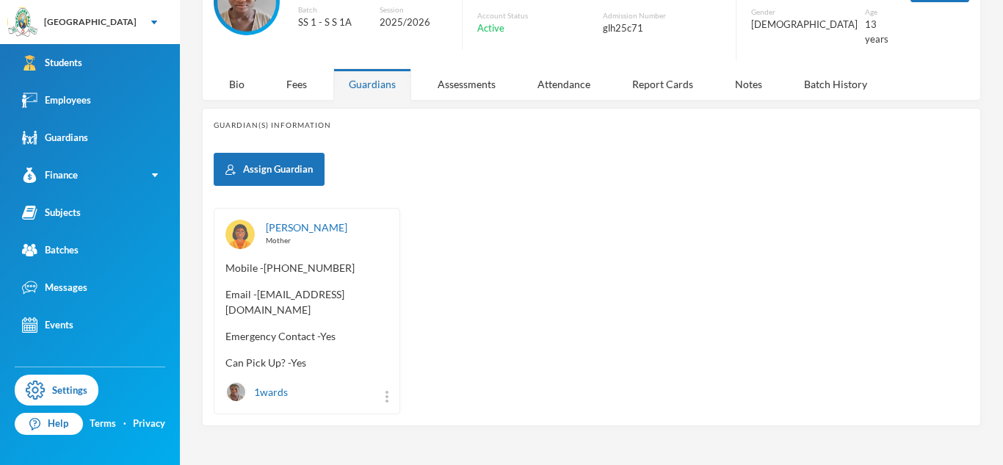
click at [226, 297] on span "Email - [EMAIL_ADDRESS][DOMAIN_NAME]" at bounding box center [307, 301] width 163 height 31
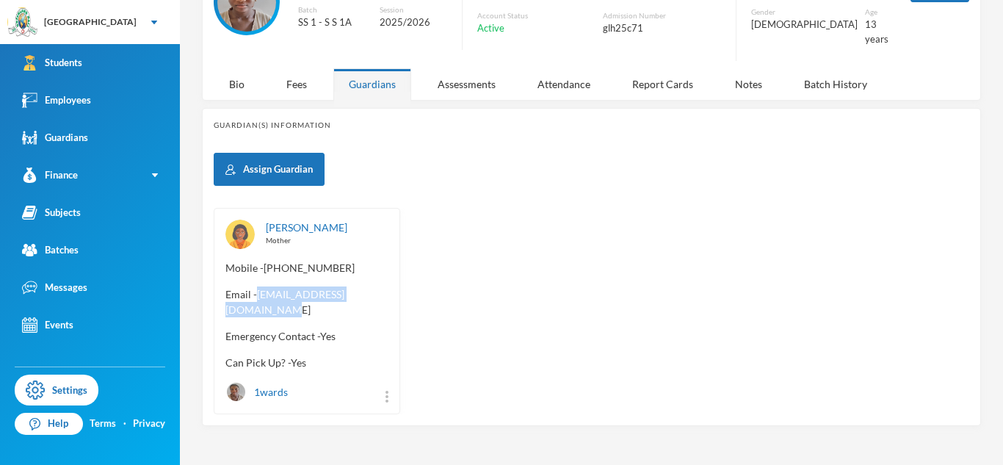
drag, startPoint x: 226, startPoint y: 297, endPoint x: 373, endPoint y: 292, distance: 147.7
click at [373, 292] on span "Email - [EMAIL_ADDRESS][DOMAIN_NAME]" at bounding box center [307, 301] width 163 height 31
copy span "[EMAIL_ADDRESS][DOMAIN_NAME]"
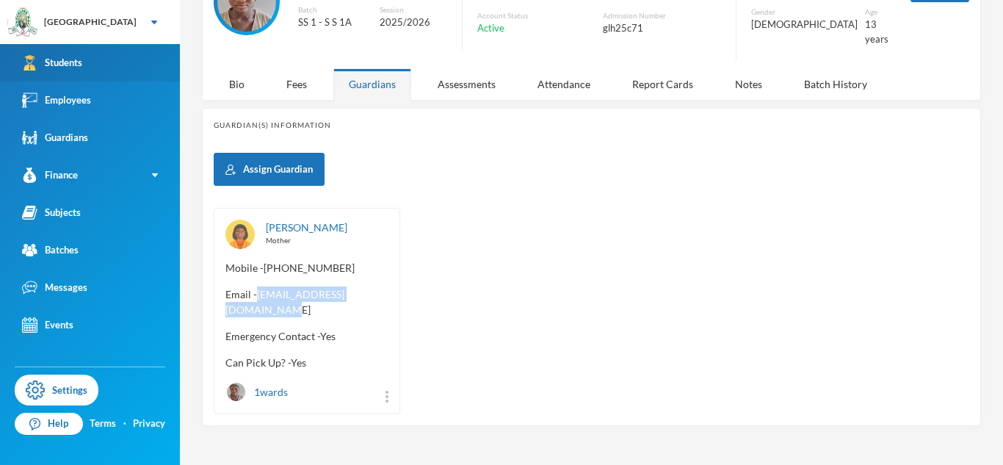
click at [126, 48] on link "Students" at bounding box center [90, 62] width 180 height 37
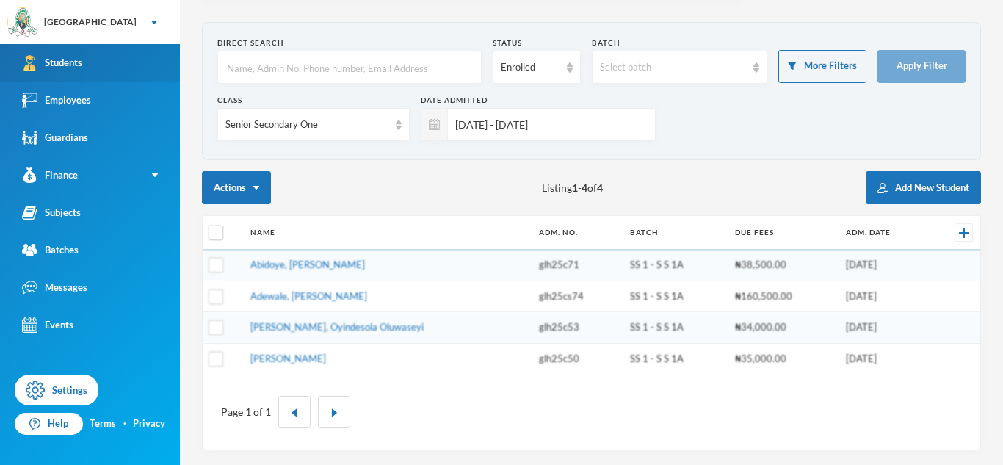
scroll to position [48, 0]
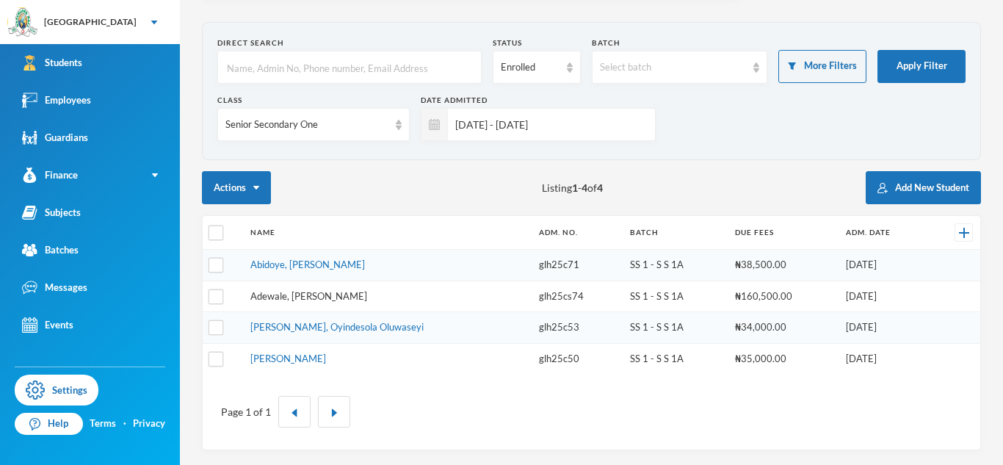
click at [343, 293] on link "Adewale, [PERSON_NAME]" at bounding box center [308, 296] width 117 height 12
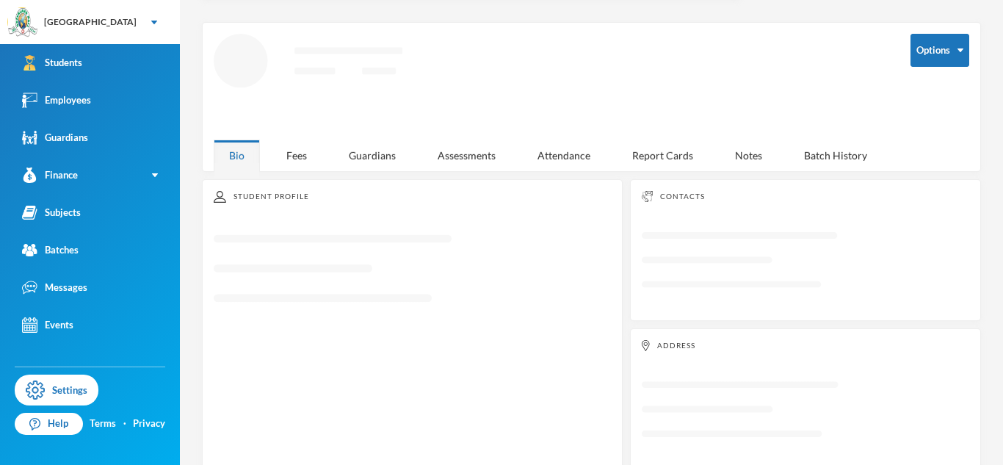
click at [382, 179] on div "Student Profile Loading interface..." at bounding box center [412, 325] width 421 height 292
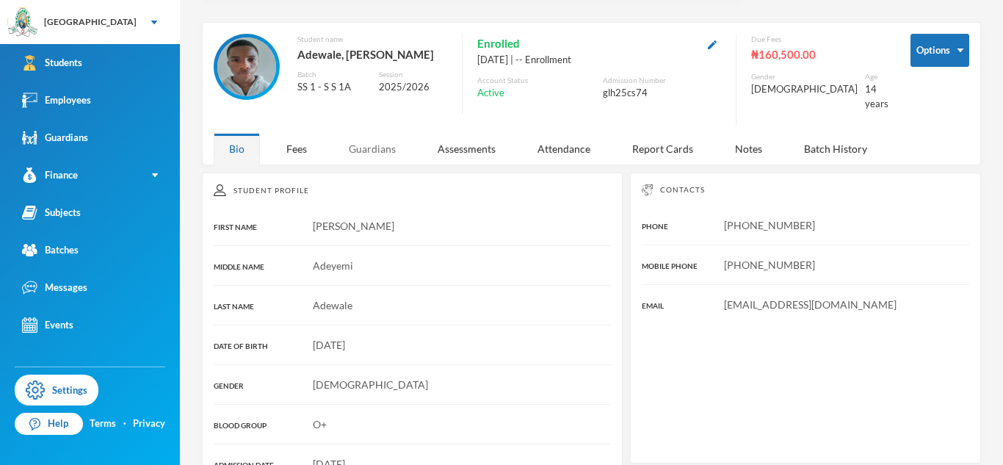
click at [375, 148] on div "Guardians" at bounding box center [372, 149] width 78 height 32
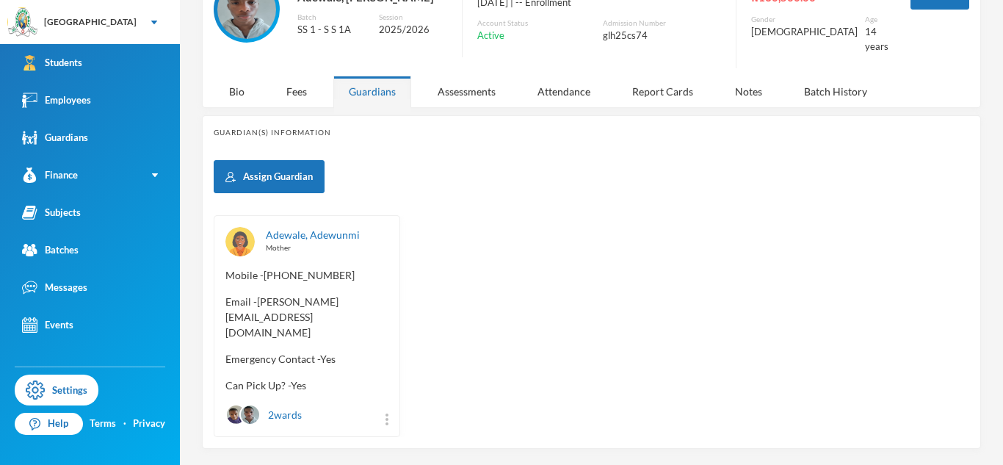
scroll to position [112, 0]
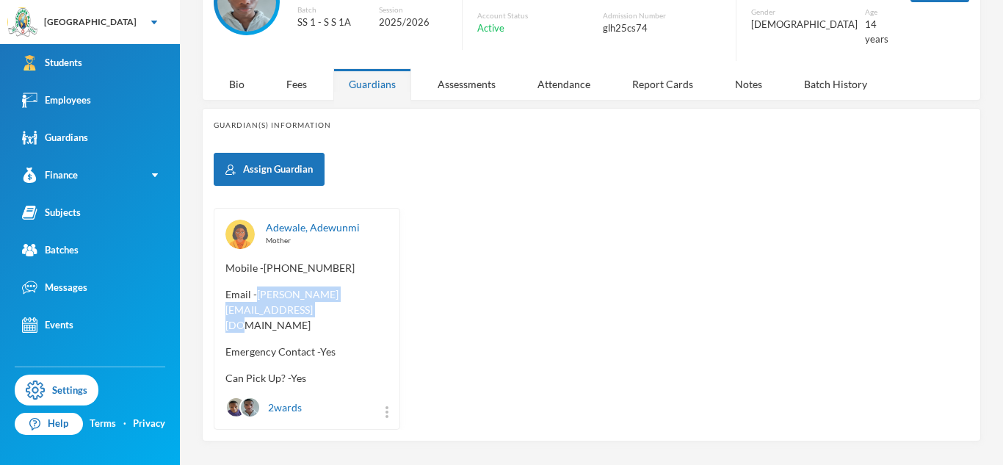
drag, startPoint x: 226, startPoint y: 301, endPoint x: 400, endPoint y: 297, distance: 174.1
click at [400, 297] on div "Adewale, Adewunmi Mother Mobile - [PHONE_NUMBER] Email - [PERSON_NAME][EMAIL_AD…" at bounding box center [592, 319] width 756 height 222
copy span "[PERSON_NAME][EMAIL_ADDRESS][DOMAIN_NAME]"
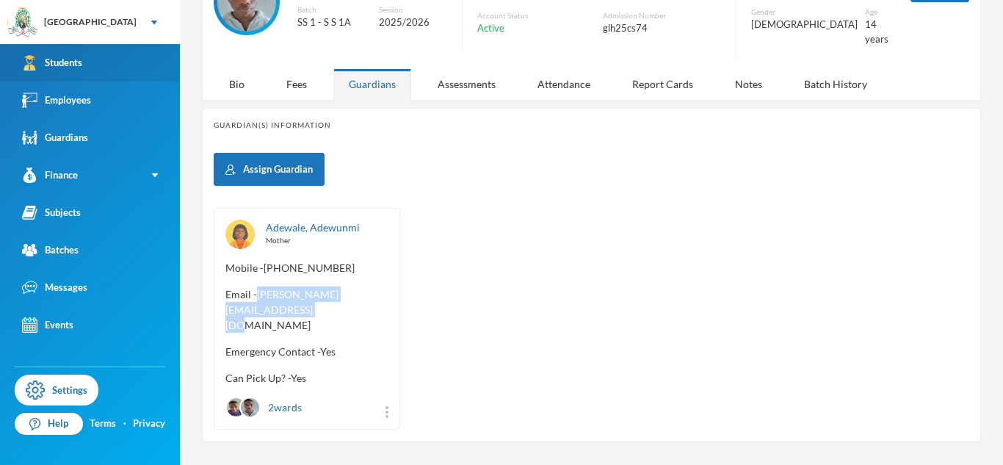
click at [159, 71] on link "Students" at bounding box center [90, 62] width 180 height 37
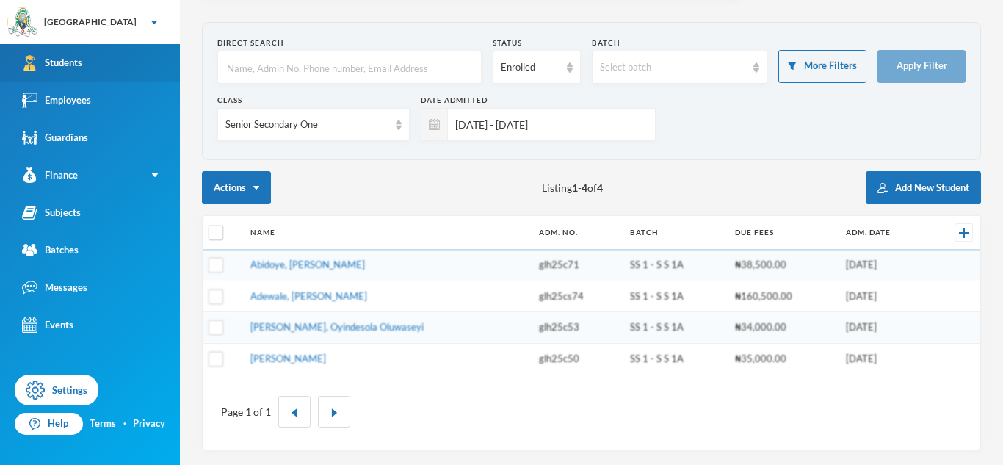
scroll to position [48, 0]
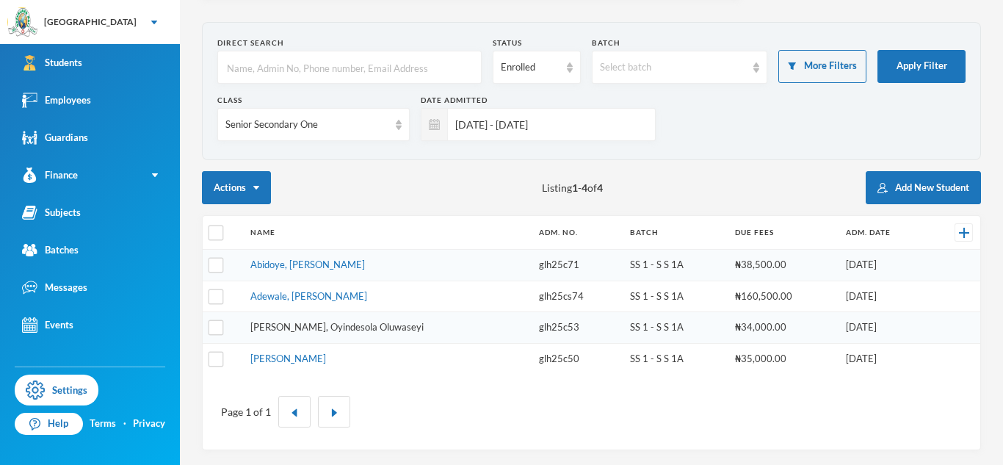
click at [347, 323] on link "[PERSON_NAME], Oyindesola Oluwaseyi" at bounding box center [336, 327] width 173 height 12
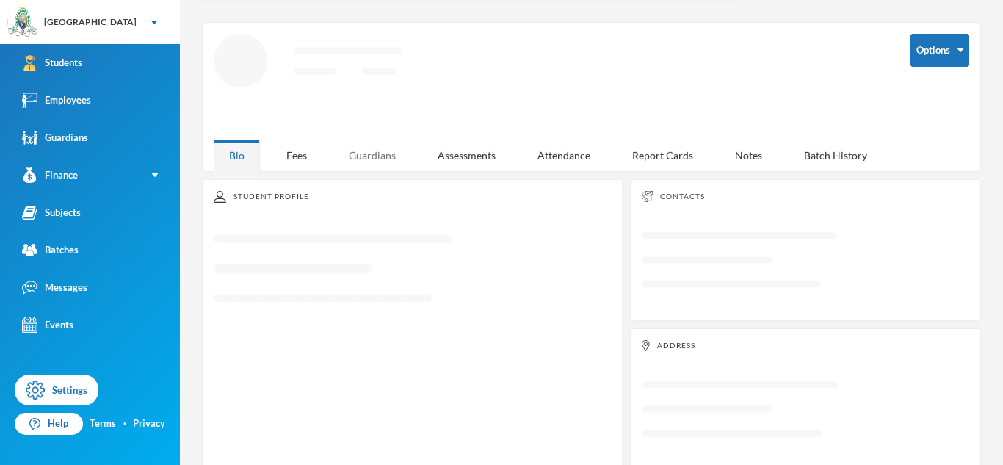
click at [366, 163] on div "Guardians" at bounding box center [372, 156] width 78 height 32
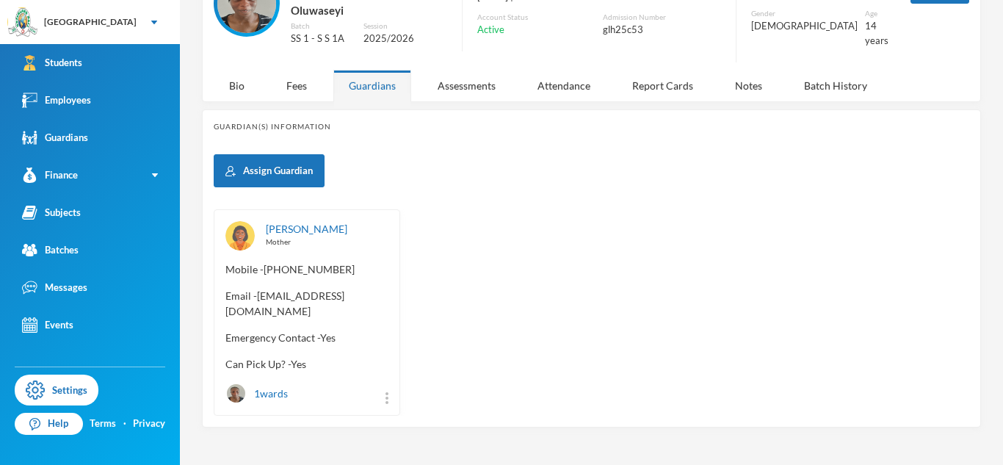
scroll to position [115, 0]
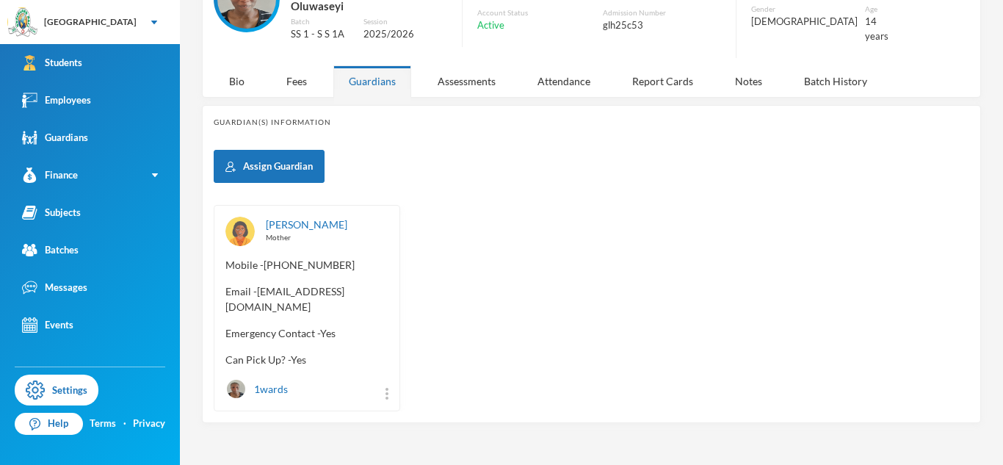
click at [223, 306] on div "[PERSON_NAME] Mother Mobile - [PHONE_NUMBER] Email - [EMAIL_ADDRESS][DOMAIN_NAM…" at bounding box center [307, 308] width 187 height 206
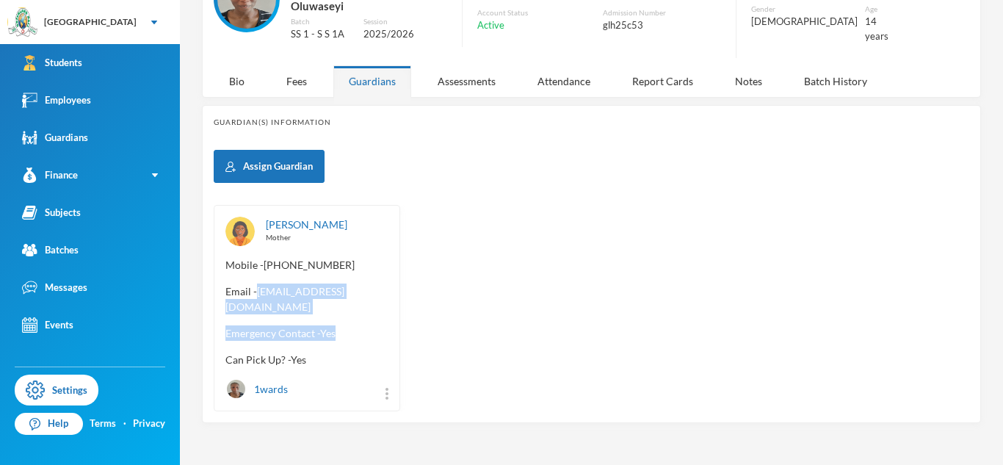
drag, startPoint x: 226, startPoint y: 304, endPoint x: 386, endPoint y: 318, distance: 161.5
click at [386, 318] on div "[PERSON_NAME] Mother Mobile - [PHONE_NUMBER] Email - [EMAIL_ADDRESS][DOMAIN_NAM…" at bounding box center [307, 308] width 187 height 206
click at [377, 301] on span "Email - [EMAIL_ADDRESS][DOMAIN_NAME]" at bounding box center [307, 299] width 163 height 31
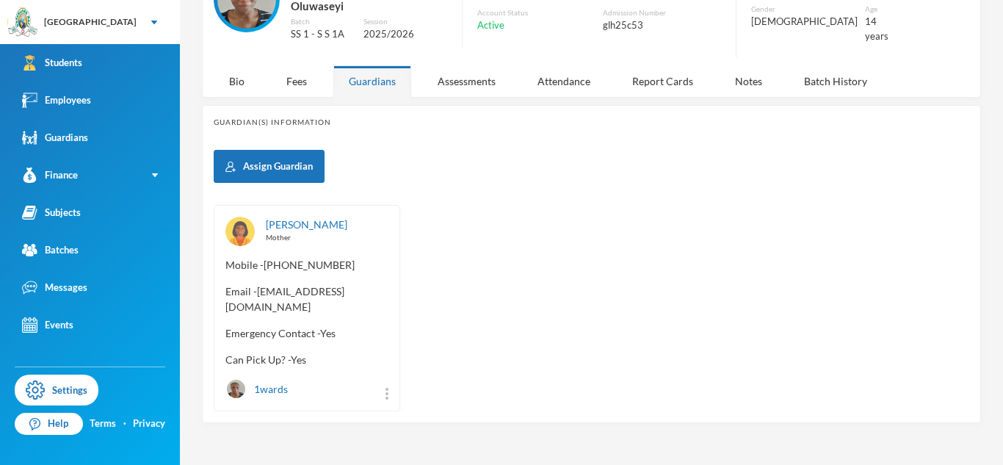
click at [226, 305] on span "Email - [EMAIL_ADDRESS][DOMAIN_NAME]" at bounding box center [307, 299] width 163 height 31
click at [333, 267] on div "[PERSON_NAME] Mother Mobile - [PHONE_NUMBER] Email - [EMAIL_ADDRESS][DOMAIN_NAM…" at bounding box center [307, 308] width 187 height 206
click at [233, 297] on span "Email - [EMAIL_ADDRESS][DOMAIN_NAME]" at bounding box center [307, 299] width 163 height 31
drag, startPoint x: 226, startPoint y: 304, endPoint x: 373, endPoint y: 303, distance: 147.7
click at [373, 303] on span "Email - [EMAIL_ADDRESS][DOMAIN_NAME]" at bounding box center [307, 299] width 163 height 31
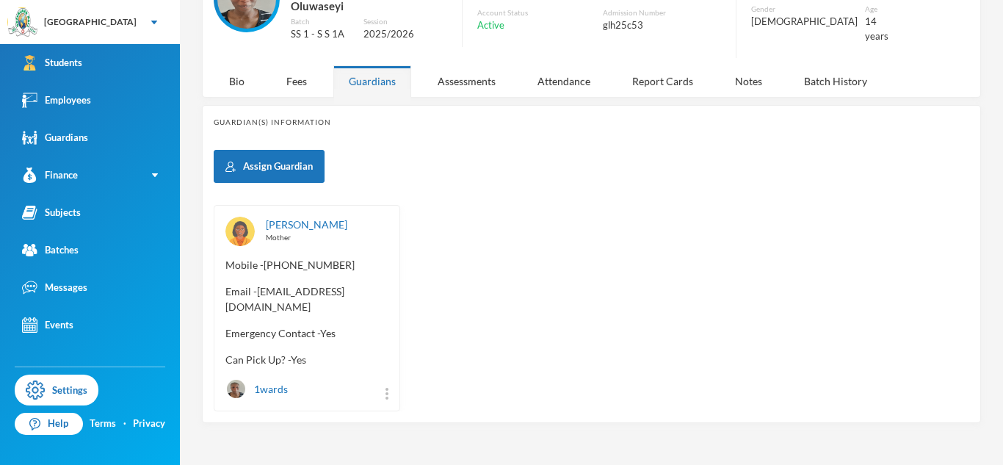
copy span "[EMAIL_ADDRESS][DOMAIN_NAME]"
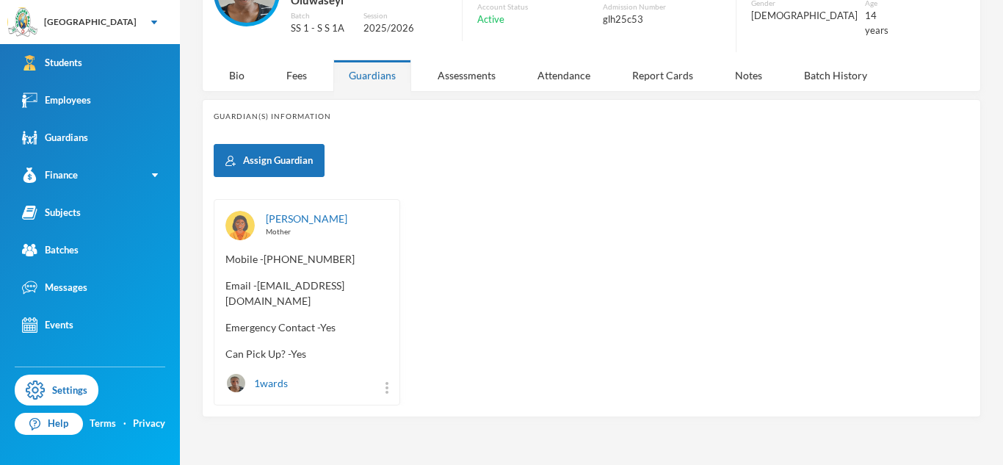
scroll to position [0, 0]
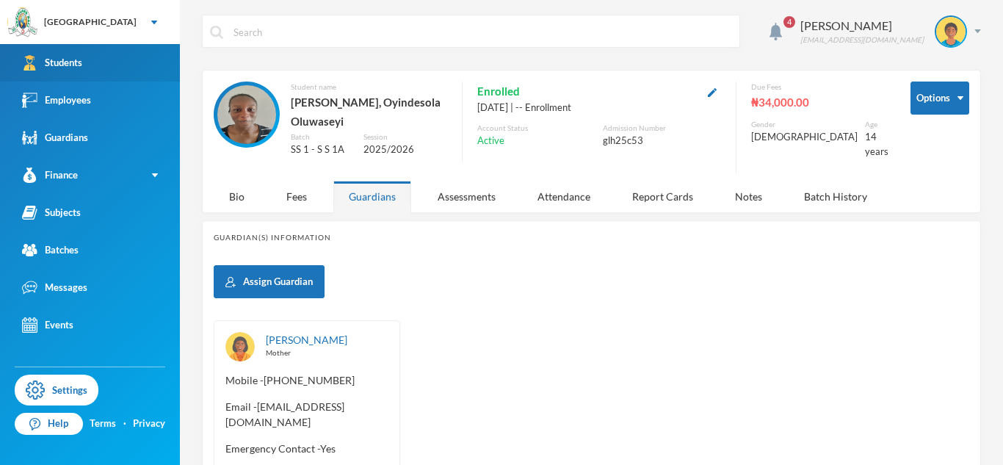
click at [111, 46] on link "Students" at bounding box center [90, 62] width 180 height 37
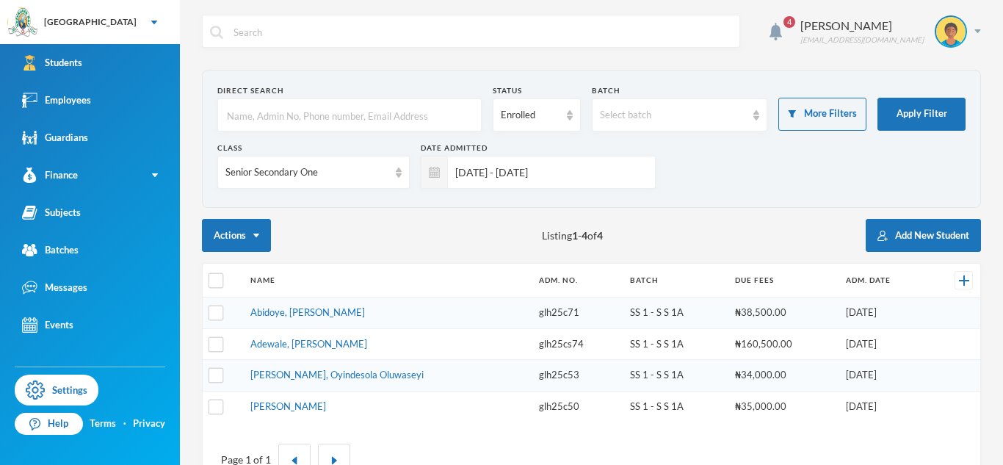
scroll to position [48, 0]
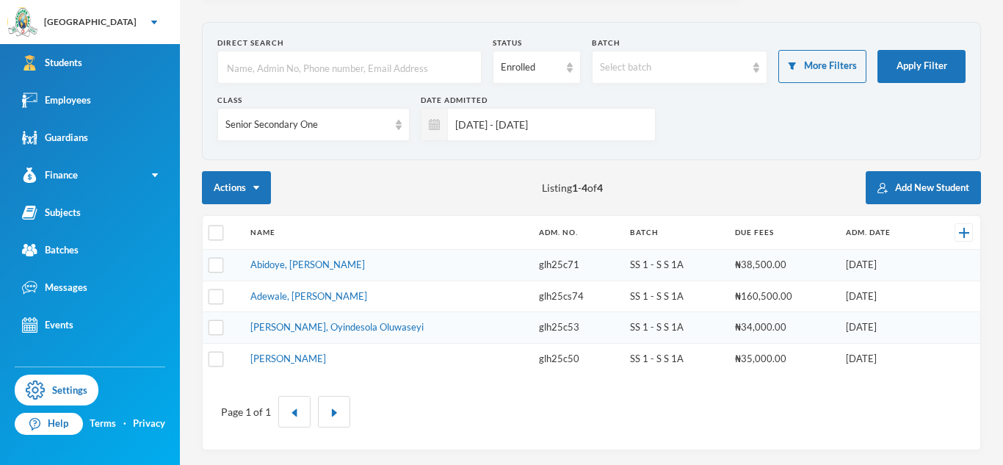
click at [275, 348] on td "[PERSON_NAME]" at bounding box center [387, 358] width 289 height 31
click at [375, 331] on link "[PERSON_NAME], Oyindesola Oluwaseyi" at bounding box center [336, 327] width 173 height 12
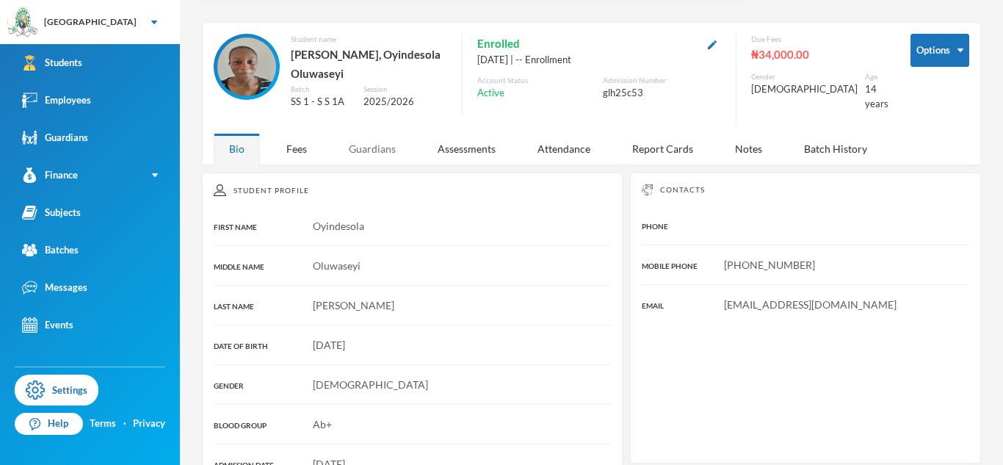
click at [364, 145] on div "Guardians" at bounding box center [372, 149] width 78 height 32
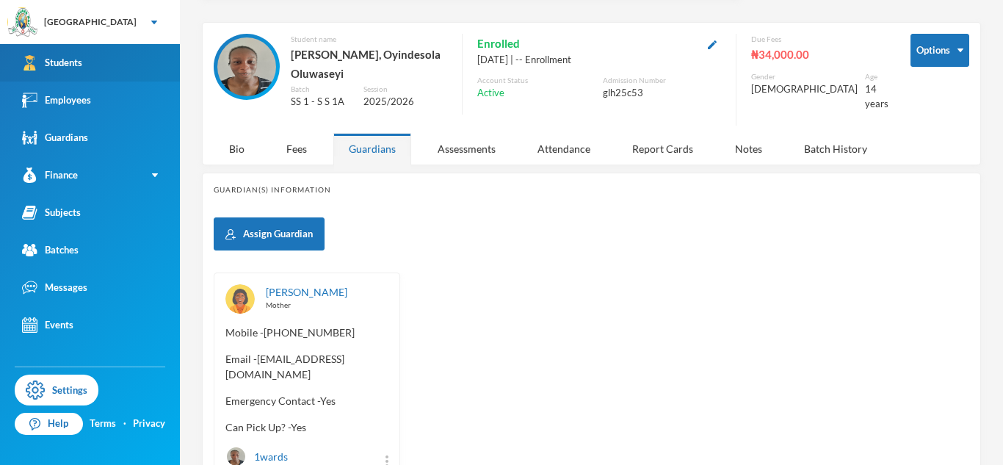
click at [132, 60] on link "Students" at bounding box center [90, 62] width 180 height 37
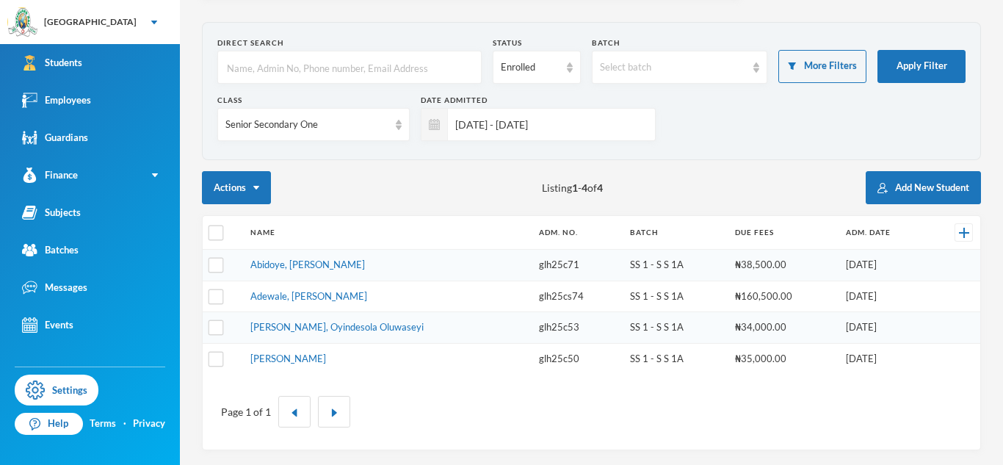
click at [280, 350] on td "[PERSON_NAME]" at bounding box center [387, 358] width 289 height 31
click at [282, 356] on link "[PERSON_NAME]" at bounding box center [288, 359] width 76 height 12
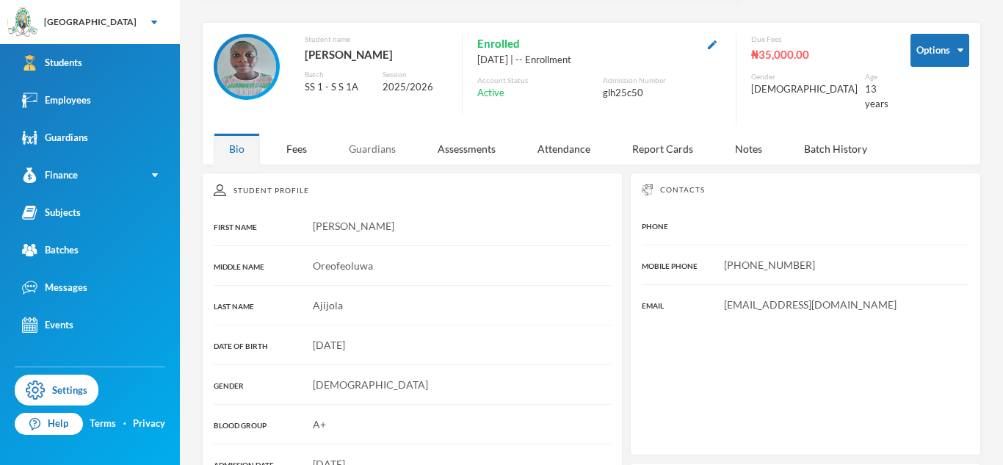
click at [372, 143] on div "Guardians" at bounding box center [372, 149] width 78 height 32
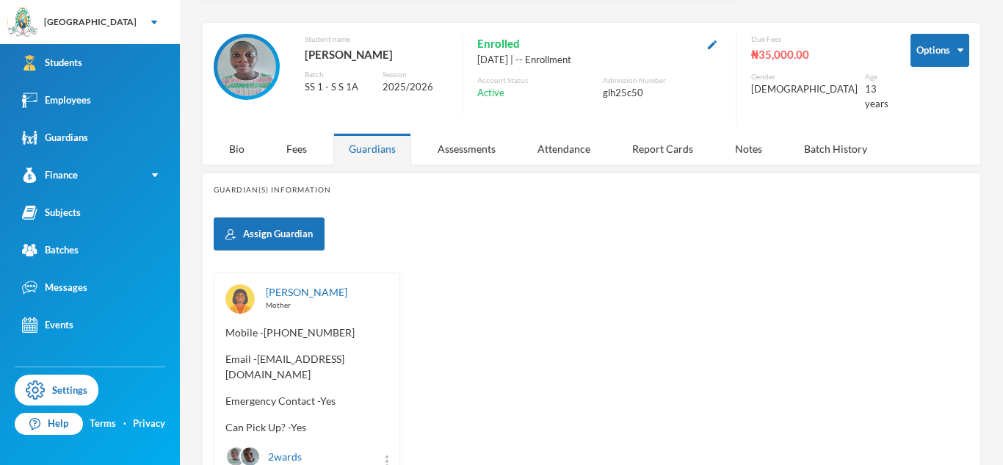
click at [259, 351] on span "Email - [EMAIL_ADDRESS][DOMAIN_NAME]" at bounding box center [307, 366] width 163 height 31
click at [328, 357] on div "[PERSON_NAME] Mother Mobile - [PHONE_NUMBER] Email - [EMAIL_ADDRESS][DOMAIN_NAM…" at bounding box center [307, 376] width 187 height 206
click at [261, 351] on span "Email - [EMAIL_ADDRESS][DOMAIN_NAME]" at bounding box center [307, 366] width 163 height 31
drag, startPoint x: 259, startPoint y: 347, endPoint x: 384, endPoint y: 341, distance: 125.0
click at [384, 351] on span "Email - [EMAIL_ADDRESS][DOMAIN_NAME]" at bounding box center [307, 366] width 163 height 31
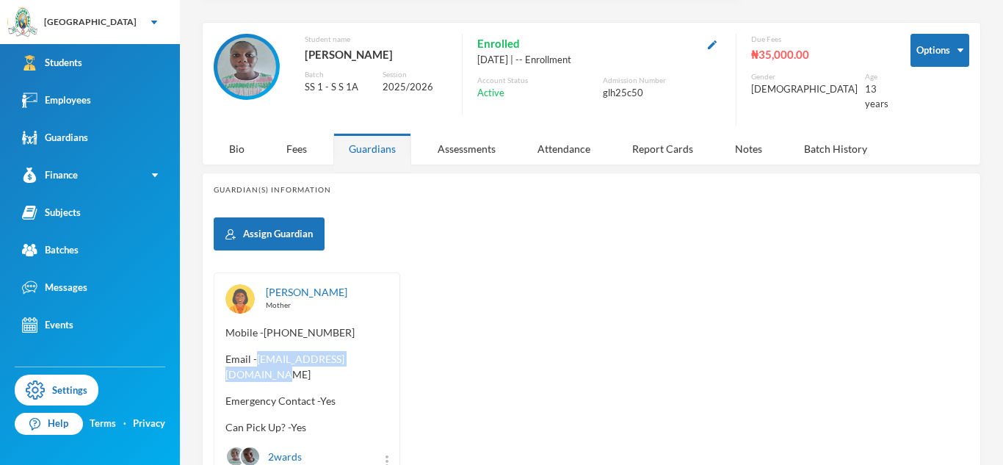
copy span "[EMAIL_ADDRESS][DOMAIN_NAME]"
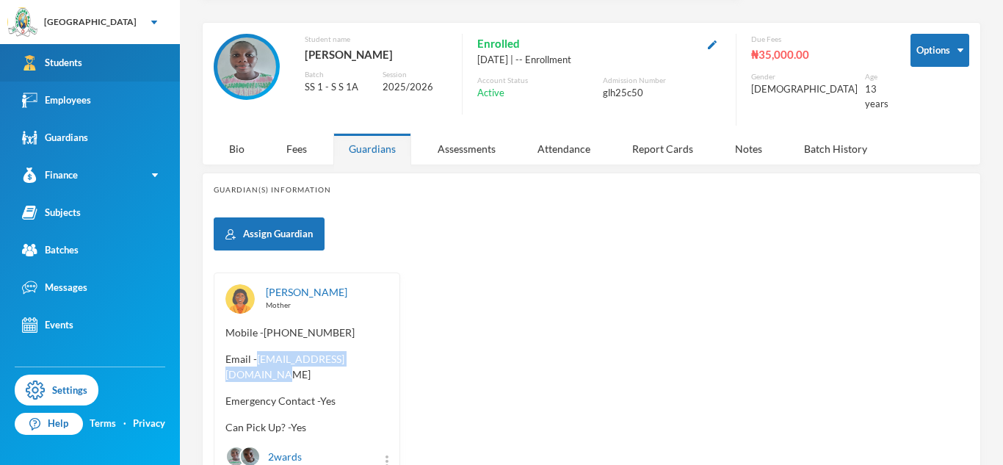
click at [151, 59] on link "Students" at bounding box center [90, 62] width 180 height 37
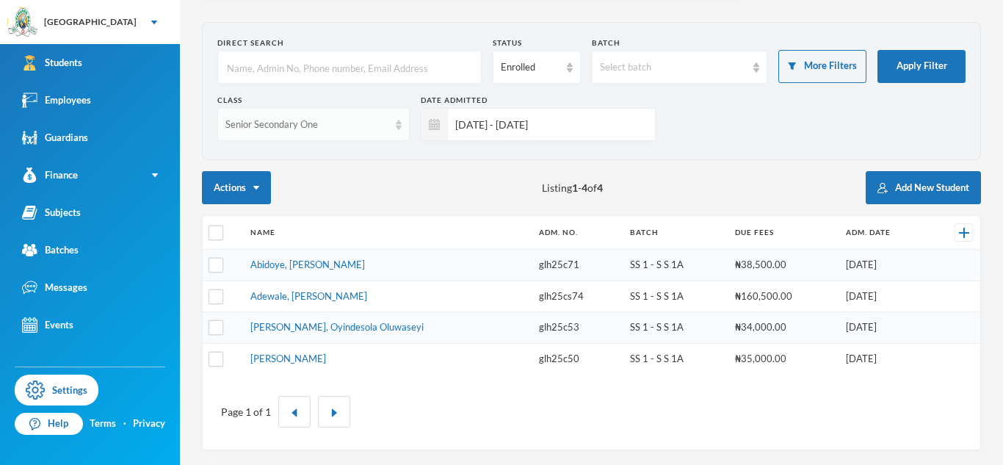
click at [390, 129] on div "Senior Secondary One" at bounding box center [313, 124] width 192 height 33
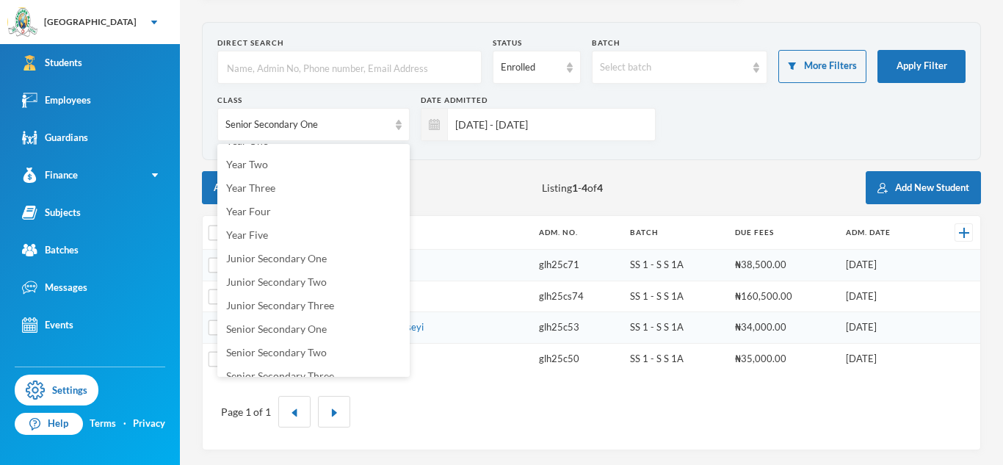
scroll to position [137, 0]
click at [276, 353] on span "Senior Secondary Two" at bounding box center [276, 350] width 101 height 12
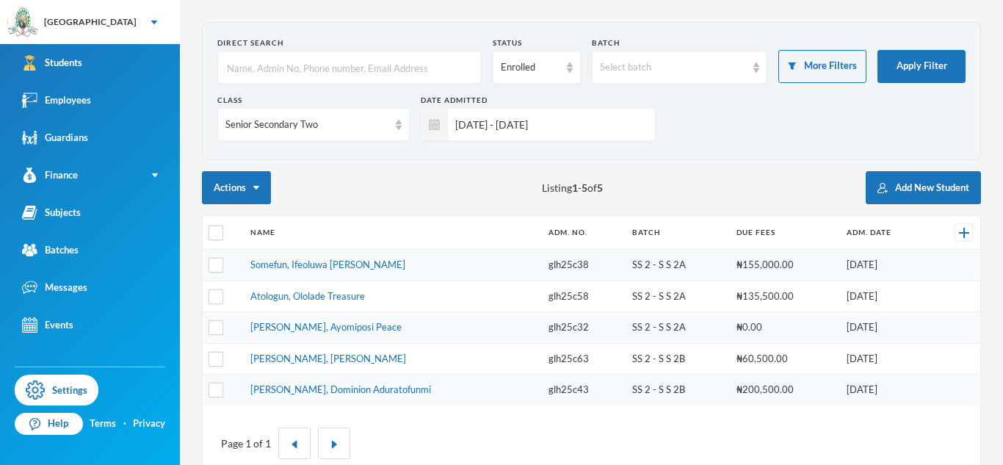
click at [276, 353] on link "[PERSON_NAME], [PERSON_NAME]" at bounding box center [328, 359] width 156 height 12
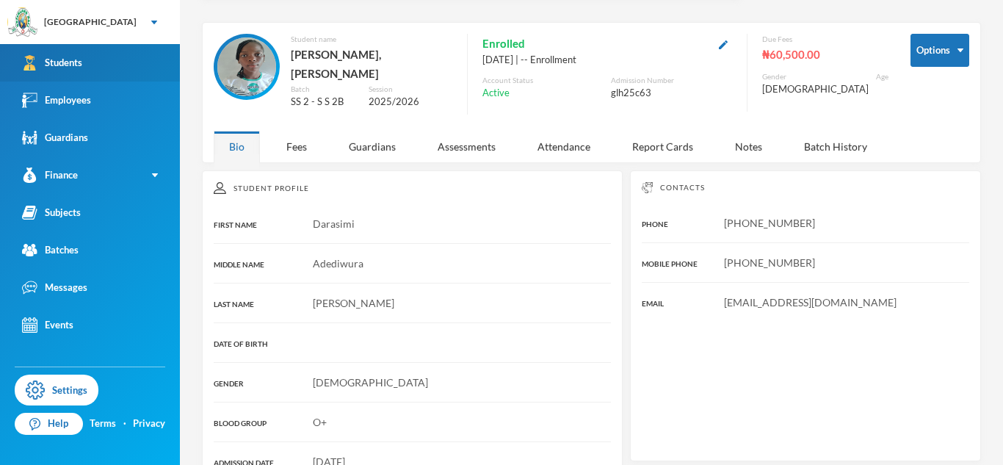
click at [157, 73] on link "Students" at bounding box center [90, 62] width 180 height 37
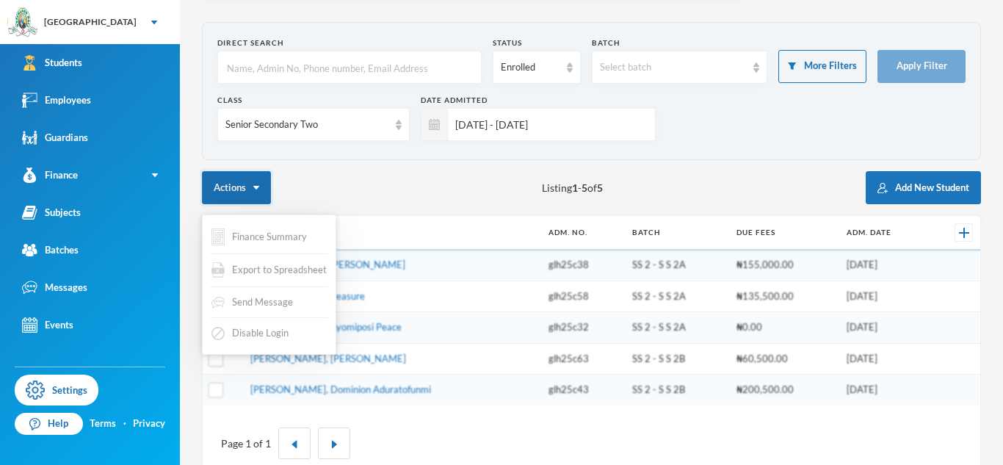
click at [256, 187] on img "button" at bounding box center [256, 188] width 6 height 4
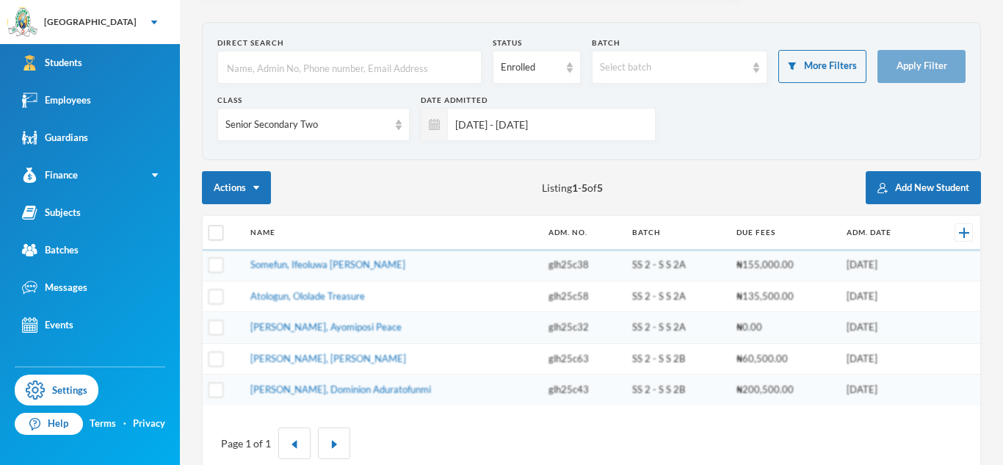
click at [281, 193] on div "Actions Listing 1 - 5 of 5 Add New Student" at bounding box center [591, 187] width 779 height 33
click at [209, 232] on input "checkbox" at bounding box center [216, 233] width 15 height 15
checkbox input "true"
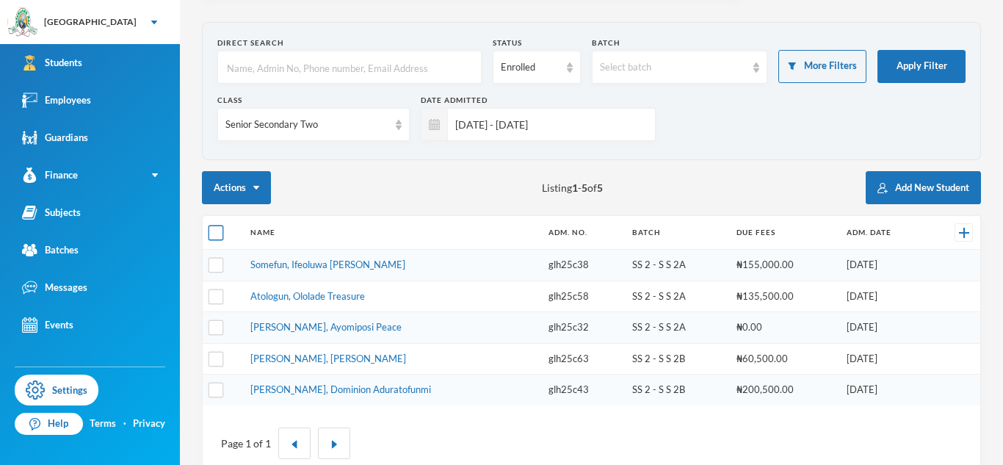
checkbox input "true"
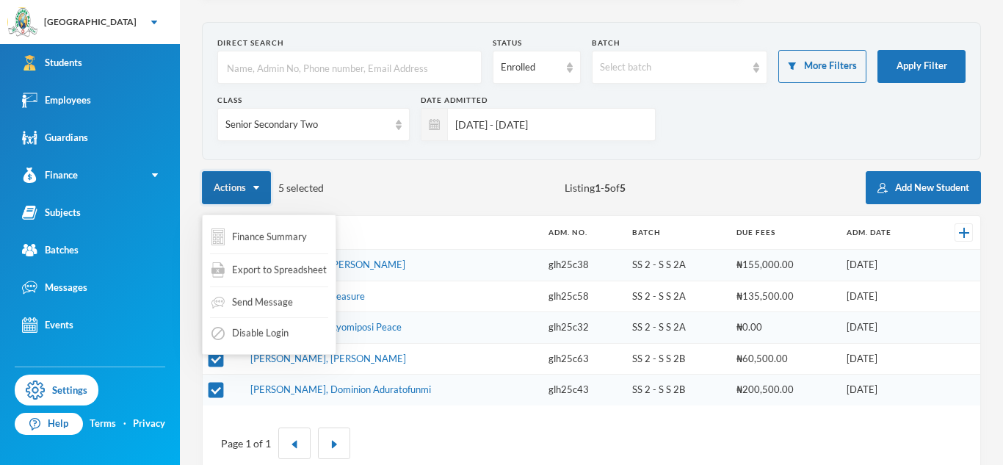
click at [258, 192] on button "Actions" at bounding box center [236, 187] width 69 height 33
click at [234, 266] on span "Export to Spreadsheet" at bounding box center [279, 270] width 95 height 15
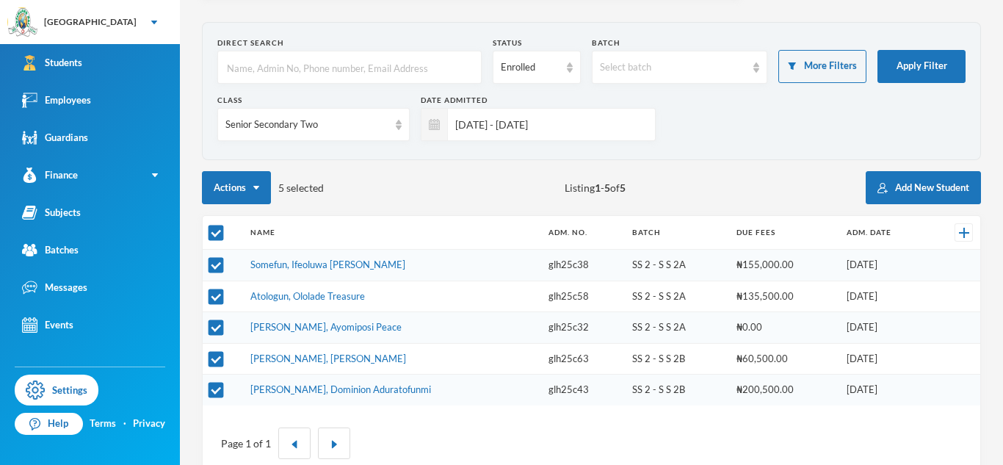
click at [320, 256] on td "Somefun, Ifeoluwa [PERSON_NAME]" at bounding box center [392, 266] width 298 height 32
click at [315, 269] on link "Somefun, Ifeoluwa [PERSON_NAME]" at bounding box center [327, 265] width 155 height 12
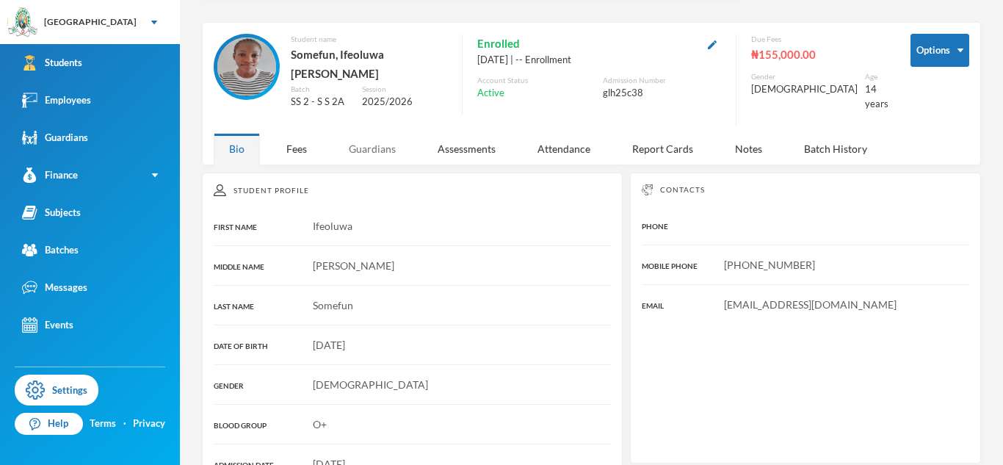
click at [384, 138] on div "Guardians" at bounding box center [372, 149] width 78 height 32
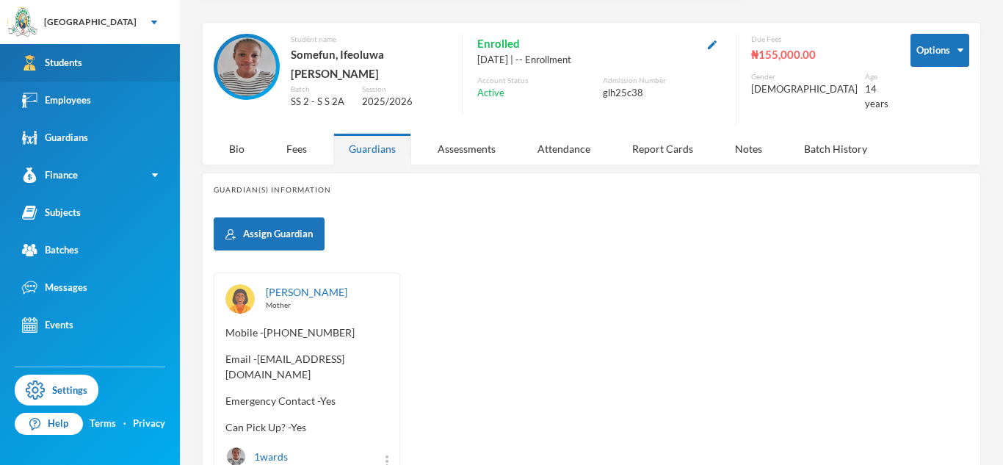
click at [167, 62] on link "Students" at bounding box center [90, 62] width 180 height 37
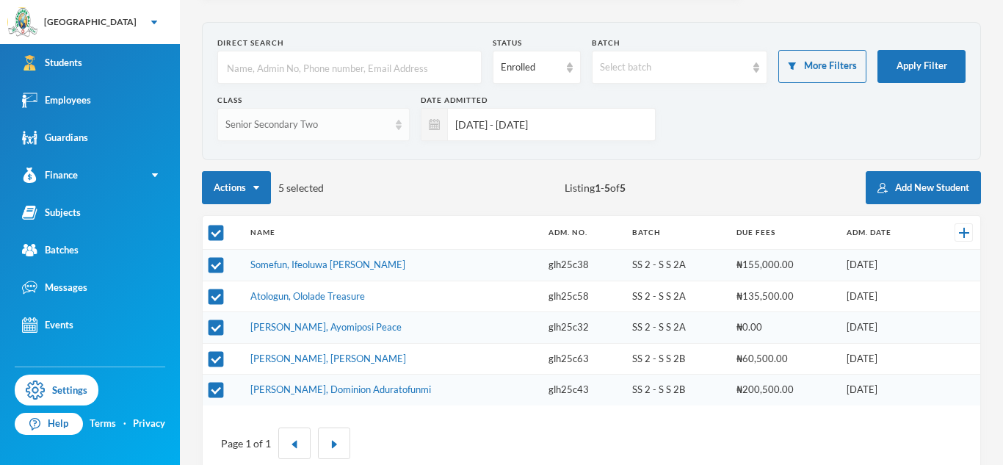
click at [402, 129] on div "Senior Secondary Two" at bounding box center [313, 124] width 192 height 33
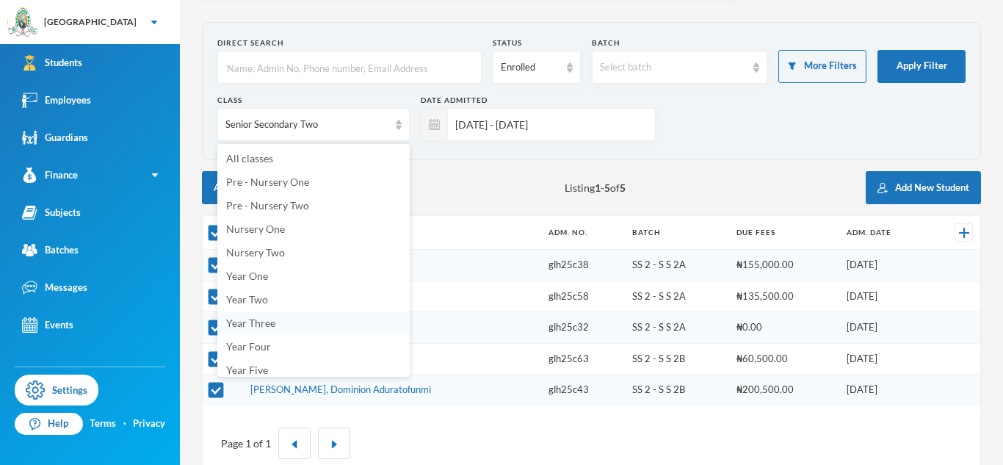
scroll to position [196, 0]
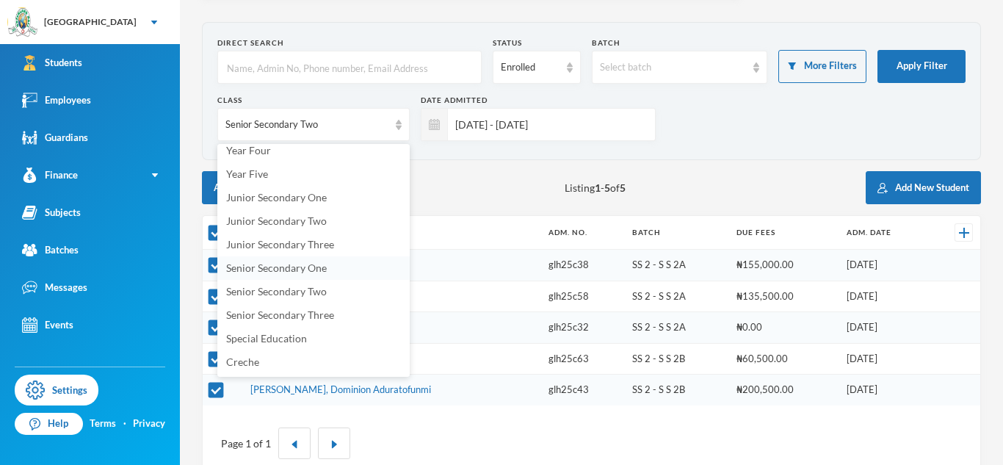
click at [306, 264] on span "Senior Secondary One" at bounding box center [276, 267] width 101 height 12
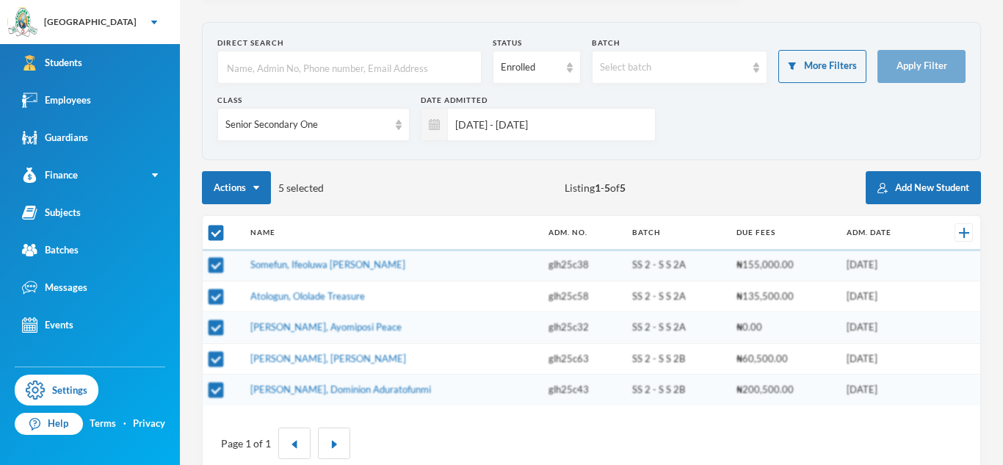
checkbox input "false"
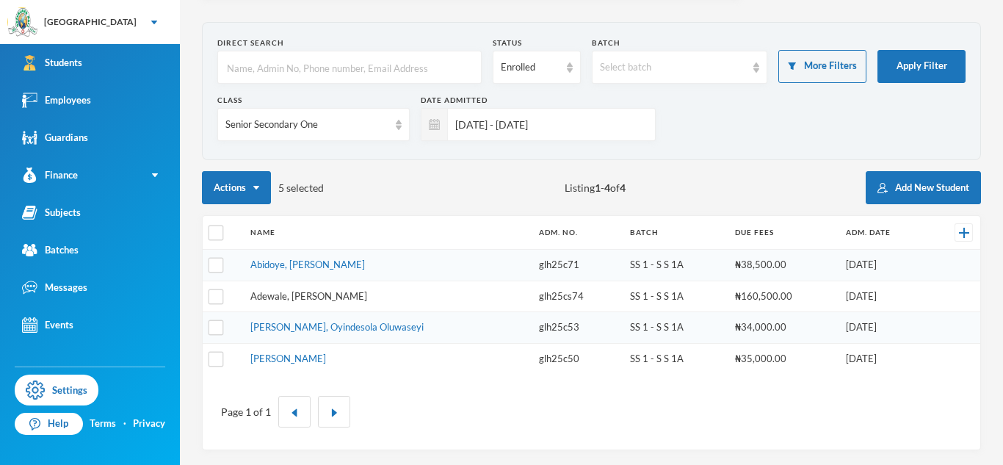
click at [314, 297] on link "Adewale, [PERSON_NAME]" at bounding box center [308, 296] width 117 height 12
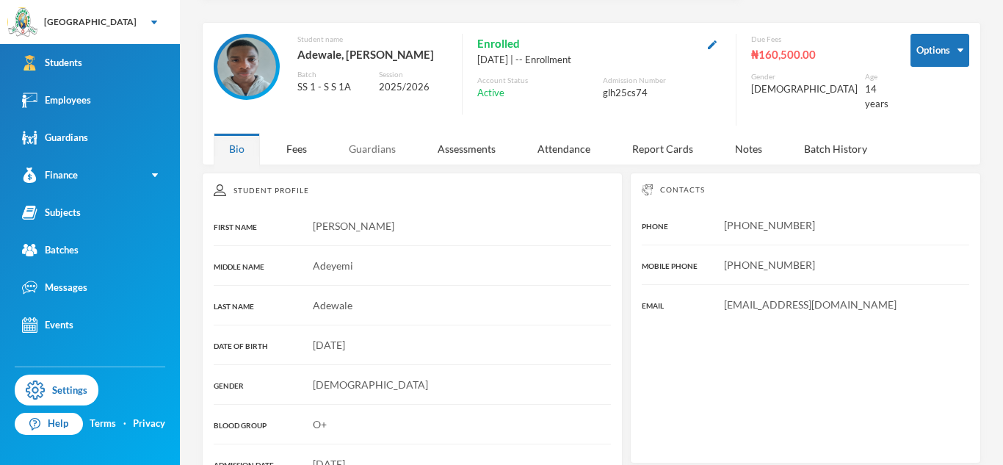
click at [366, 147] on div "Guardians" at bounding box center [372, 149] width 78 height 32
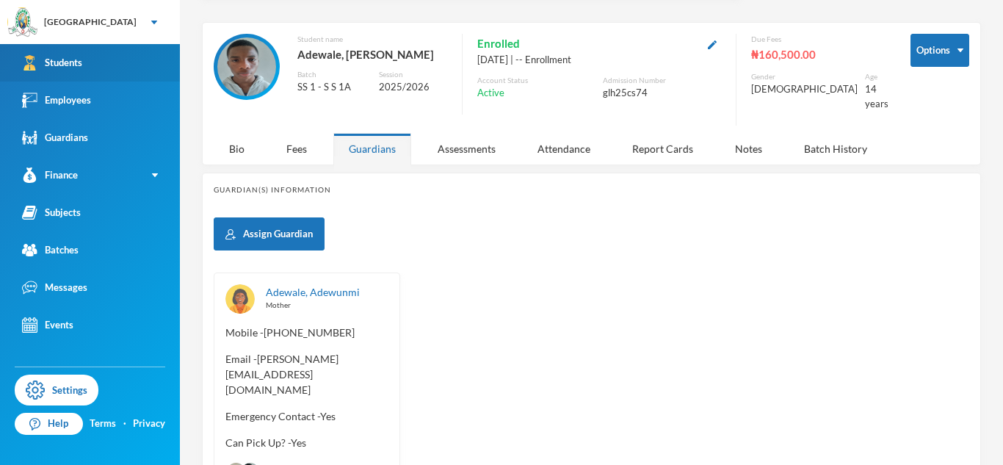
click at [127, 60] on link "Students" at bounding box center [90, 62] width 180 height 37
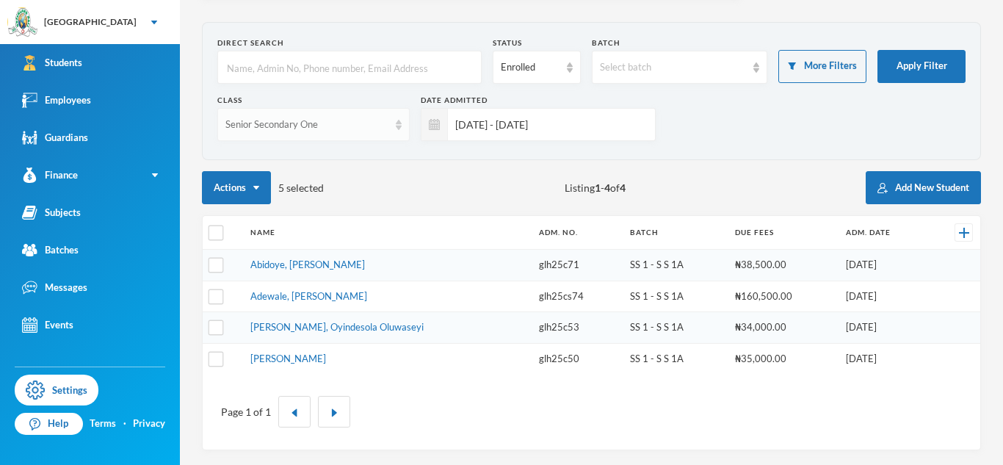
click at [398, 131] on div "Senior Secondary One" at bounding box center [313, 124] width 192 height 33
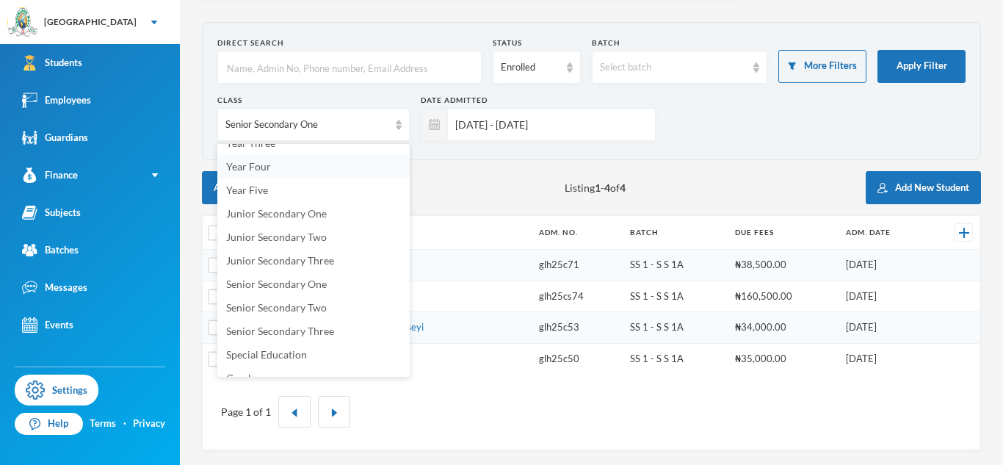
scroll to position [196, 0]
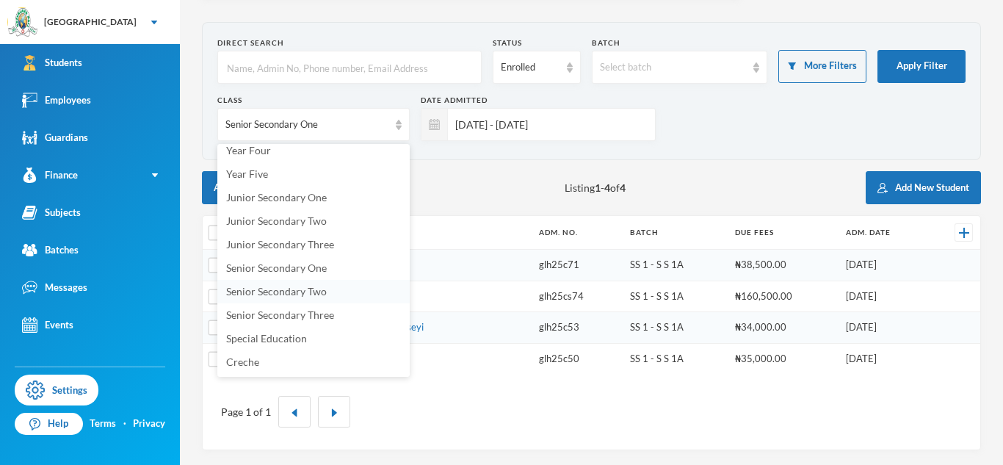
click at [292, 296] on span "Senior Secondary Two" at bounding box center [276, 291] width 101 height 12
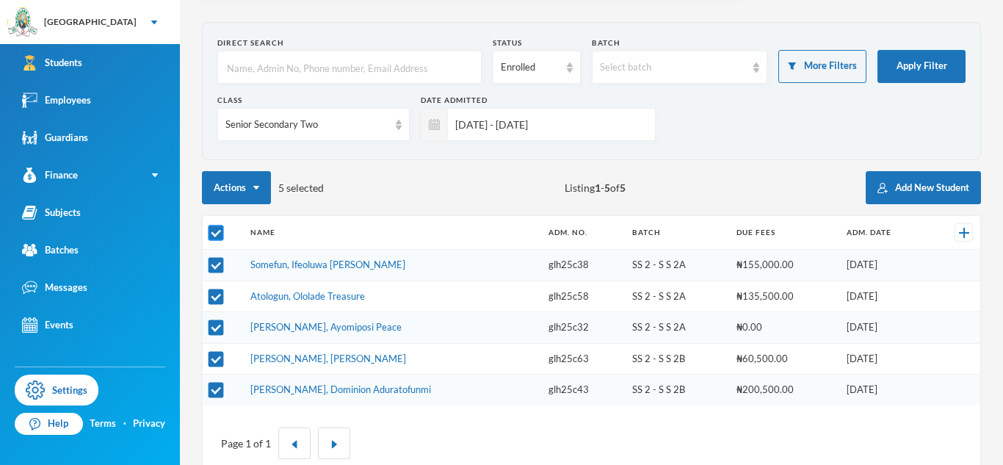
click at [212, 231] on input "checkbox" at bounding box center [216, 233] width 15 height 15
checkbox input "false"
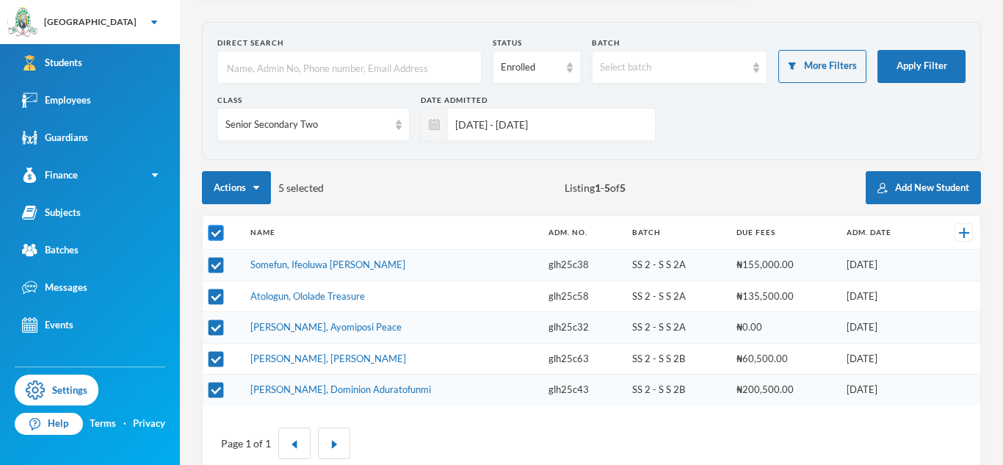
checkbox input "false"
click at [251, 271] on td "Somefun, Ifeoluwa [PERSON_NAME]" at bounding box center [392, 266] width 298 height 32
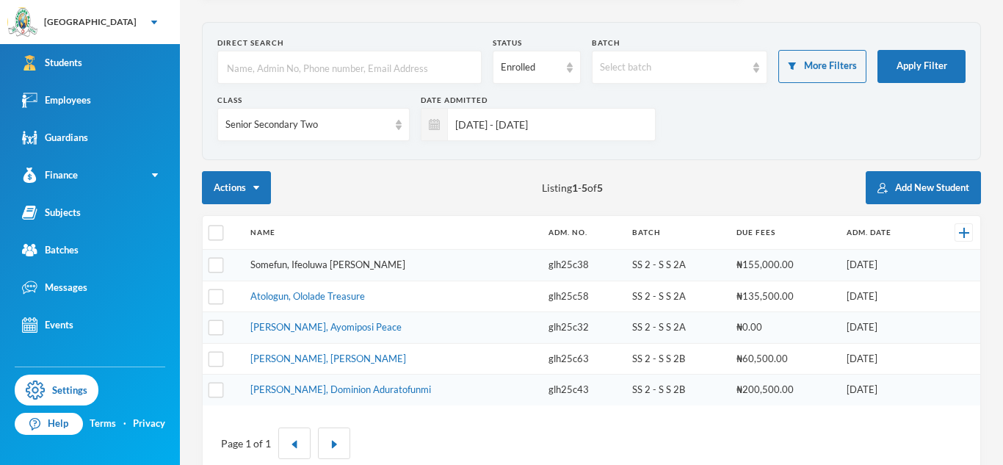
click at [269, 264] on link "Somefun, Ifeoluwa [PERSON_NAME]" at bounding box center [327, 265] width 155 height 12
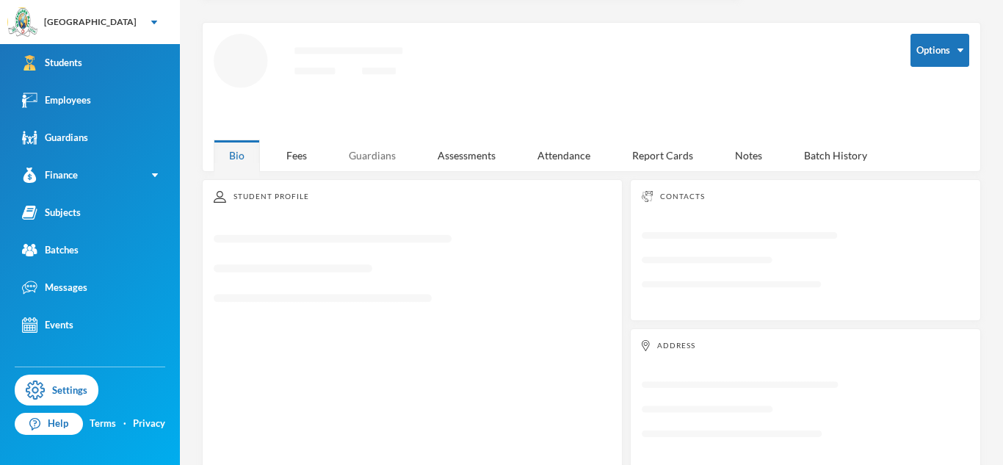
click at [375, 152] on div "Guardians" at bounding box center [372, 156] width 78 height 32
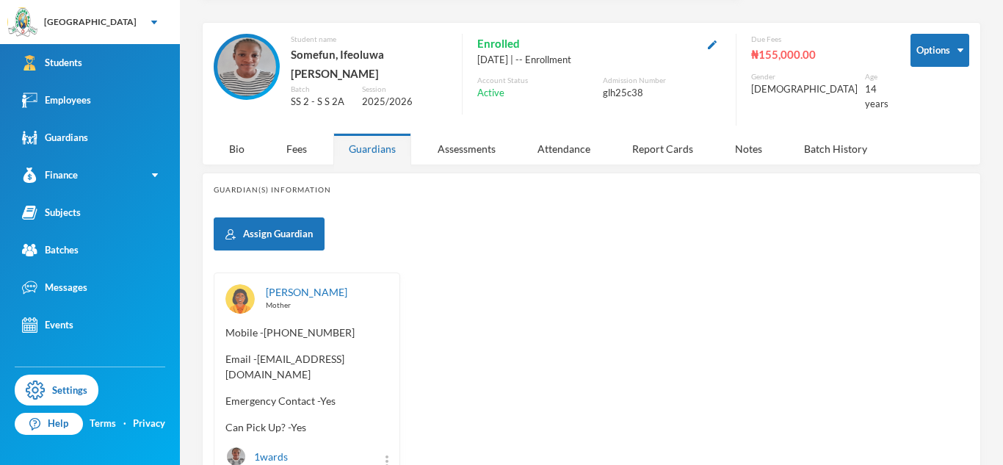
scroll to position [112, 0]
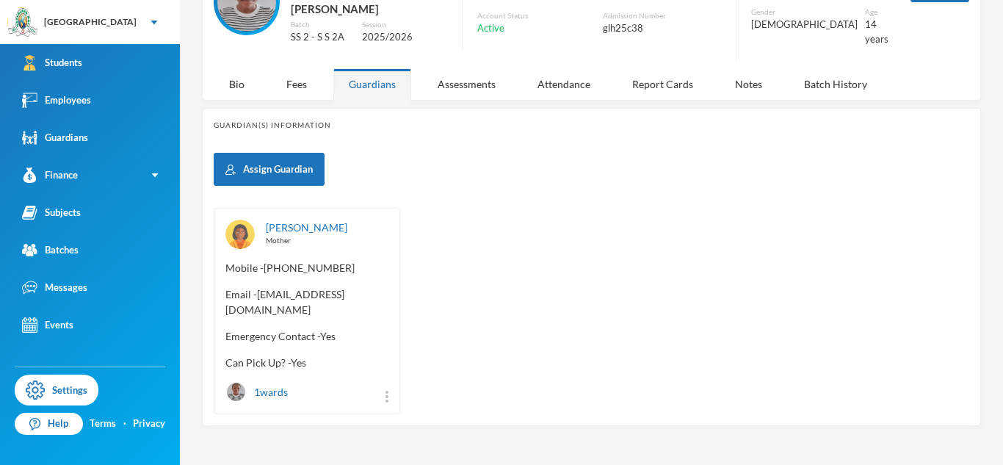
click at [226, 302] on span "Email - [EMAIL_ADDRESS][DOMAIN_NAME]" at bounding box center [307, 301] width 163 height 31
click at [221, 296] on div "[PERSON_NAME] Mother Mobile - [PHONE_NUMBER] Email - [EMAIL_ADDRESS][DOMAIN_NAM…" at bounding box center [307, 311] width 187 height 206
click at [226, 300] on span "Email - [EMAIL_ADDRESS][DOMAIN_NAME]" at bounding box center [307, 301] width 163 height 31
click at [269, 286] on span "Email - [EMAIL_ADDRESS][DOMAIN_NAME]" at bounding box center [307, 301] width 163 height 31
click at [228, 300] on span "Email - [EMAIL_ADDRESS][DOMAIN_NAME]" at bounding box center [307, 301] width 163 height 31
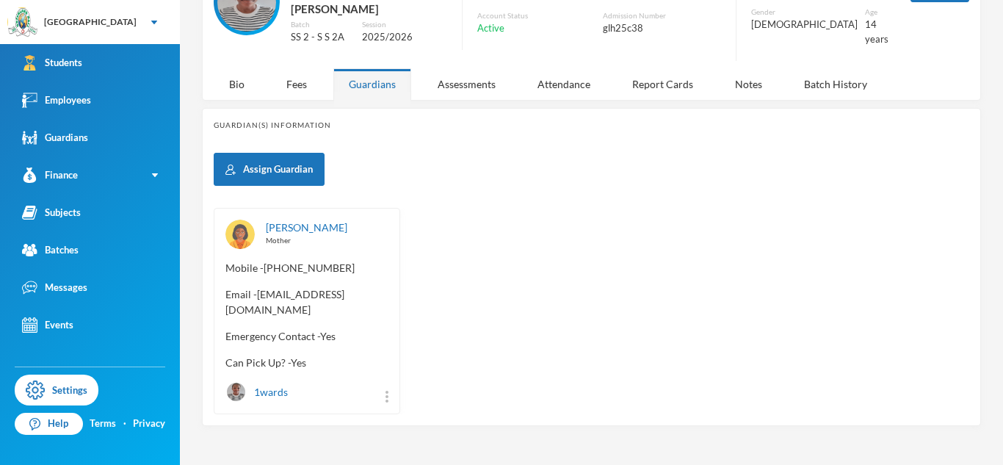
click at [224, 300] on div "[PERSON_NAME] Mother Mobile - [PHONE_NUMBER] Email - [EMAIL_ADDRESS][DOMAIN_NAM…" at bounding box center [307, 311] width 187 height 206
click at [217, 295] on div "[PERSON_NAME] Mother Mobile - [PHONE_NUMBER] Email - [EMAIL_ADDRESS][DOMAIN_NAM…" at bounding box center [307, 311] width 187 height 206
click at [236, 309] on div "[PERSON_NAME] Mother Mobile - [PHONE_NUMBER] Email - [EMAIL_ADDRESS][DOMAIN_NAM…" at bounding box center [307, 311] width 187 height 206
copy span "feyijimifunmilayo4"
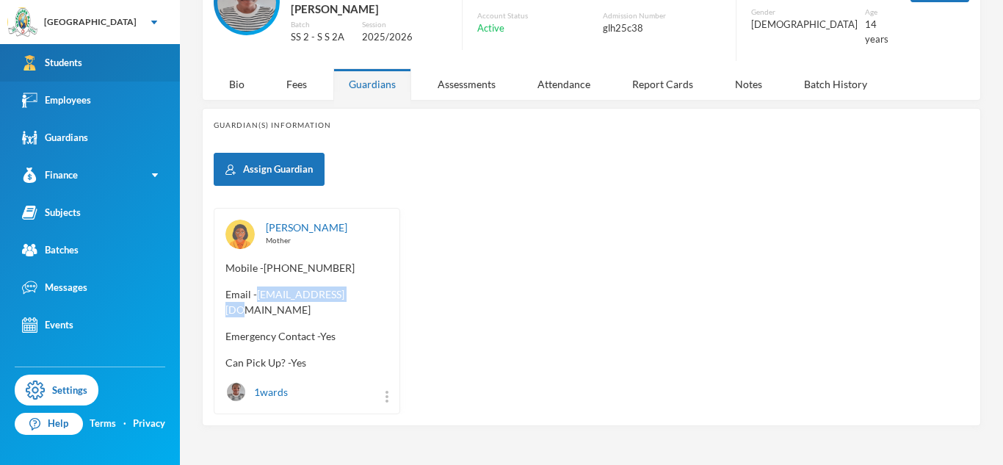
click at [162, 72] on link "Students" at bounding box center [90, 62] width 180 height 37
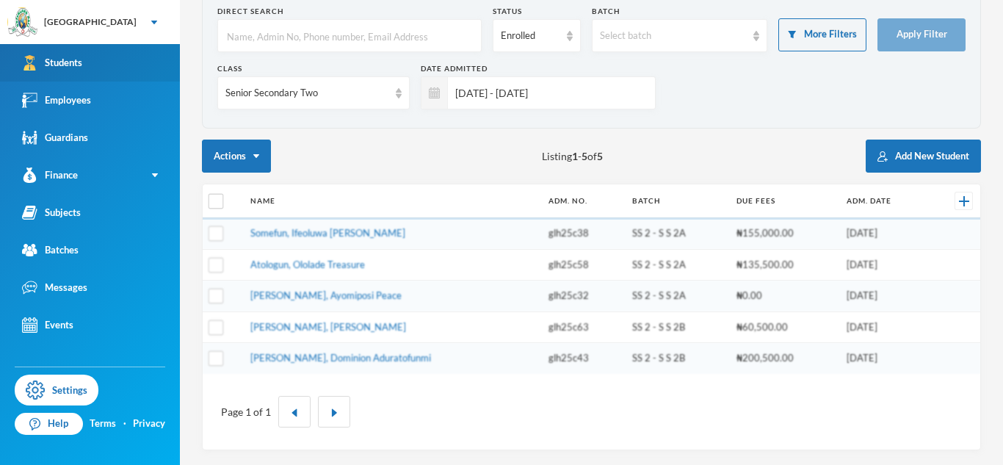
scroll to position [79, 0]
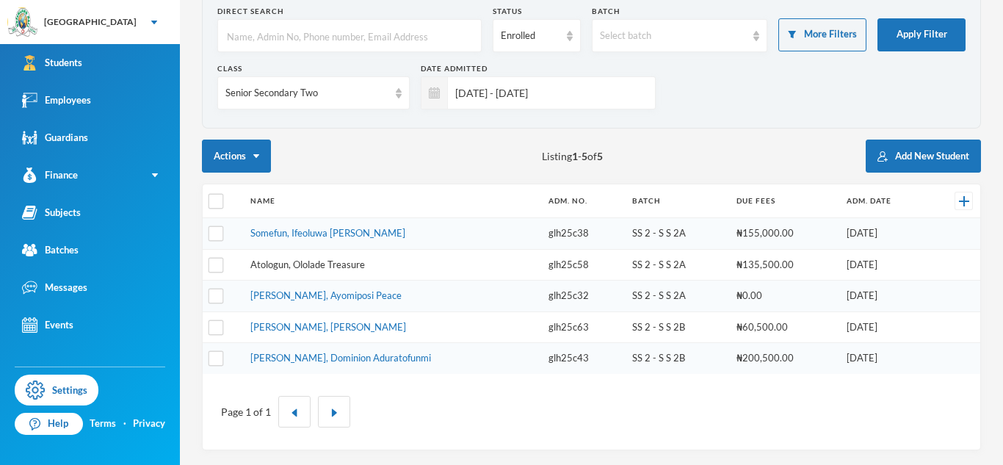
click at [311, 261] on link "Atologun, Ololade Treasure" at bounding box center [307, 265] width 115 height 12
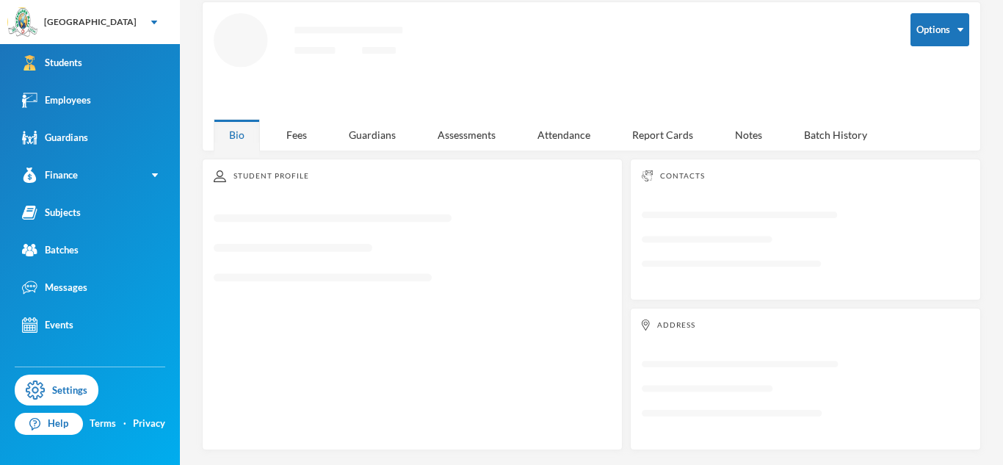
scroll to position [68, 0]
click at [368, 132] on div "Guardians" at bounding box center [372, 135] width 78 height 32
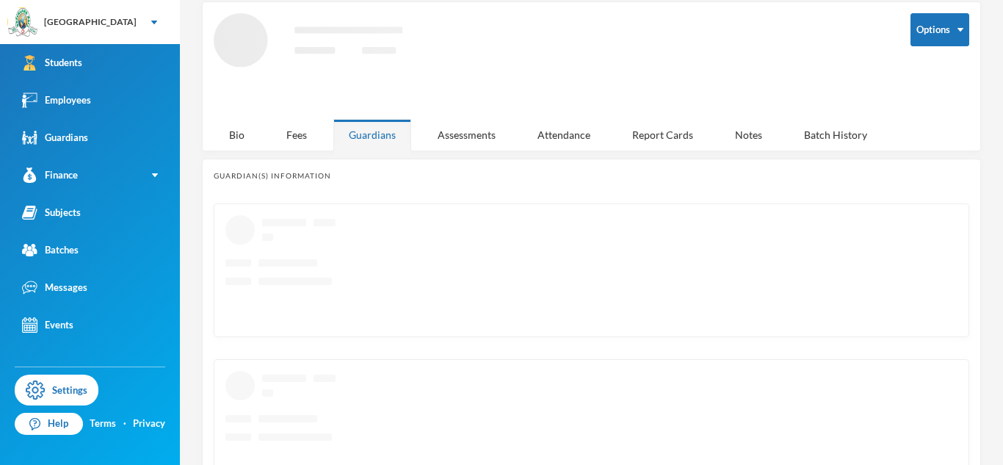
scroll to position [79, 0]
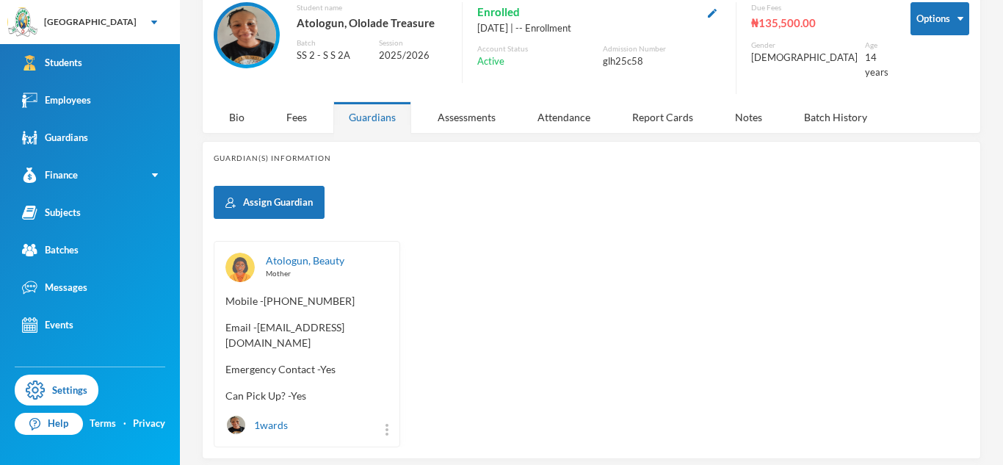
click at [365, 115] on div "Guardians" at bounding box center [372, 117] width 78 height 32
drag, startPoint x: 256, startPoint y: 317, endPoint x: 392, endPoint y: 324, distance: 135.3
click at [392, 324] on div "Atologun, Beauty Mother Mobile - [PHONE_NUMBER] Email - [EMAIL_ADDRESS][DOMAIN_…" at bounding box center [307, 344] width 187 height 206
copy span "[EMAIL_ADDRESS][DOMAIN_NAME]"
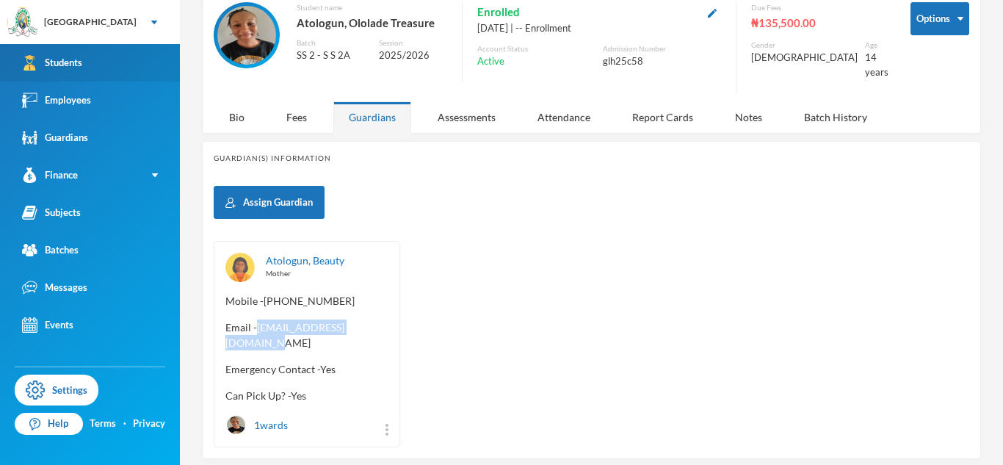
click at [145, 65] on link "Students" at bounding box center [90, 62] width 180 height 37
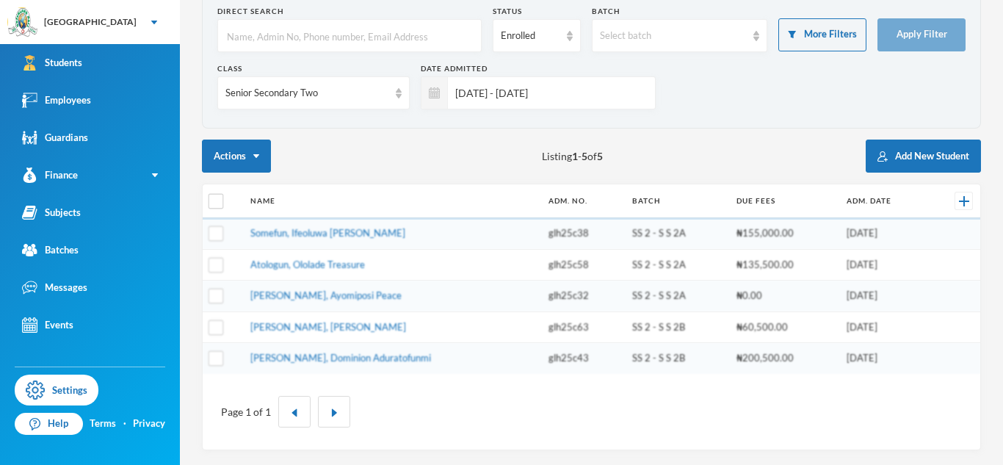
click at [281, 301] on td "[PERSON_NAME], Ayomiposi Peace" at bounding box center [392, 297] width 298 height 32
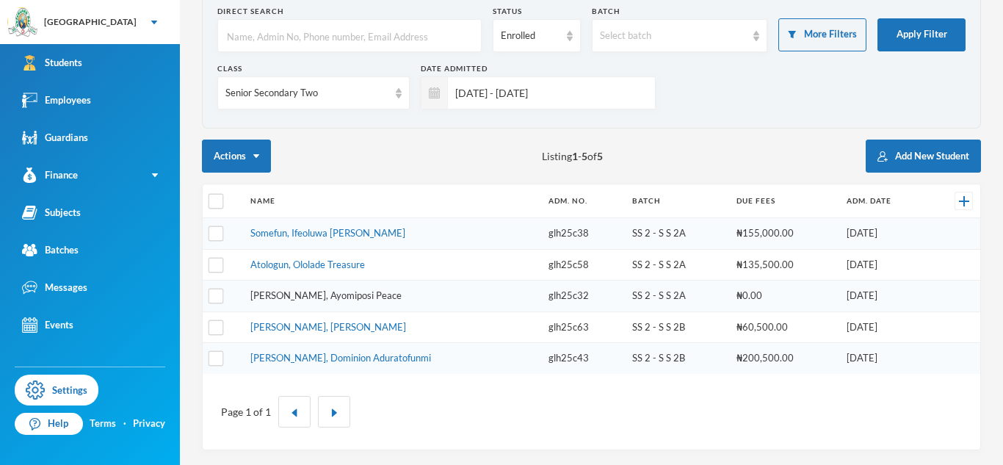
click at [284, 296] on link "[PERSON_NAME], Ayomiposi Peace" at bounding box center [325, 295] width 151 height 12
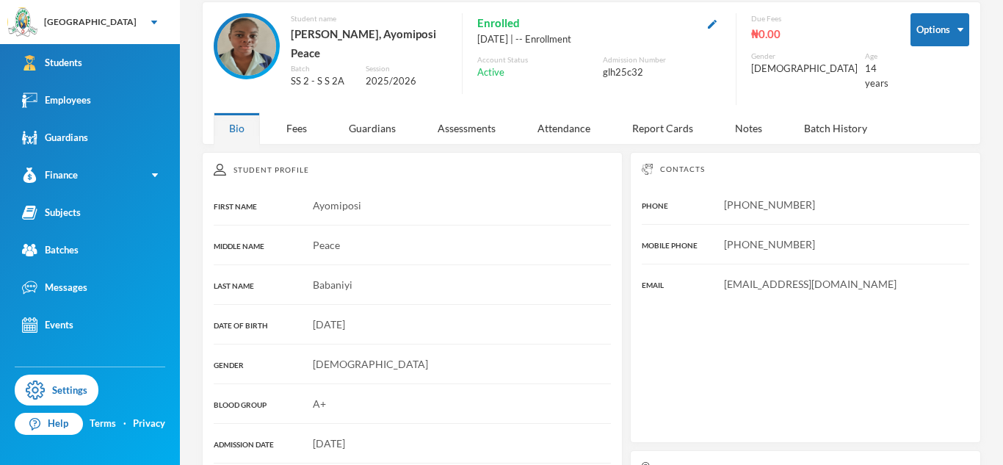
scroll to position [79, 0]
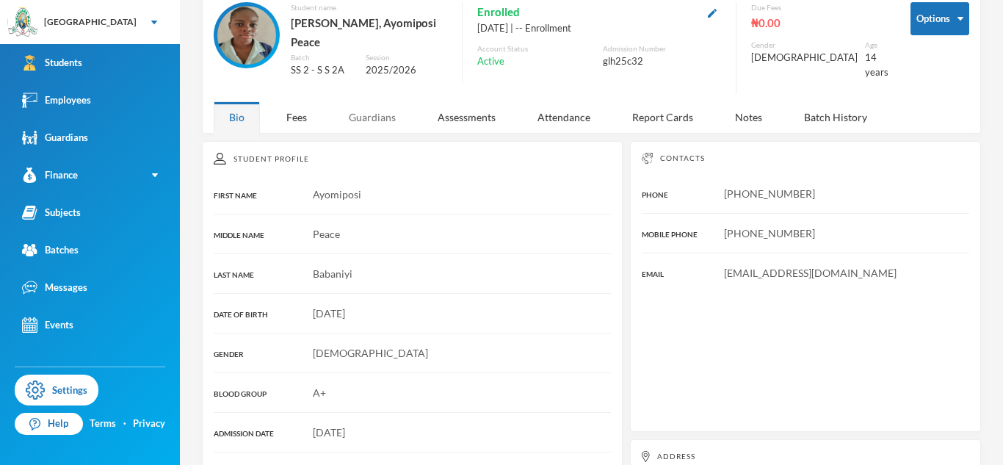
click at [378, 101] on div "Guardians" at bounding box center [372, 117] width 78 height 32
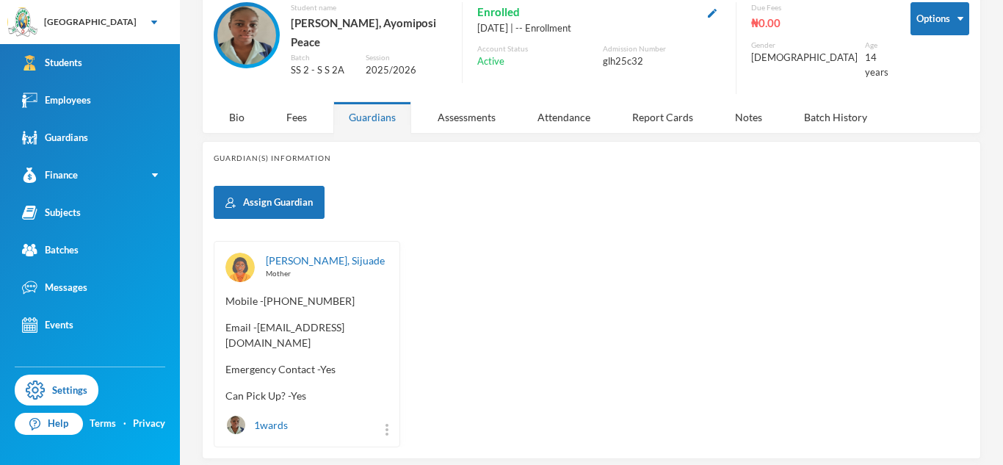
click at [258, 320] on span "Email - [EMAIL_ADDRESS][DOMAIN_NAME]" at bounding box center [307, 335] width 163 height 31
click at [297, 325] on div "[PERSON_NAME], Sijuade Mother Mobile - [PHONE_NUMBER] Email - [EMAIL_ADDRESS][D…" at bounding box center [307, 344] width 187 height 206
click at [256, 320] on span "Email - [EMAIL_ADDRESS][DOMAIN_NAME]" at bounding box center [307, 335] width 163 height 31
click at [259, 320] on span "Email - [EMAIL_ADDRESS][DOMAIN_NAME]" at bounding box center [307, 335] width 163 height 31
click at [254, 320] on span "Email - [EMAIL_ADDRESS][DOMAIN_NAME]" at bounding box center [307, 335] width 163 height 31
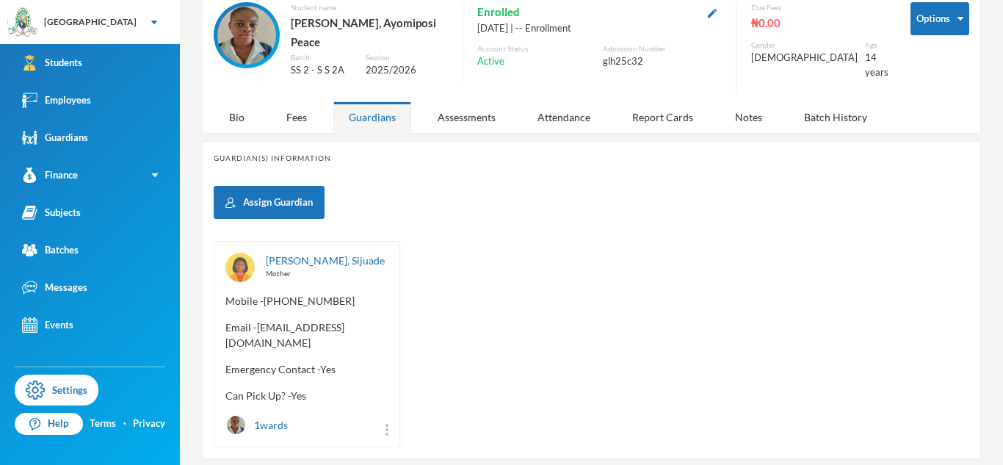
scroll to position [78, 0]
click at [254, 321] on span "Email - [EMAIL_ADDRESS][DOMAIN_NAME]" at bounding box center [307, 336] width 163 height 31
click at [257, 321] on span "Email - [EMAIL_ADDRESS][DOMAIN_NAME]" at bounding box center [307, 336] width 163 height 31
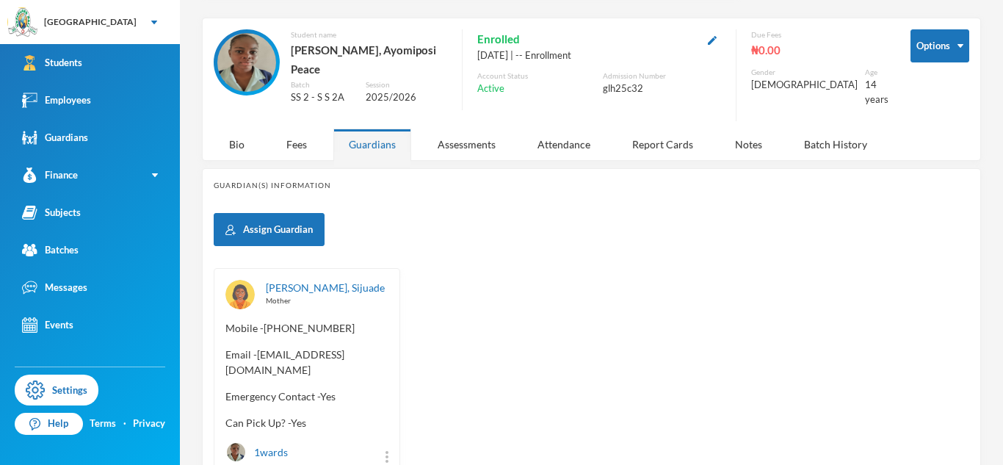
scroll to position [54, 0]
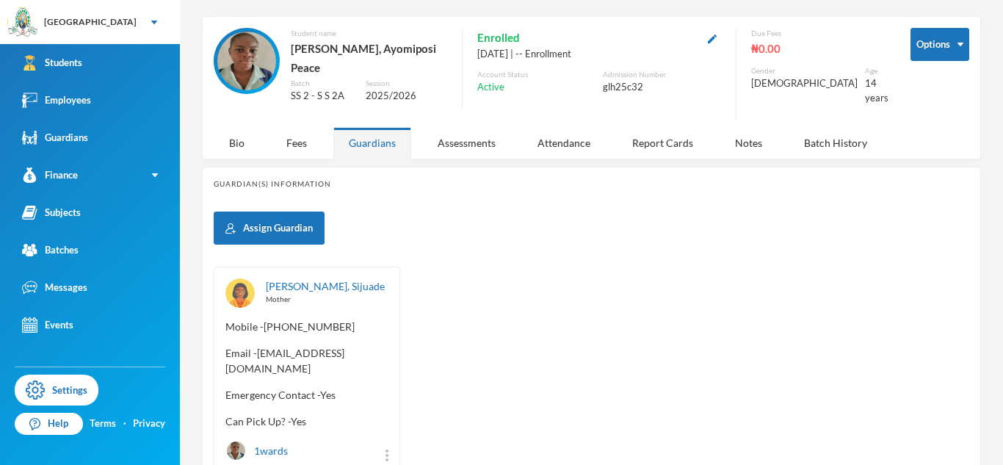
click at [259, 345] on span "Email - [EMAIL_ADDRESS][DOMAIN_NAME]" at bounding box center [307, 360] width 163 height 31
copy span "sijusida1"
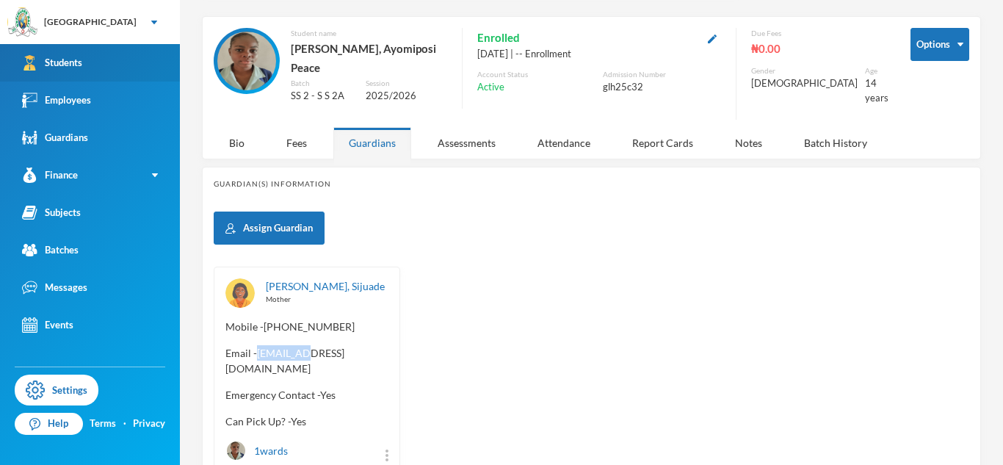
click at [107, 62] on link "Students" at bounding box center [90, 62] width 180 height 37
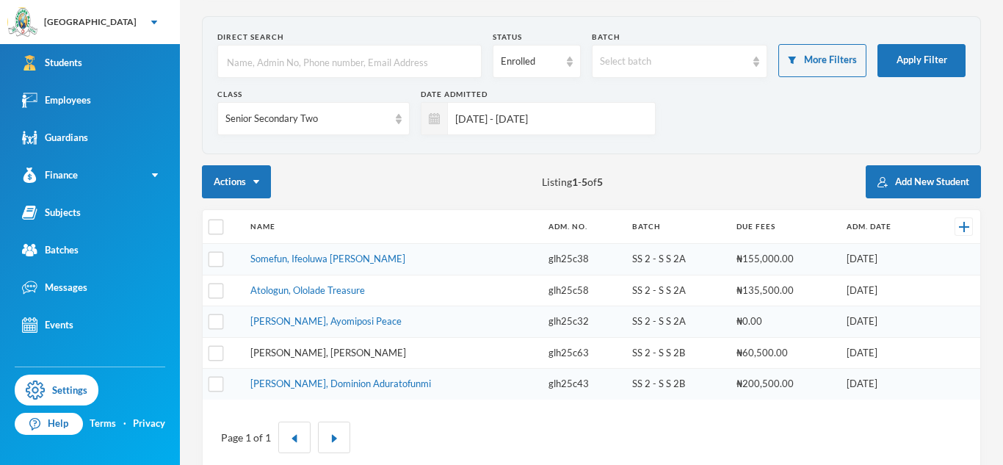
click at [281, 348] on link "[PERSON_NAME], [PERSON_NAME]" at bounding box center [328, 353] width 156 height 12
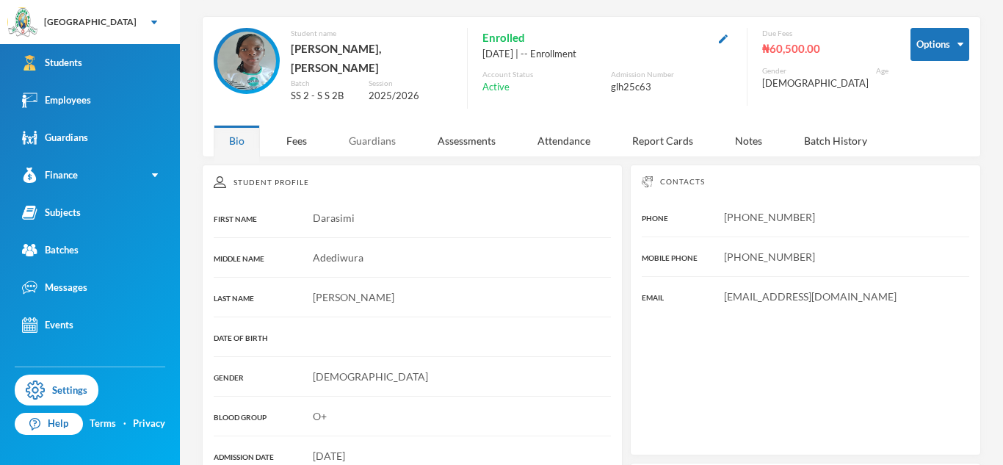
click at [376, 137] on div "Guardians" at bounding box center [372, 141] width 78 height 32
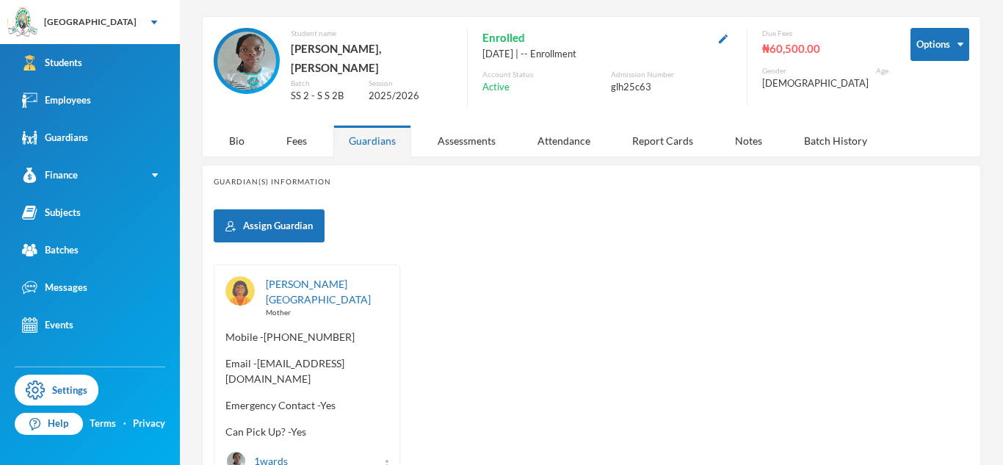
click at [223, 357] on div "[PERSON_NAME] Mother Mobile - [PHONE_NUMBER] Email - [EMAIL_ADDRESS][DOMAIN_NAM…" at bounding box center [307, 373] width 187 height 219
copy span "adedolapopopoola35"
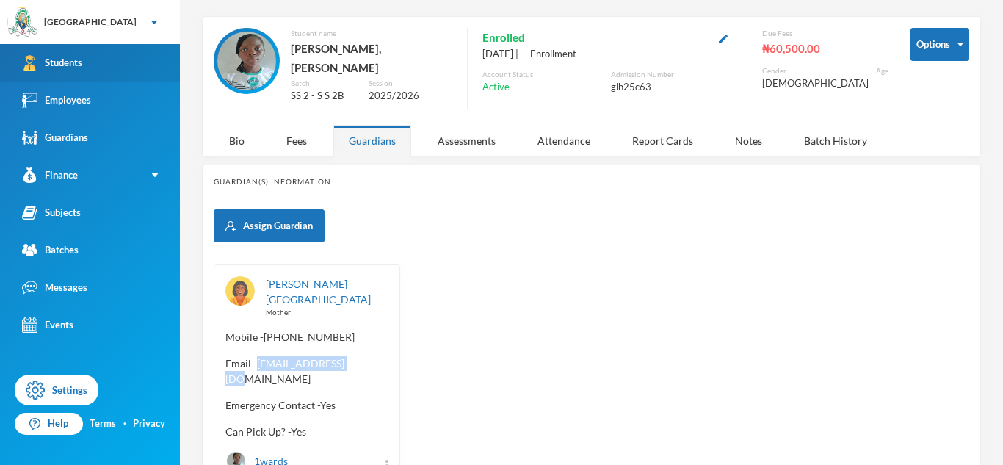
click at [154, 52] on link "Students" at bounding box center [90, 62] width 180 height 37
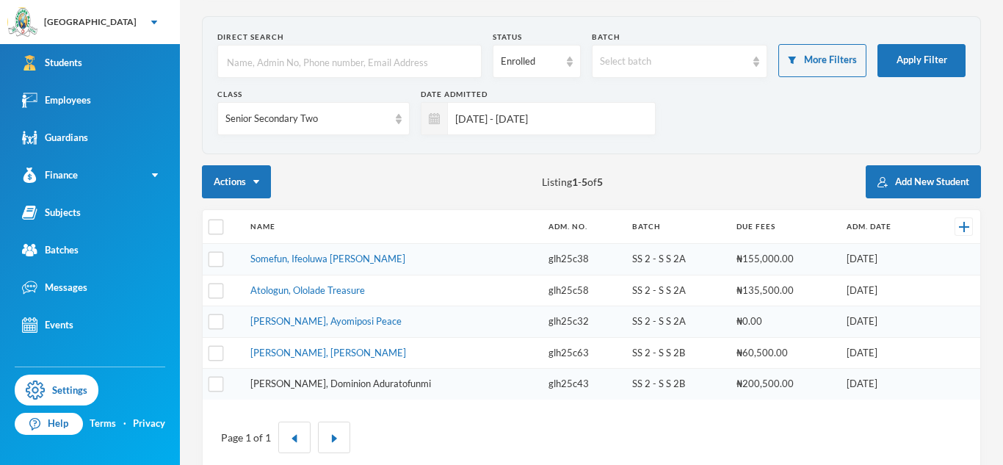
click at [326, 384] on link "[PERSON_NAME], Dominion Aduratofunmi" at bounding box center [340, 384] width 181 height 12
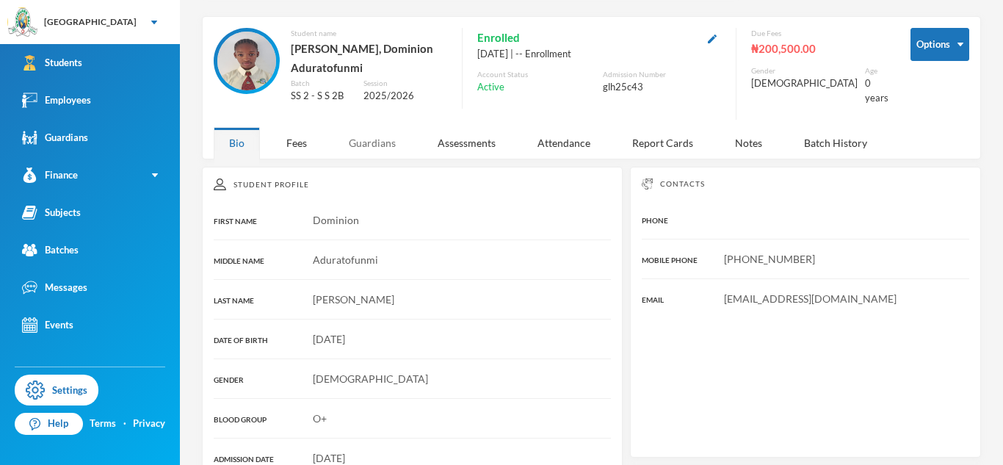
click at [378, 140] on div "Guardians" at bounding box center [372, 143] width 78 height 32
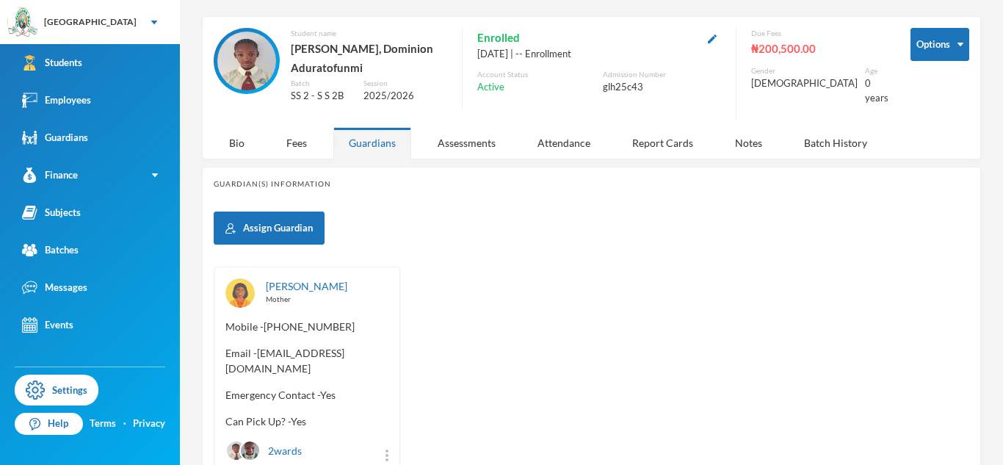
click at [259, 350] on span "Email - [EMAIL_ADDRESS][DOMAIN_NAME]" at bounding box center [307, 360] width 163 height 31
copy span "efidelia45"
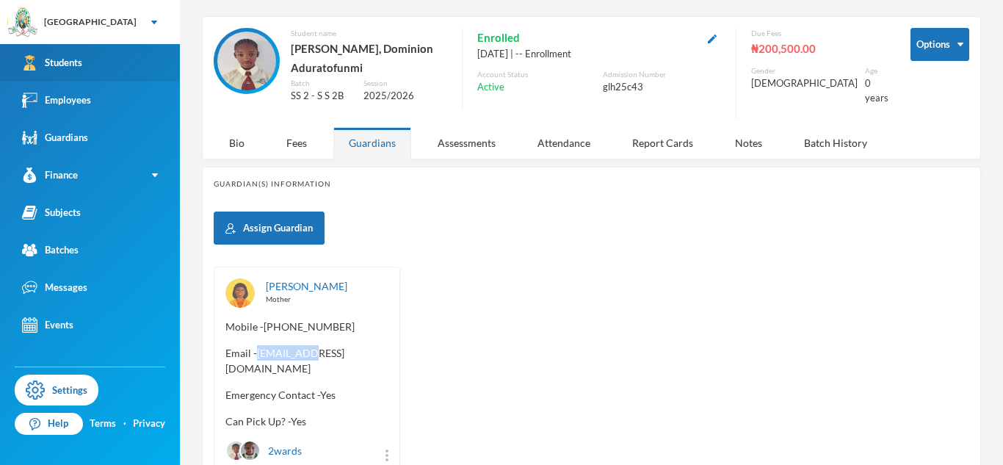
click at [132, 71] on link "Students" at bounding box center [90, 62] width 180 height 37
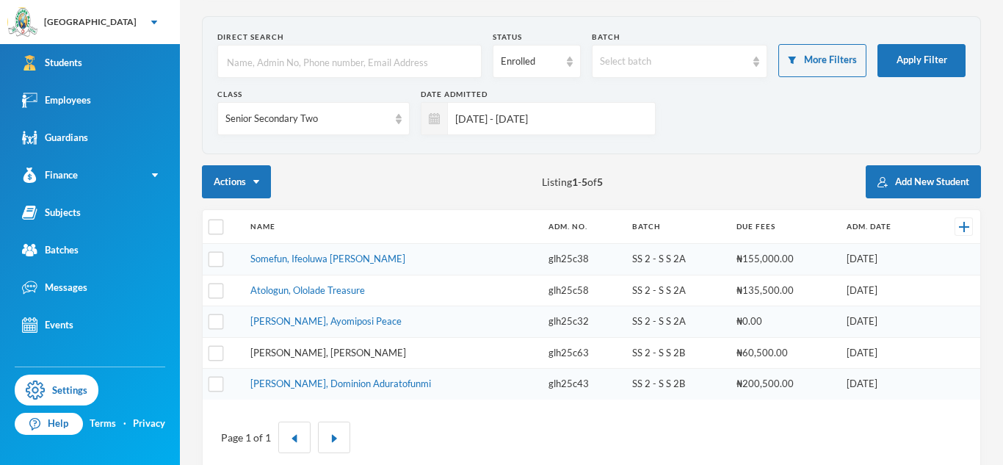
click at [360, 351] on link "[PERSON_NAME], [PERSON_NAME]" at bounding box center [328, 353] width 156 height 12
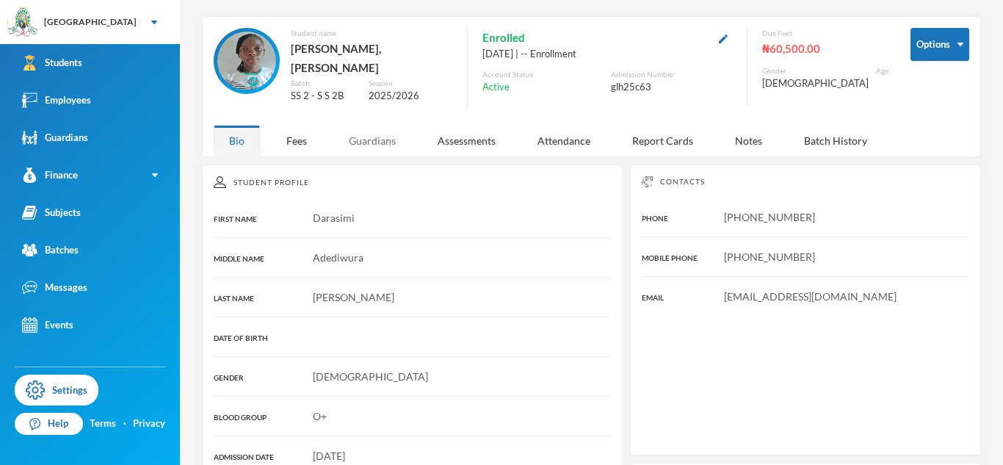
click at [361, 136] on div "Guardians" at bounding box center [372, 141] width 78 height 32
